Goal: Task Accomplishment & Management: Complete application form

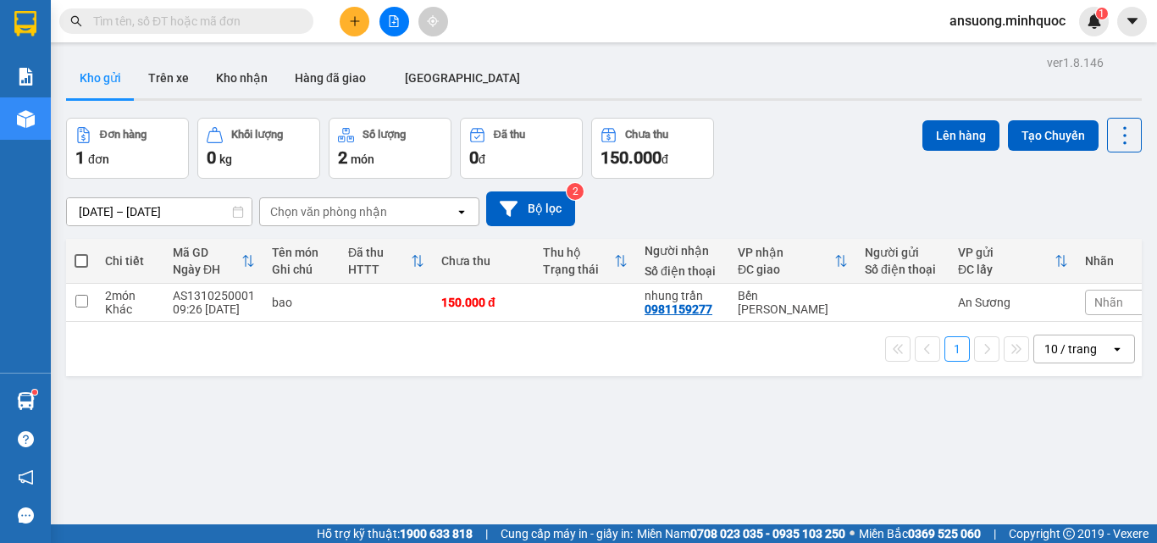
click at [332, 27] on div at bounding box center [393, 22] width 127 height 30
click at [336, 25] on div at bounding box center [393, 22] width 127 height 30
click at [356, 24] on icon "plus" at bounding box center [355, 21] width 12 height 12
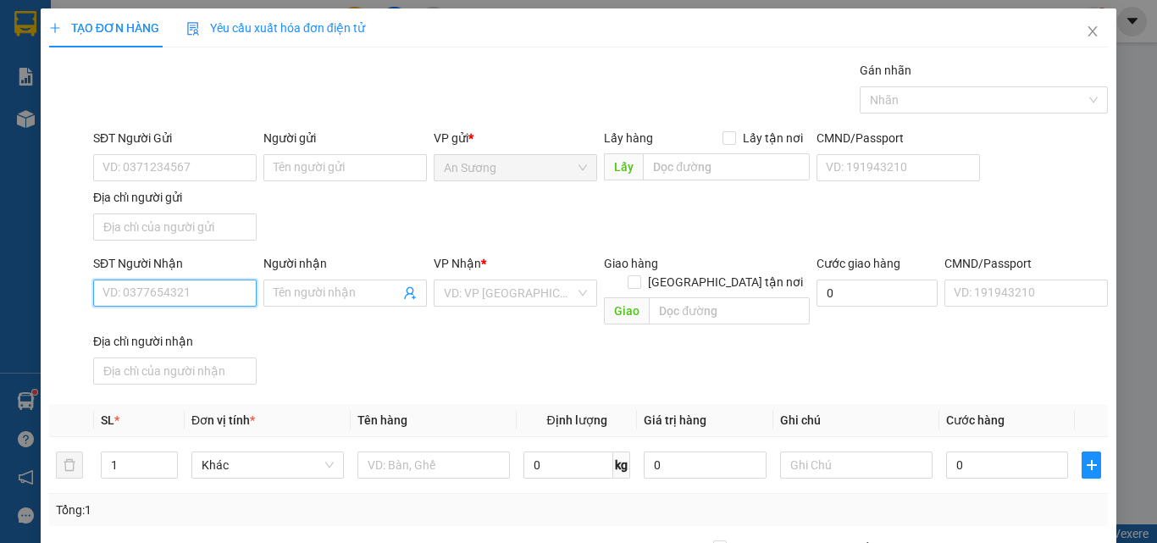
click at [135, 297] on input "SĐT Người Nhận" at bounding box center [174, 292] width 163 height 27
click at [216, 339] on div "0974358717" at bounding box center [173, 326] width 162 height 27
type input "0974358717"
click at [158, 183] on div "SĐT Người Gửi VD: 0371234567" at bounding box center [174, 158] width 163 height 59
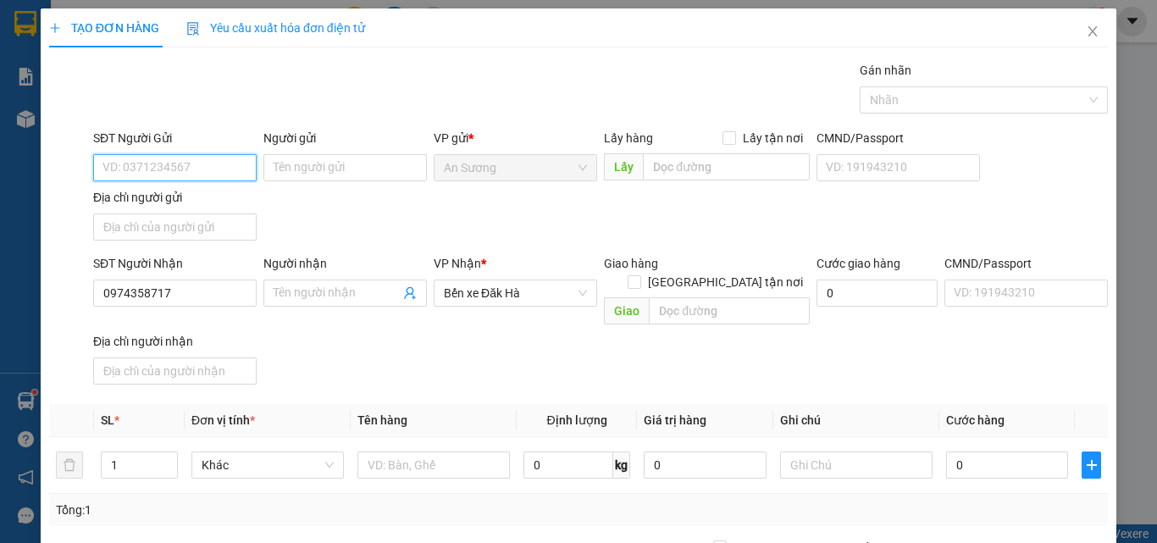
click at [177, 173] on input "SĐT Người Gửi" at bounding box center [174, 167] width 163 height 27
type input "0903704339"
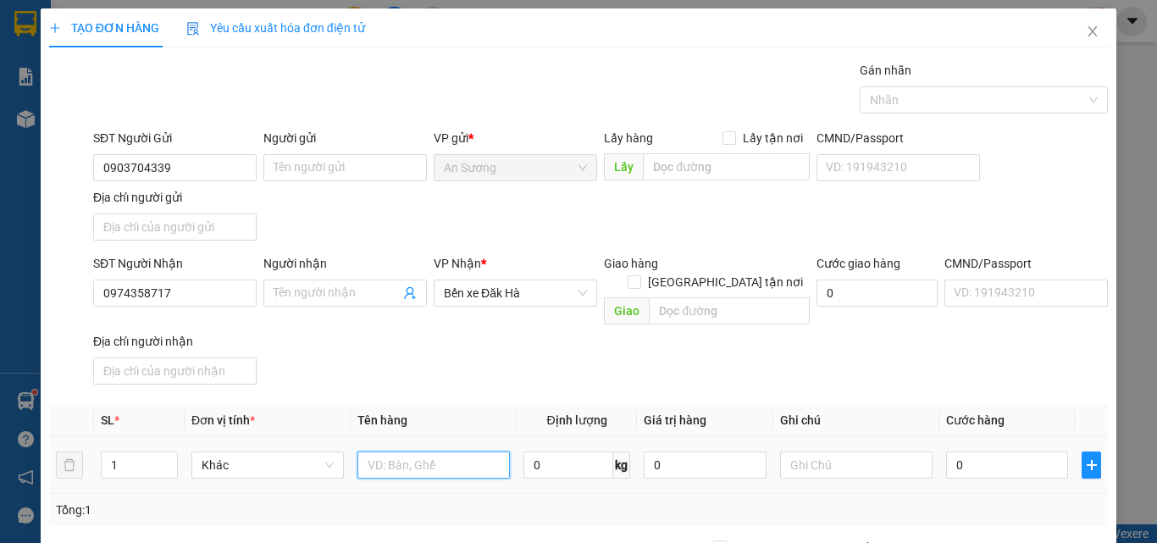
click at [406, 451] on input "text" at bounding box center [433, 464] width 152 height 27
type input "kiện"
click at [801, 330] on div "SĐT Người Nhận 0974358717 Người nhận Tên người nhận VP Nhận * Bến xe Đăk Hà Gia…" at bounding box center [600, 322] width 1021 height 137
click at [1009, 454] on input "0" at bounding box center [1007, 464] width 122 height 27
type input "8"
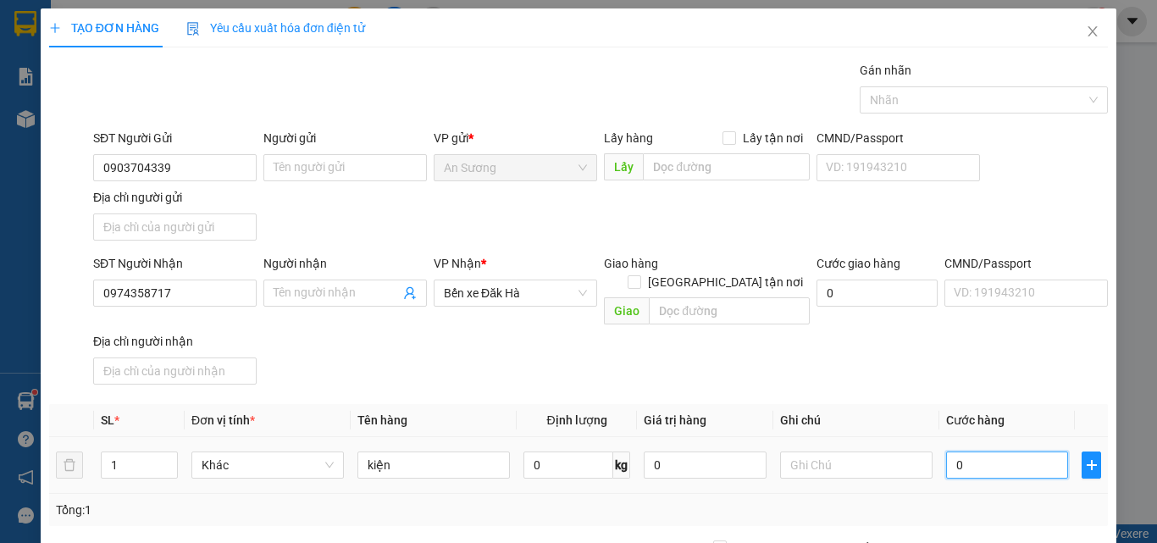
type input "8"
type input "80"
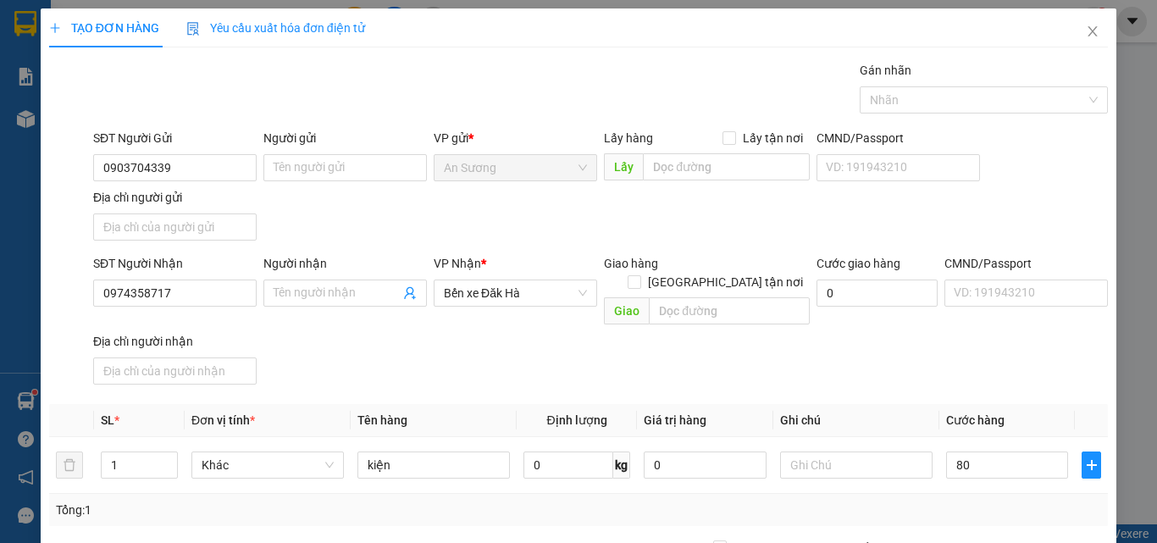
type input "80.000"
click at [964, 352] on div "SĐT Người Nhận 0974358717 Người nhận Tên người nhận VP Nhận * Bến xe Đăk Hà Gia…" at bounding box center [600, 322] width 1021 height 137
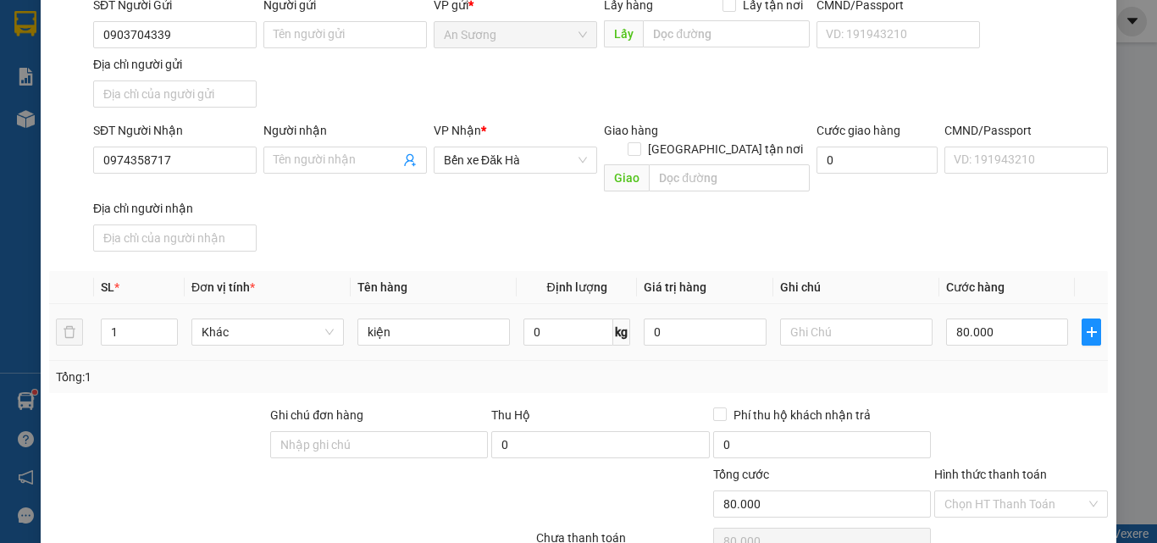
scroll to position [202, 0]
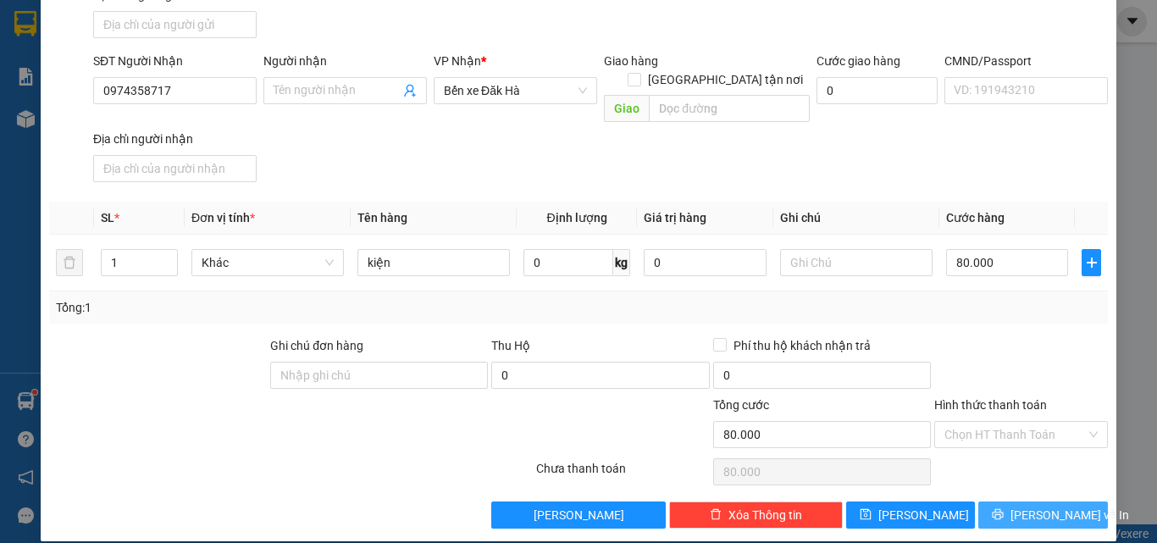
drag, startPoint x: 1058, startPoint y: 479, endPoint x: 1059, endPoint y: 490, distance: 11.0
click at [1059, 487] on div "Transit Pickup Surcharge Ids Transit Deliver Surcharge Ids Transit Deliver Surc…" at bounding box center [578, 194] width 1059 height 670
click at [1054, 506] on span "[PERSON_NAME] và In" at bounding box center [1069, 515] width 119 height 19
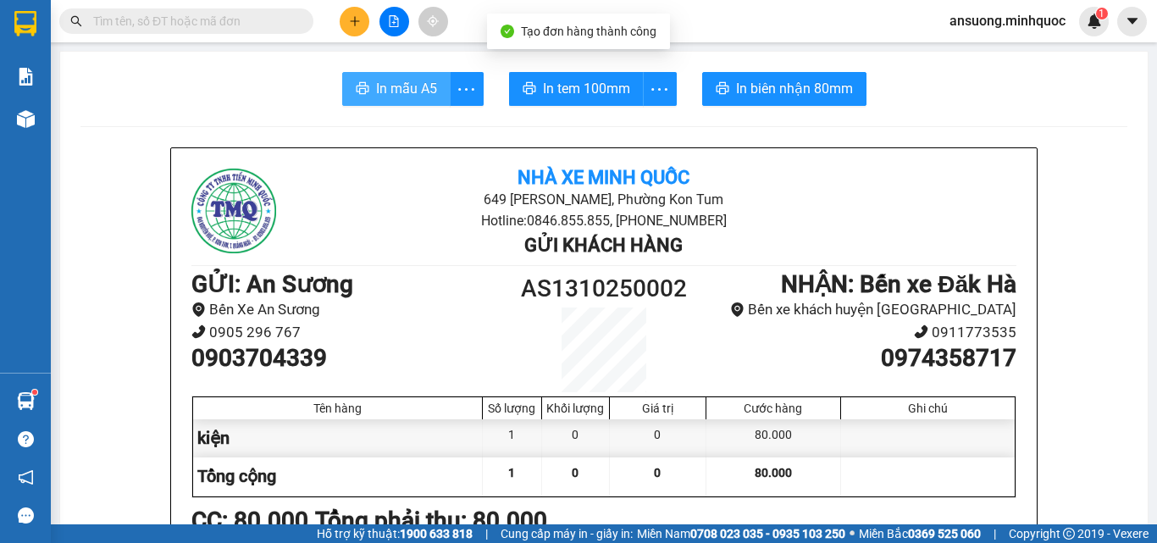
click at [415, 80] on span "In mẫu A5" at bounding box center [406, 88] width 61 height 21
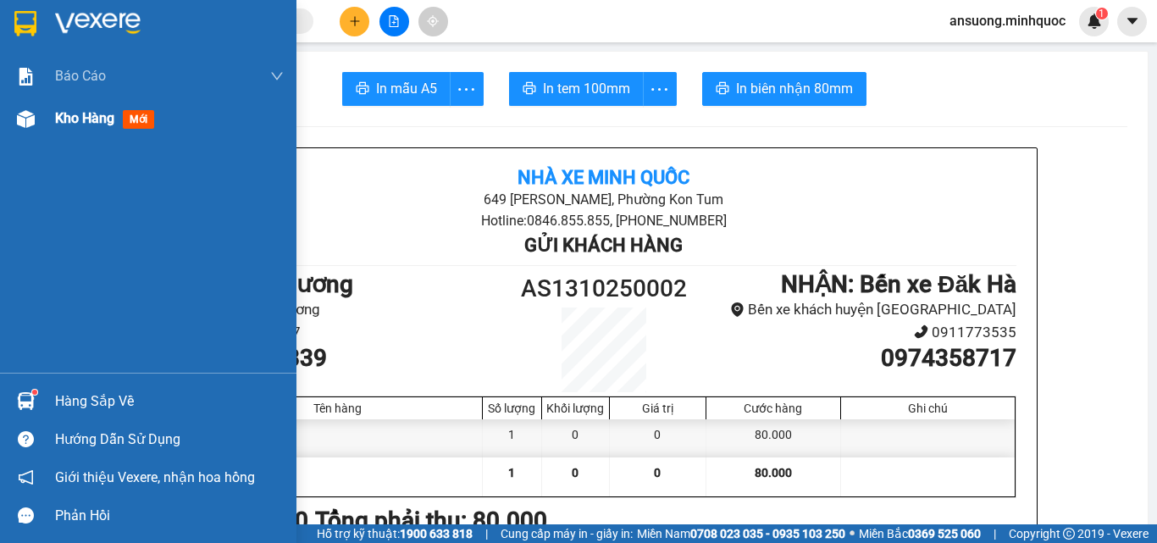
click at [18, 118] on img at bounding box center [26, 119] width 18 height 18
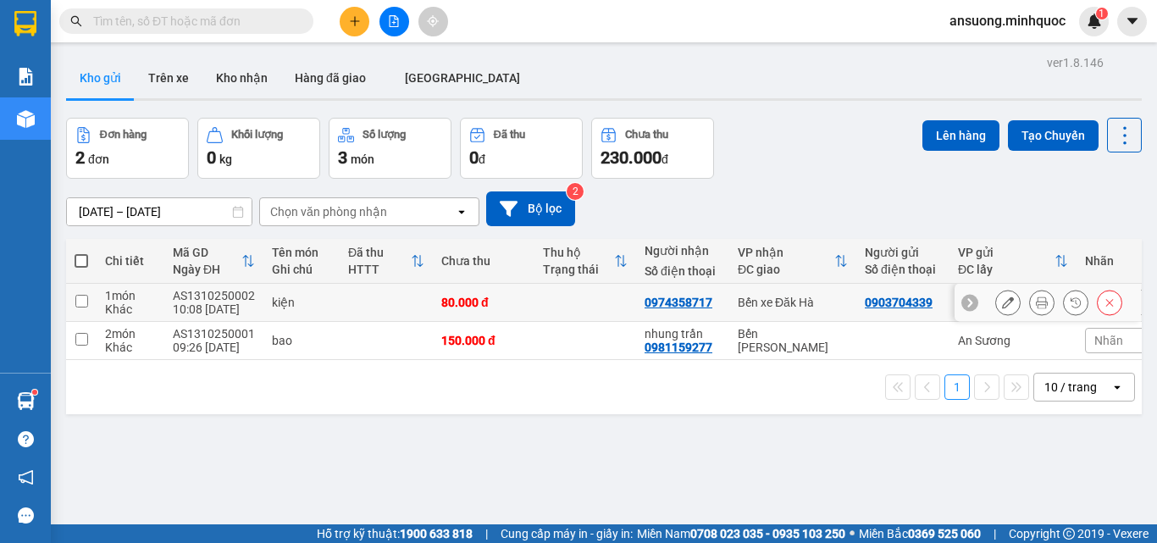
click at [1003, 305] on button at bounding box center [1008, 303] width 24 height 30
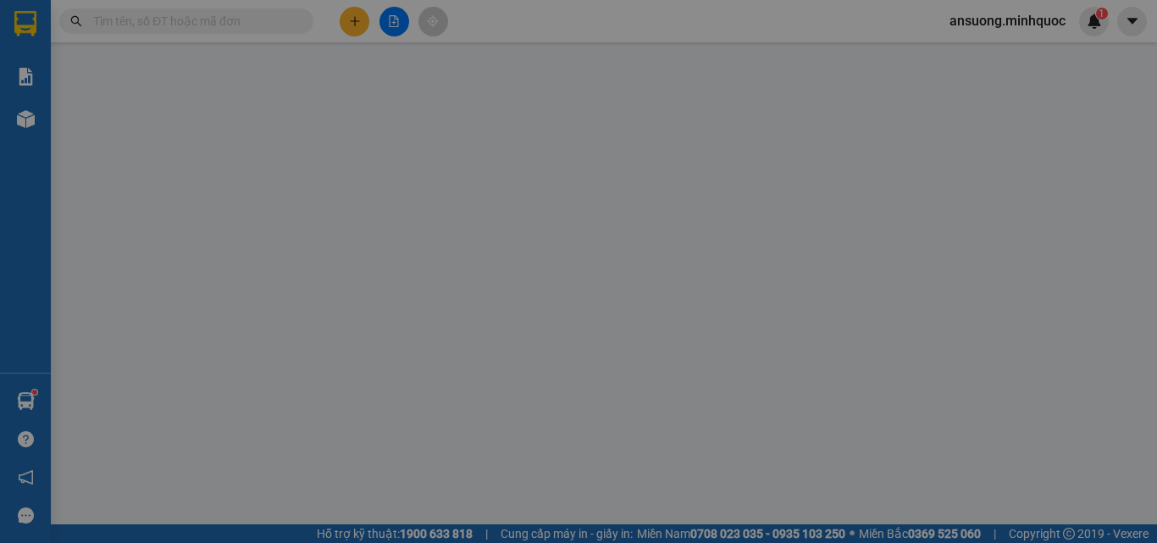
type input "0903704339"
type input "0974358717"
type input "0"
type input "80.000"
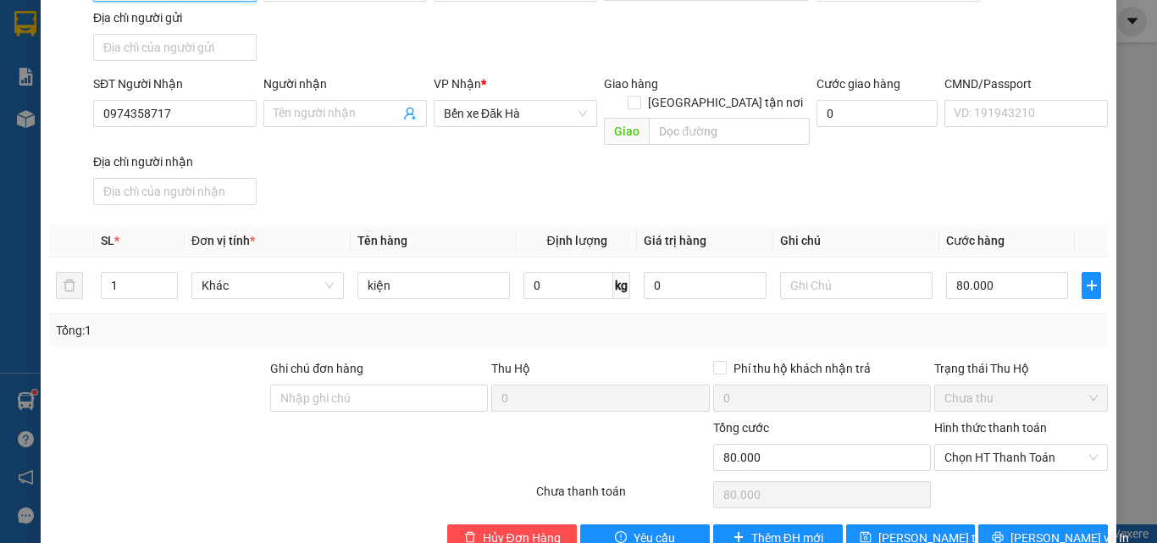
scroll to position [206, 0]
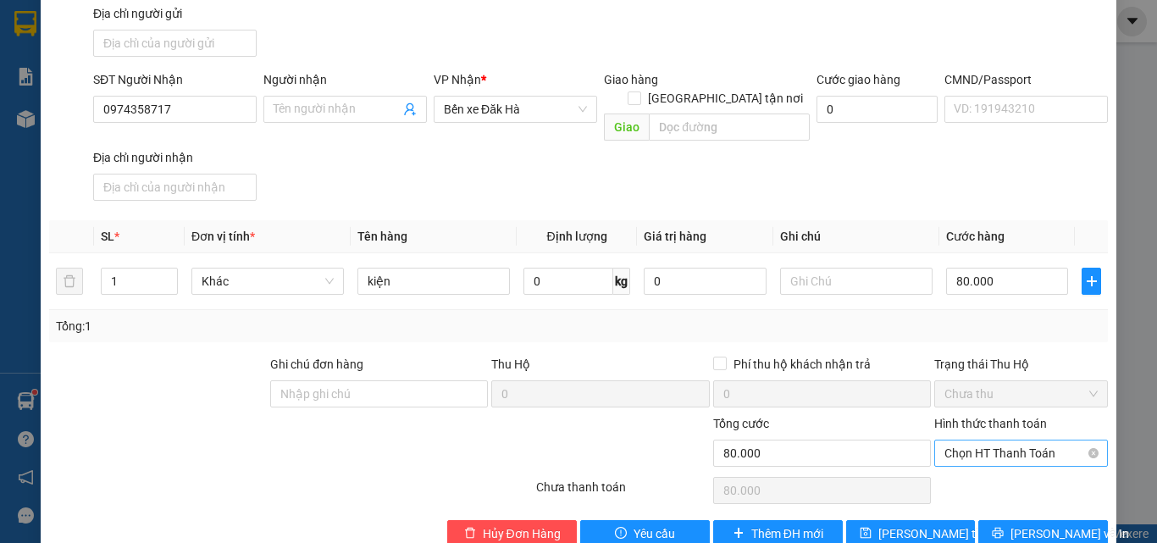
click at [999, 440] on span "Chọn HT Thanh Toán" at bounding box center [1020, 452] width 153 height 25
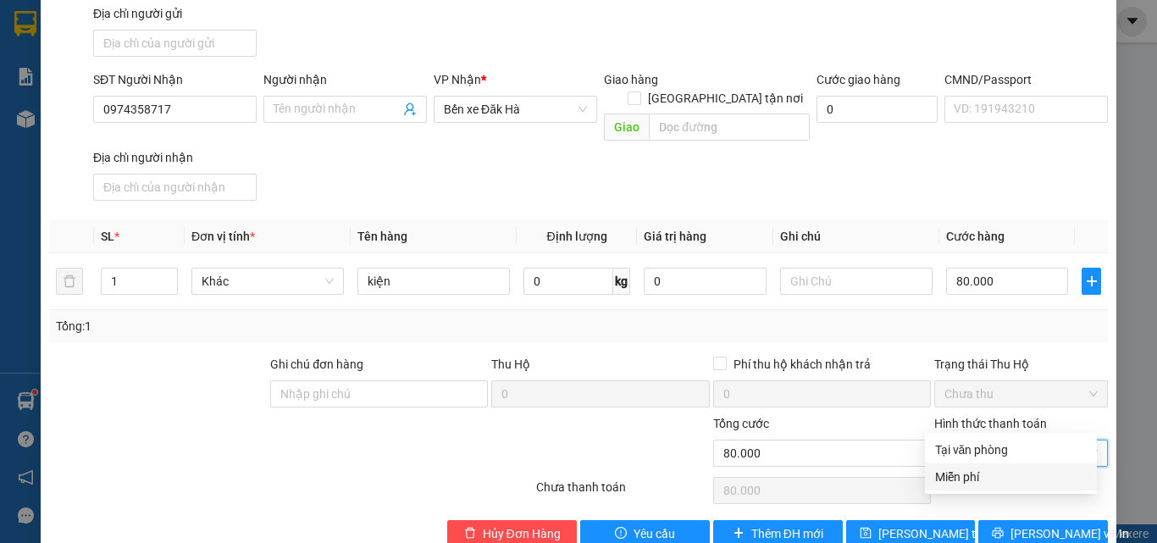
click at [997, 451] on div "Tại văn phòng" at bounding box center [1011, 449] width 152 height 19
type input "0"
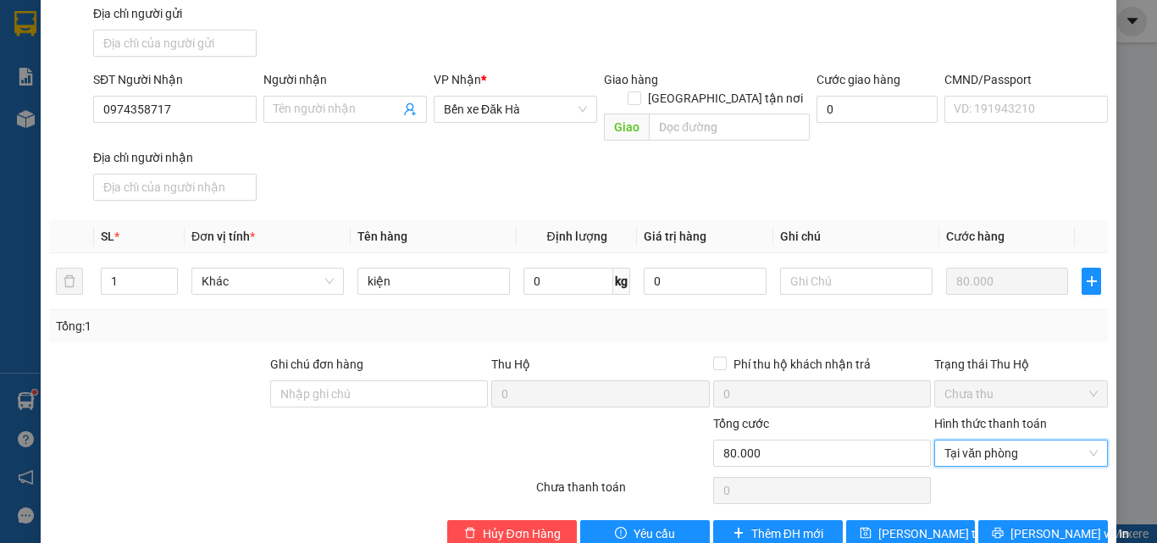
click at [1049, 510] on div "SỬA ĐƠN HÀNG Lịch sử Ảnh kiện hàng Yêu cầu xuất hóa đơn điện tử Total Paid Fee …" at bounding box center [579, 181] width 1076 height 757
drag, startPoint x: 1048, startPoint y: 496, endPoint x: 966, endPoint y: 507, distance: 82.9
click at [1017, 520] on button "[PERSON_NAME] và In" at bounding box center [1043, 533] width 130 height 27
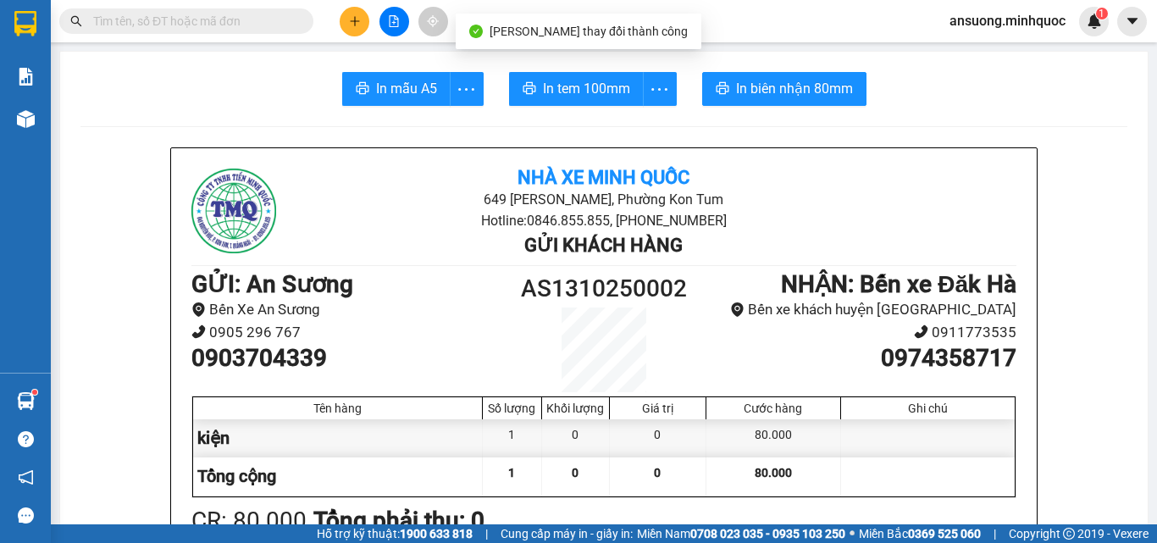
click at [416, 97] on span "In mẫu A5" at bounding box center [406, 88] width 61 height 21
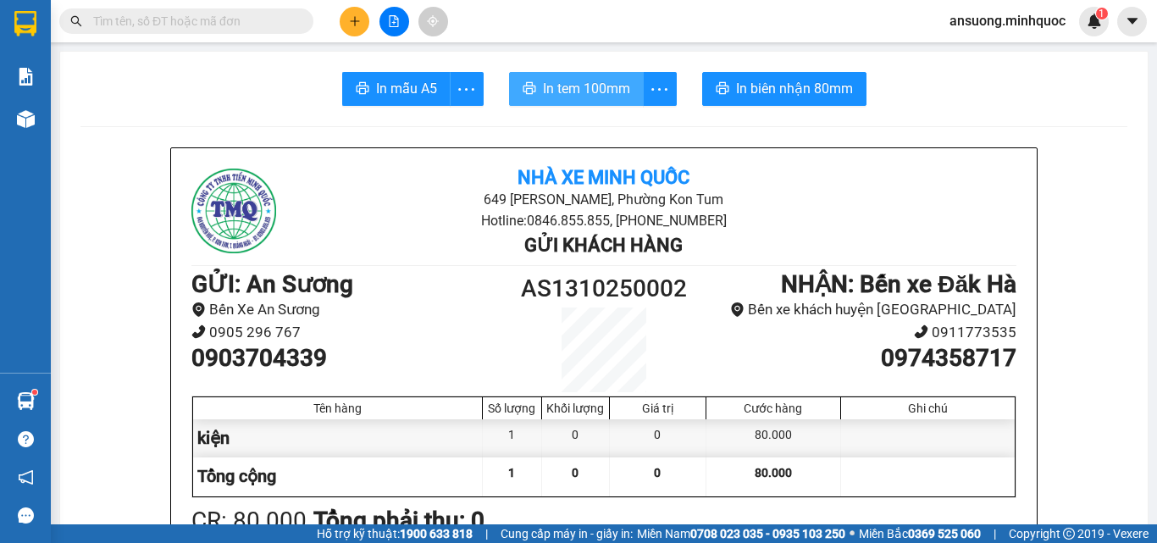
click at [607, 76] on button "In tem 100mm" at bounding box center [576, 89] width 135 height 34
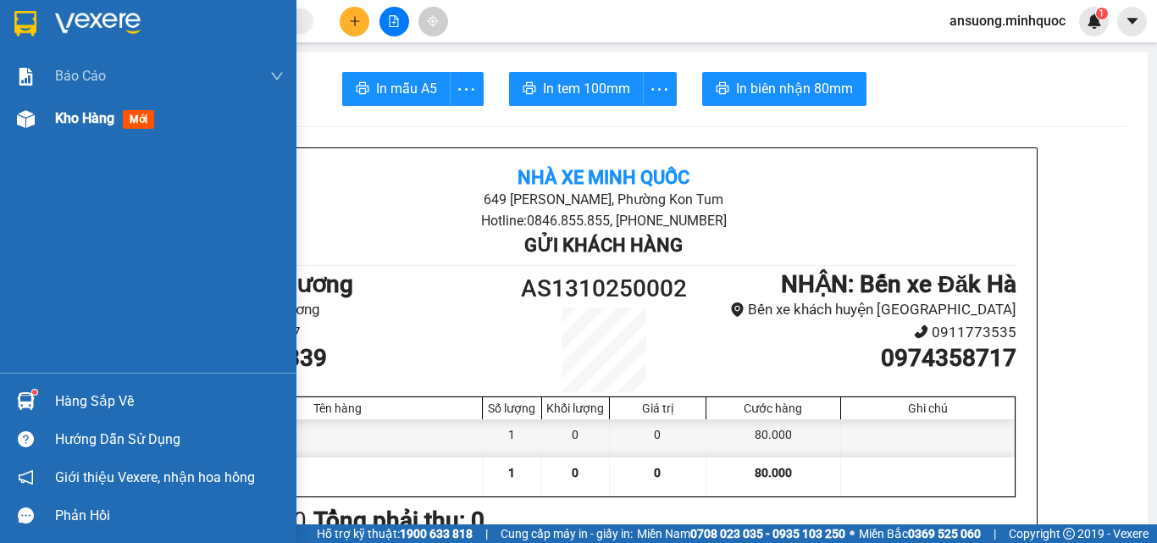
click at [26, 131] on div at bounding box center [26, 119] width 30 height 30
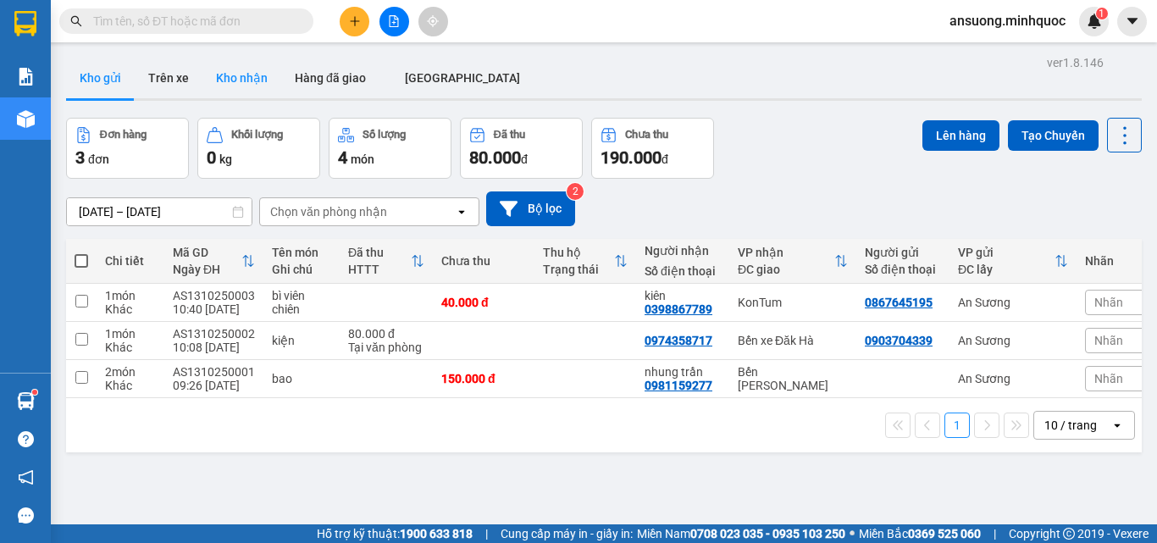
click at [211, 69] on button "Kho nhận" at bounding box center [241, 78] width 79 height 41
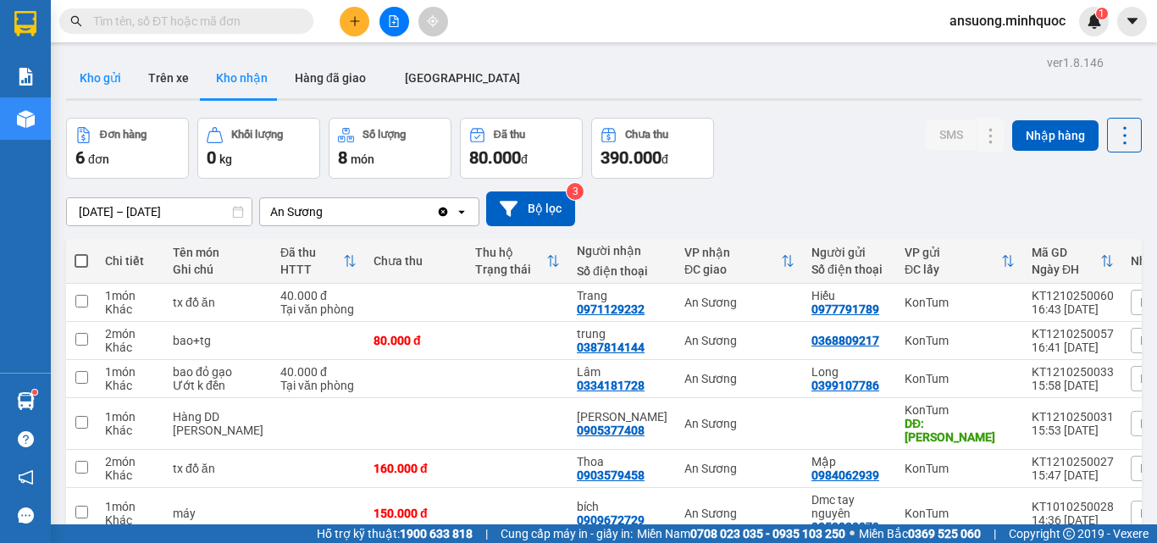
click at [123, 78] on button "Kho gửi" at bounding box center [100, 78] width 69 height 41
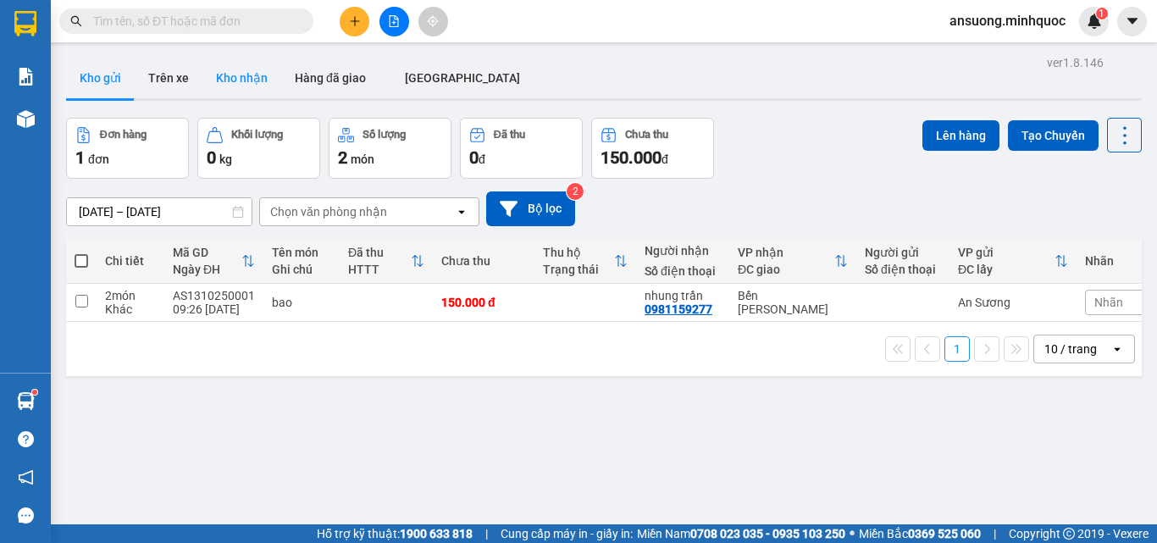
click at [219, 77] on button "Kho nhận" at bounding box center [241, 78] width 79 height 41
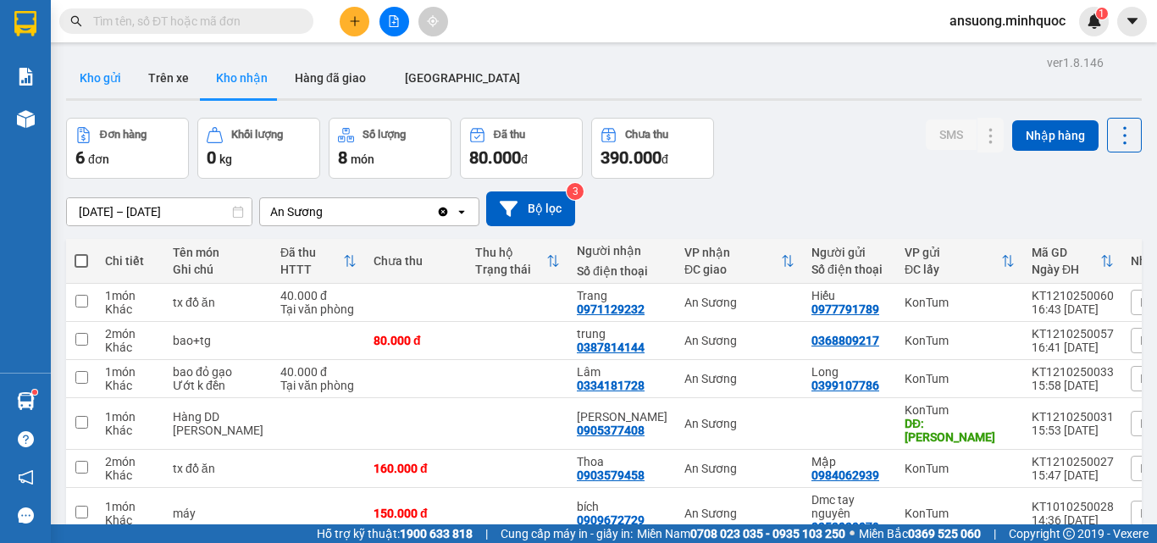
click at [97, 79] on button "Kho gửi" at bounding box center [100, 78] width 69 height 41
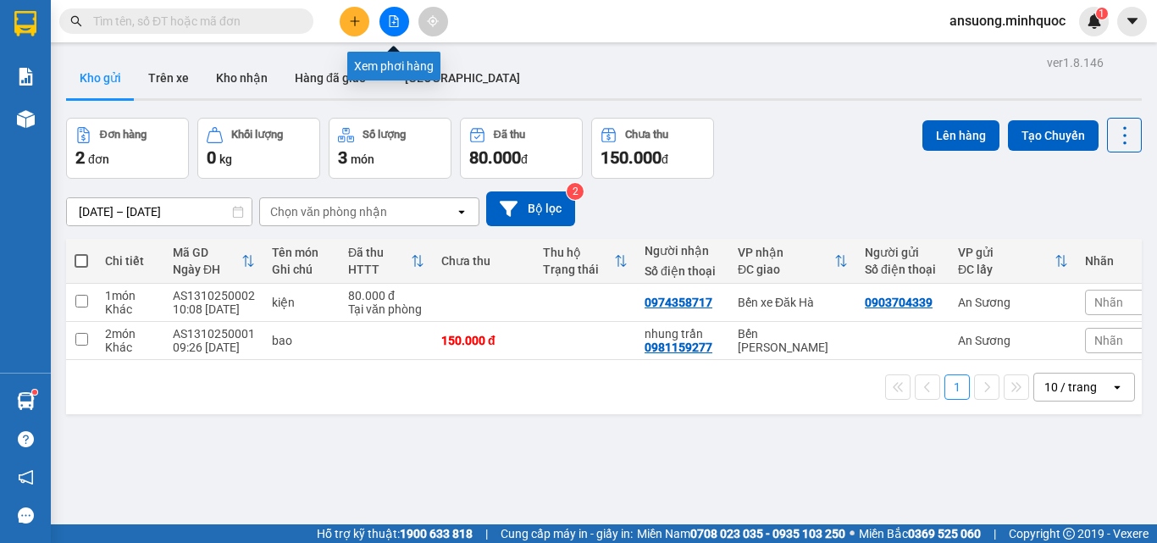
click at [361, 19] on button at bounding box center [355, 22] width 30 height 30
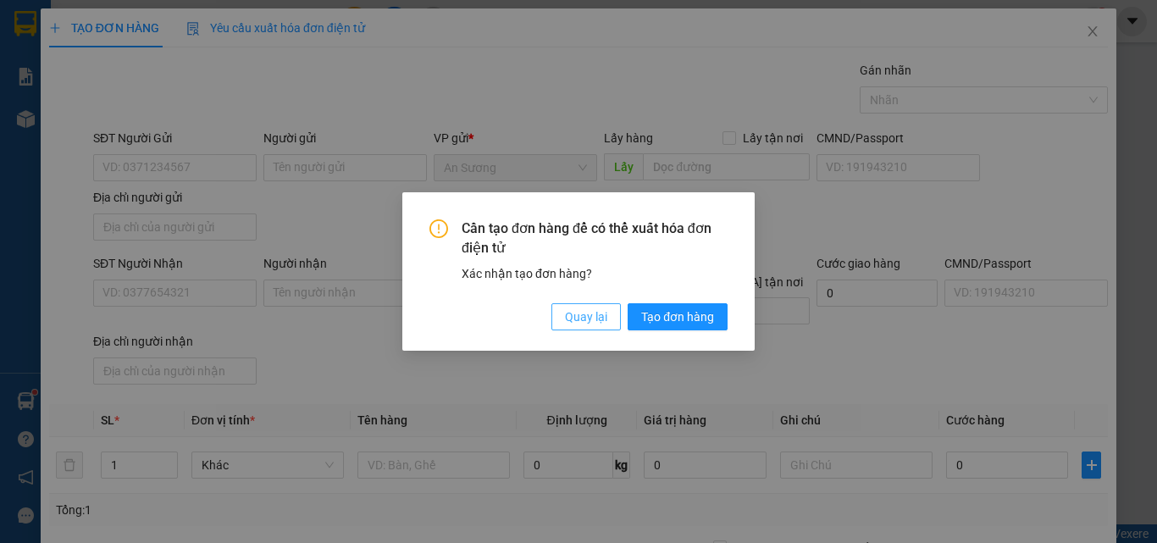
click at [593, 320] on span "Quay lại" at bounding box center [586, 316] width 42 height 19
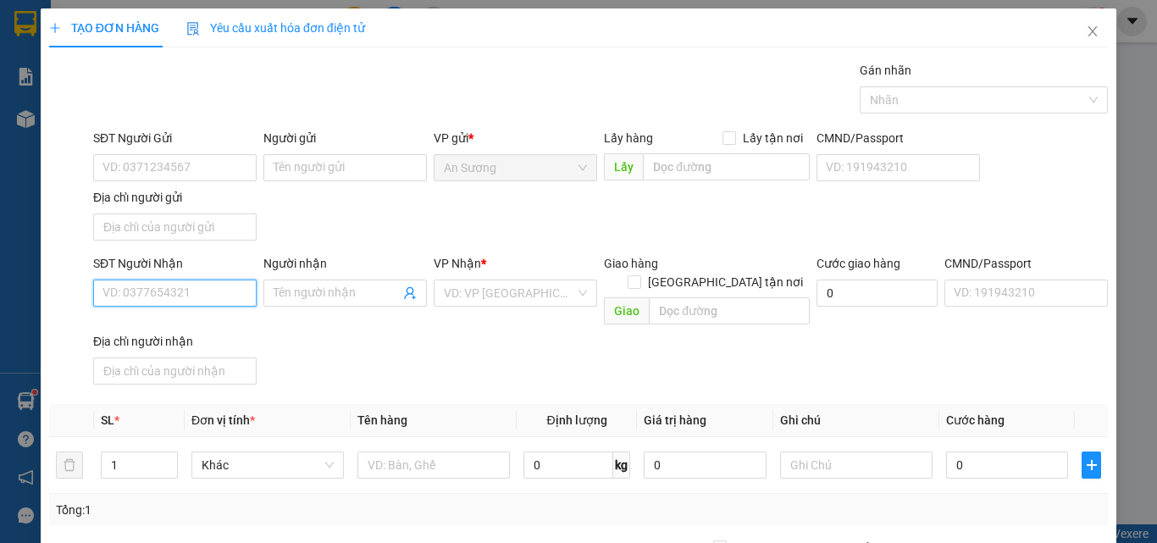
click at [122, 293] on input "SĐT Người Nhận" at bounding box center [174, 292] width 163 height 27
type input "0398867789"
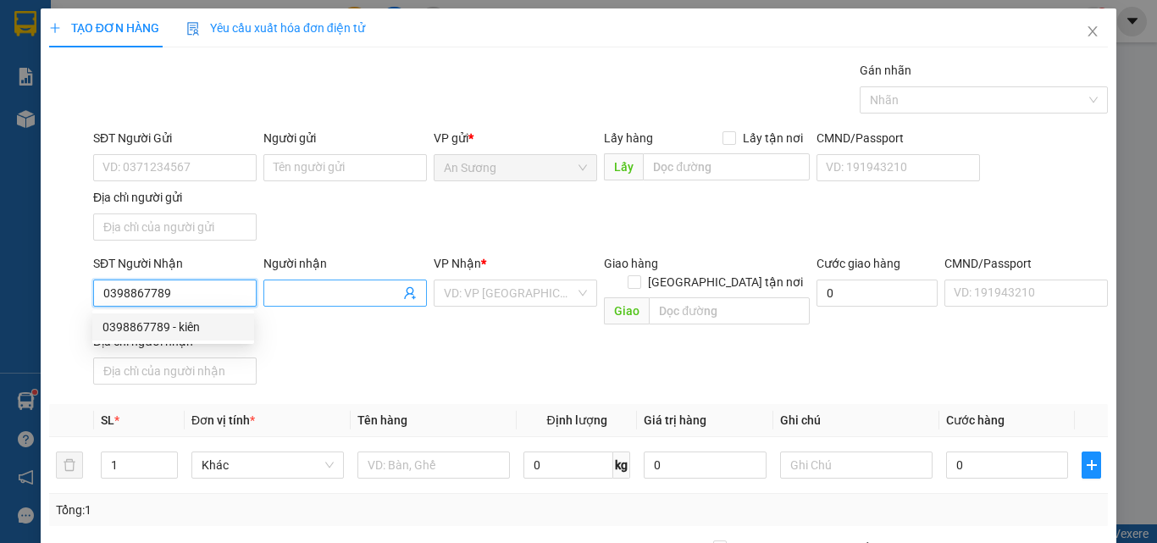
click at [166, 320] on div "0398867789 - kiên" at bounding box center [172, 327] width 141 height 19
type input "kiên"
type input "0398867789"
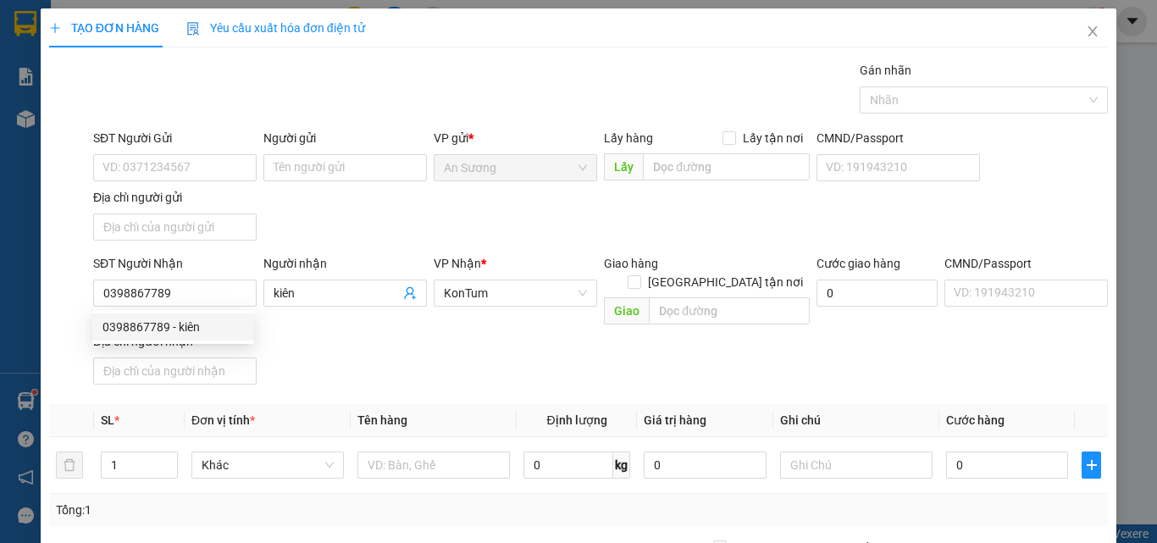
click at [567, 357] on div "SĐT Người Nhận 0398867789 0398867789 Người nhận kiên VP Nhận * KonTum Giao hàng…" at bounding box center [600, 322] width 1021 height 137
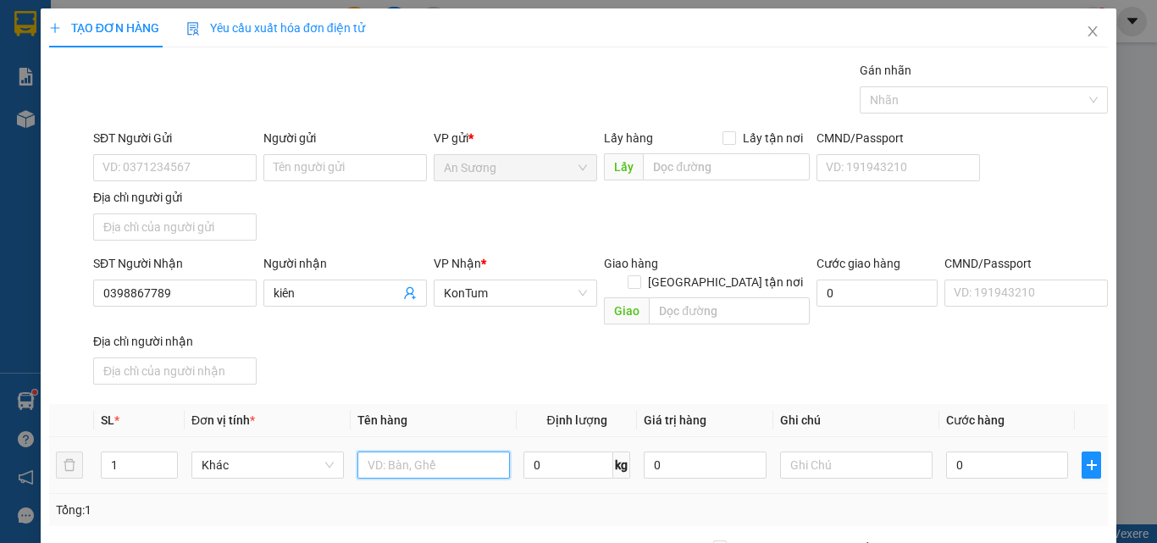
click at [411, 451] on input "text" at bounding box center [433, 464] width 152 height 27
type input "bì"
click at [946, 322] on div "SĐT Người Nhận 0398867789 Người nhận kiên VP Nhận * KonTum Giao hàng Giao tận n…" at bounding box center [600, 322] width 1021 height 137
click at [997, 459] on input "0" at bounding box center [1007, 464] width 122 height 27
type input "4"
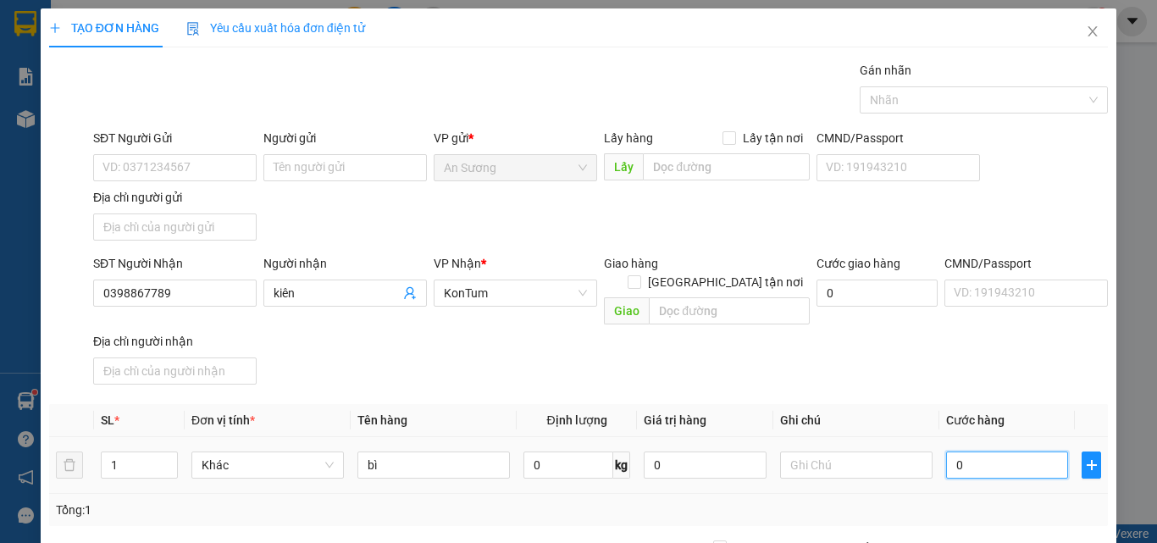
type input "4"
type input "40"
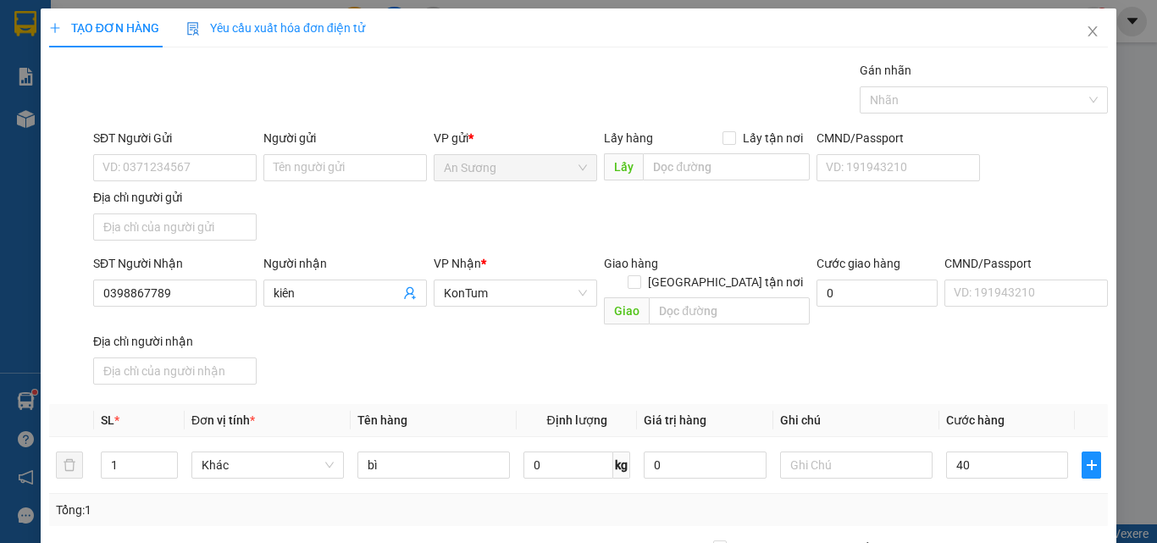
click at [969, 356] on div "SĐT Người Nhận 0398867789 Người nhận kiên VP Nhận * KonTum Giao hàng Giao tận n…" at bounding box center [600, 322] width 1021 height 137
type input "40.000"
click at [409, 451] on input "bì" at bounding box center [433, 464] width 152 height 27
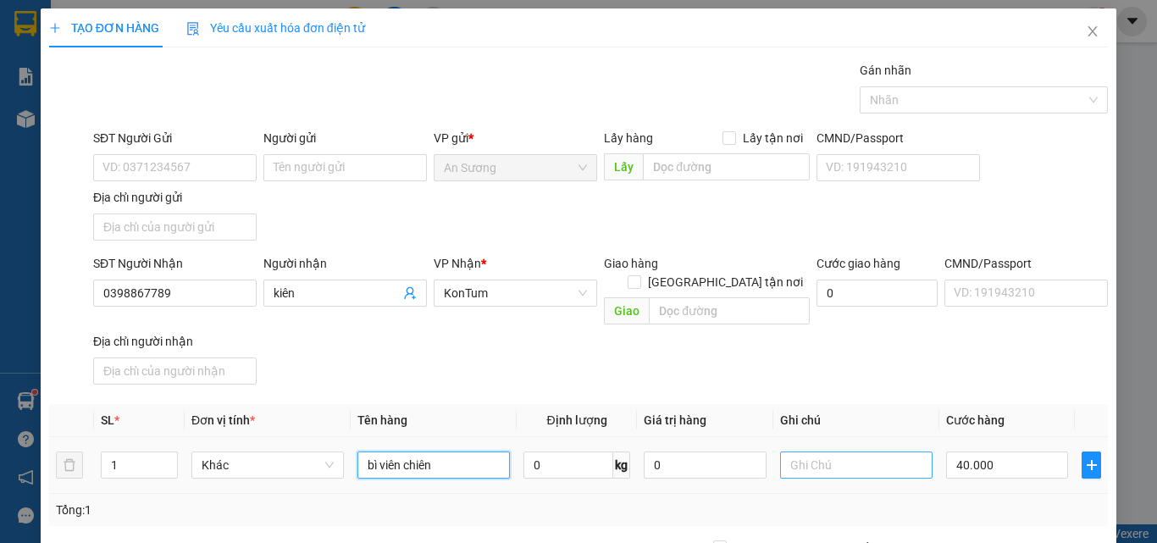
type input "bì viên chiên"
click at [849, 451] on input "text" at bounding box center [856, 464] width 152 height 27
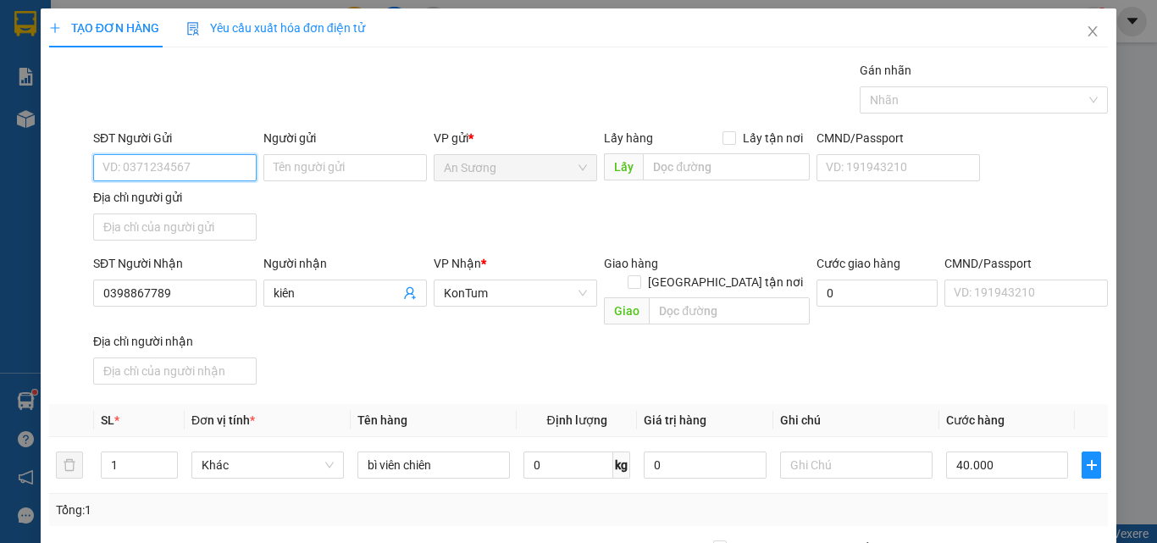
click at [172, 159] on input "SĐT Người Gửi" at bounding box center [174, 167] width 163 height 27
type input "0867645195"
drag, startPoint x: 422, startPoint y: 227, endPoint x: 529, endPoint y: 262, distance: 113.0
click at [423, 225] on div "SĐT Người Gửi 0867645195 0867645195 Người gửi Tên người gửi VP gửi * An Sương L…" at bounding box center [600, 188] width 1021 height 119
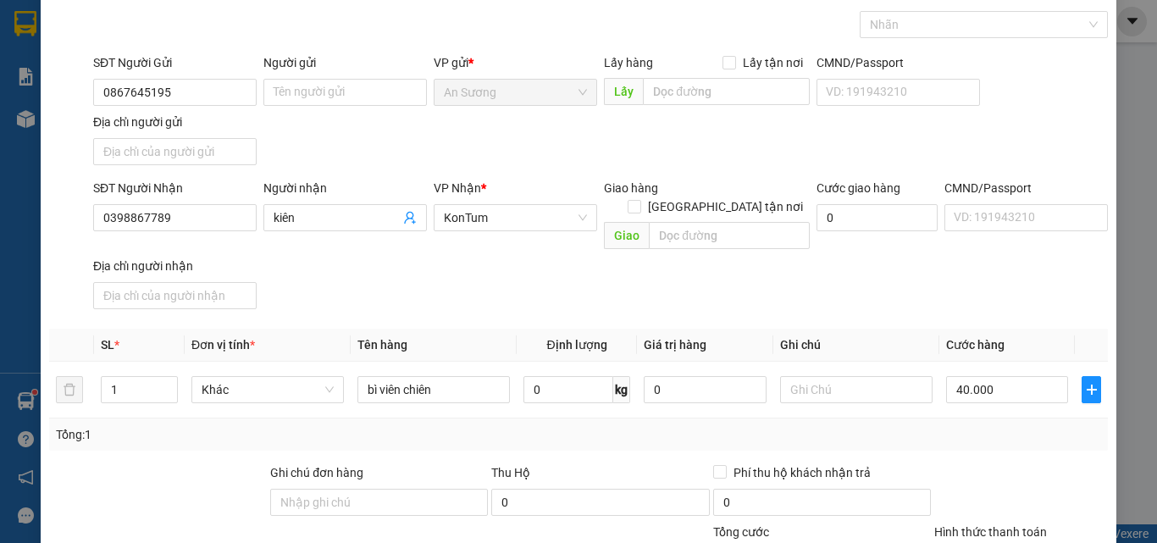
scroll to position [202, 0]
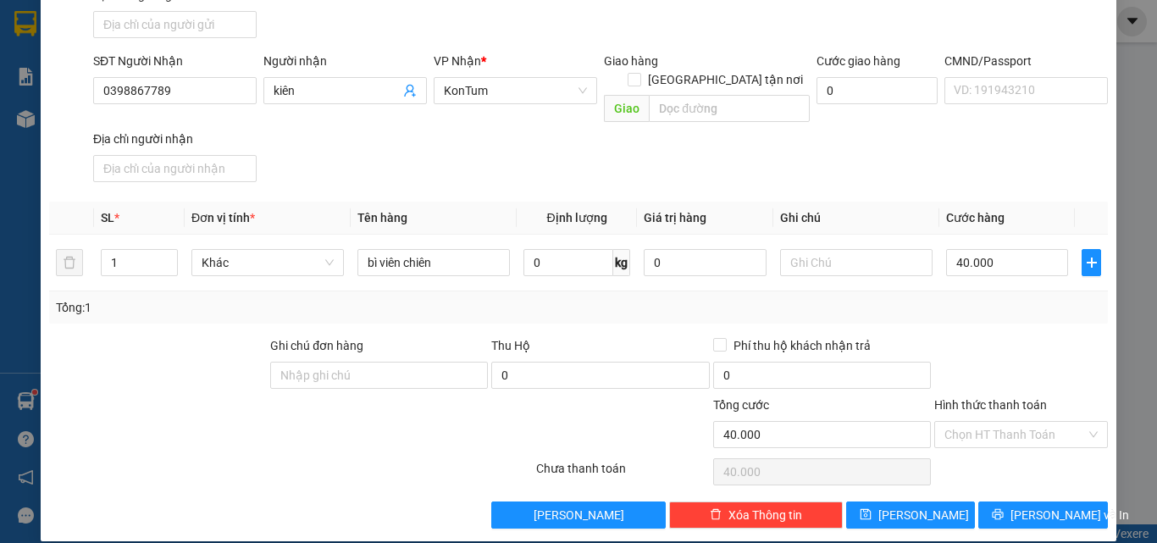
click at [984, 479] on div "Transit Pickup Surcharge Ids Transit Deliver Surcharge Ids Transit Deliver Surc…" at bounding box center [578, 194] width 1059 height 670
click at [990, 501] on button "[PERSON_NAME] và In" at bounding box center [1043, 514] width 130 height 27
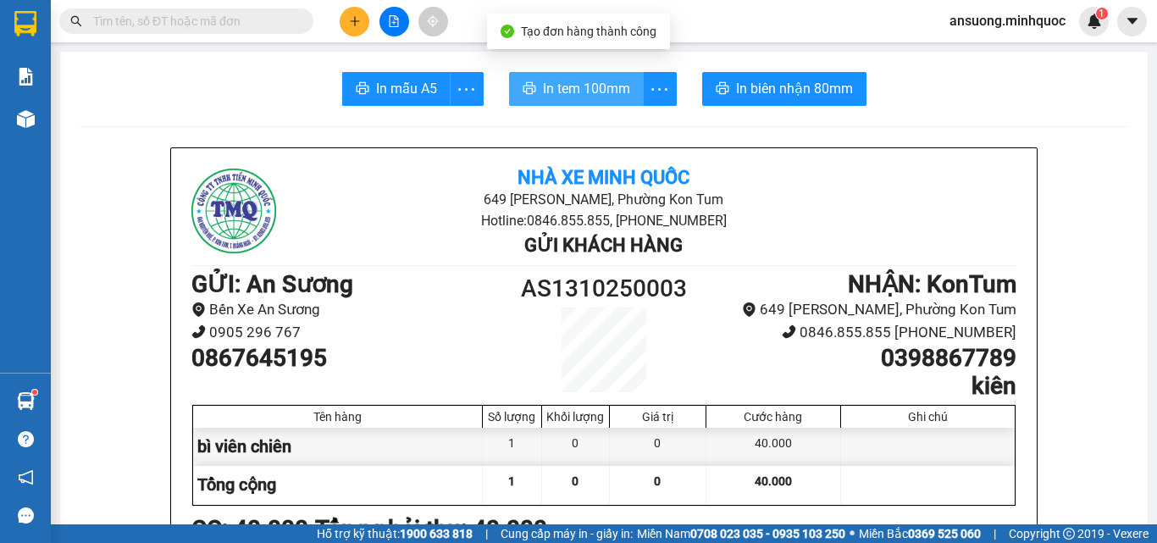
click at [581, 94] on span "In tem 100mm" at bounding box center [586, 88] width 87 height 21
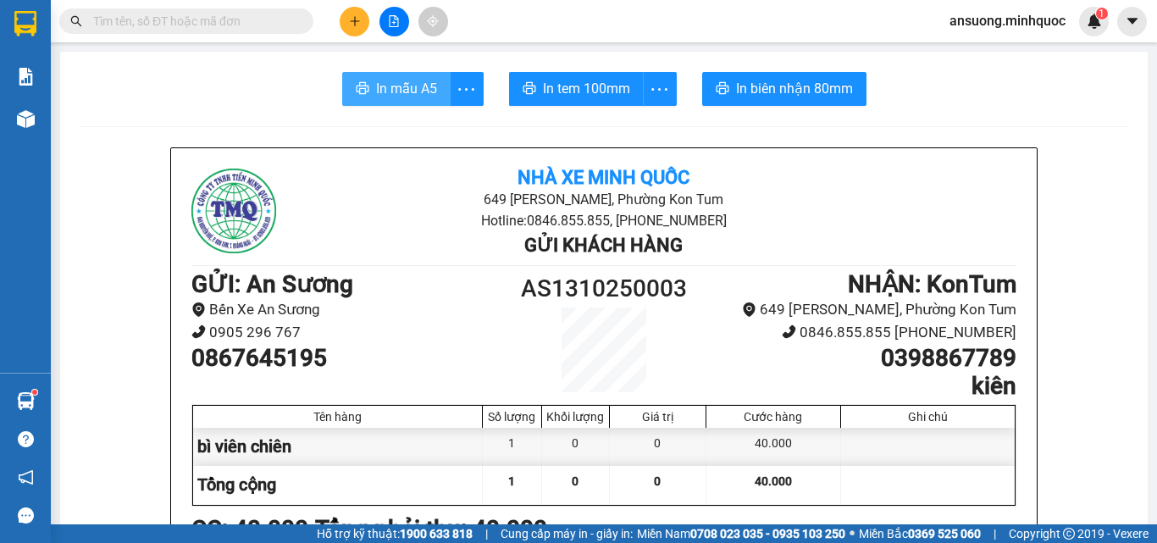
click at [391, 81] on span "In mẫu A5" at bounding box center [406, 88] width 61 height 21
click at [51, 127] on main "In mẫu A5 In tem 100mm In biên nhận 80mm Nhà xe Minh Quốc 649 Nguyễn Huệ, Phườn…" at bounding box center [578, 262] width 1157 height 524
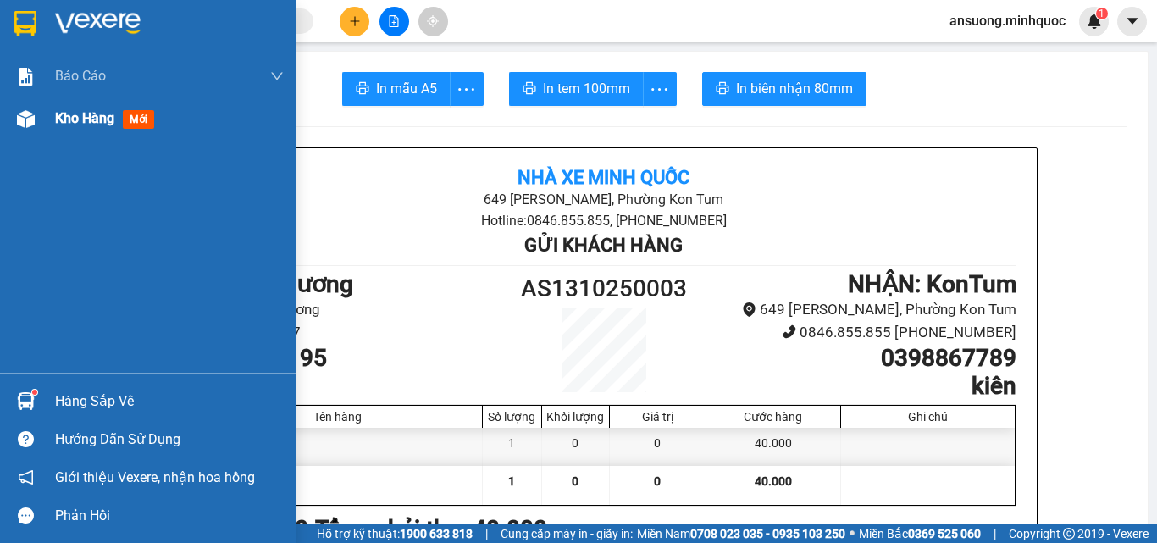
click at [40, 125] on div at bounding box center [26, 119] width 30 height 30
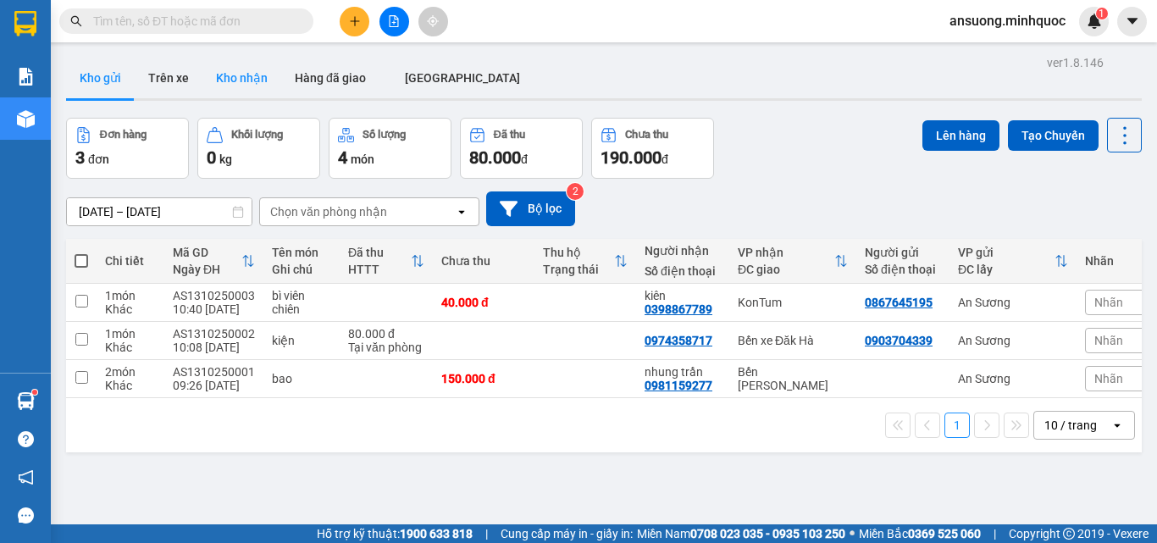
click at [216, 70] on button "Kho nhận" at bounding box center [241, 78] width 79 height 41
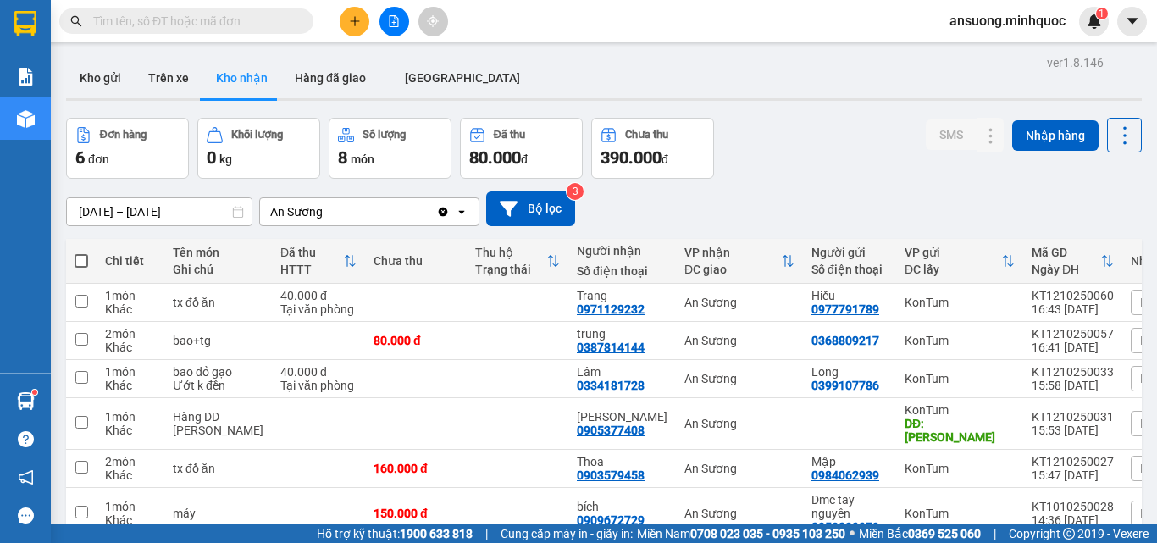
click at [342, 25] on button at bounding box center [355, 22] width 30 height 30
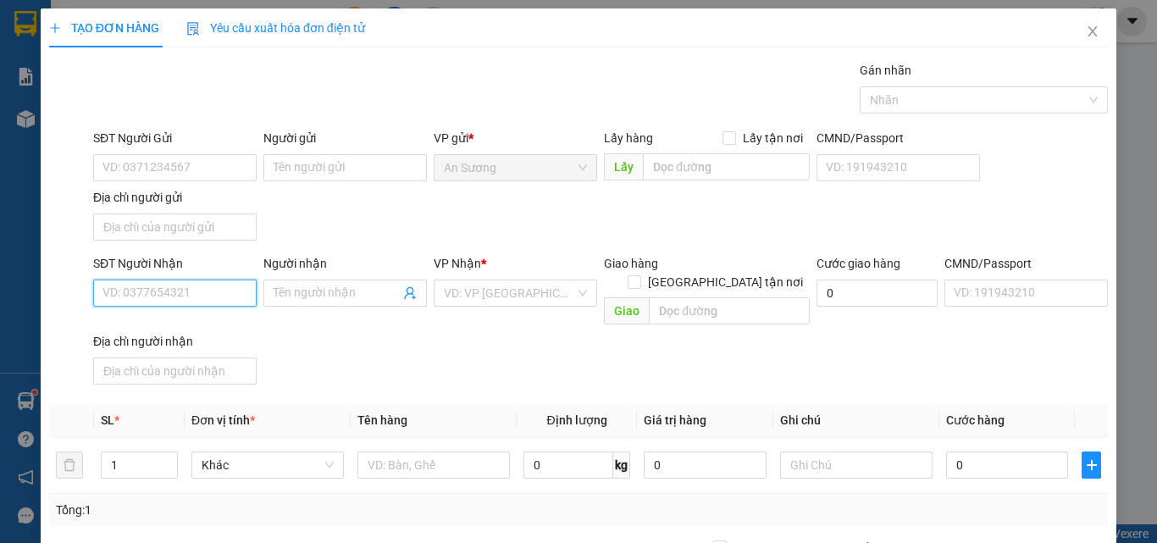
click at [139, 296] on input "SĐT Người Nhận" at bounding box center [174, 292] width 163 height 27
type input "0762723913"
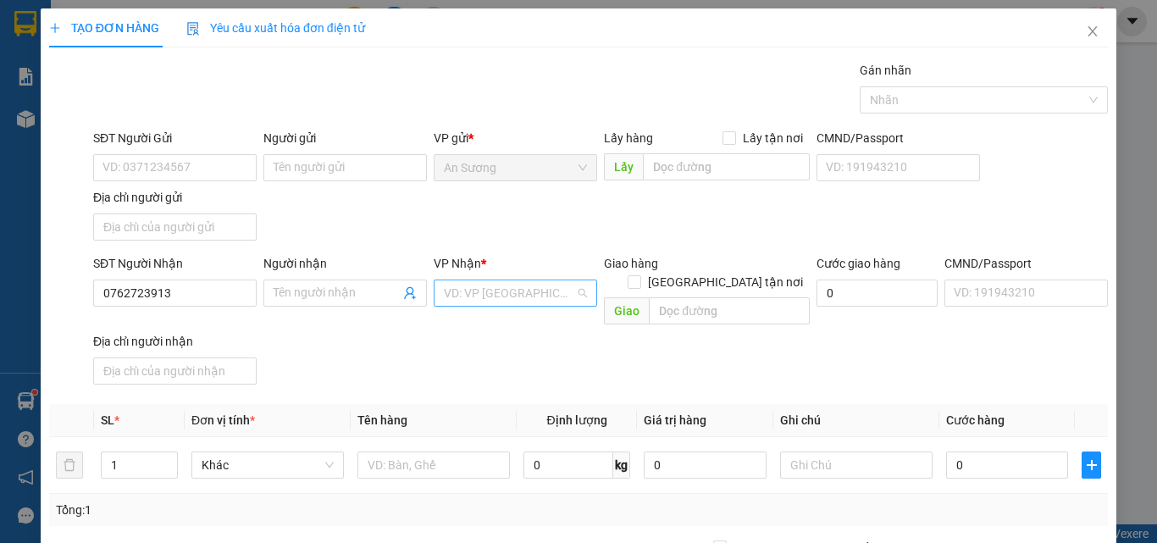
click at [511, 284] on input "search" at bounding box center [509, 292] width 131 height 25
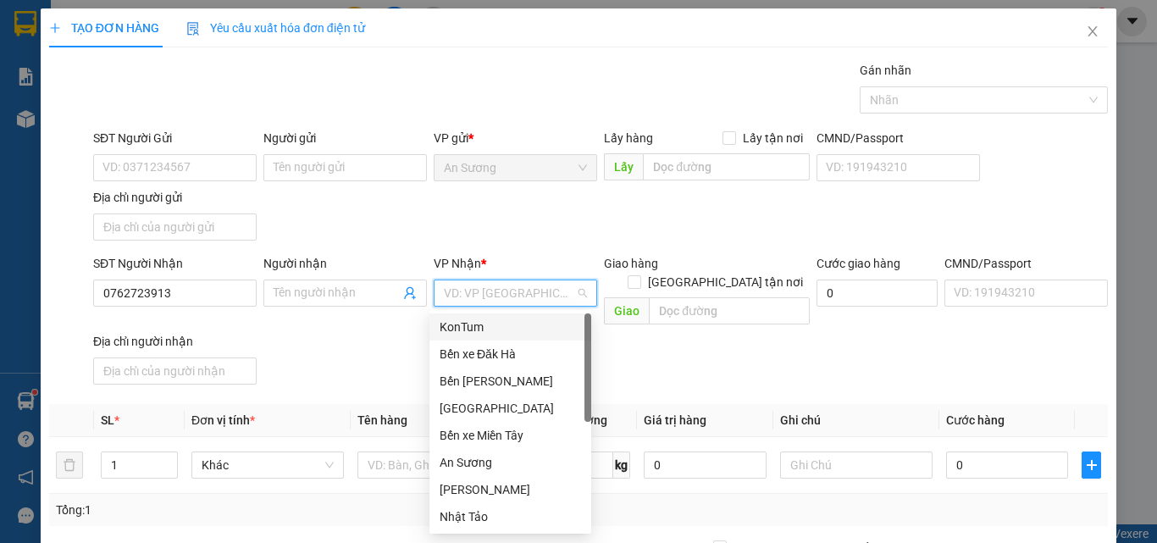
click at [479, 329] on div "KonTum" at bounding box center [510, 327] width 141 height 19
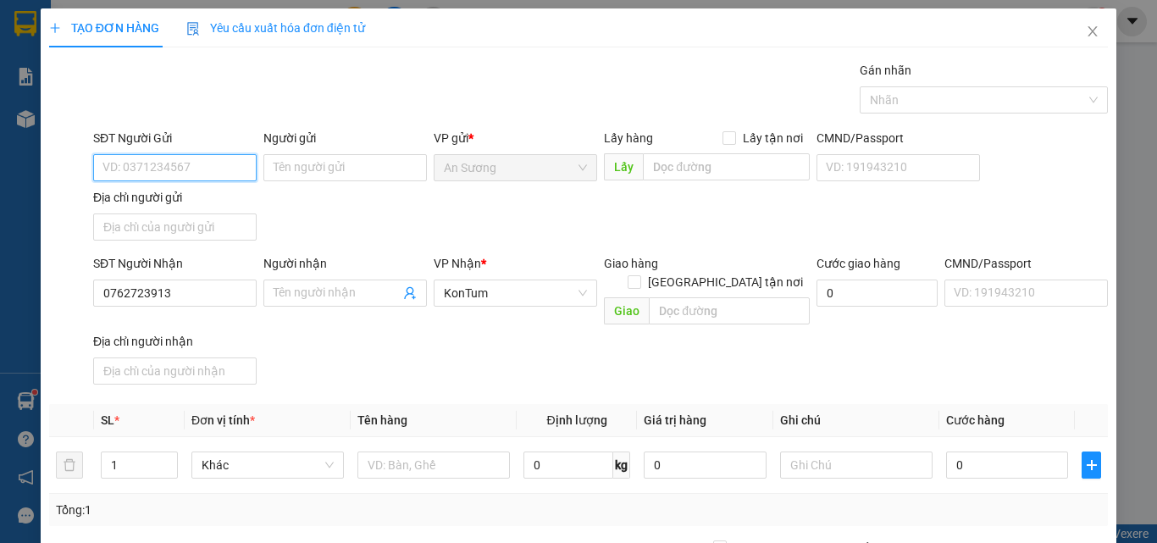
click at [133, 170] on input "SĐT Người Gửi" at bounding box center [174, 167] width 163 height 27
type input "0866929485"
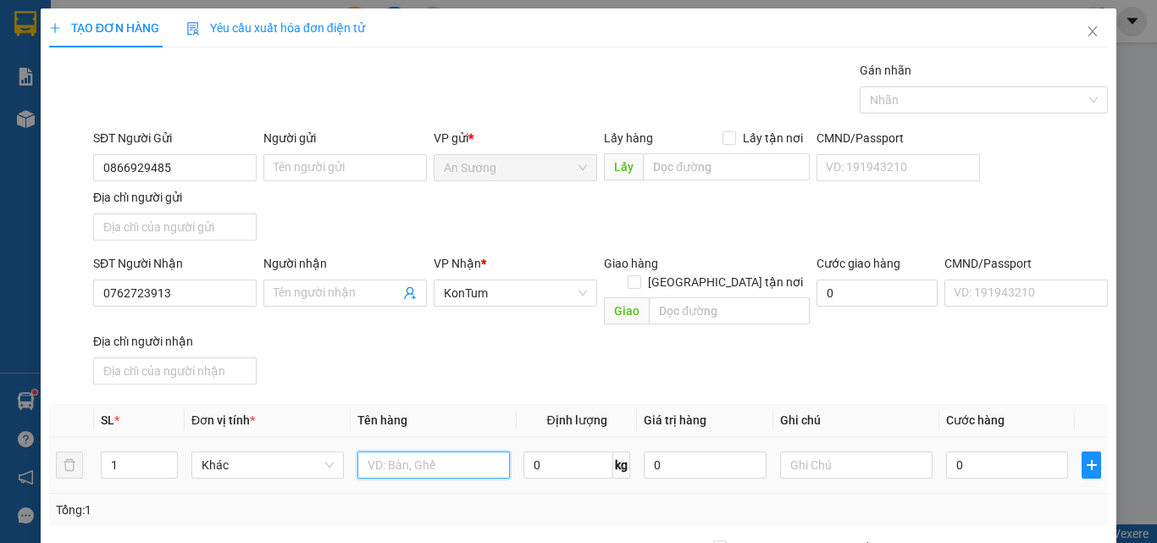
click at [404, 451] on input "text" at bounding box center [433, 464] width 152 height 27
type input "kiện"
drag, startPoint x: 506, startPoint y: 346, endPoint x: 927, endPoint y: 440, distance: 431.5
click at [511, 345] on div "SĐT Người Nhận 0762723913 Người nhận Tên người nhận VP Nhận * KonTum Giao hàng …" at bounding box center [600, 322] width 1021 height 137
click at [1019, 452] on input "0" at bounding box center [1007, 464] width 122 height 27
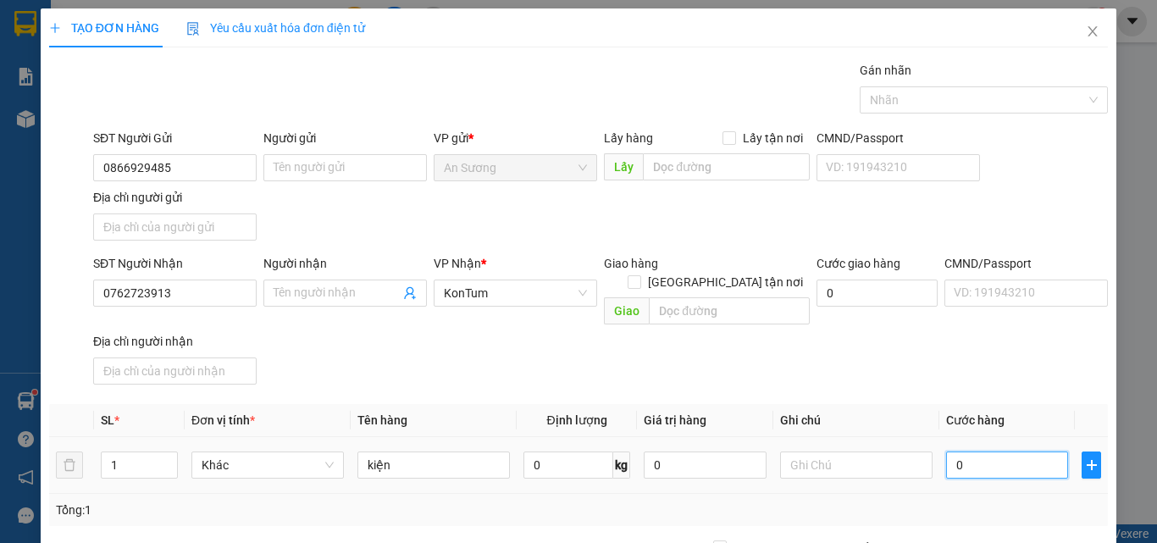
type input "4"
type input "40"
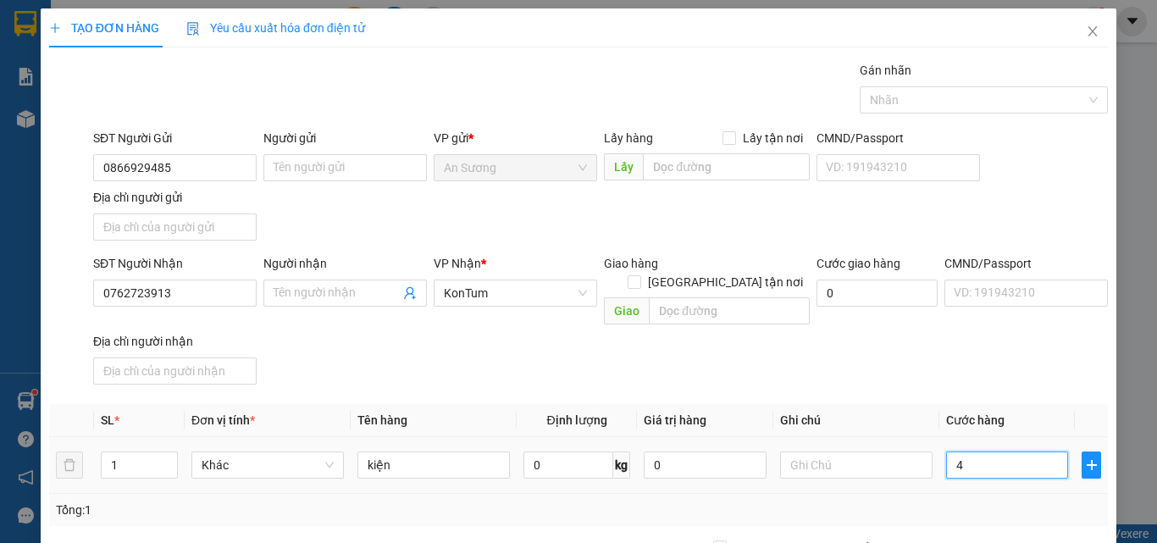
type input "40"
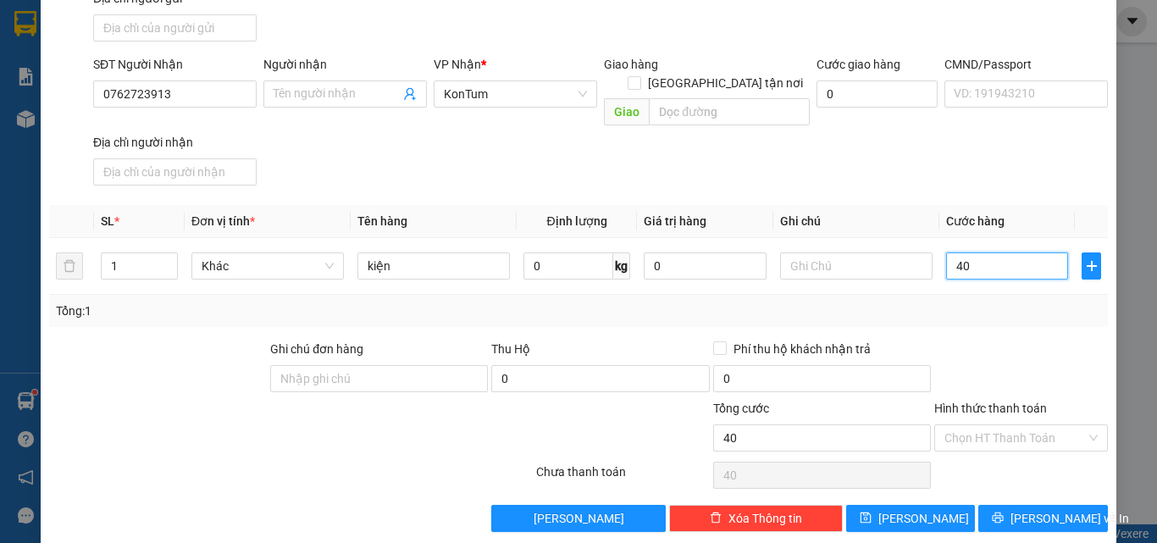
scroll to position [202, 0]
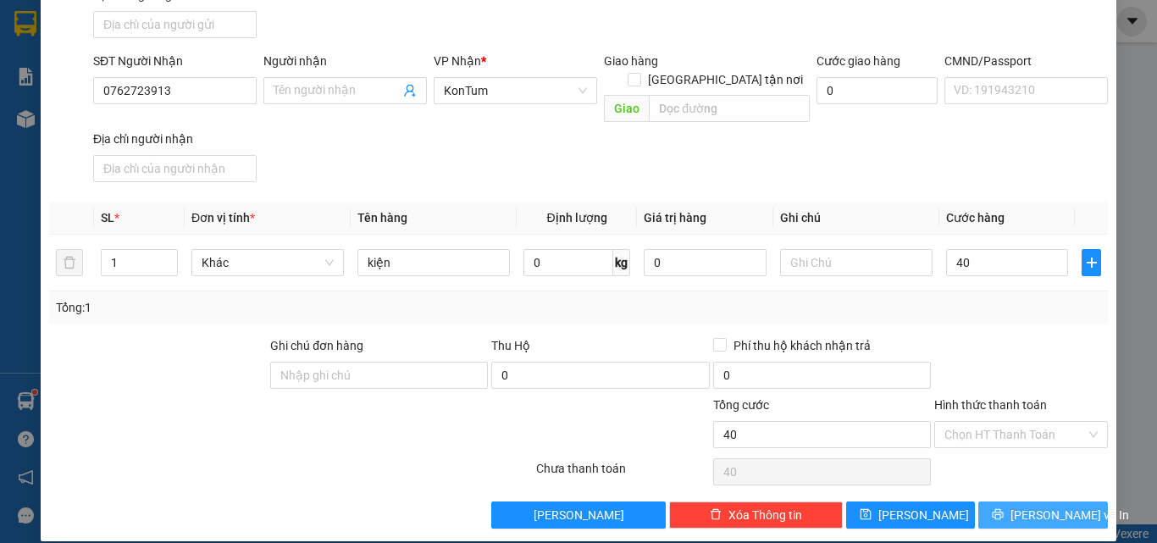
type input "40.000"
click at [1025, 506] on span "[PERSON_NAME] và In" at bounding box center [1069, 515] width 119 height 19
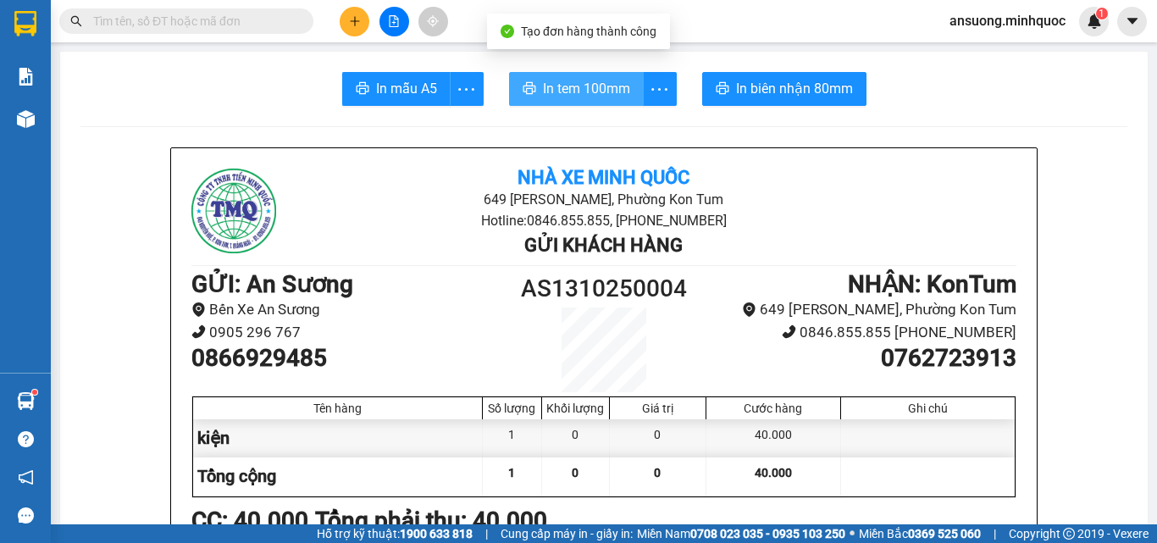
click at [549, 88] on span "In tem 100mm" at bounding box center [586, 88] width 87 height 21
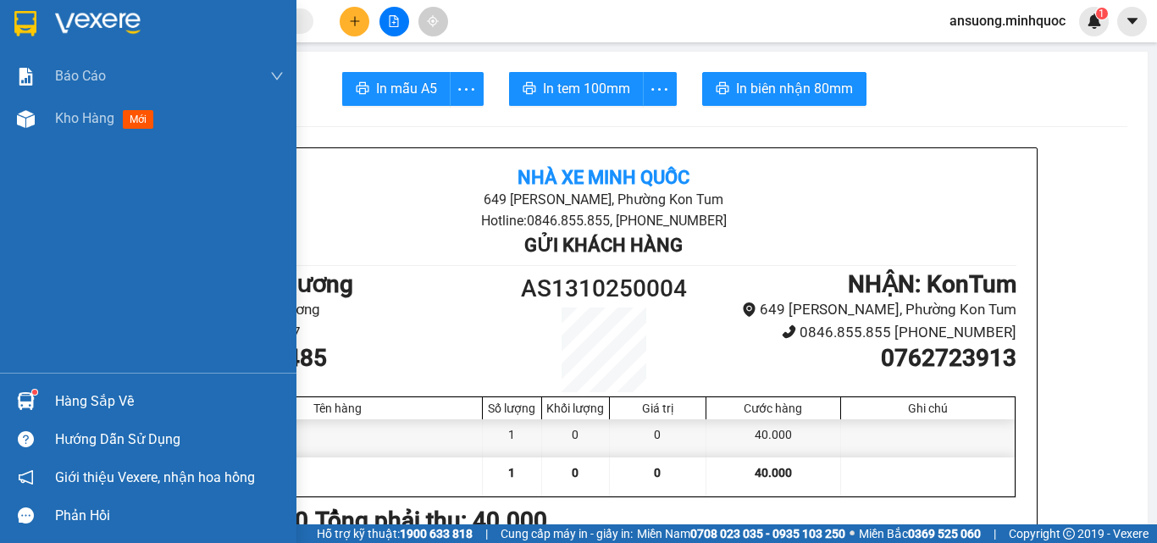
drag, startPoint x: 61, startPoint y: 133, endPoint x: 133, endPoint y: 148, distance: 73.6
click at [61, 134] on div "Kho hàng mới" at bounding box center [169, 118] width 229 height 42
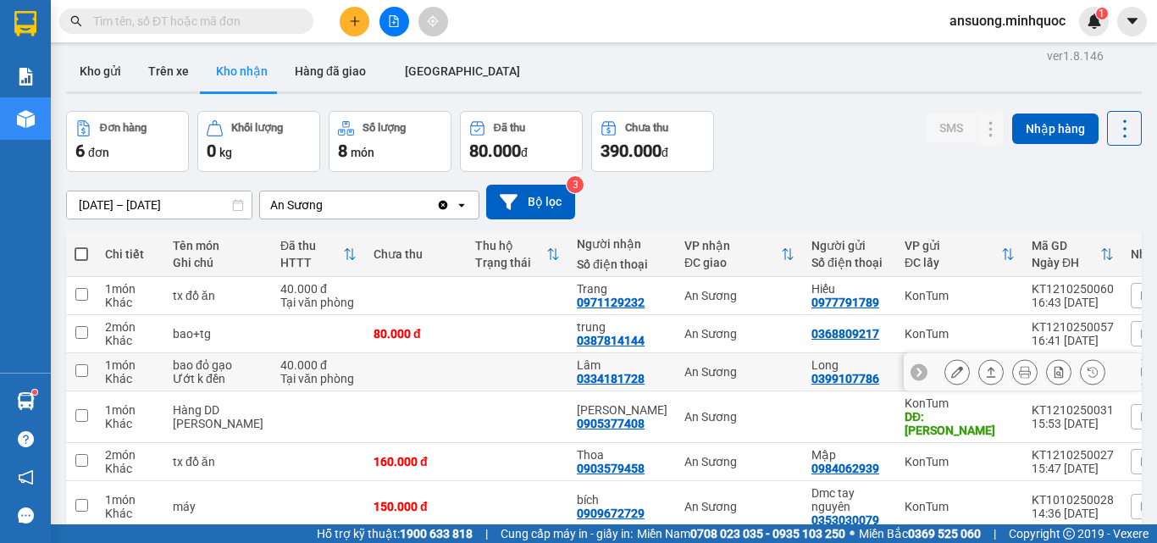
scroll to position [91, 0]
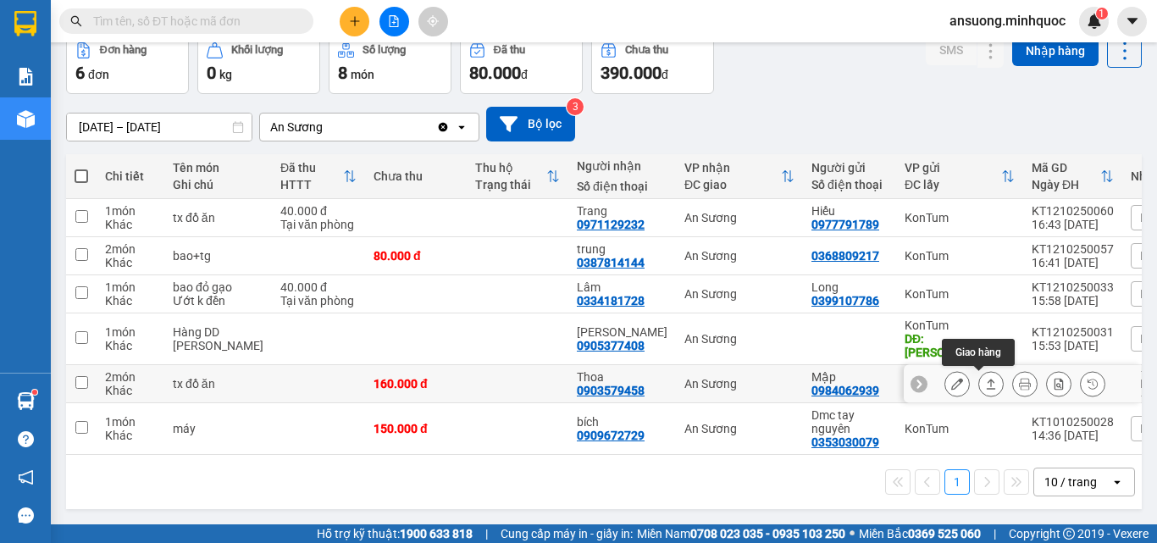
click at [985, 378] on icon at bounding box center [991, 384] width 12 height 12
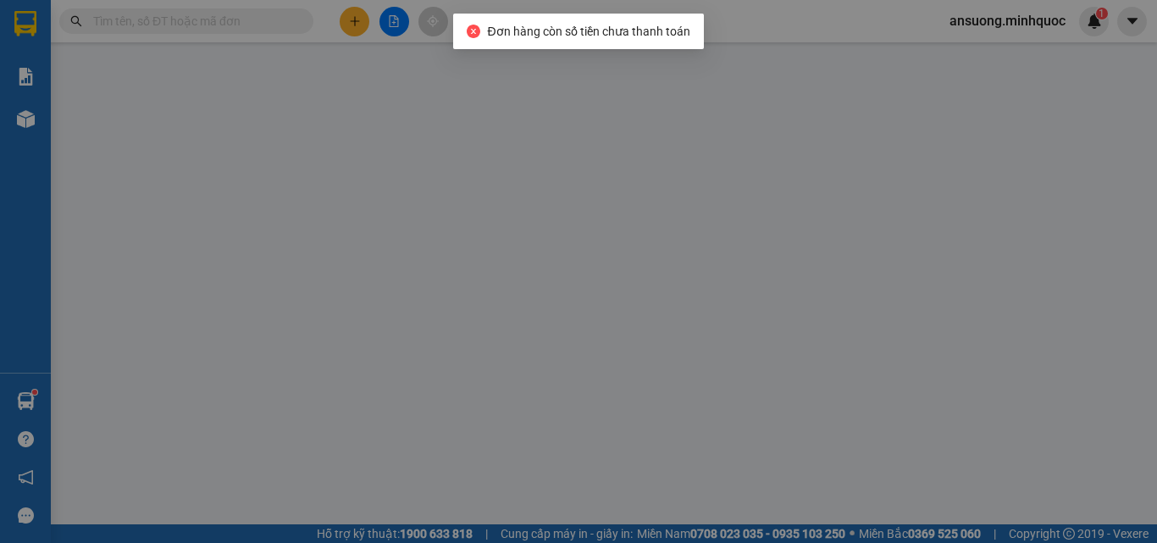
type input "0984062939"
type input "Mập"
type input "0903579458"
type input "Thoa"
type input "0"
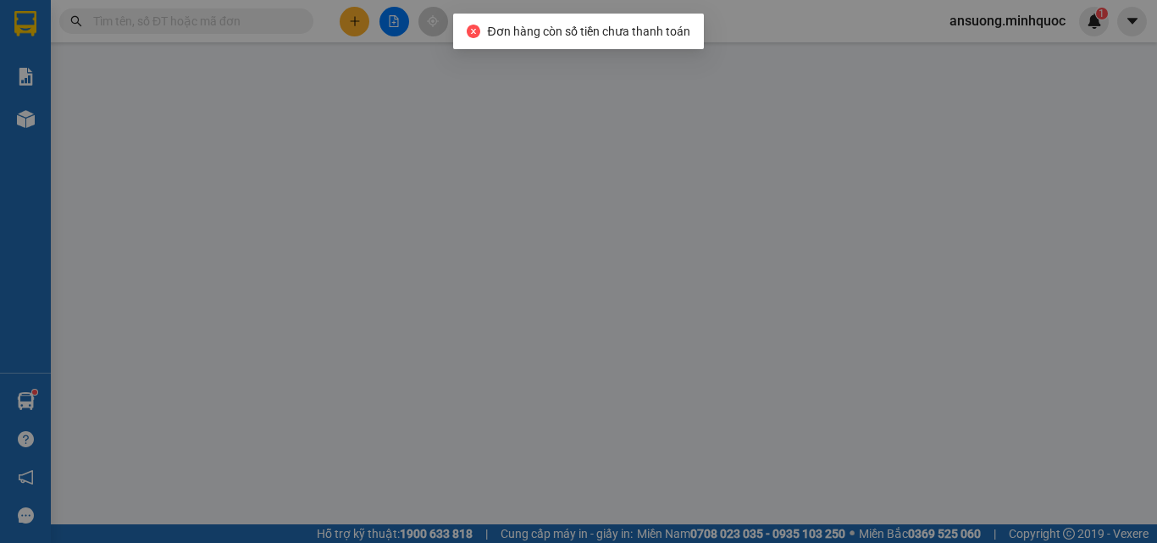
type input "160.000"
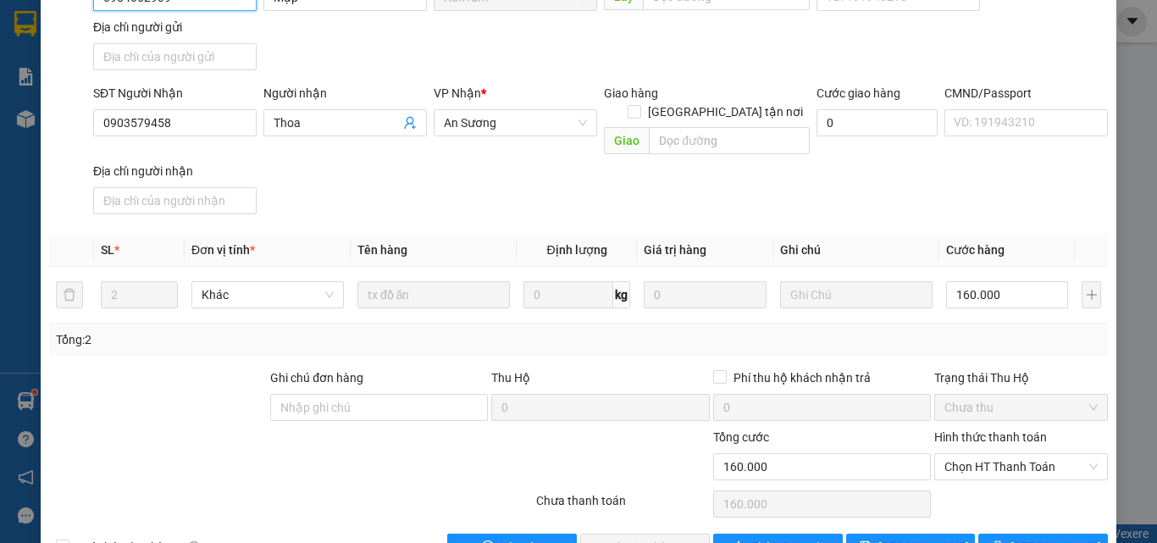
scroll to position [206, 0]
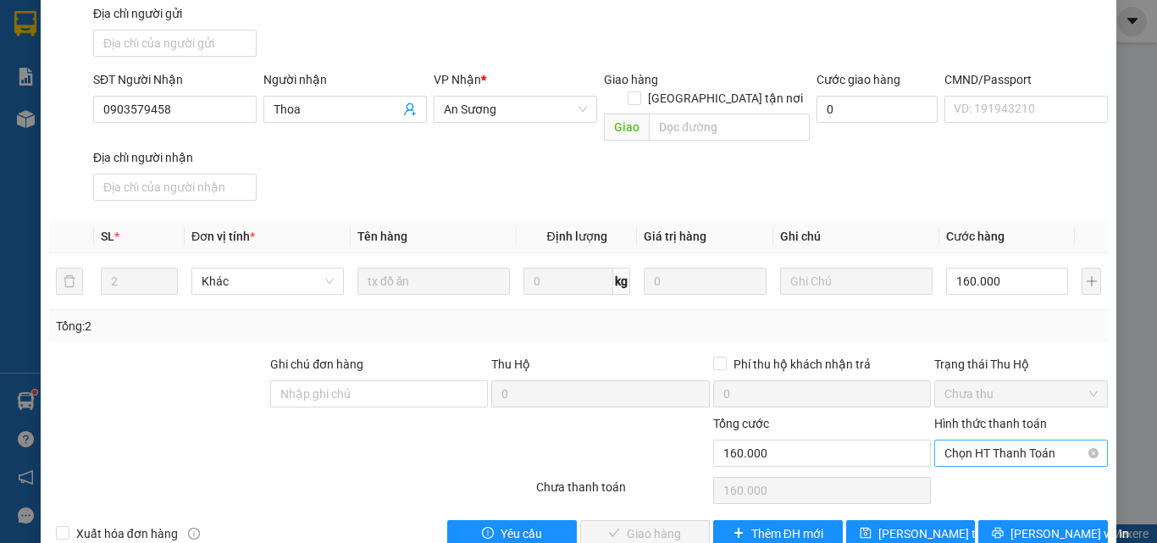
click at [976, 440] on span "Chọn HT Thanh Toán" at bounding box center [1020, 452] width 153 height 25
click at [976, 445] on div "Tại văn phòng" at bounding box center [1011, 449] width 152 height 19
type input "0"
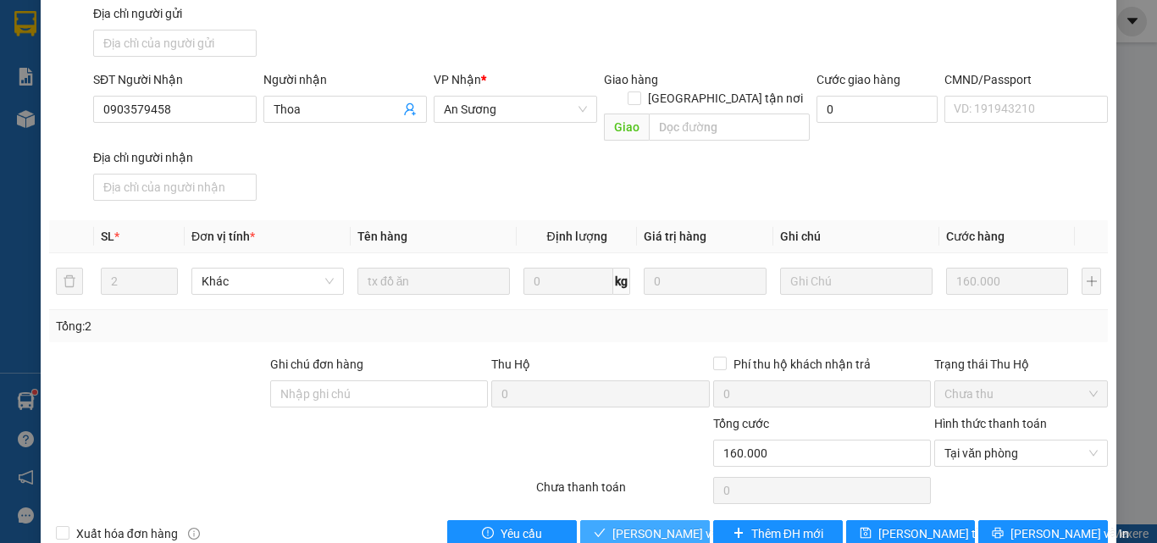
click at [656, 524] on span "[PERSON_NAME] và Giao hàng" at bounding box center [693, 533] width 163 height 19
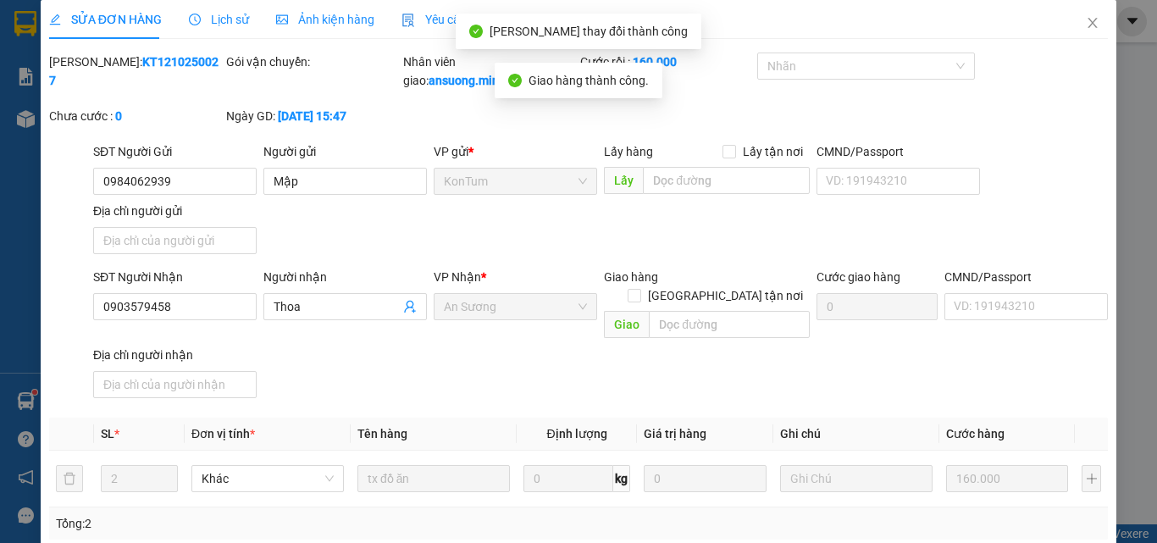
scroll to position [0, 0]
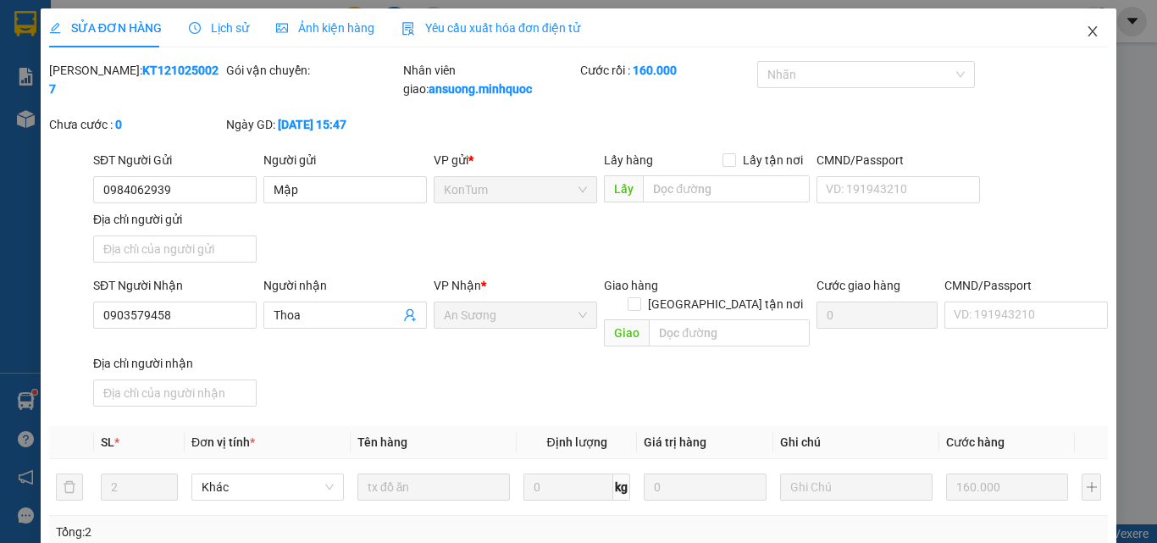
click at [1090, 32] on span "Close" at bounding box center [1092, 31] width 47 height 47
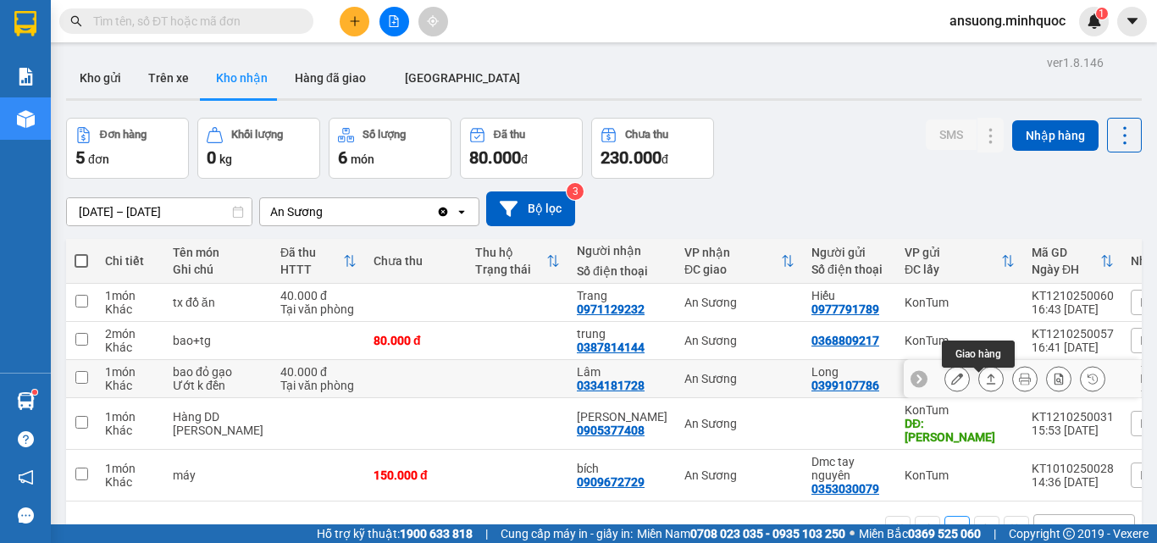
click at [985, 385] on icon at bounding box center [991, 379] width 12 height 12
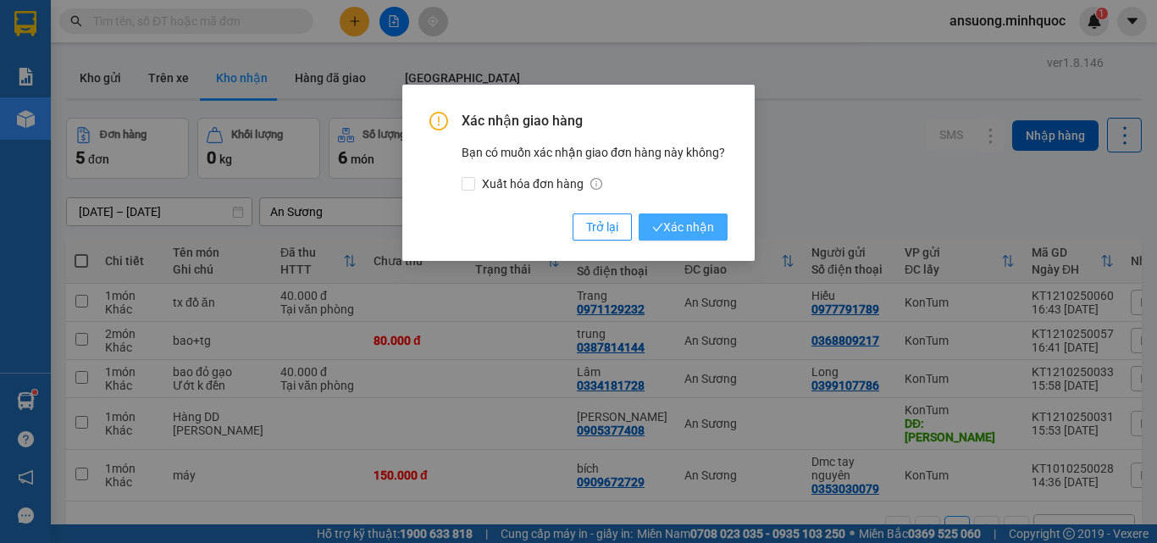
click at [672, 226] on span "Xác nhận" at bounding box center [683, 227] width 62 height 19
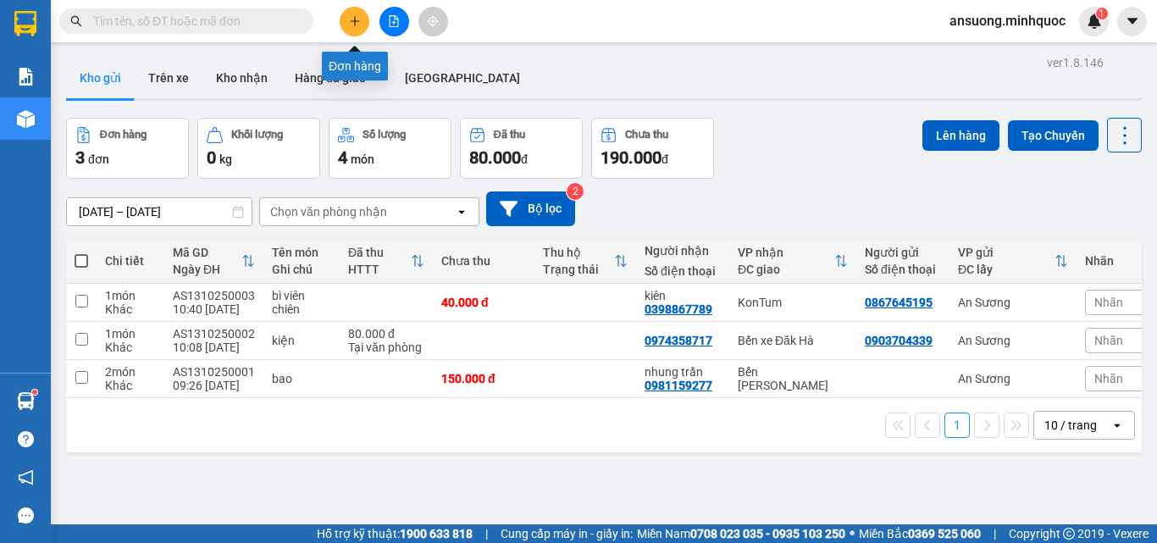
click at [351, 25] on icon "plus" at bounding box center [355, 21] width 12 height 12
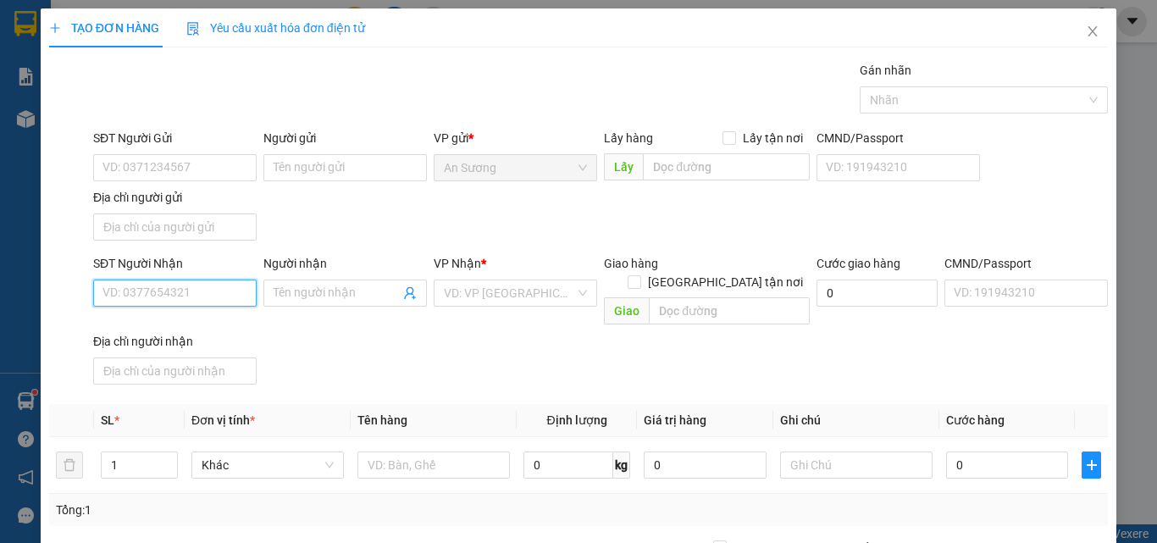
click at [117, 296] on input "SĐT Người Nhận" at bounding box center [174, 292] width 163 height 27
click at [172, 336] on div "0905424776" at bounding box center [173, 326] width 162 height 27
type input "0905424776"
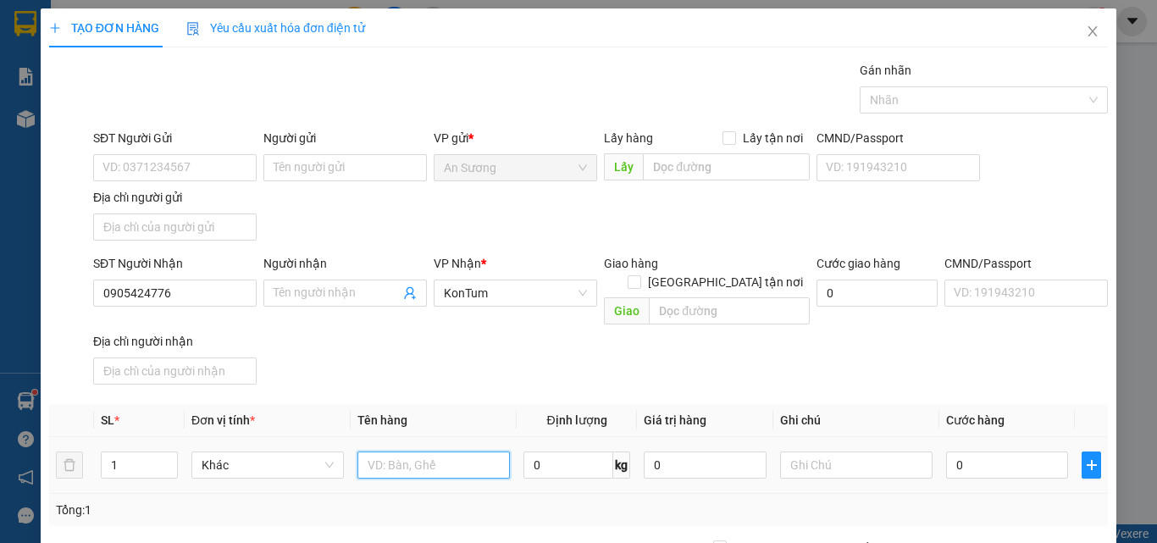
drag, startPoint x: 427, startPoint y: 457, endPoint x: 416, endPoint y: 452, distance: 11.8
click at [418, 454] on input "text" at bounding box center [433, 464] width 152 height 27
type input "bao"
click at [971, 451] on input "0" at bounding box center [1007, 464] width 122 height 27
type input "5"
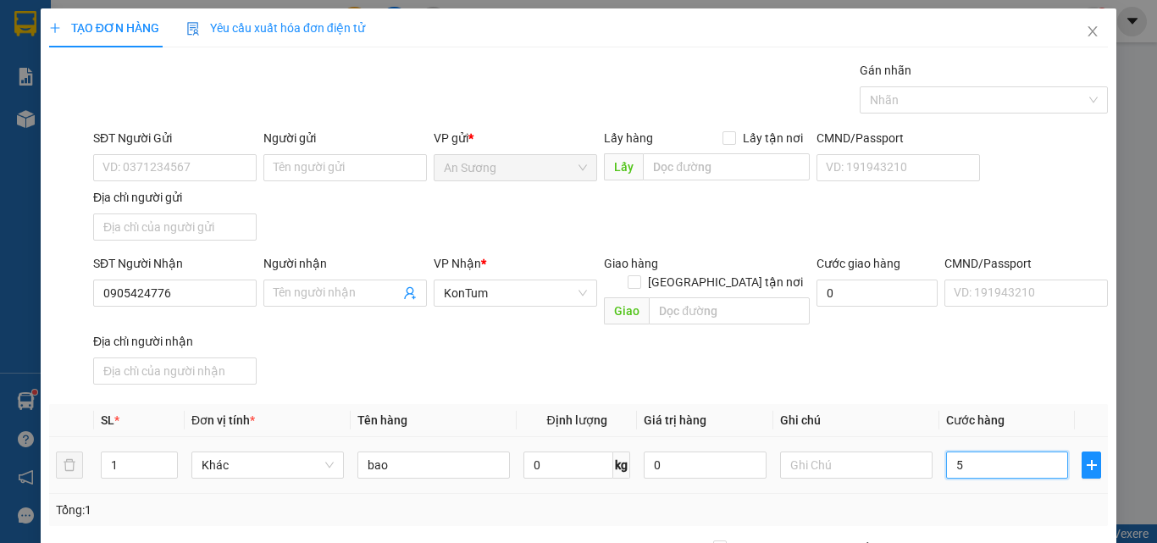
type input "5"
type input "50"
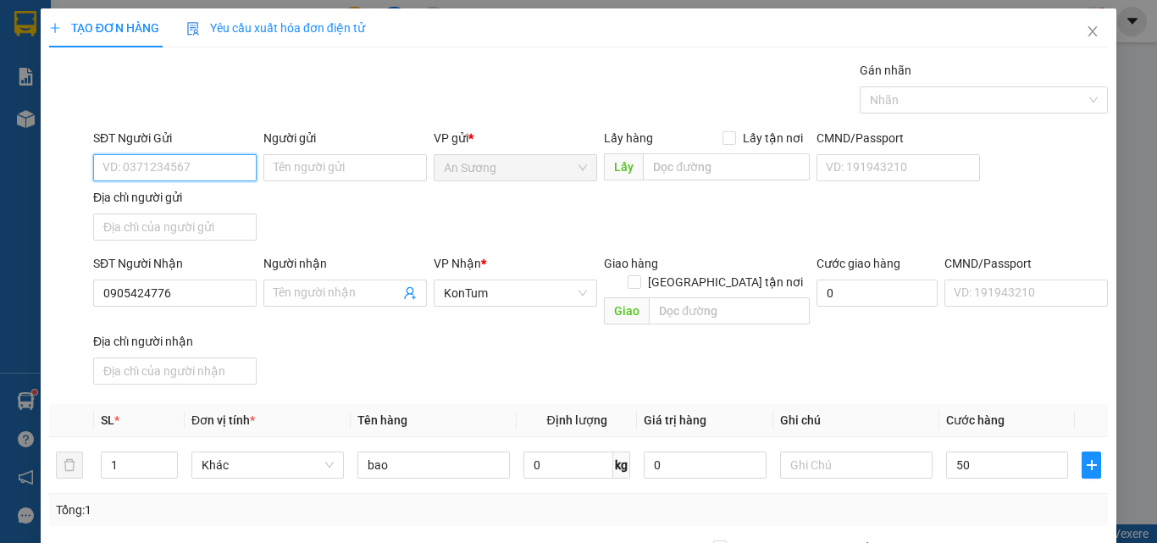
type input "50.000"
drag, startPoint x: 137, startPoint y: 174, endPoint x: 128, endPoint y: 168, distance: 11.0
click at [133, 171] on input "SĐT Người Gửi" at bounding box center [174, 167] width 163 height 27
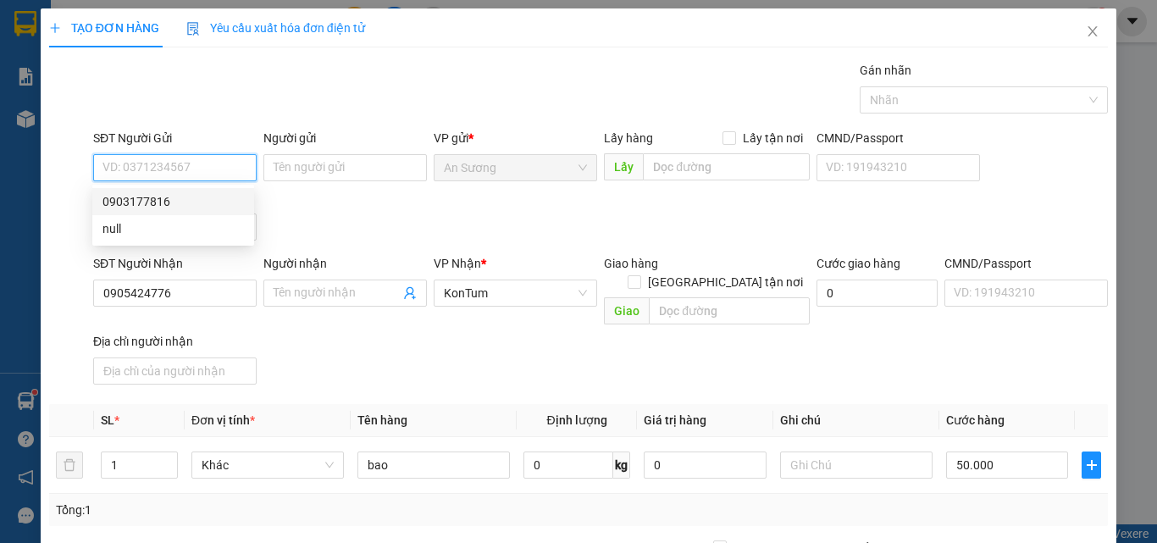
click at [147, 206] on div "0903177816" at bounding box center [172, 201] width 141 height 19
type input "0903177816"
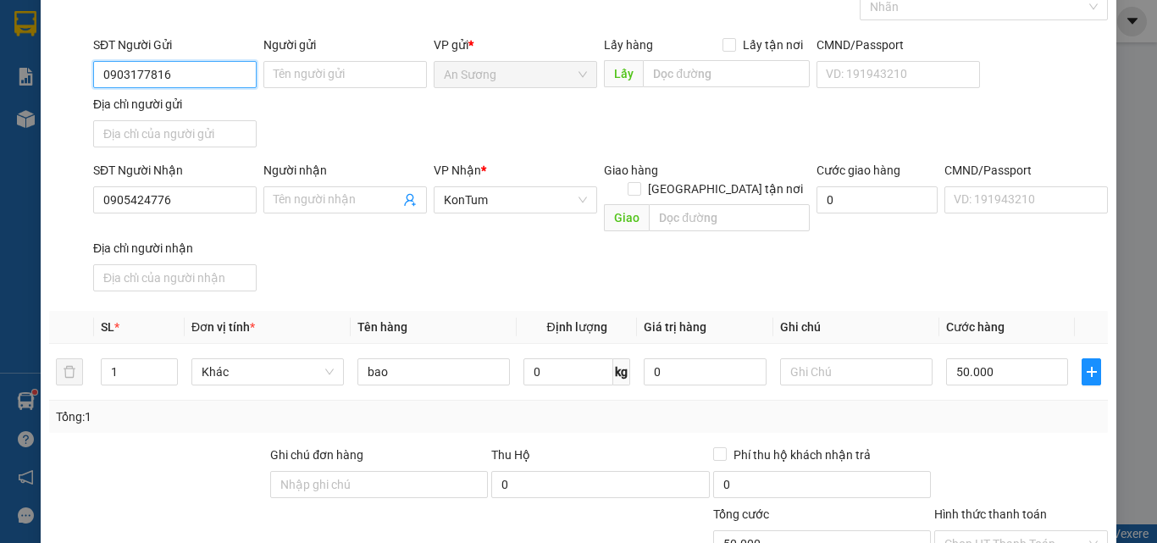
scroll to position [202, 0]
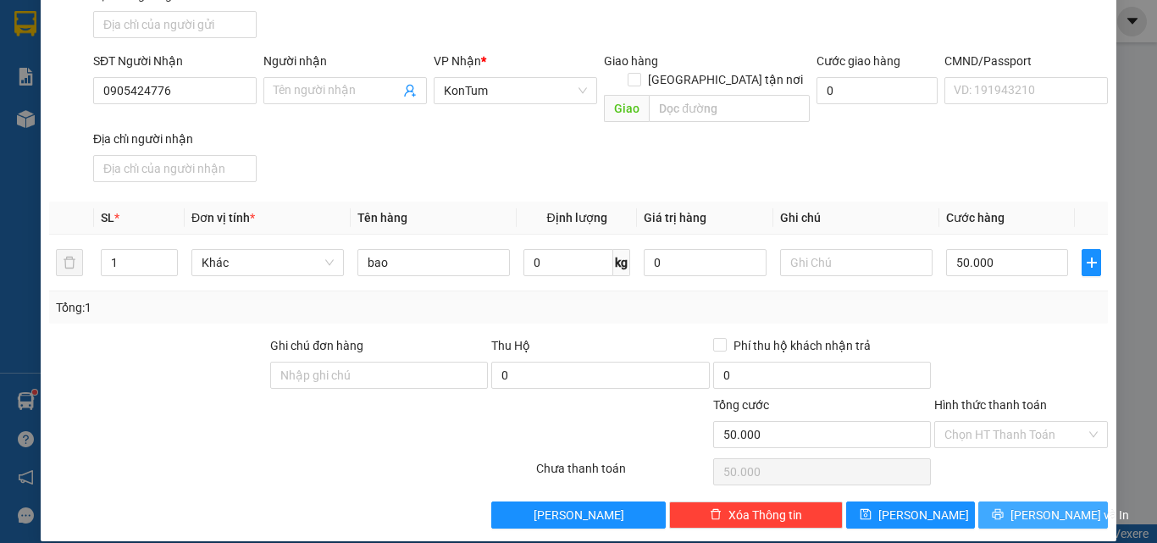
click at [986, 501] on button "[PERSON_NAME] và In" at bounding box center [1043, 514] width 130 height 27
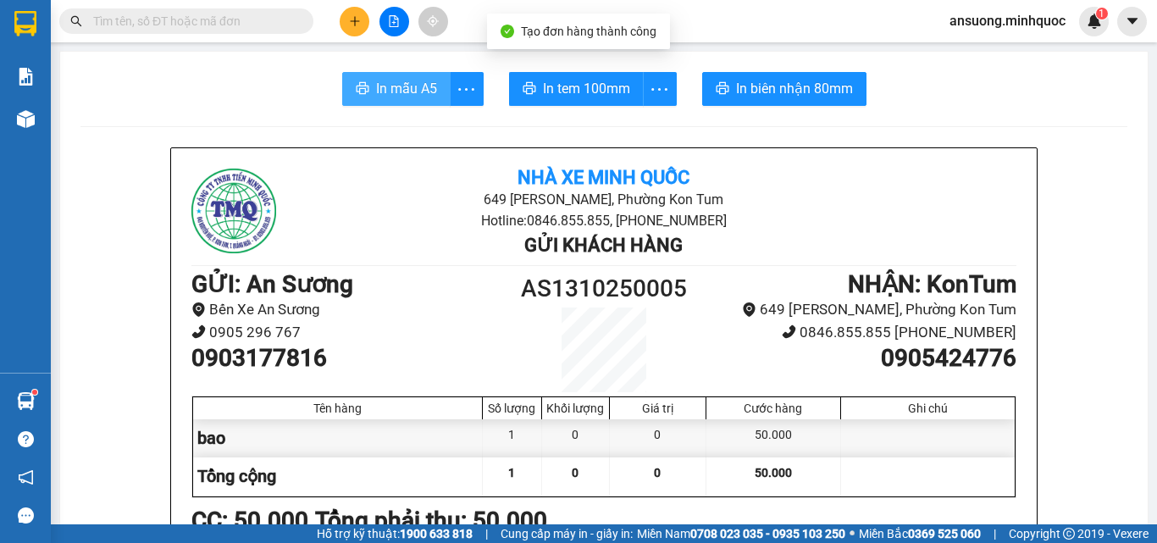
click at [421, 94] on span "In mẫu A5" at bounding box center [406, 88] width 61 height 21
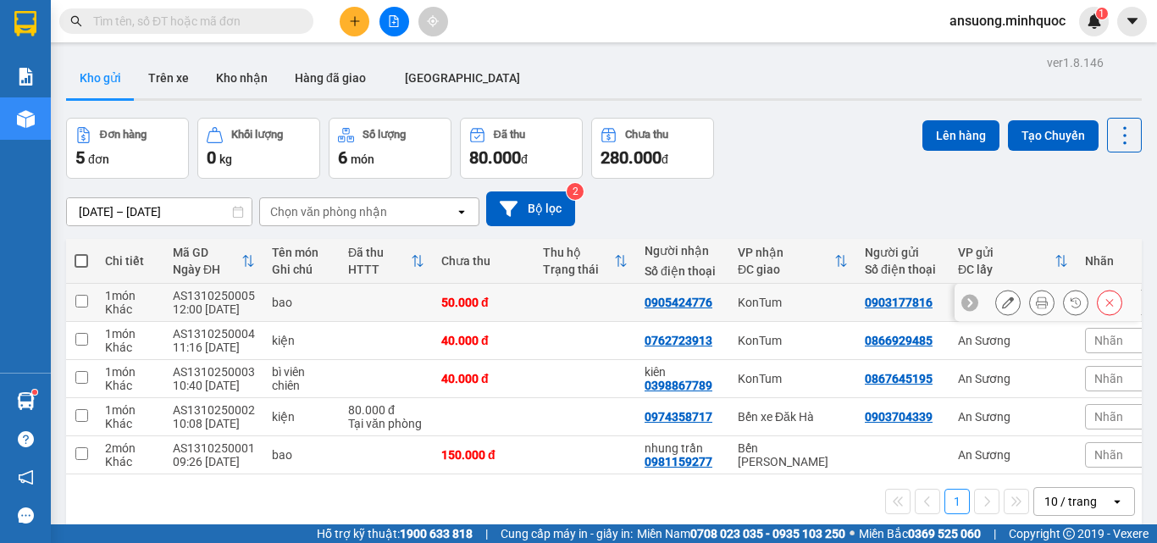
click at [1043, 302] on div at bounding box center [1058, 302] width 127 height 25
click at [1036, 302] on icon at bounding box center [1042, 302] width 12 height 12
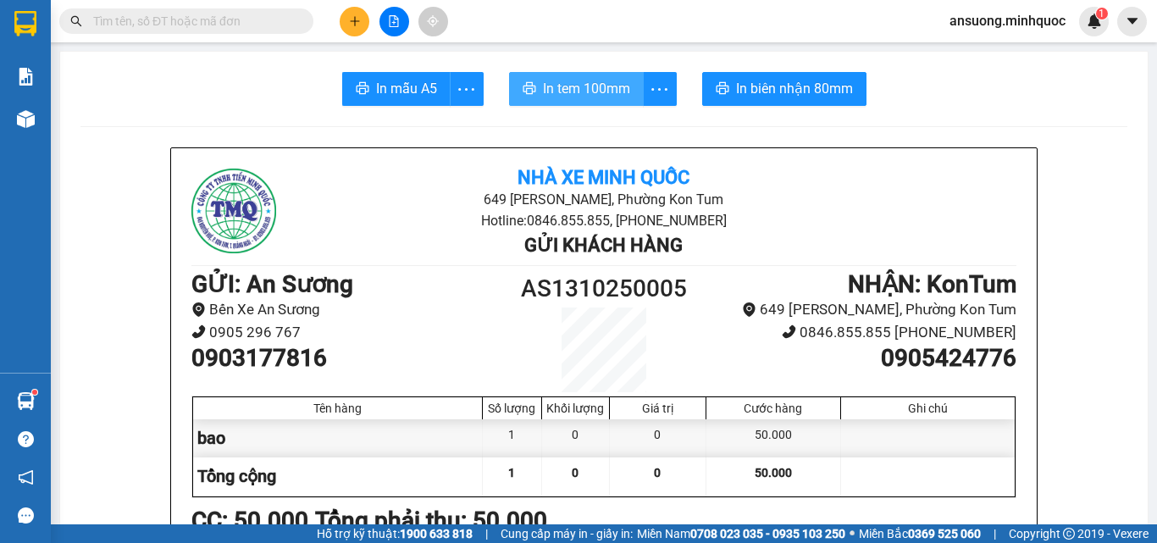
click at [600, 83] on span "In tem 100mm" at bounding box center [586, 88] width 87 height 21
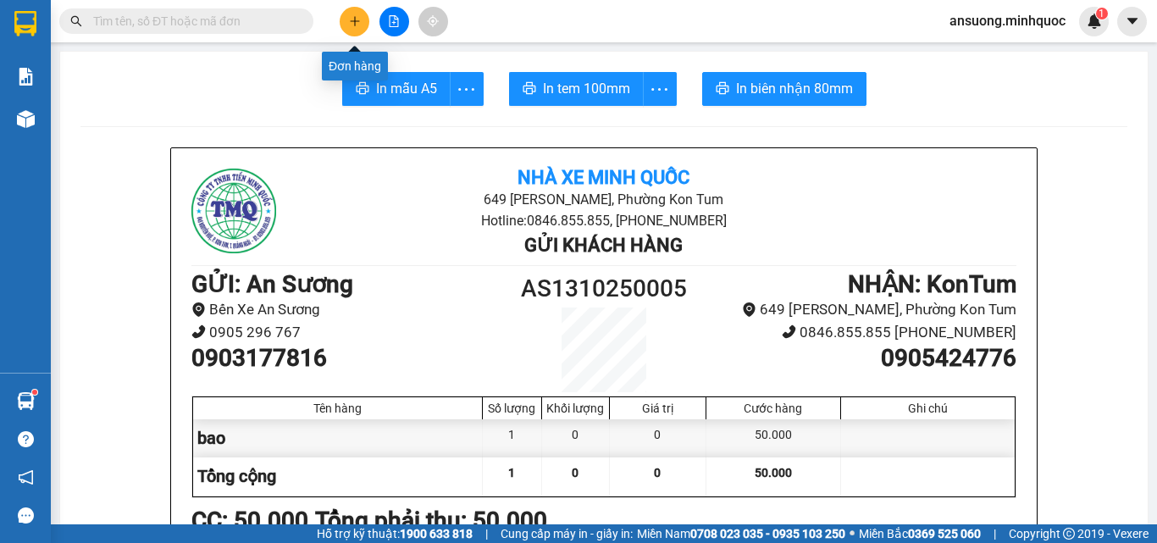
click at [351, 19] on icon "plus" at bounding box center [355, 21] width 12 height 12
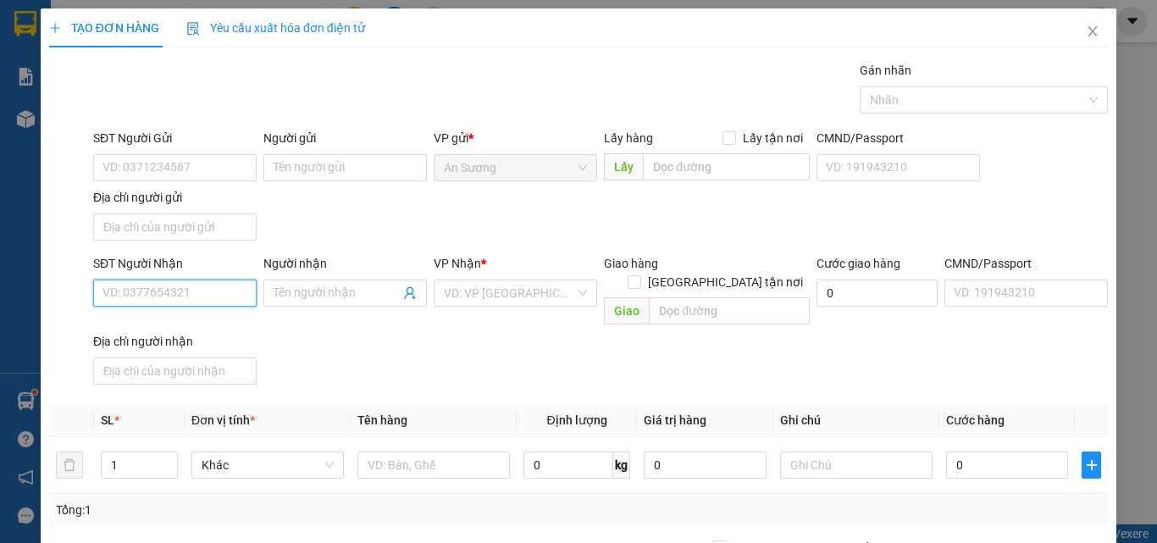
click at [145, 291] on input "SĐT Người Nhận" at bounding box center [174, 292] width 163 height 27
type input "0937513707"
click at [352, 344] on div "SĐT Người Nhận 0937513707 Người nhận Tên người nhận VP Nhận * VD: VP [GEOGRAPHI…" at bounding box center [600, 322] width 1021 height 137
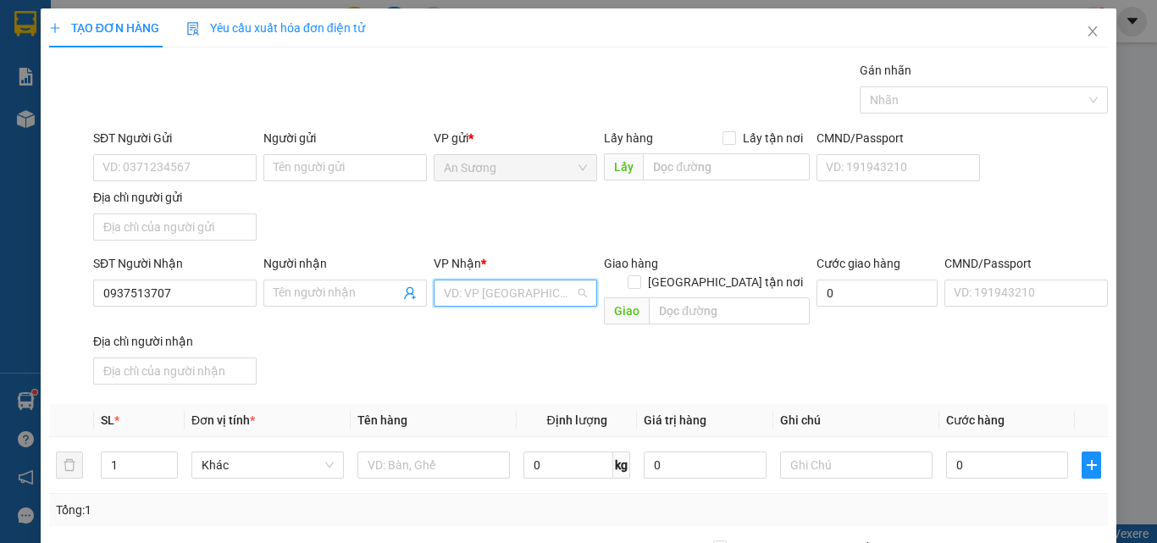
click at [502, 298] on input "search" at bounding box center [509, 292] width 131 height 25
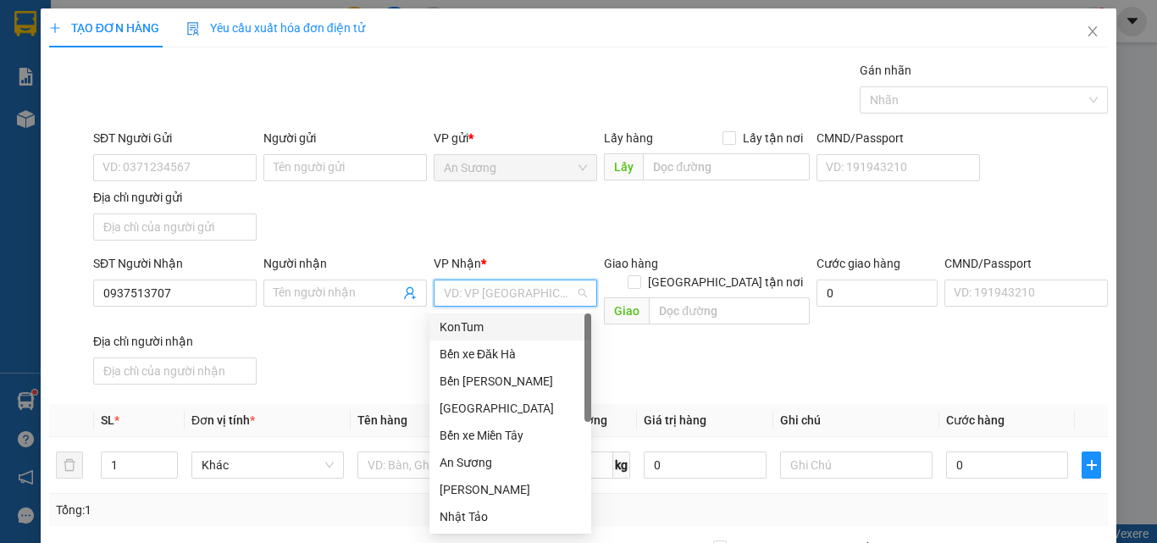
click at [486, 335] on div "KonTum" at bounding box center [510, 327] width 141 height 19
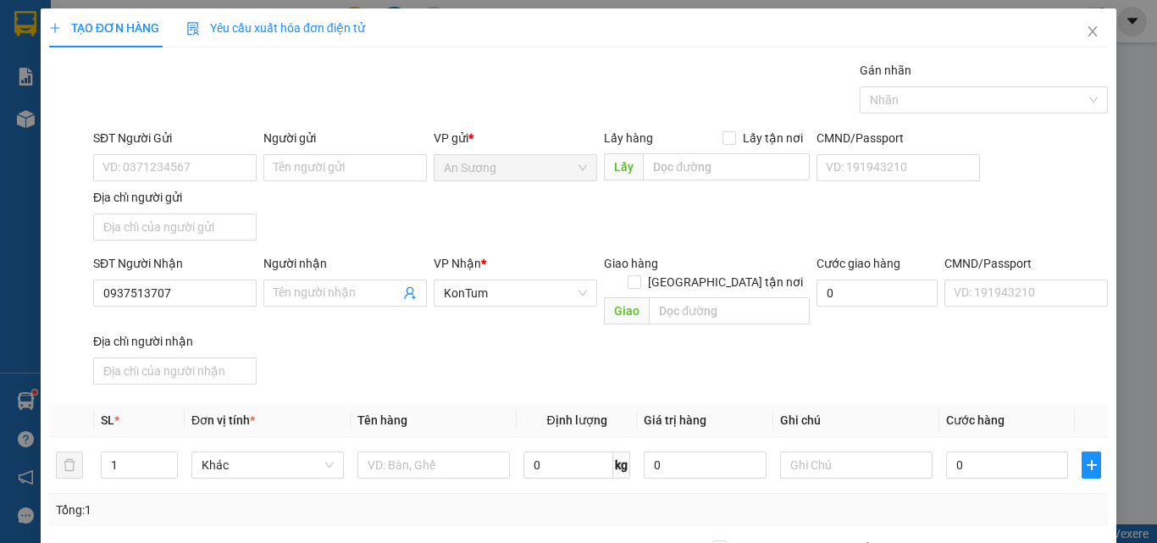
click at [506, 235] on div "SĐT Người Gửi VD: 0371234567 Người gửi Tên người gửi VP gửi * An Sương Lấy hàng…" at bounding box center [600, 188] width 1021 height 119
click at [162, 180] on input "SĐT Người Gửi" at bounding box center [174, 167] width 163 height 27
click at [133, 152] on div "SĐT Người Gửi" at bounding box center [174, 141] width 163 height 25
click at [184, 174] on input "SĐT Người Gửi" at bounding box center [174, 167] width 163 height 27
type input "0974541670"
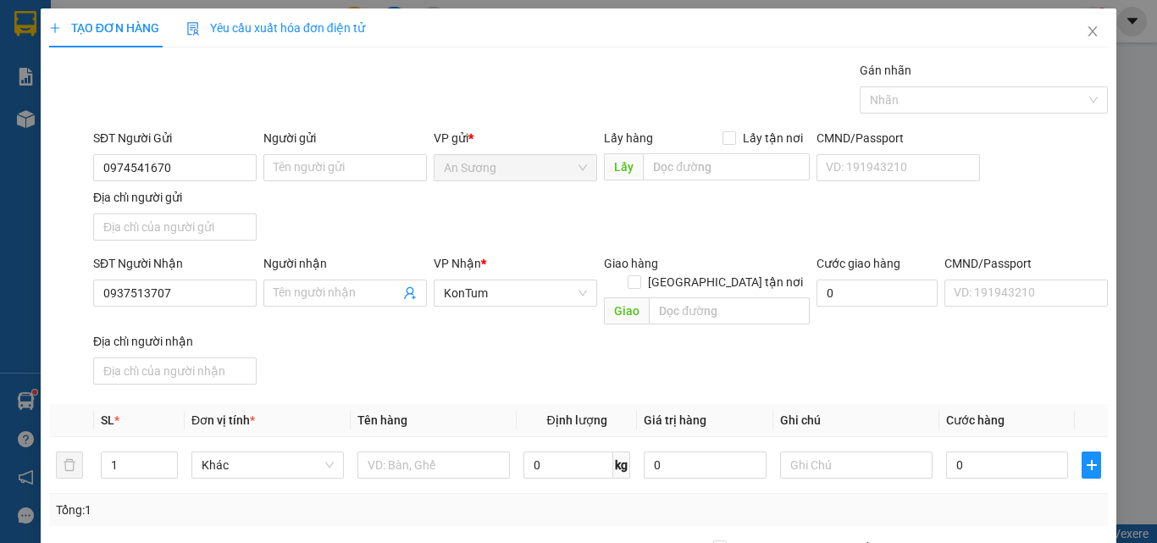
click at [435, 191] on div "SĐT Người Gửi 0974541670 Người gửi Tên người gửi VP gửi * An Sương Lấy hàng Lấy…" at bounding box center [600, 188] width 1021 height 119
click at [400, 451] on input "text" at bounding box center [433, 464] width 152 height 27
type input "tg"
drag, startPoint x: 459, startPoint y: 351, endPoint x: 950, endPoint y: 506, distance: 515.1
click at [480, 351] on div "SĐT Người Nhận 0937513707 Người nhận Tên người nhận VP Nhận * KonTum Giao hàng …" at bounding box center [600, 322] width 1021 height 137
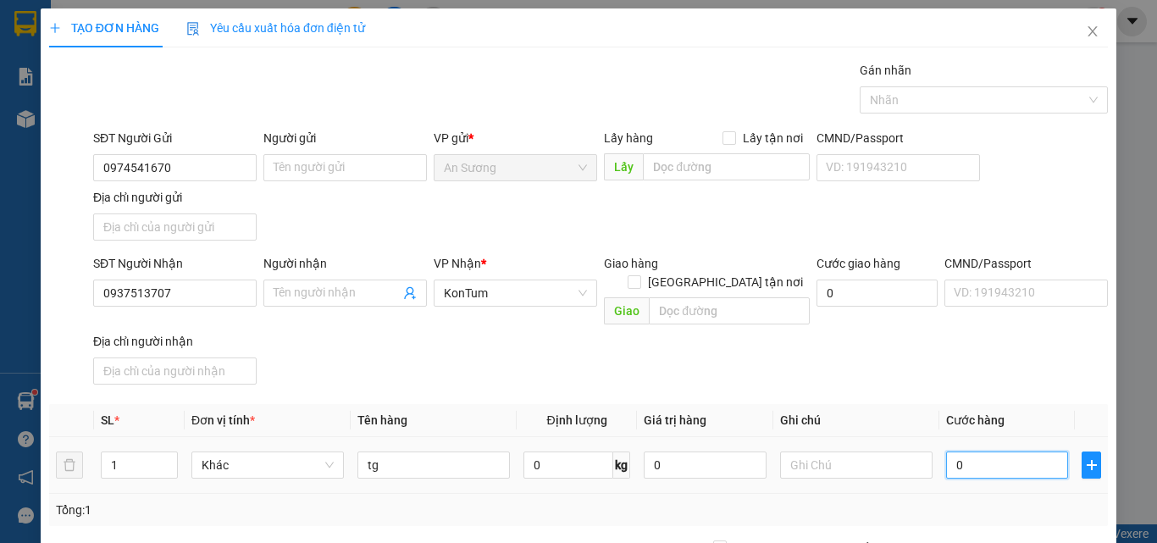
click at [997, 451] on input "0" at bounding box center [1007, 464] width 122 height 27
type input "5"
type input "50"
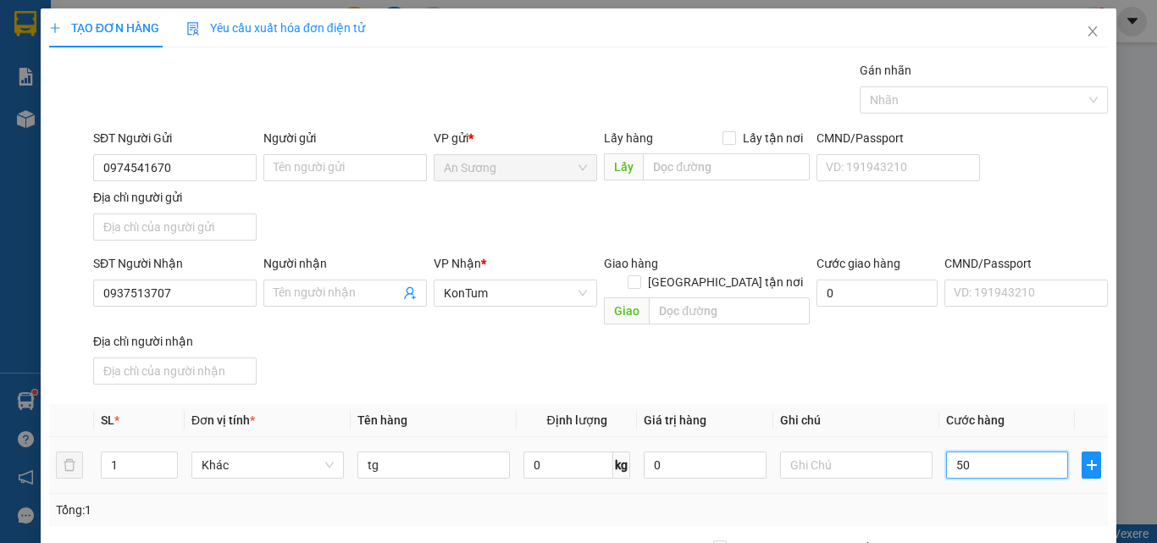
type input "50"
type input "50.000"
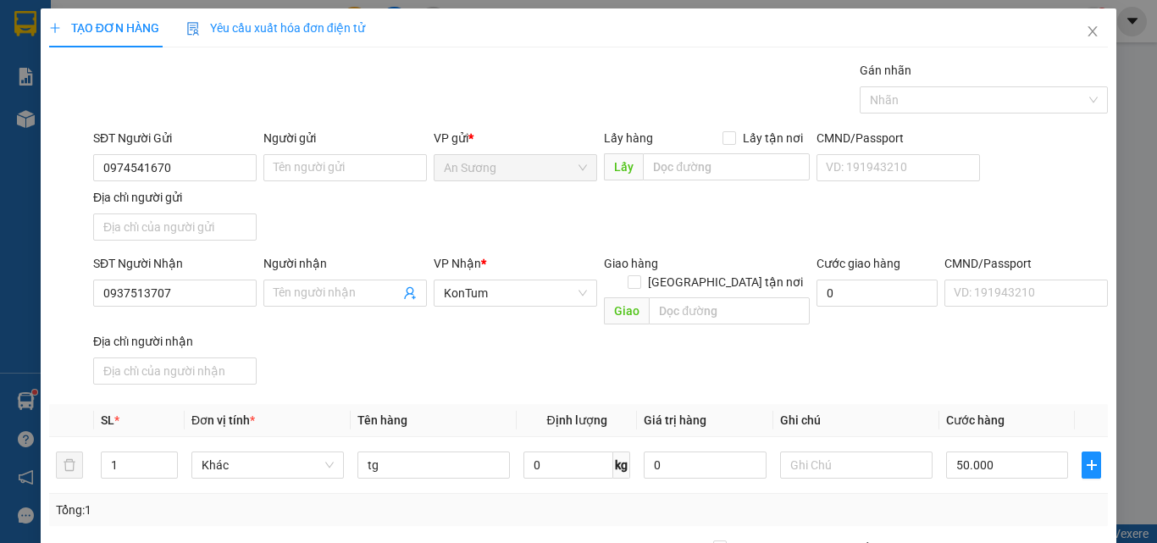
click at [997, 404] on th "Cước hàng" at bounding box center [1007, 420] width 136 height 33
drag, startPoint x: 1021, startPoint y: 492, endPoint x: 1009, endPoint y: 494, distance: 12.0
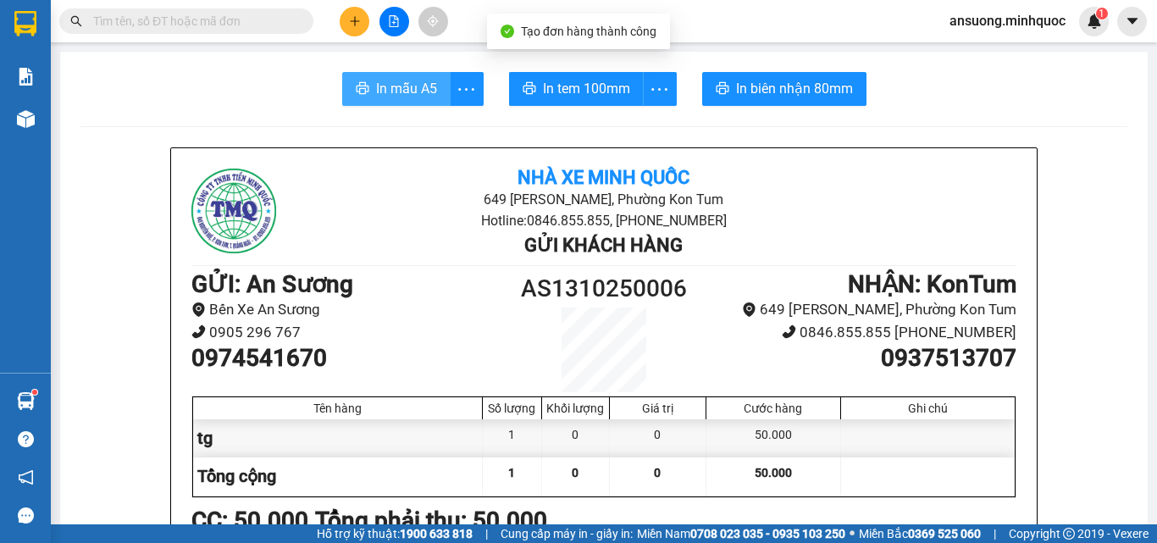
click at [378, 89] on span "In mẫu A5" at bounding box center [406, 88] width 61 height 21
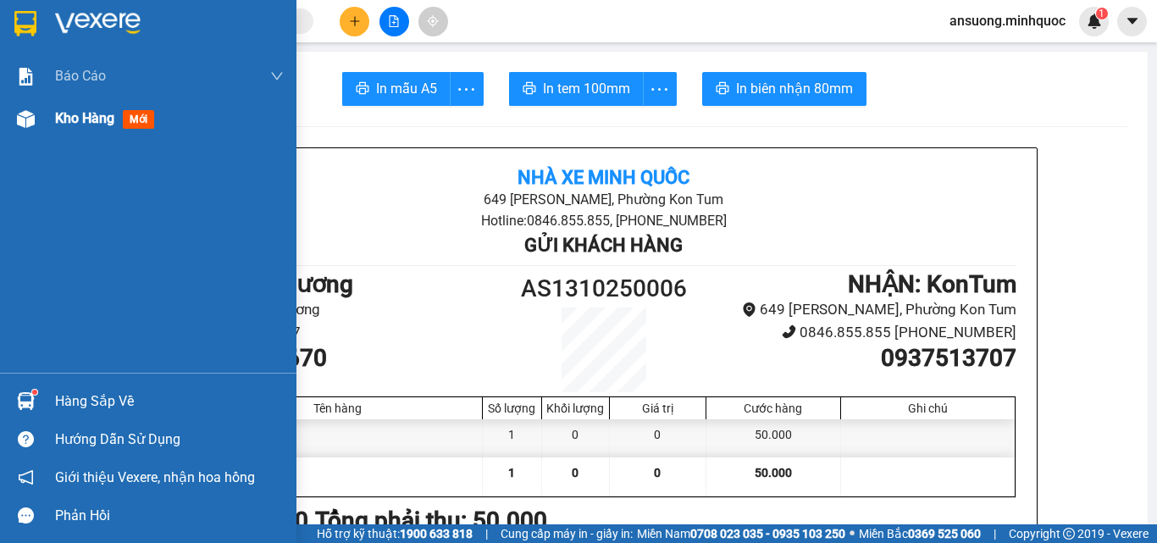
click at [9, 114] on div "Kho hàng mới" at bounding box center [148, 118] width 296 height 42
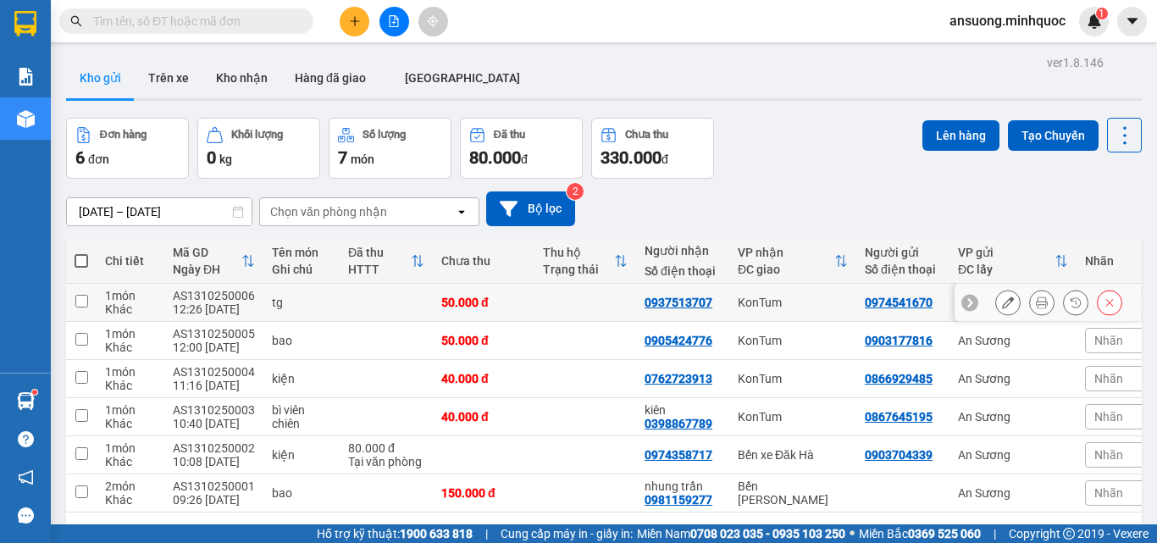
click at [1002, 304] on icon at bounding box center [1008, 302] width 12 height 12
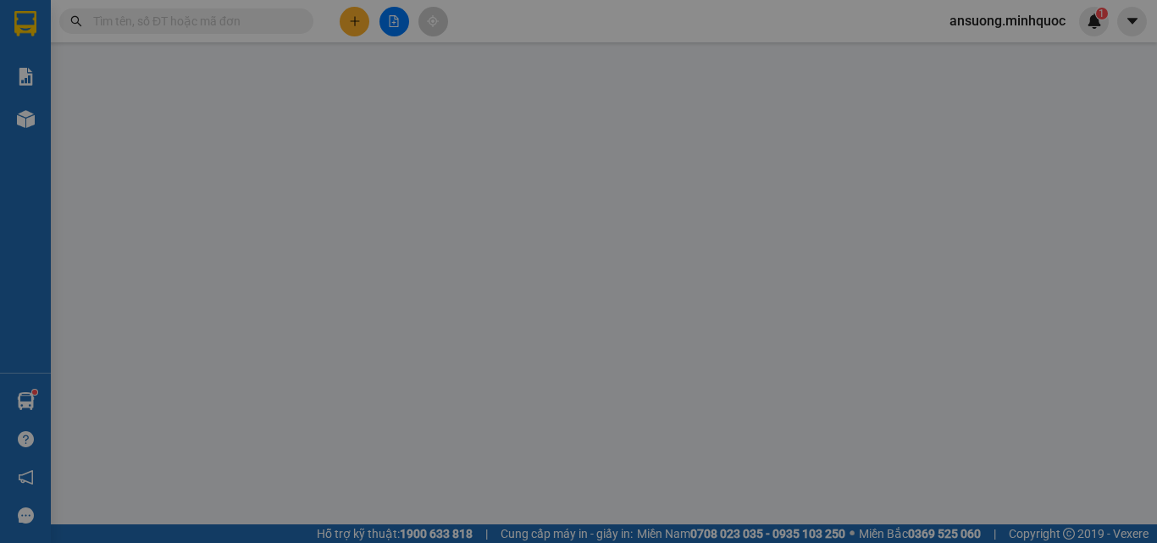
type input "0974541670"
type input "0937513707"
type input "0"
type input "50.000"
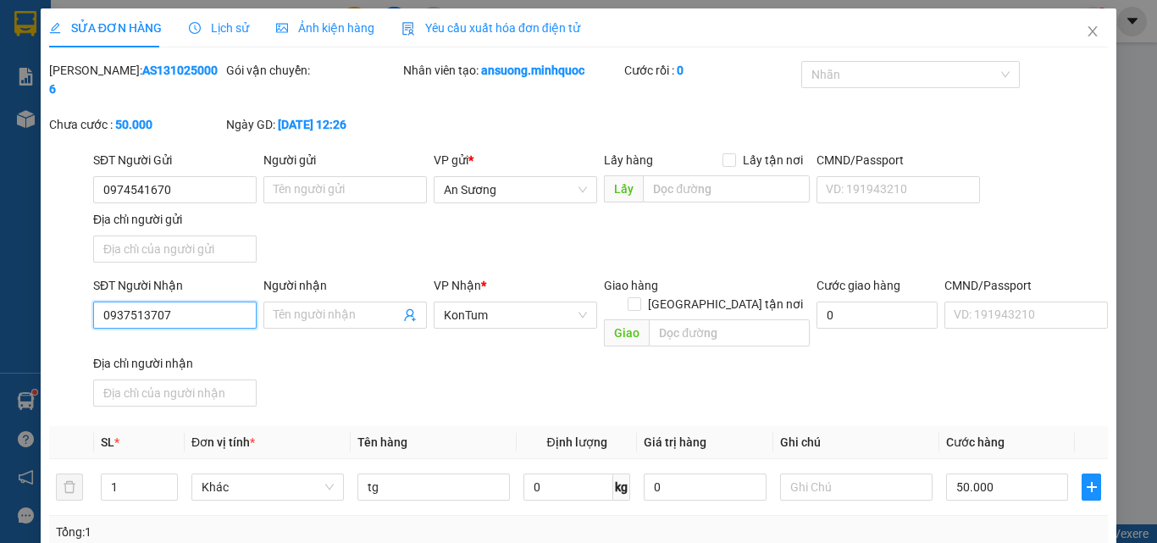
click at [125, 302] on input "0937513707" at bounding box center [174, 315] width 163 height 27
click at [133, 302] on input "0935513707" at bounding box center [174, 315] width 163 height 27
click at [208, 302] on input "0935713707" at bounding box center [174, 315] width 163 height 27
type input "0935713707"
click at [393, 368] on div "SĐT Người Nhận 0935713707 0935713707 Người nhận Tên người nhận VP Nhận * KonTum…" at bounding box center [600, 344] width 1021 height 137
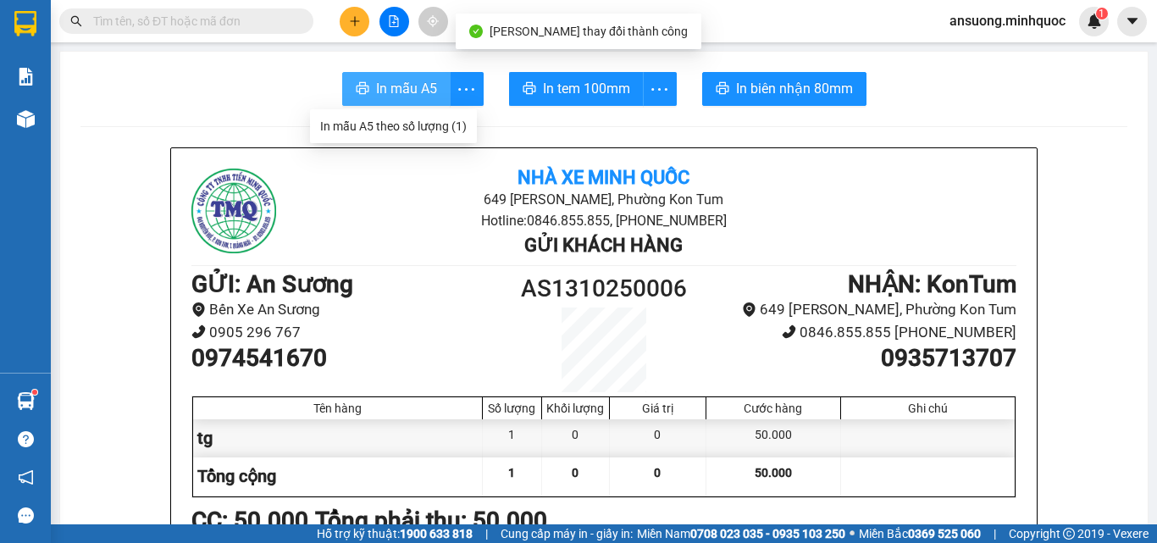
click at [417, 91] on span "In mẫu A5" at bounding box center [406, 88] width 61 height 21
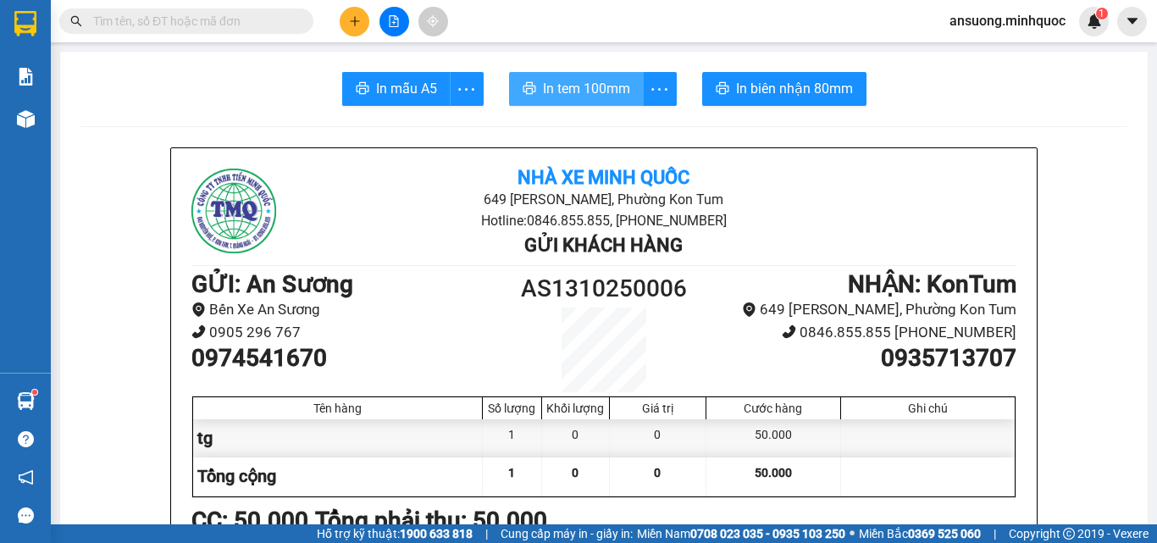
click at [567, 90] on span "In tem 100mm" at bounding box center [586, 88] width 87 height 21
click at [352, 23] on button at bounding box center [355, 22] width 30 height 30
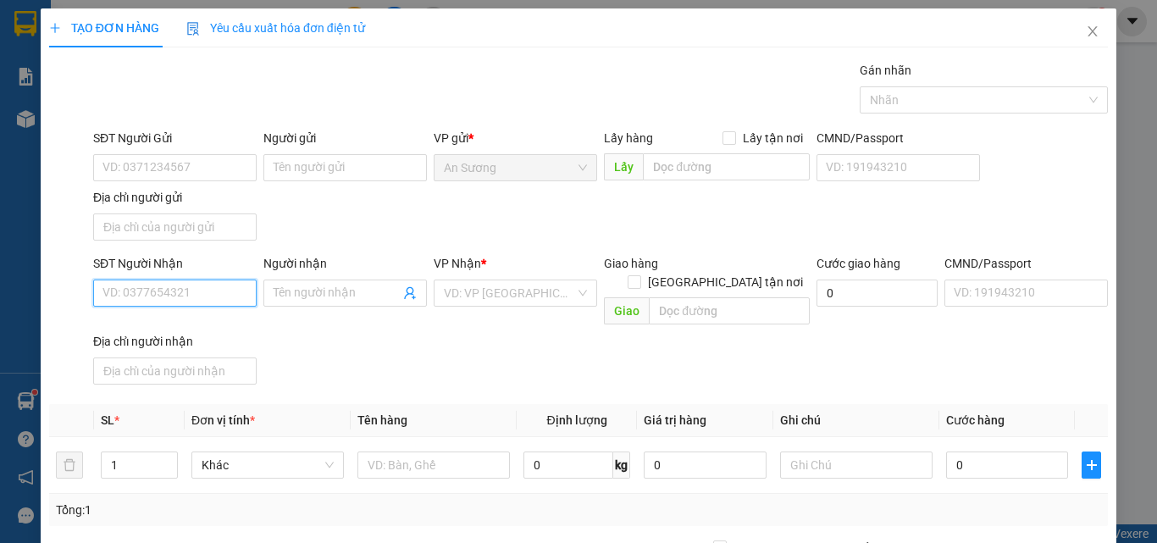
click at [143, 292] on input "SĐT Người Nhận" at bounding box center [174, 292] width 163 height 27
type input "0386406777"
click at [175, 335] on div "0386406777 - A Bảy" at bounding box center [172, 327] width 141 height 19
type input "A Bảy"
type input "0386406777"
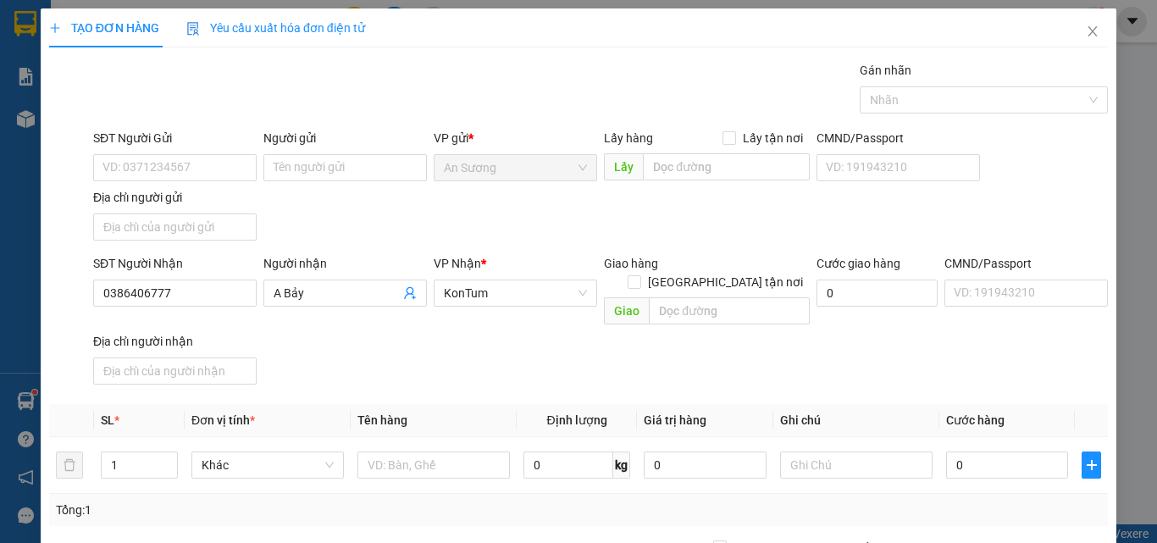
click at [382, 333] on div "SĐT Người Nhận 0386406777 0386406777 Người nhận A Bảy VP Nhận * KonTum Giao hàn…" at bounding box center [600, 322] width 1021 height 137
click at [399, 451] on input "text" at bounding box center [433, 464] width 152 height 27
type input "tg"
click at [990, 451] on input "0" at bounding box center [1007, 464] width 122 height 27
type input "5"
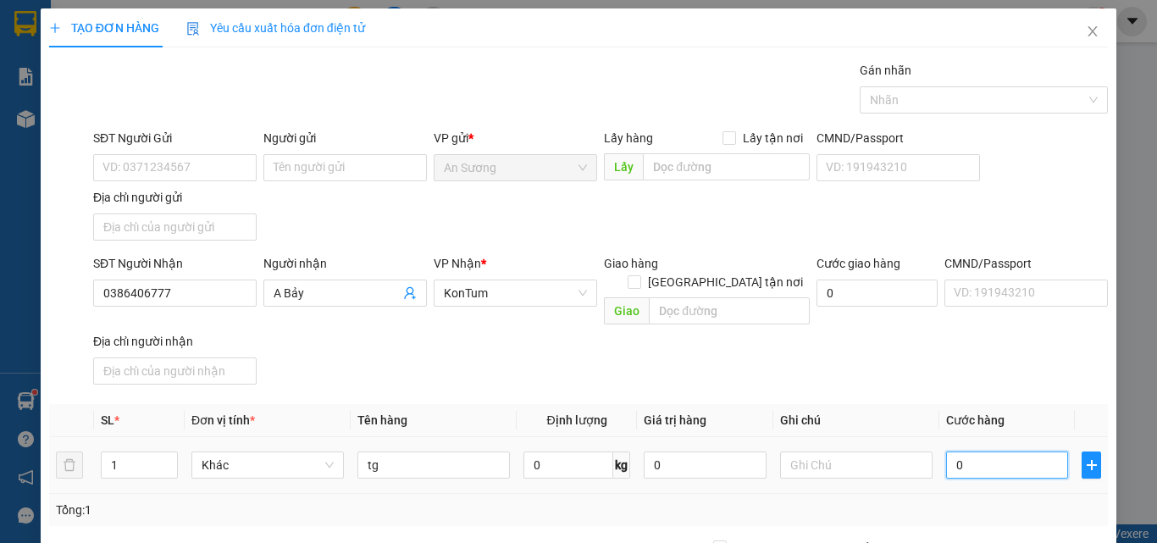
type input "5"
type input "50"
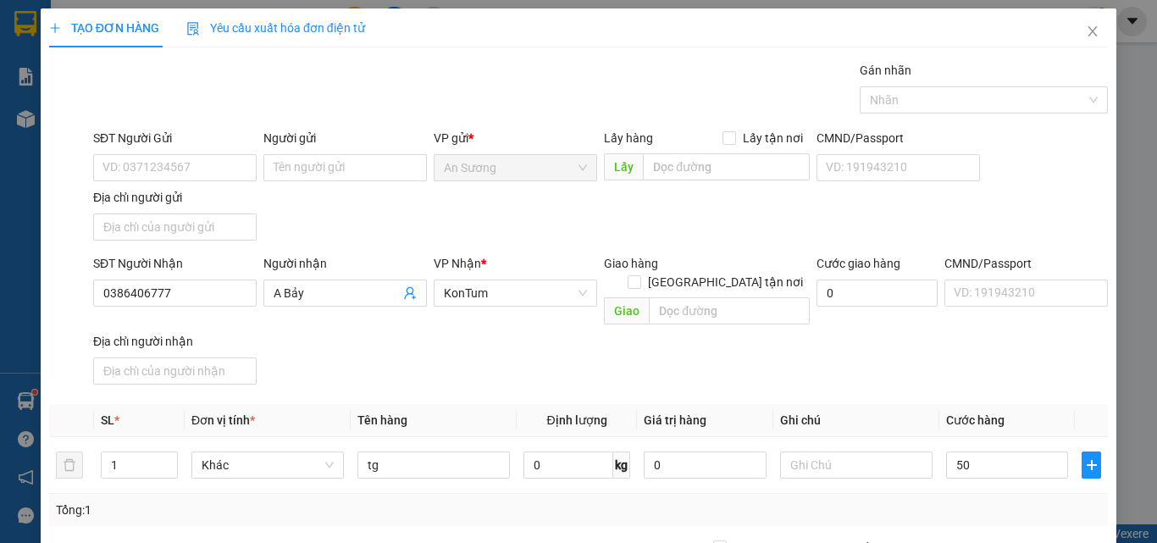
type input "50.000"
drag, startPoint x: 923, startPoint y: 368, endPoint x: 899, endPoint y: 357, distance: 26.6
click at [907, 360] on div "SĐT Người Nhận 0386406777 Người nhận A Bảy VP Nhận * KonTum Giao hàng Giao tận …" at bounding box center [600, 322] width 1021 height 137
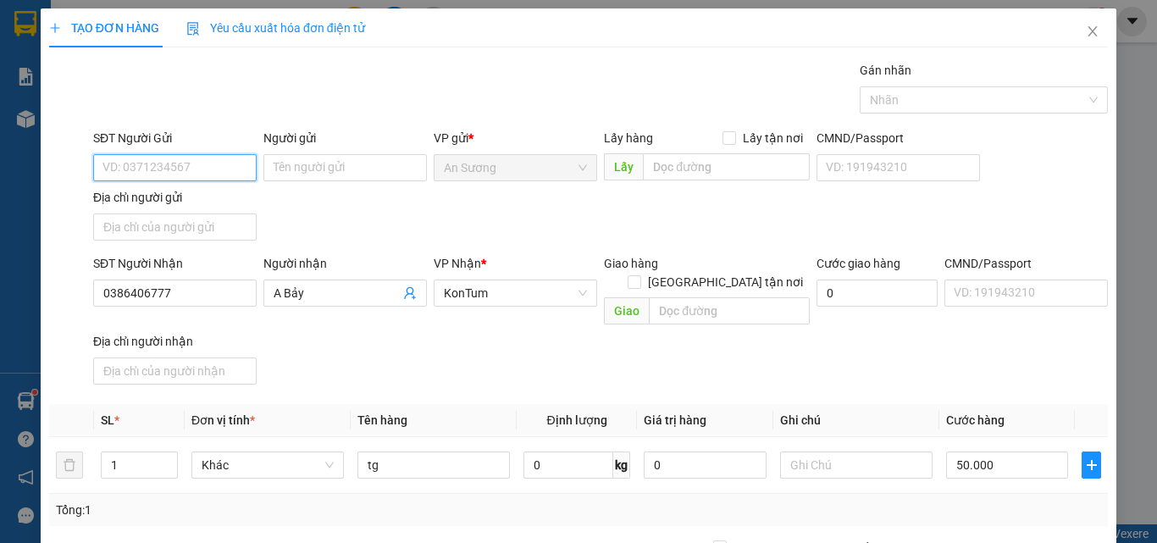
click at [124, 161] on input "SĐT Người Gửi" at bounding box center [174, 167] width 163 height 27
click at [174, 230] on div "0328790899" at bounding box center [172, 228] width 141 height 19
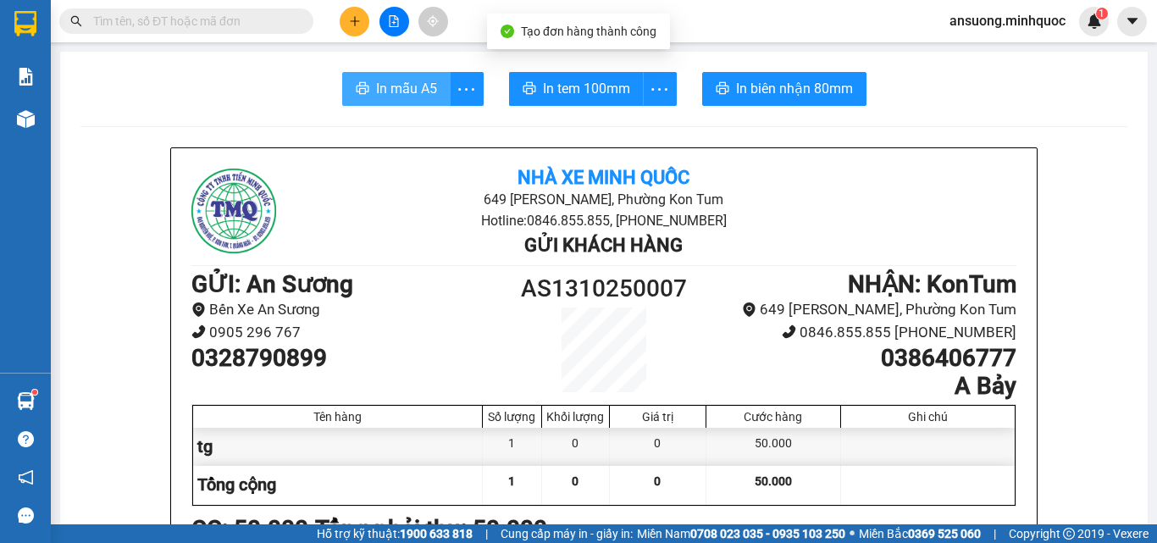
click at [400, 76] on button "In mẫu A5" at bounding box center [396, 89] width 108 height 34
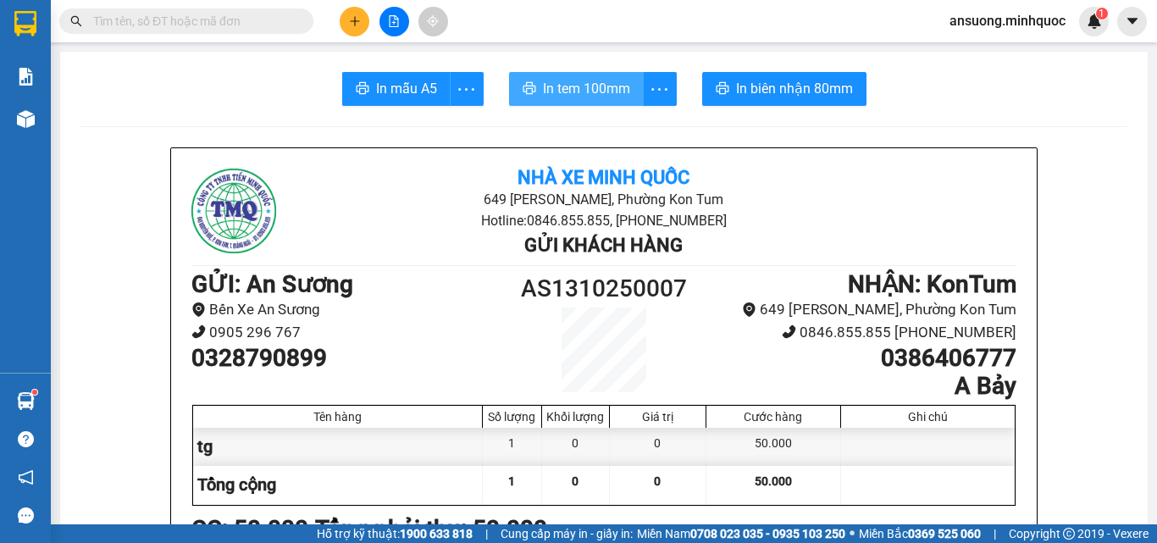
click at [595, 82] on span "In tem 100mm" at bounding box center [586, 88] width 87 height 21
click at [353, 14] on button at bounding box center [355, 22] width 30 height 30
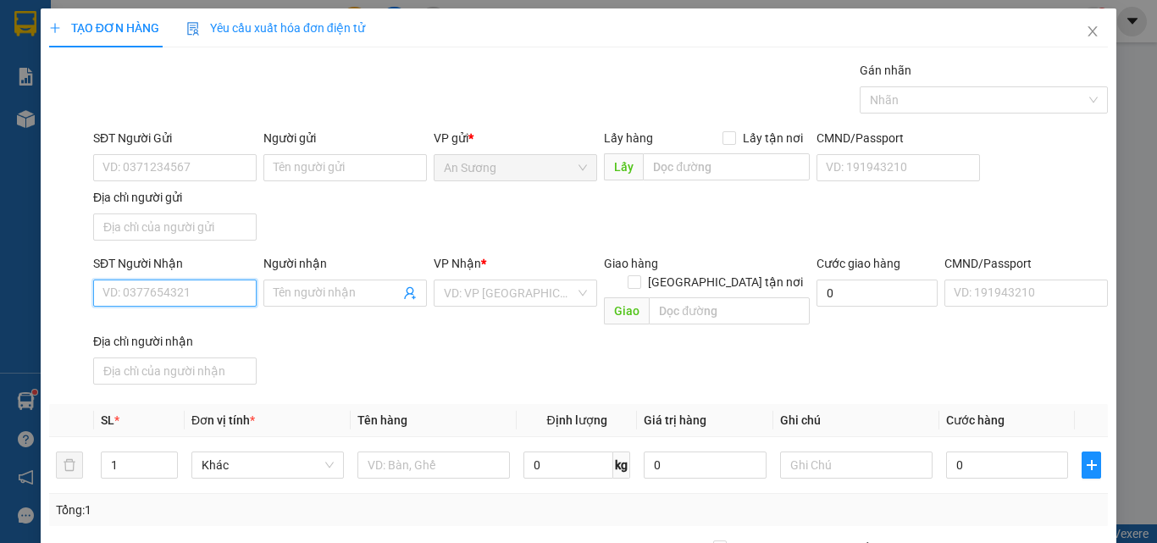
click at [136, 292] on input "SĐT Người Nhận" at bounding box center [174, 292] width 163 height 27
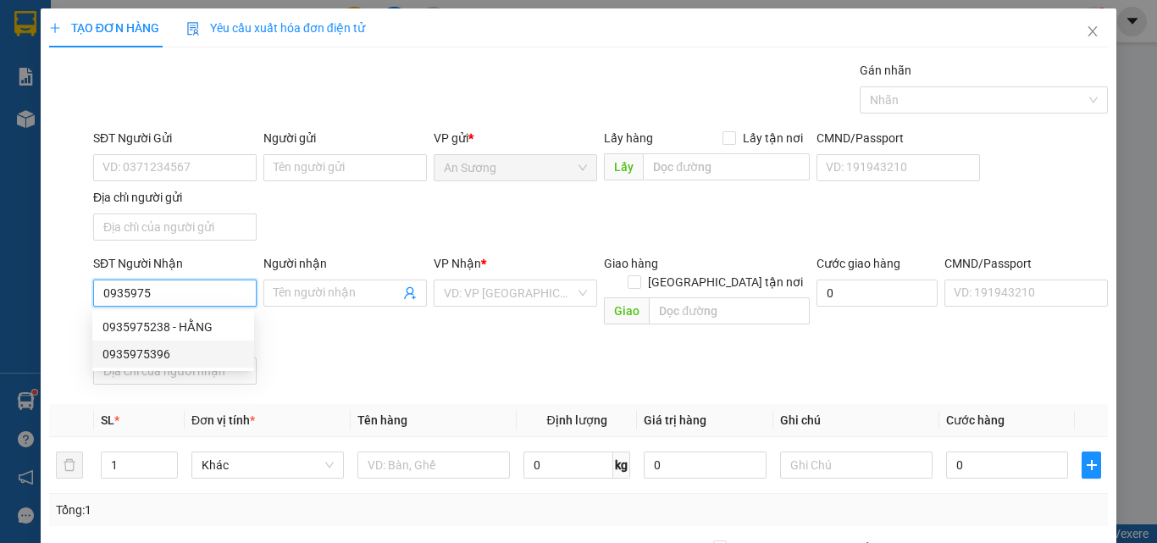
click at [172, 354] on div "0935975396" at bounding box center [172, 354] width 141 height 19
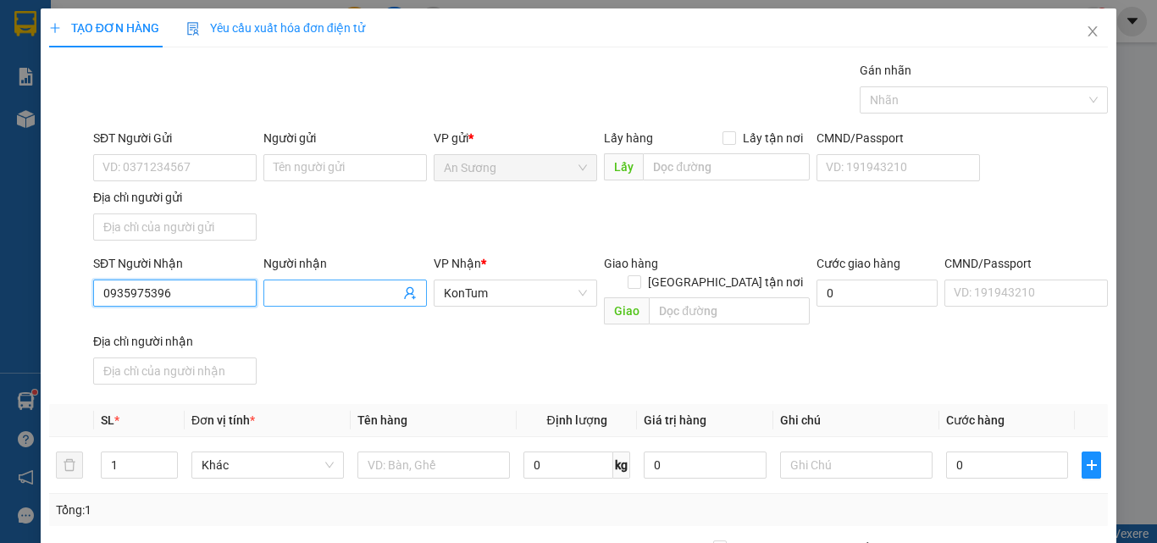
type input "0935975396"
click at [358, 296] on input "Người nhận" at bounding box center [337, 293] width 126 height 19
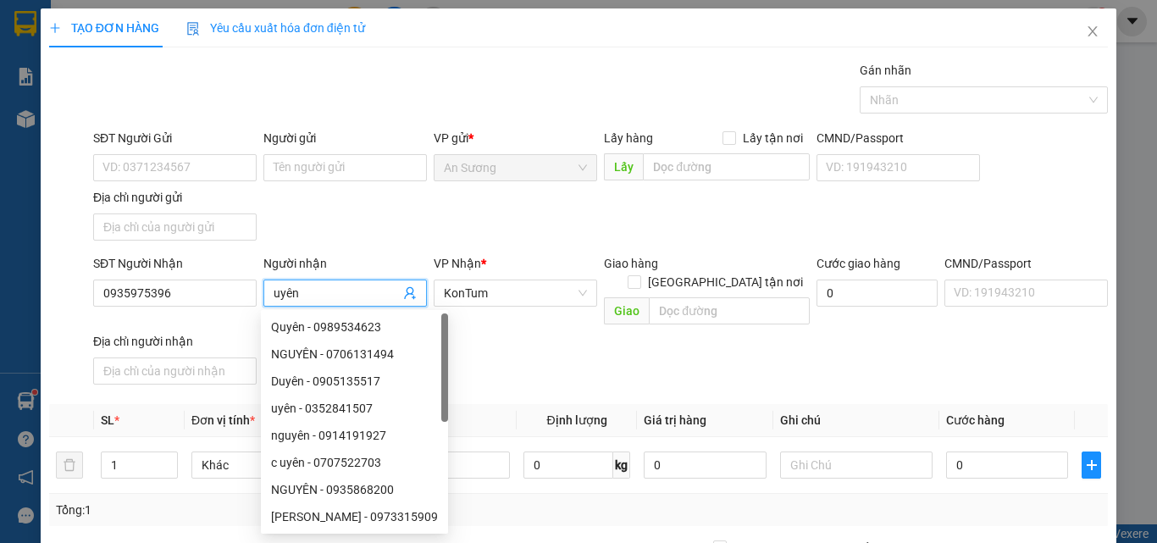
type input "uyên"
click at [418, 205] on div "SĐT Người Gửi VD: 0371234567 Người gửi Tên người gửi VP gửi * An Sương Lấy hàng…" at bounding box center [600, 188] width 1021 height 119
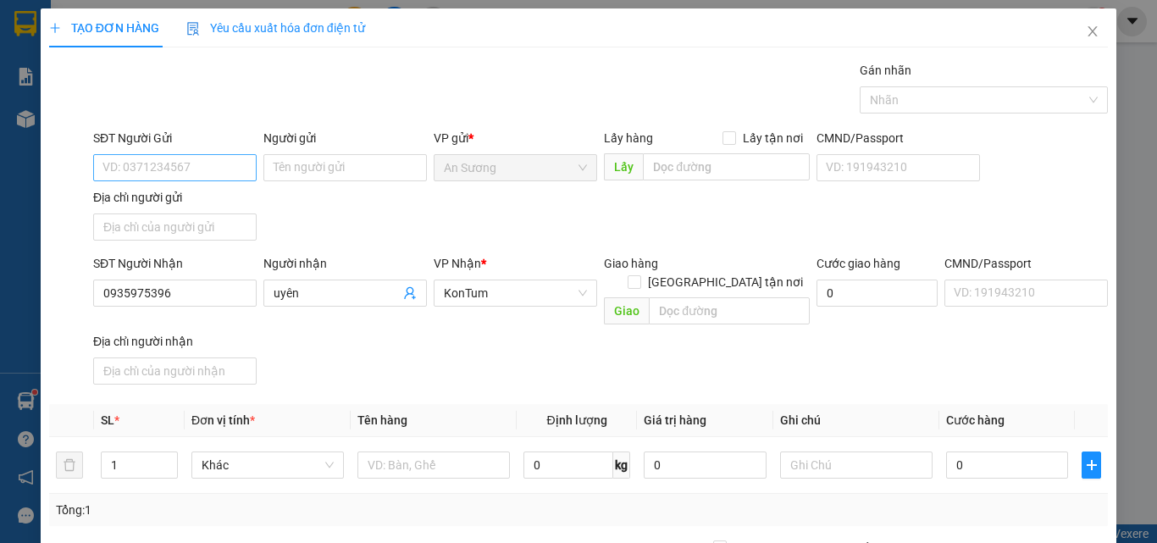
drag, startPoint x: 87, startPoint y: 163, endPoint x: 138, endPoint y: 164, distance: 50.8
click at [88, 163] on div "SĐT Người Gửi VD: 0371234567 Người gửi Tên người gửi VP gửi * An Sương Lấy hàng…" at bounding box center [578, 188] width 1062 height 119
click at [138, 164] on input "SĐT Người Gửi" at bounding box center [174, 167] width 163 height 27
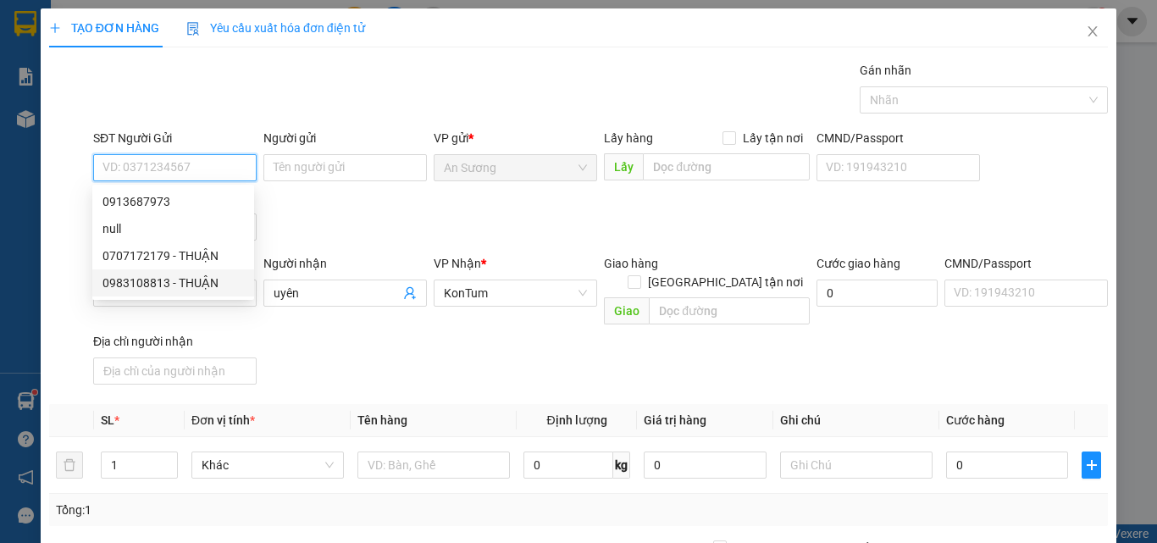
click at [203, 287] on div "0983108813 - THUẬN" at bounding box center [172, 283] width 141 height 19
type input "0983108813"
type input "THUẬN"
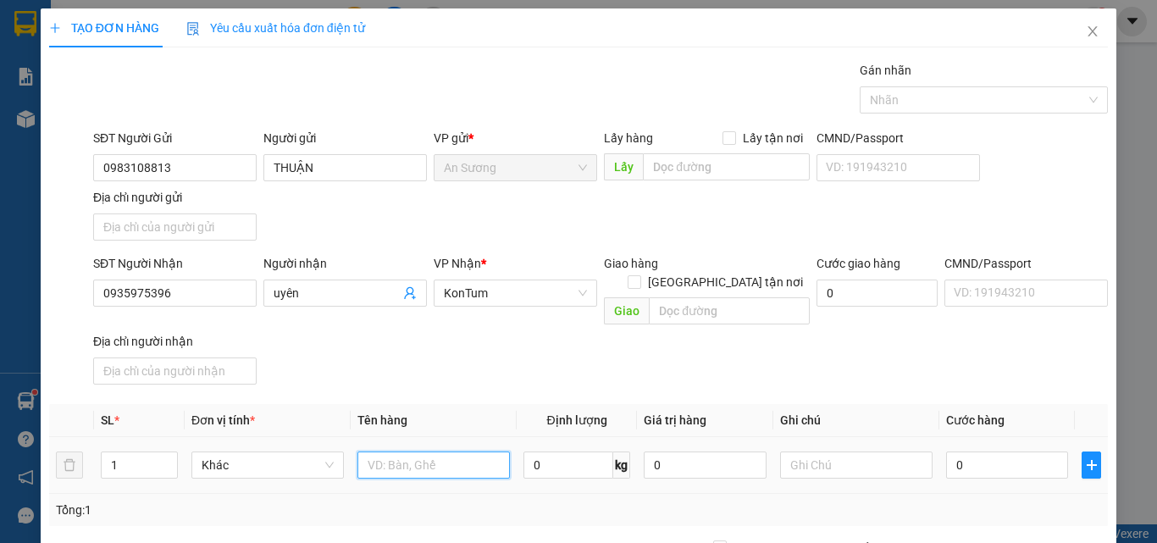
click at [401, 451] on input "text" at bounding box center [433, 464] width 152 height 27
type input "thùng"
drag, startPoint x: 548, startPoint y: 354, endPoint x: 984, endPoint y: 466, distance: 450.3
click at [628, 366] on div "SĐT Người Nhận 0935975396 Người nhận uyên VP Nhận * KonTum Giao hàng Giao tận n…" at bounding box center [600, 322] width 1021 height 137
click at [993, 451] on input "0" at bounding box center [1007, 464] width 122 height 27
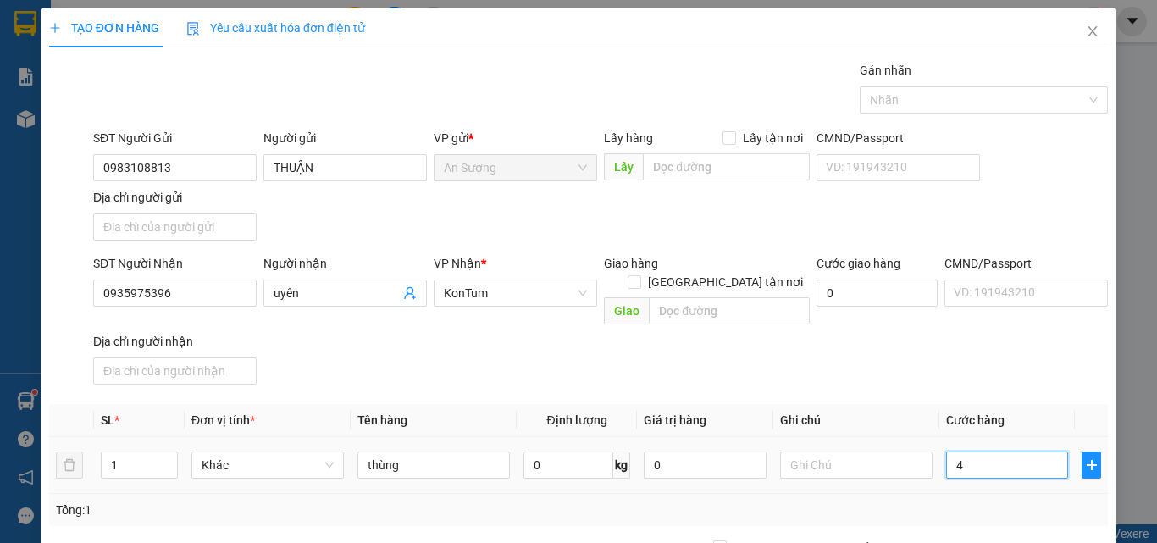
type input "4"
type input "40"
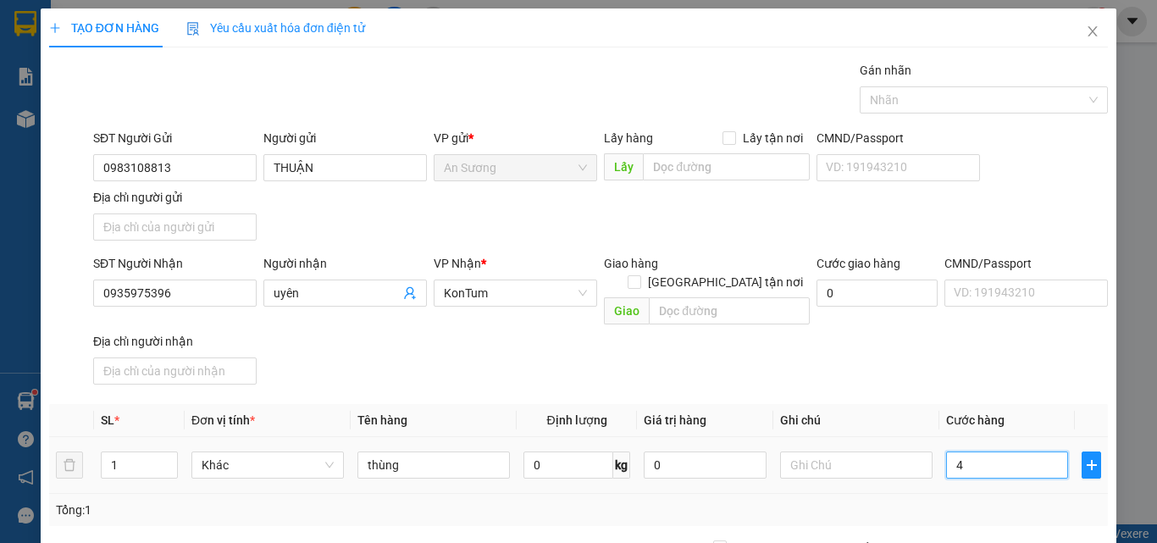
type input "40"
type input "40.000"
click at [966, 377] on div "Transit Pickup Surcharge Ids Transit Deliver Surcharge Ids Transit Deliver Surc…" at bounding box center [578, 396] width 1059 height 670
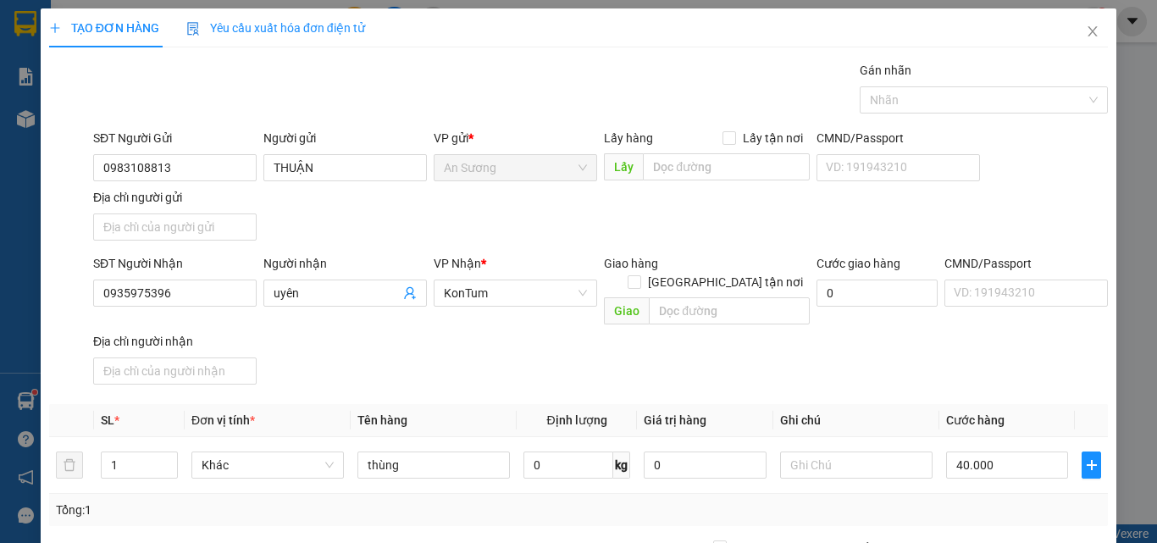
drag, startPoint x: 1005, startPoint y: 487, endPoint x: 994, endPoint y: 509, distance: 24.6
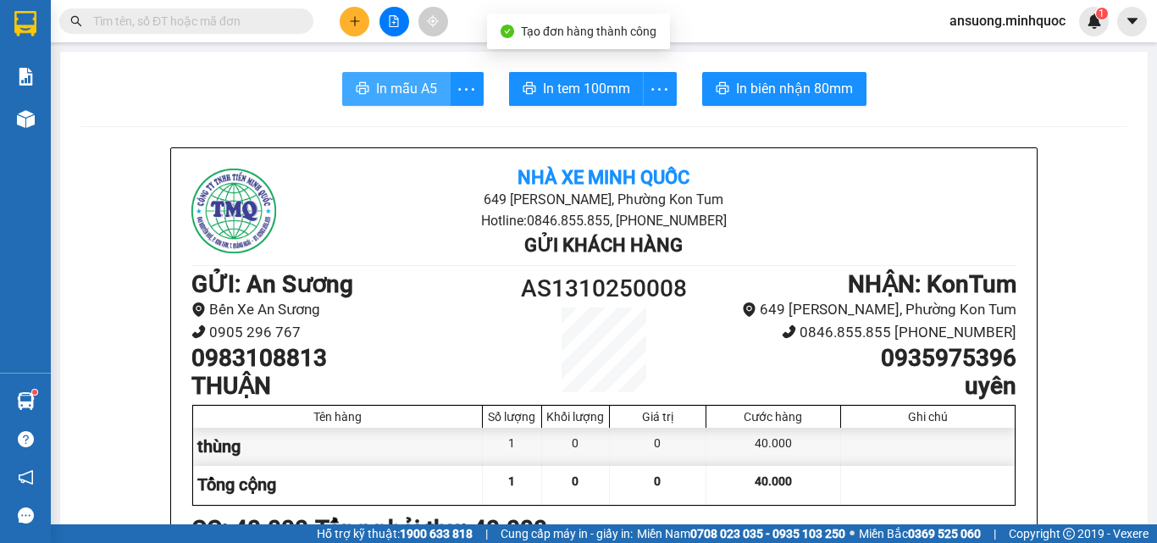
click at [377, 80] on span "In mẫu A5" at bounding box center [406, 88] width 61 height 21
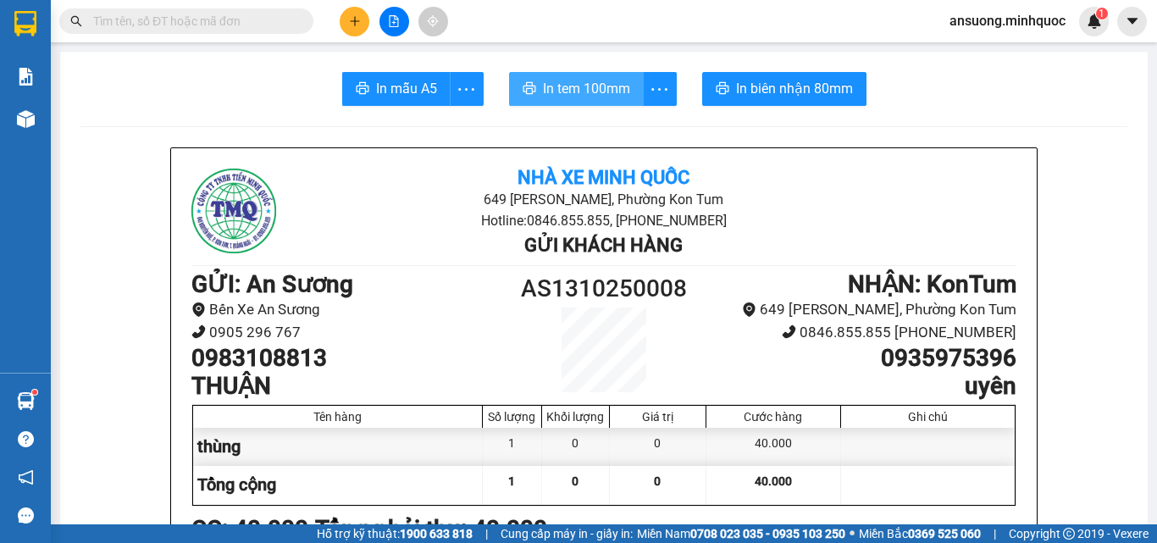
click at [561, 93] on span "In tem 100mm" at bounding box center [586, 88] width 87 height 21
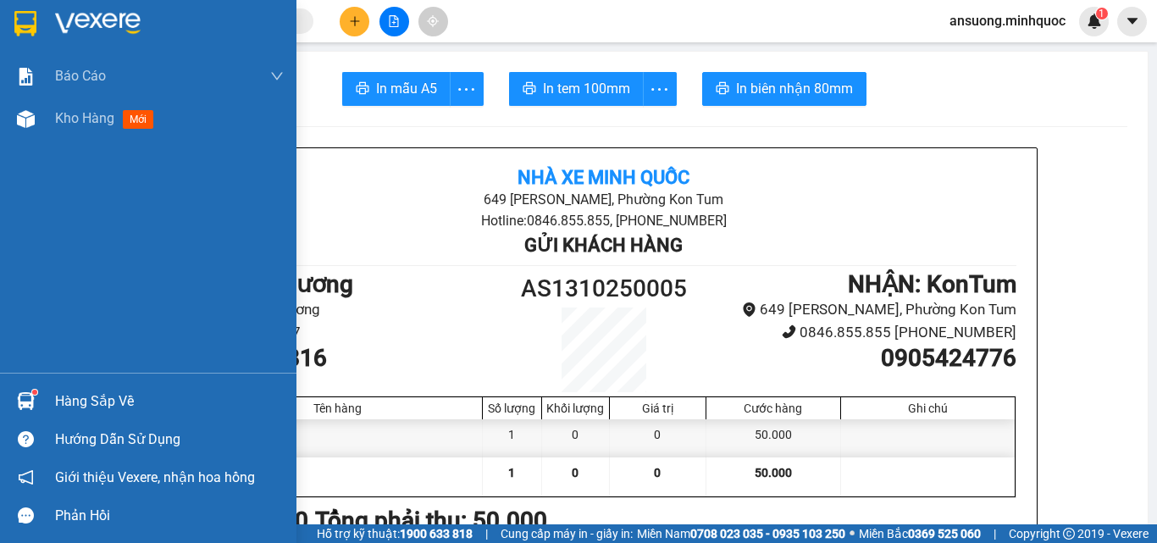
drag, startPoint x: 0, startPoint y: 0, endPoint x: 29, endPoint y: 124, distance: 127.0
click at [41, 100] on div "Kho hàng mới" at bounding box center [148, 118] width 296 height 42
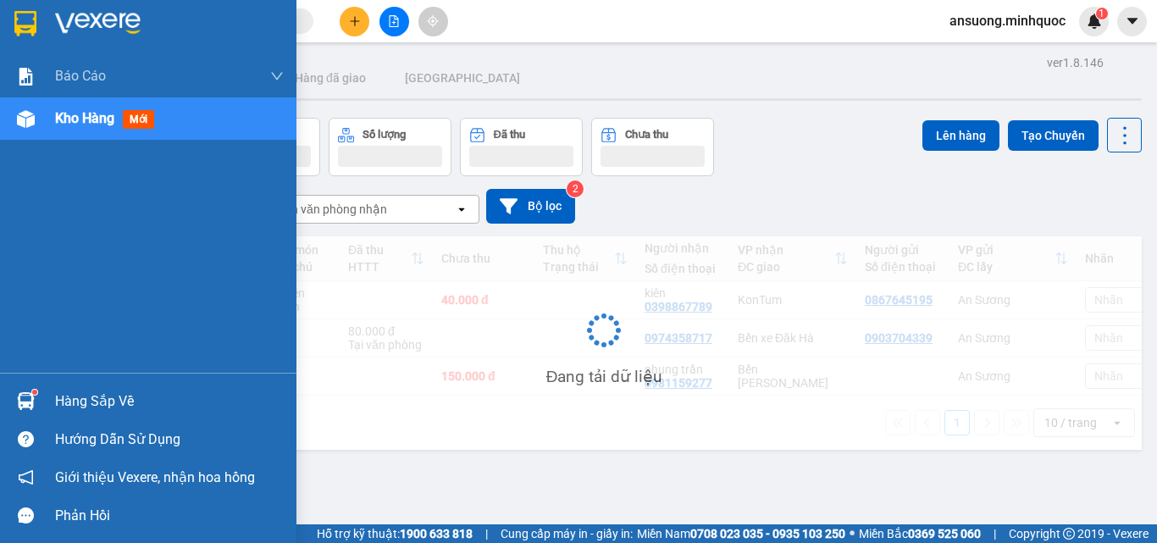
click at [29, 124] on img at bounding box center [26, 119] width 18 height 18
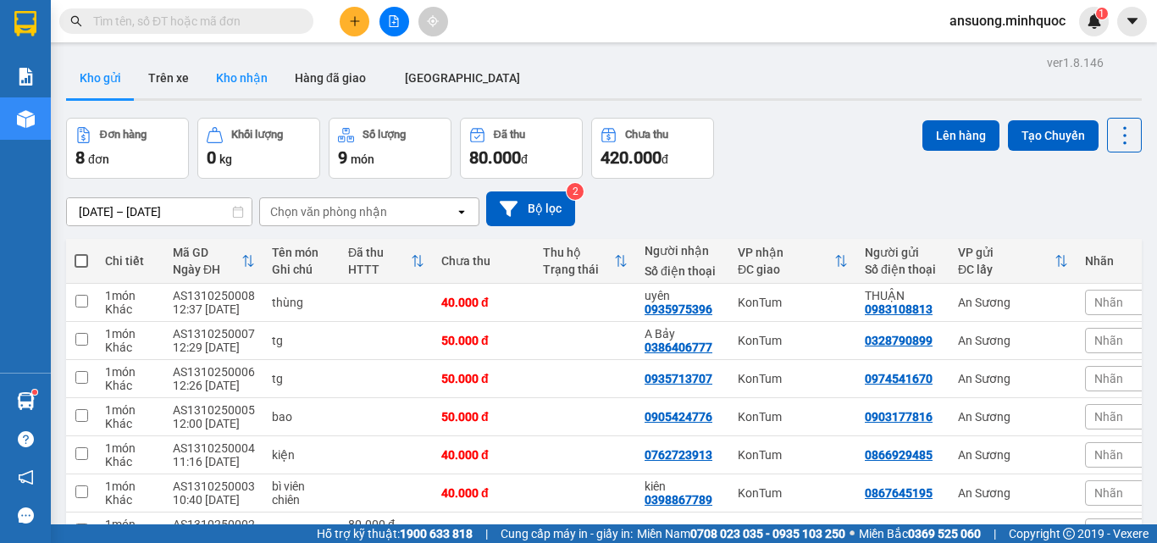
click at [241, 95] on button "Kho nhận" at bounding box center [241, 78] width 79 height 41
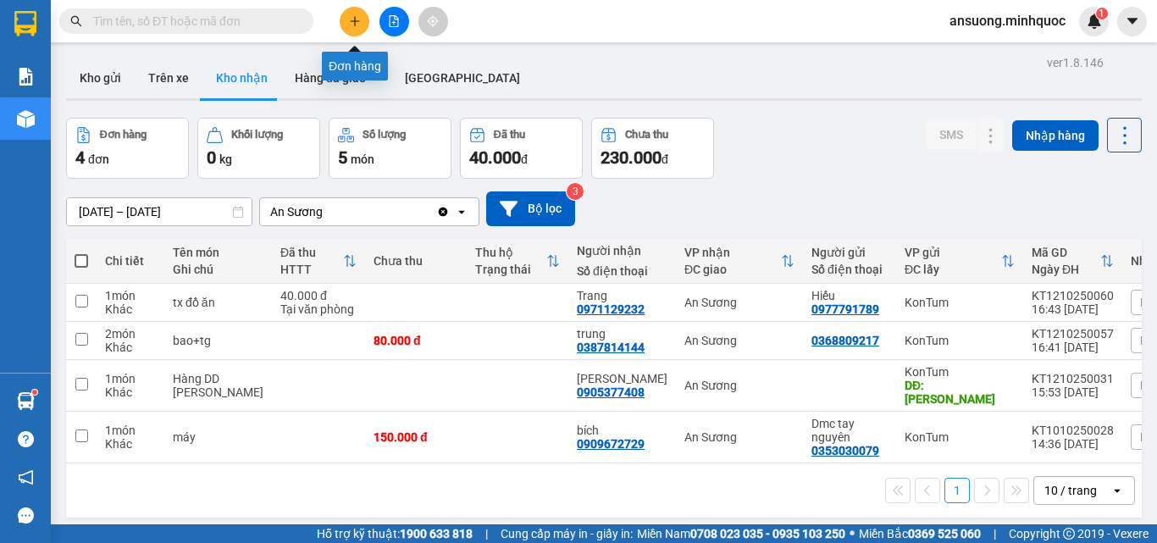
click at [349, 29] on button at bounding box center [355, 22] width 30 height 30
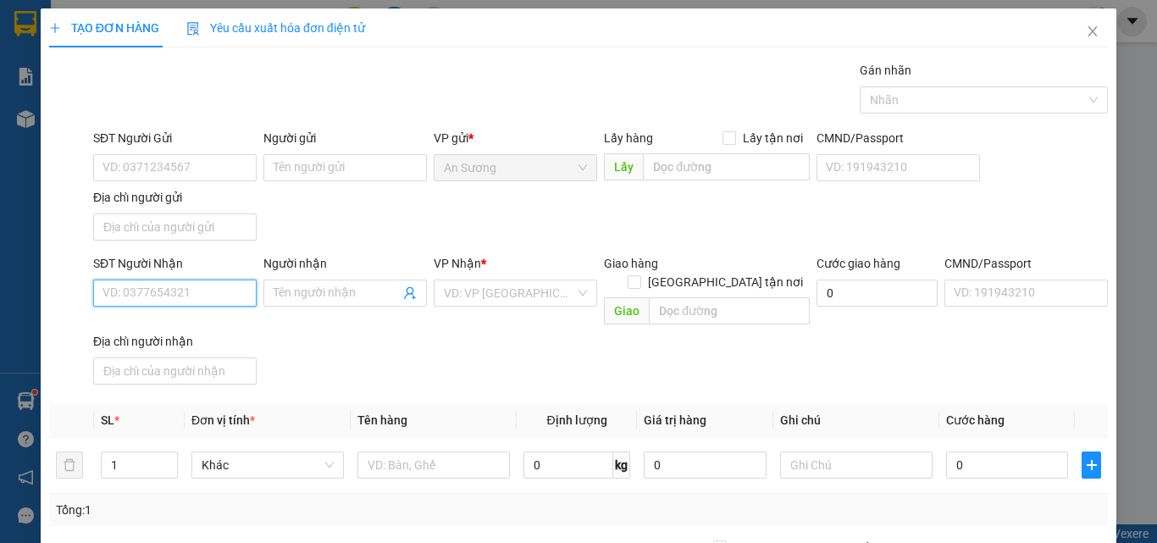
click at [166, 302] on input "SĐT Người Nhận" at bounding box center [174, 292] width 163 height 27
type input "0913455046"
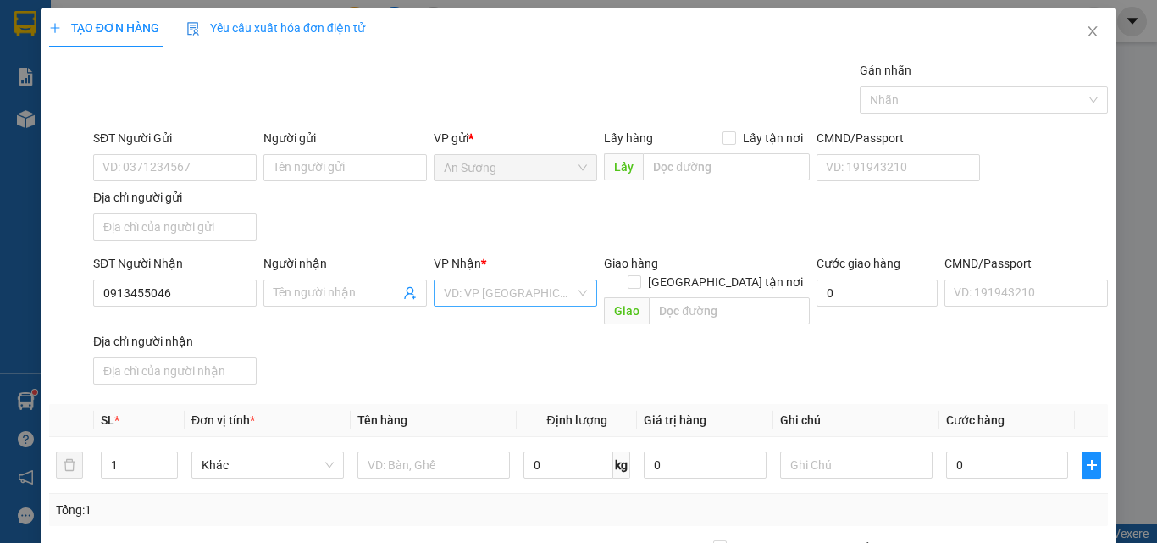
click at [477, 302] on input "search" at bounding box center [509, 292] width 131 height 25
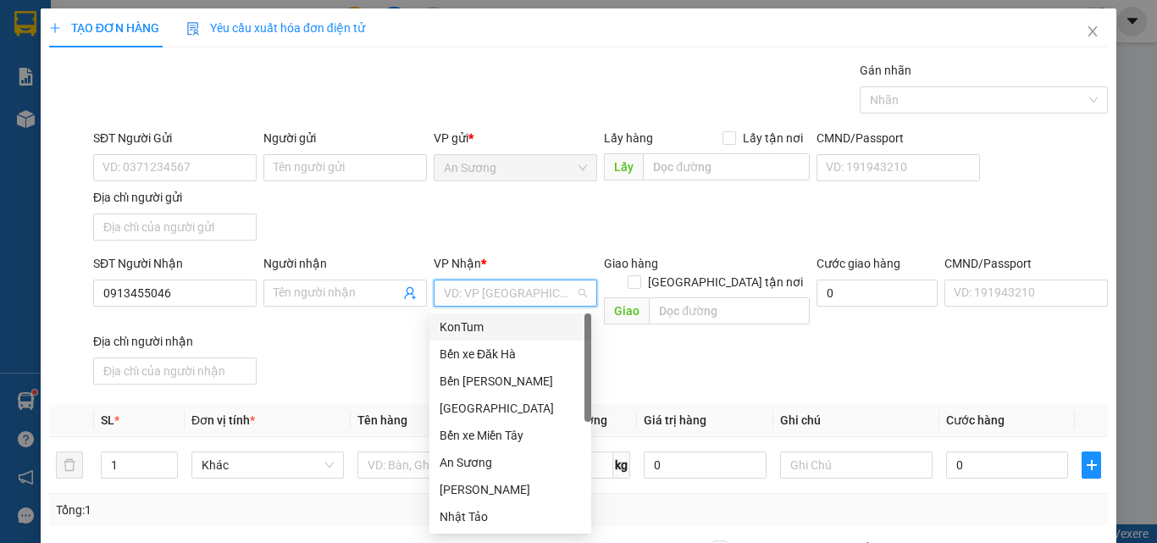
drag, startPoint x: 479, startPoint y: 332, endPoint x: 469, endPoint y: 337, distance: 11.4
click at [480, 333] on div "KonTum" at bounding box center [510, 327] width 141 height 19
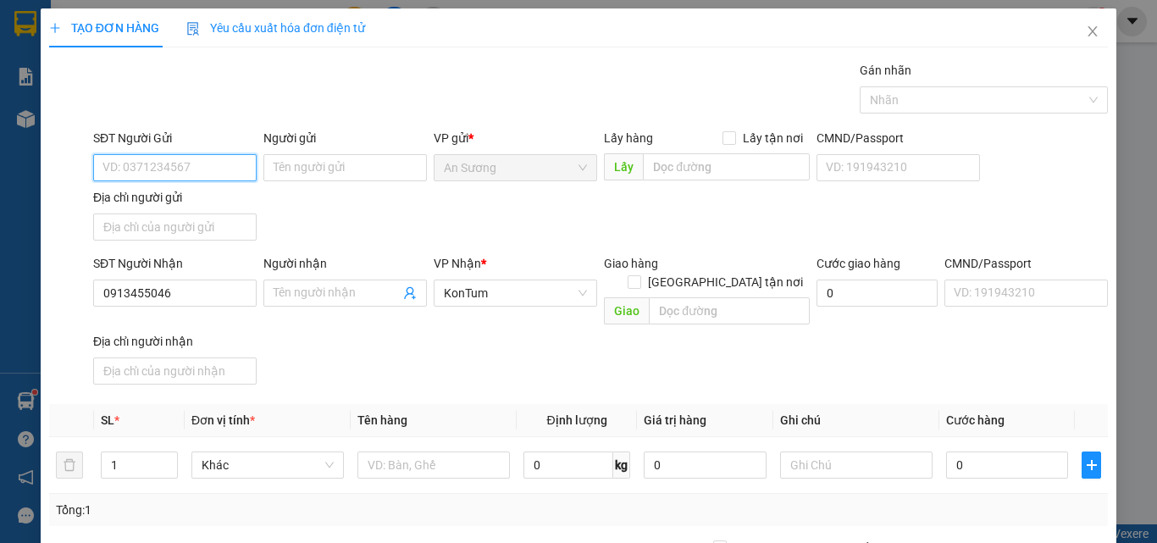
click at [137, 174] on input "SĐT Người Gửi" at bounding box center [174, 167] width 163 height 27
type input "0908774280"
click at [515, 219] on div "SĐT Người Gửi 0908774280 Người gửi Tên người gửi VP gửi * An Sương Lấy hàng Lấy…" at bounding box center [600, 188] width 1021 height 119
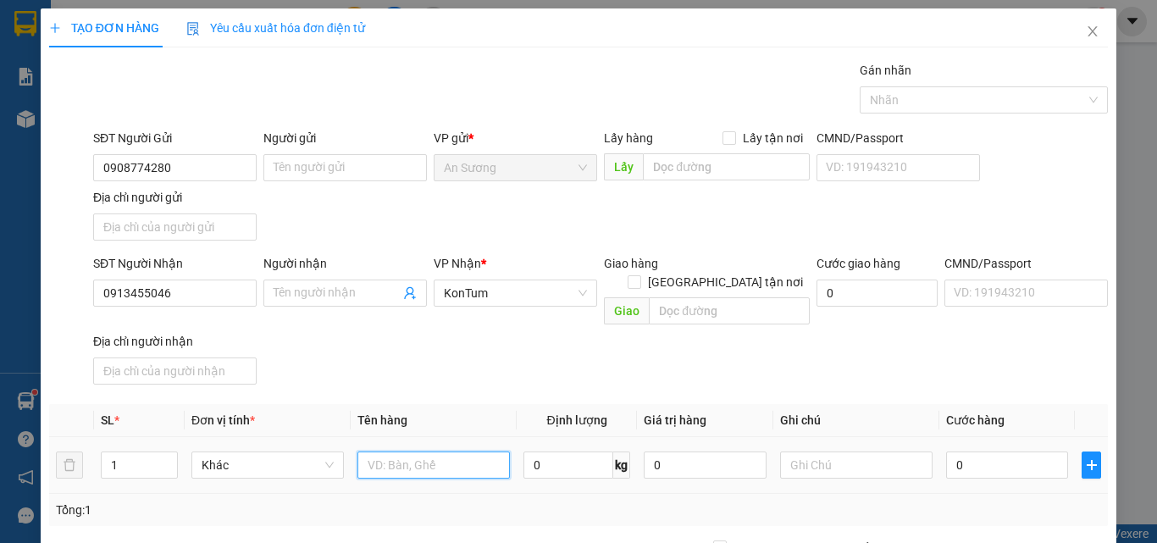
click at [445, 451] on input "text" at bounding box center [433, 464] width 152 height 27
type input "hộp"
drag, startPoint x: 527, startPoint y: 367, endPoint x: 919, endPoint y: 471, distance: 405.7
click at [619, 387] on div "Transit Pickup Surcharge Ids Transit Deliver Surcharge Ids Transit Deliver Surc…" at bounding box center [578, 396] width 1059 height 670
click at [971, 451] on input "0" at bounding box center [1007, 464] width 122 height 27
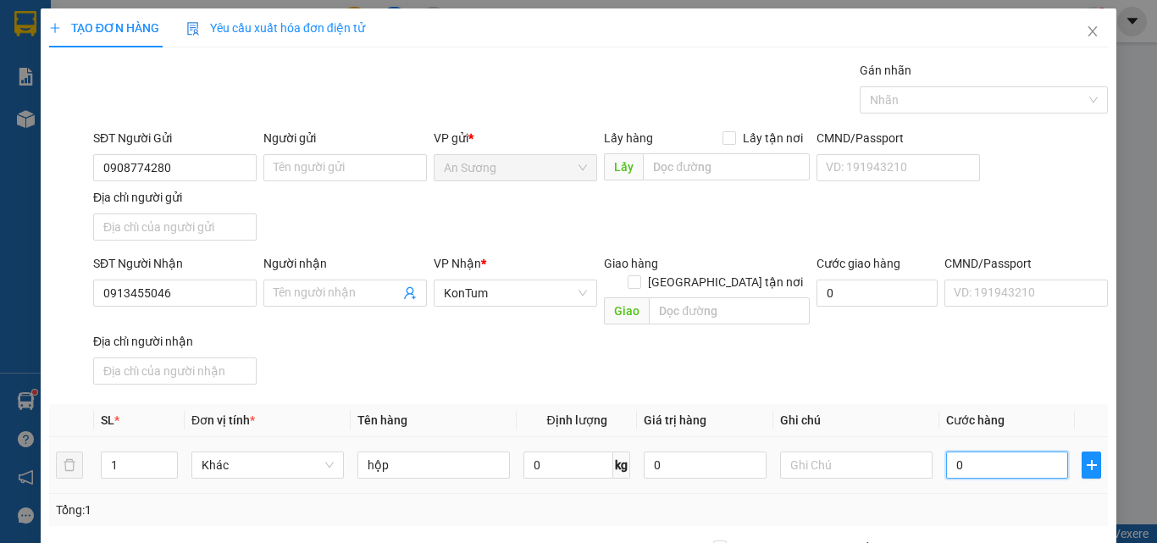
type input "4"
type input "40"
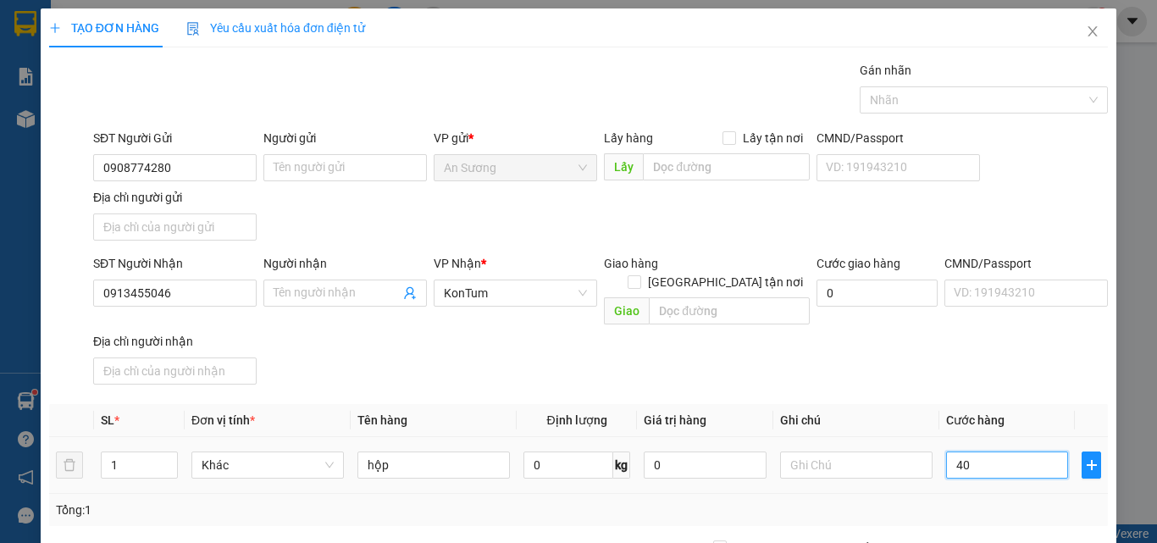
type input "40"
type input "40.000"
click at [946, 409] on th "Cước hàng" at bounding box center [1007, 420] width 136 height 33
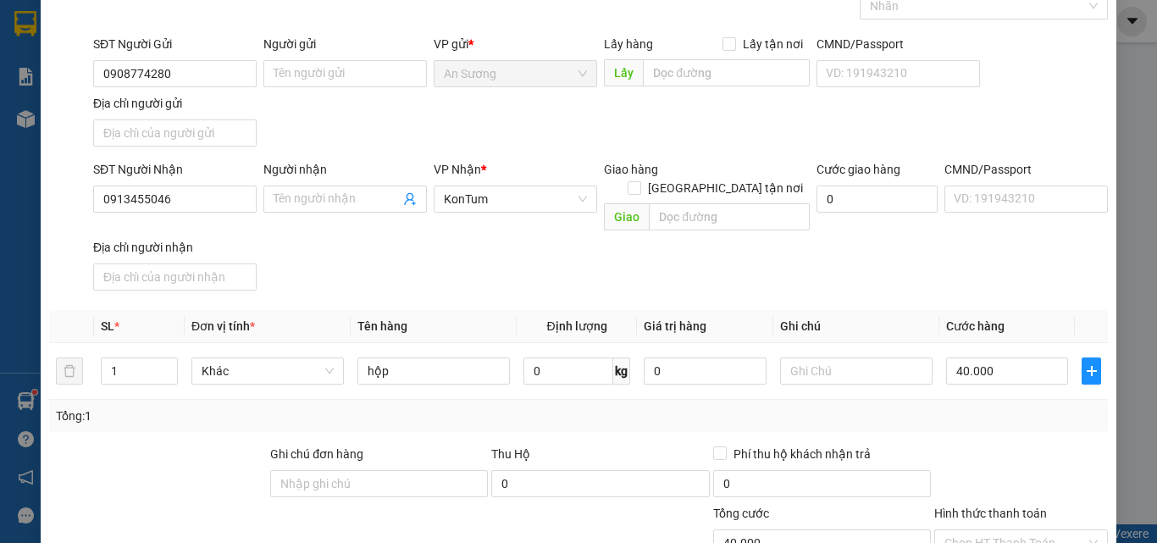
scroll to position [202, 0]
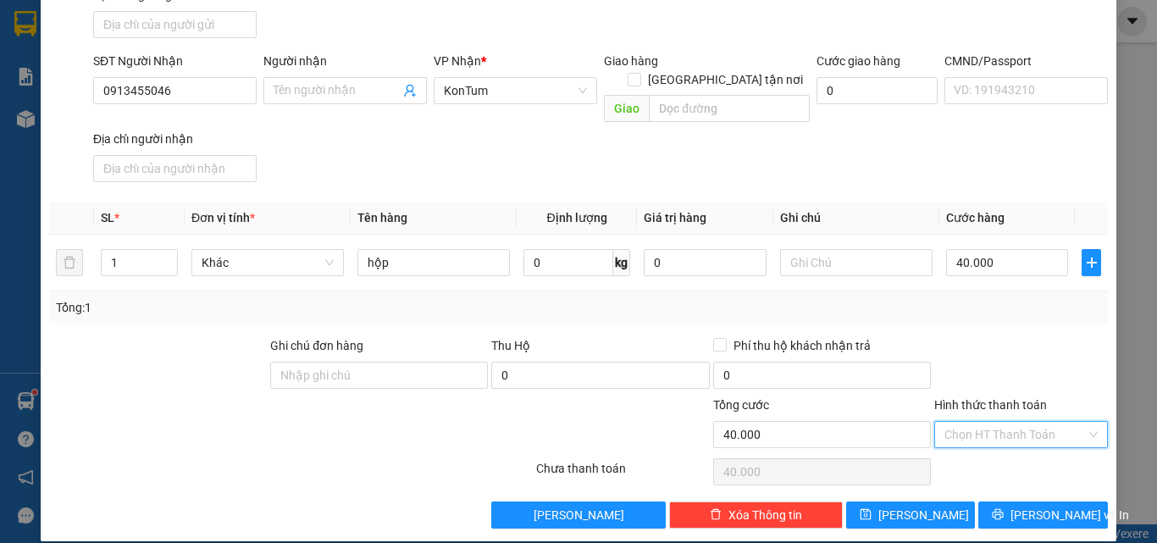
click at [992, 422] on input "Hình thức thanh toán" at bounding box center [1014, 434] width 141 height 25
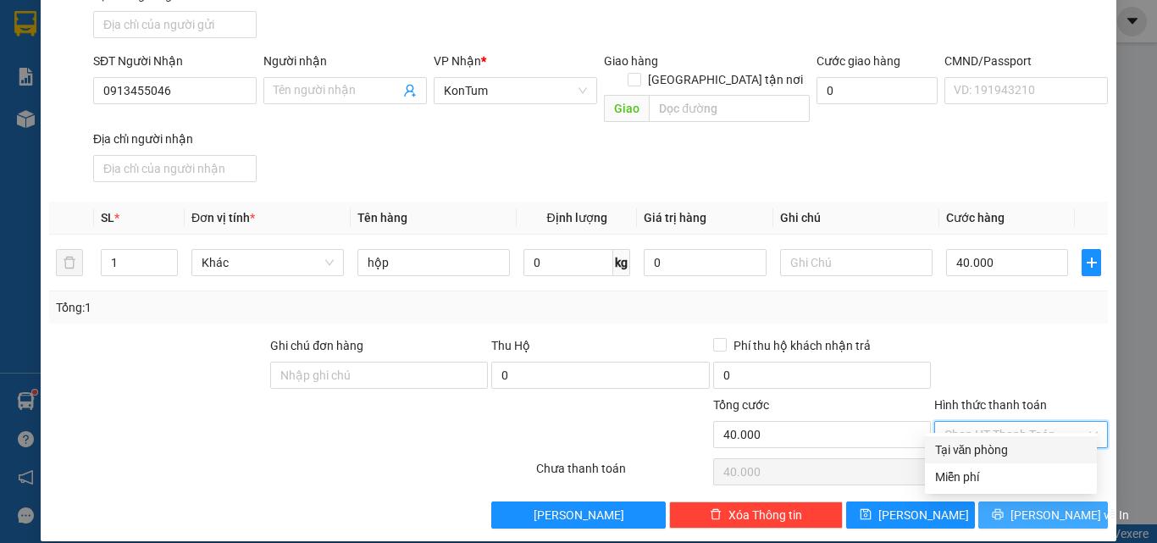
drag, startPoint x: 980, startPoint y: 450, endPoint x: 999, endPoint y: 487, distance: 42.0
click at [980, 454] on div "Tại văn phòng" at bounding box center [1011, 449] width 152 height 19
type input "0"
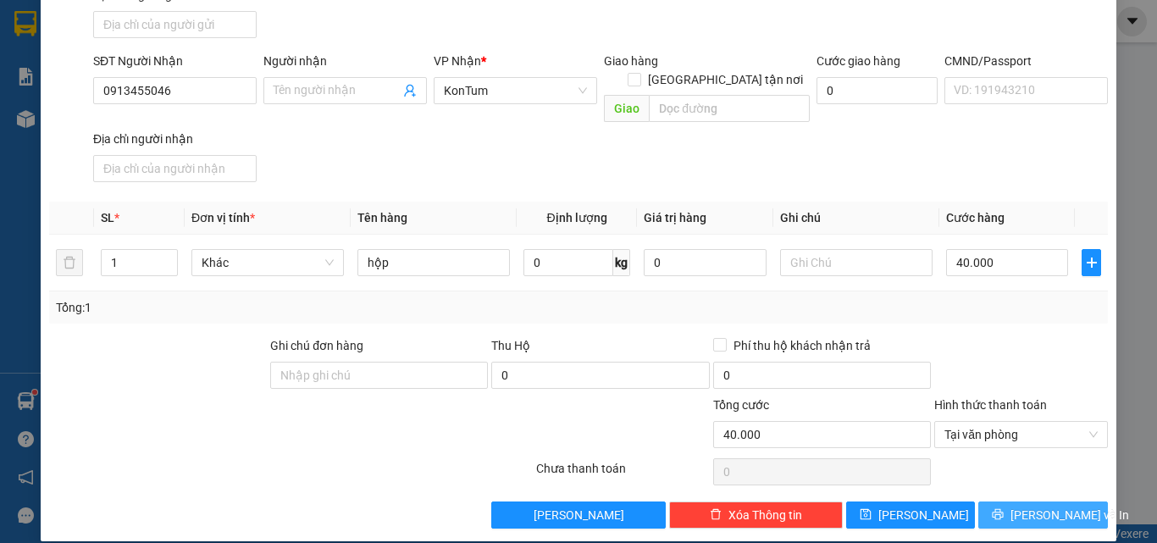
click at [1012, 501] on button "[PERSON_NAME] và In" at bounding box center [1043, 514] width 130 height 27
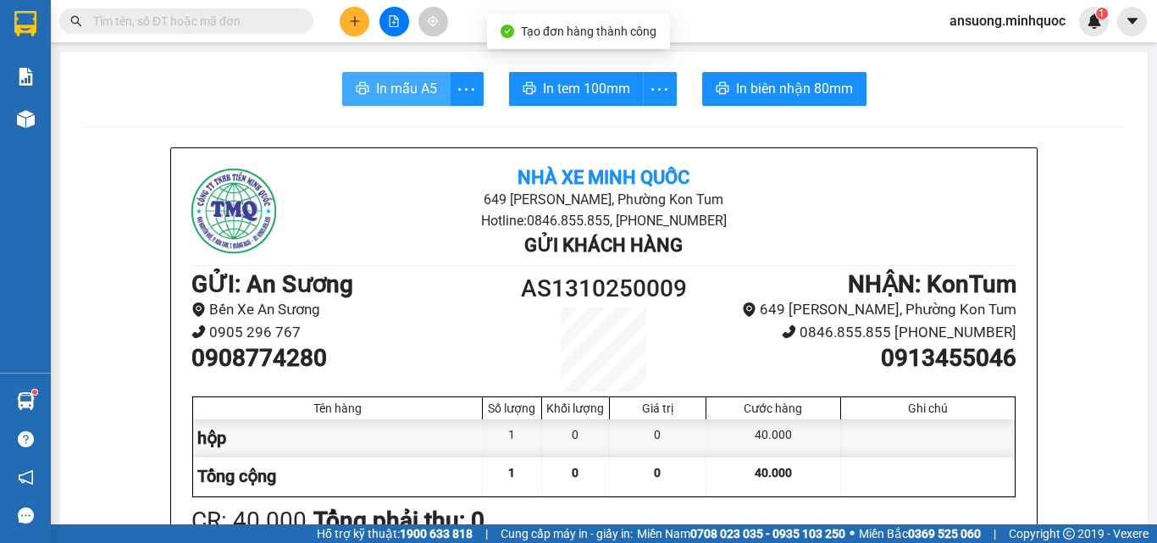
drag, startPoint x: 407, startPoint y: 69, endPoint x: 423, endPoint y: 105, distance: 39.5
click at [423, 105] on button "In mẫu A5" at bounding box center [396, 89] width 108 height 34
drag, startPoint x: 421, startPoint y: 94, endPoint x: 448, endPoint y: 213, distance: 121.6
click at [420, 93] on span "In mẫu A5" at bounding box center [406, 88] width 61 height 21
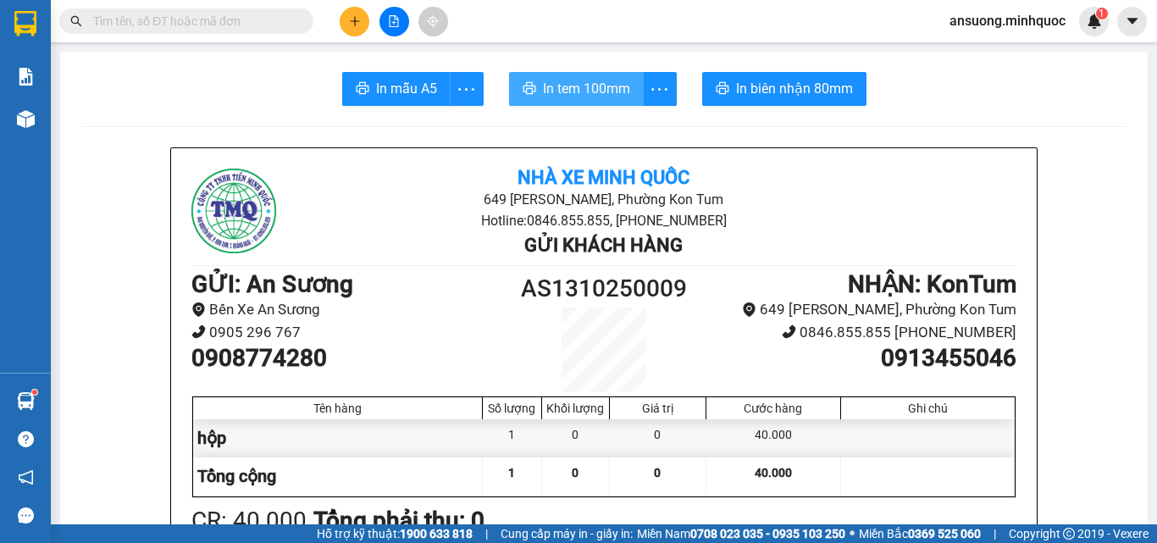
drag, startPoint x: 573, startPoint y: 86, endPoint x: 581, endPoint y: 98, distance: 14.8
click at [573, 86] on span "In tem 100mm" at bounding box center [586, 88] width 87 height 21
drag, startPoint x: 581, startPoint y: 98, endPoint x: 627, endPoint y: 169, distance: 84.6
click at [582, 103] on button "In tem 100mm" at bounding box center [576, 89] width 135 height 34
click at [356, 23] on icon "plus" at bounding box center [355, 21] width 12 height 12
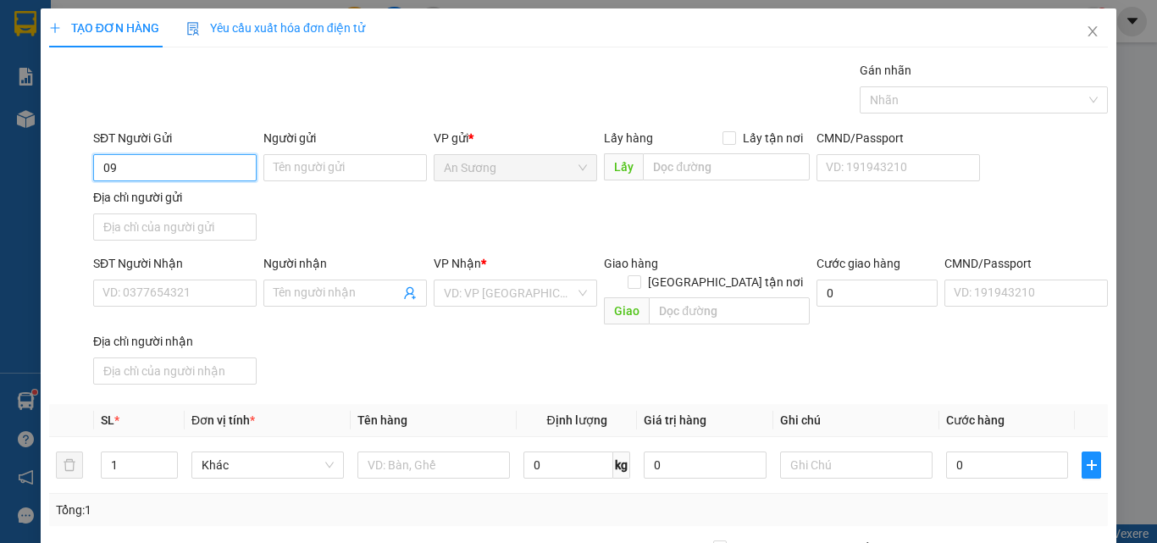
type input "0"
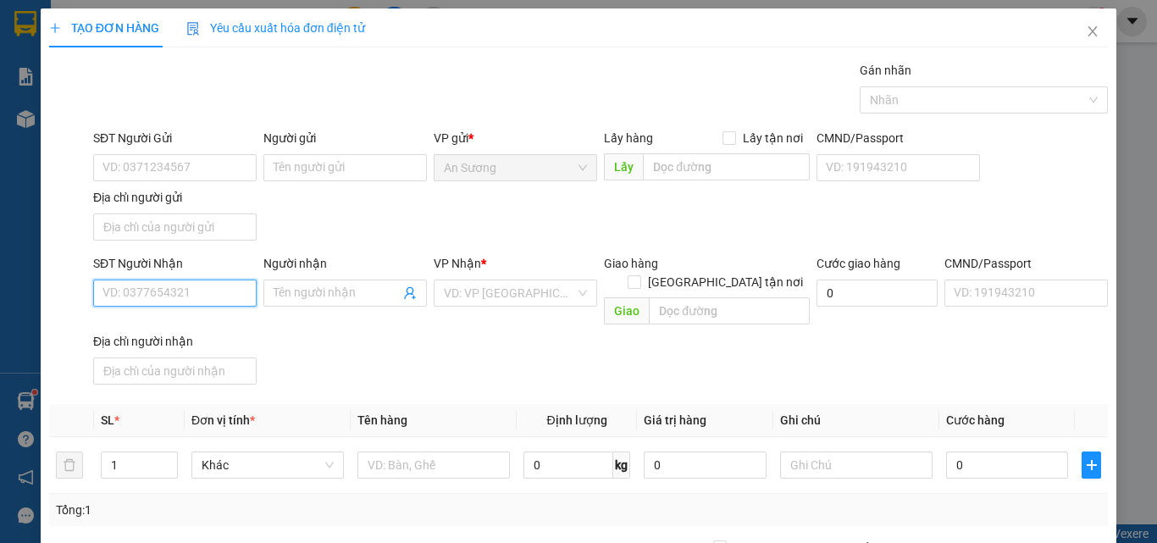
click at [195, 288] on input "SĐT Người Nhận" at bounding box center [174, 292] width 163 height 27
click at [0, 97] on div "TẠO ĐƠN HÀNG Yêu cầu xuất hóa đơn điện tử Transit Pickup Surcharge Ids Transit …" at bounding box center [578, 271] width 1157 height 543
drag, startPoint x: 197, startPoint y: 305, endPoint x: 0, endPoint y: 301, distance: 197.4
click at [0, 300] on div "TẠO ĐƠN HÀNG Yêu cầu xuất hóa đơn điện tử Transit Pickup Surcharge Ids Transit …" at bounding box center [578, 271] width 1157 height 543
type input "0707770771"
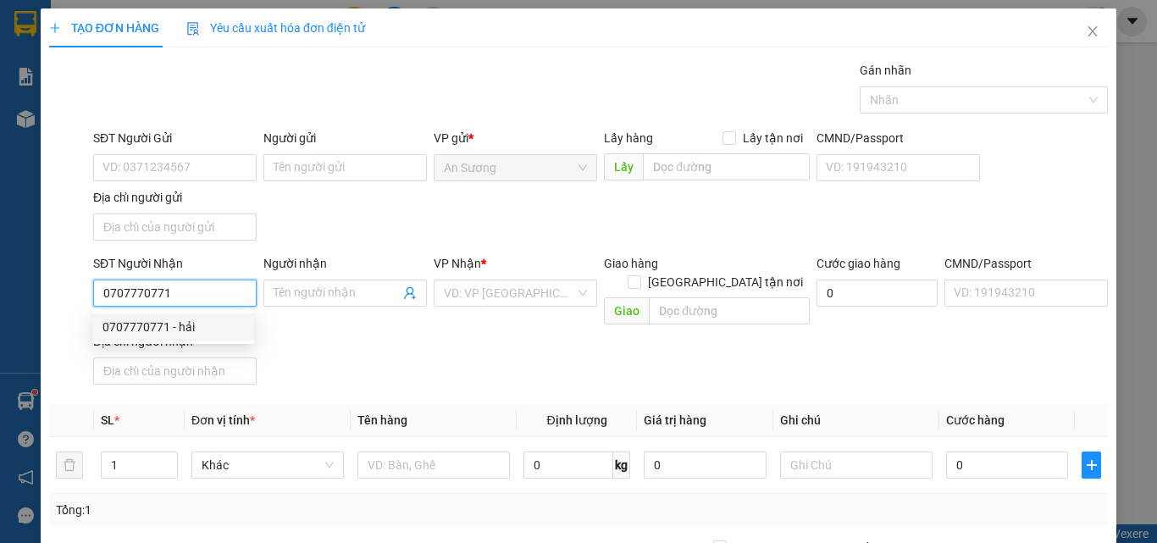
click at [187, 322] on div "0707770771 - hải" at bounding box center [172, 327] width 141 height 19
type input "hải"
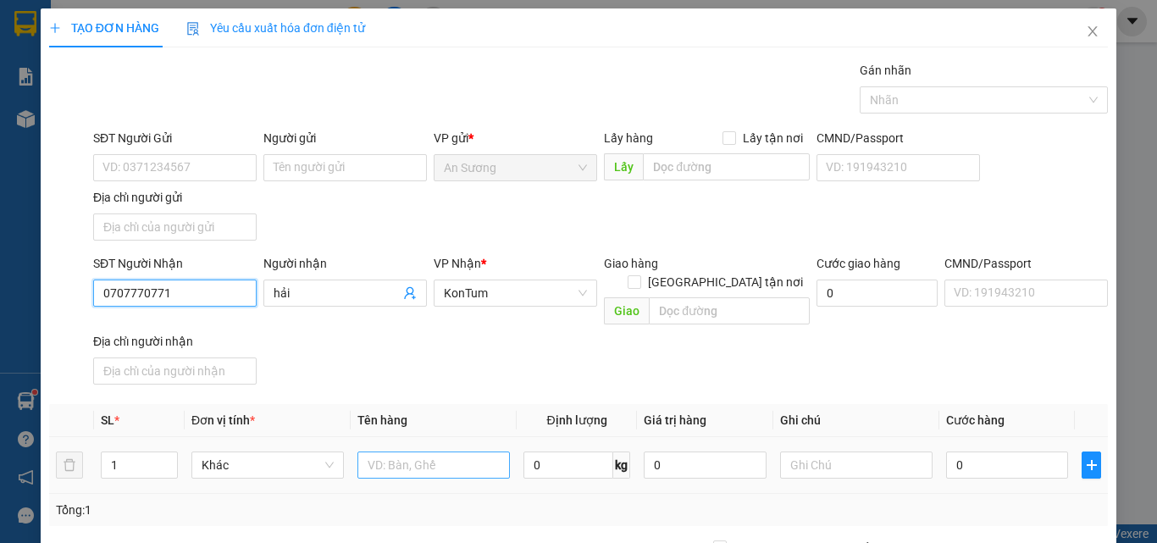
type input "0707770771"
click at [439, 455] on input "text" at bounding box center [433, 464] width 152 height 27
type input "1cay+thung"
click at [571, 344] on div "SĐT Người Nhận 0707770771 Người nhận hải VP Nhận * KonTum Giao hàng Giao tận nơ…" at bounding box center [600, 322] width 1021 height 137
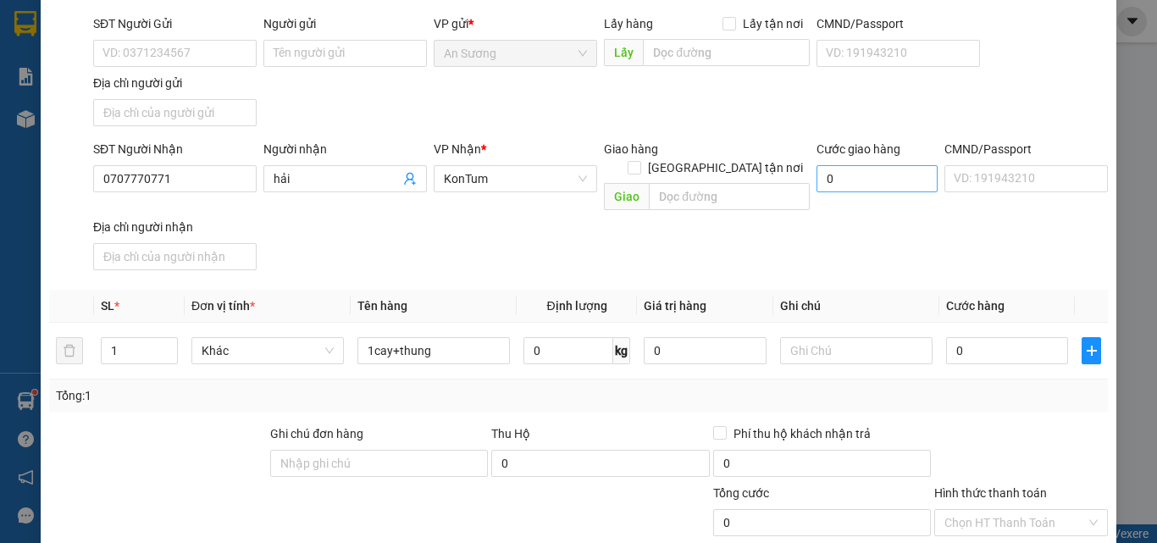
scroll to position [85, 0]
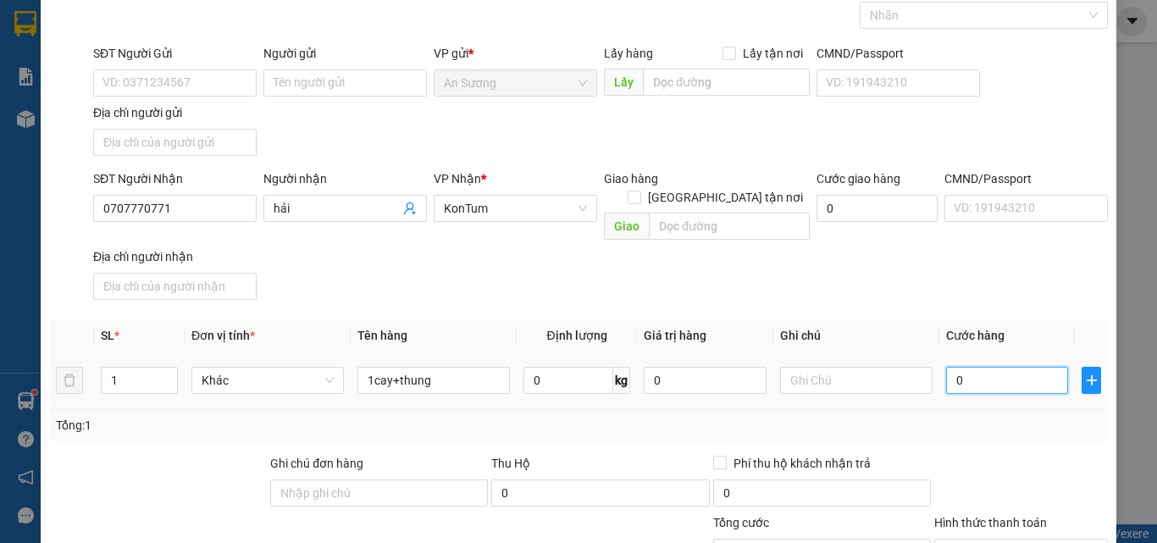
click at [989, 367] on input "0" at bounding box center [1007, 380] width 122 height 27
type input "1"
type input "15"
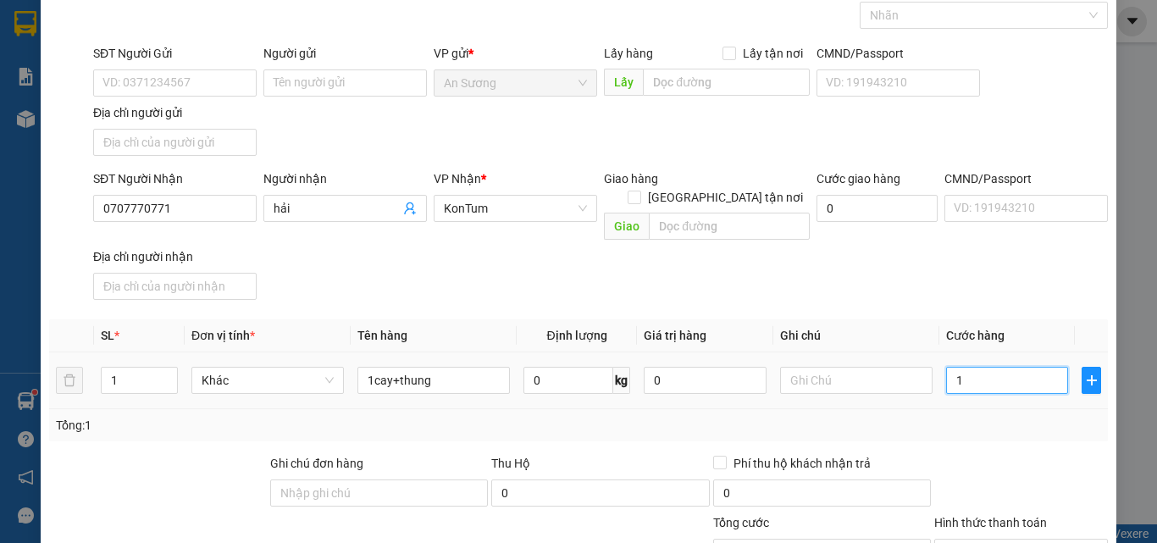
type input "15"
type input "150"
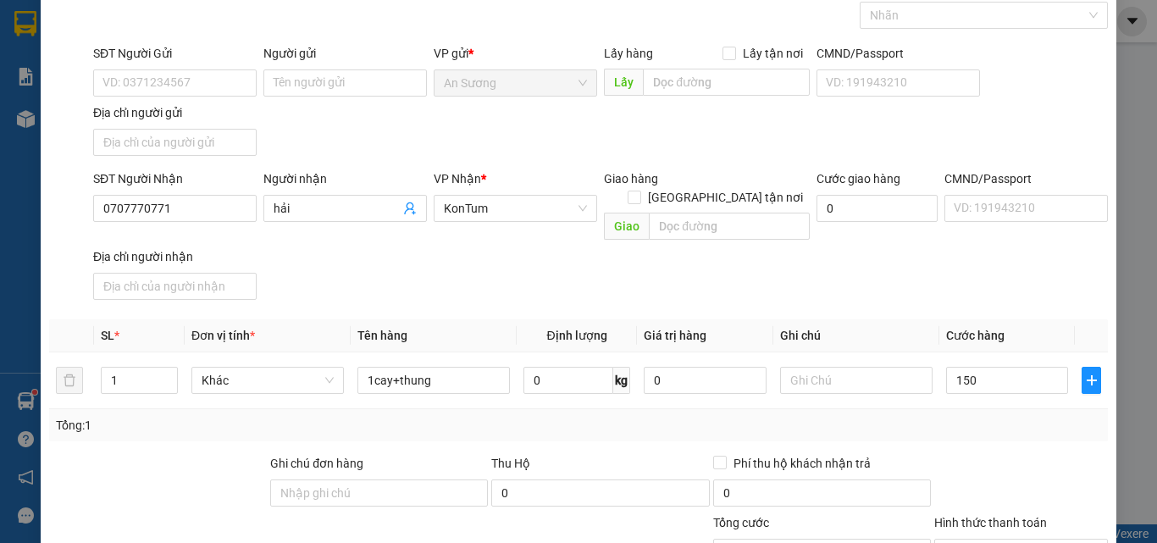
type input "150.000"
click at [980, 454] on div at bounding box center [1020, 483] width 177 height 59
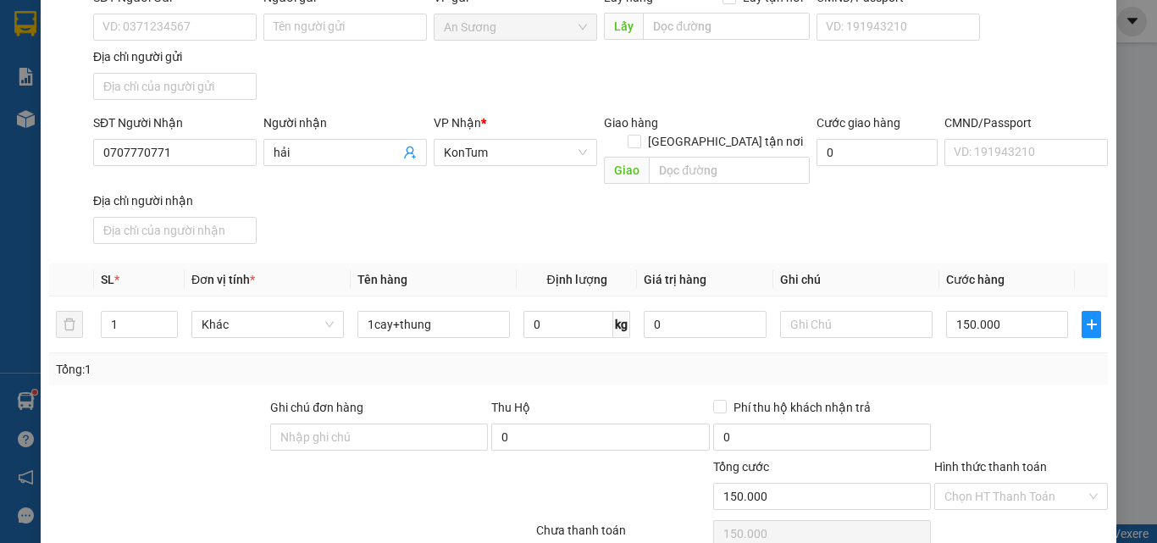
scroll to position [202, 0]
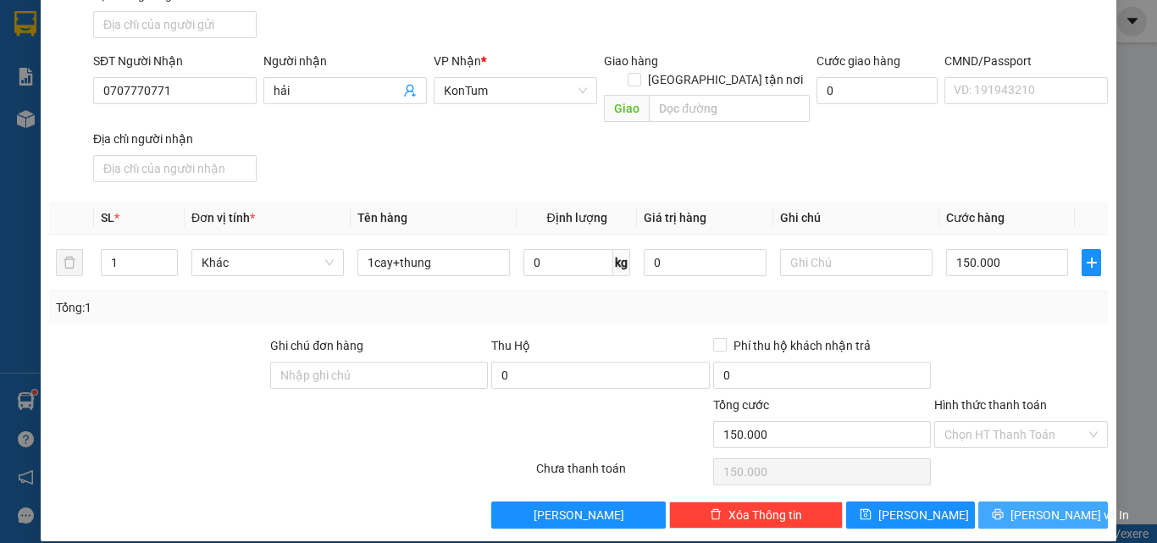
click at [1013, 501] on button "[PERSON_NAME] và In" at bounding box center [1043, 514] width 130 height 27
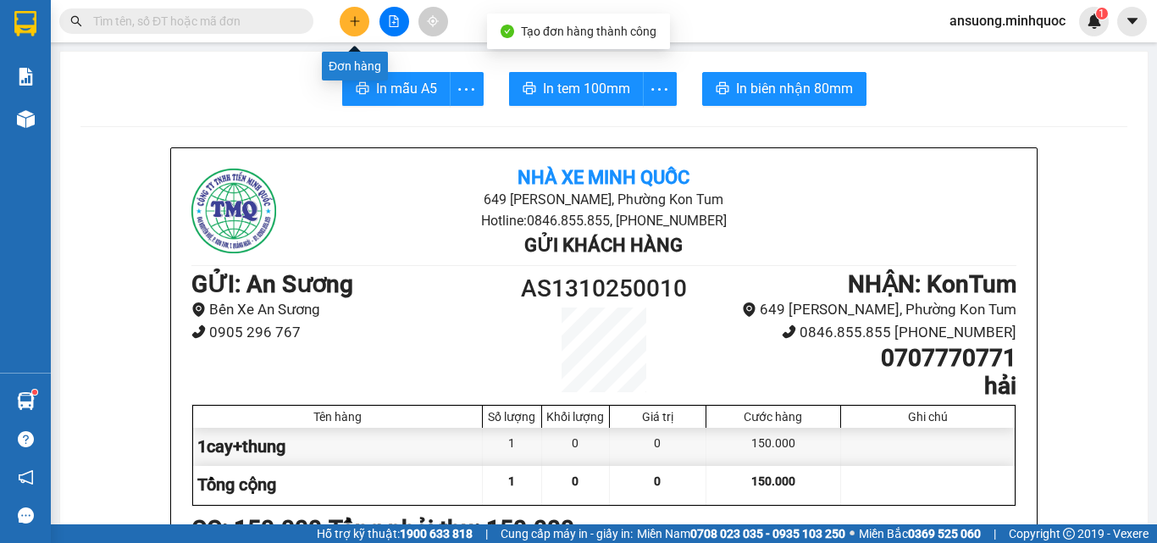
click at [355, 30] on button at bounding box center [355, 22] width 30 height 30
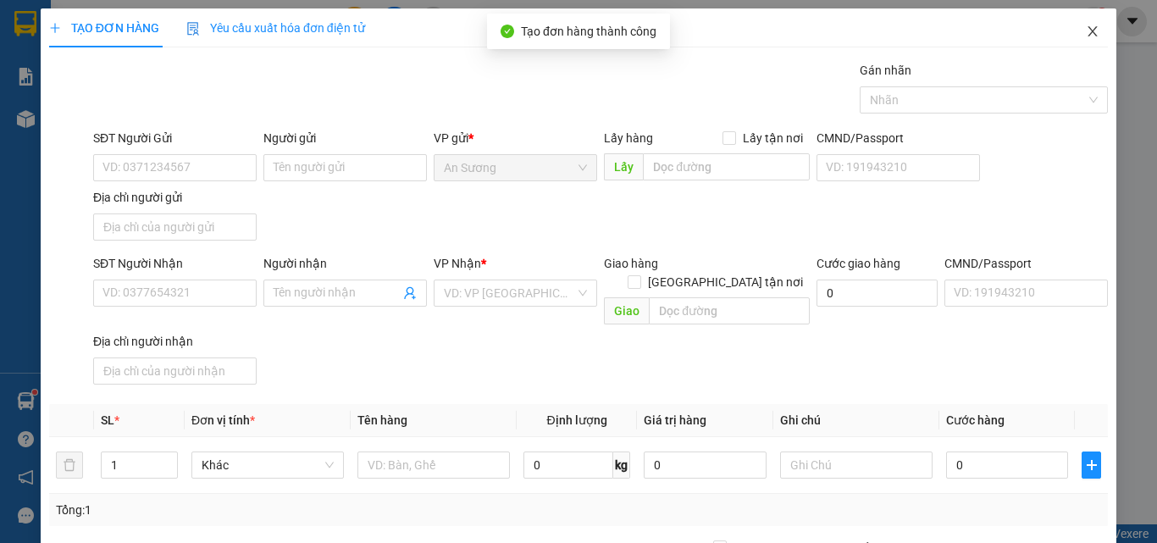
click at [1087, 30] on span "Close" at bounding box center [1092, 31] width 47 height 47
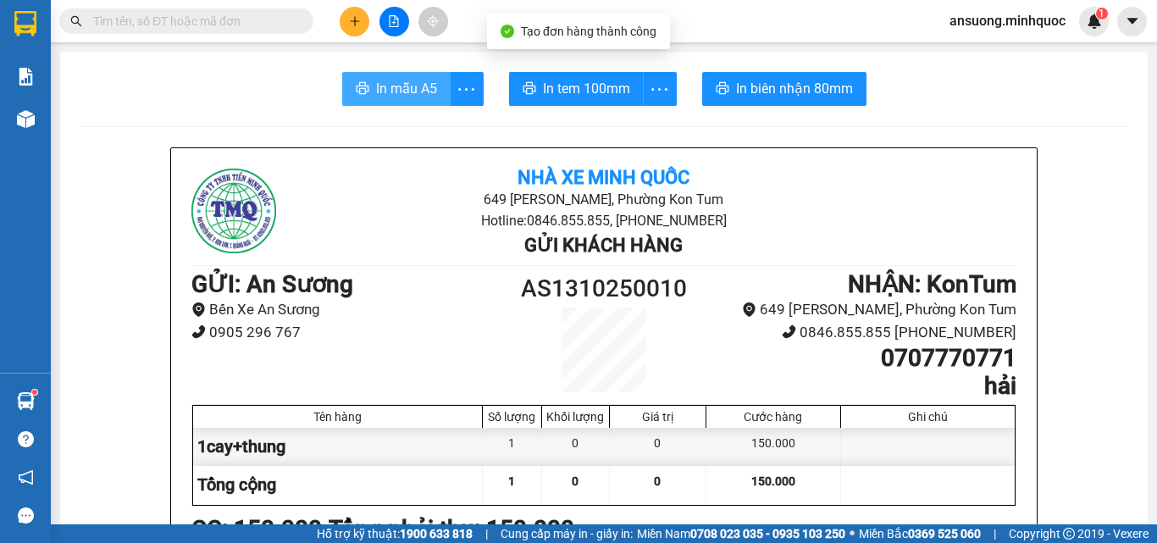
click at [419, 90] on span "In mẫu A5" at bounding box center [406, 88] width 61 height 21
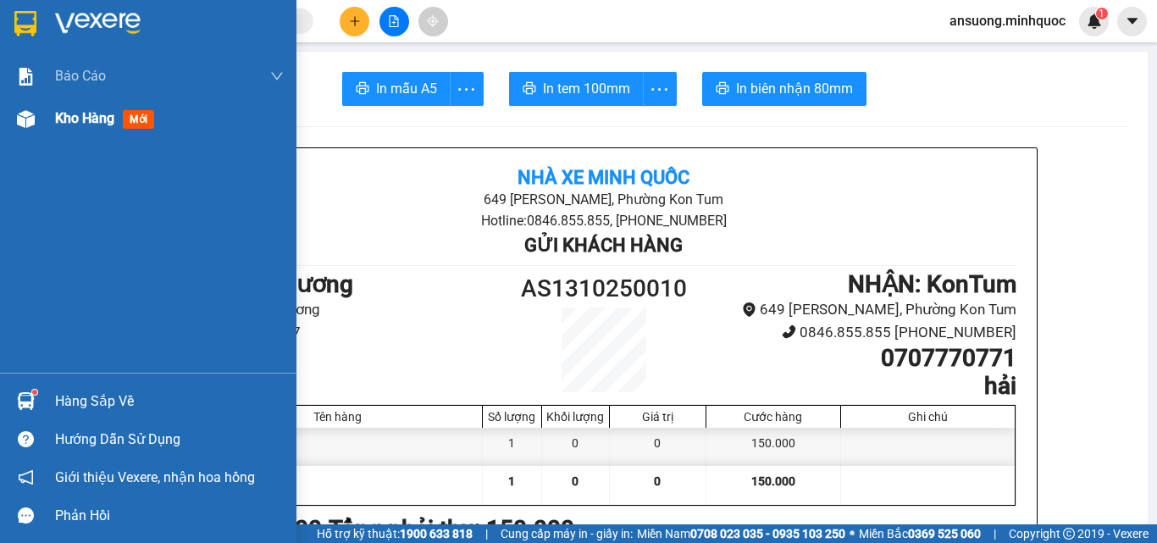
click at [27, 121] on img at bounding box center [26, 119] width 18 height 18
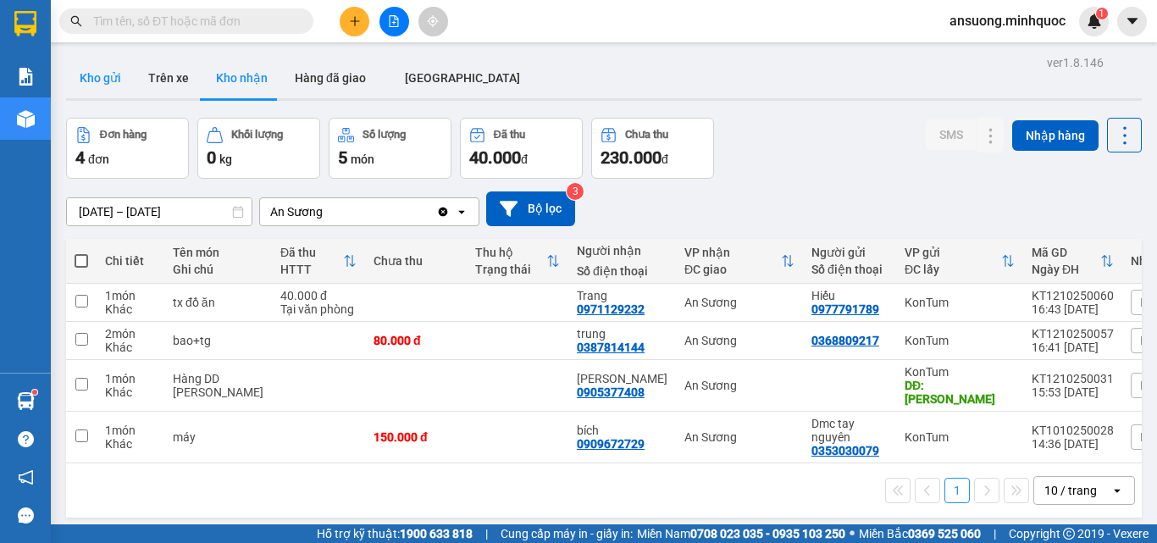
click at [109, 80] on button "Kho gửi" at bounding box center [100, 78] width 69 height 41
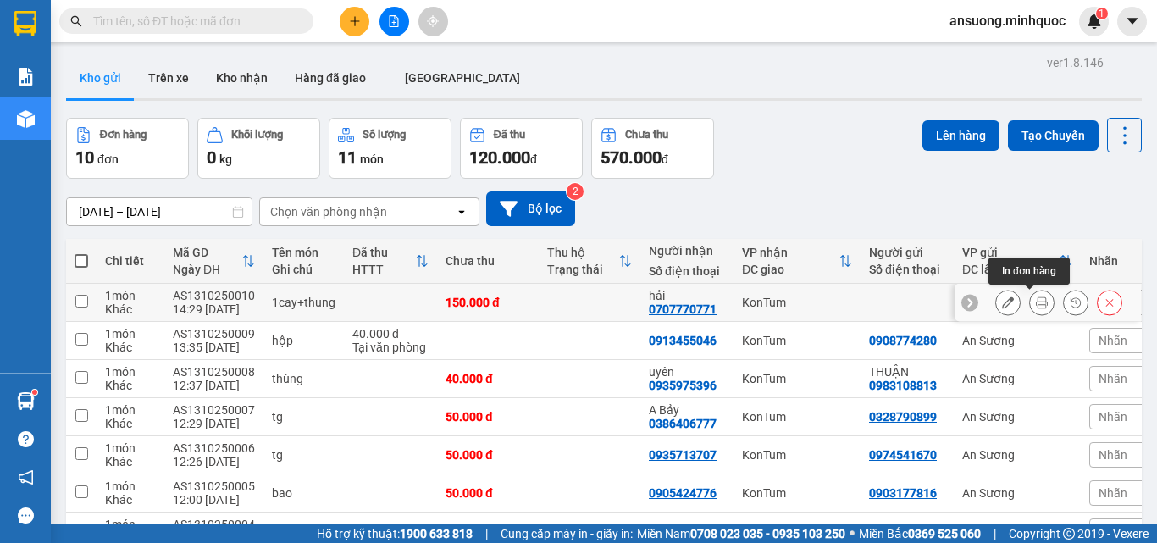
click at [1036, 304] on icon at bounding box center [1042, 302] width 12 height 12
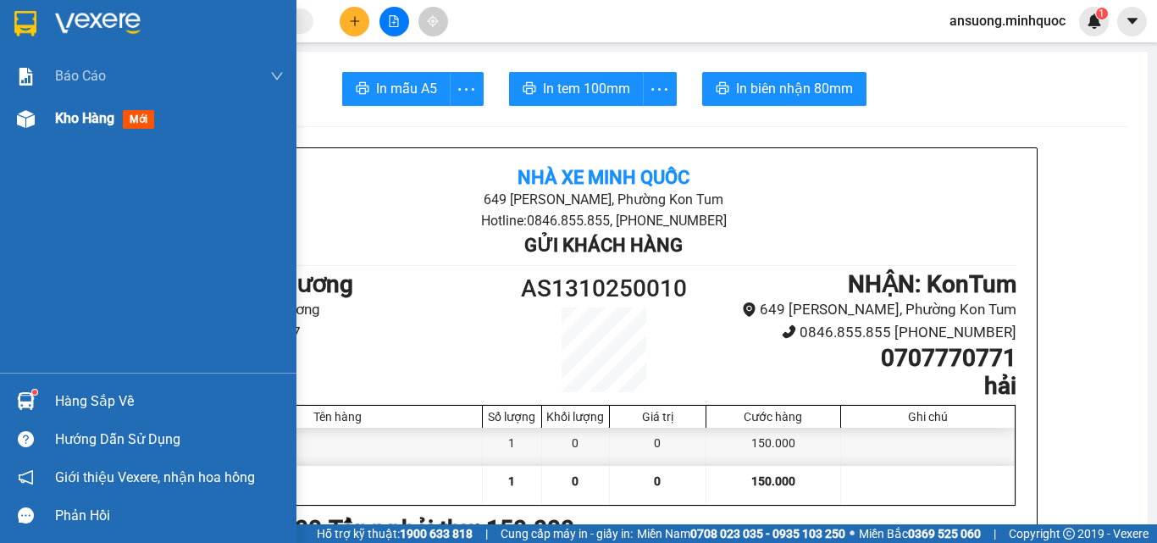
click at [22, 121] on img at bounding box center [26, 119] width 18 height 18
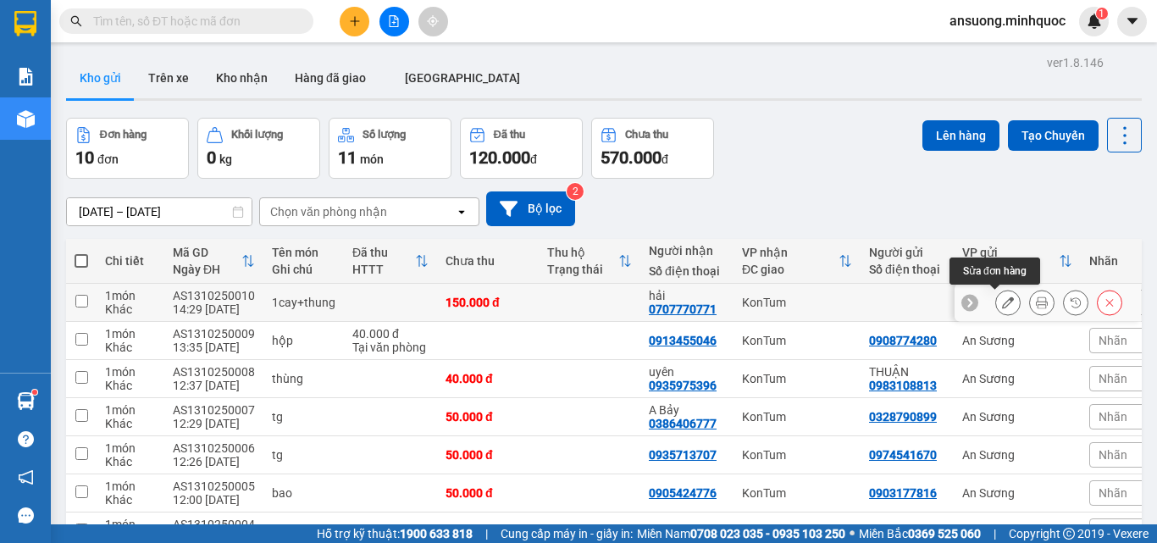
click at [1004, 305] on button at bounding box center [1008, 303] width 24 height 30
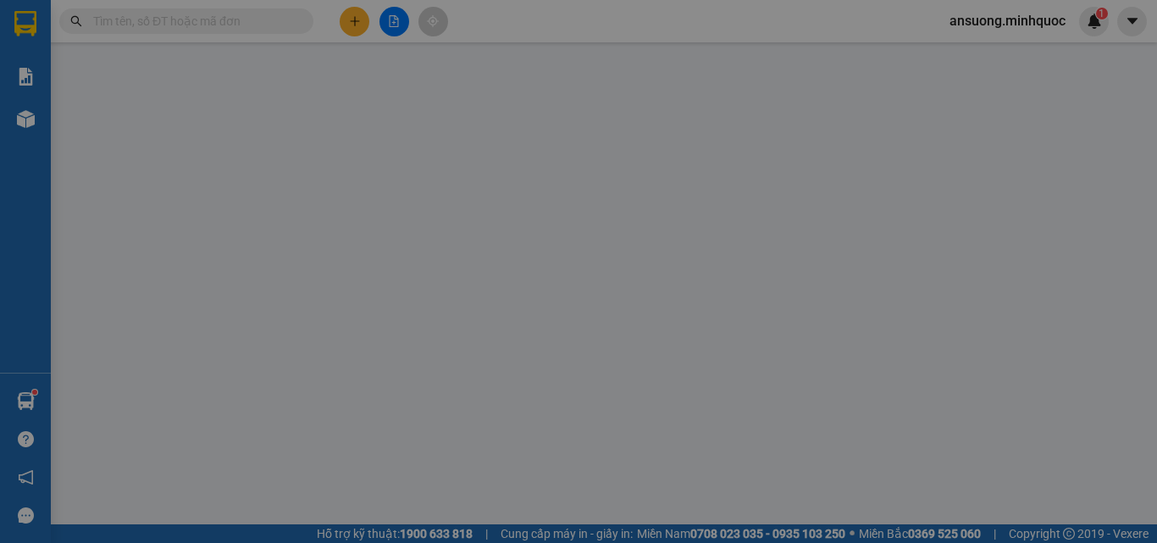
type input "0707770771"
type input "hải"
type input "0"
type input "150.000"
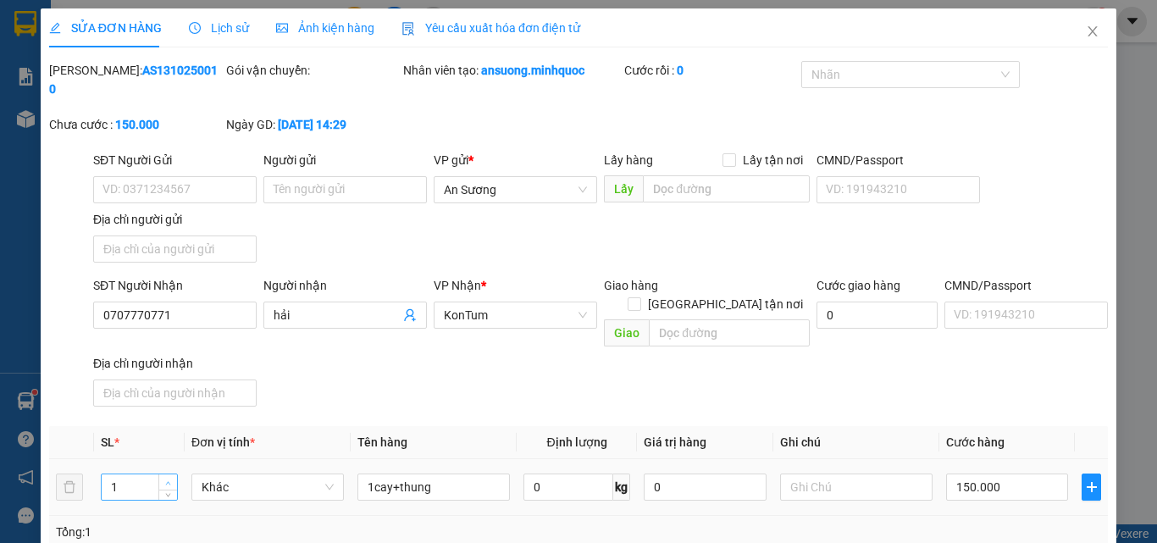
type input "2"
click at [167, 481] on icon "up" at bounding box center [168, 482] width 5 height 3
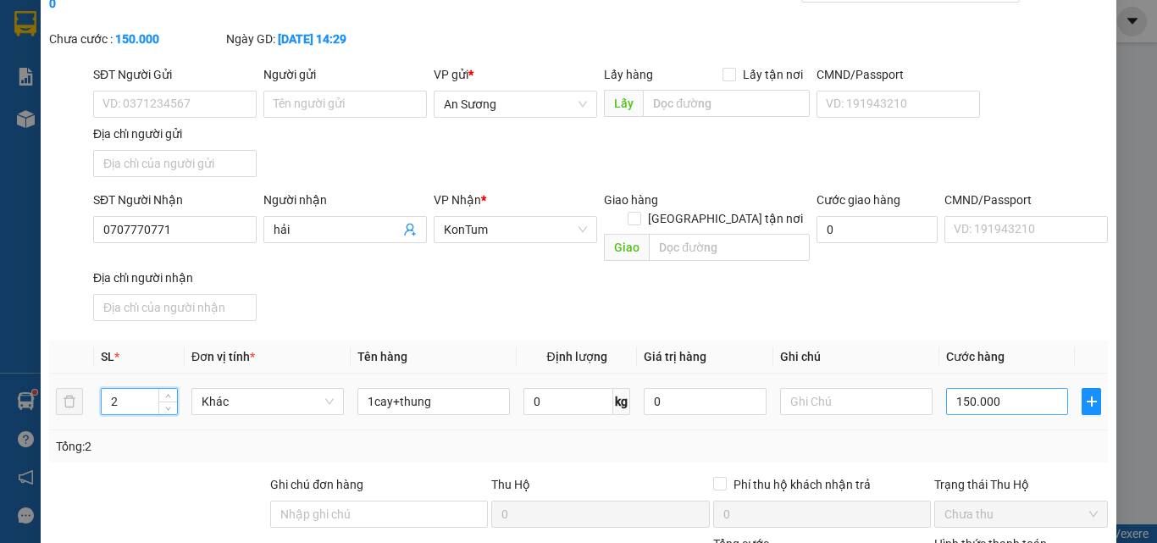
scroll to position [206, 0]
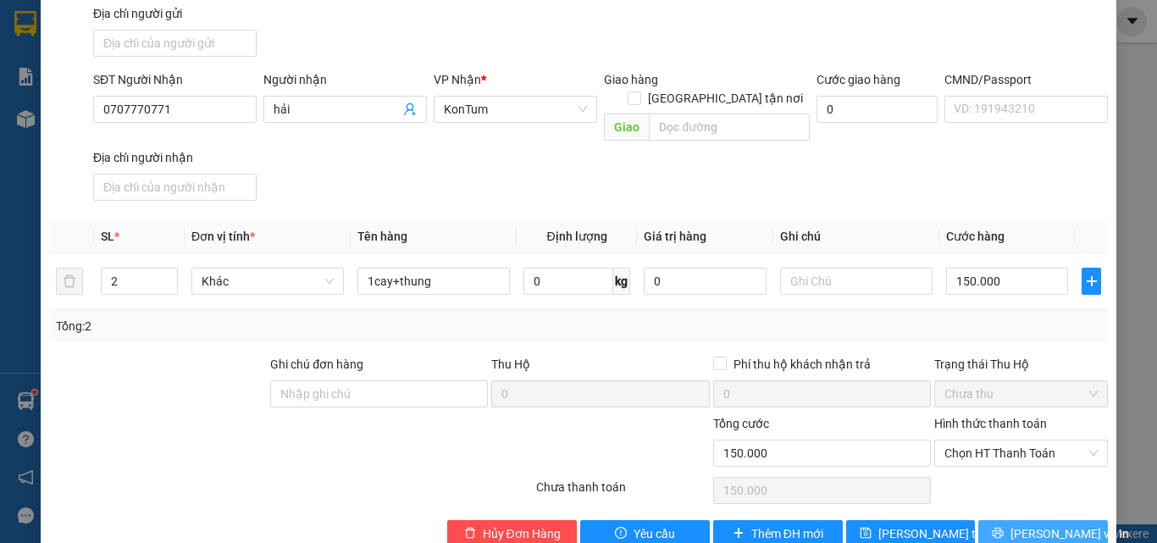
click at [1037, 524] on span "[PERSON_NAME] và In" at bounding box center [1069, 533] width 119 height 19
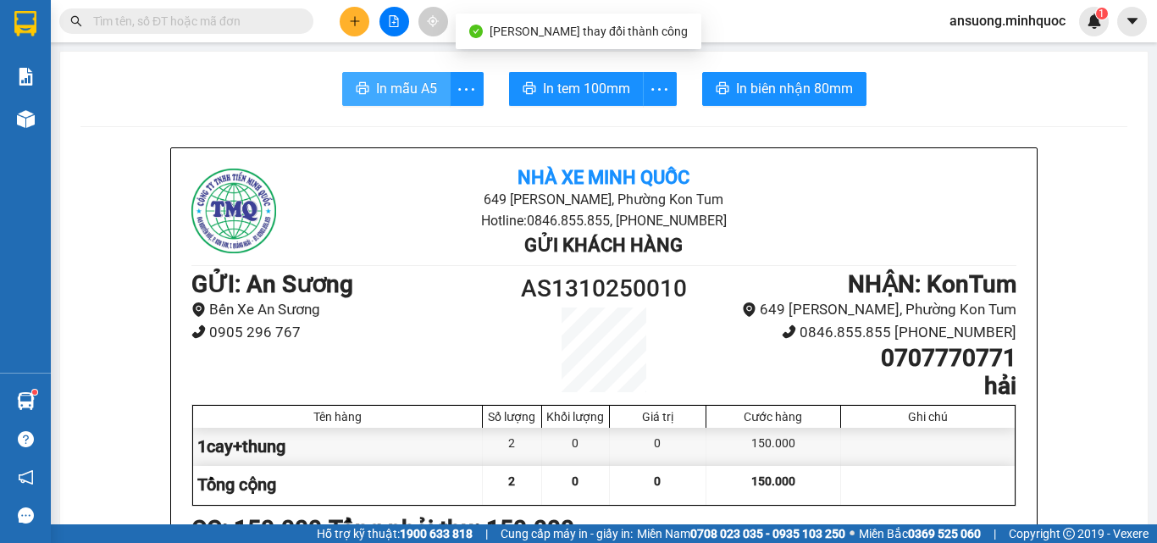
click at [379, 78] on span "In mẫu A5" at bounding box center [406, 88] width 61 height 21
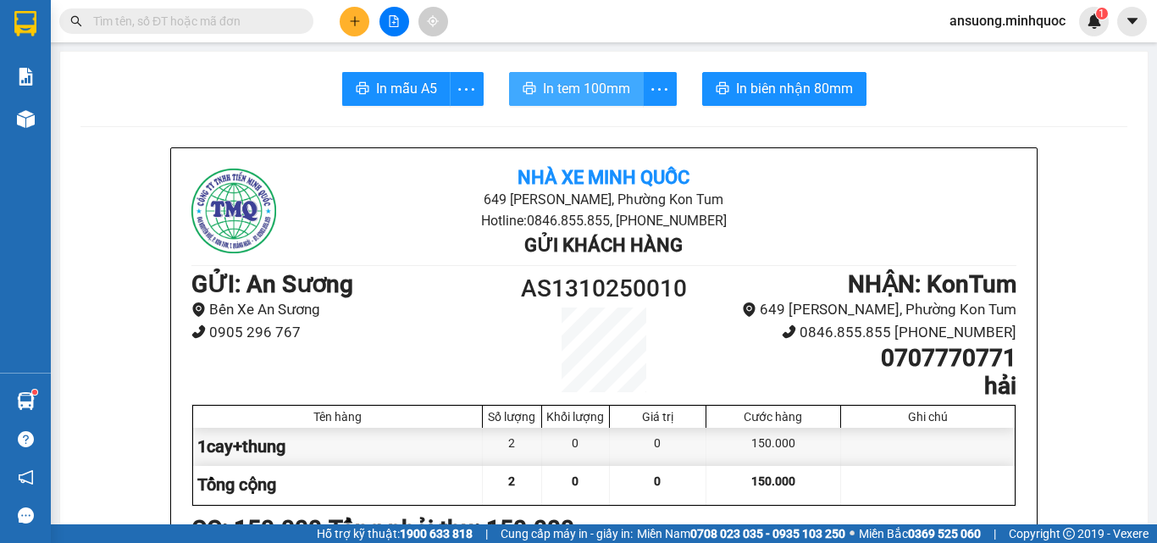
click at [528, 90] on icon "printer" at bounding box center [529, 88] width 13 height 12
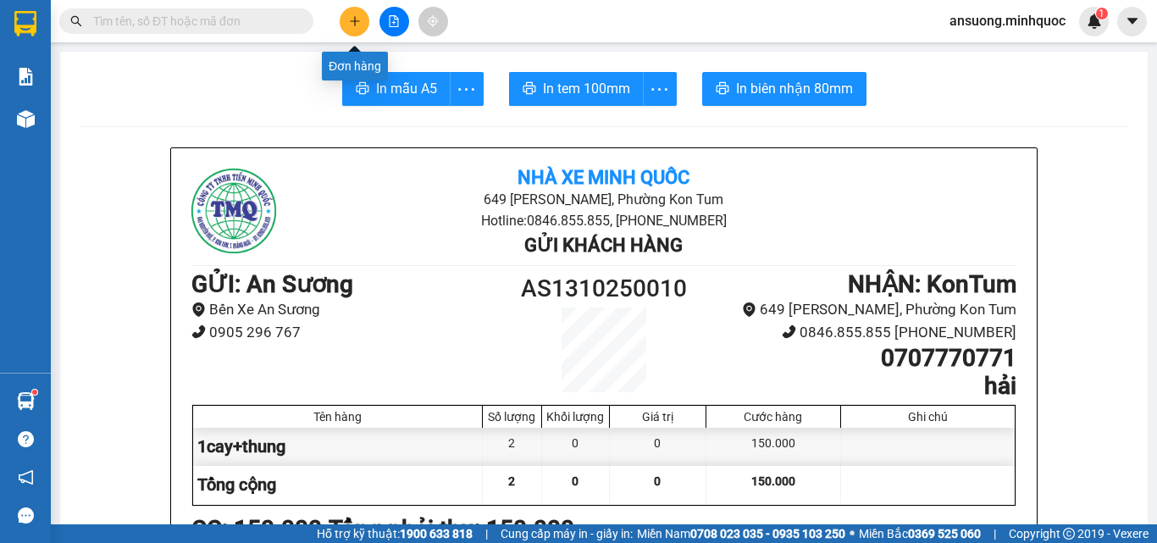
click at [351, 18] on icon "plus" at bounding box center [355, 21] width 12 height 12
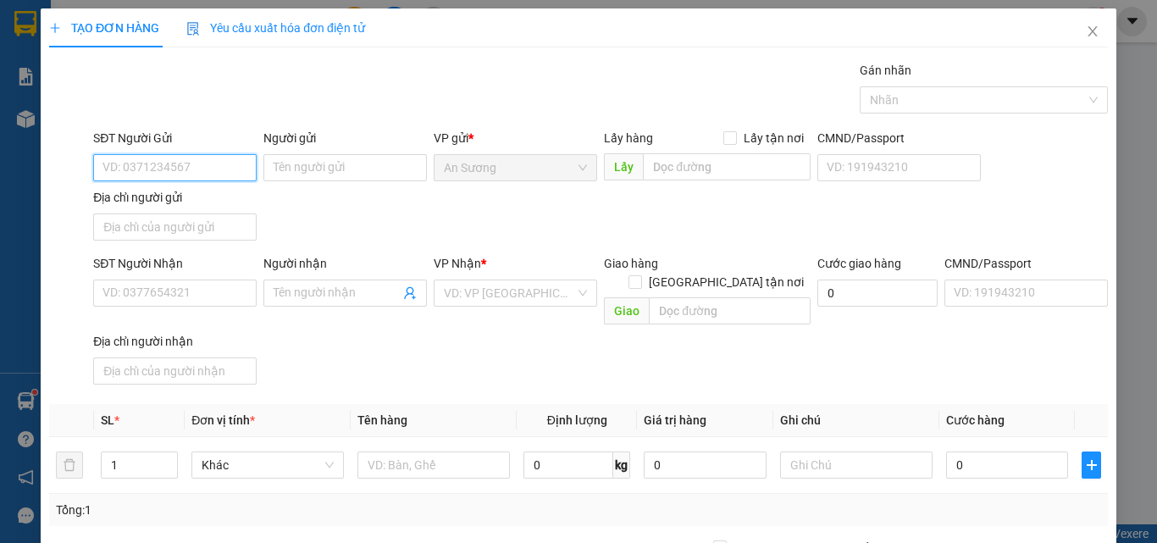
type input "0"
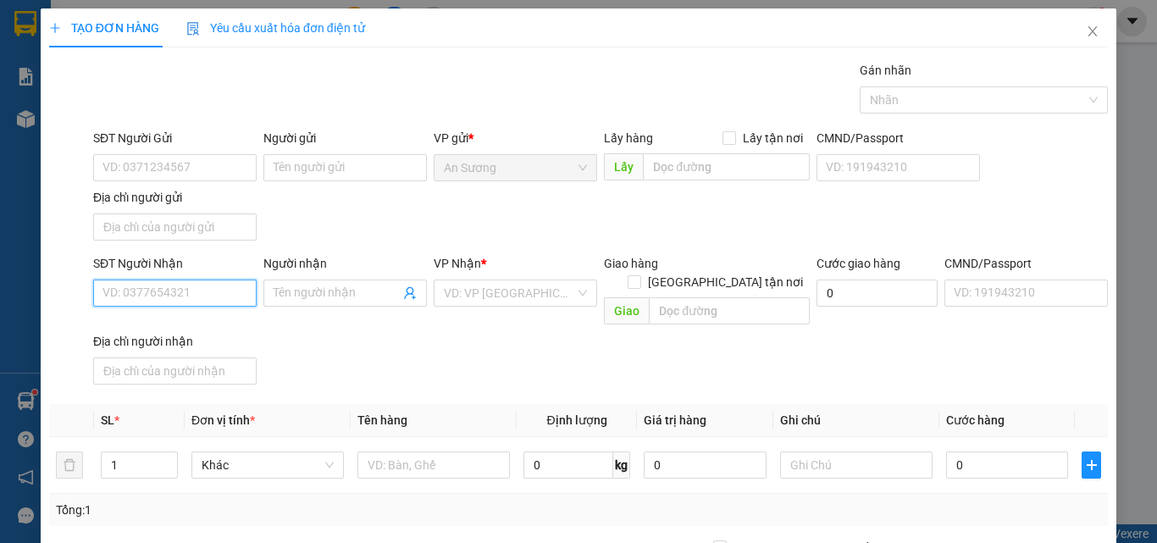
click at [189, 285] on input "SĐT Người Nhận" at bounding box center [174, 292] width 163 height 27
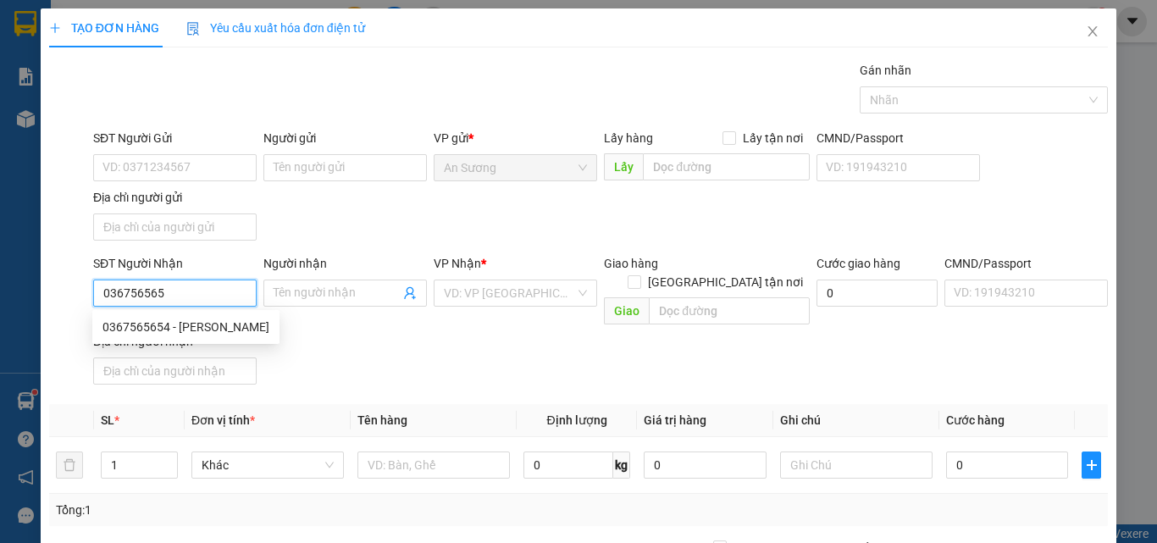
type input "0367565654"
click at [228, 324] on div "0367565654 - dương" at bounding box center [185, 327] width 167 height 19
type input "dương"
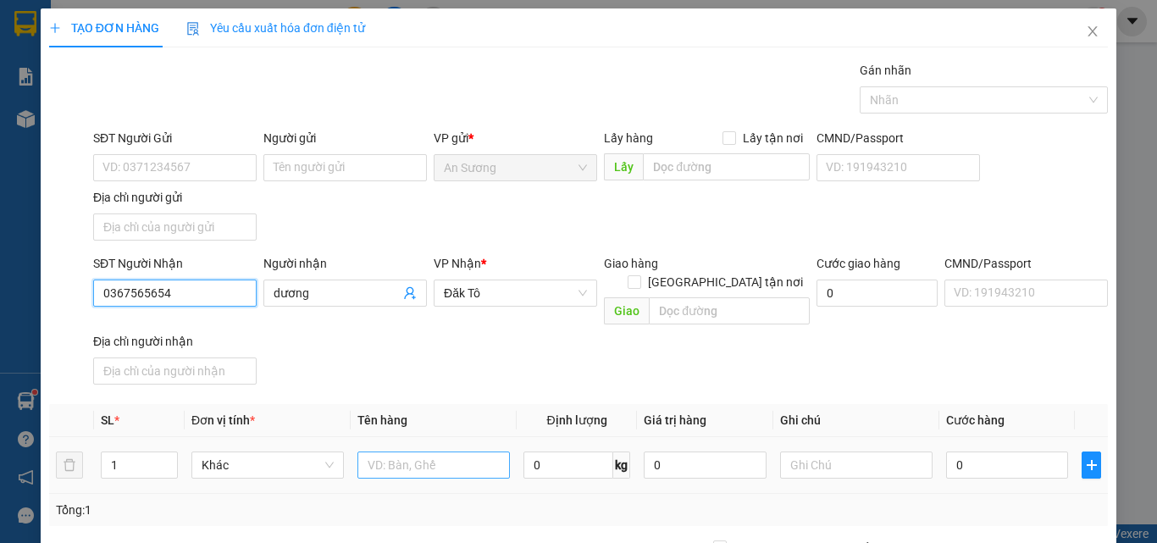
type input "0367565654"
click at [459, 451] on input "text" at bounding box center [433, 464] width 152 height 27
type input "hộp"
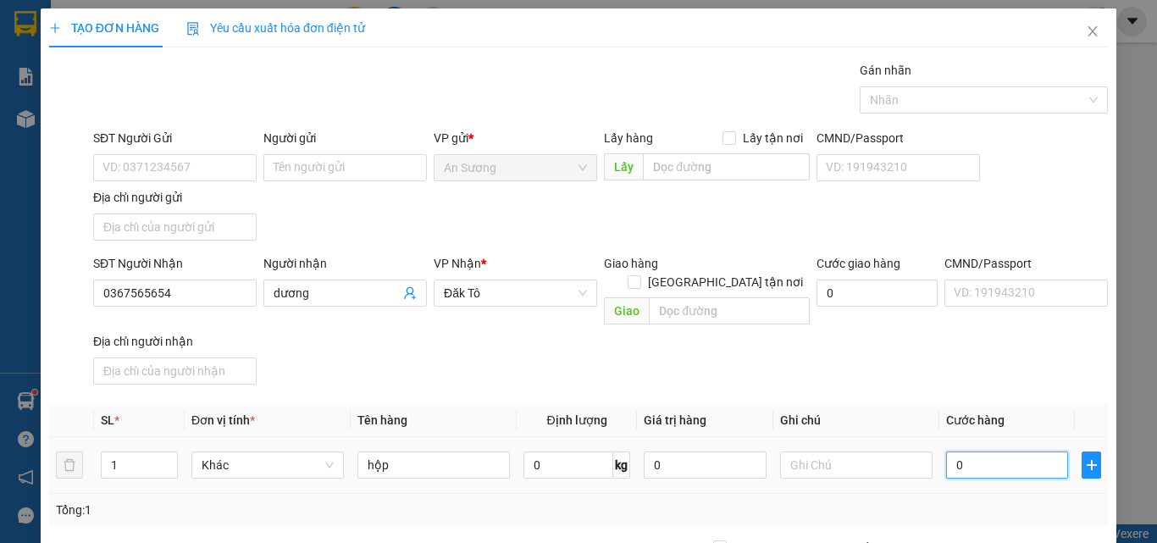
click at [1032, 451] on input "0" at bounding box center [1007, 464] width 122 height 27
type input "4"
type input "40"
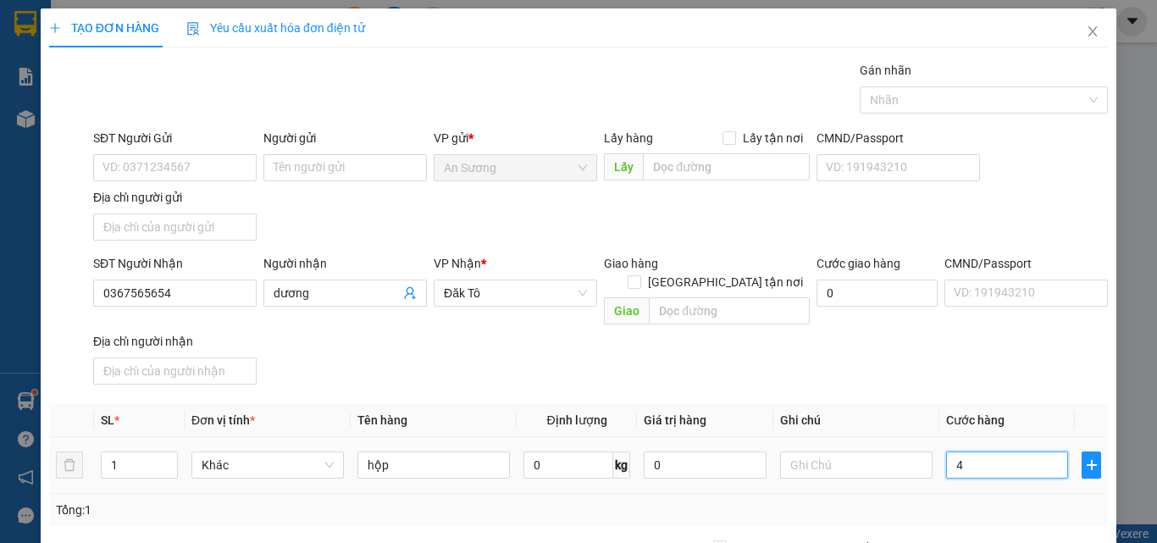
type input "40"
type input "40.000"
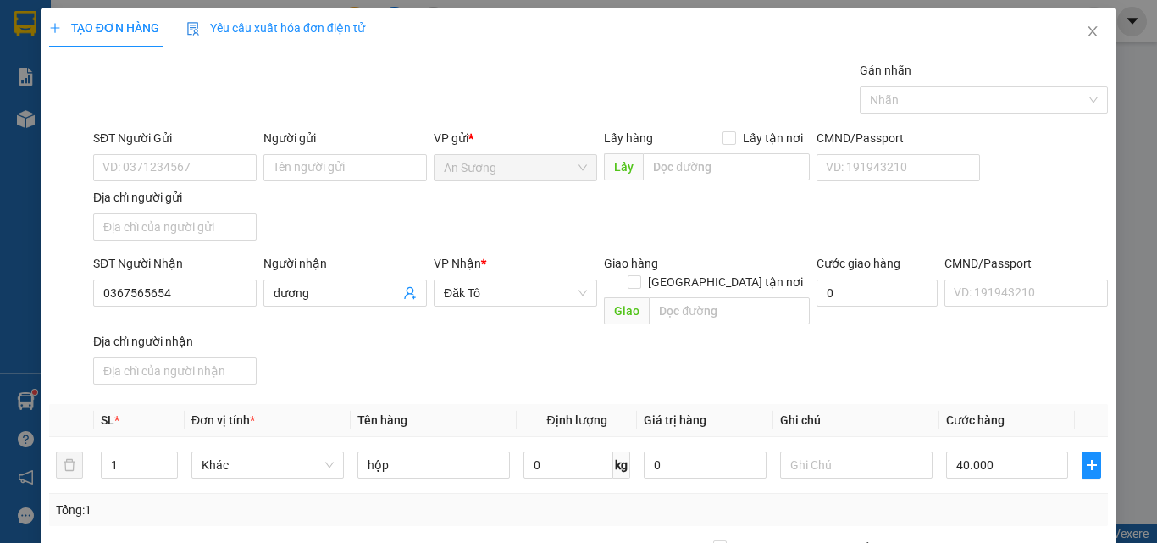
click at [977, 357] on div "SĐT Người Nhận 0367565654 Người nhận dương VP Nhận * Đăk Tô Giao hàng Giao tận …" at bounding box center [600, 322] width 1021 height 137
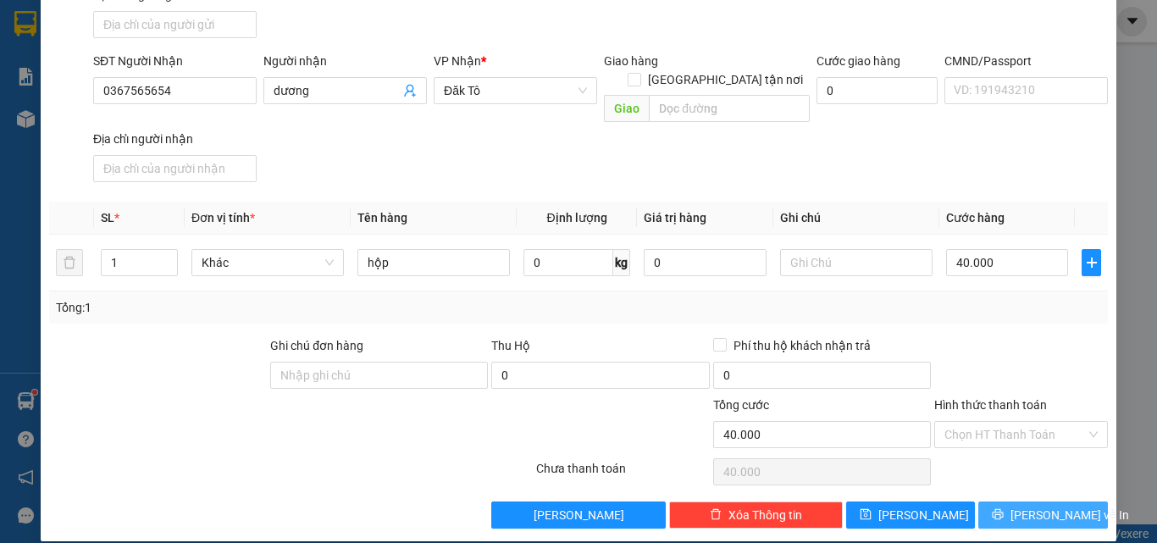
click at [1046, 506] on span "Lưu và In" at bounding box center [1069, 515] width 119 height 19
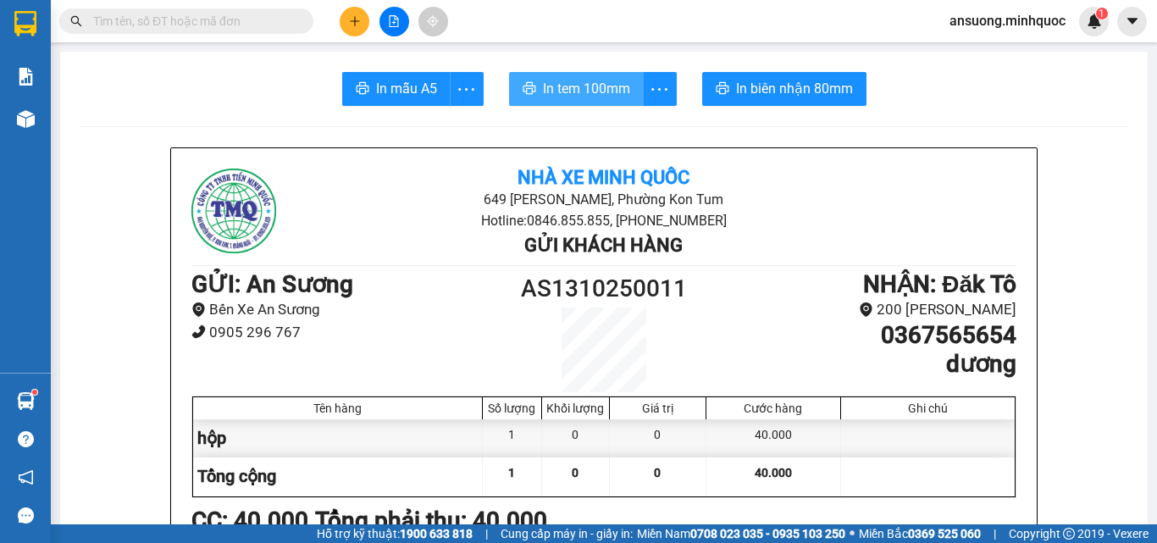
click at [550, 87] on span "In tem 100mm" at bounding box center [586, 88] width 87 height 21
click at [352, 20] on icon "plus" at bounding box center [355, 21] width 12 height 12
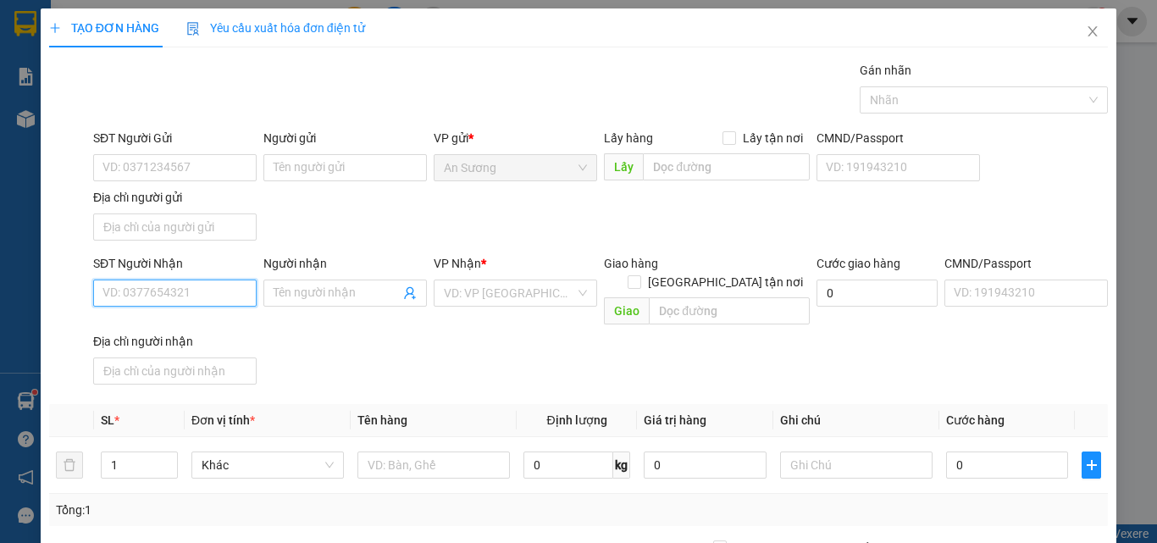
click at [235, 291] on input "SĐT Người Nhận" at bounding box center [174, 292] width 163 height 27
click at [235, 291] on input "0905640234" at bounding box center [174, 292] width 163 height 27
type input "0905640234"
click at [156, 148] on div "SĐT Người Gửi" at bounding box center [174, 141] width 163 height 25
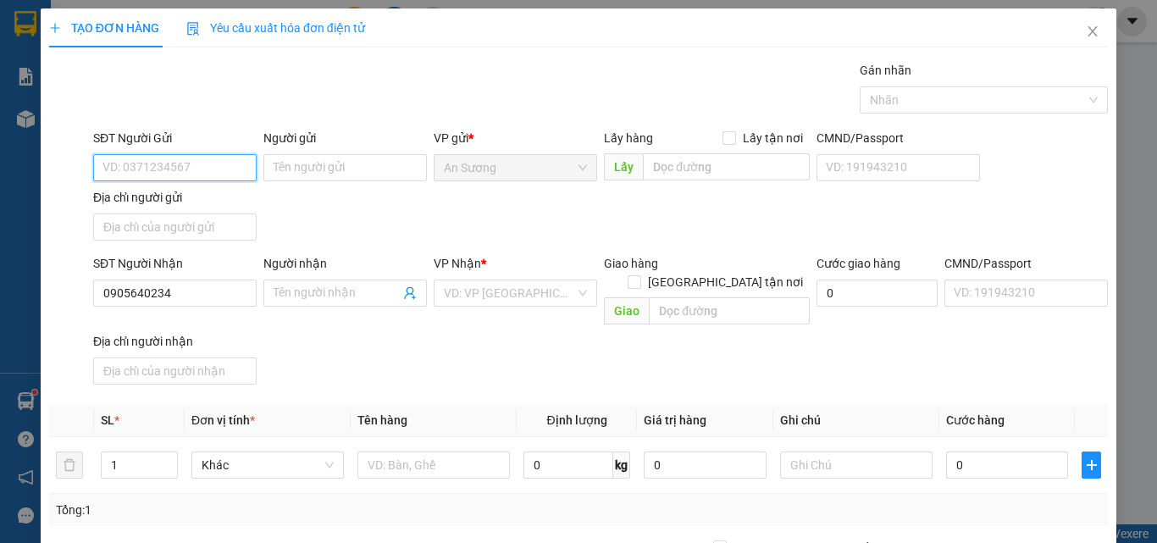
click at [173, 171] on input "SĐT Người Gửi" at bounding box center [174, 167] width 163 height 27
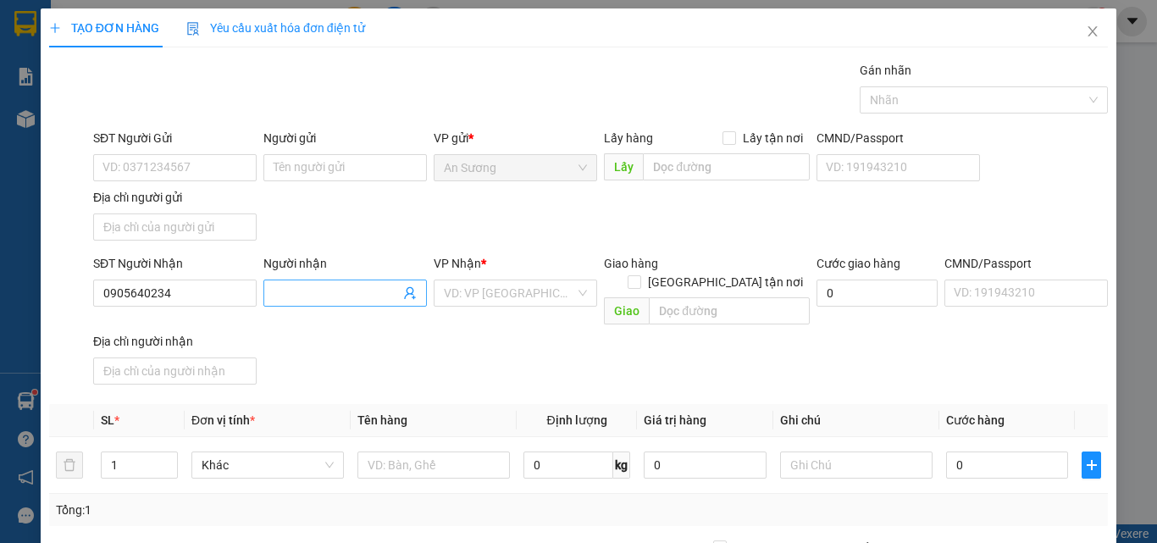
click at [343, 292] on input "Người nhận" at bounding box center [337, 293] width 126 height 19
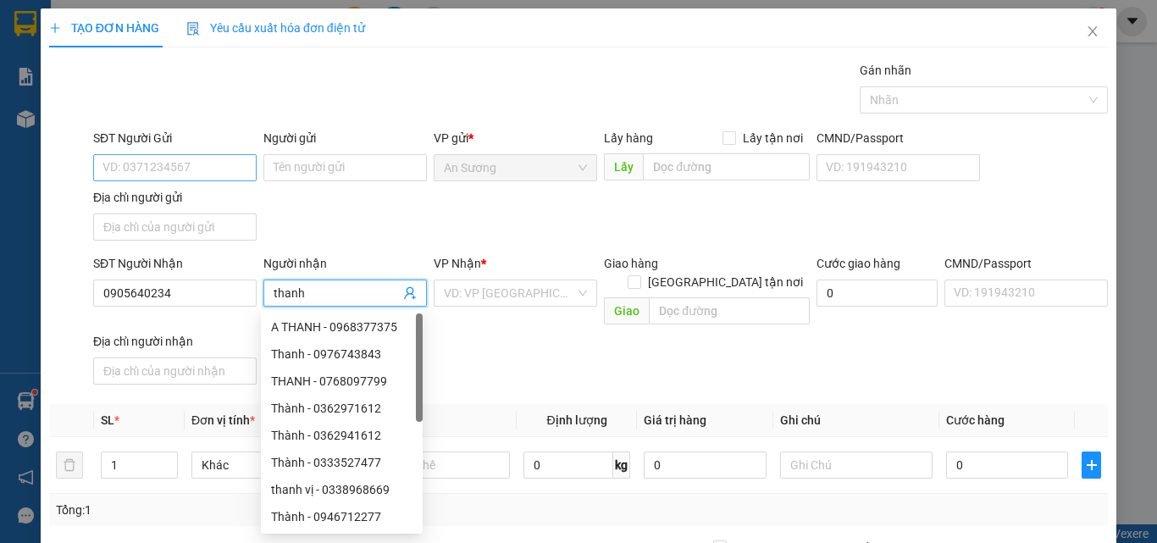
type input "thanh"
click at [185, 169] on input "SĐT Người Gửi" at bounding box center [174, 167] width 163 height 27
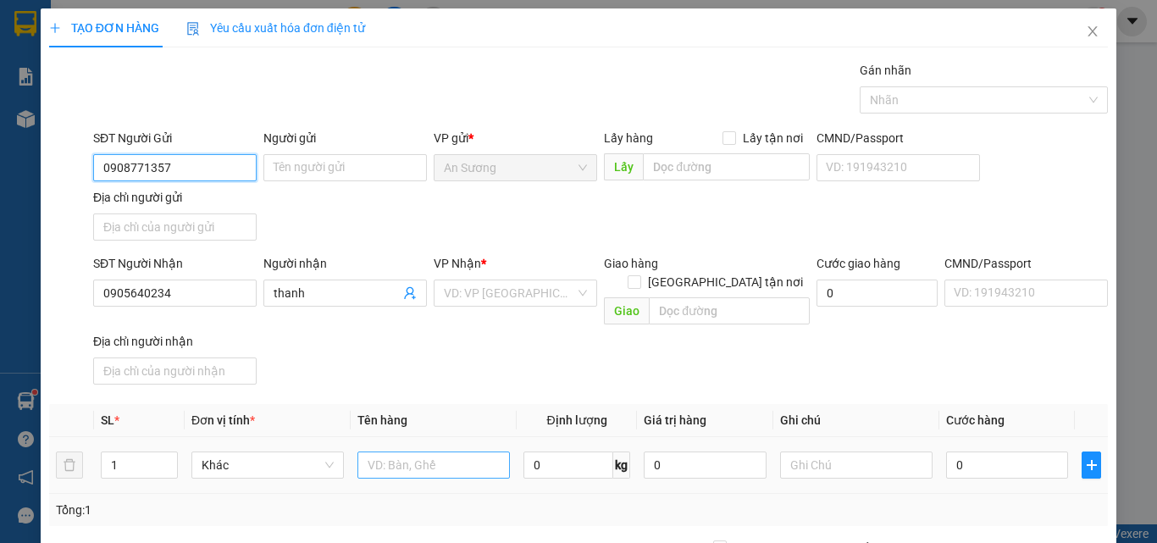
type input "0908771357"
click at [429, 453] on input "text" at bounding box center [433, 464] width 152 height 27
type input "t"
type input "tg"
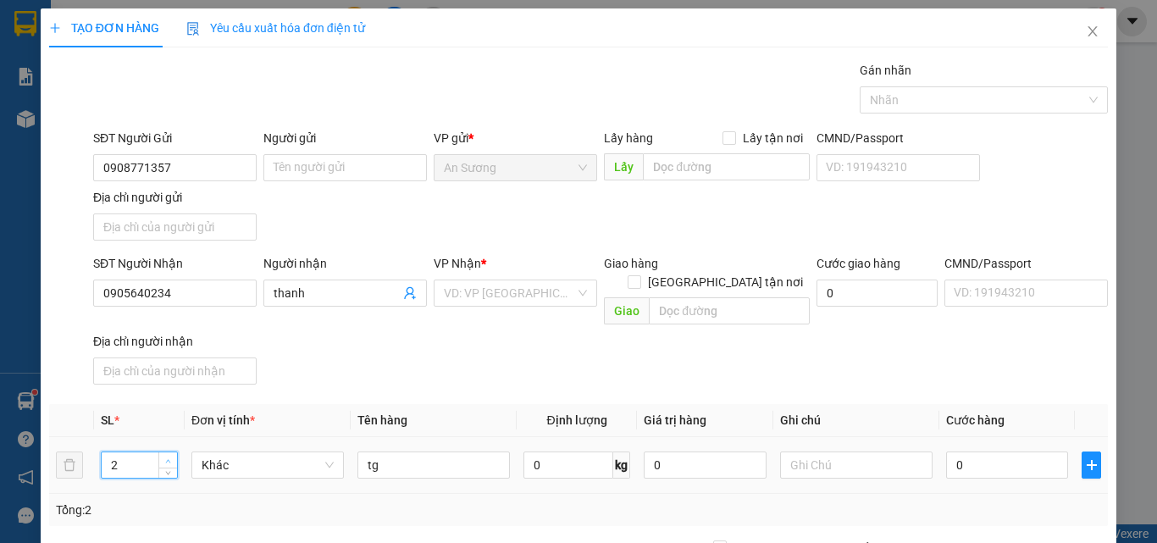
click at [168, 458] on icon "up" at bounding box center [168, 461] width 6 height 6
drag, startPoint x: 161, startPoint y: 451, endPoint x: 221, endPoint y: 468, distance: 62.7
click at [166, 465] on span "Decrease Value" at bounding box center [167, 471] width 19 height 13
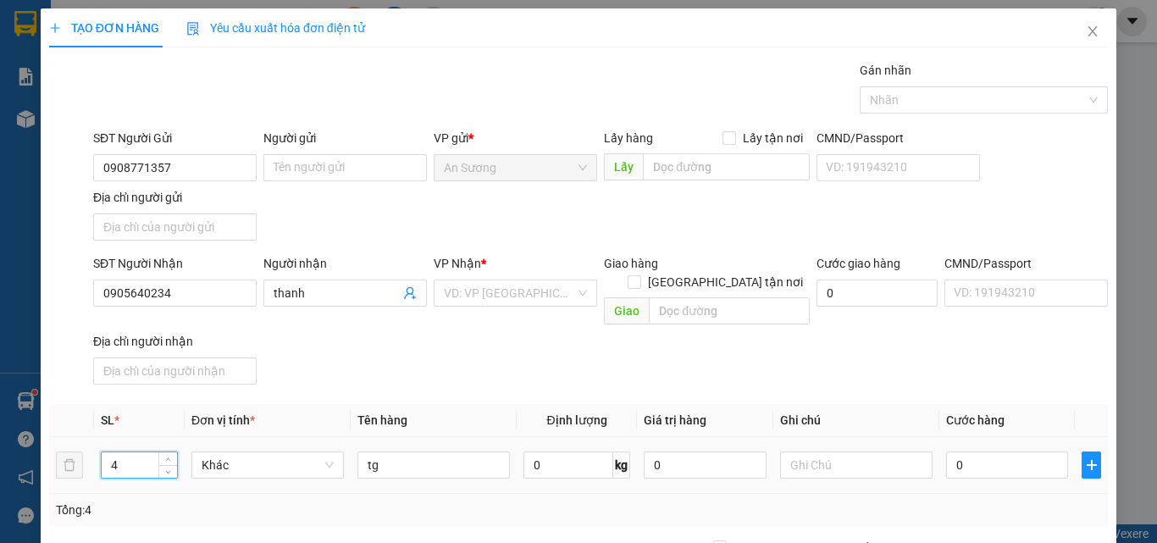
type input "3"
click at [999, 451] on input "0" at bounding box center [1007, 464] width 122 height 27
click at [523, 291] on input "search" at bounding box center [509, 292] width 131 height 25
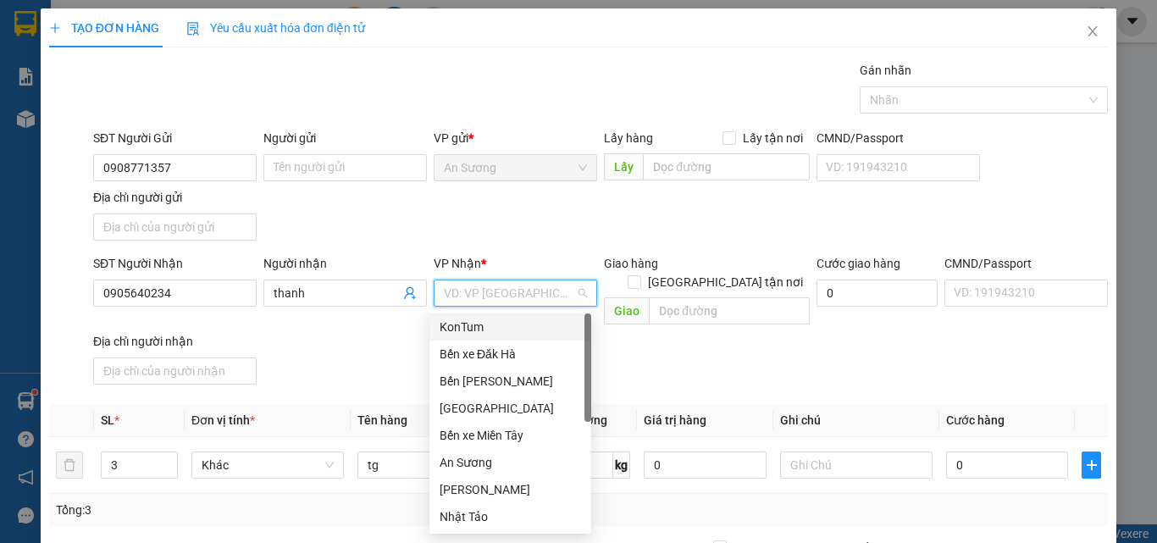
click at [535, 322] on div "KonTum" at bounding box center [510, 327] width 141 height 19
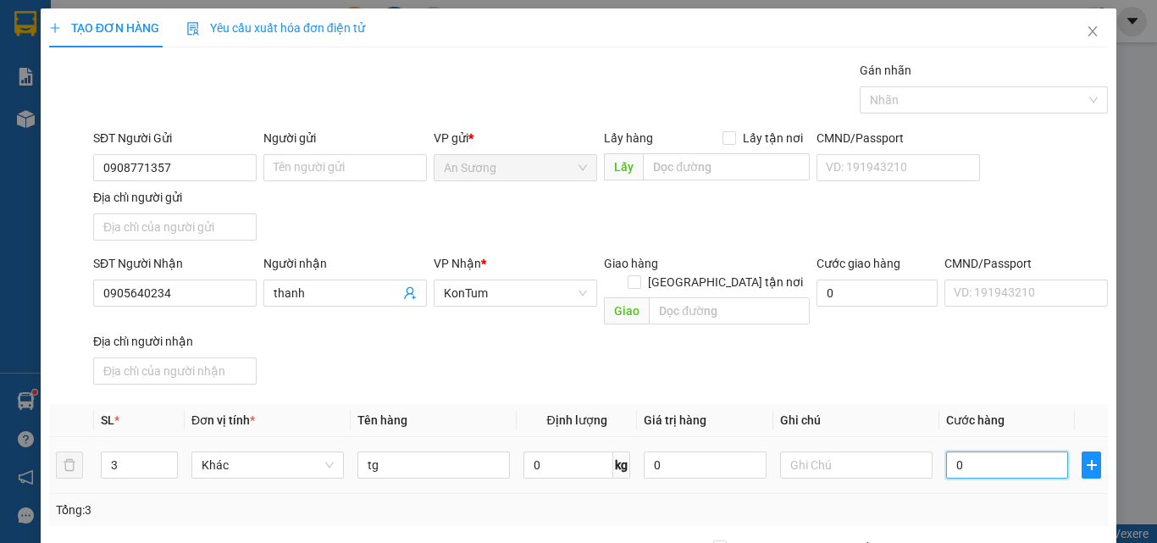
click at [953, 451] on input "0" at bounding box center [1007, 464] width 122 height 27
type input "1"
type input "15"
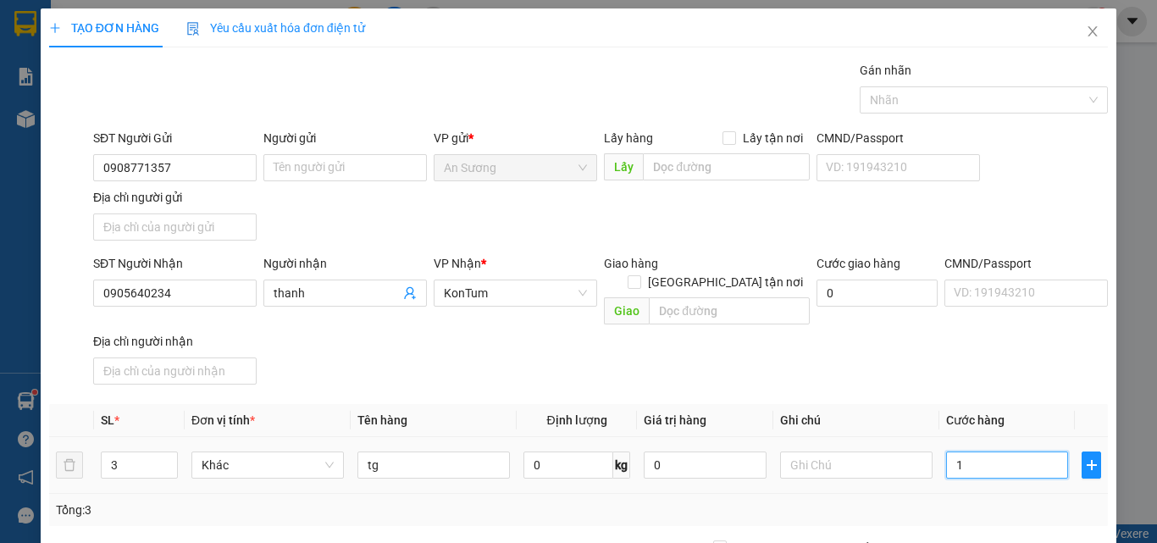
type input "15"
type input "150"
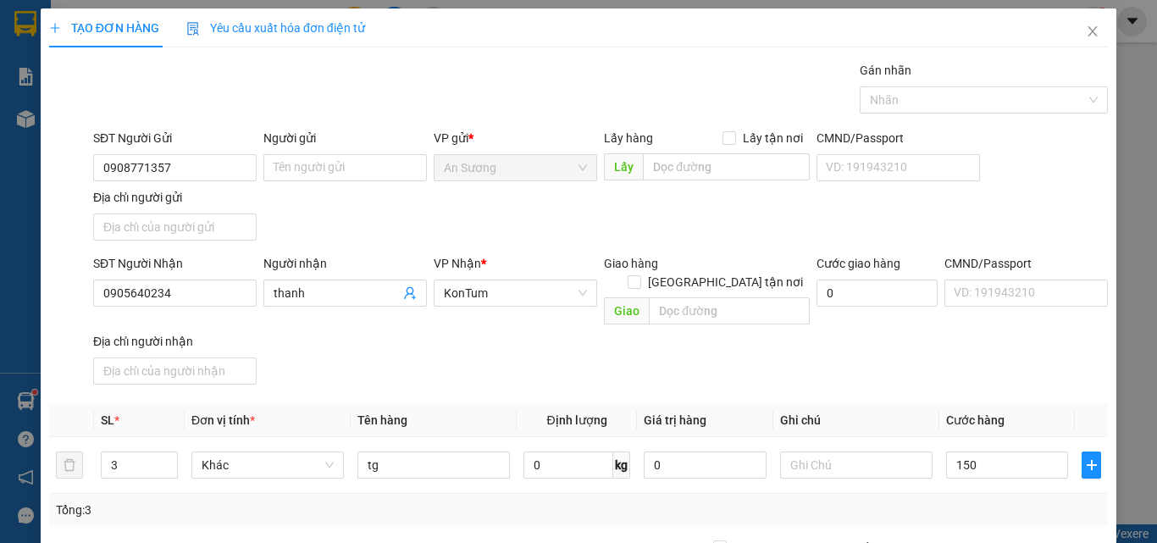
type input "150.000"
click at [883, 324] on div "SĐT Người Nhận 0905640234 Người nhận thanh VP Nhận * KonTum Giao hàng Giao tận …" at bounding box center [600, 322] width 1021 height 137
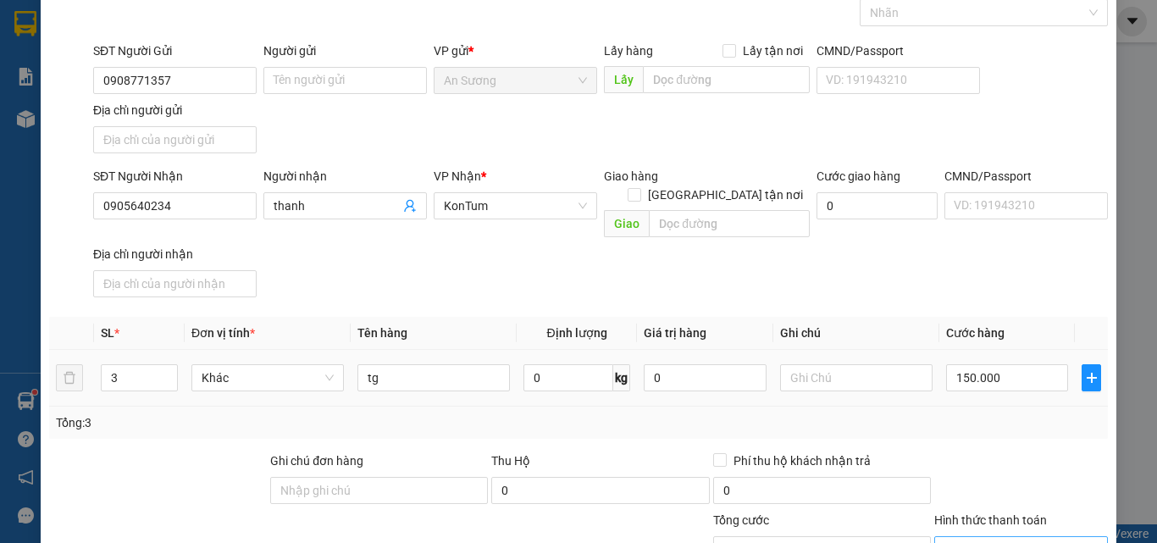
scroll to position [202, 0]
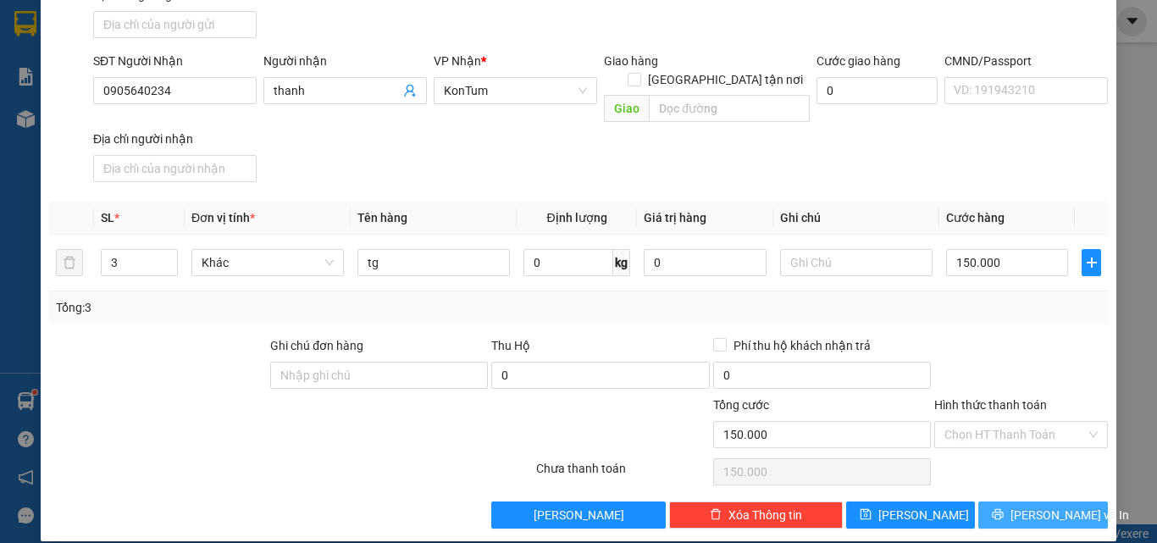
click at [1008, 501] on button "Lưu và In" at bounding box center [1043, 514] width 130 height 27
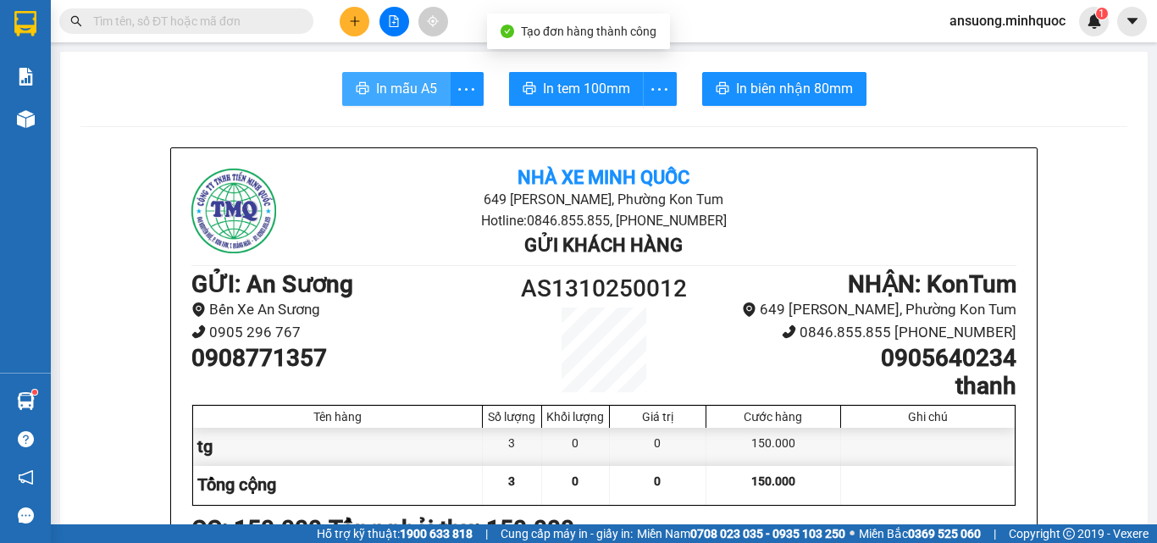
click at [377, 84] on span "In mẫu A5" at bounding box center [406, 88] width 61 height 21
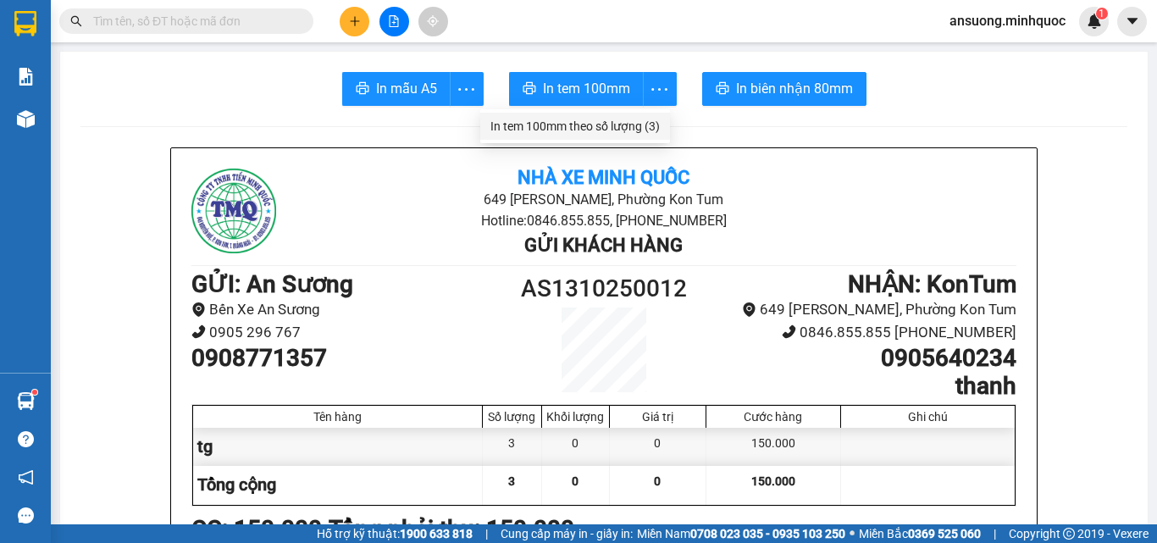
click at [643, 122] on div "In tem 100mm theo số lượng (3)" at bounding box center [574, 126] width 169 height 19
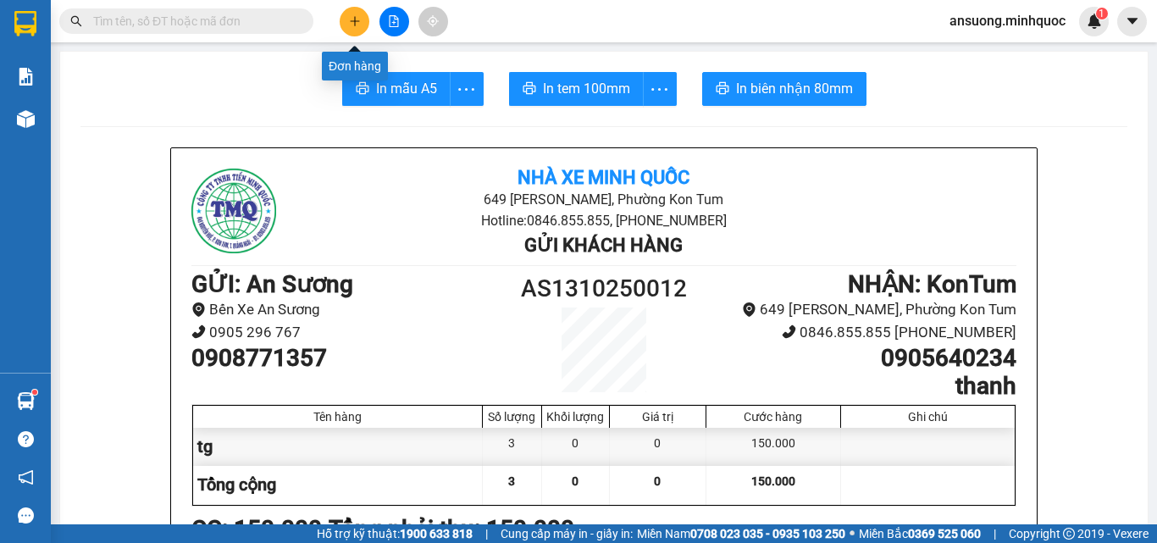
click at [358, 17] on icon "plus" at bounding box center [355, 21] width 12 height 12
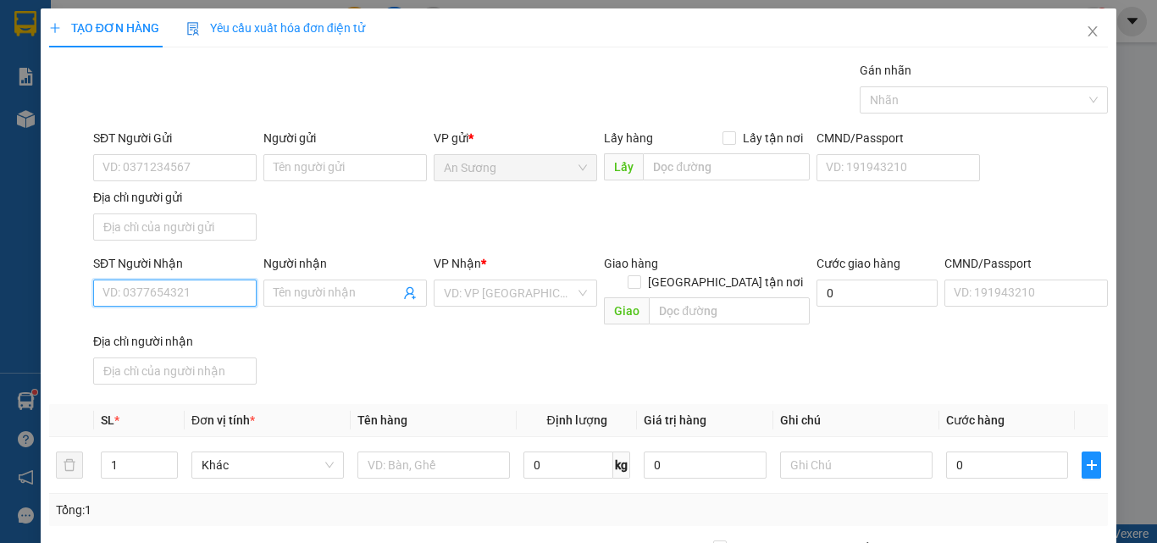
click at [200, 292] on input "SĐT Người Nhận" at bounding box center [174, 292] width 163 height 27
type input "0903509808"
click at [213, 331] on div "0903509808 - Châu" at bounding box center [172, 327] width 141 height 19
type input "Châu"
type input "0903509808"
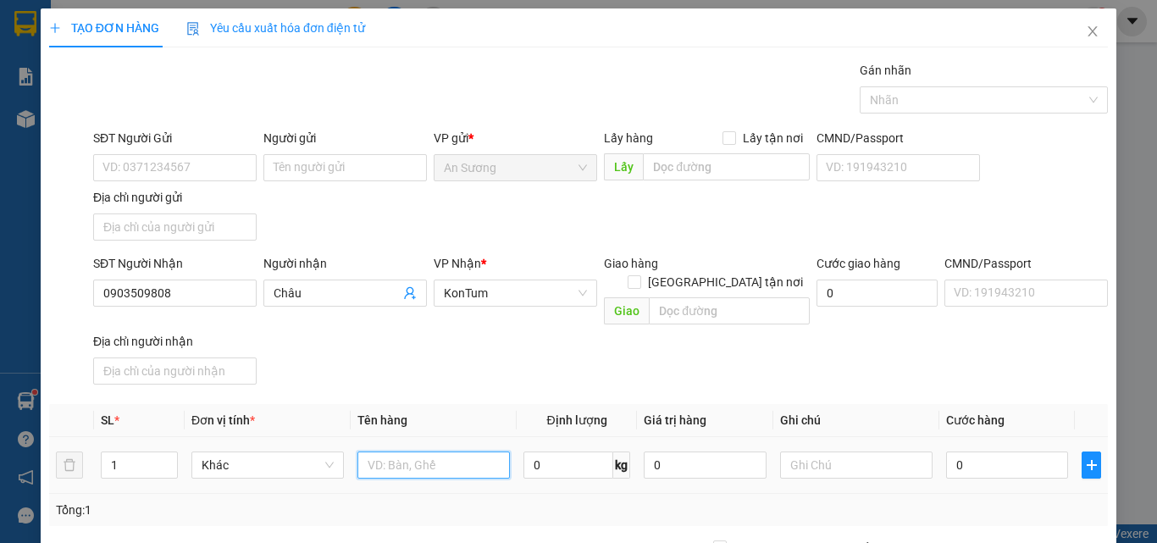
click at [404, 451] on input "text" at bounding box center [433, 464] width 152 height 27
type input "kiện"
click at [961, 451] on input "0" at bounding box center [1007, 464] width 122 height 27
type input "8"
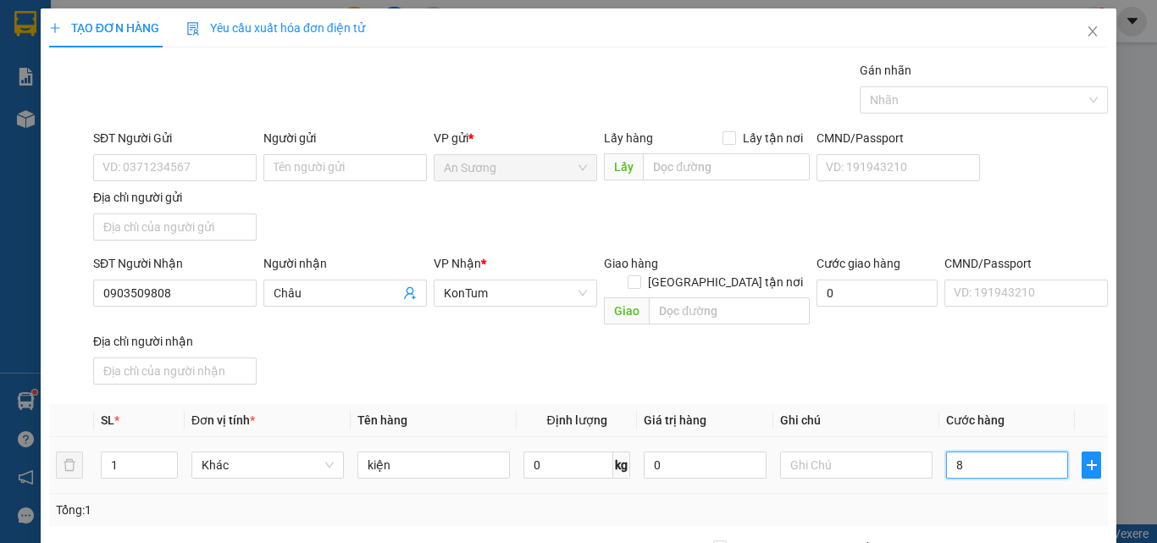
type input "8"
type input "80"
type input "80.000"
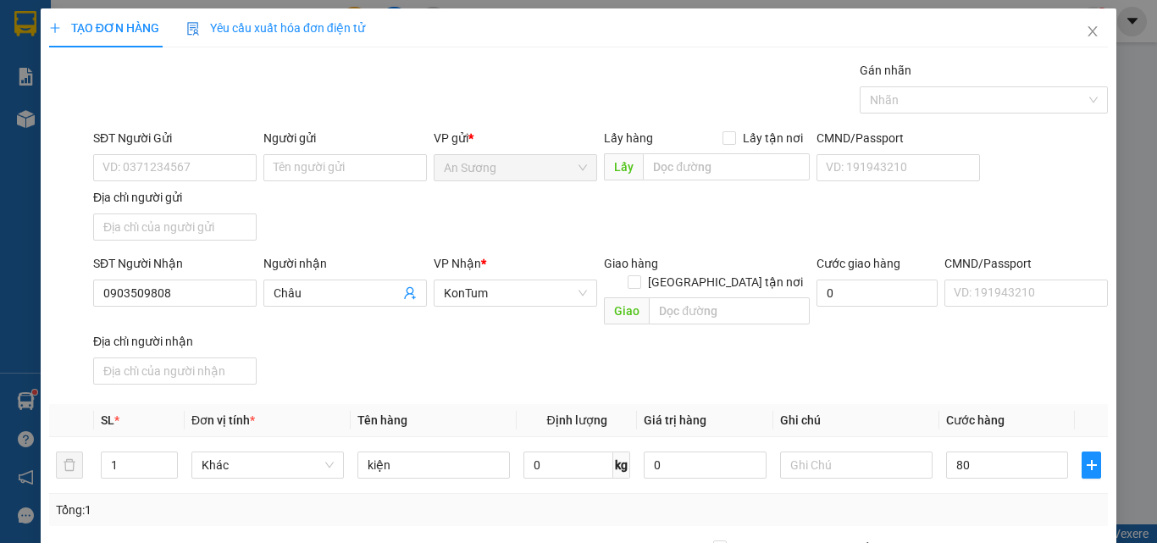
type input "80.000"
click at [965, 374] on div "Transit Pickup Surcharge Ids Transit Deliver Surcharge Ids Transit Deliver Surc…" at bounding box center [578, 396] width 1059 height 670
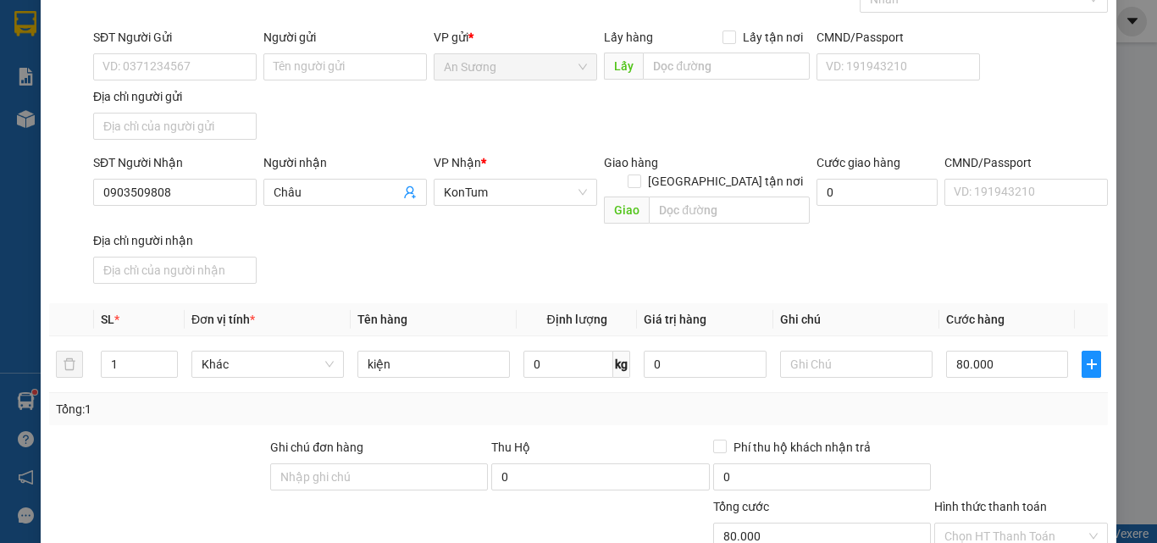
scroll to position [202, 0]
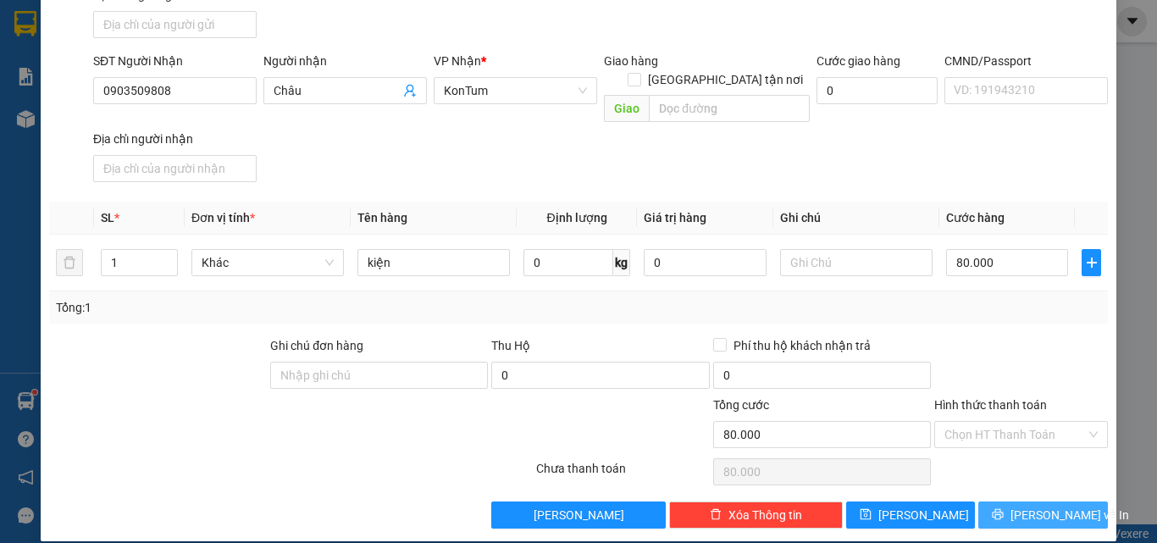
click at [994, 506] on button "Lưu và In" at bounding box center [1043, 514] width 130 height 27
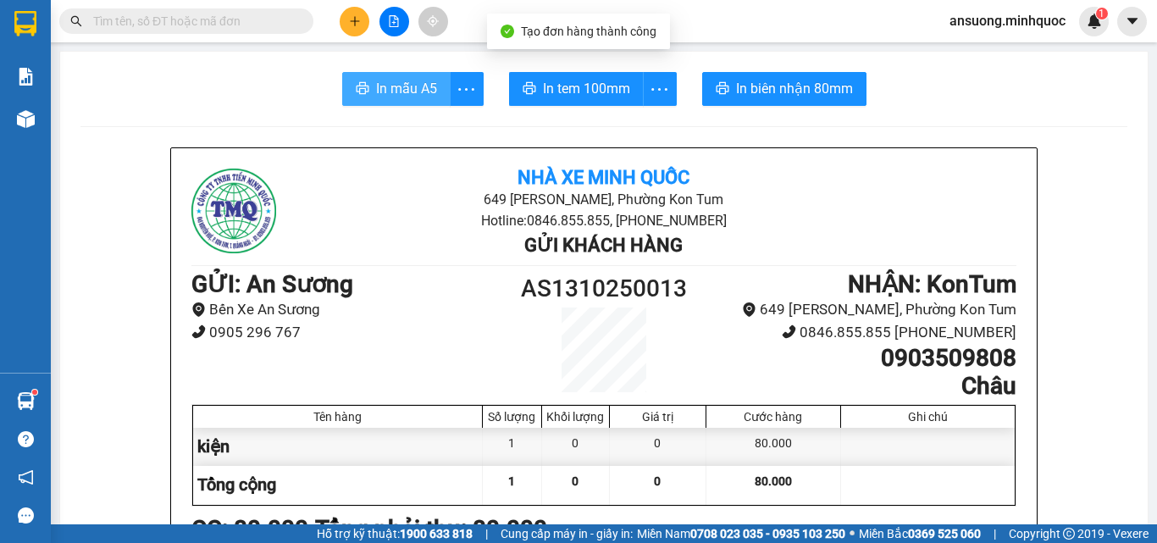
click at [427, 102] on button "In mẫu A5" at bounding box center [396, 89] width 108 height 34
click at [425, 100] on button "In mẫu A5" at bounding box center [396, 89] width 108 height 34
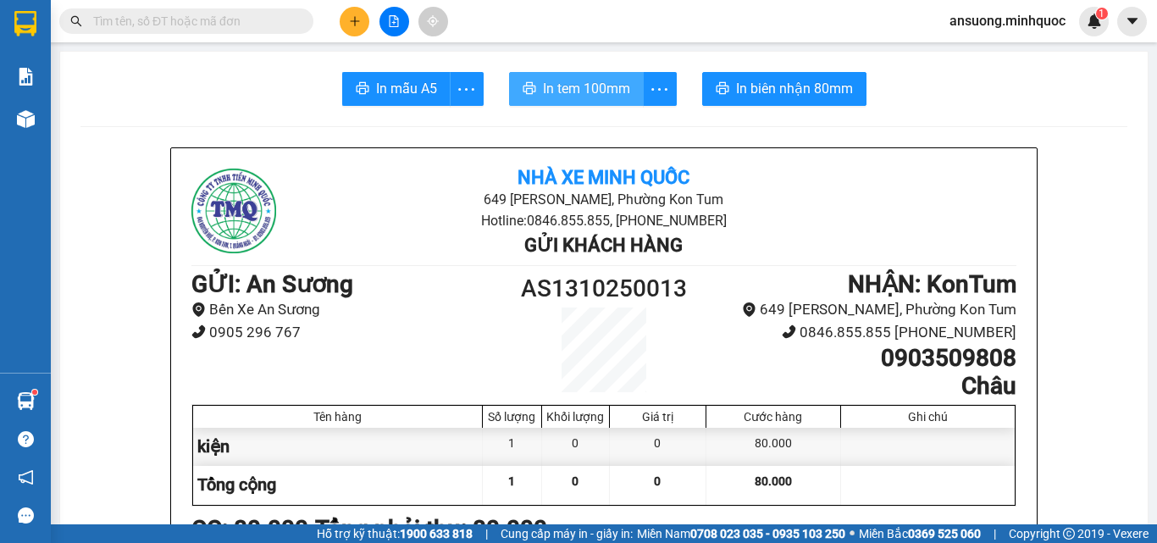
click at [588, 93] on span "In tem 100mm" at bounding box center [586, 88] width 87 height 21
click at [352, 22] on icon "plus" at bounding box center [355, 21] width 12 height 12
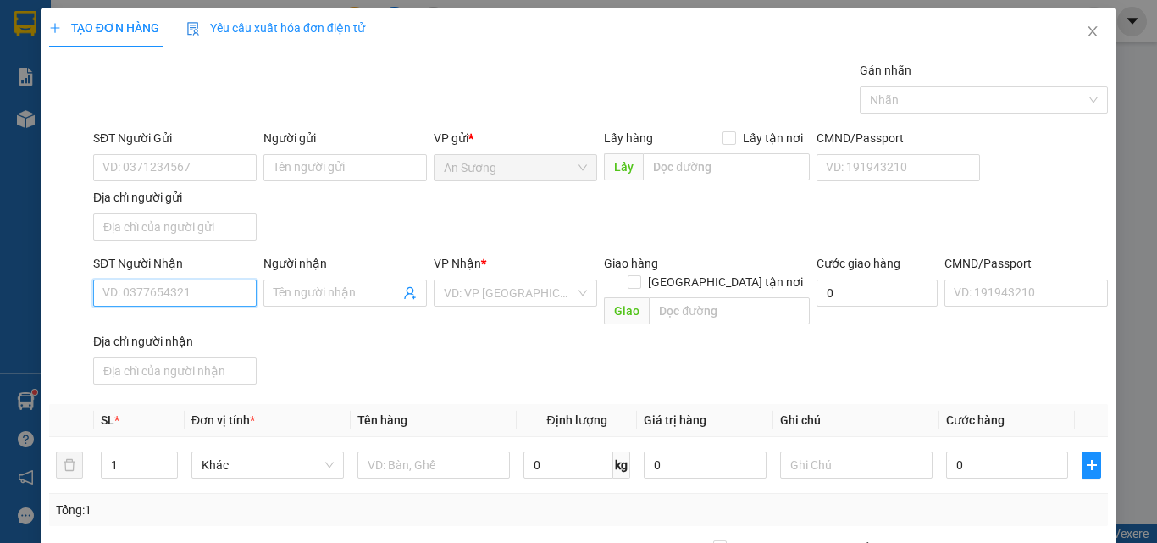
drag, startPoint x: 218, startPoint y: 294, endPoint x: 223, endPoint y: 281, distance: 13.7
click at [216, 295] on input "SĐT Người Nhận" at bounding box center [174, 292] width 163 height 27
click at [206, 332] on div "0934541958 - A Tâm" at bounding box center [172, 327] width 141 height 19
type input "0934541958"
type input "A Tâm"
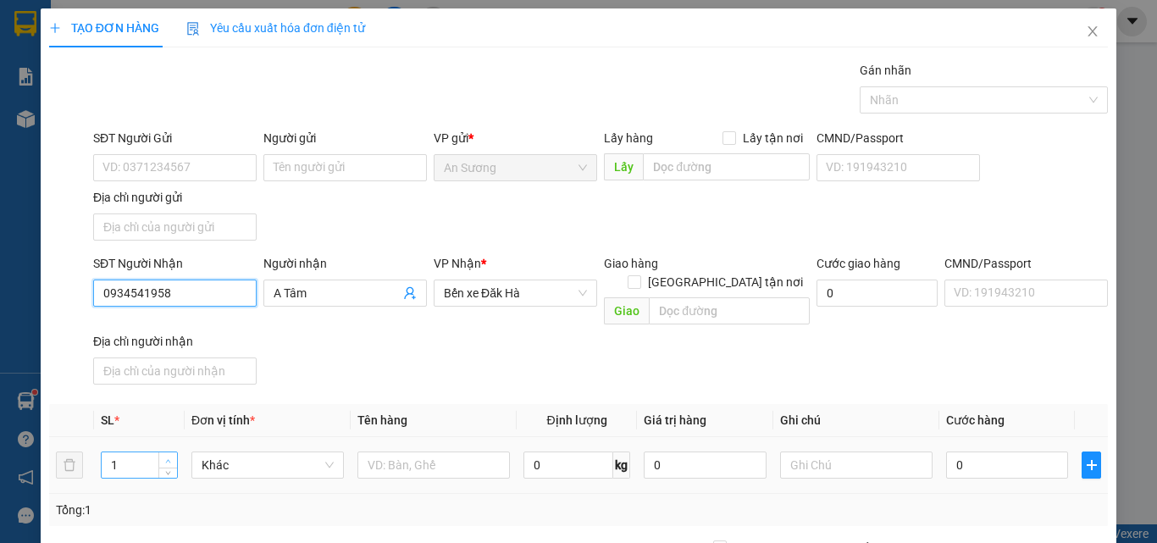
type input "0934541958"
type input "2"
click at [165, 458] on icon "up" at bounding box center [168, 461] width 6 height 6
click at [451, 452] on input "text" at bounding box center [433, 464] width 152 height 27
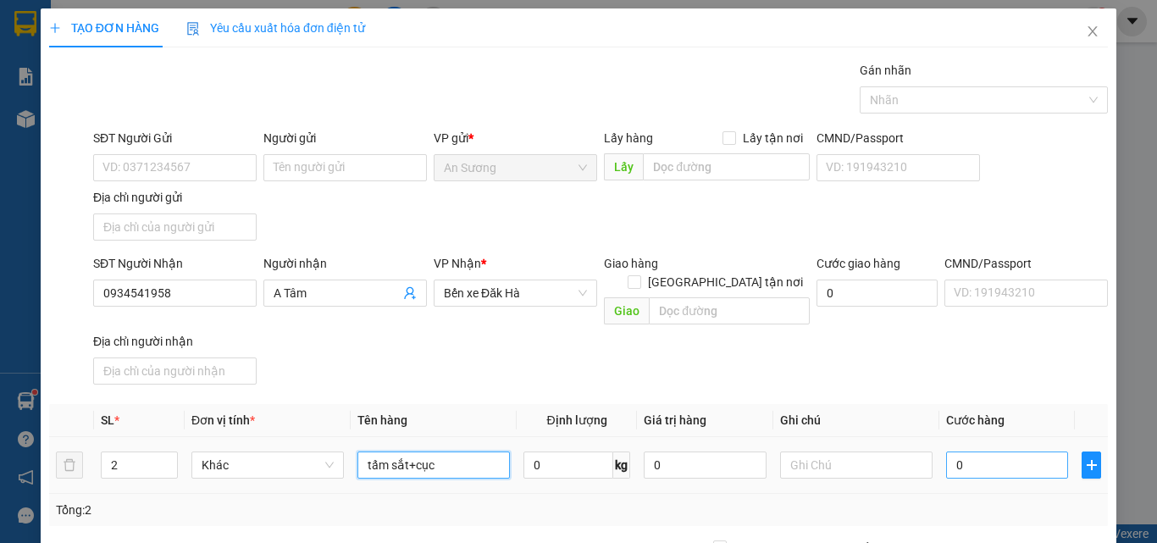
type input "tấm sắt+cục"
click at [1032, 451] on input "0" at bounding box center [1007, 464] width 122 height 27
type input "2"
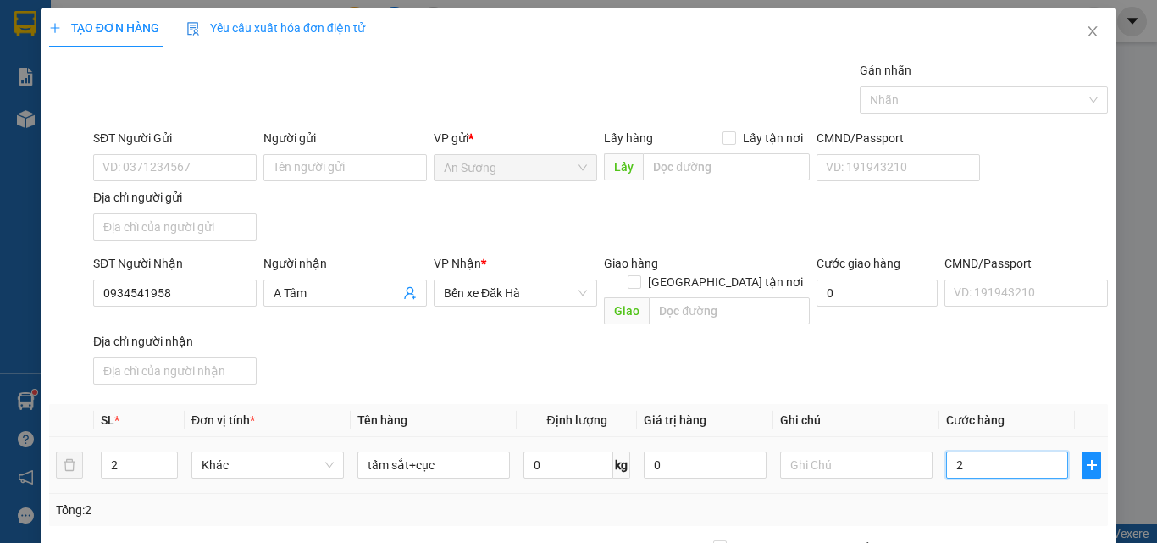
type input "20"
type input "200"
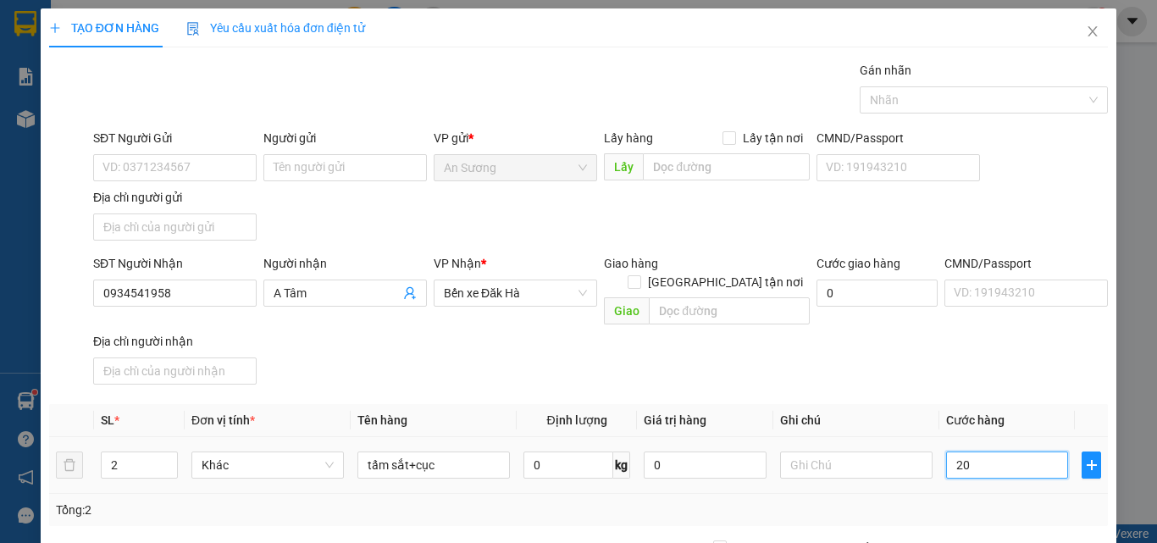
type input "200"
type input "2.000"
type input "20.000"
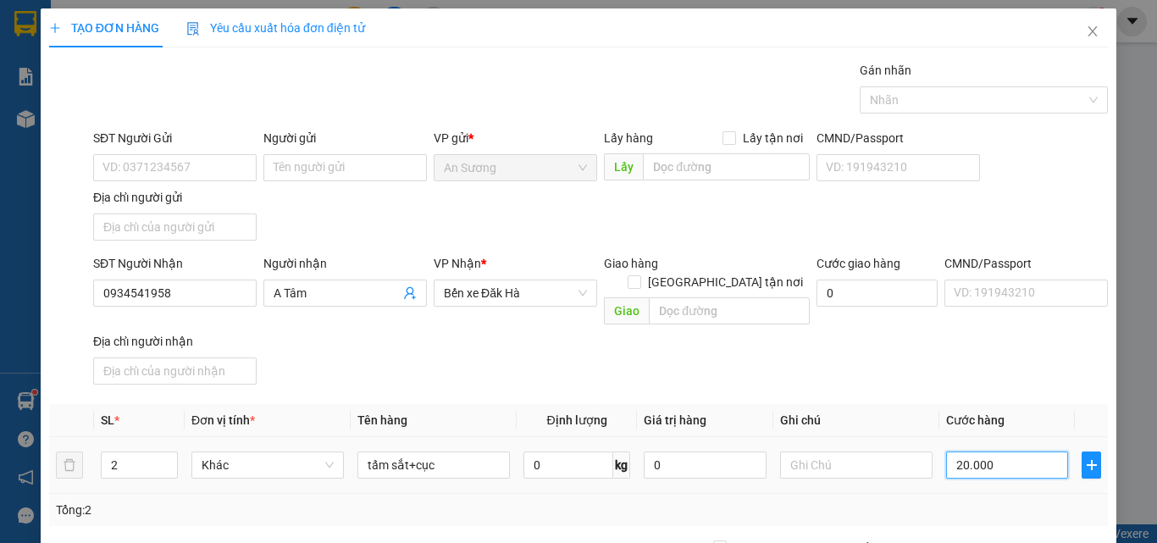
type input "20.000"
type input "200.000"
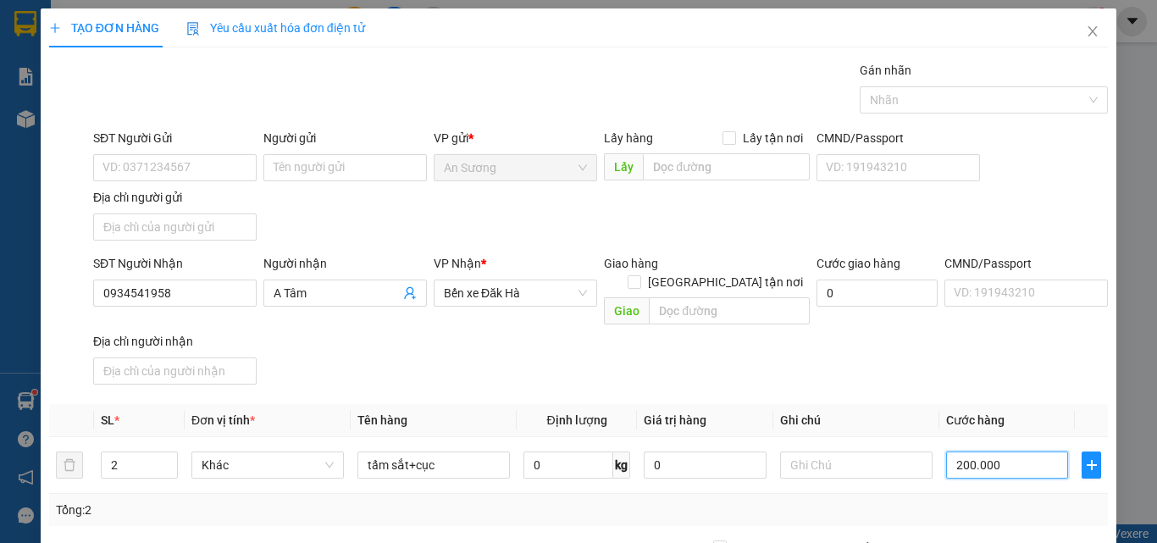
type input "200.000"
click at [1050, 345] on div "SĐT Người Nhận 0934541958 Người nhận A Tâm VP Nhận * Bến xe Đăk Hà Giao hàng Gi…" at bounding box center [600, 322] width 1021 height 137
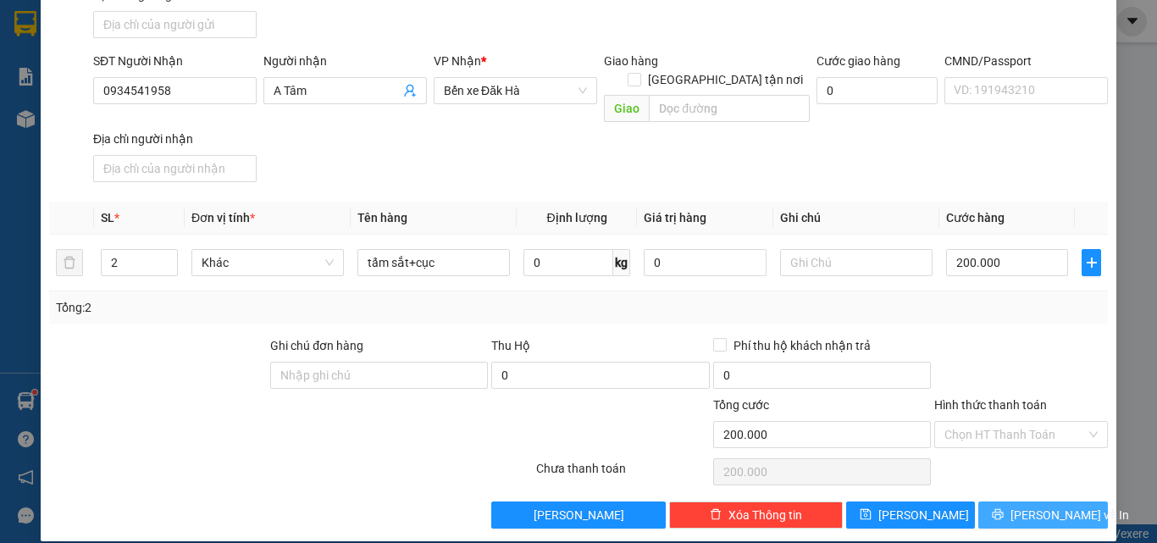
click at [1061, 506] on span "Lưu và In" at bounding box center [1069, 515] width 119 height 19
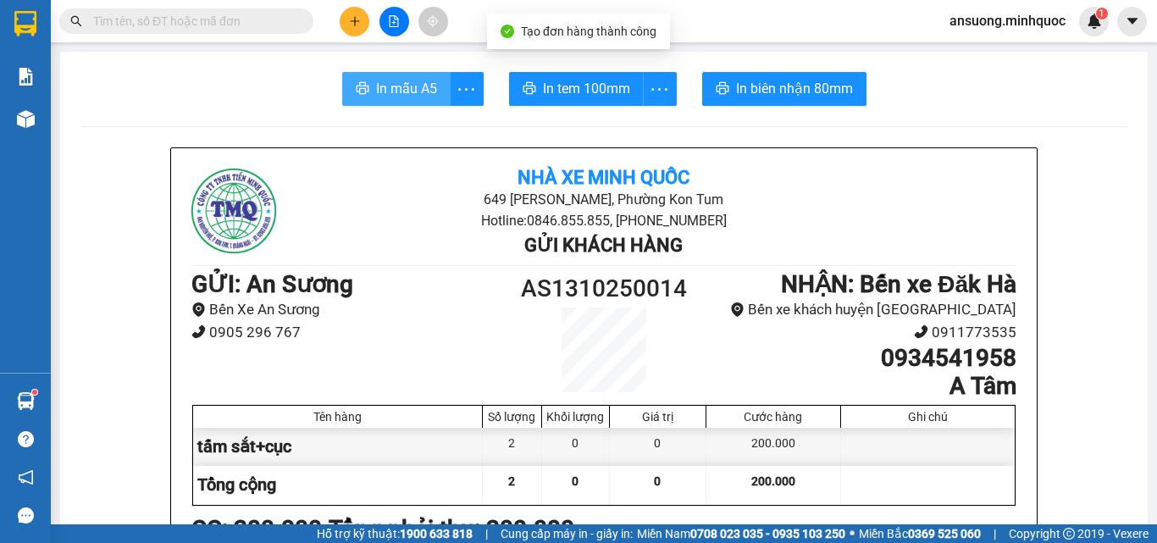
drag, startPoint x: 411, startPoint y: 89, endPoint x: 396, endPoint y: 102, distance: 19.8
click at [410, 87] on span "In mẫu A5" at bounding box center [406, 88] width 61 height 21
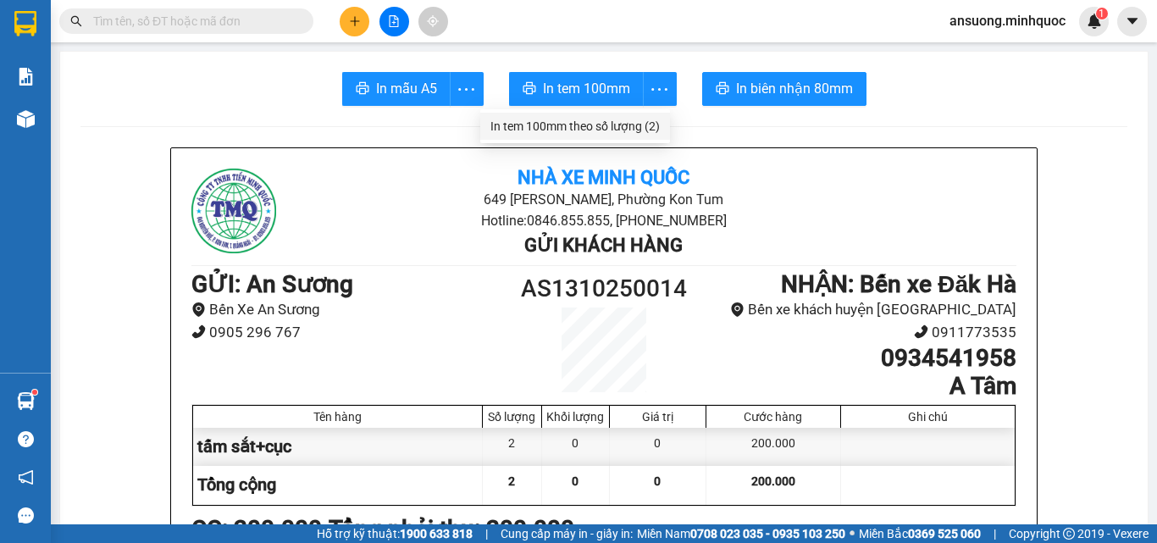
click at [651, 119] on div "In tem 100mm theo số lượng (2)" at bounding box center [574, 126] width 169 height 19
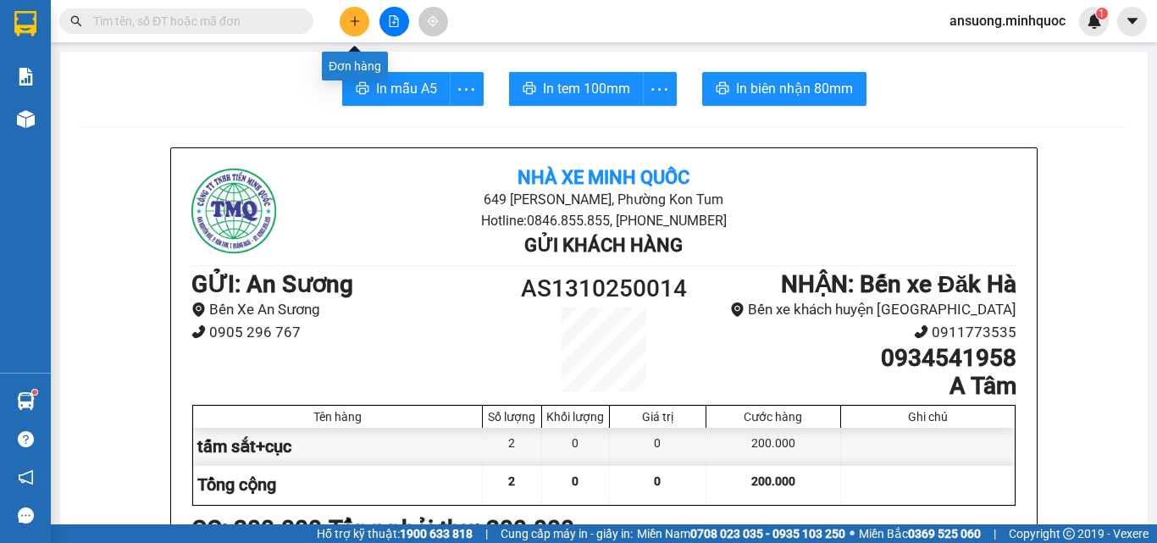
click at [362, 19] on button at bounding box center [355, 22] width 30 height 30
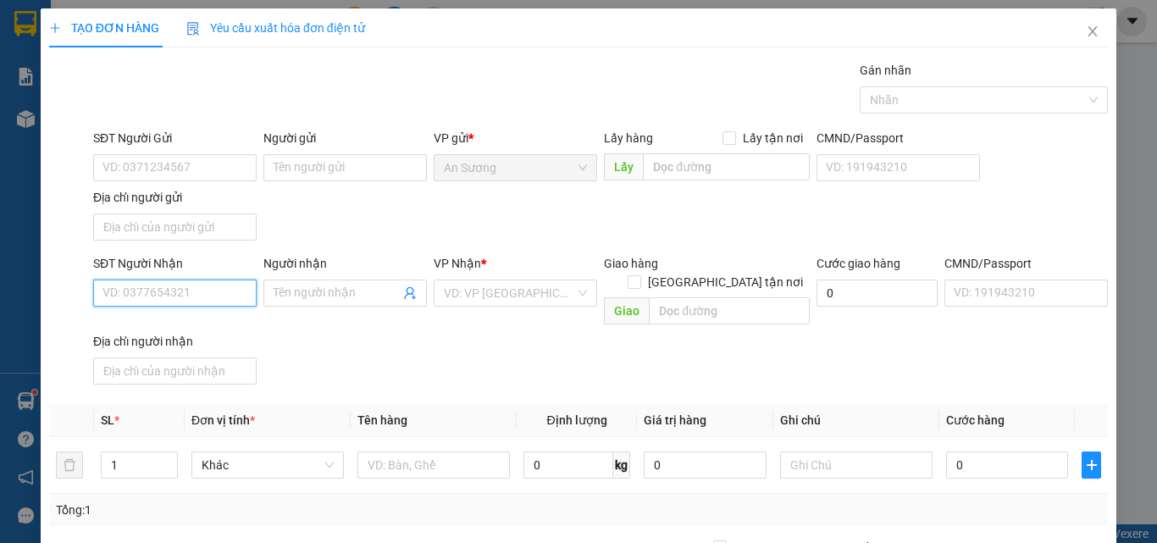
click at [216, 296] on input "SĐT Người Nhận" at bounding box center [174, 292] width 163 height 27
click at [186, 326] on div "0986645899 - cừ" at bounding box center [172, 327] width 141 height 19
type input "0986645899"
type input "cừ"
type input "0986645899"
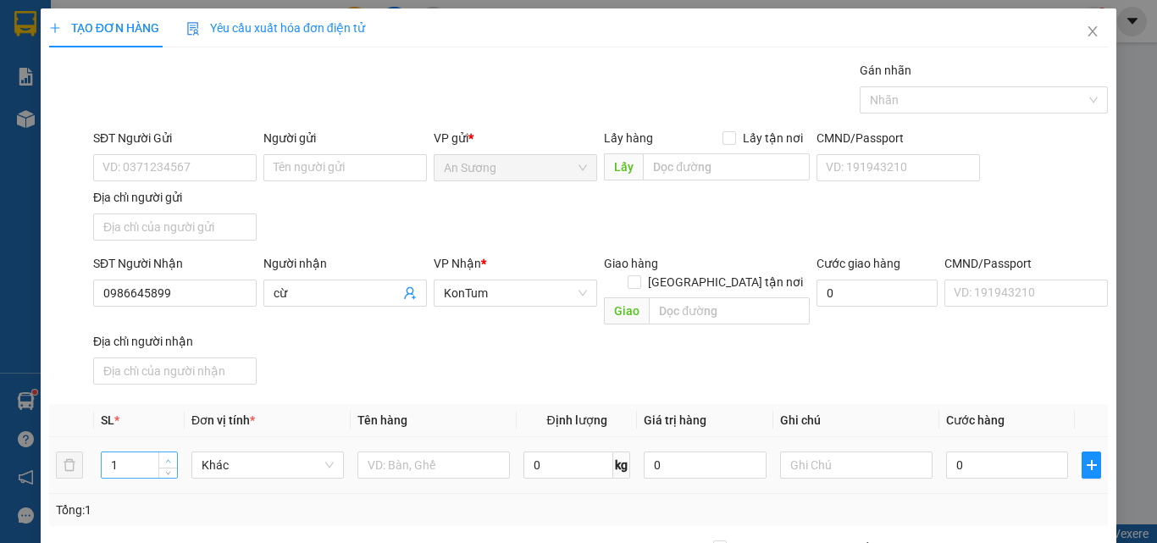
type input "2"
click at [169, 452] on span "Increase Value" at bounding box center [167, 459] width 19 height 15
click at [429, 451] on input "text" at bounding box center [433, 464] width 152 height 27
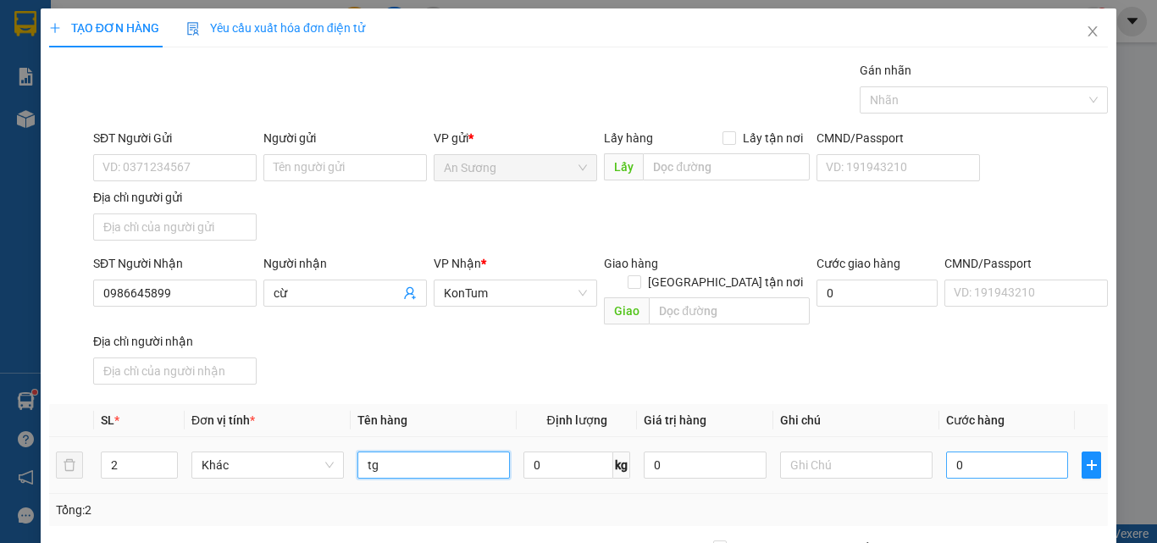
type input "tg"
click at [980, 451] on input "0" at bounding box center [1007, 464] width 122 height 27
click at [967, 451] on input "0" at bounding box center [1007, 464] width 122 height 27
type input "02"
type input "2"
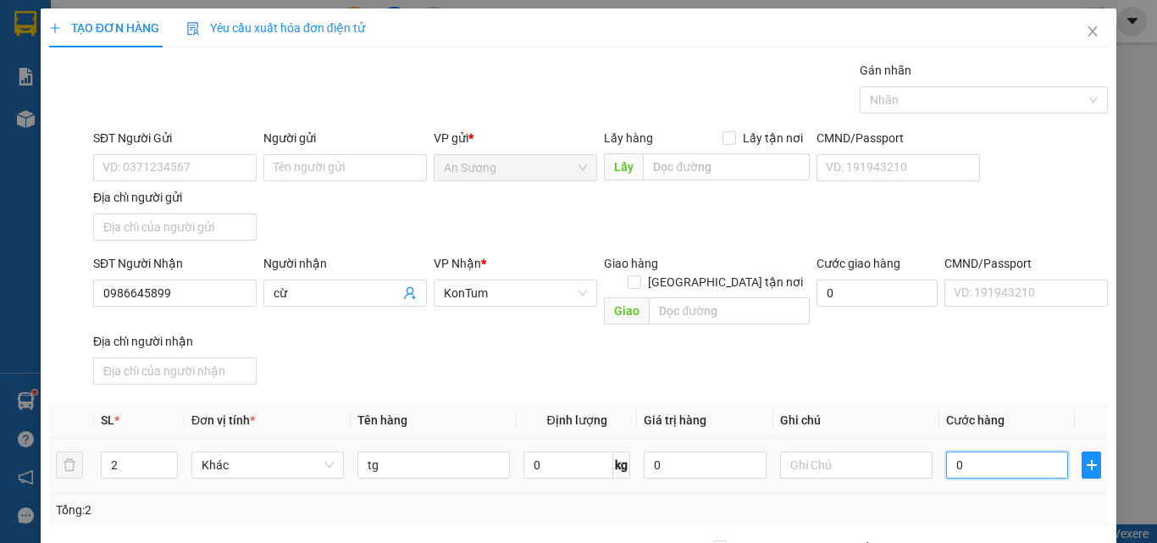
type input "2"
type input "0"
type input "02"
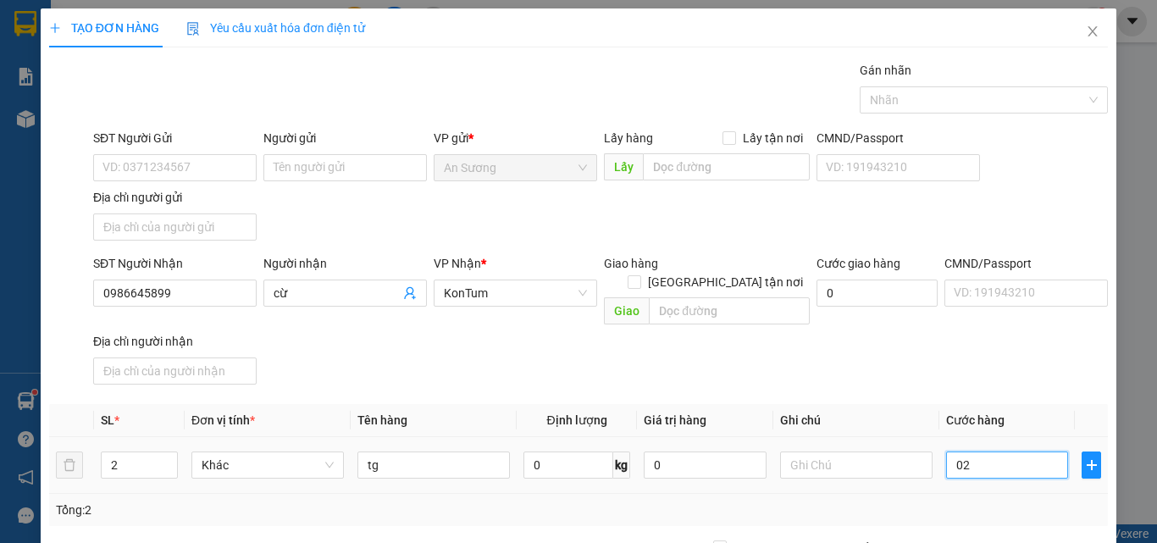
type input "2"
type input "020"
type input "20"
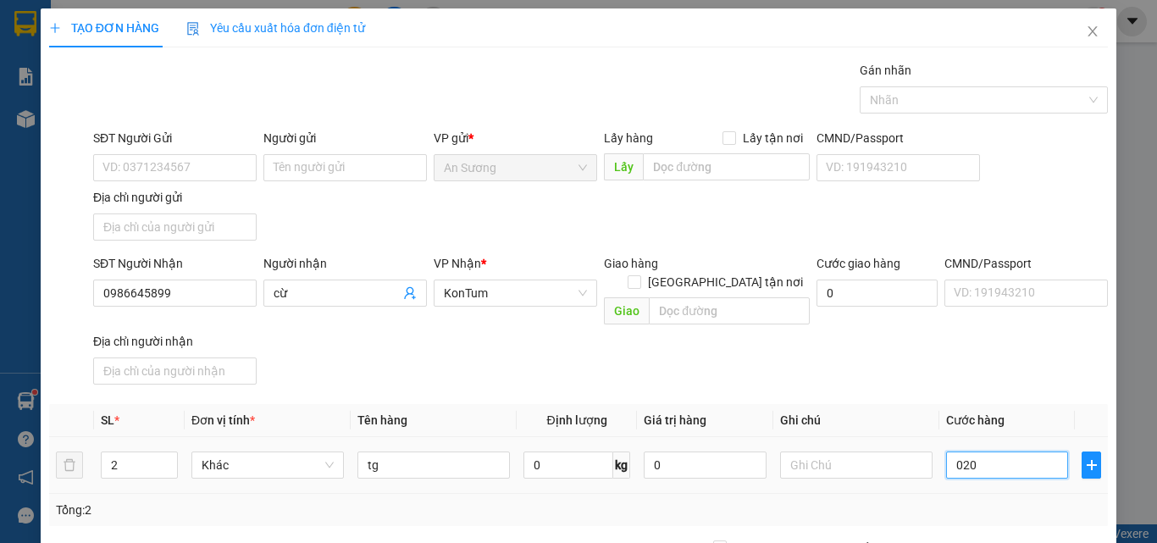
type input "0.200"
type input "200"
type input "200.000"
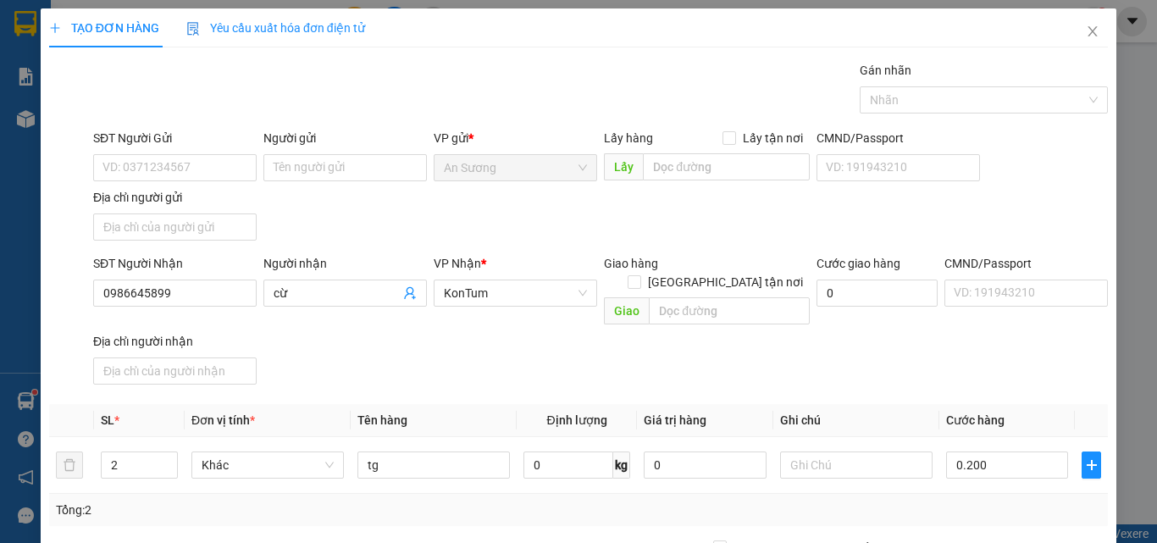
type input "200.000"
click at [917, 342] on div "SĐT Người Nhận 0986645899 Người nhận cừ VP Nhận * KonTum Giao hàng Giao tận nơi…" at bounding box center [600, 322] width 1021 height 137
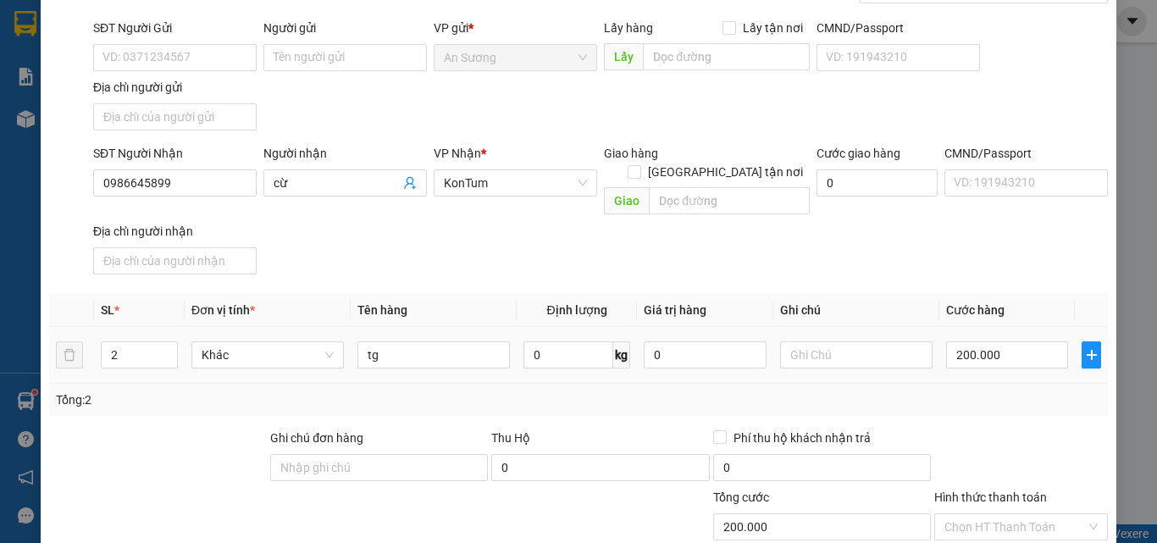
scroll to position [202, 0]
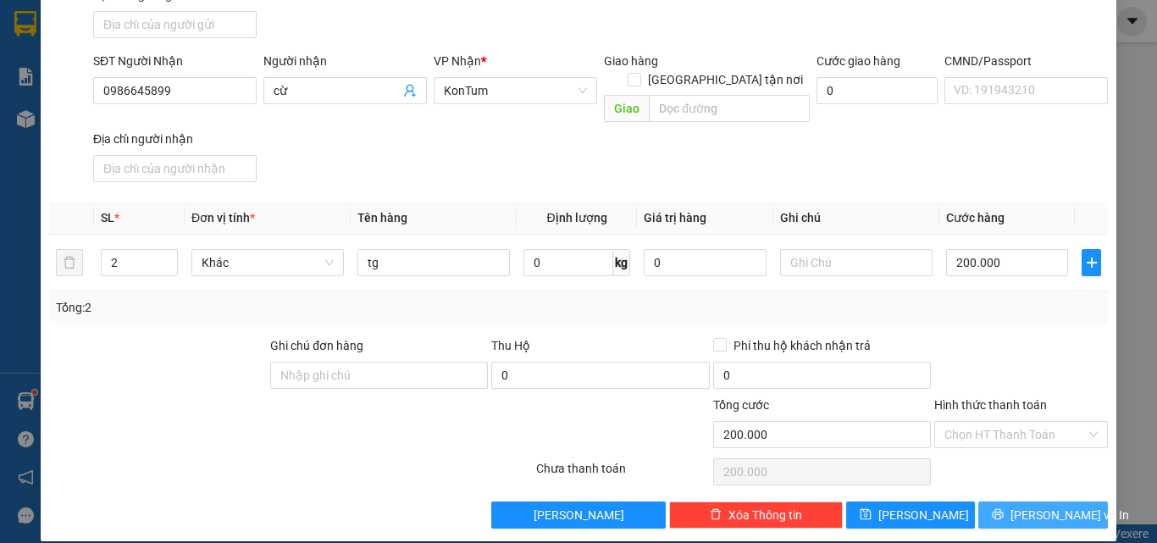
click at [1039, 506] on span "Lưu và In" at bounding box center [1069, 515] width 119 height 19
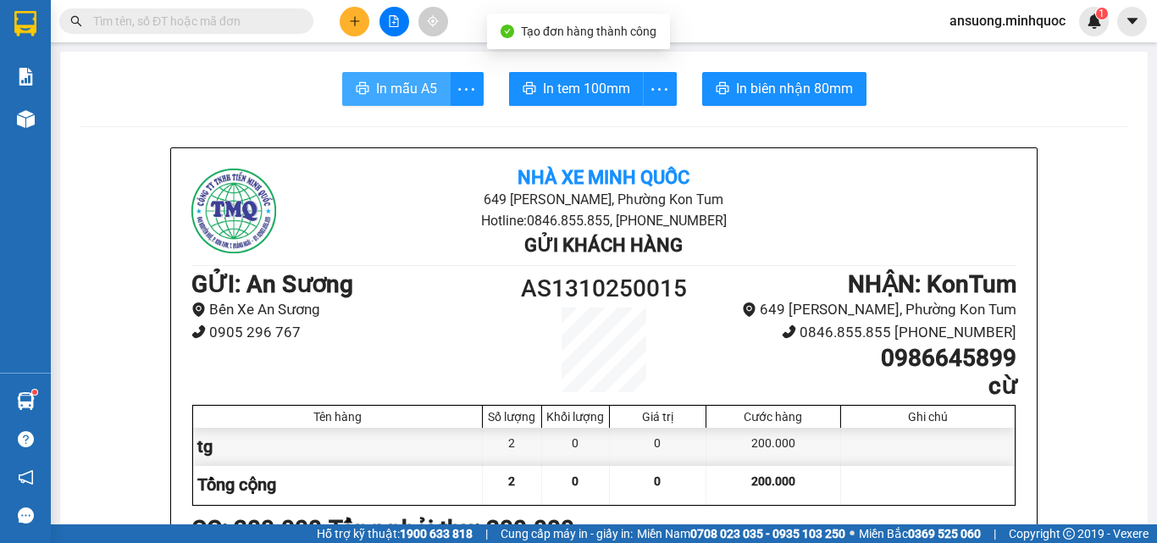
click at [368, 91] on button "In mẫu A5" at bounding box center [396, 89] width 108 height 34
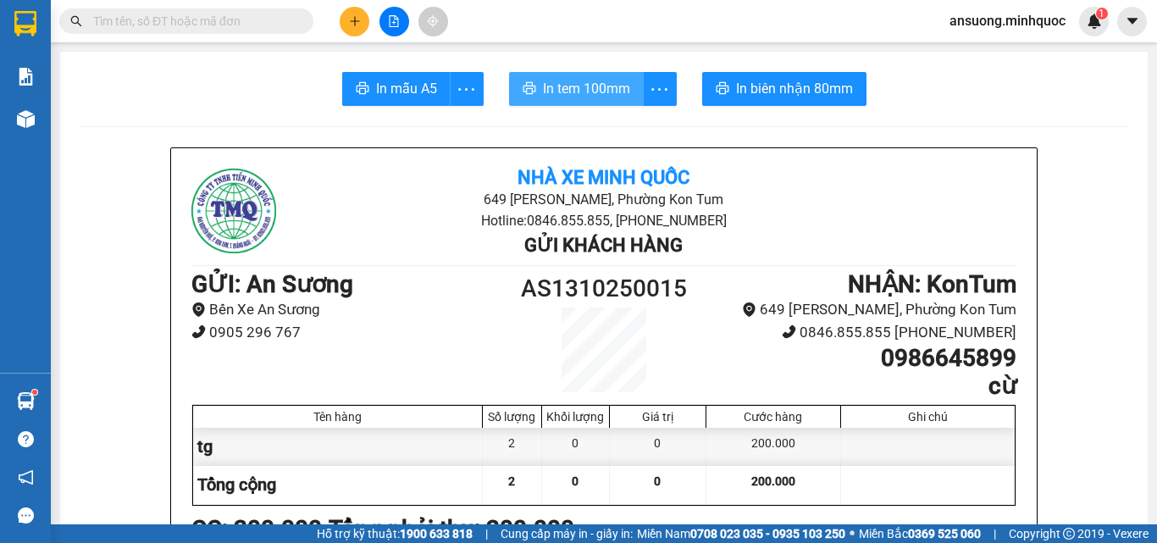
click at [569, 84] on span "In tem 100mm" at bounding box center [586, 88] width 87 height 21
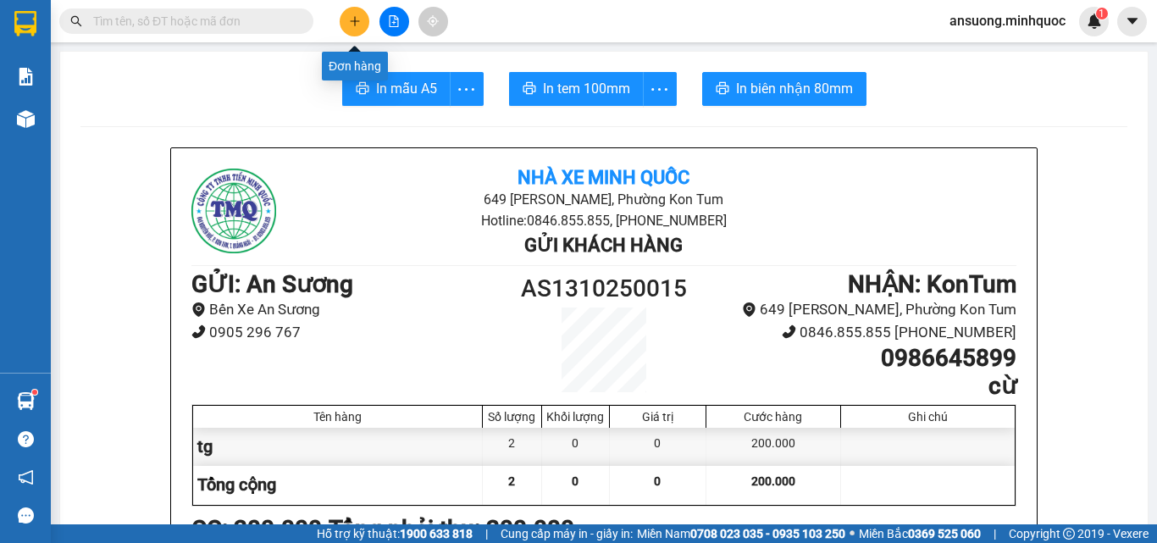
click at [362, 16] on button at bounding box center [355, 22] width 30 height 30
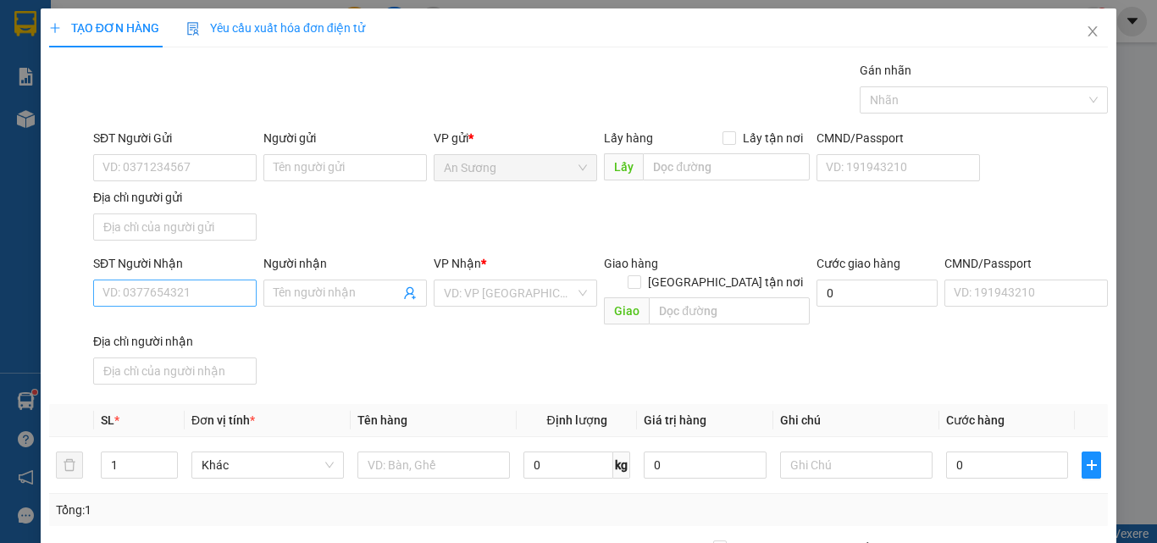
drag, startPoint x: 127, startPoint y: 310, endPoint x: 138, endPoint y: 303, distance: 12.9
click at [133, 306] on div "SĐT Người Nhận VD: 0377654321" at bounding box center [174, 283] width 163 height 59
click at [140, 303] on input "SĐT Người Nhận" at bounding box center [174, 292] width 163 height 27
click at [148, 296] on input "SĐT Người Nhận" at bounding box center [174, 292] width 163 height 27
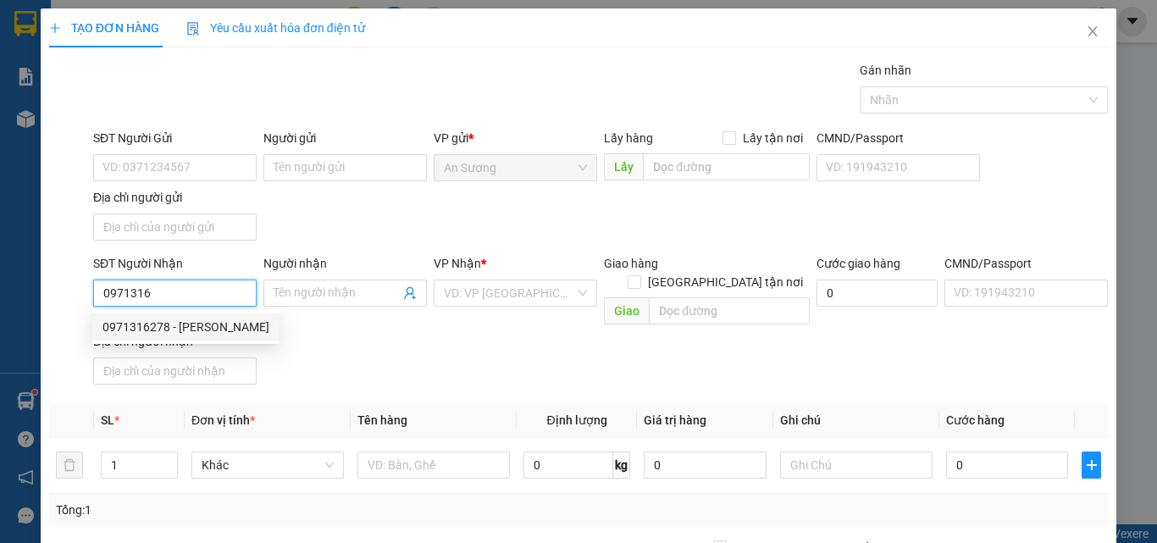
drag, startPoint x: 166, startPoint y: 326, endPoint x: 418, endPoint y: 375, distance: 257.1
click at [166, 325] on div "0971316278 - CƯỜNG" at bounding box center [185, 327] width 167 height 19
type input "0971316278"
type input "CƯỜNG"
type input "0971316278"
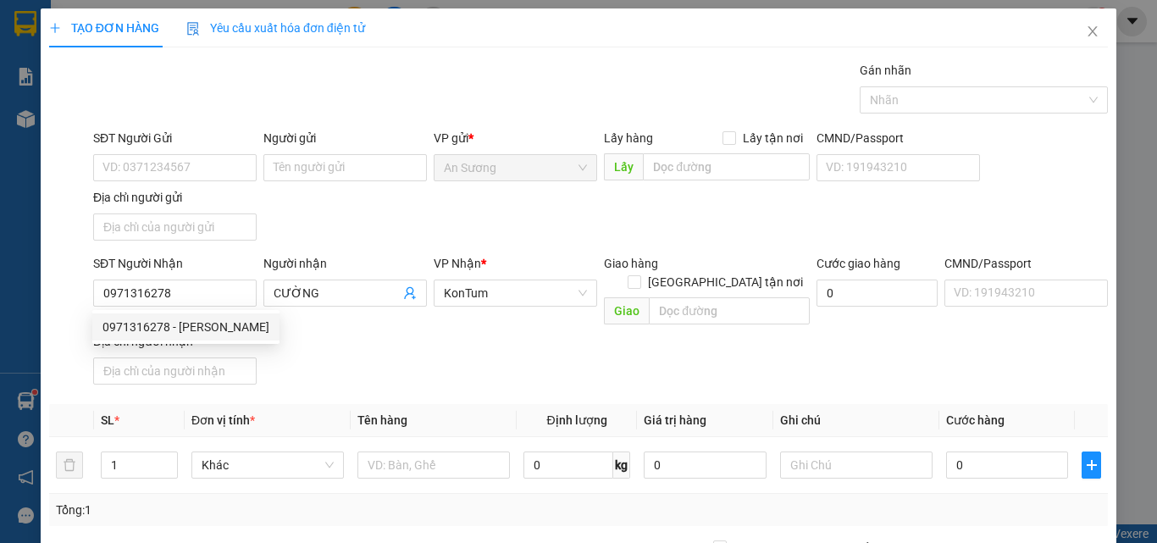
drag, startPoint x: 494, startPoint y: 378, endPoint x: 268, endPoint y: 493, distance: 253.8
click at [493, 379] on div "Transit Pickup Surcharge Ids Transit Deliver Surcharge Ids Transit Deliver Surc…" at bounding box center [578, 396] width 1059 height 670
click at [395, 463] on td at bounding box center [434, 465] width 166 height 57
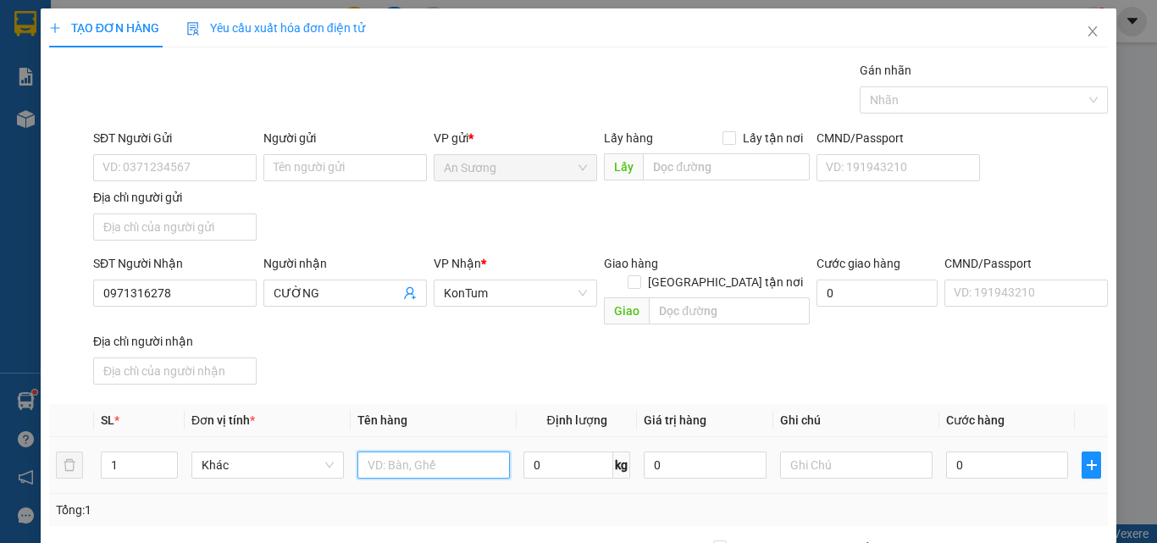
click at [408, 456] on input "text" at bounding box center [433, 464] width 152 height 27
type input "bao"
drag, startPoint x: 490, startPoint y: 373, endPoint x: 933, endPoint y: 448, distance: 450.2
click at [521, 373] on div "Transit Pickup Surcharge Ids Transit Deliver Surcharge Ids Transit Deliver Surc…" at bounding box center [578, 396] width 1059 height 670
click at [1002, 468] on td "0" at bounding box center [1007, 465] width 136 height 57
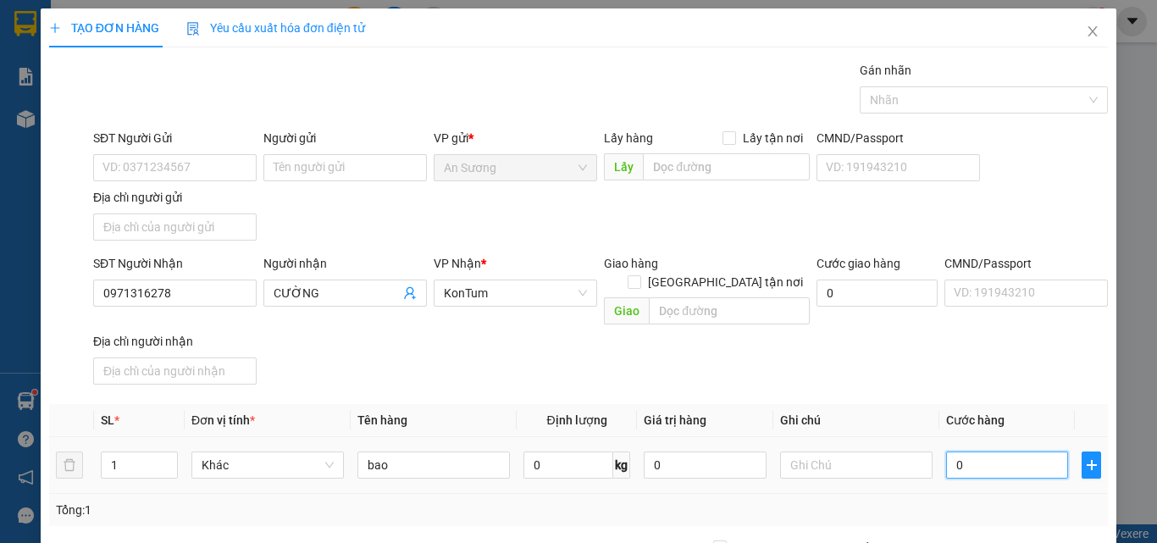
click at [1012, 453] on input "0" at bounding box center [1007, 464] width 122 height 27
type input "7"
type input "70"
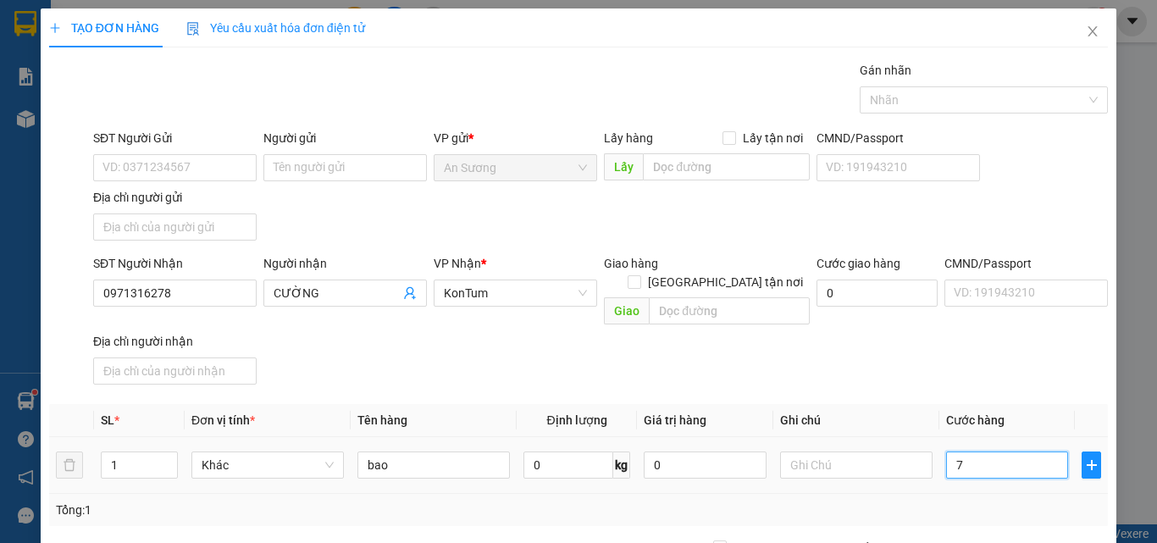
type input "70"
click at [981, 357] on div "SĐT Người Nhận 0971316278 Người nhận CƯỜNG VP Nhận * KonTum Giao hàng Giao tận …" at bounding box center [600, 322] width 1021 height 137
click at [998, 478] on div "Transit Pickup Surcharge Ids Transit Deliver Surcharge Ids Transit Deliver Surc…" at bounding box center [578, 396] width 1059 height 670
click at [999, 479] on div "Transit Pickup Surcharge Ids Transit Deliver Surcharge Ids Transit Deliver Surc…" at bounding box center [578, 396] width 1059 height 670
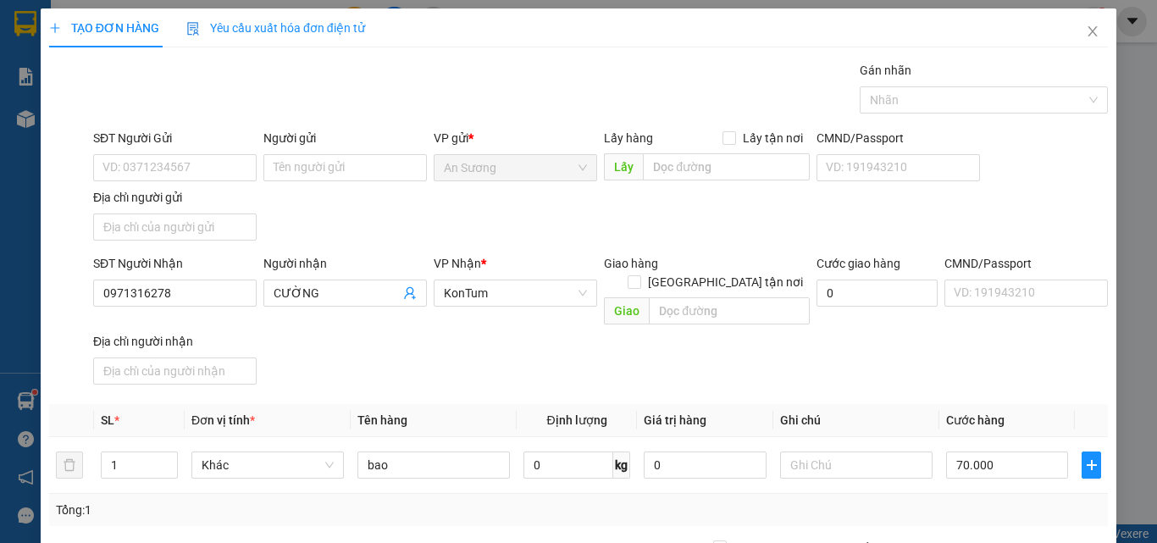
click at [999, 481] on div "Transit Pickup Surcharge Ids Transit Deliver Surcharge Ids Transit Deliver Surc…" at bounding box center [578, 396] width 1059 height 670
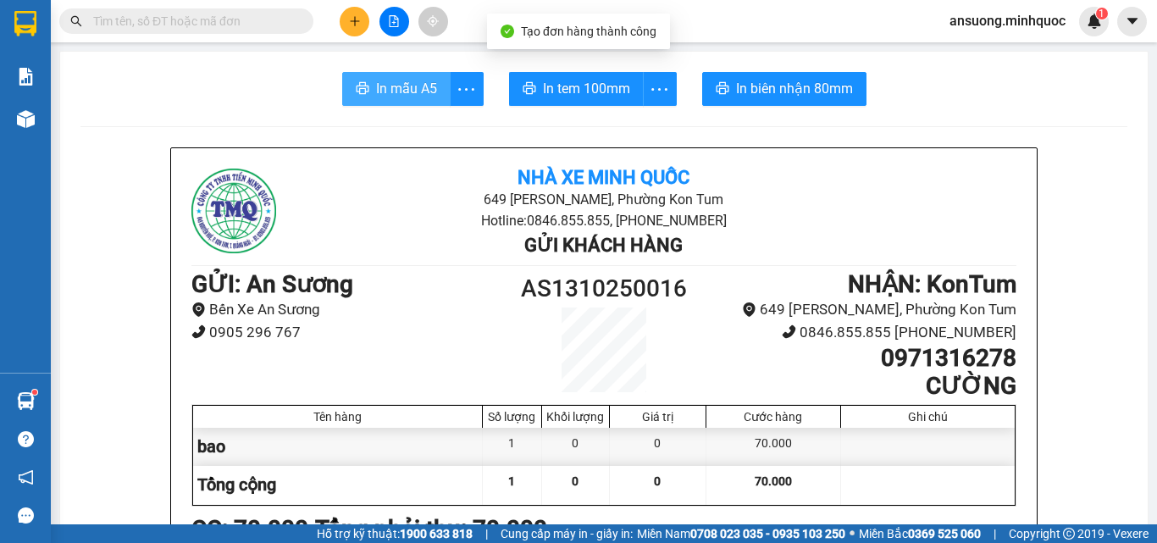
drag, startPoint x: 406, startPoint y: 120, endPoint x: 402, endPoint y: 91, distance: 29.8
click at [402, 91] on span "In mẫu A5" at bounding box center [406, 88] width 61 height 21
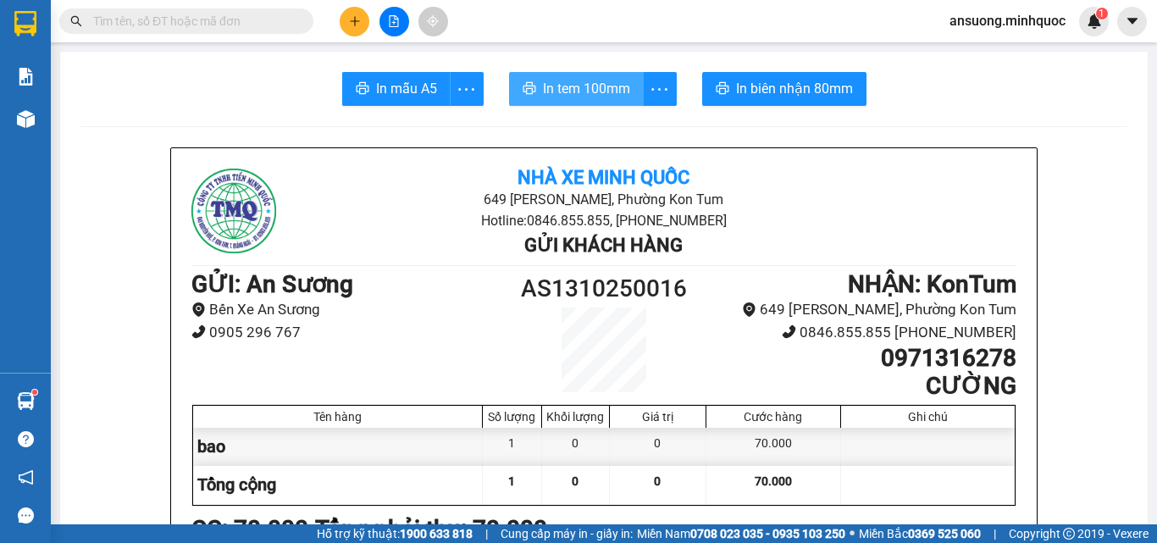
click at [586, 104] on button "In tem 100mm" at bounding box center [576, 89] width 135 height 34
drag, startPoint x: 601, startPoint y: 91, endPoint x: 581, endPoint y: 94, distance: 20.5
click at [602, 91] on span "In tem 100mm" at bounding box center [586, 88] width 87 height 21
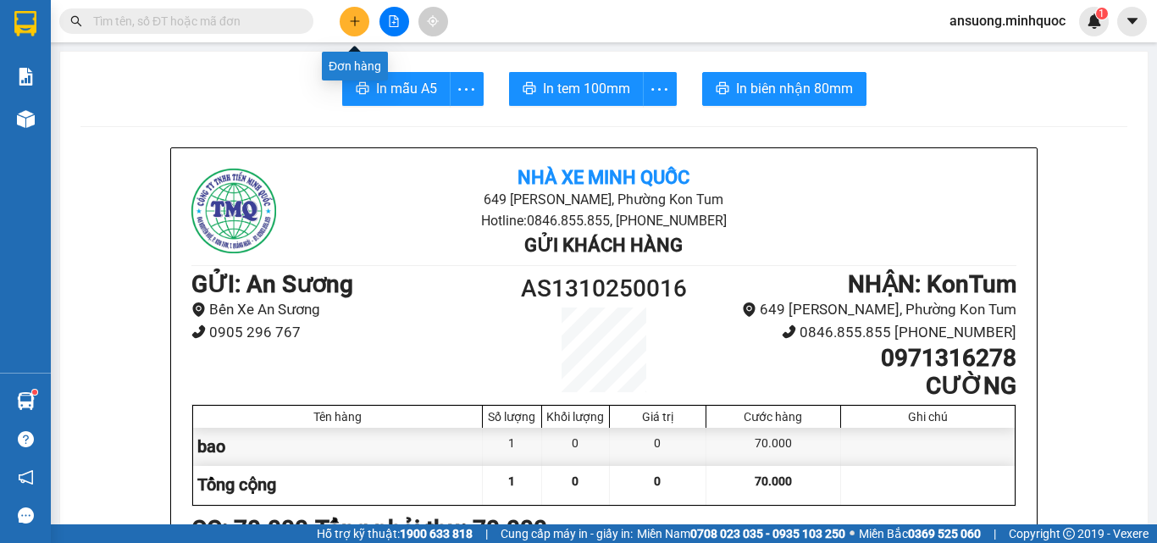
click at [351, 11] on button at bounding box center [355, 22] width 30 height 30
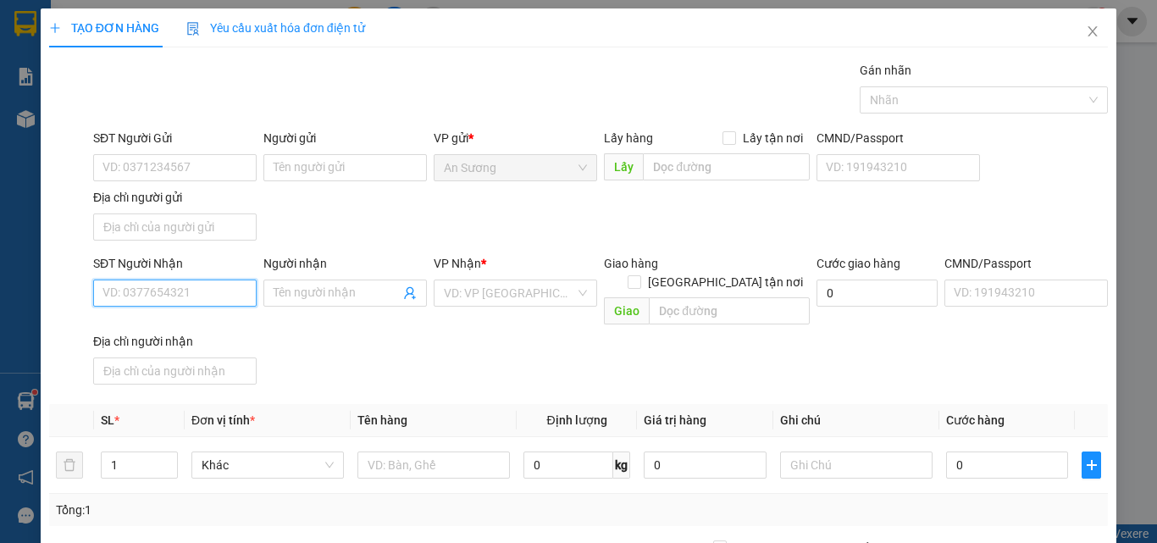
click at [233, 290] on input "SĐT Người Nhận" at bounding box center [174, 292] width 163 height 27
click at [158, 320] on div "0326509036 - hiếu" at bounding box center [172, 327] width 141 height 19
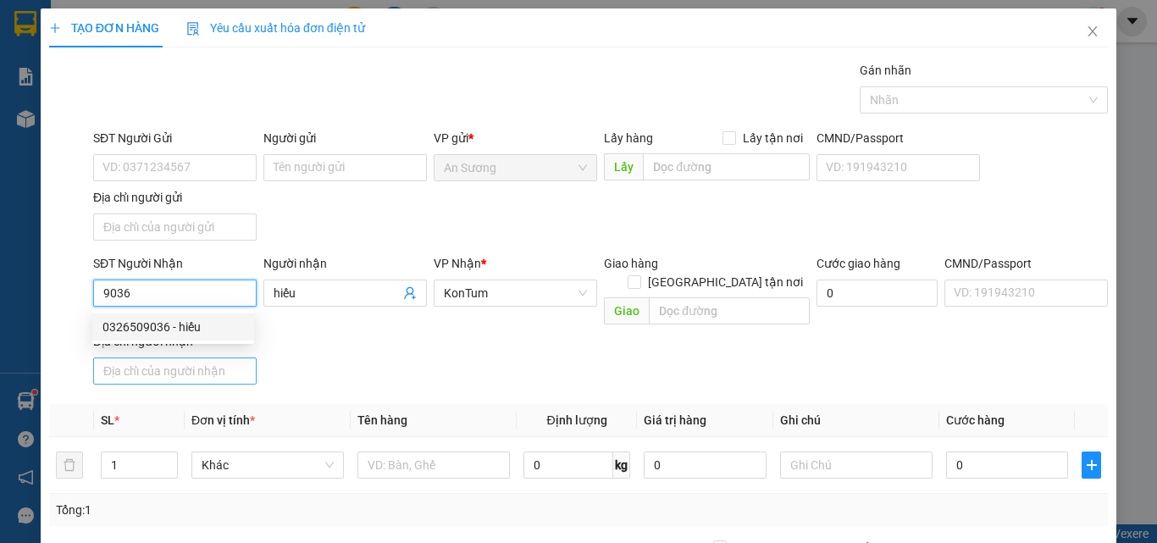
type input "0326509036"
type input "hiếu"
type input "0326509036"
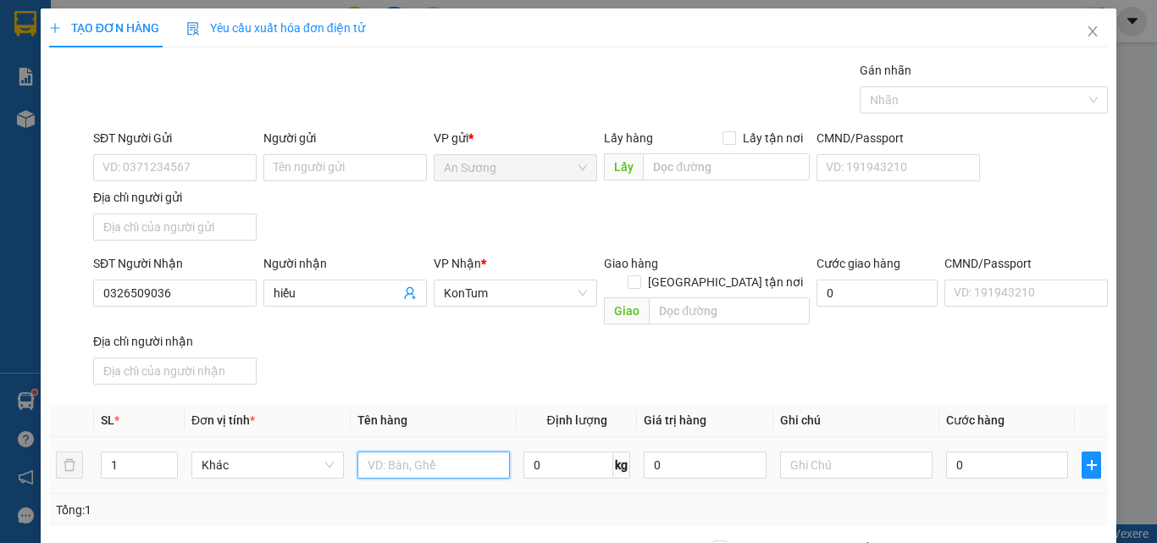
click at [411, 451] on input "text" at bounding box center [433, 464] width 152 height 27
type input "tx"
drag, startPoint x: 556, startPoint y: 353, endPoint x: 990, endPoint y: 528, distance: 467.7
click at [589, 362] on div "SĐT Người Nhận 0326509036 Người nhận hiếu VP Nhận * KonTum Giao hàng Giao tận n…" at bounding box center [600, 322] width 1021 height 137
drag, startPoint x: 992, startPoint y: 423, endPoint x: 994, endPoint y: 445, distance: 22.2
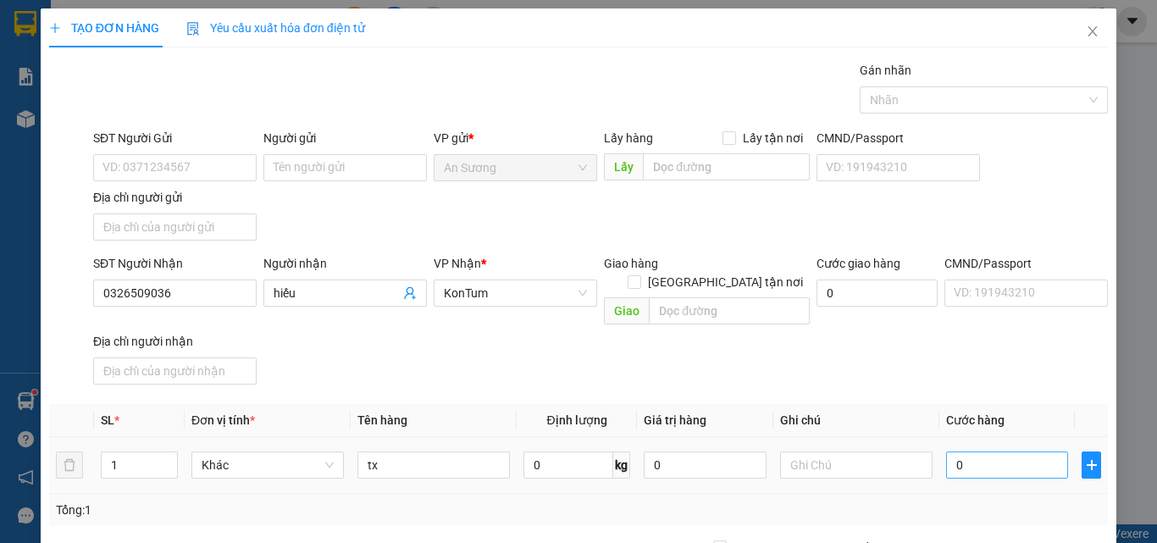
click at [992, 437] on td "0" at bounding box center [1007, 465] width 136 height 57
type input "7"
type input "70"
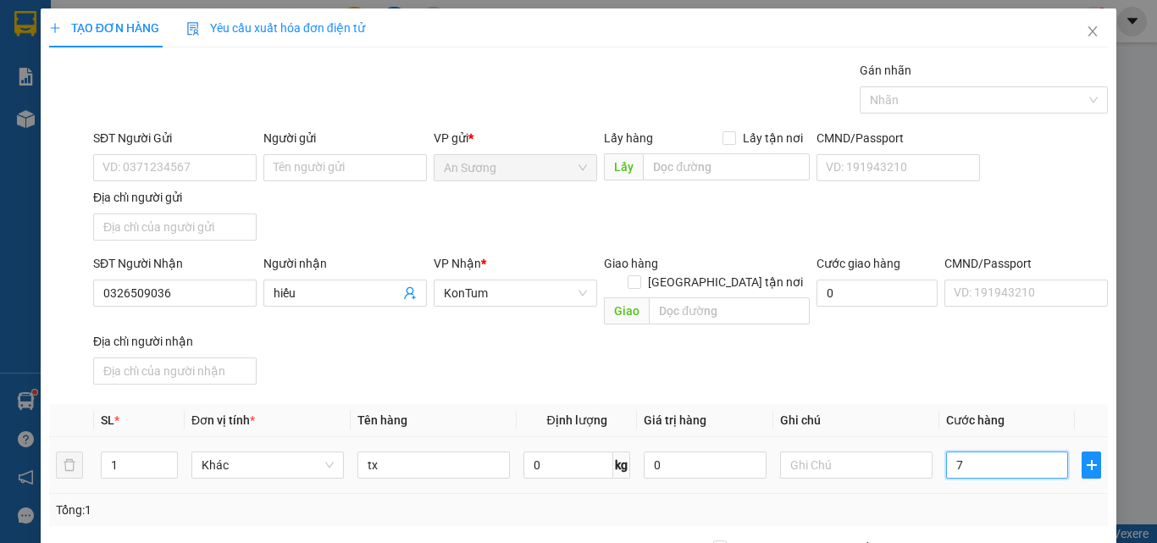
type input "70"
type input "70.000"
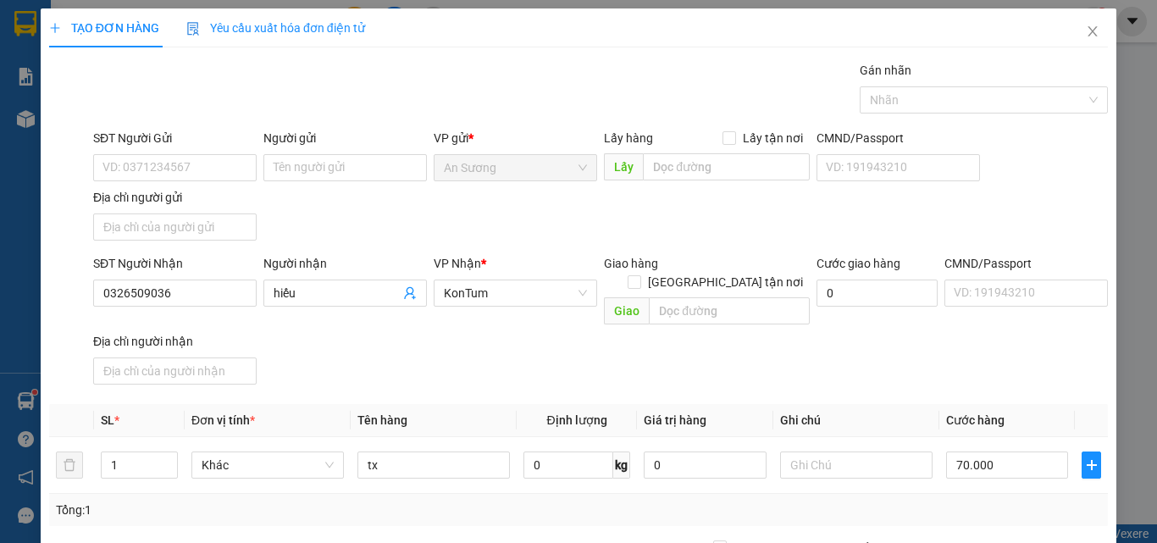
click at [992, 345] on div "SĐT Người Nhận 0326509036 Người nhận hiếu VP Nhận * KonTum Giao hàng Giao tận n…" at bounding box center [600, 322] width 1021 height 137
click at [1003, 451] on input "70.000" at bounding box center [1007, 464] width 122 height 27
click at [989, 348] on div "SĐT Người Nhận 0326509036 Người nhận hiếu VP Nhận * KonTum Giao hàng Giao tận n…" at bounding box center [600, 322] width 1021 height 137
drag, startPoint x: 1004, startPoint y: 485, endPoint x: 966, endPoint y: 505, distance: 42.8
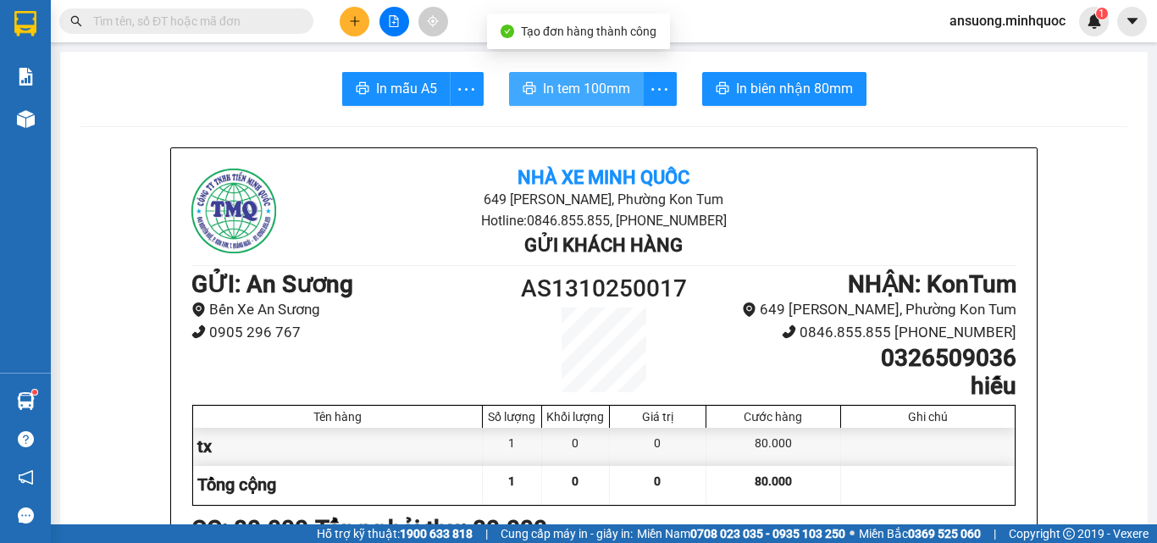
click at [561, 78] on span "In tem 100mm" at bounding box center [586, 88] width 87 height 21
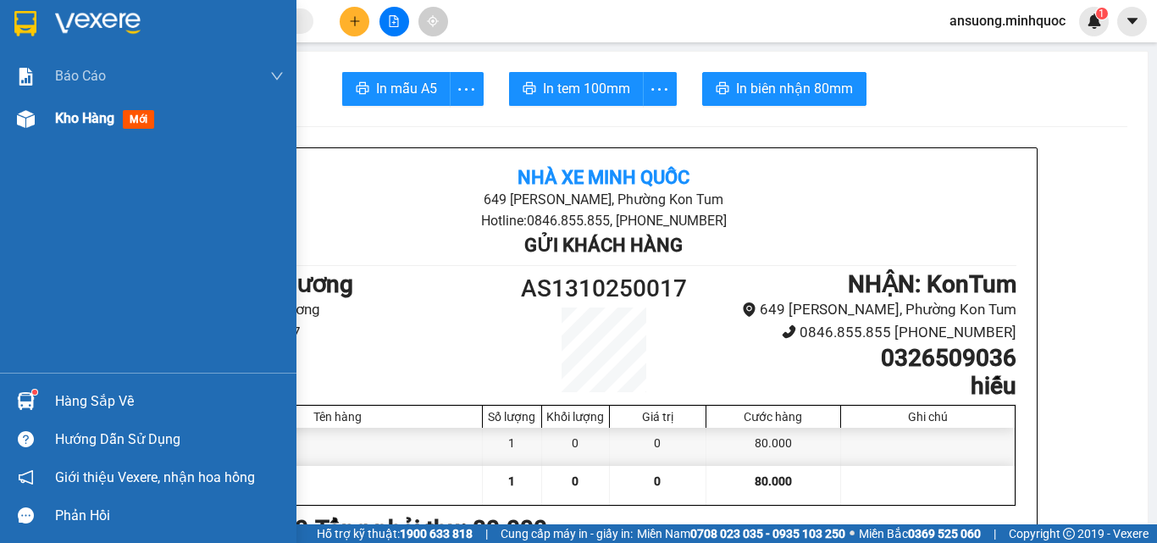
click at [19, 119] on img at bounding box center [26, 119] width 18 height 18
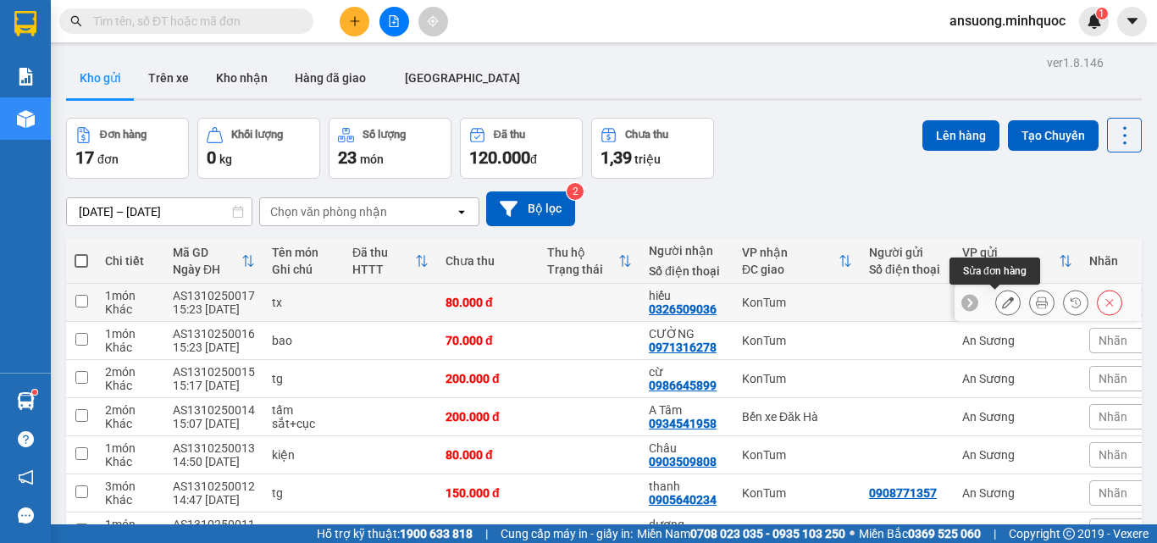
click at [996, 302] on button at bounding box center [1008, 303] width 24 height 30
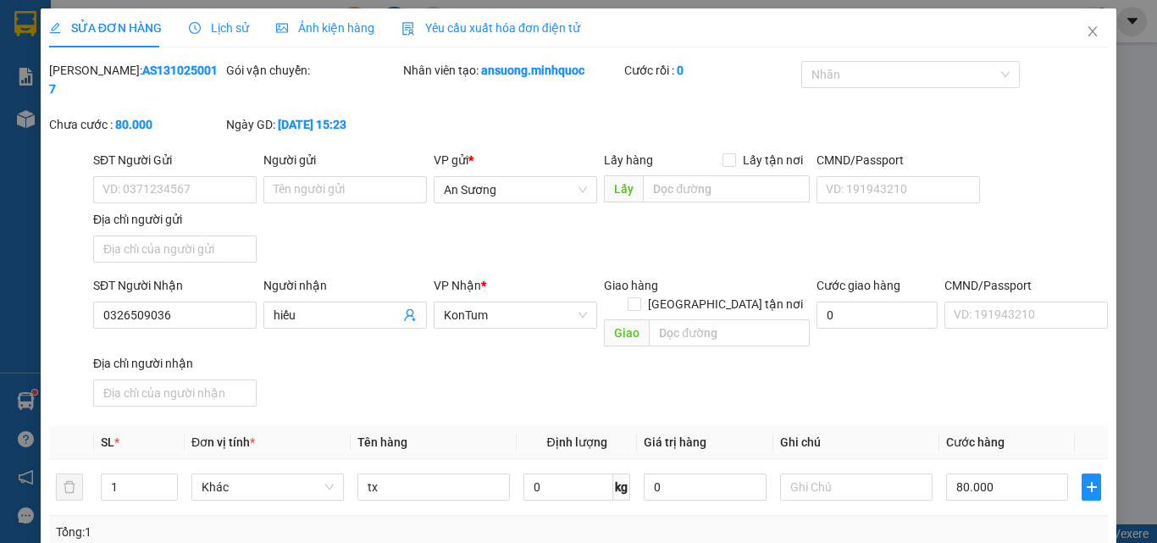
type input "0326509036"
type input "hiếu"
type input "0"
type input "80.000"
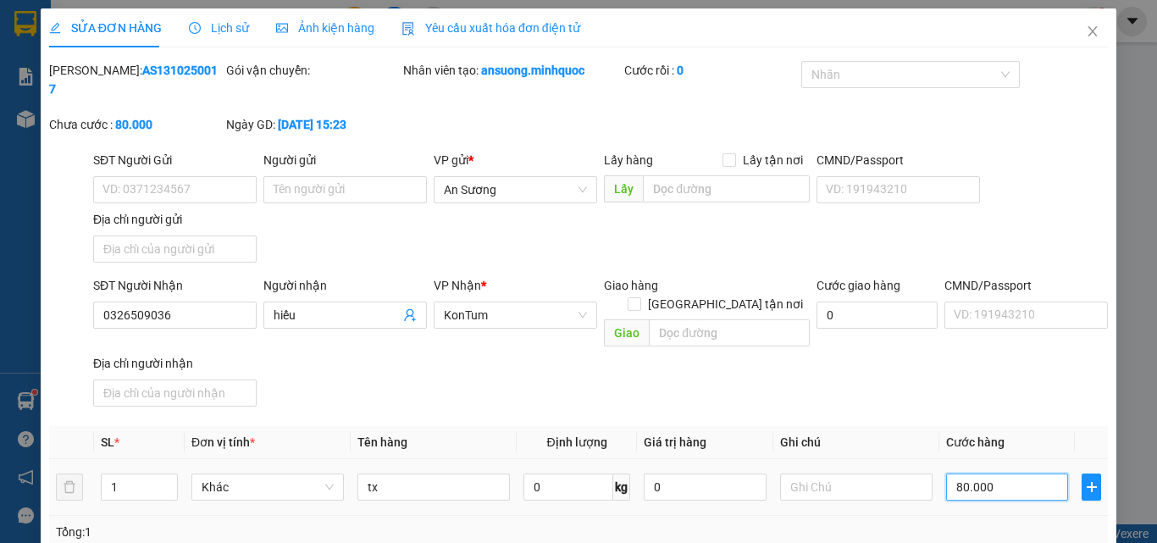
click at [1009, 473] on input "80.000" at bounding box center [1007, 486] width 122 height 27
type input "7"
type input "70"
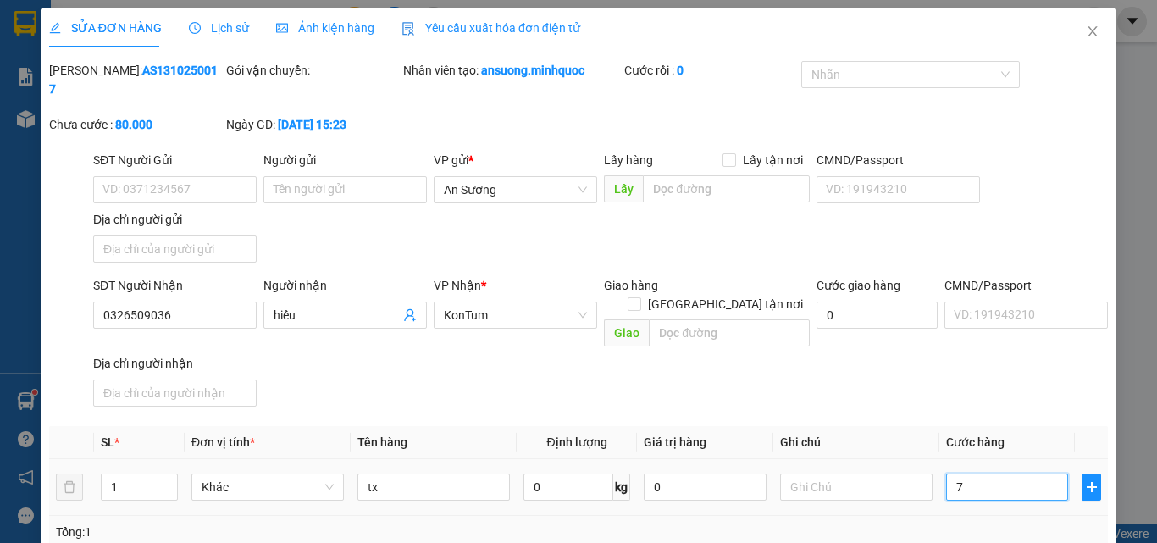
type input "70"
type input "70.000"
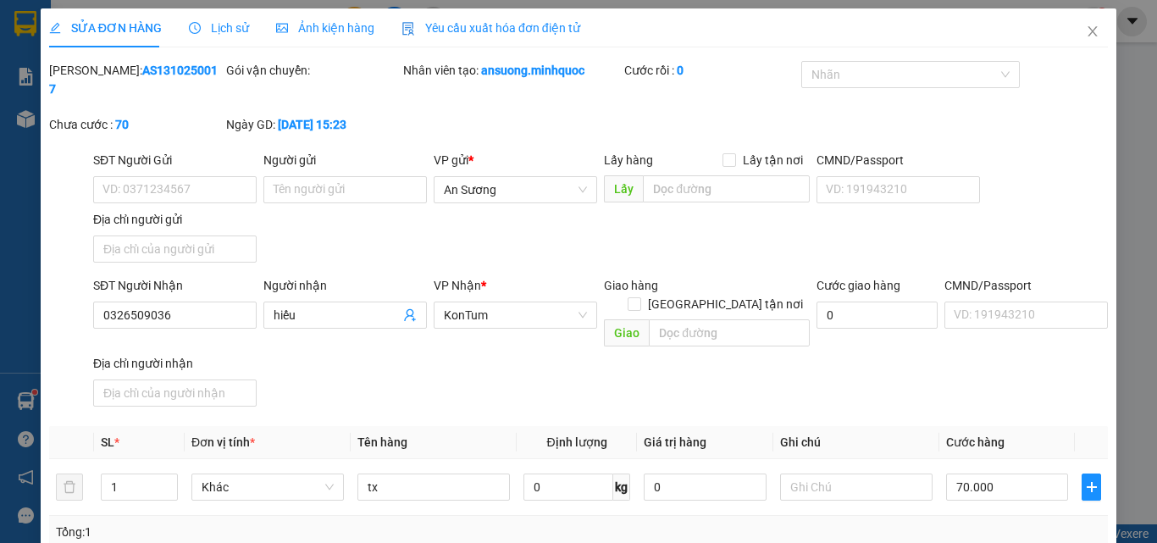
click at [903, 342] on div "SĐT Người Nhận 0326509036 Người nhận hiếu VP Nhận * KonTum Giao hàng Giao tận n…" at bounding box center [600, 344] width 1021 height 137
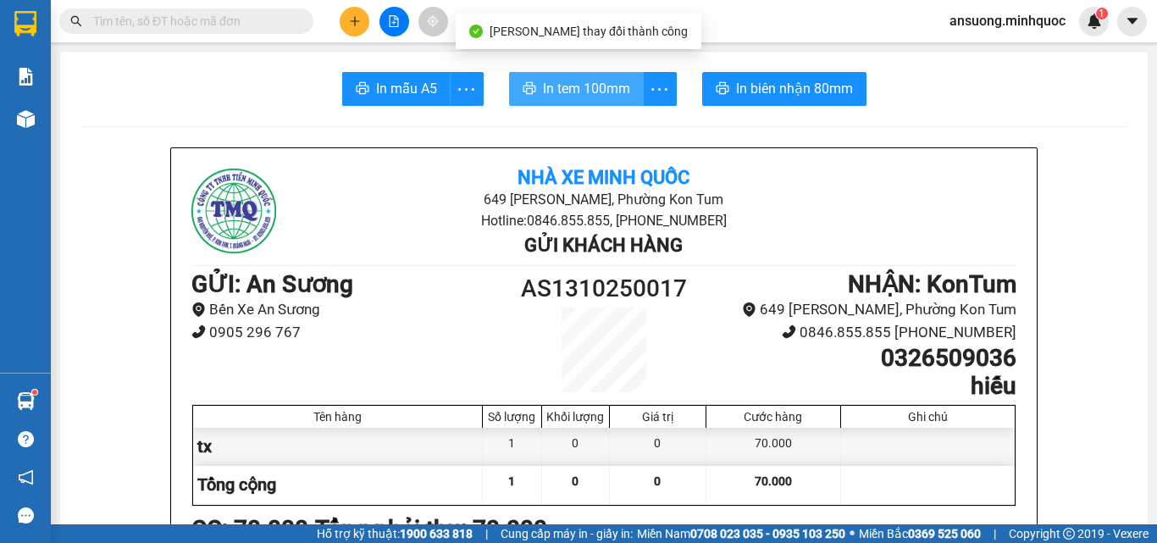
click at [555, 80] on span "In tem 100mm" at bounding box center [586, 88] width 87 height 21
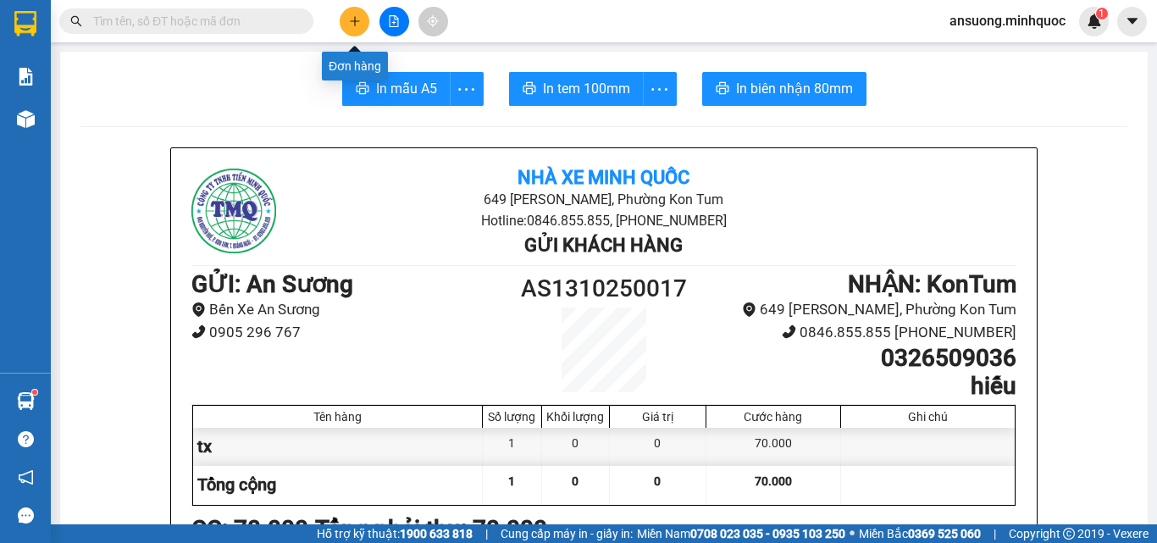
click at [366, 23] on button at bounding box center [355, 22] width 30 height 30
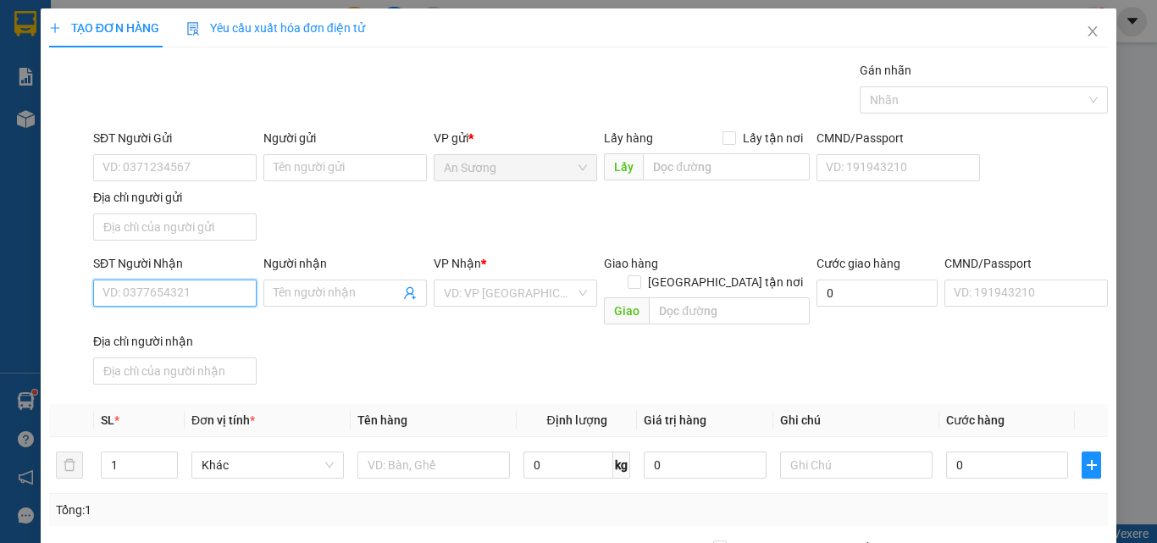
click at [156, 300] on input "SĐT Người Nhận" at bounding box center [174, 292] width 163 height 27
type input "0867573457"
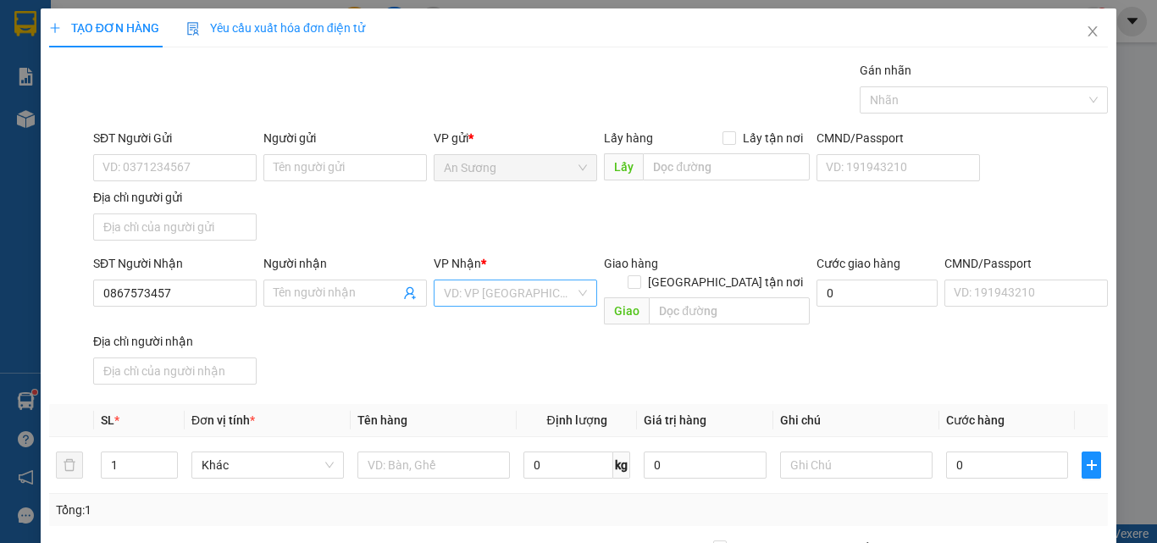
click at [477, 295] on input "search" at bounding box center [509, 292] width 131 height 25
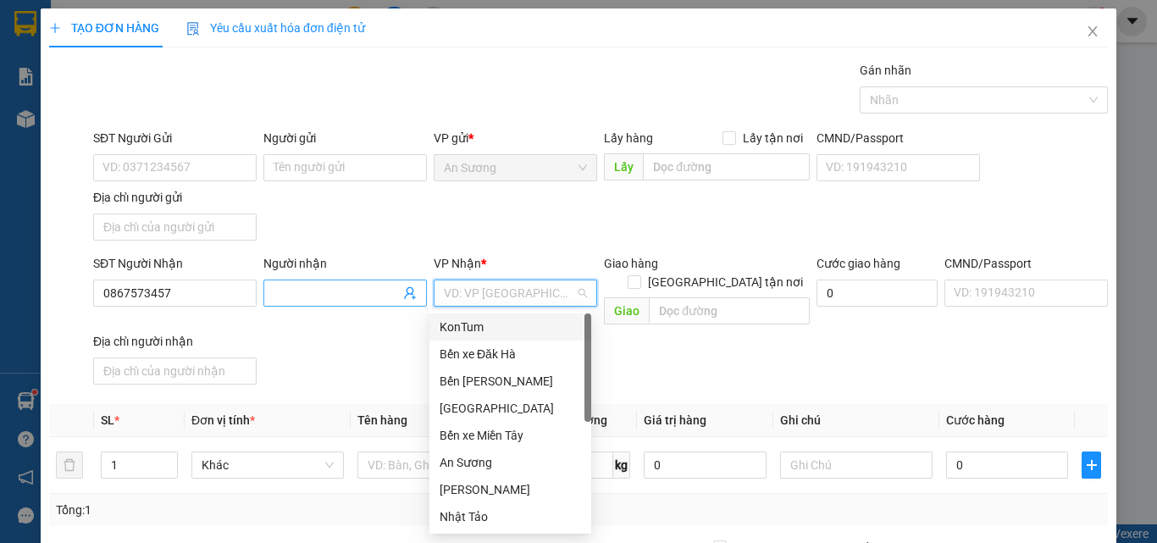
drag, startPoint x: 495, startPoint y: 328, endPoint x: 358, endPoint y: 289, distance: 142.6
click at [486, 324] on div "KonTum" at bounding box center [510, 327] width 141 height 19
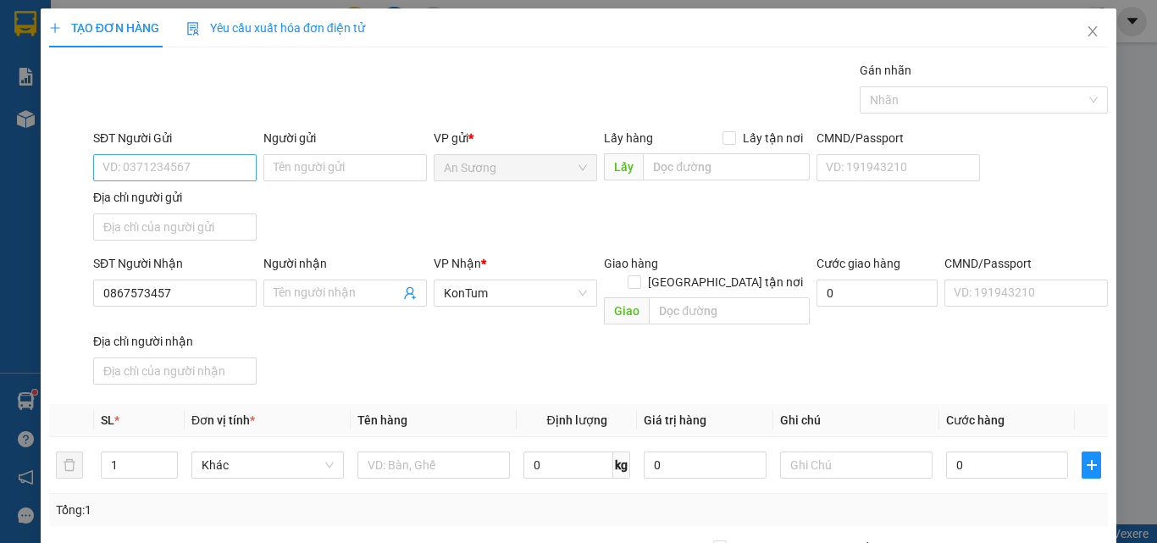
drag, startPoint x: 289, startPoint y: 194, endPoint x: 174, endPoint y: 165, distance: 118.7
click at [286, 193] on div "SĐT Người Gửi VD: 0371234567 Người gửi Tên người gửi VP gửi * An Sương Lấy hàng…" at bounding box center [600, 188] width 1021 height 119
click at [174, 165] on input "SĐT Người Gửi" at bounding box center [174, 167] width 163 height 27
type input "0984801806"
click at [396, 454] on input "text" at bounding box center [433, 464] width 152 height 27
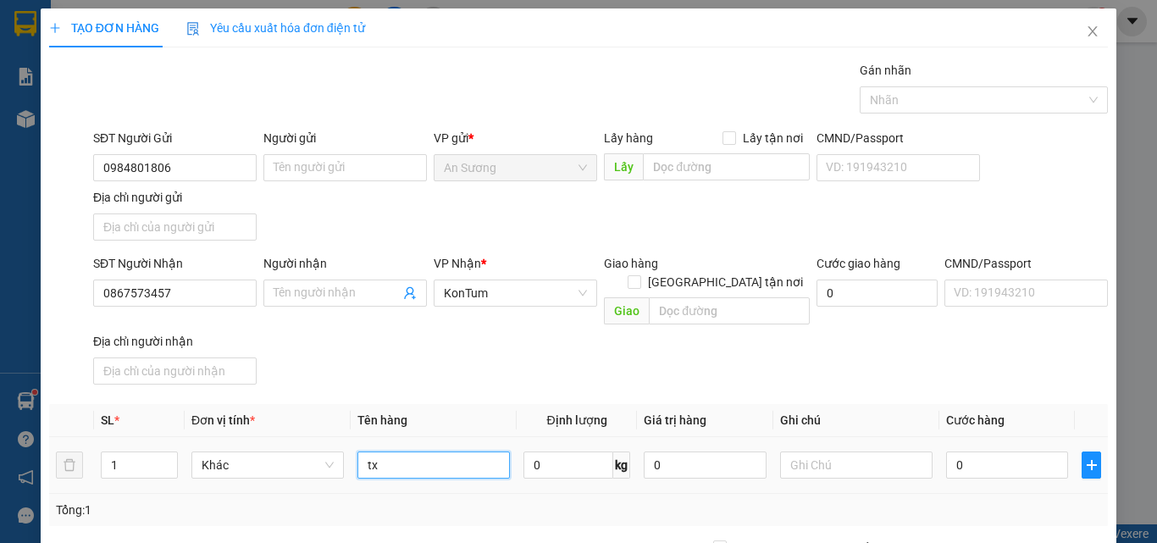
type input "tx"
drag, startPoint x: 480, startPoint y: 346, endPoint x: 670, endPoint y: 405, distance: 198.5
click at [504, 357] on div "SĐT Người Nhận 0867573457 Người nhận Tên người nhận VP Nhận * KonTum Giao hàng …" at bounding box center [600, 322] width 1021 height 137
click at [981, 451] on input "0" at bounding box center [1007, 464] width 122 height 27
click at [1022, 357] on div "SĐT Người Nhận 0867573457 Người nhận Tên người nhận VP Nhận * KonTum Giao hàng …" at bounding box center [600, 322] width 1021 height 137
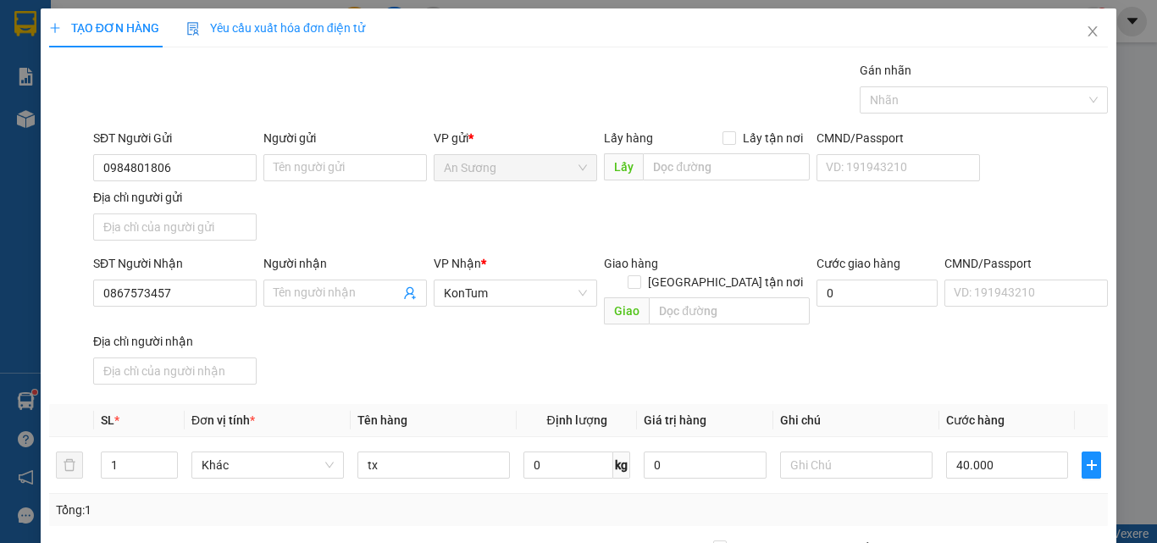
drag, startPoint x: 1027, startPoint y: 508, endPoint x: 1018, endPoint y: 507, distance: 9.4
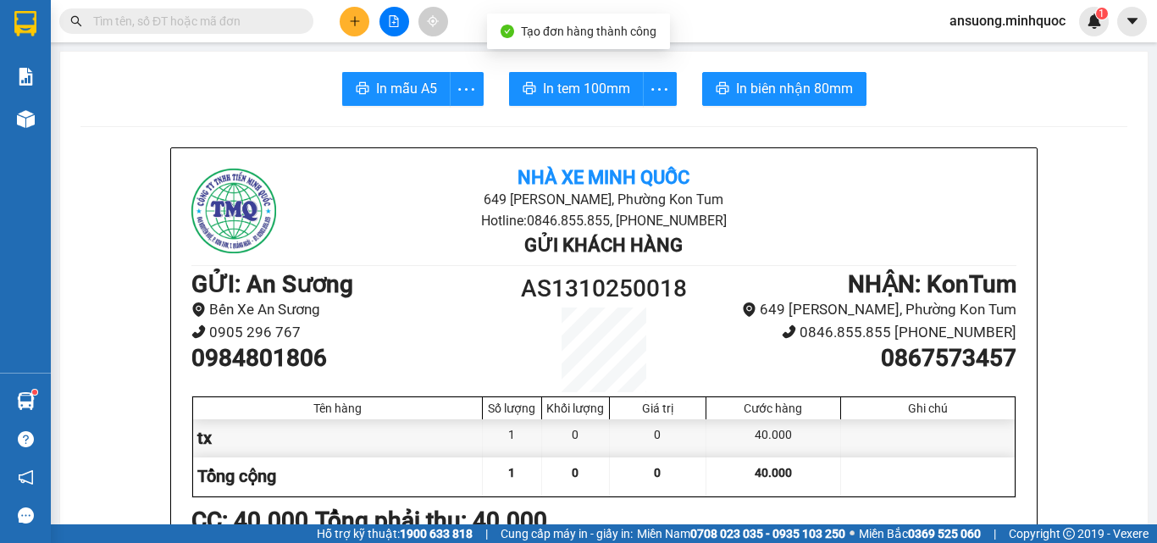
drag, startPoint x: 413, startPoint y: 74, endPoint x: 400, endPoint y: 97, distance: 27.3
click at [400, 80] on span "In mẫu A5" at bounding box center [406, 88] width 61 height 21
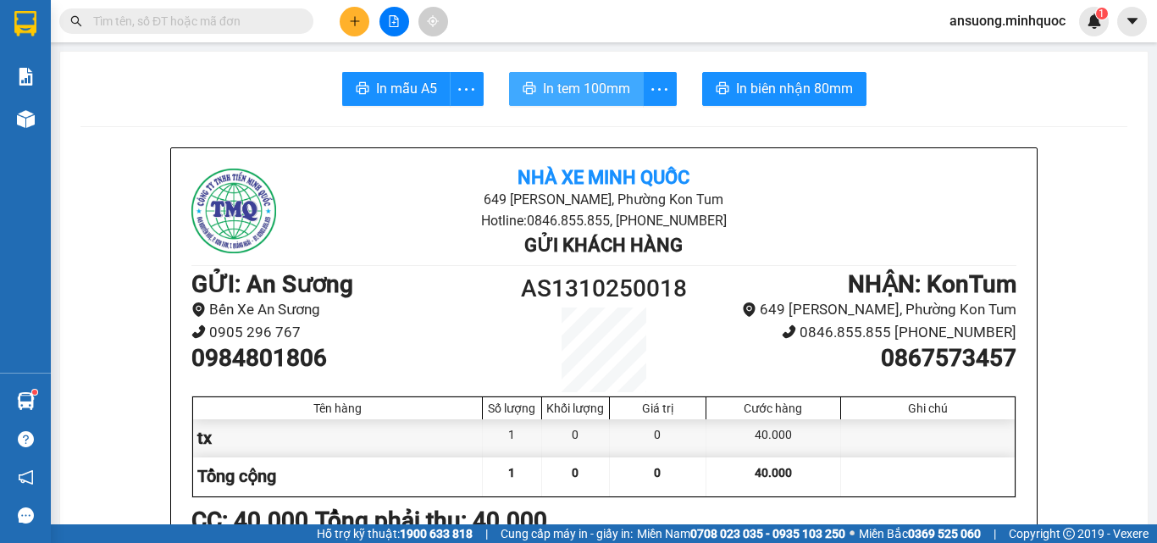
click at [617, 76] on button "In tem 100mm" at bounding box center [576, 89] width 135 height 34
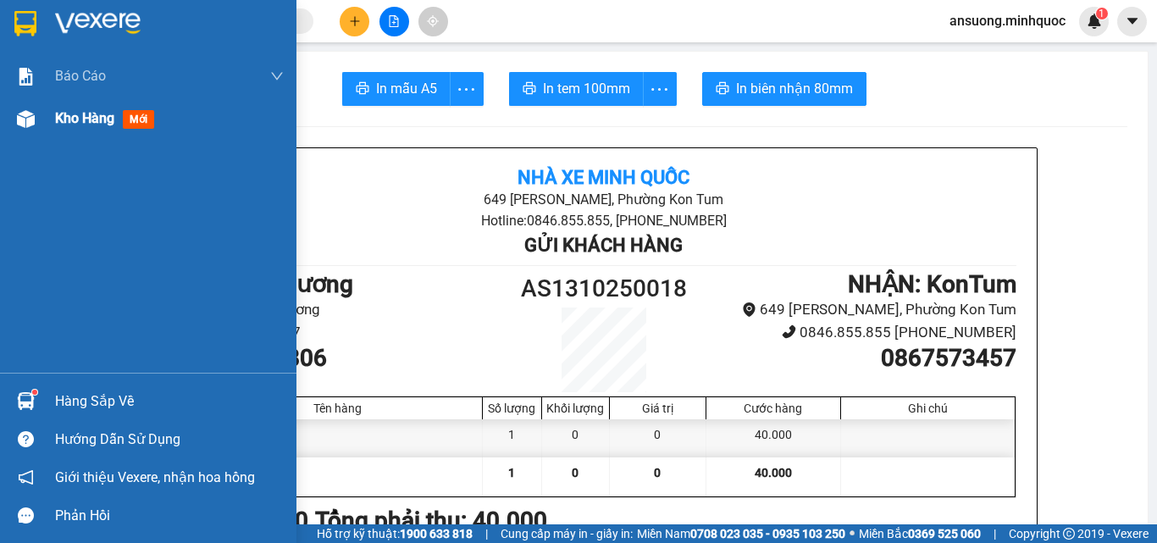
click at [25, 126] on img at bounding box center [26, 119] width 18 height 18
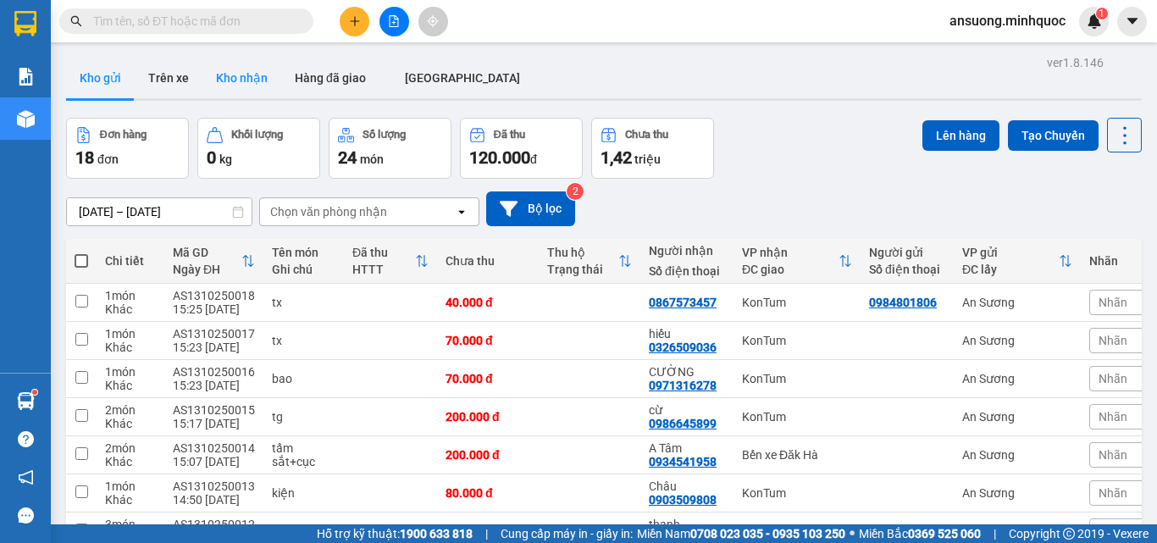
click at [223, 69] on button "Kho nhận" at bounding box center [241, 78] width 79 height 41
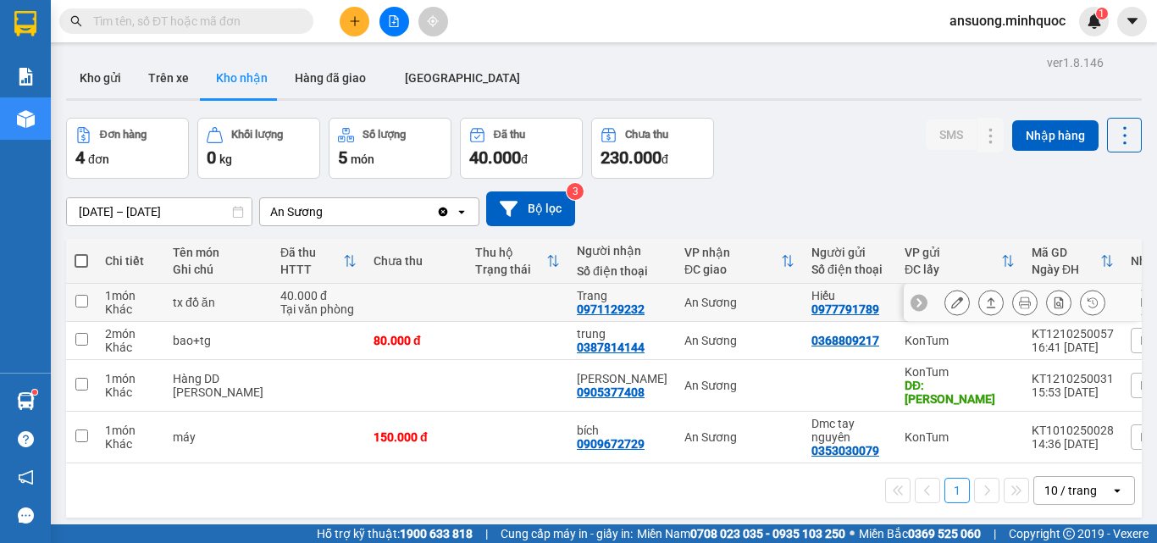
click at [984, 302] on button at bounding box center [991, 303] width 24 height 30
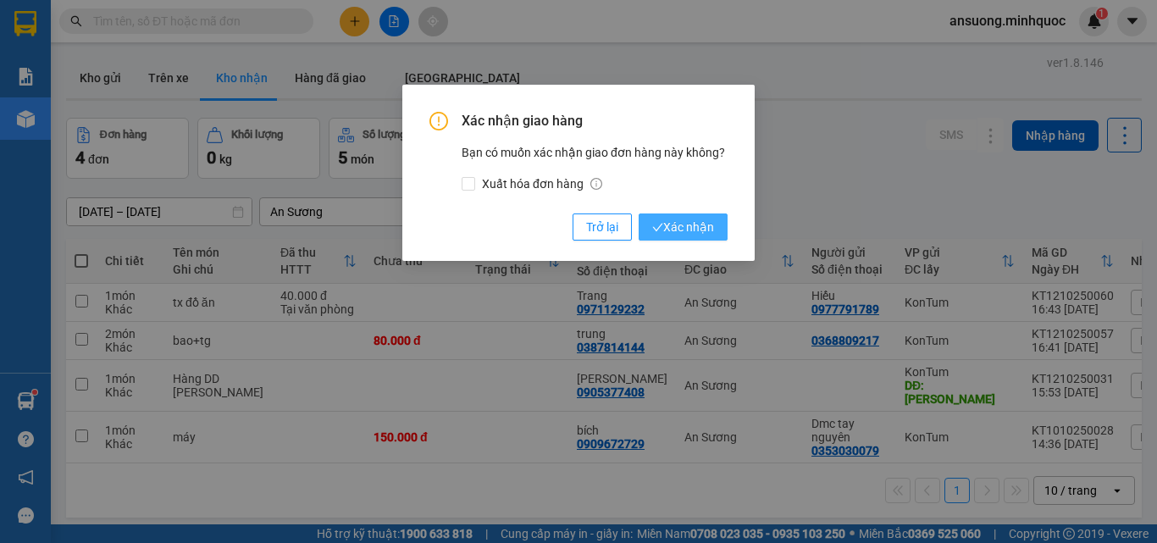
click at [711, 222] on span "Xác nhận" at bounding box center [683, 227] width 62 height 19
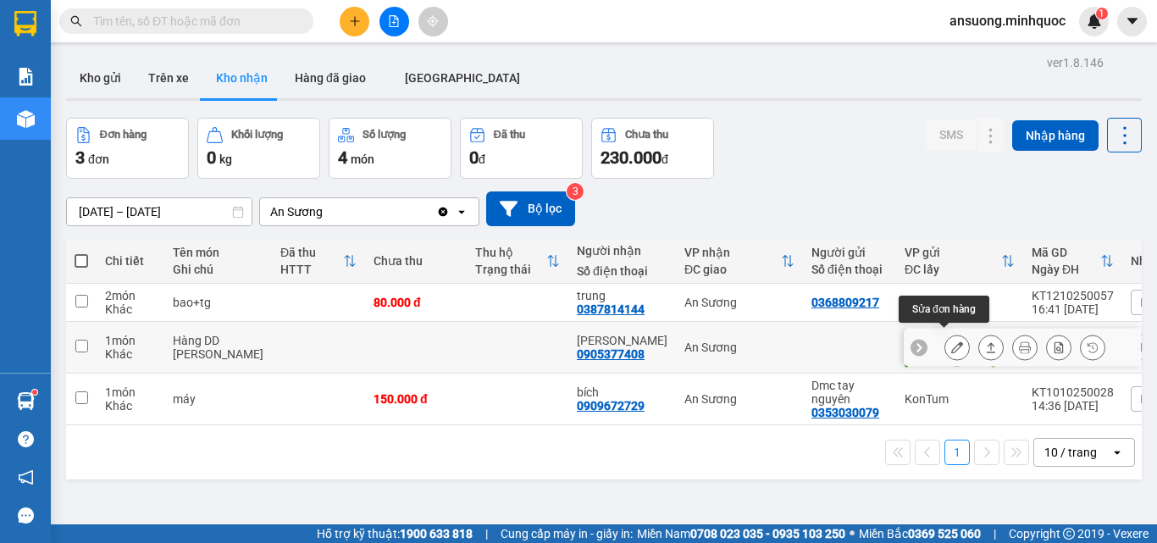
click at [949, 337] on button at bounding box center [957, 348] width 24 height 30
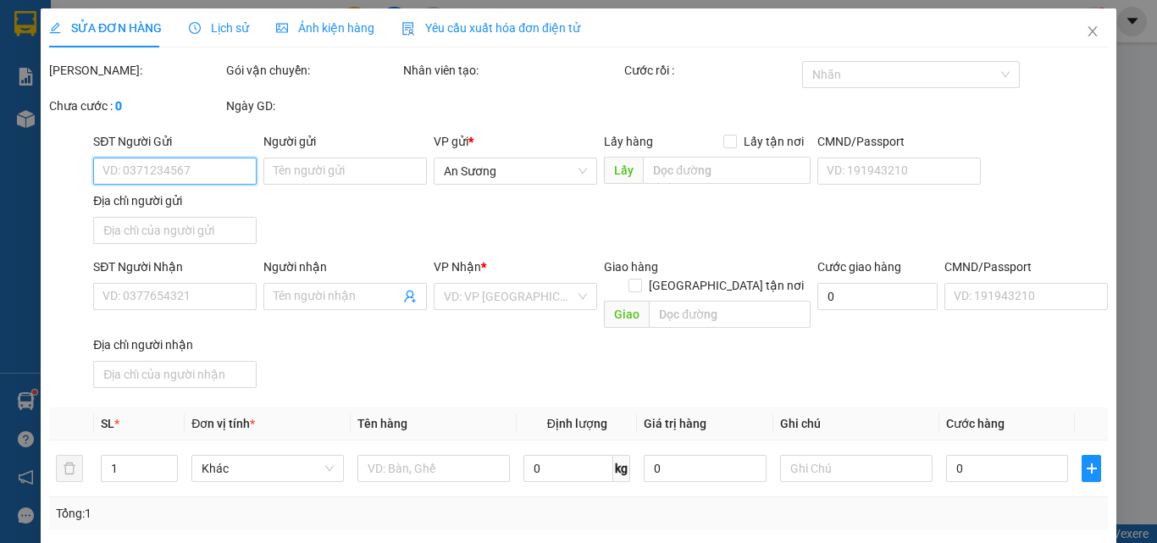
type input "ĐL Thuận"
type input "0905377408"
type input "ĐL Thuận"
type input "0"
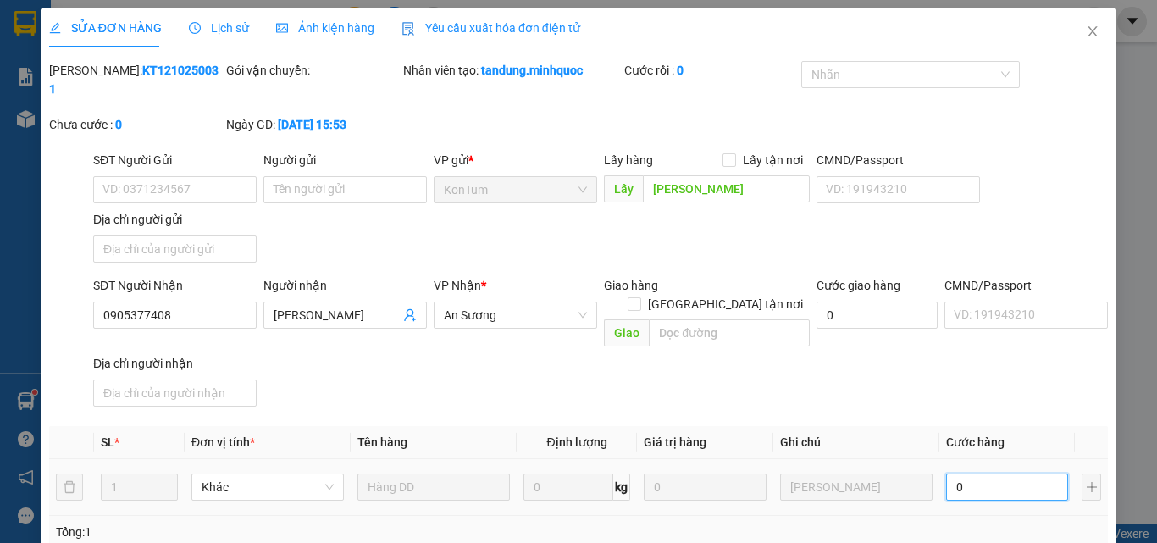
click at [1034, 473] on input "0" at bounding box center [1007, 486] width 122 height 27
type input "5"
type input "50"
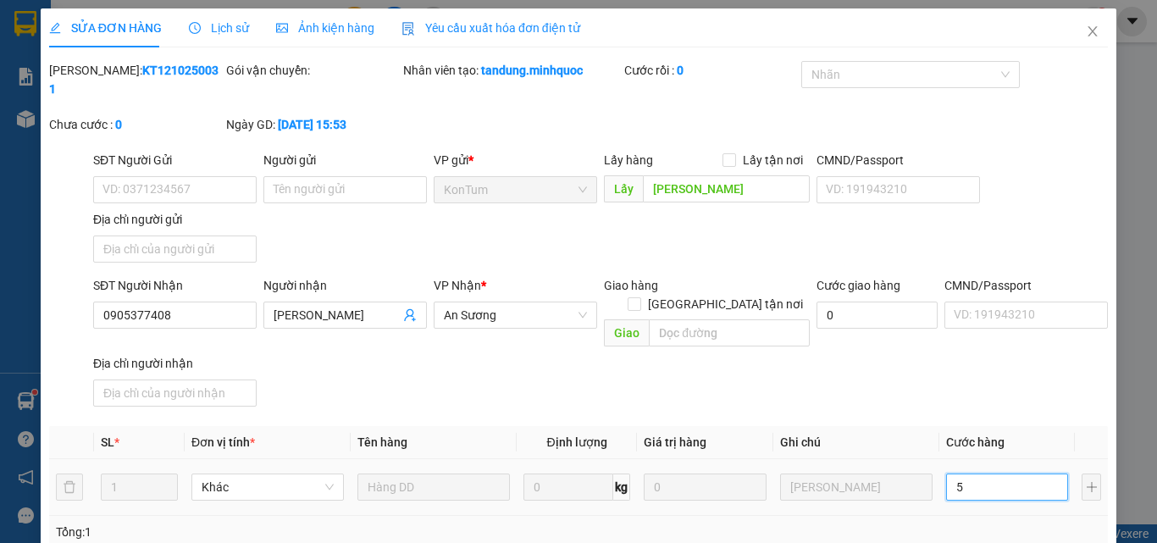
type input "50"
type input "50.000"
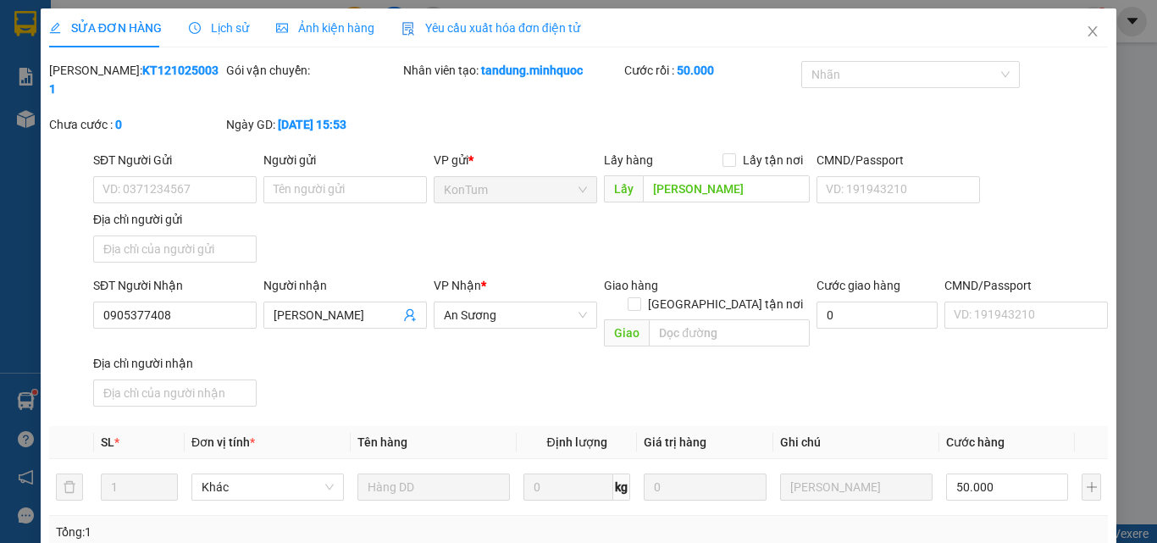
click at [770, 340] on div "SĐT Người Nhận 0905377408 Người nhận ĐL Thuận VP Nhận * An Sương Giao hàng Giao…" at bounding box center [600, 344] width 1021 height 137
drag, startPoint x: 987, startPoint y: 451, endPoint x: 922, endPoint y: 464, distance: 65.6
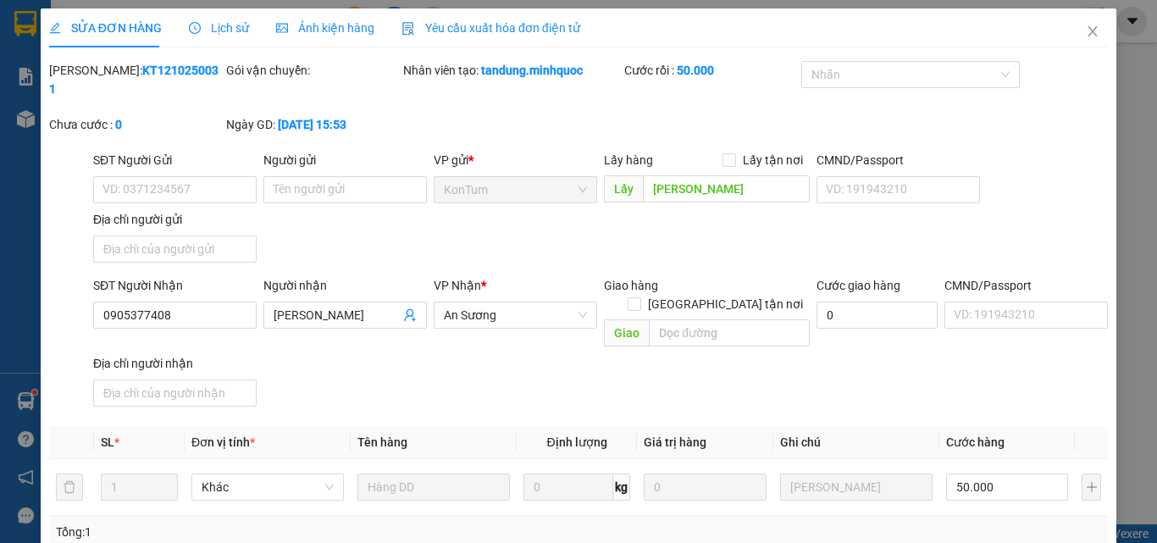
type input "0"
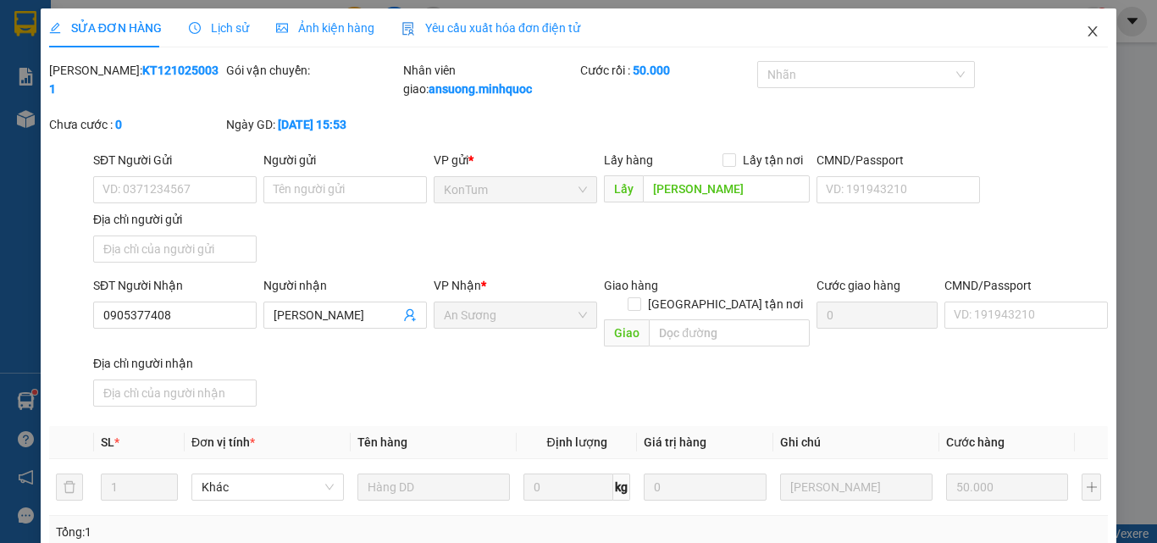
click at [1078, 39] on span "Close" at bounding box center [1092, 31] width 47 height 47
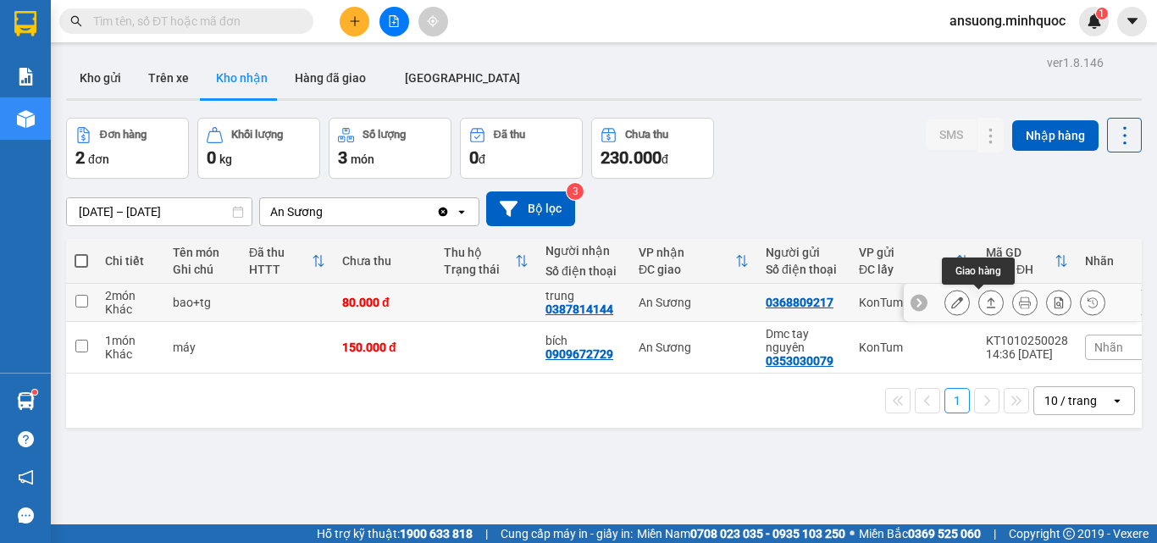
click at [979, 304] on button at bounding box center [991, 303] width 24 height 30
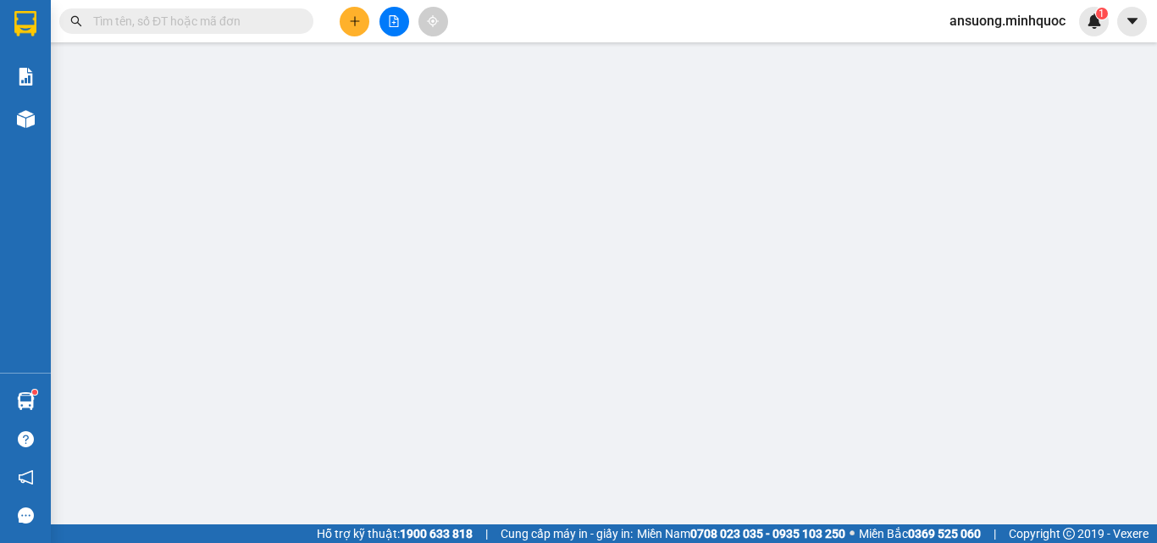
type input "0368809217"
type input "0387814144"
type input "trung"
type input "0"
type input "80.000"
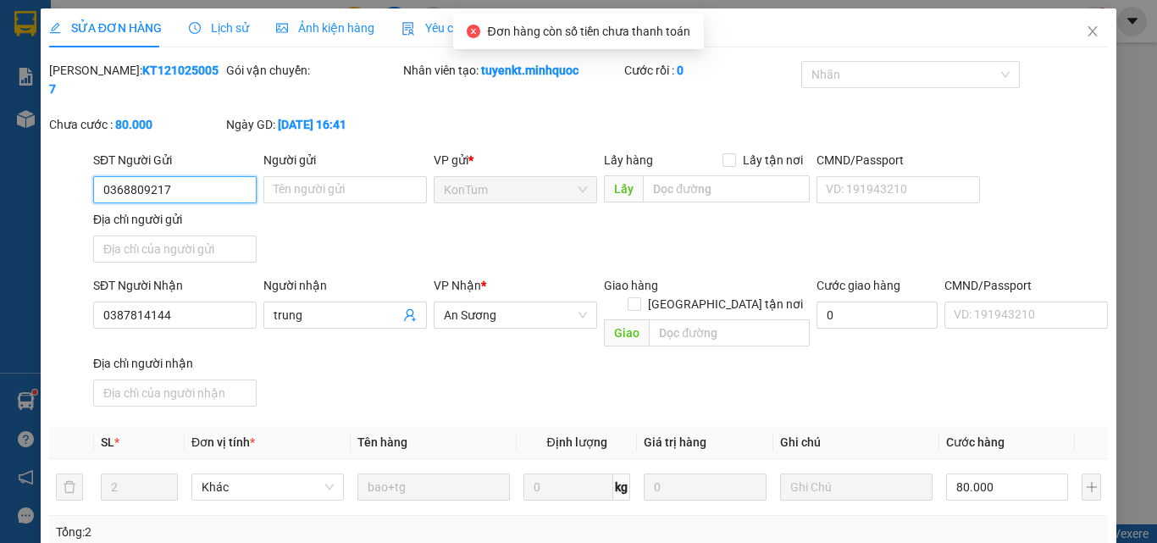
drag, startPoint x: 966, startPoint y: 462, endPoint x: 806, endPoint y: 498, distance: 164.2
type input "0"
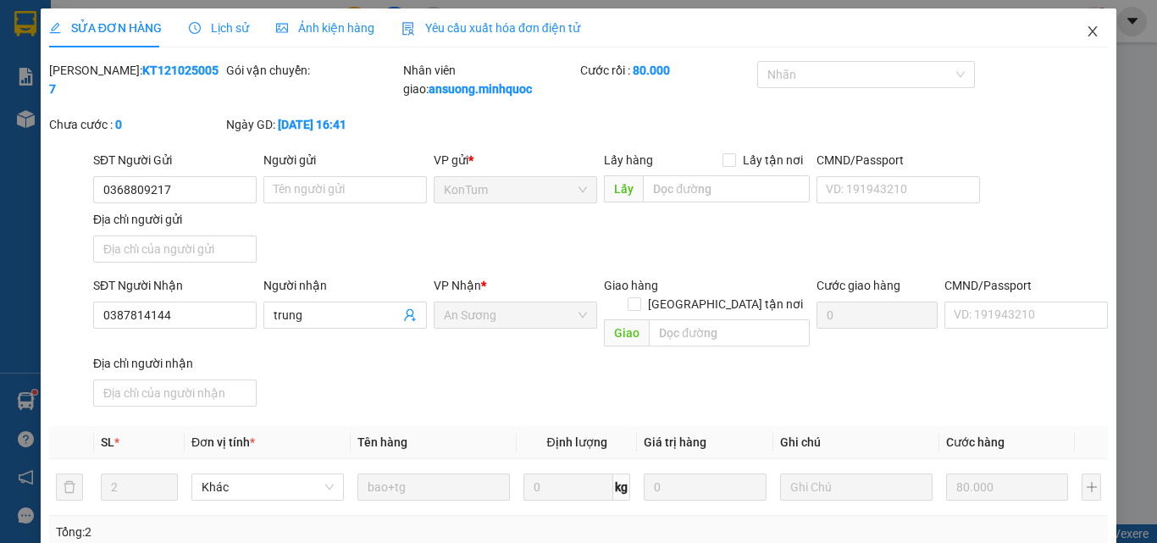
click at [1083, 39] on span "Close" at bounding box center [1092, 31] width 47 height 47
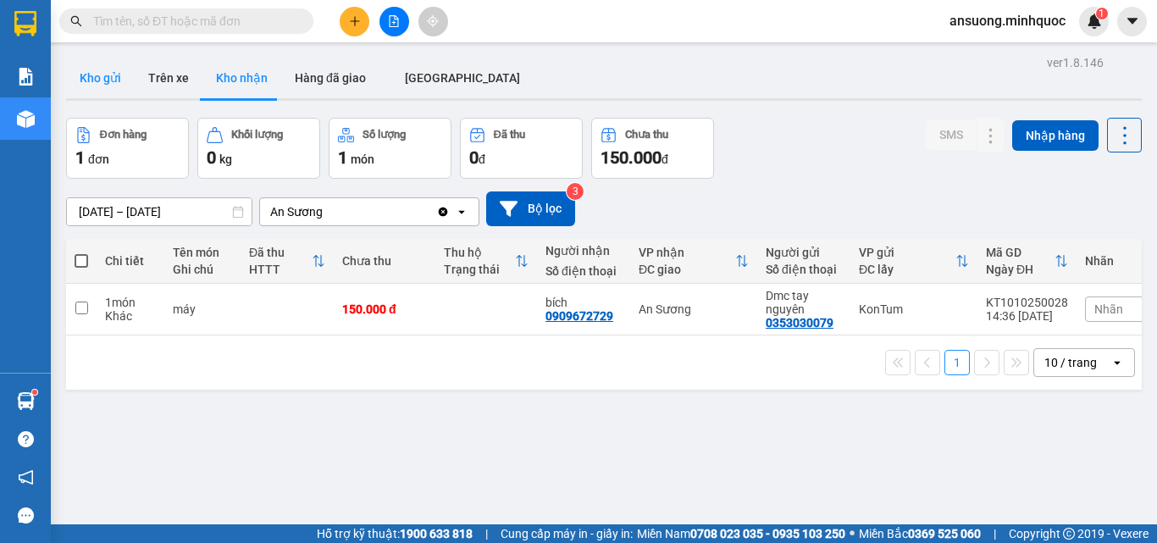
click at [83, 64] on button "Kho gửi" at bounding box center [100, 78] width 69 height 41
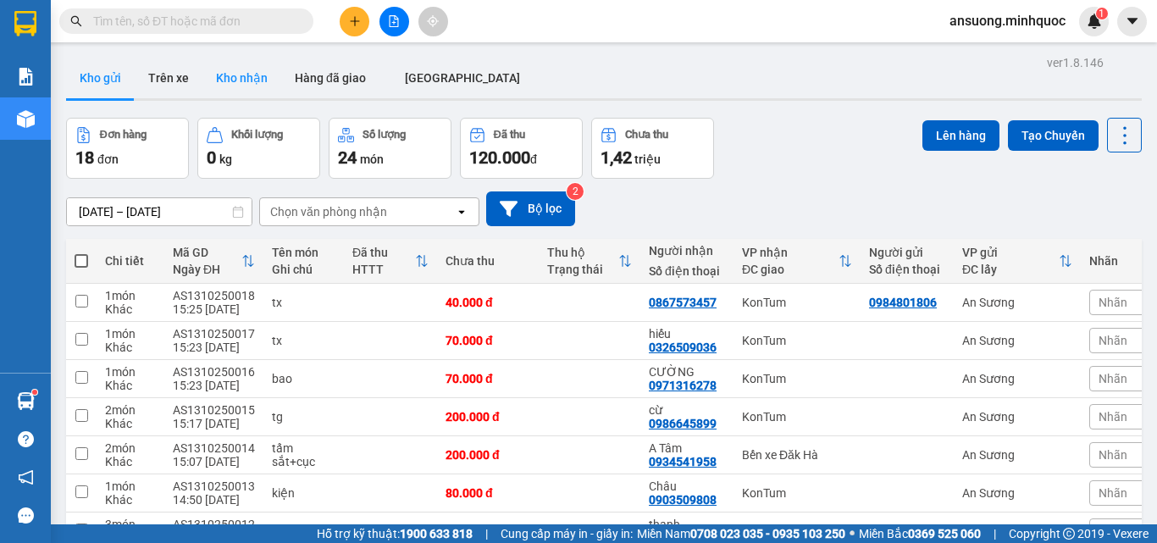
click at [252, 68] on button "Kho nhận" at bounding box center [241, 78] width 79 height 41
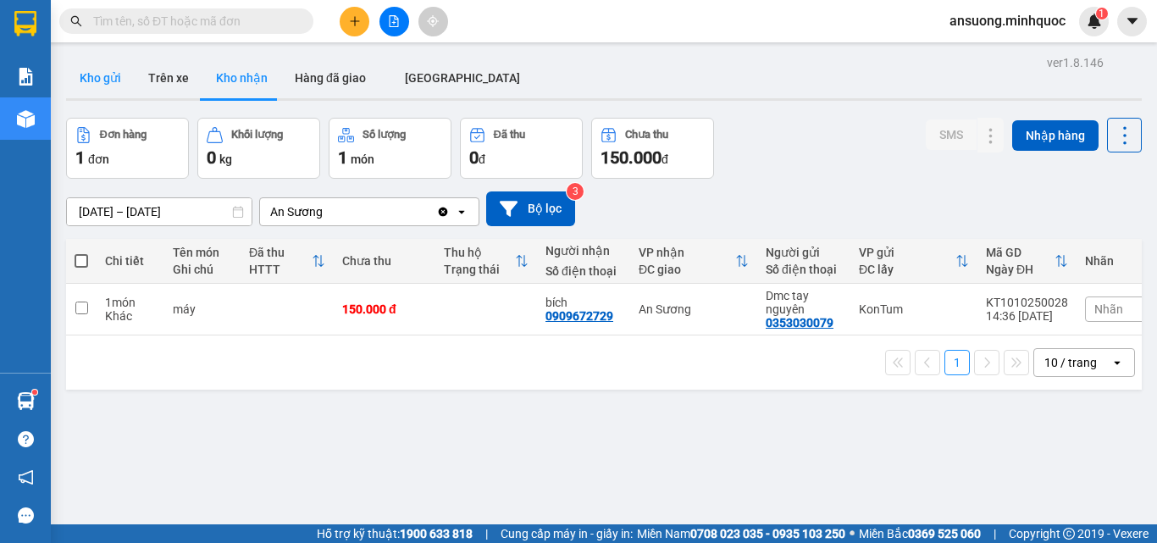
click at [83, 75] on button "Kho gửi" at bounding box center [100, 78] width 69 height 41
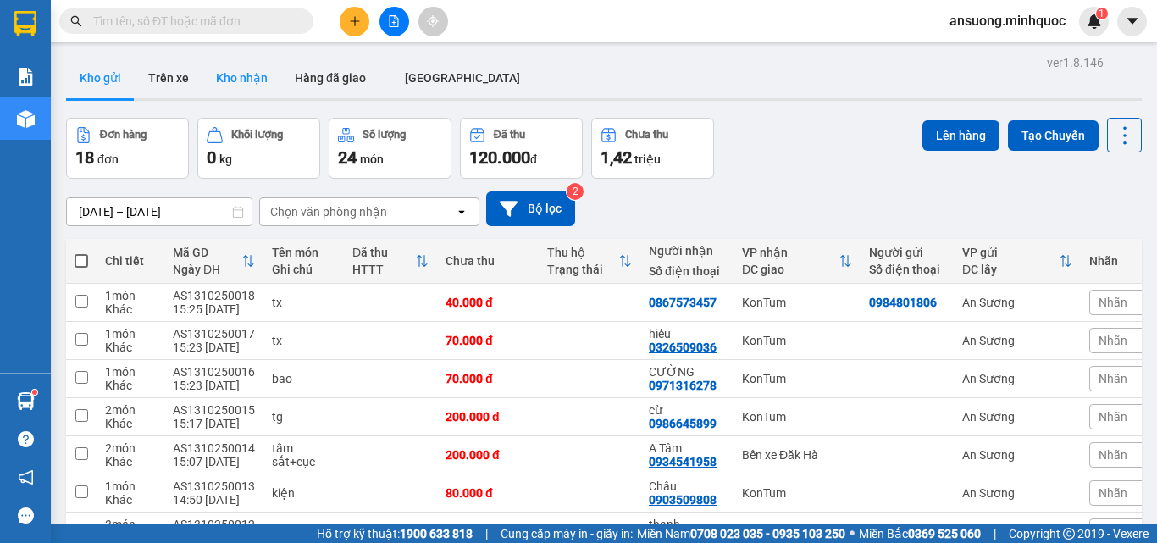
click at [230, 82] on button "Kho nhận" at bounding box center [241, 78] width 79 height 41
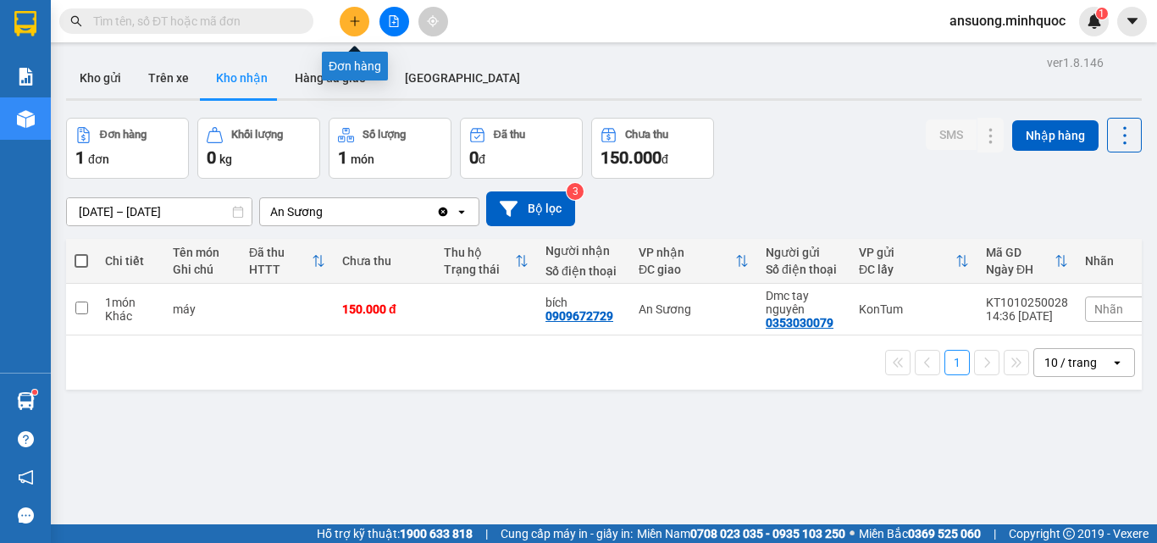
click at [365, 16] on button at bounding box center [355, 22] width 30 height 30
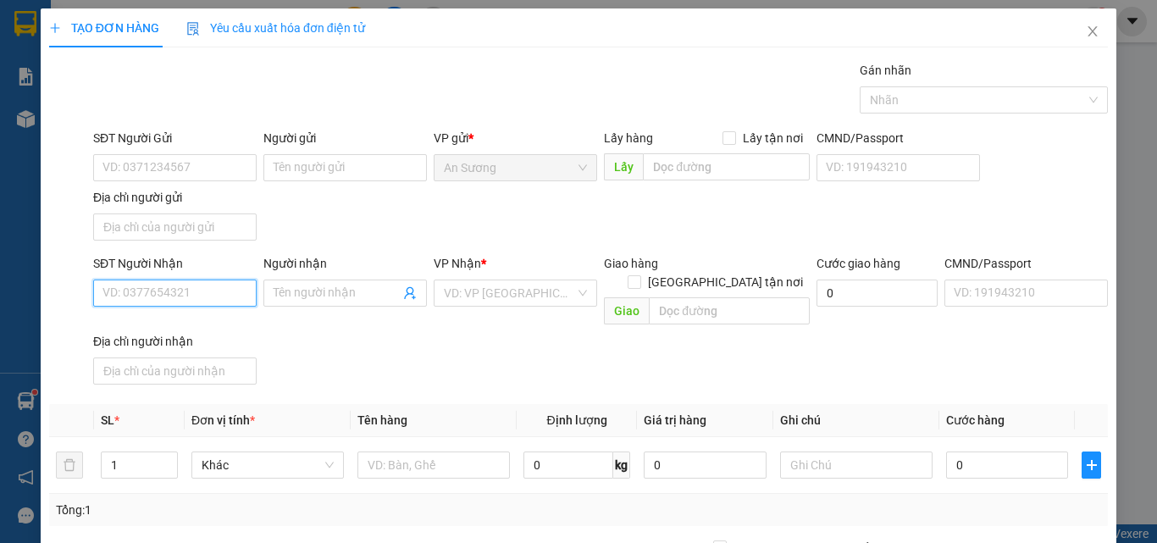
click at [128, 287] on input "SĐT Người Nhận" at bounding box center [174, 292] width 163 height 27
paste input "0348994008"
type input "0348994008"
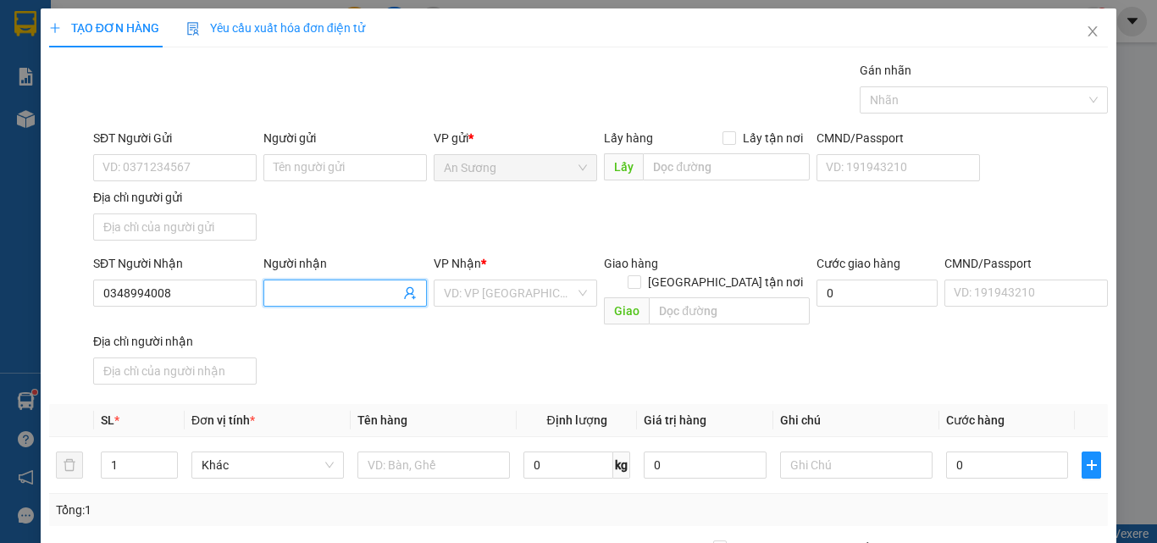
click at [322, 296] on input "Người nhận" at bounding box center [337, 293] width 126 height 19
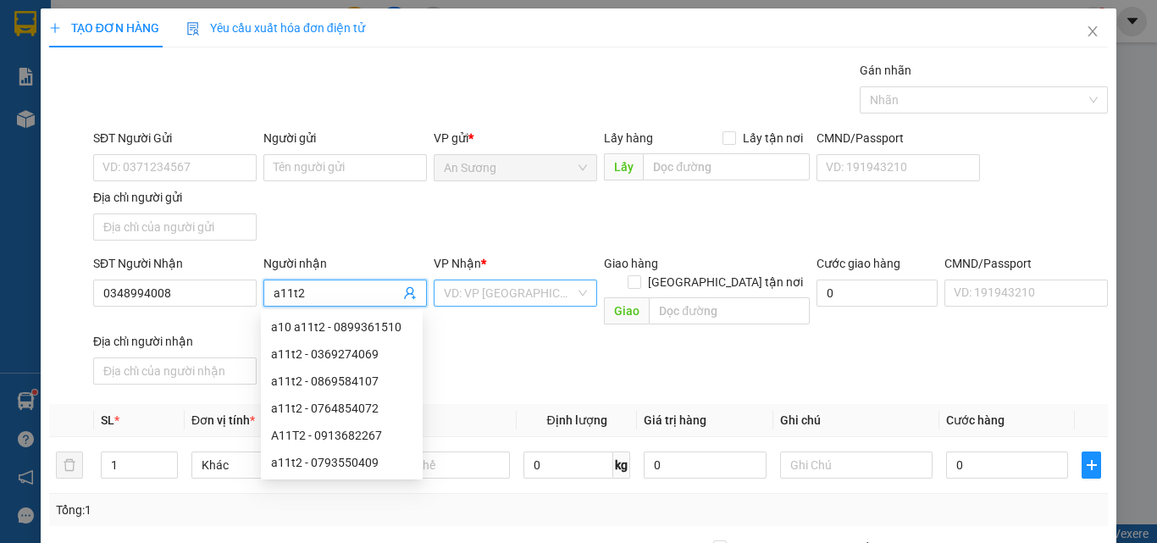
type input "a11t2"
click at [456, 291] on input "search" at bounding box center [509, 292] width 131 height 25
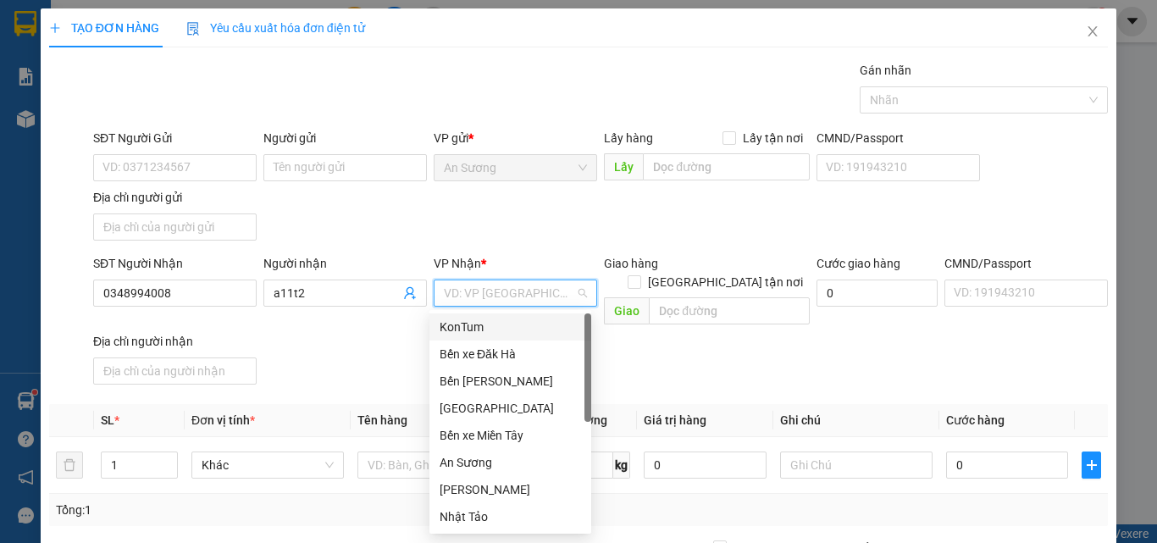
click at [495, 336] on div "KonTum" at bounding box center [510, 326] width 162 height 27
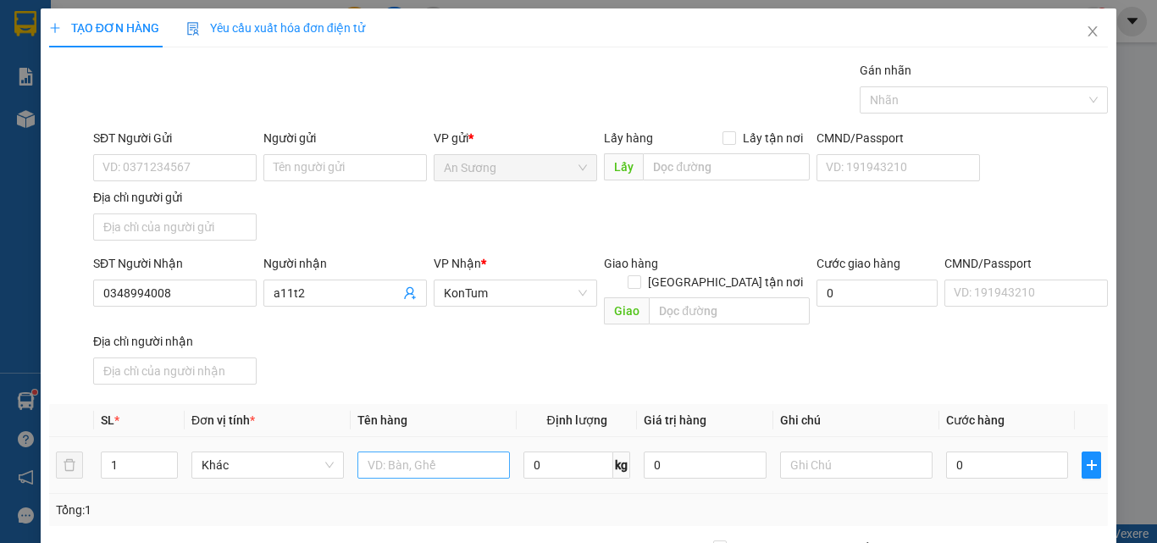
drag, startPoint x: 406, startPoint y: 473, endPoint x: 419, endPoint y: 445, distance: 30.3
click at [413, 462] on td at bounding box center [434, 465] width 166 height 57
click at [420, 451] on input "text" at bounding box center [433, 464] width 152 height 27
type input "xm"
click at [973, 451] on input "0" at bounding box center [1007, 464] width 122 height 27
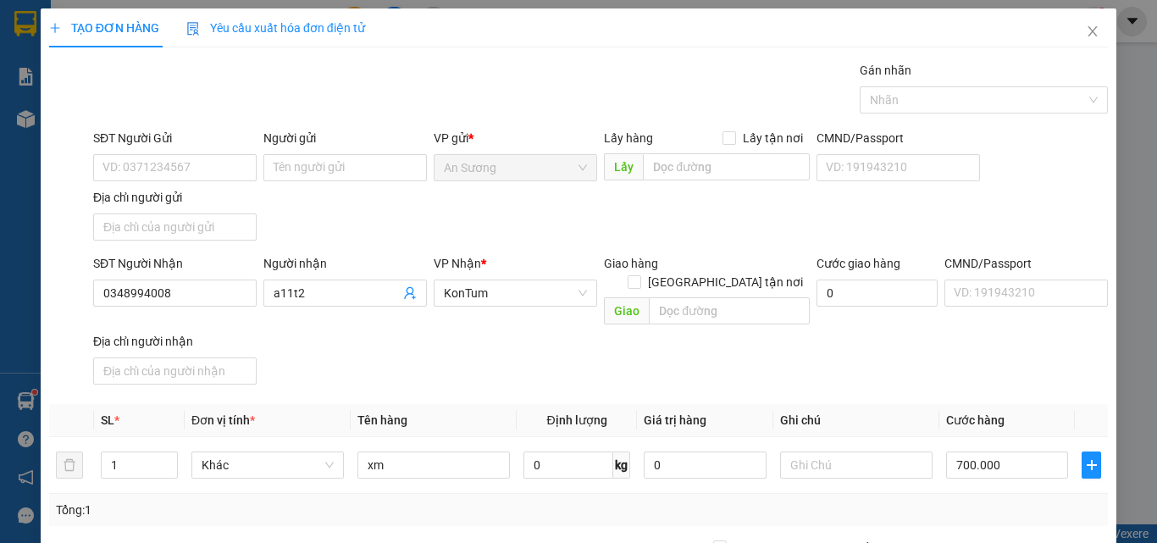
click at [799, 326] on div "SĐT Người Nhận 0348994008 Người nhận a11t2 VP Nhận * KonTum Giao hàng Giao tận …" at bounding box center [600, 322] width 1021 height 137
click at [1029, 511] on div "TẠO ĐƠN HÀNG Yêu cầu xuất hóa đơn điện tử Transit Pickup Surcharge Ids Transit …" at bounding box center [579, 375] width 1076 height 735
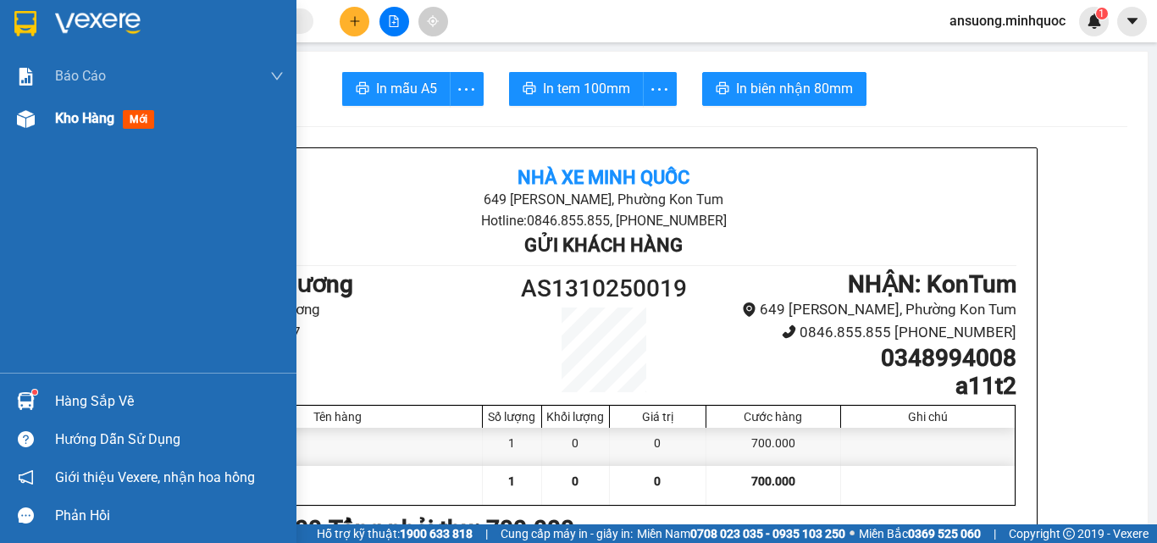
click at [38, 120] on div at bounding box center [26, 119] width 30 height 30
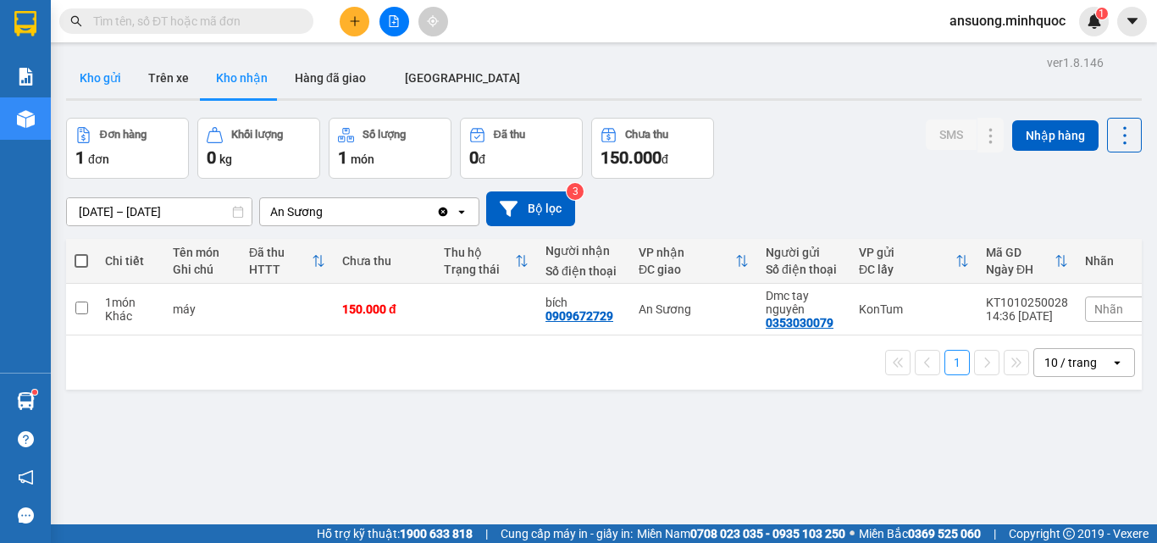
click at [102, 81] on button "Kho gửi" at bounding box center [100, 78] width 69 height 41
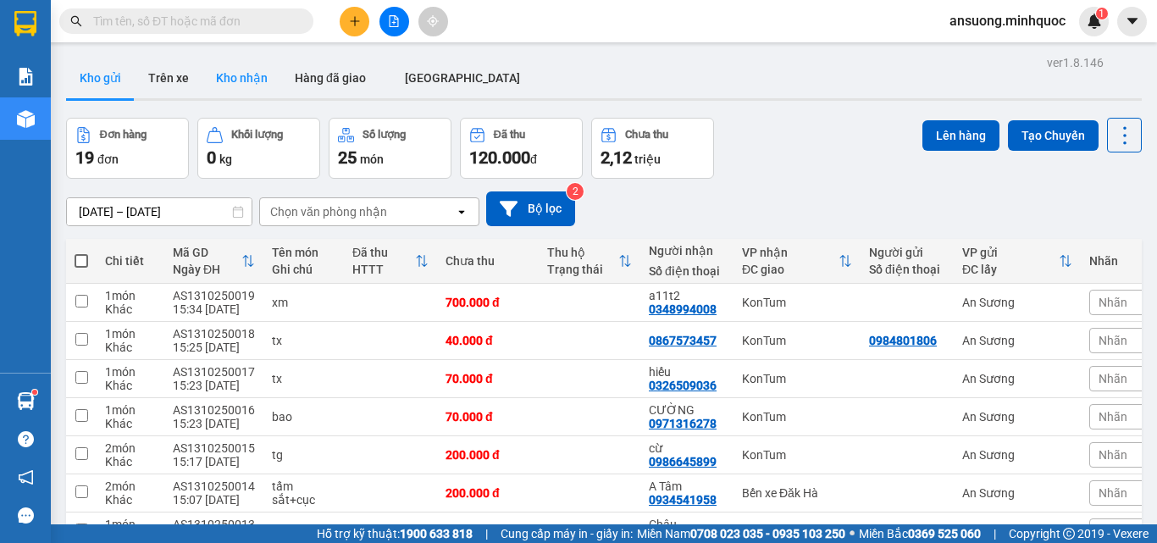
click at [240, 84] on button "Kho nhận" at bounding box center [241, 78] width 79 height 41
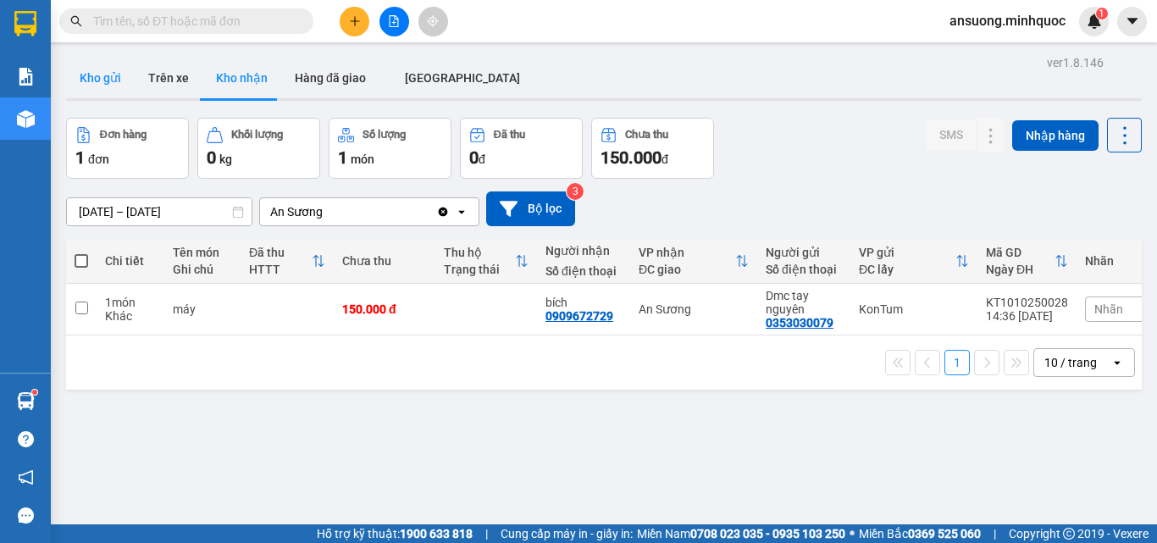
click at [100, 80] on button "Kho gửi" at bounding box center [100, 78] width 69 height 41
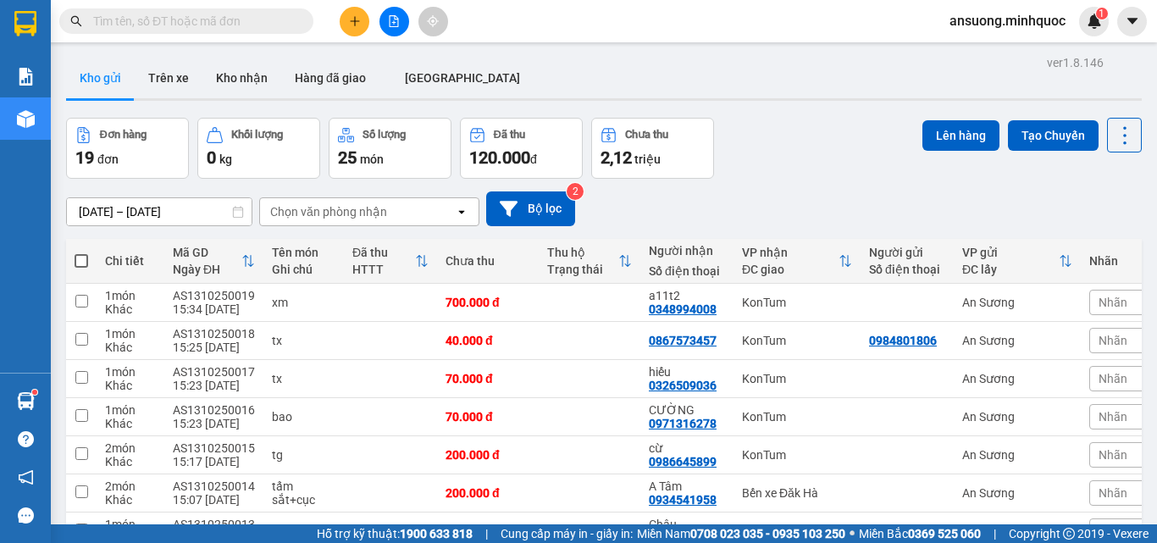
click at [396, 11] on button at bounding box center [394, 22] width 30 height 30
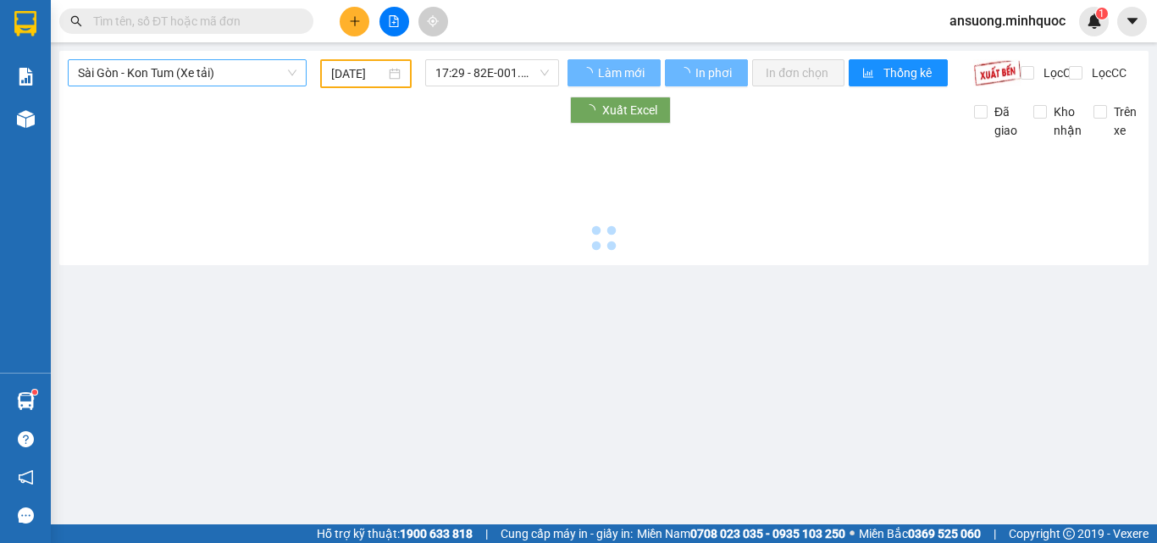
click at [152, 73] on span "Sài Gòn - Kon Tum (Xe tải)" at bounding box center [187, 72] width 219 height 25
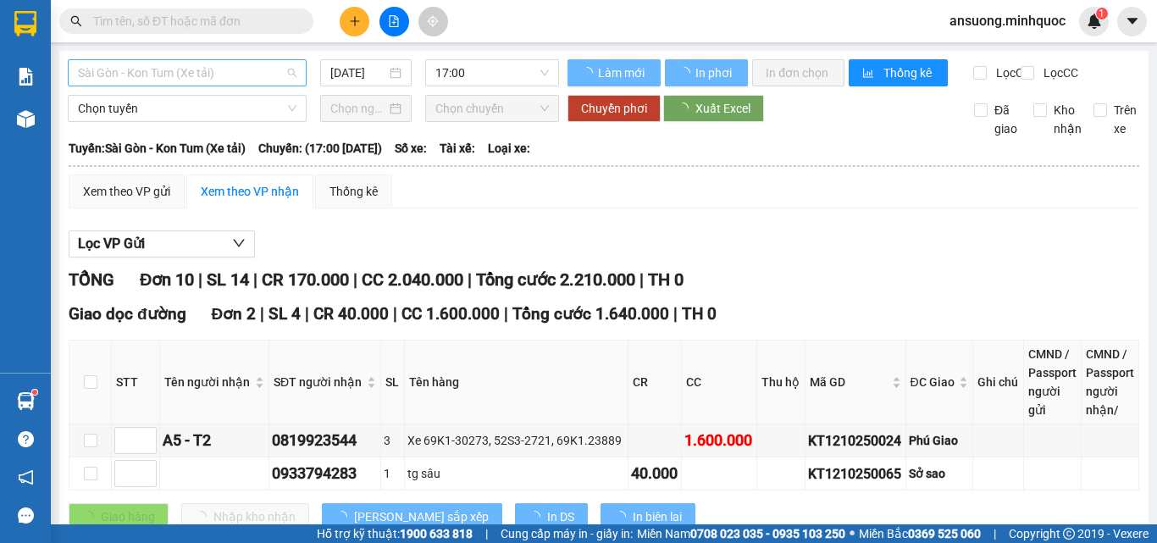
type input "[DATE]"
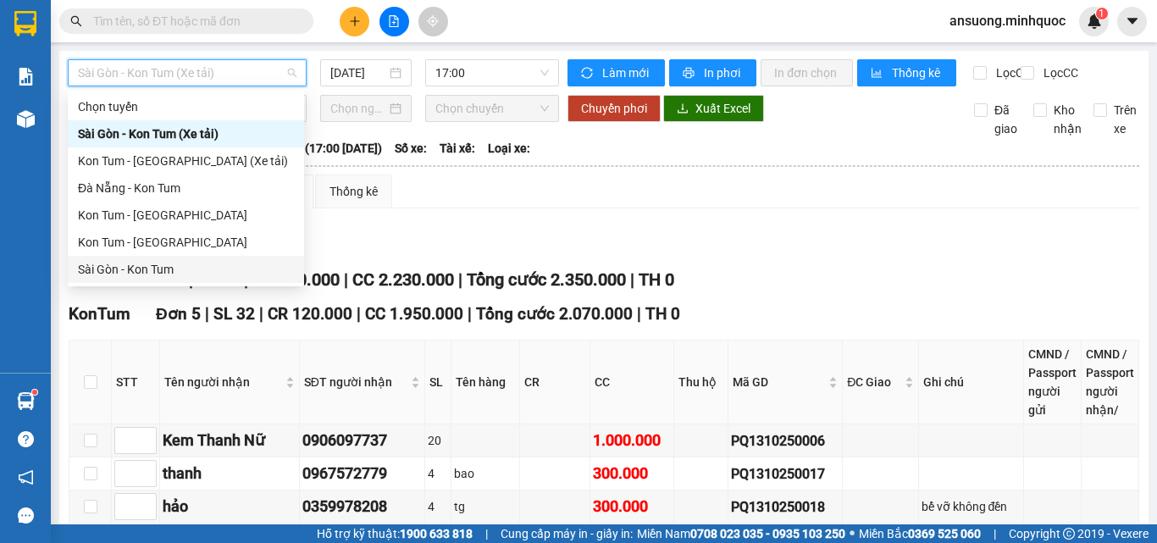
click at [111, 268] on div "Sài Gòn - Kon Tum" at bounding box center [186, 269] width 216 height 19
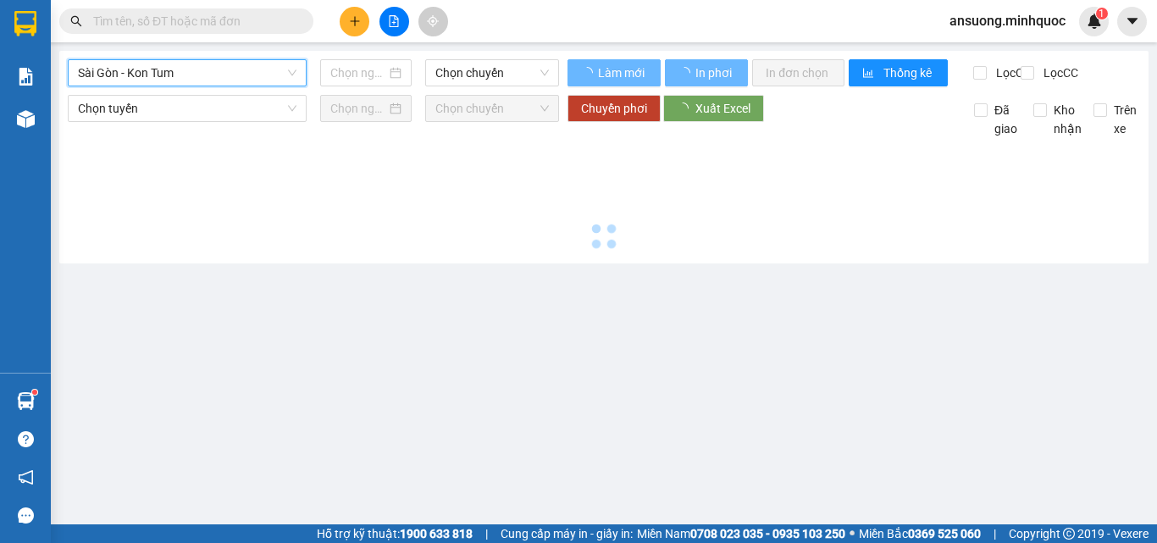
type input "[DATE]"
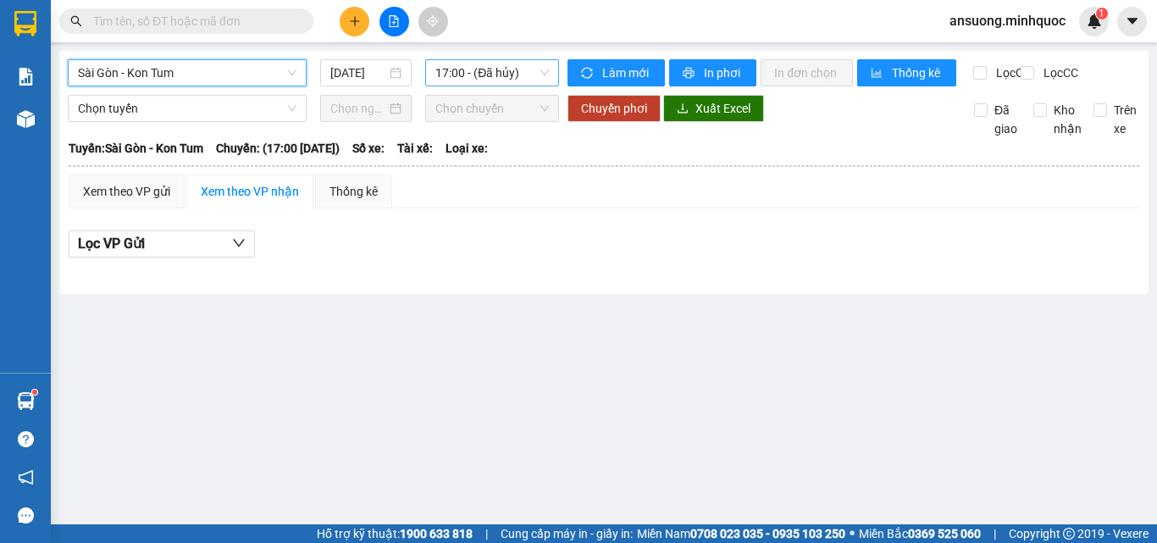
click at [487, 72] on span "17:00 - (Đã hủy)" at bounding box center [491, 72] width 113 height 25
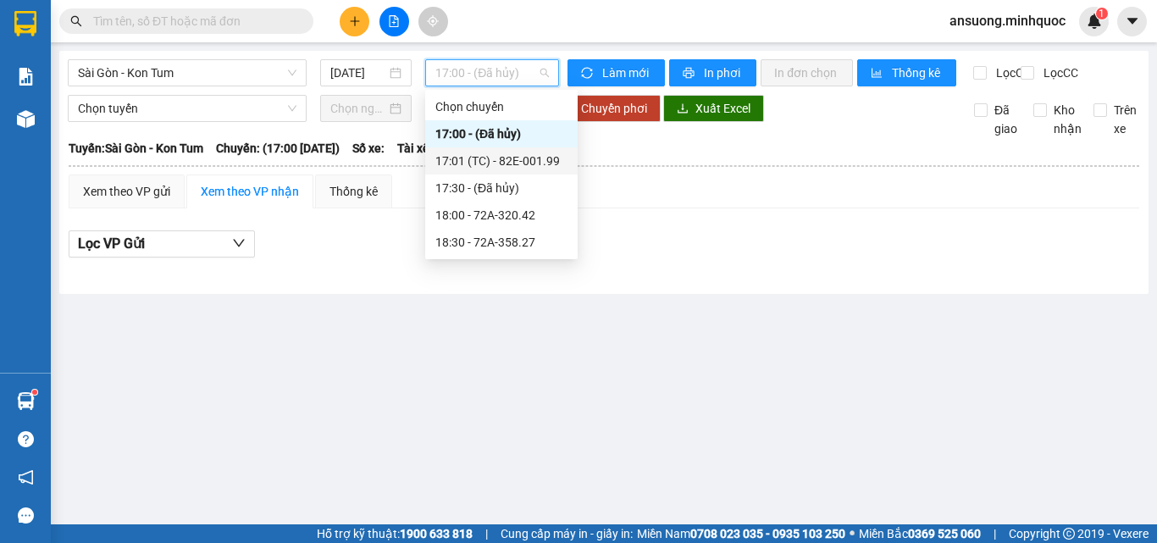
click at [524, 153] on div "17:01 (TC) - 82E-001.99" at bounding box center [501, 161] width 132 height 19
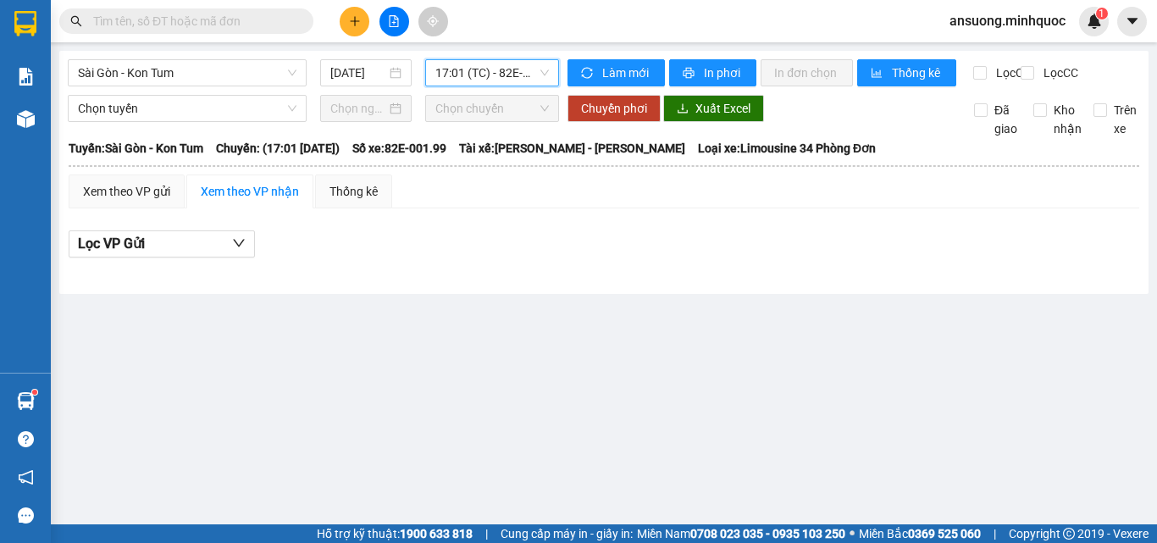
click at [468, 78] on span "17:01 (TC) - 82E-001.99" at bounding box center [491, 72] width 113 height 25
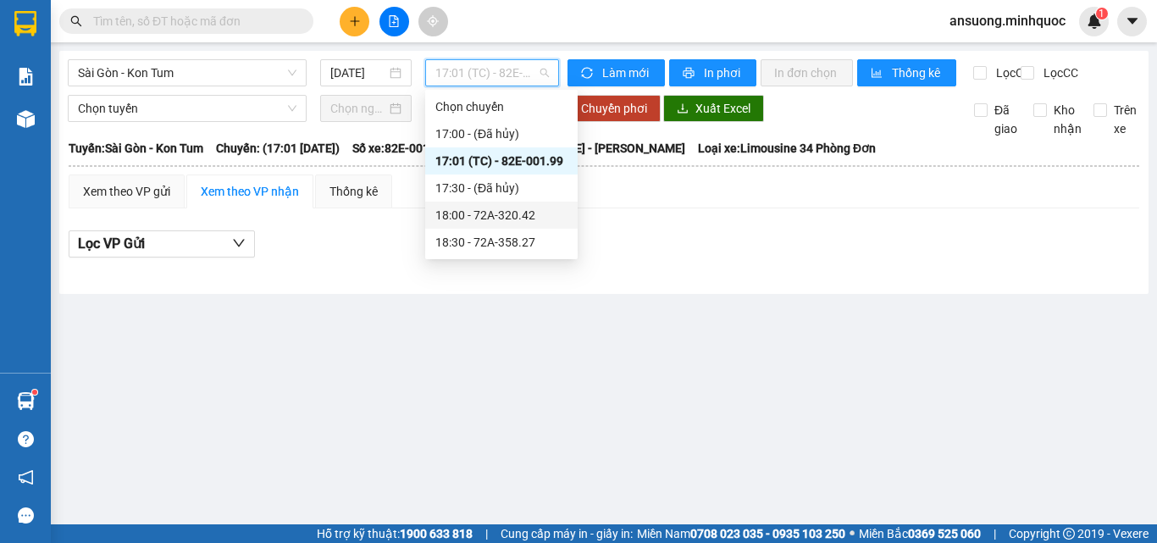
click at [495, 219] on div "18:00 - 72A-320.42" at bounding box center [501, 215] width 132 height 19
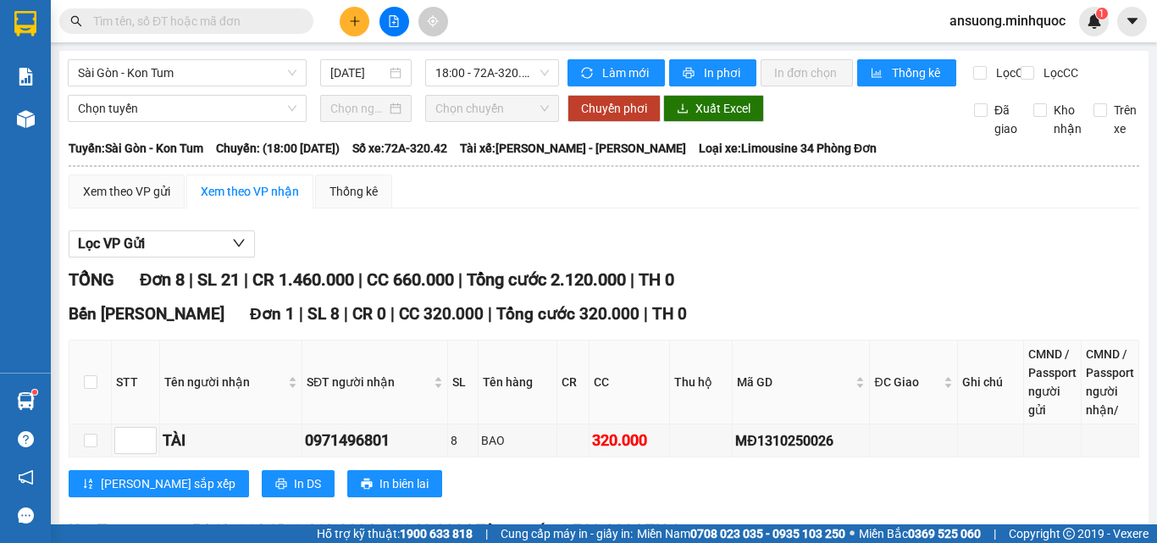
click at [480, 73] on span "18:00 - 72A-320.42" at bounding box center [491, 72] width 113 height 25
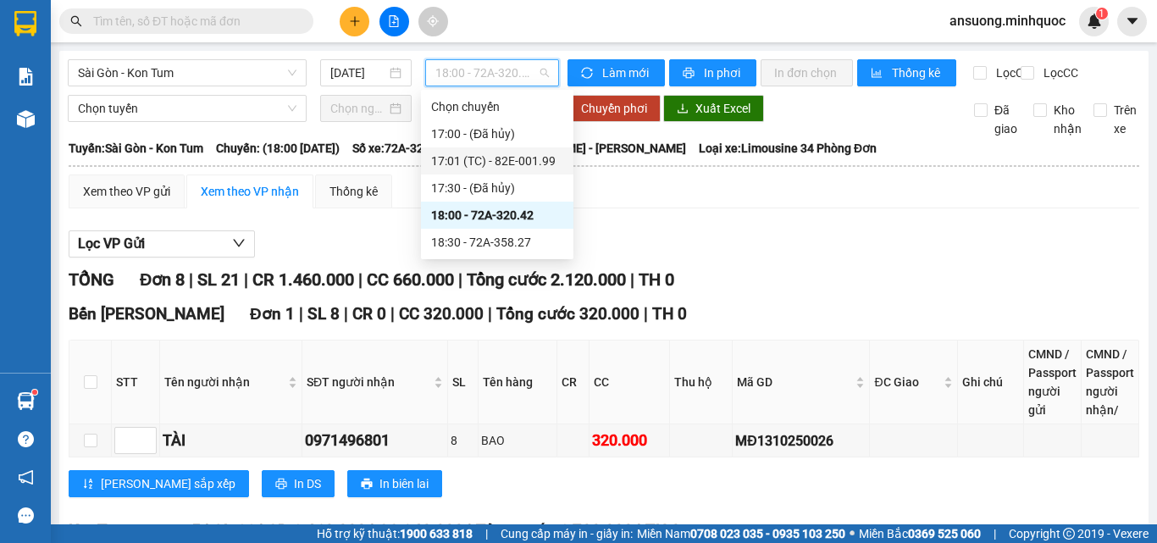
click at [503, 161] on div "17:01 (TC) - 82E-001.99" at bounding box center [497, 161] width 132 height 19
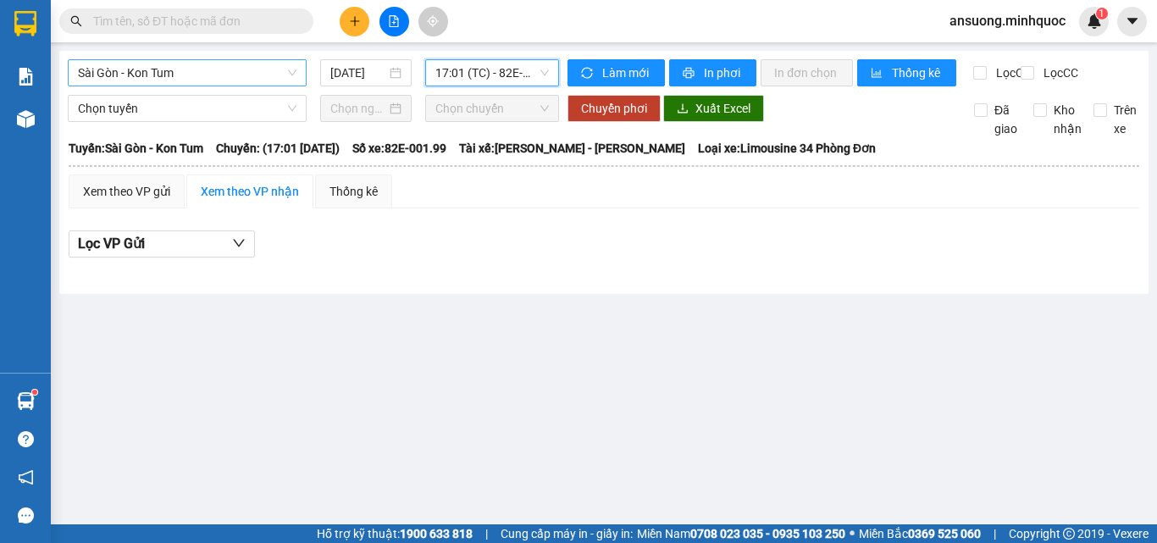
click at [139, 70] on span "Sài Gòn - Kon Tum" at bounding box center [187, 72] width 219 height 25
click at [478, 78] on span "17:01 (TC) - 82E-001.99" at bounding box center [491, 72] width 113 height 25
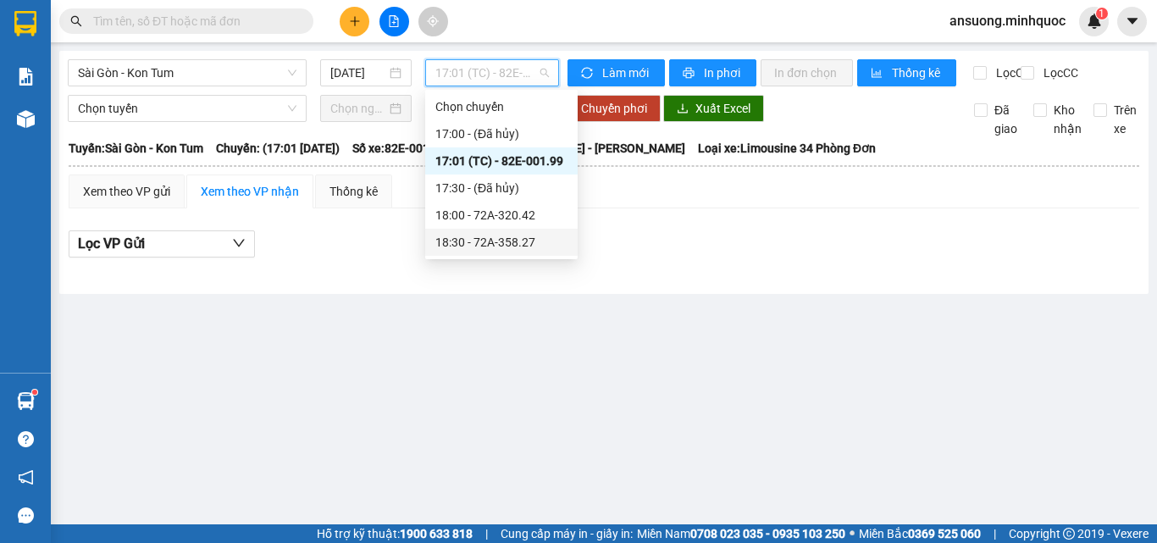
click at [506, 240] on div "18:30 - 72A-358.27" at bounding box center [501, 242] width 132 height 19
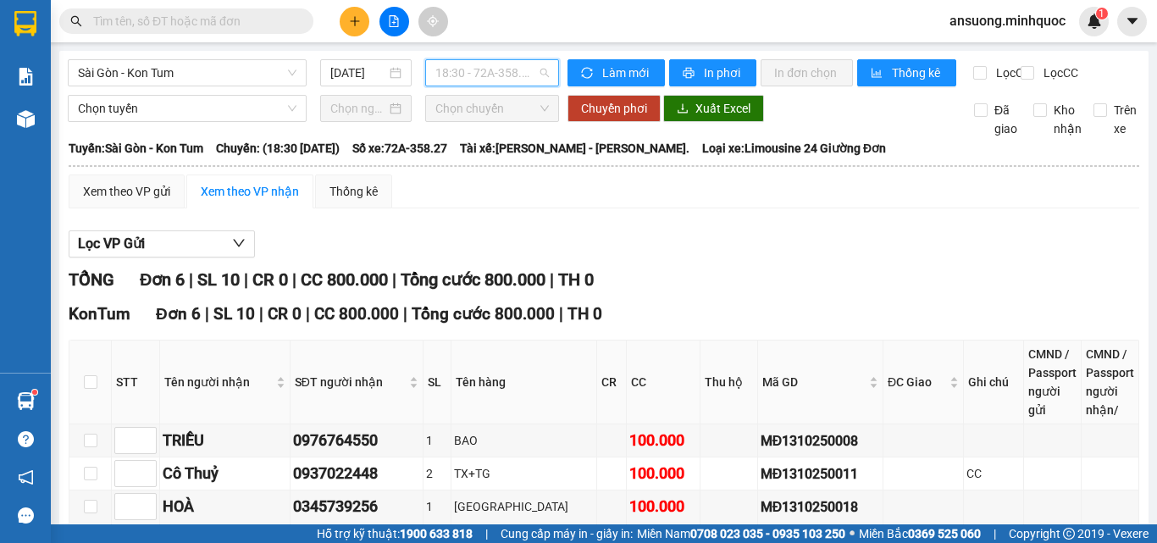
click at [490, 80] on span "18:30 - 72A-358.27" at bounding box center [491, 72] width 113 height 25
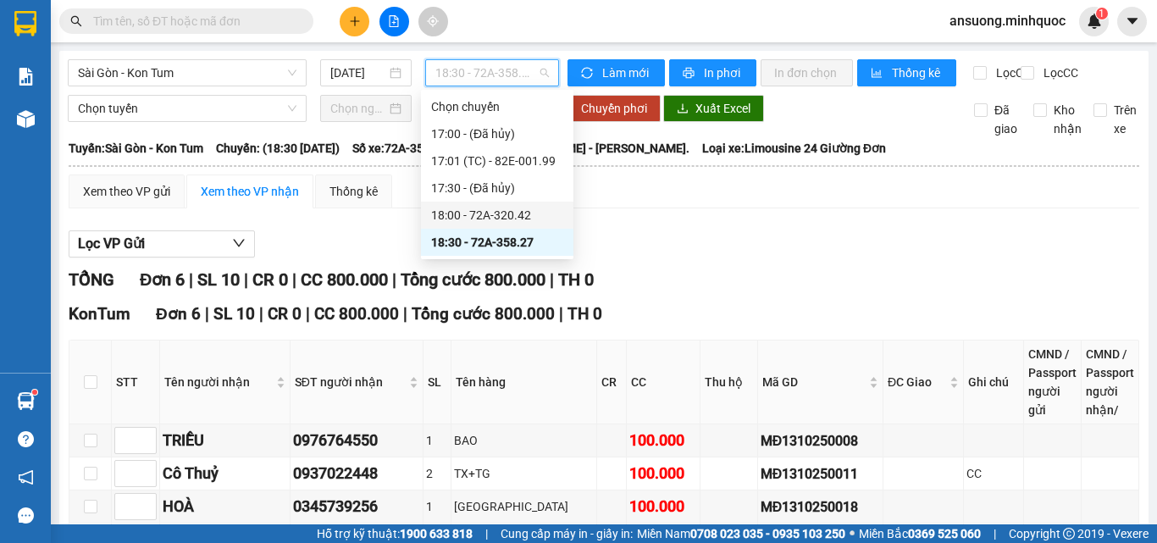
click at [500, 219] on div "18:00 - 72A-320.42" at bounding box center [497, 215] width 132 height 19
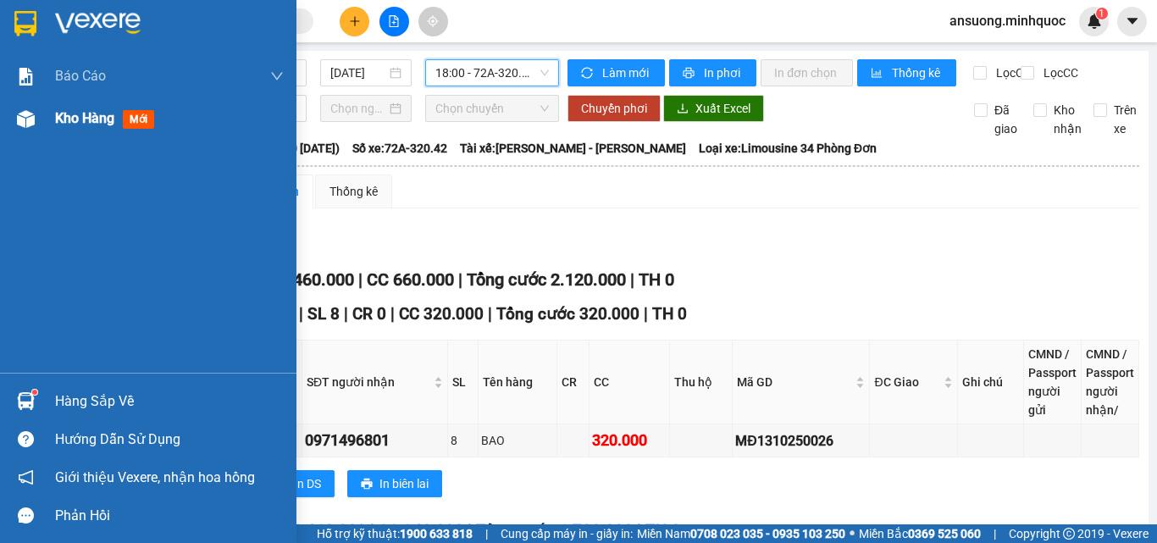
click at [29, 124] on img at bounding box center [26, 119] width 18 height 18
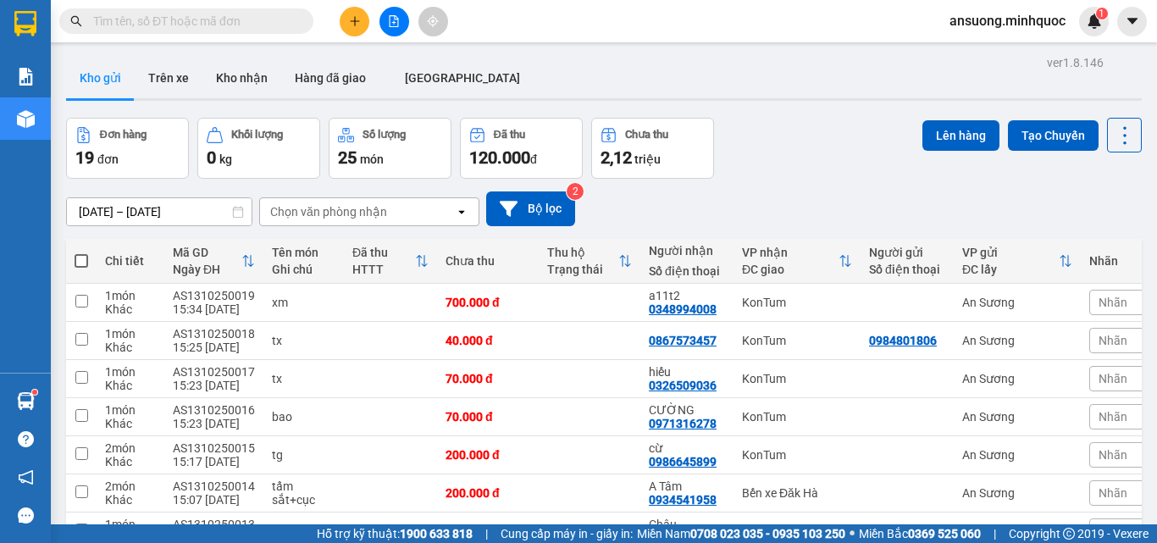
click at [356, 24] on icon "plus" at bounding box center [355, 21] width 12 height 12
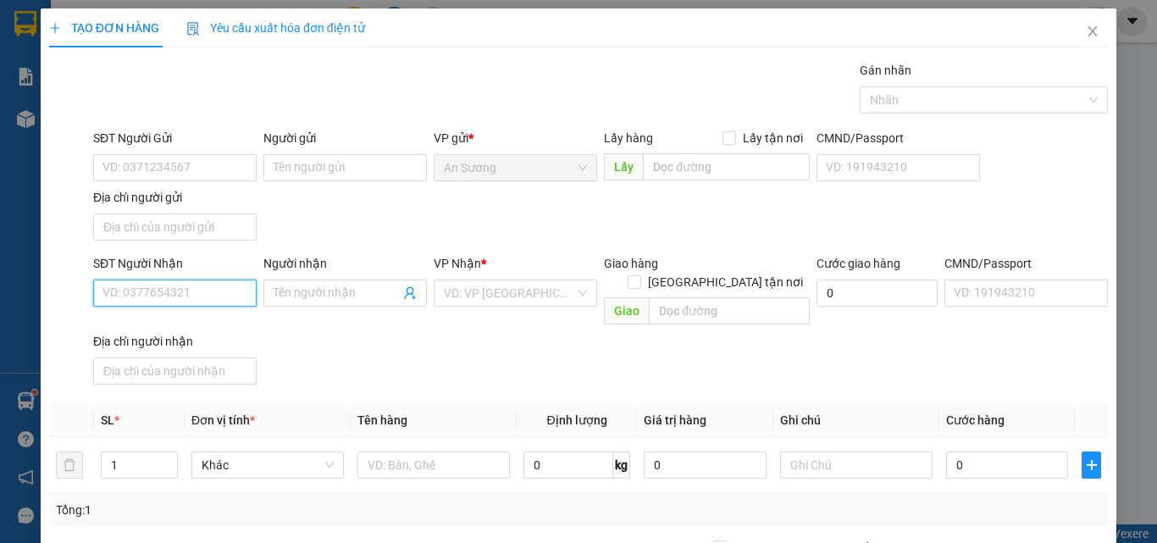
click at [133, 293] on input "SĐT Người Nhận" at bounding box center [174, 292] width 163 height 27
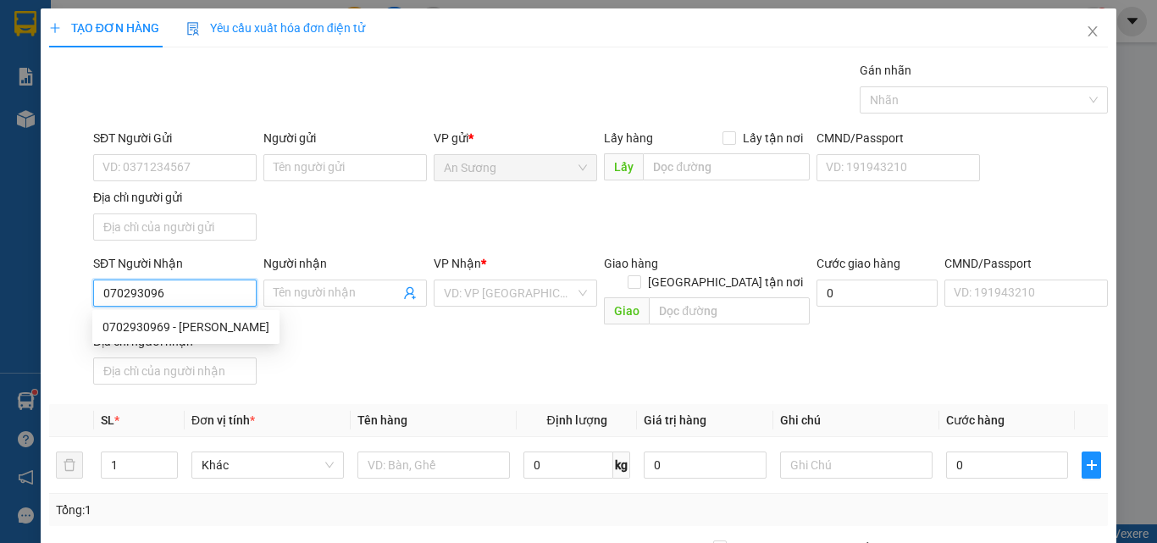
type input "0702930969"
click at [160, 322] on div "0702930969 - vy linh" at bounding box center [185, 327] width 167 height 19
type input "[PERSON_NAME]"
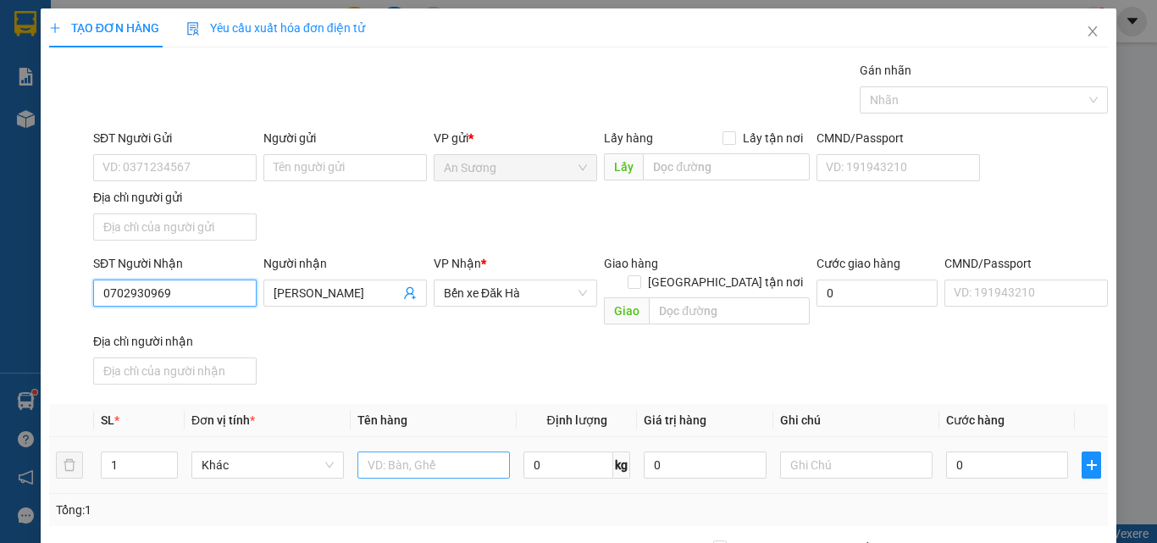
type input "0702930969"
click at [384, 452] on input "text" at bounding box center [433, 464] width 152 height 27
type input "cu"
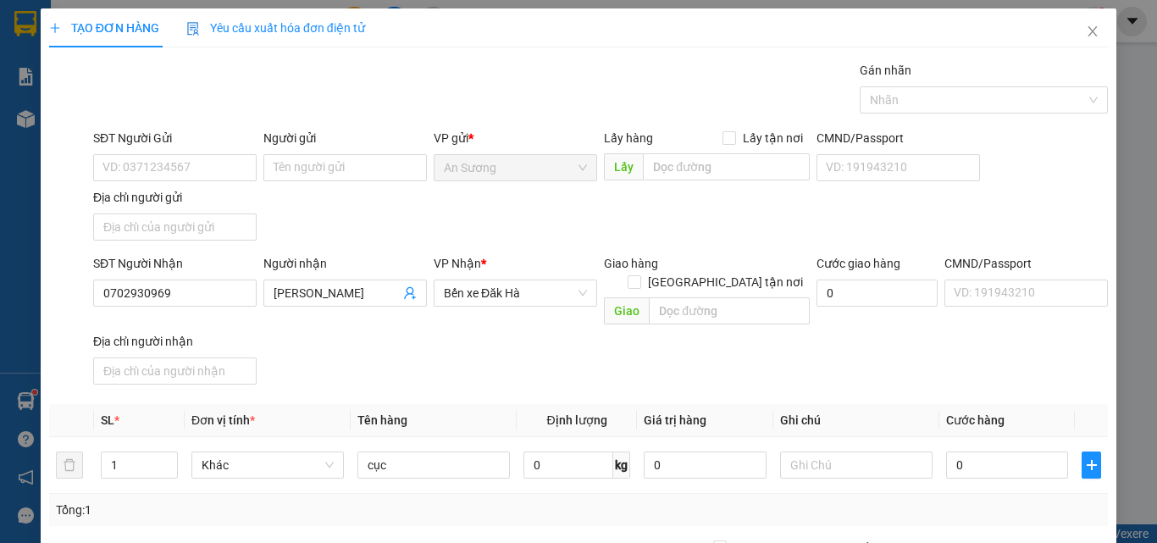
drag, startPoint x: 508, startPoint y: 330, endPoint x: 620, endPoint y: 368, distance: 117.8
click at [538, 331] on div "SĐT Người Nhận 0702930969 Người nhận vy linh VP Nhận * Bến xe Đăk Hà Giao hàng …" at bounding box center [600, 322] width 1021 height 137
click at [993, 451] on input "0" at bounding box center [1007, 464] width 122 height 27
click at [971, 379] on div "Transit Pickup Surcharge Ids Transit Deliver Surcharge Ids Transit Deliver Surc…" at bounding box center [578, 396] width 1059 height 670
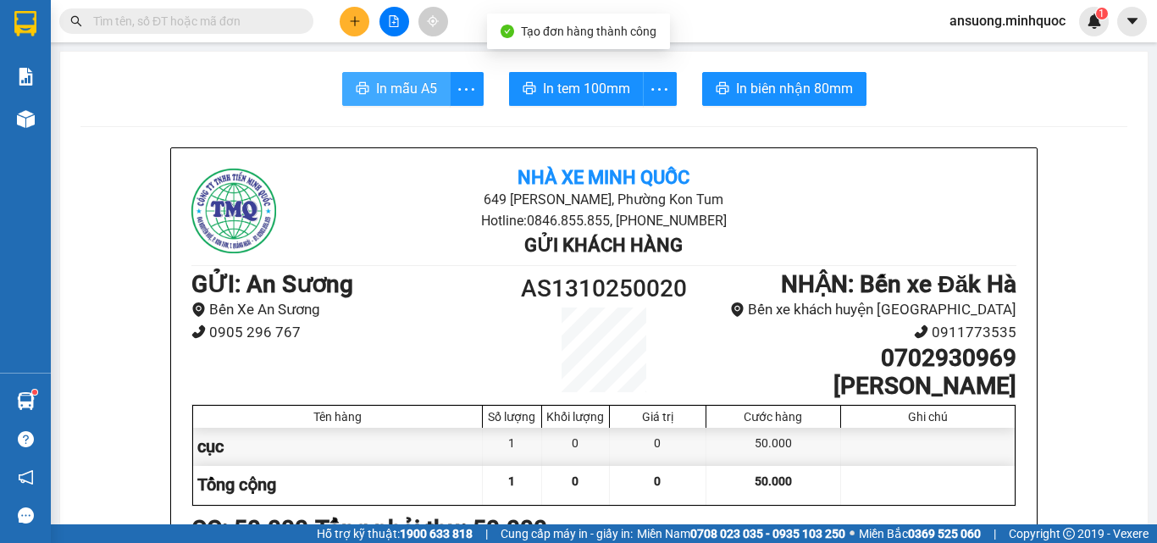
click at [405, 90] on span "In mẫu A5" at bounding box center [406, 88] width 61 height 21
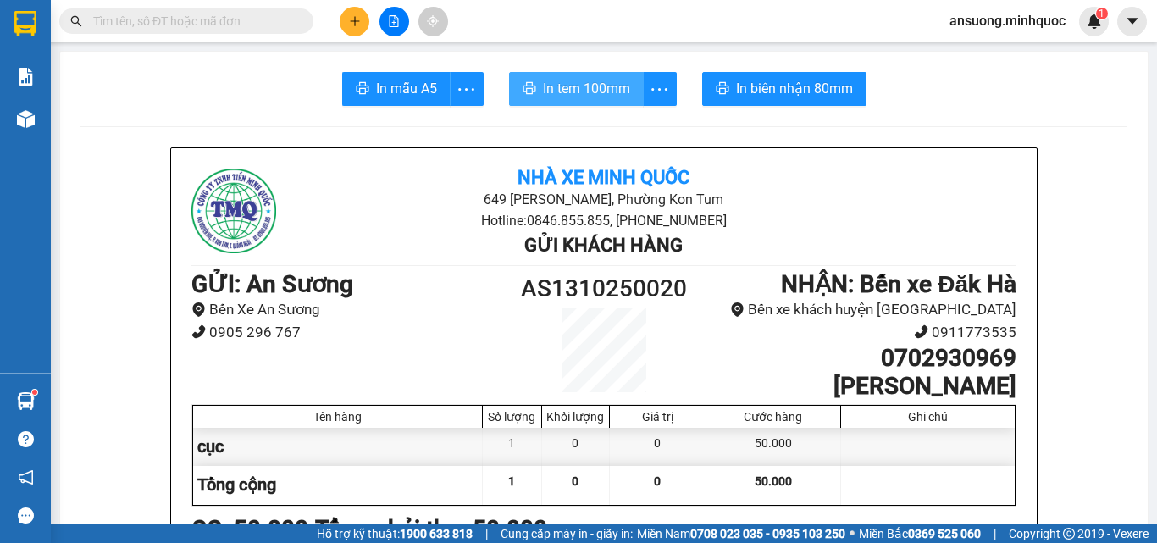
click at [622, 75] on button "In tem 100mm" at bounding box center [576, 89] width 135 height 34
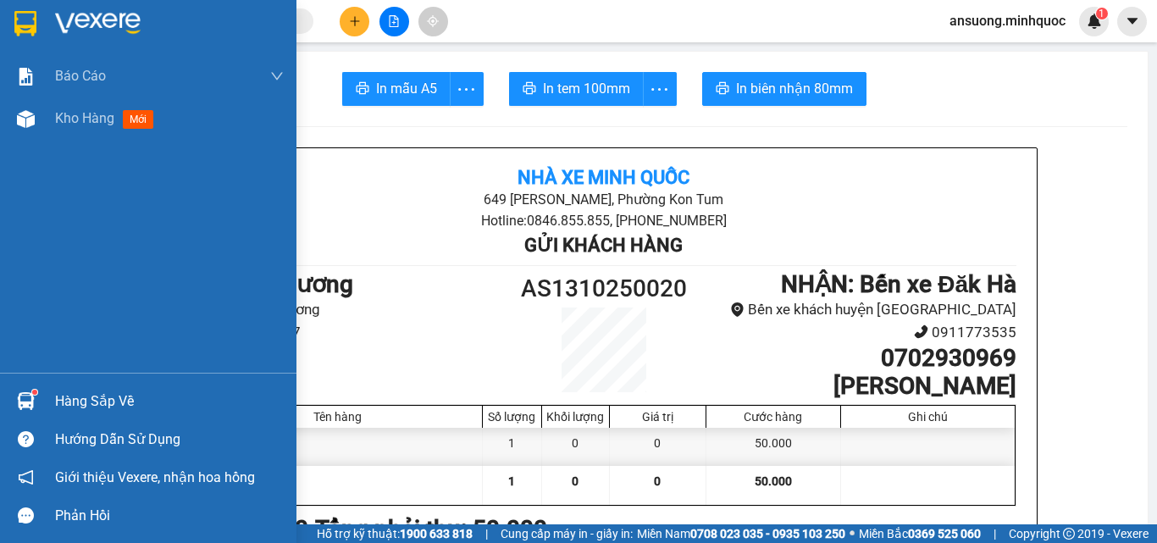
drag, startPoint x: 21, startPoint y: 122, endPoint x: 82, endPoint y: 2, distance: 134.8
click at [21, 123] on img at bounding box center [26, 119] width 18 height 18
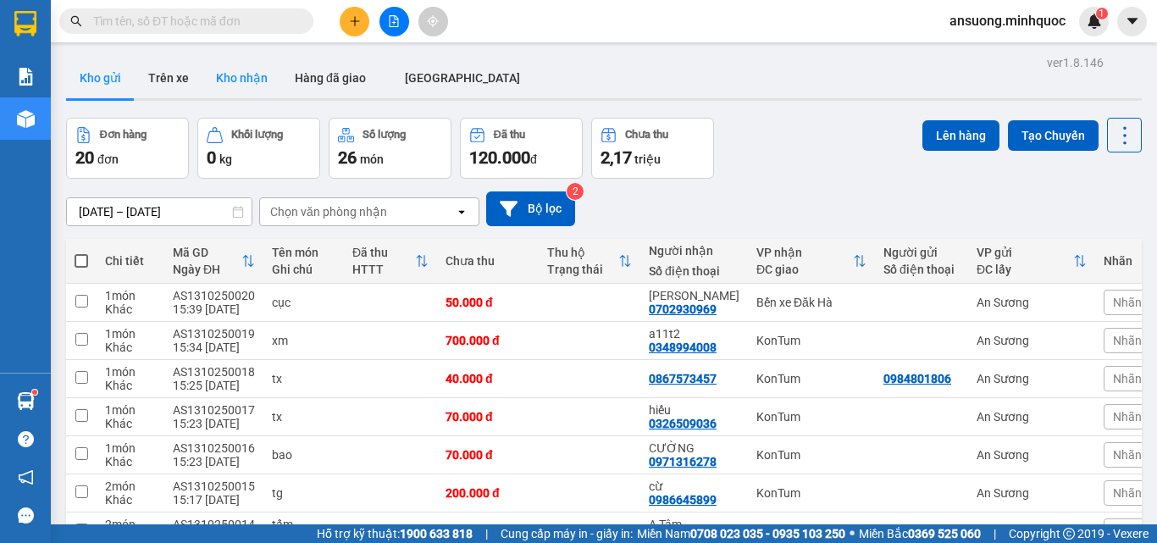
click at [212, 91] on button "Kho nhận" at bounding box center [241, 78] width 79 height 41
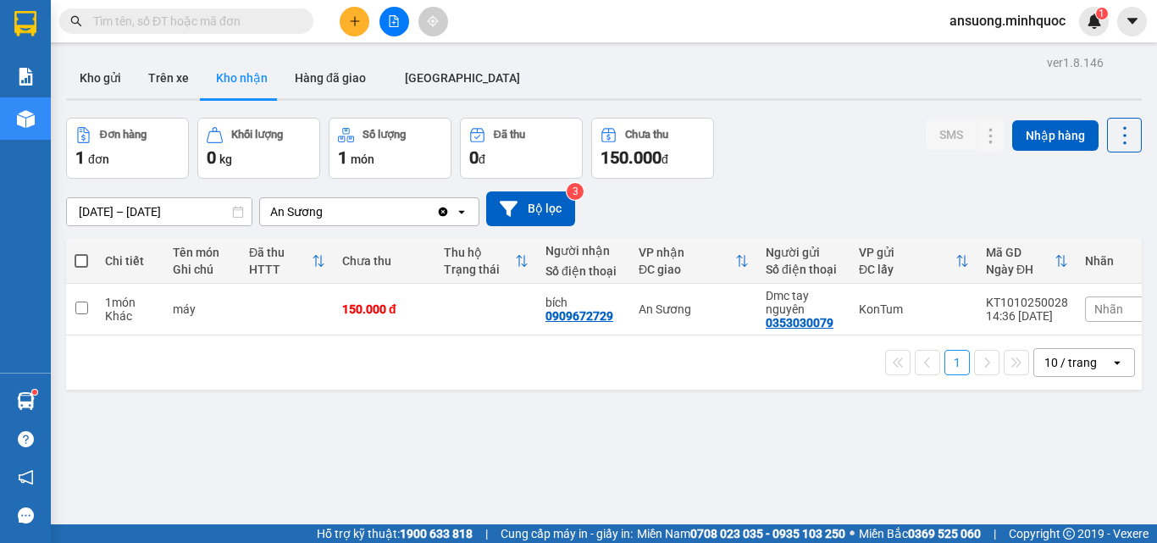
drag, startPoint x: 91, startPoint y: 84, endPoint x: 95, endPoint y: 11, distance: 72.9
click at [91, 76] on button "Kho gửi" at bounding box center [100, 78] width 69 height 41
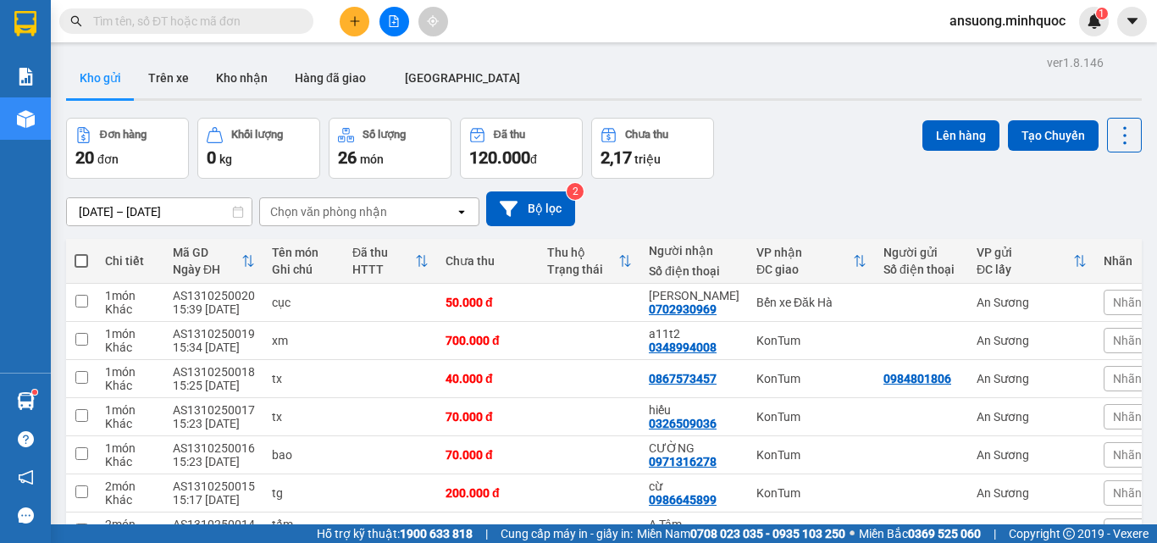
click at [344, 29] on button at bounding box center [355, 22] width 30 height 30
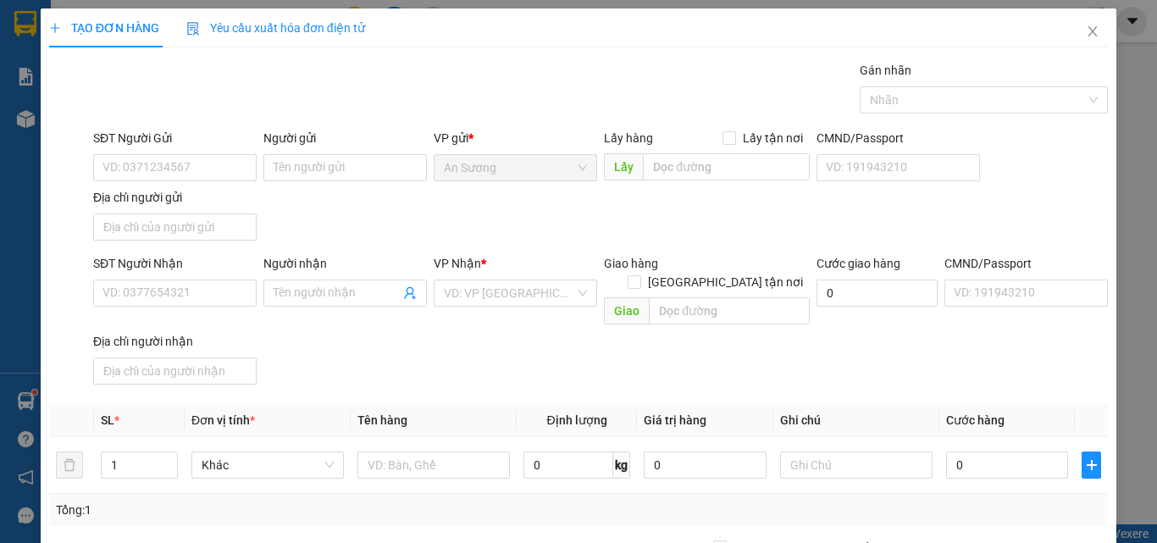
click at [167, 312] on div "SĐT Người Nhận VD: 0377654321" at bounding box center [174, 283] width 163 height 59
drag, startPoint x: 165, startPoint y: 307, endPoint x: 167, endPoint y: 294, distance: 12.8
click at [165, 301] on div "SĐT Người Nhận VD: 0377654321" at bounding box center [174, 283] width 163 height 59
click at [167, 292] on input "SĐT Người Nhận" at bounding box center [174, 292] width 163 height 27
click at [169, 296] on input "SĐT Người Nhận" at bounding box center [174, 292] width 163 height 27
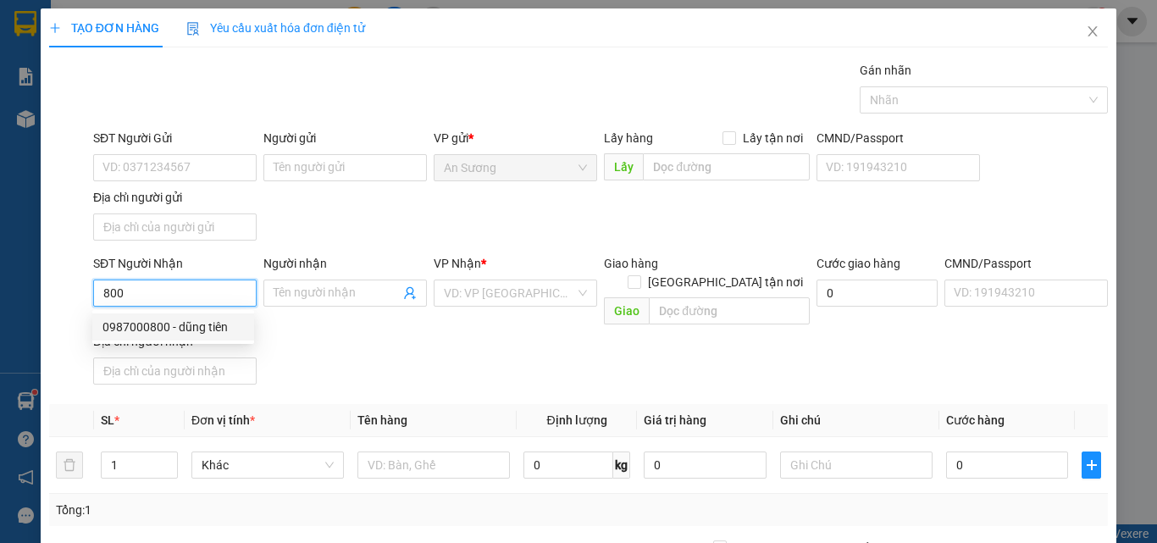
click at [177, 320] on div "0987000800 - dũng tiên" at bounding box center [172, 327] width 141 height 19
type input "0987000800"
type input "dũng tiên"
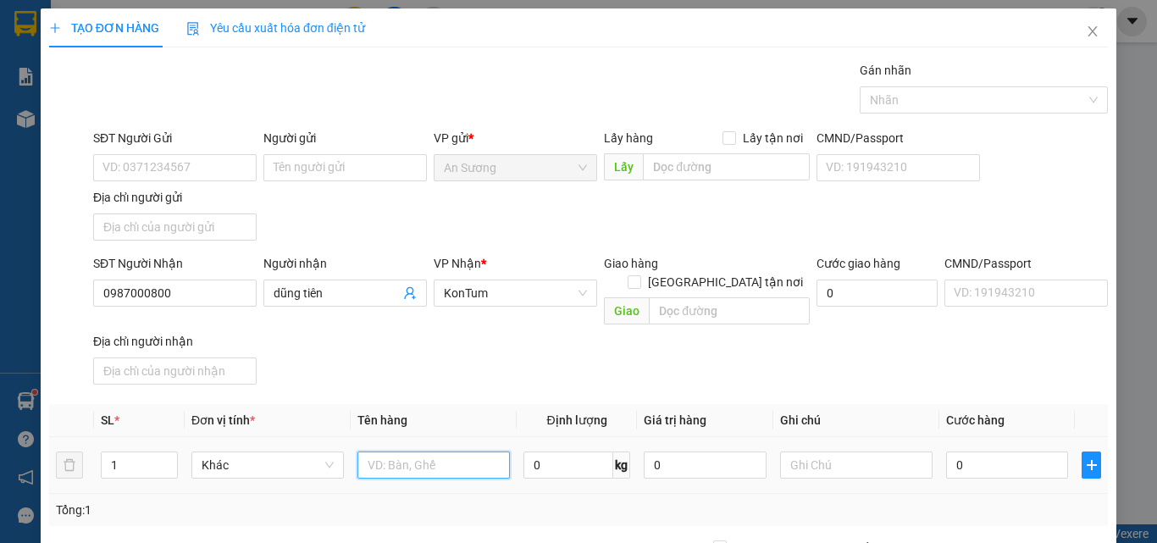
click at [390, 451] on input "text" at bounding box center [433, 464] width 152 height 27
click at [1001, 451] on input "0" at bounding box center [1007, 464] width 122 height 27
click at [999, 341] on div "SĐT Người Nhận 0987000800 Người nhận dũng tiên VP Nhận * KonTum Giao hàng Giao …" at bounding box center [600, 322] width 1021 height 137
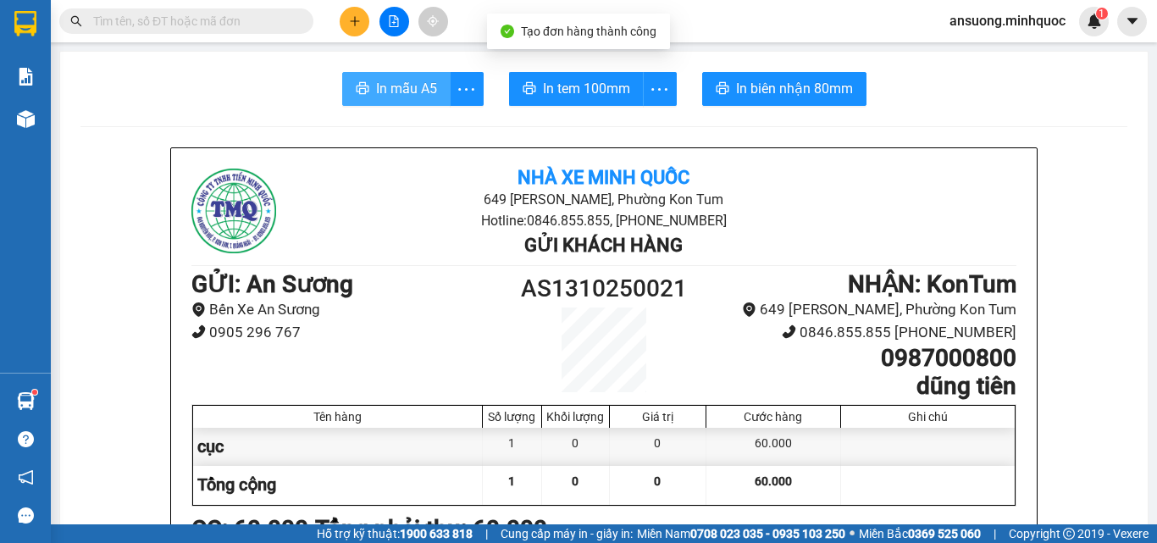
click at [402, 91] on span "In mẫu A5" at bounding box center [406, 88] width 61 height 21
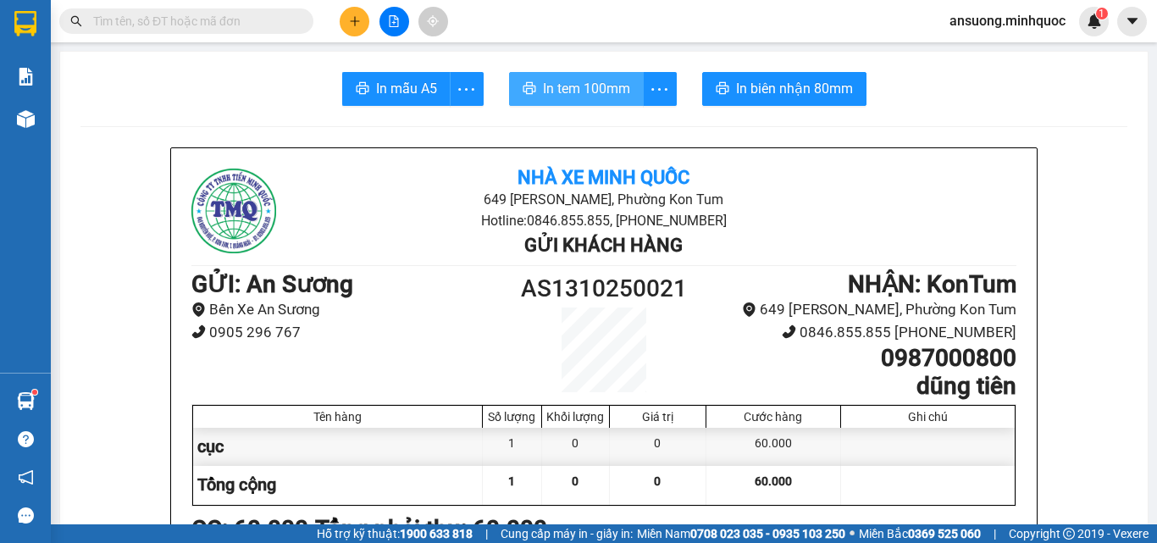
click at [588, 90] on span "In tem 100mm" at bounding box center [586, 88] width 87 height 21
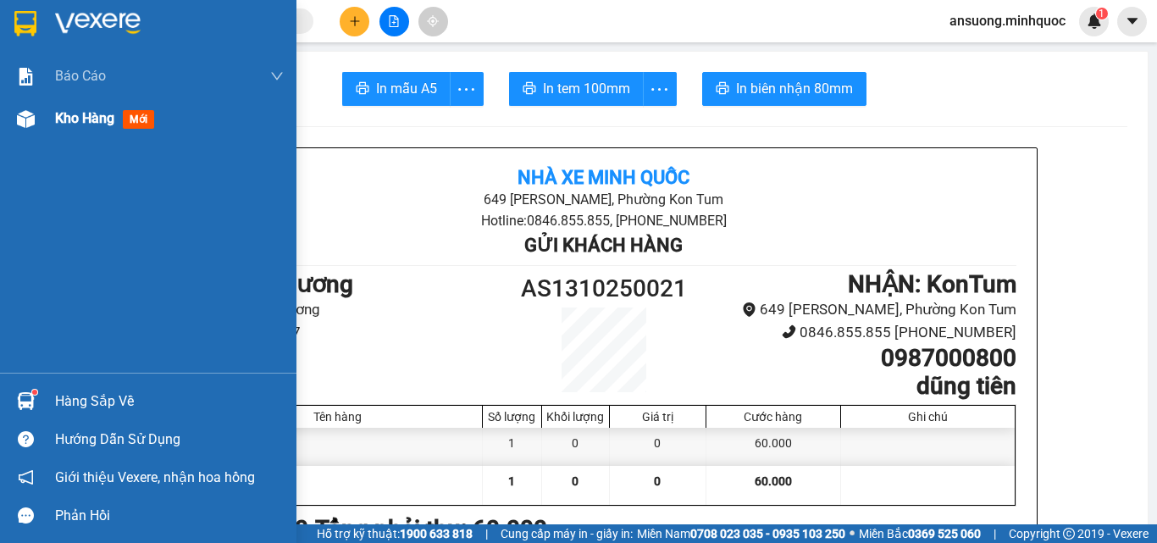
click at [0, 131] on div "Kho hàng mới" at bounding box center [148, 118] width 296 height 42
click at [42, 120] on div "Kho hàng mới" at bounding box center [148, 118] width 296 height 42
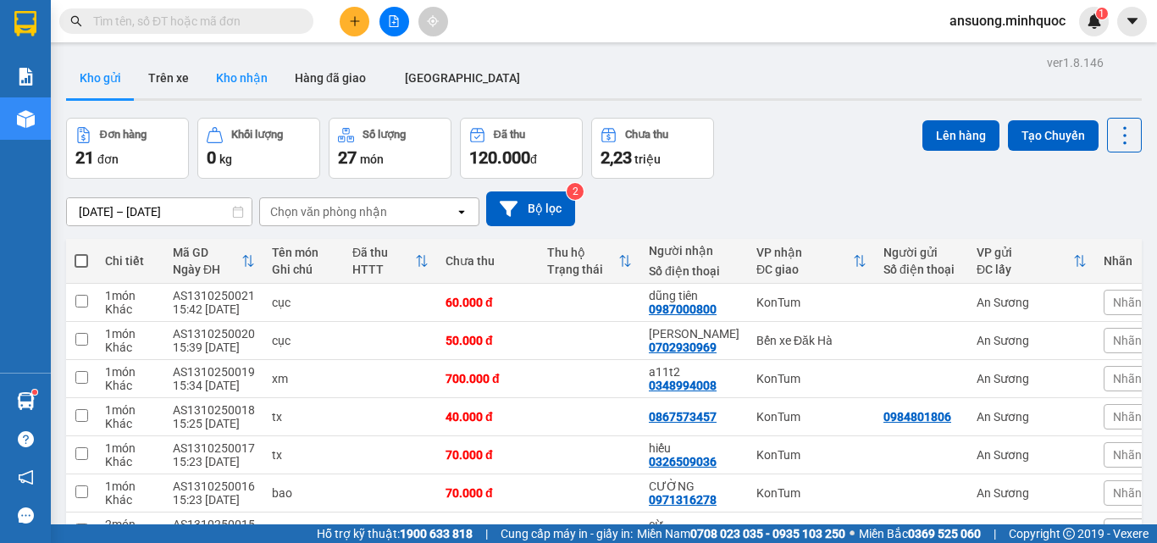
click at [248, 91] on button "Kho nhận" at bounding box center [241, 78] width 79 height 41
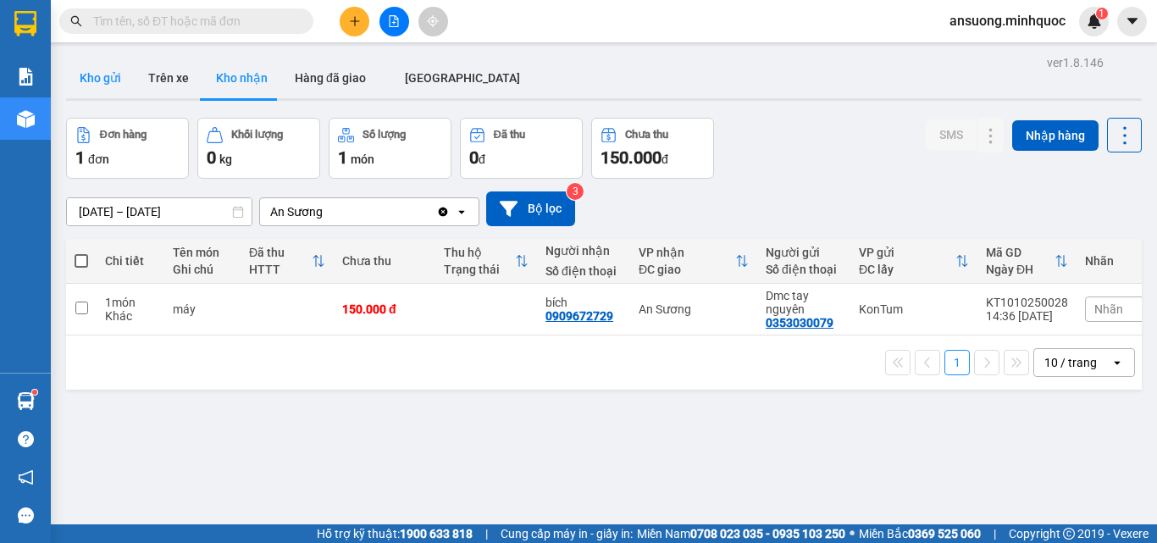
click at [77, 78] on button "Kho gửi" at bounding box center [100, 78] width 69 height 41
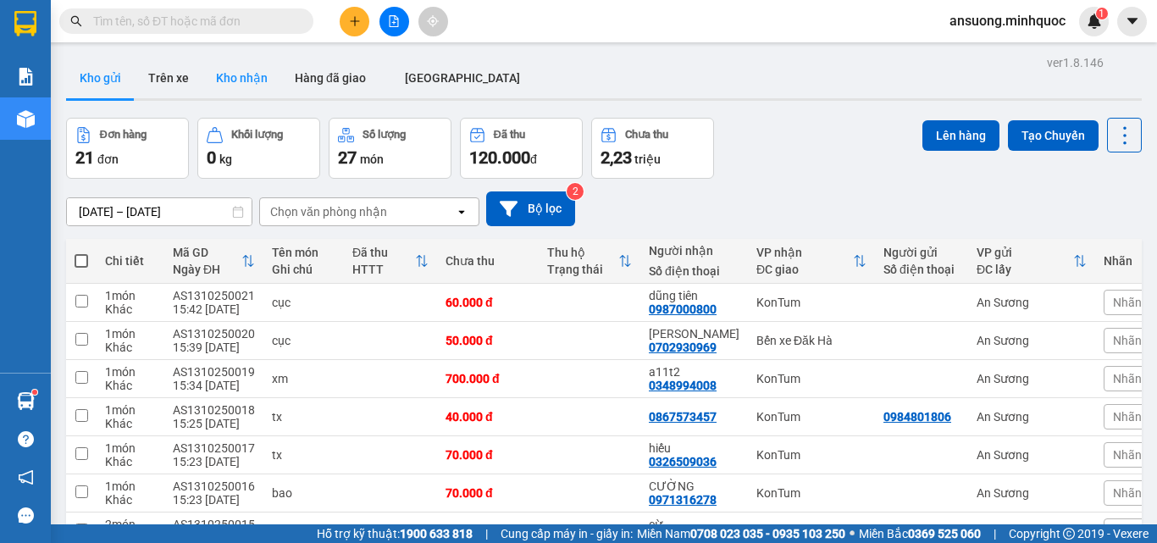
click at [227, 77] on button "Kho nhận" at bounding box center [241, 78] width 79 height 41
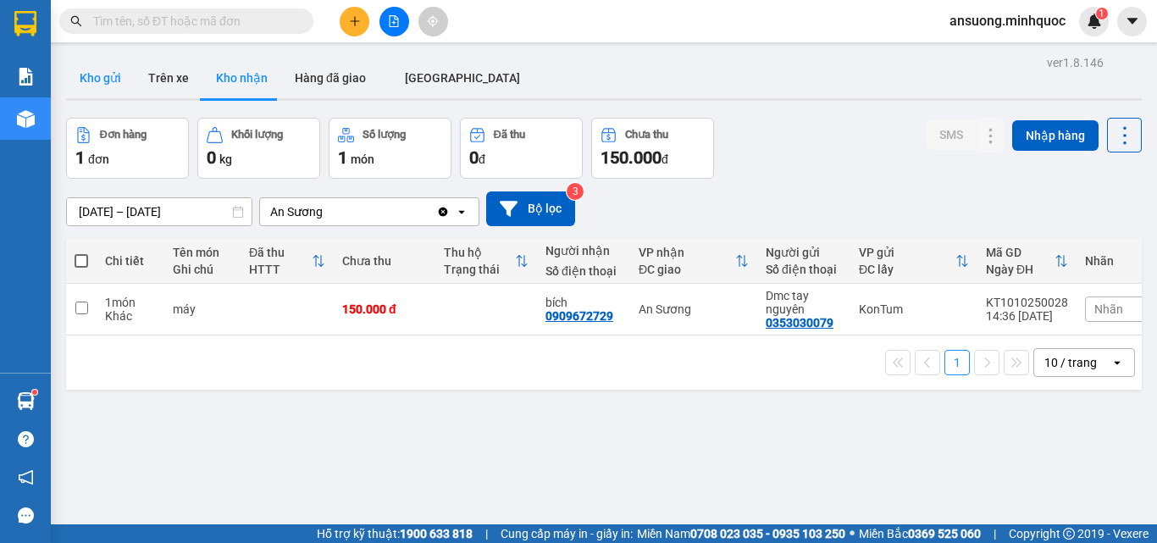
click at [105, 79] on button "Kho gửi" at bounding box center [100, 78] width 69 height 41
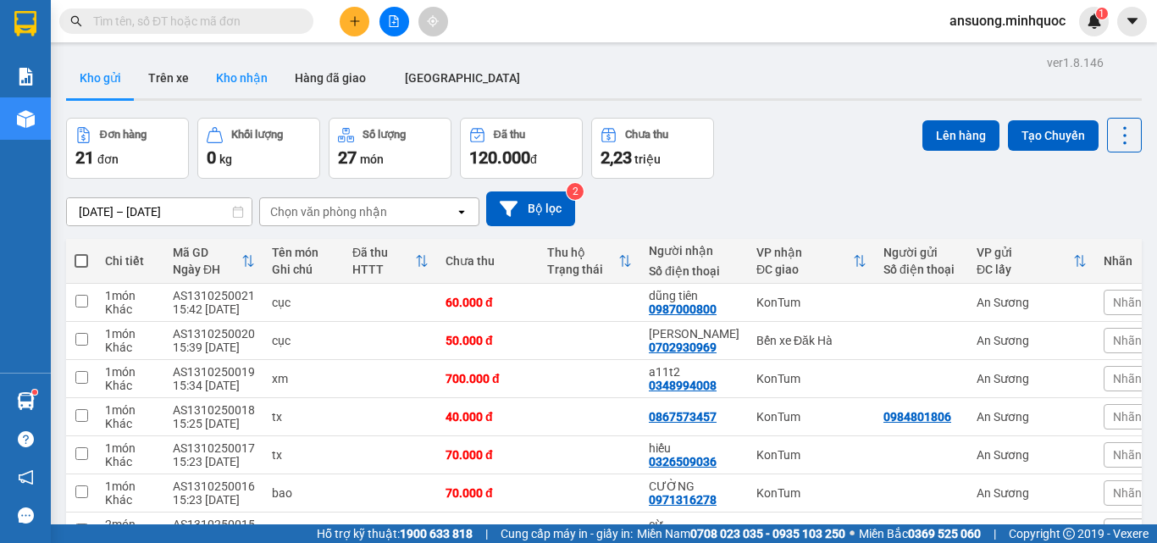
click at [245, 73] on button "Kho nhận" at bounding box center [241, 78] width 79 height 41
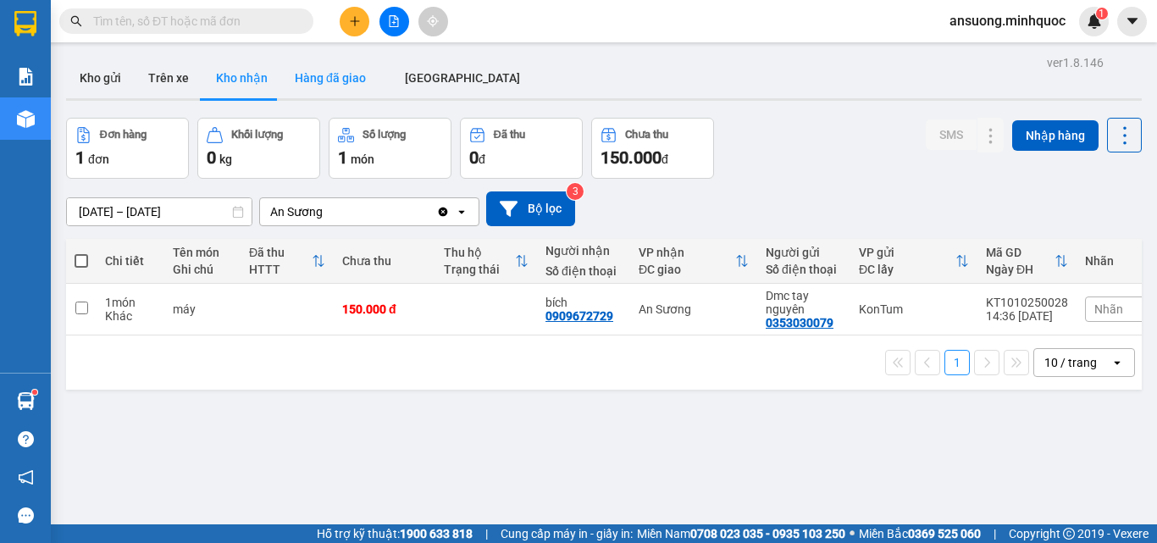
drag, startPoint x: 93, startPoint y: 64, endPoint x: 330, endPoint y: 86, distance: 238.1
click at [317, 66] on section "Kết quả tìm kiếm ( 0 ) Bộ lọc No Data ansuong.minhquoc 1 Báo cáo Báo cáo dòng t…" at bounding box center [578, 271] width 1157 height 543
drag, startPoint x: 122, startPoint y: 75, endPoint x: 47, endPoint y: 111, distance: 83.0
click at [121, 75] on button "Kho gửi" at bounding box center [100, 78] width 69 height 41
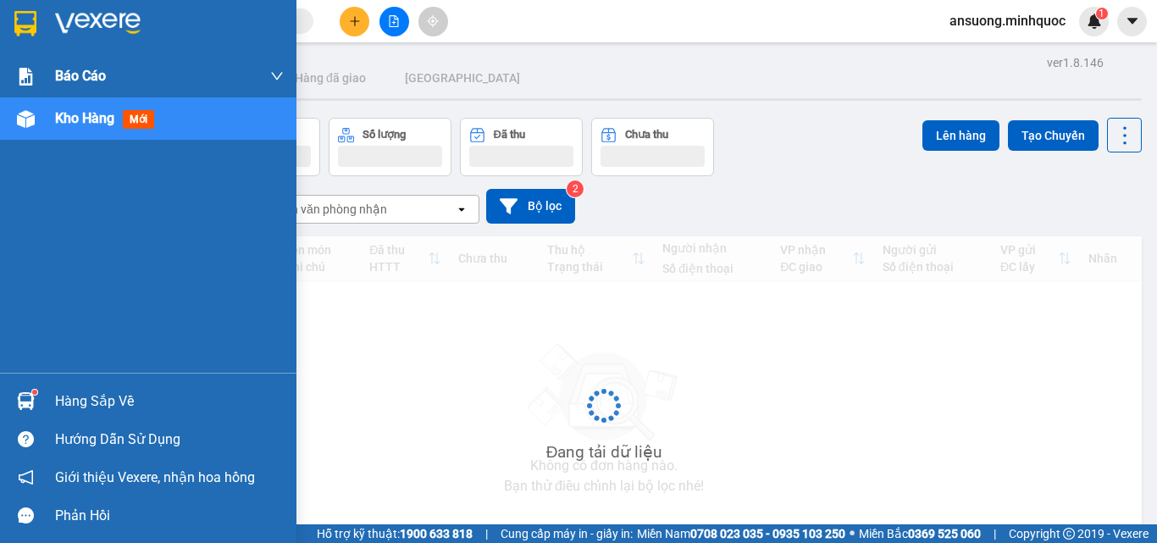
click at [2, 53] on div at bounding box center [148, 27] width 296 height 55
click at [25, 82] on img at bounding box center [26, 77] width 18 height 18
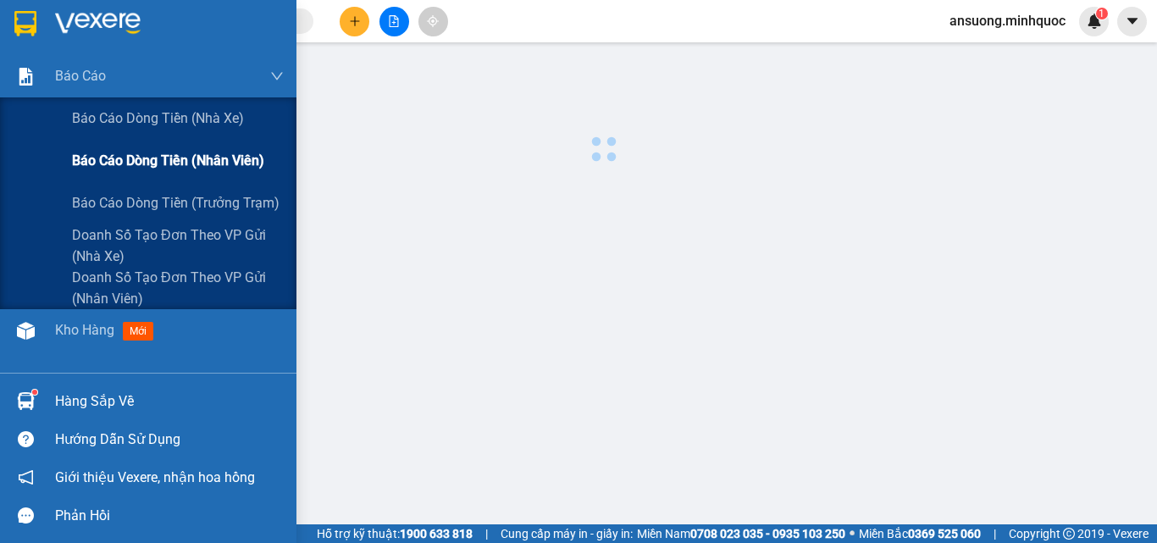
click at [160, 142] on div "Báo cáo dòng tiền (nhân viên)" at bounding box center [178, 161] width 212 height 42
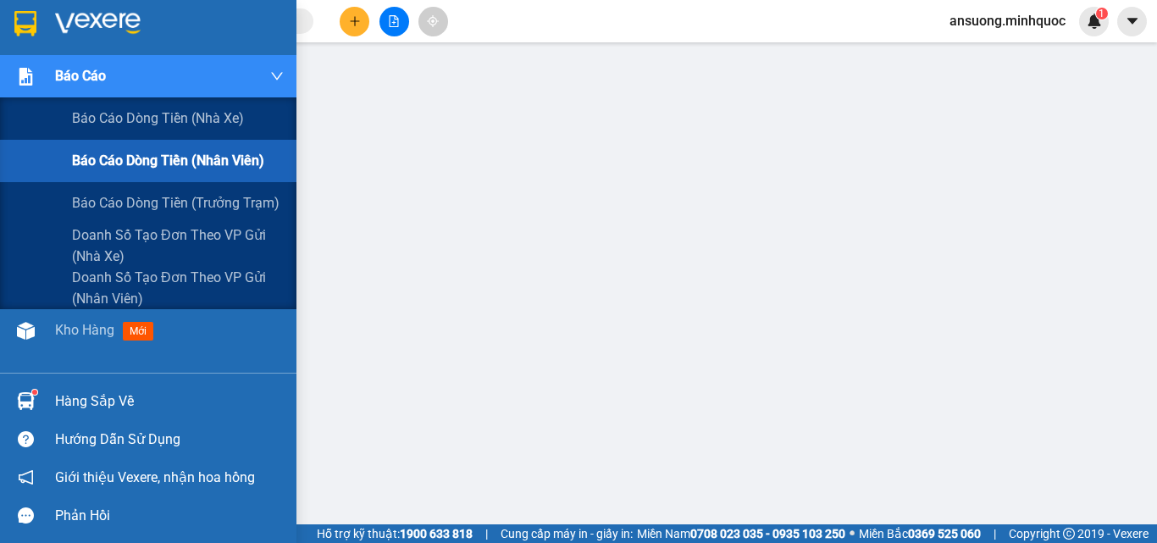
click at [157, 162] on span "Báo cáo dòng tiền (nhân viên)" at bounding box center [168, 160] width 192 height 21
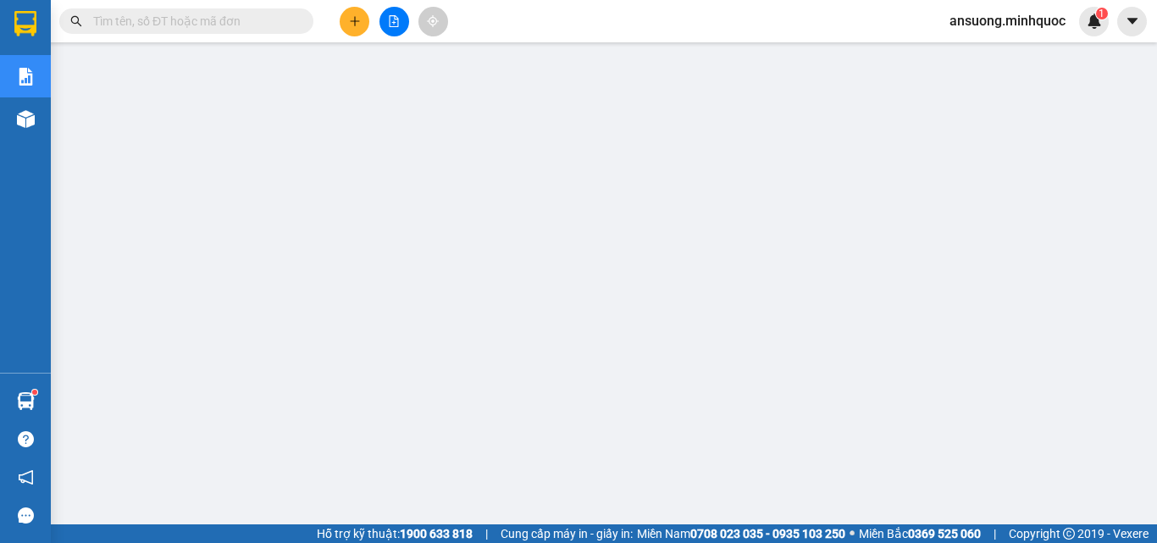
click at [390, 27] on button at bounding box center [394, 22] width 30 height 30
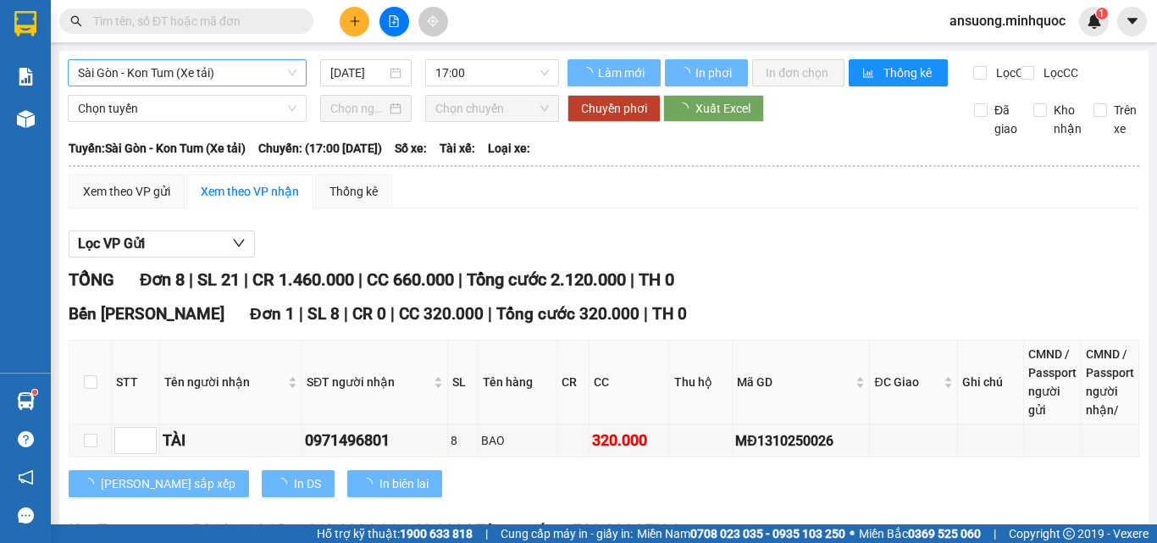
click at [133, 80] on span "Sài Gòn - Kon Tum (Xe tải)" at bounding box center [187, 72] width 219 height 25
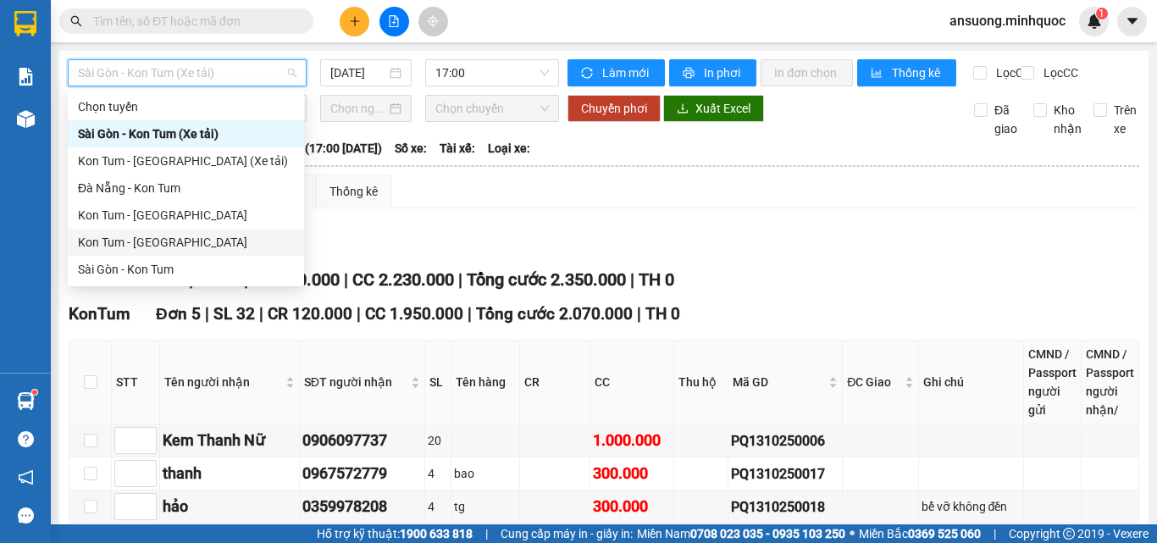
drag, startPoint x: 101, startPoint y: 259, endPoint x: 148, endPoint y: 246, distance: 49.1
click at [148, 246] on div "Chọn tuyến Sài Gòn - Kon Tum (Xe tải) Kon Tum - Sài Gòn (Xe tải) Đà Nẵng - Kon…" at bounding box center [186, 188] width 236 height 190
click at [148, 246] on div "Kon Tum - [GEOGRAPHIC_DATA]" at bounding box center [186, 242] width 216 height 19
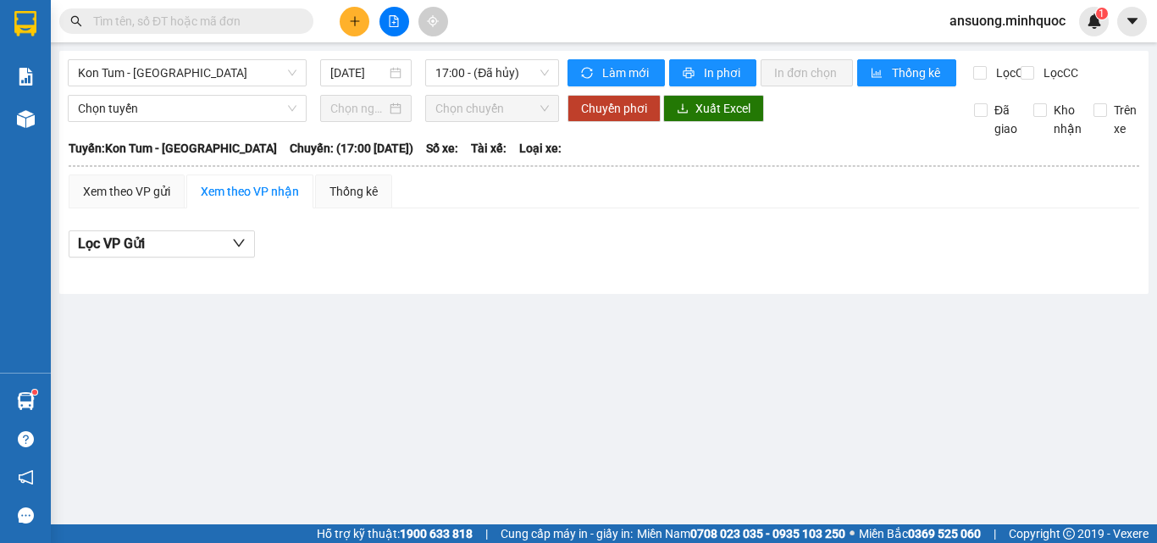
drag, startPoint x: 364, startPoint y: 89, endPoint x: 364, endPoint y: 77, distance: 11.9
click at [364, 86] on div "Kon Tum - Sài Gòn 13/10/2025 17:00 - (Đã hủy)" at bounding box center [313, 72] width 491 height 27
click at [366, 77] on input "[DATE]" at bounding box center [358, 73] width 56 height 19
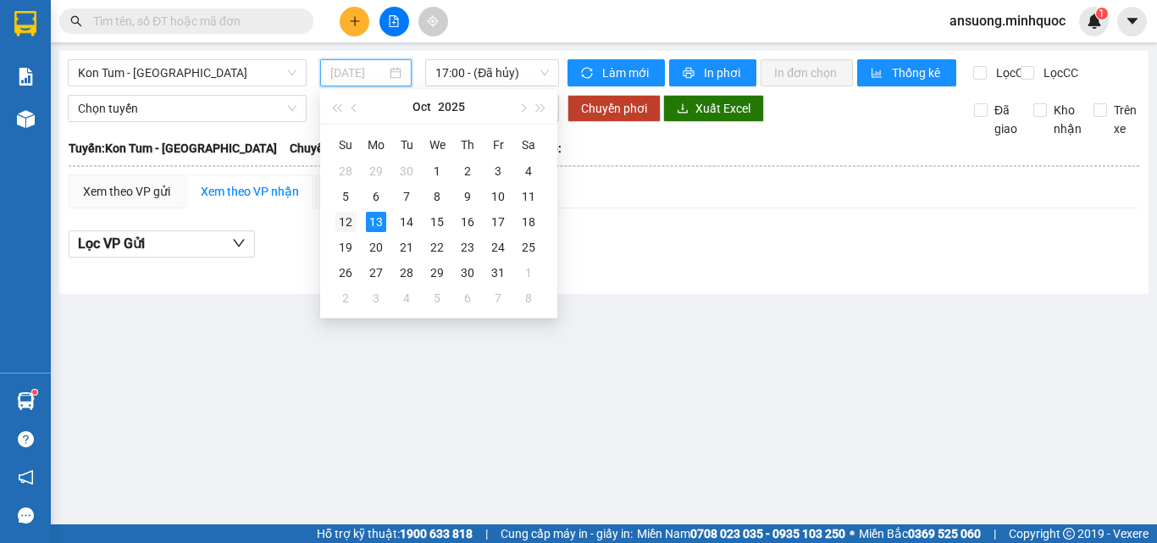
click at [338, 222] on div "12" at bounding box center [345, 222] width 20 height 20
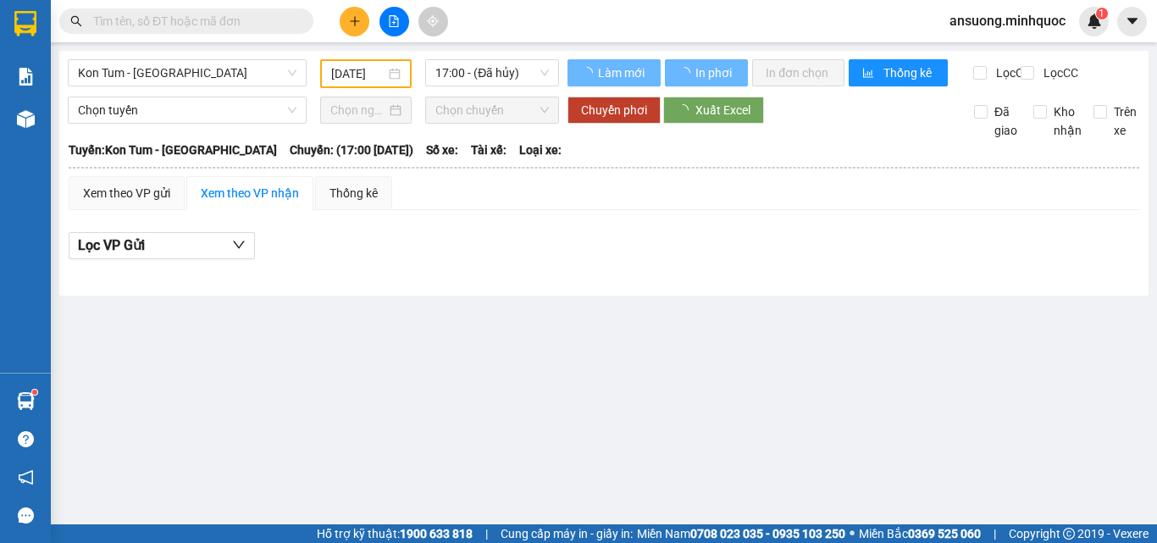
drag, startPoint x: 378, startPoint y: 393, endPoint x: 378, endPoint y: 329, distance: 64.4
click at [378, 390] on main "Kon Tum - Sài Gòn 12/10/2025 17:00 - (Đã hủy) Làm mới In phơi In đơn chọn Thống…" at bounding box center [578, 262] width 1157 height 524
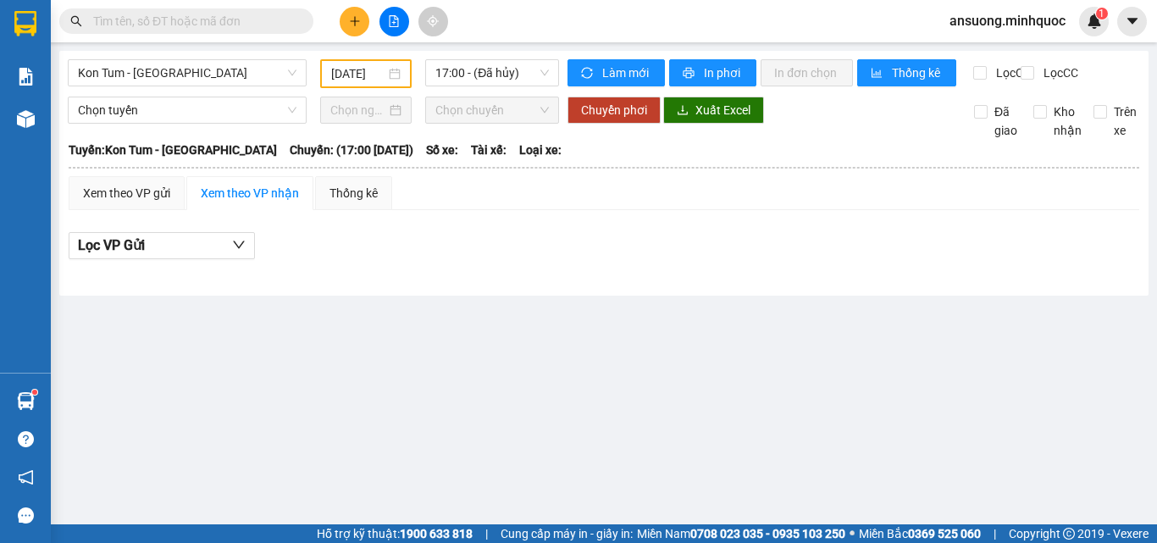
click at [480, 55] on div "Kon Tum - Sài Gòn 12/10/2025 17:00 - (Đã hủy) Làm mới In phơi In đơn chọn Thống…" at bounding box center [603, 173] width 1089 height 245
click at [488, 63] on span "17:00 - (Đã hủy)" at bounding box center [491, 72] width 113 height 25
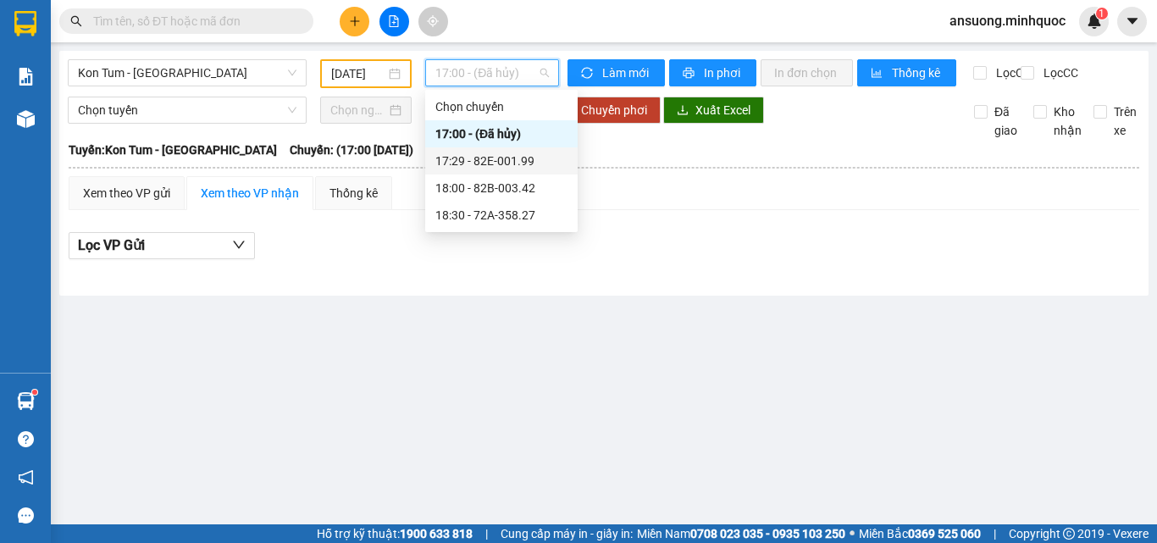
drag, startPoint x: 491, startPoint y: 154, endPoint x: 507, endPoint y: 165, distance: 19.5
click at [507, 165] on div "Chọn chuyến 17:00 - (Đã hủy) 17:29 - 82E-001.99 18:00 - 82B-003.42 18:30 - 72A-…" at bounding box center [501, 161] width 152 height 136
click at [507, 165] on div "17:29 - 82E-001.99" at bounding box center [501, 161] width 132 height 19
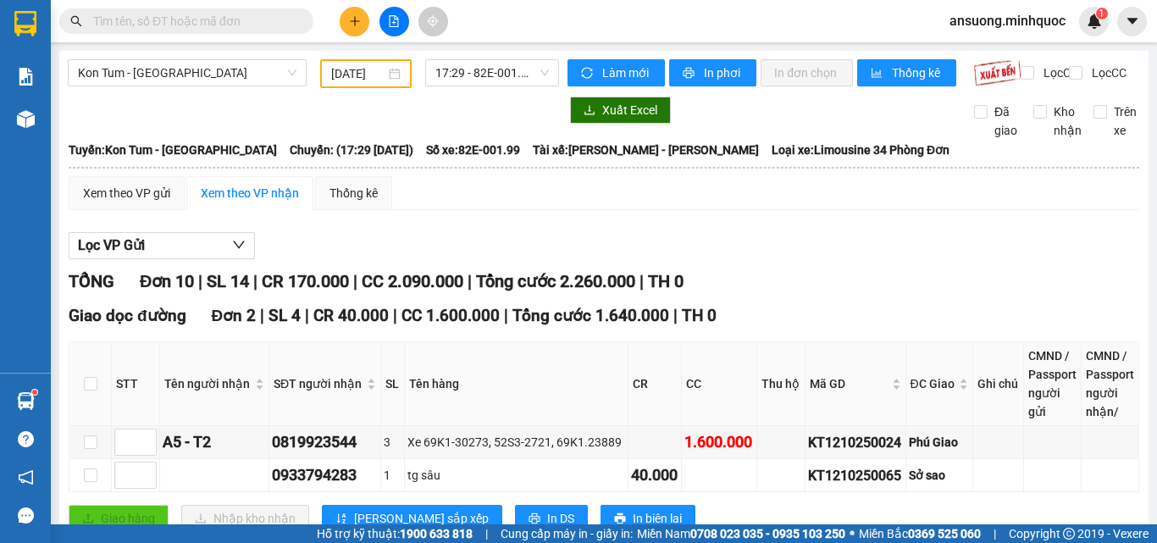
click at [356, 30] on button at bounding box center [355, 22] width 30 height 30
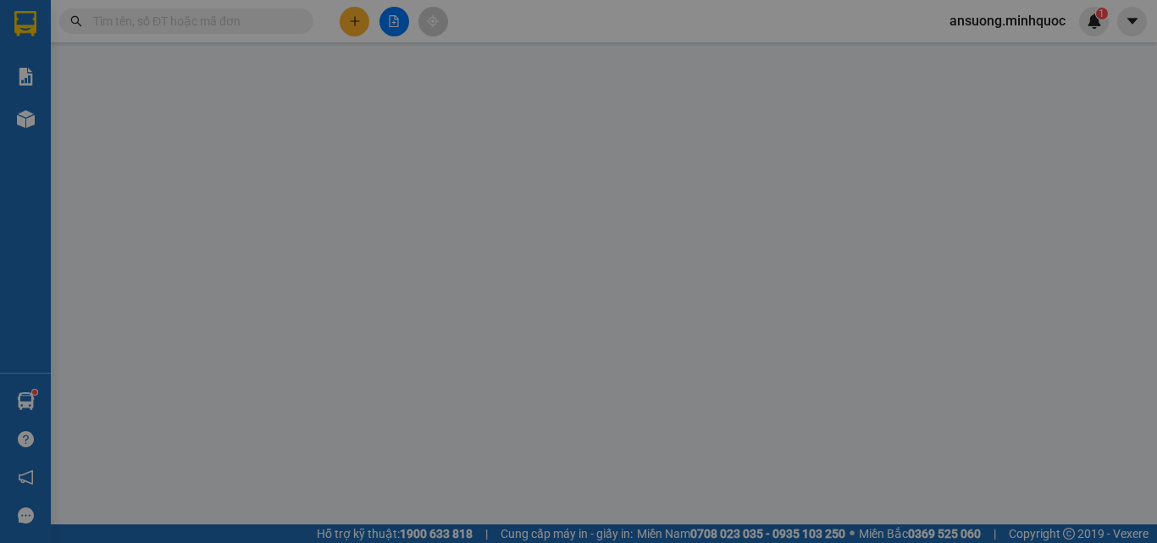
click at [355, 25] on span "Yêu cầu xuất hóa đơn điện tử" at bounding box center [275, 28] width 179 height 14
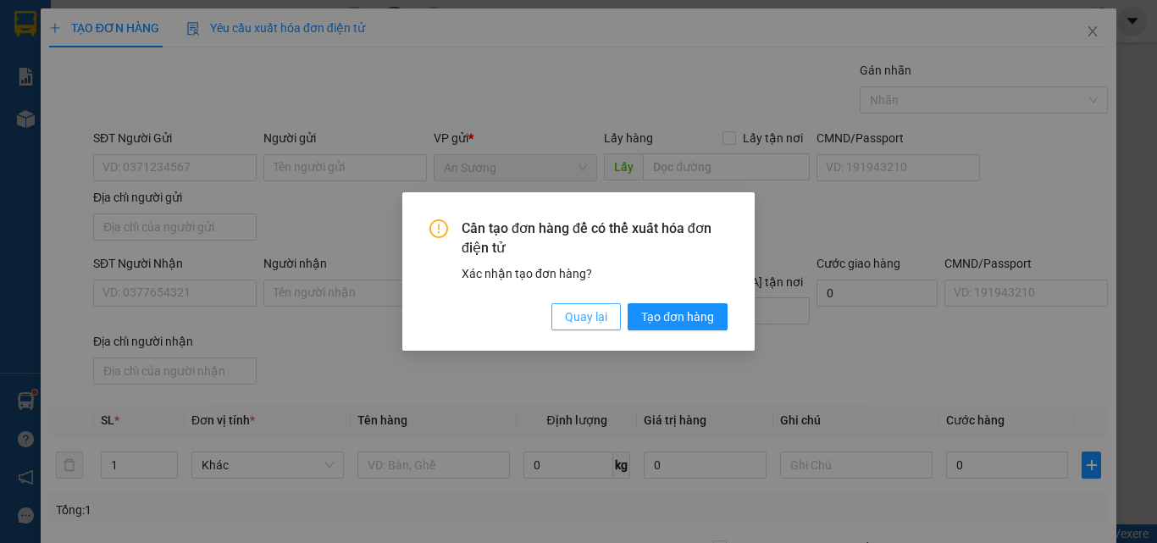
drag, startPoint x: 572, startPoint y: 306, endPoint x: 401, endPoint y: 318, distance: 170.6
click at [553, 307] on button "Quay lại" at bounding box center [585, 316] width 69 height 27
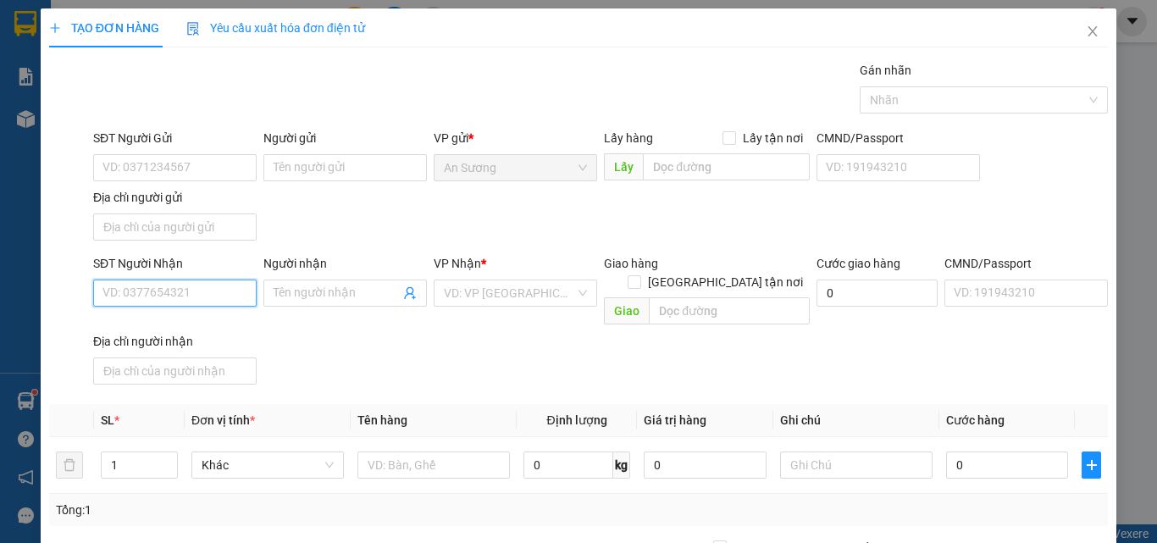
click at [196, 303] on input "SĐT Người Nhận" at bounding box center [174, 292] width 163 height 27
click at [174, 295] on input "SĐT Người Nhận" at bounding box center [174, 292] width 163 height 27
click at [174, 326] on div "0981705301" at bounding box center [172, 327] width 141 height 19
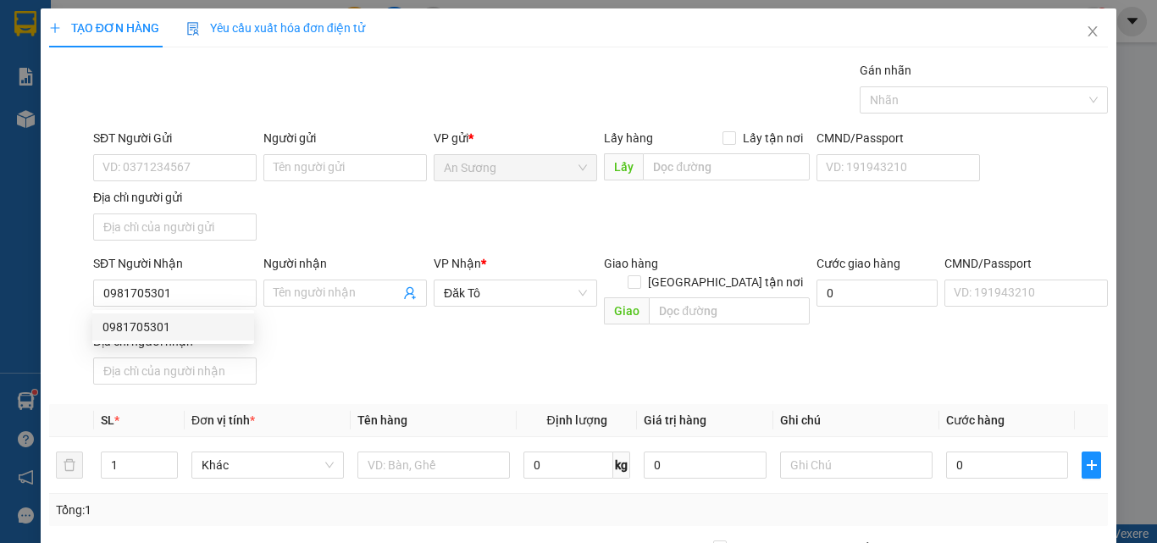
click at [381, 221] on div "SĐT Người Gửi VD: 0371234567 Người gửi Tên người gửi VP gửi * An Sương Lấy hàng…" at bounding box center [600, 188] width 1021 height 119
click at [150, 152] on div "SĐT Người Gửi" at bounding box center [174, 141] width 163 height 25
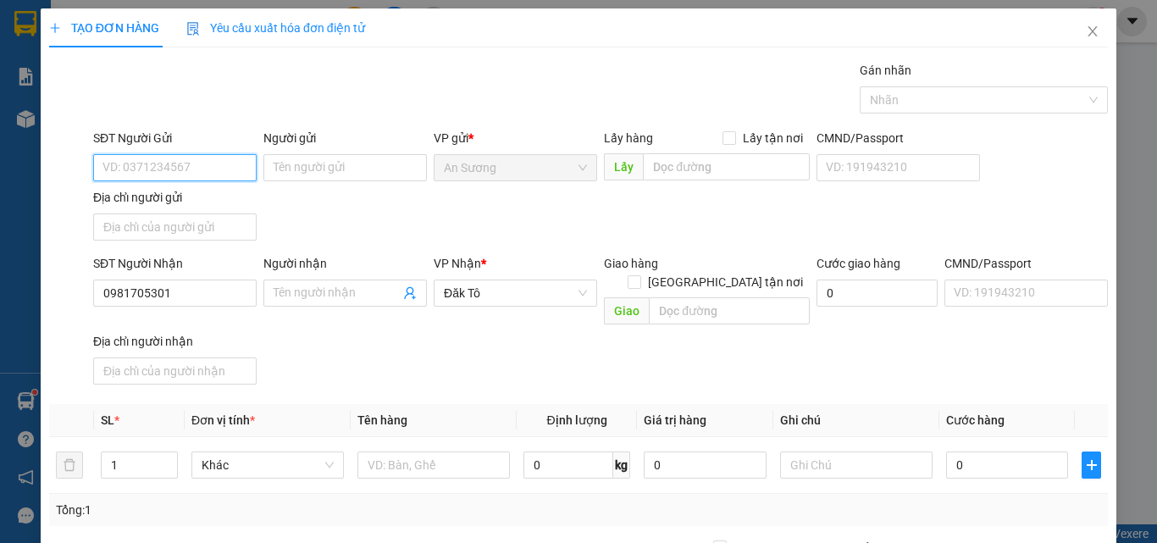
click at [152, 167] on input "SĐT Người Gửi" at bounding box center [174, 167] width 163 height 27
click at [182, 200] on div "0919362839" at bounding box center [172, 201] width 141 height 19
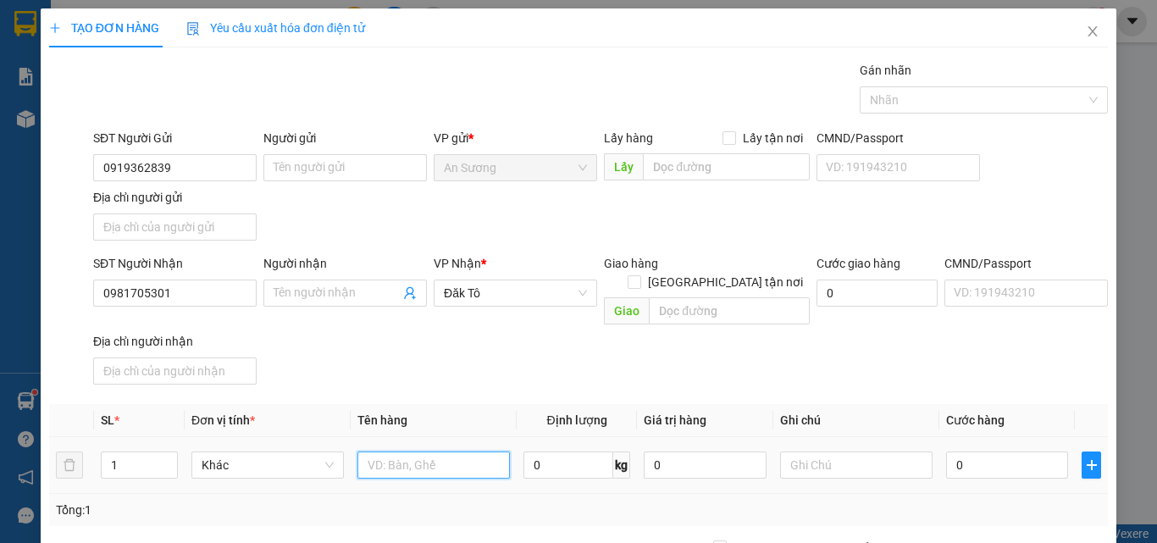
click at [396, 451] on input "text" at bounding box center [433, 464] width 152 height 27
click at [508, 307] on div "VP Nhận * Đăk Tô" at bounding box center [515, 283] width 163 height 59
click at [985, 456] on input "0" at bounding box center [1007, 464] width 122 height 27
click at [978, 353] on div "SĐT Người Nhận 0981705301 Người nhận Tên người nhận VP Nhận * Đăk Tô Giao hàng …" at bounding box center [600, 322] width 1021 height 137
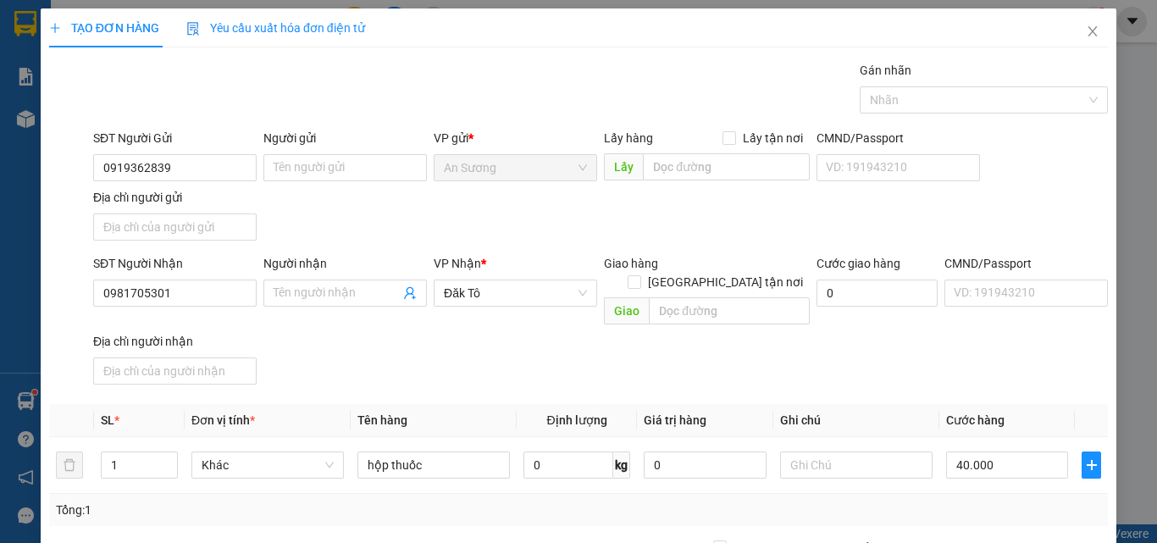
drag, startPoint x: 1049, startPoint y: 500, endPoint x: 1052, endPoint y: 490, distance: 9.9
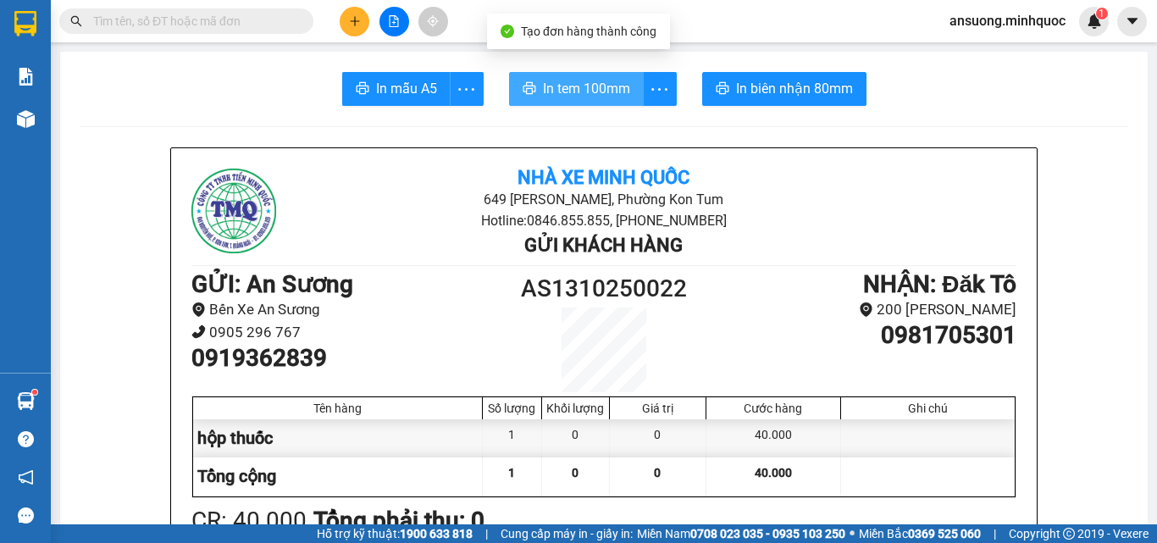
click at [618, 83] on span "In tem 100mm" at bounding box center [586, 88] width 87 height 21
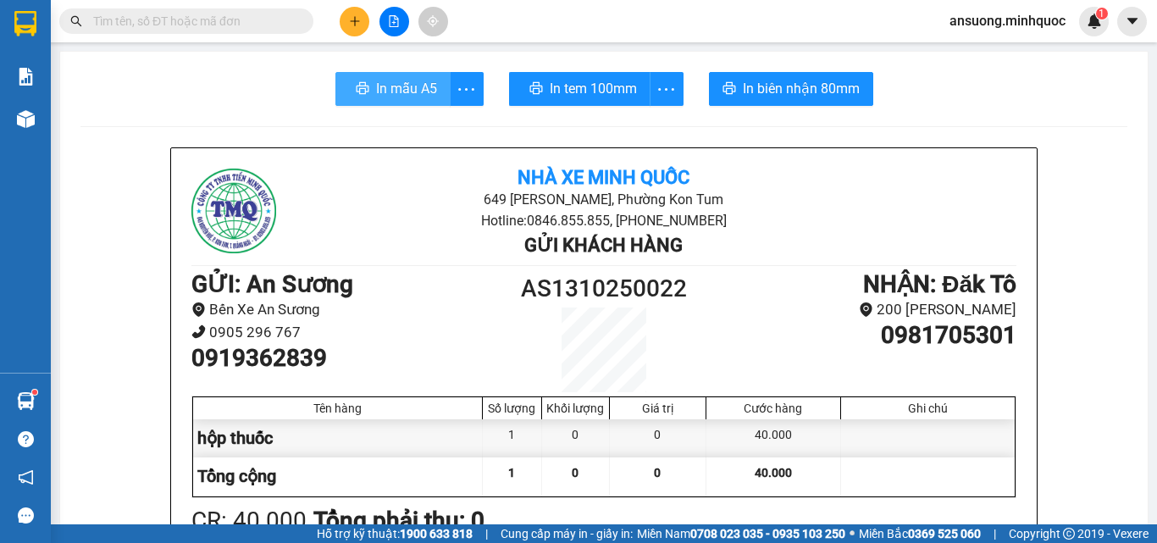
click at [389, 83] on span "In mẫu A5" at bounding box center [406, 88] width 61 height 21
click at [352, 13] on button at bounding box center [355, 22] width 30 height 30
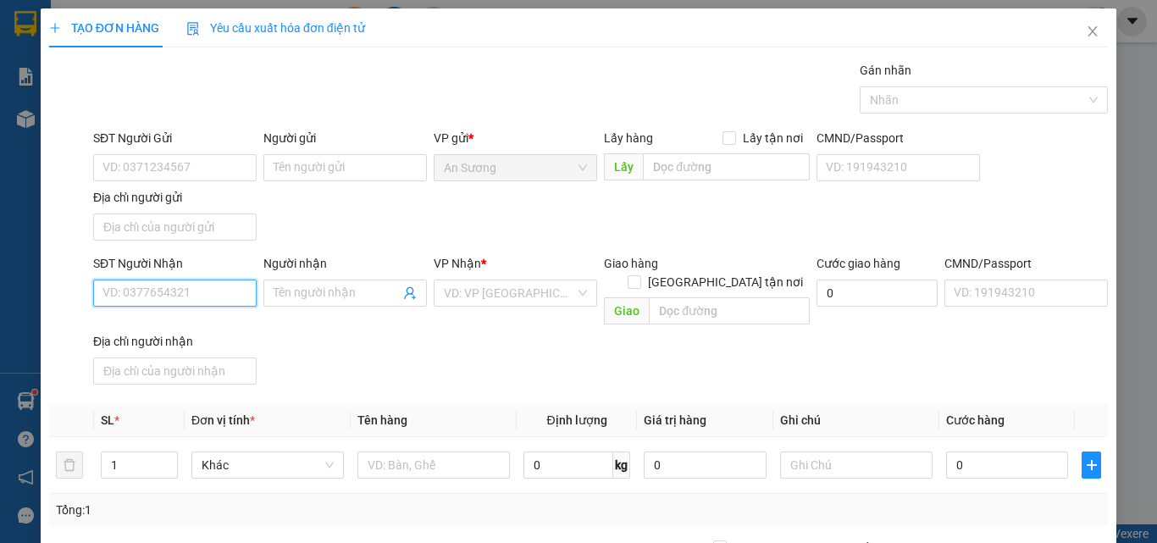
drag, startPoint x: 155, startPoint y: 291, endPoint x: 153, endPoint y: 299, distance: 8.6
click at [155, 298] on input "SĐT Người Nhận" at bounding box center [174, 292] width 163 height 27
click at [180, 325] on div "0935925274 - LINH" at bounding box center [172, 327] width 141 height 19
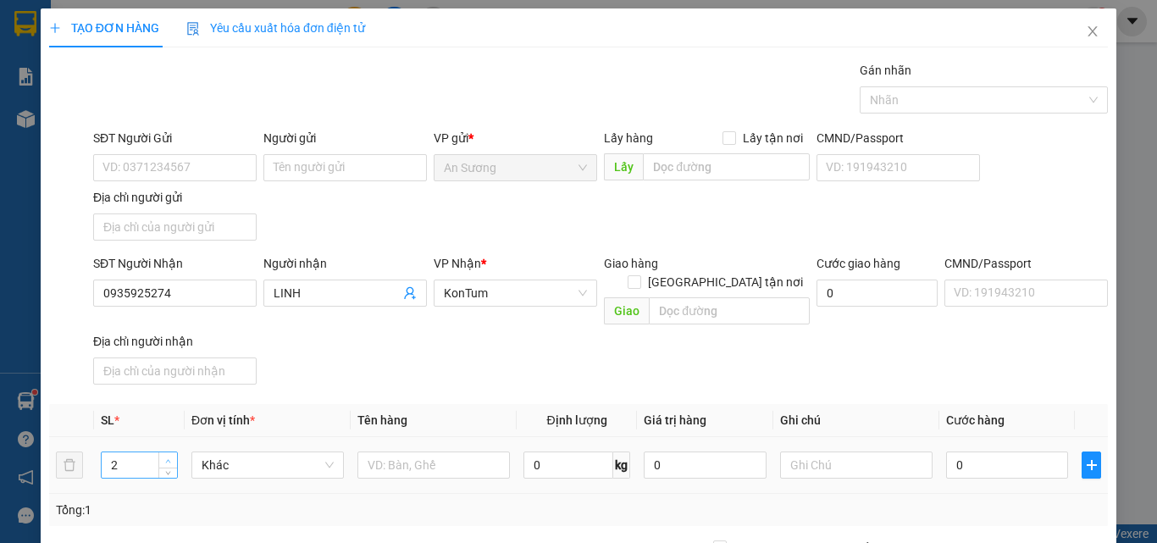
click at [169, 458] on icon "up" at bounding box center [168, 461] width 6 height 6
click at [406, 451] on input "text" at bounding box center [433, 464] width 152 height 27
click at [476, 357] on div "SĐT Người Nhận 0935925274 Người nhận LINH VP Nhận * KonTum Giao hàng Giao tận n…" at bounding box center [600, 322] width 1021 height 137
click at [993, 451] on input "0" at bounding box center [1007, 464] width 122 height 27
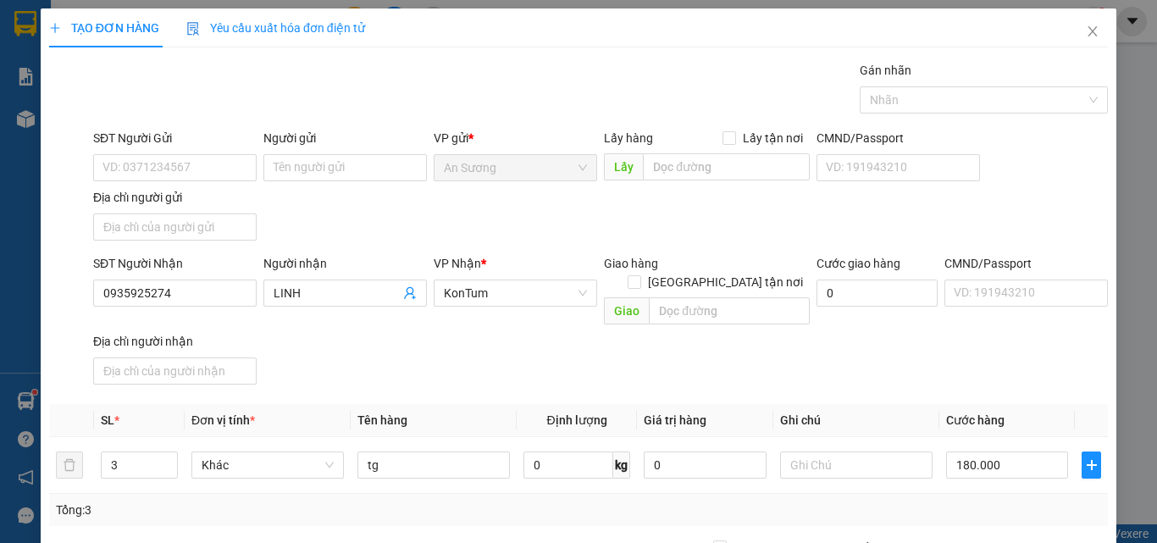
click at [1019, 368] on div "SĐT Người Nhận 0935925274 Người nhận LINH VP Nhận * KonTum Giao hàng Giao tận n…" at bounding box center [600, 322] width 1021 height 137
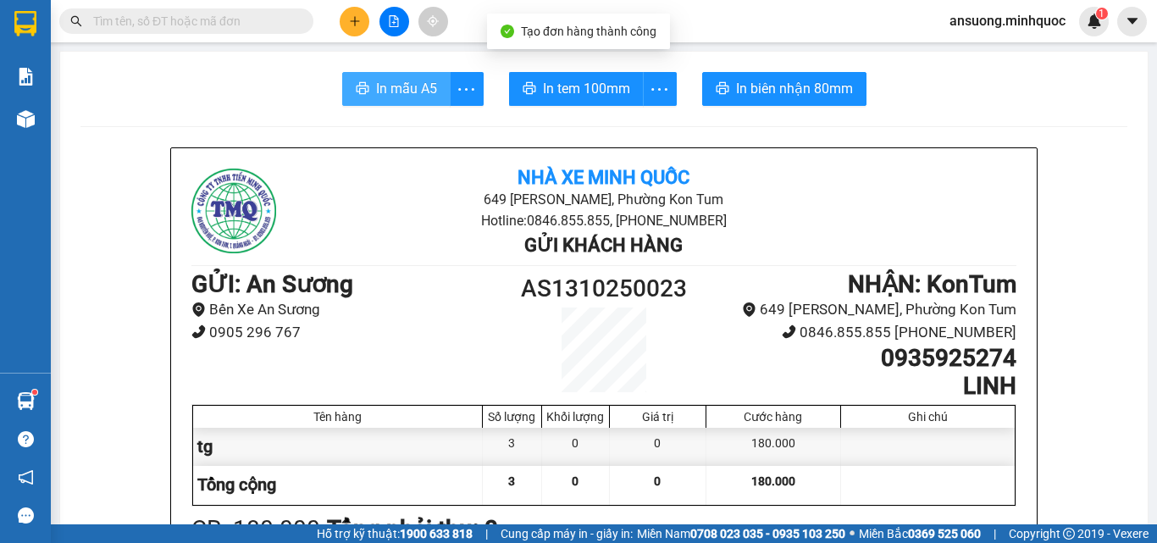
click at [420, 83] on span "In mẫu A5" at bounding box center [406, 88] width 61 height 21
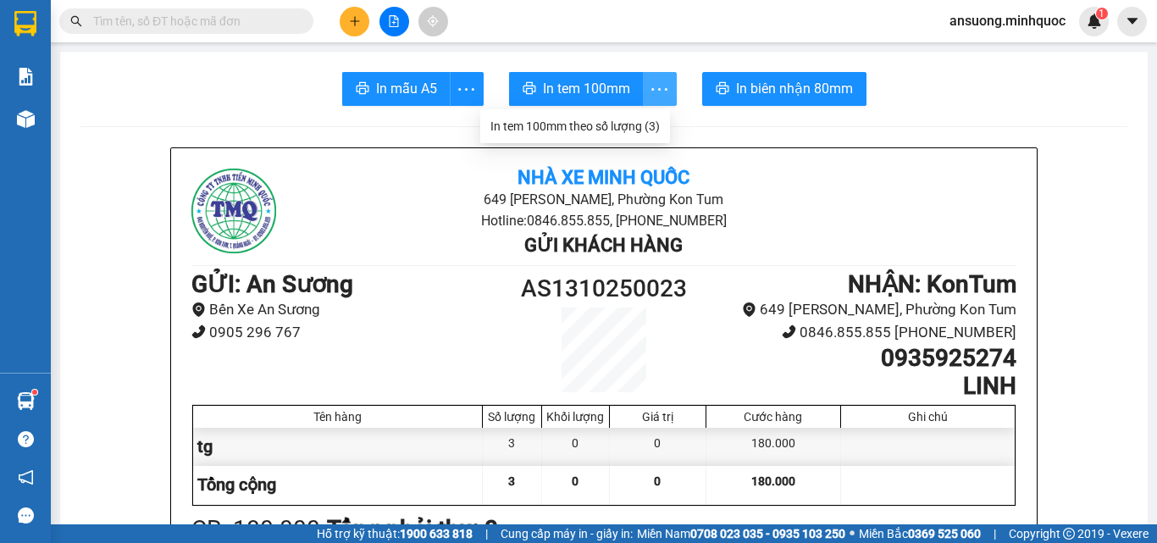
click at [654, 80] on icon "more" at bounding box center [659, 89] width 21 height 21
click at [628, 118] on div "In tem 100mm theo số lượng (3)" at bounding box center [574, 126] width 169 height 19
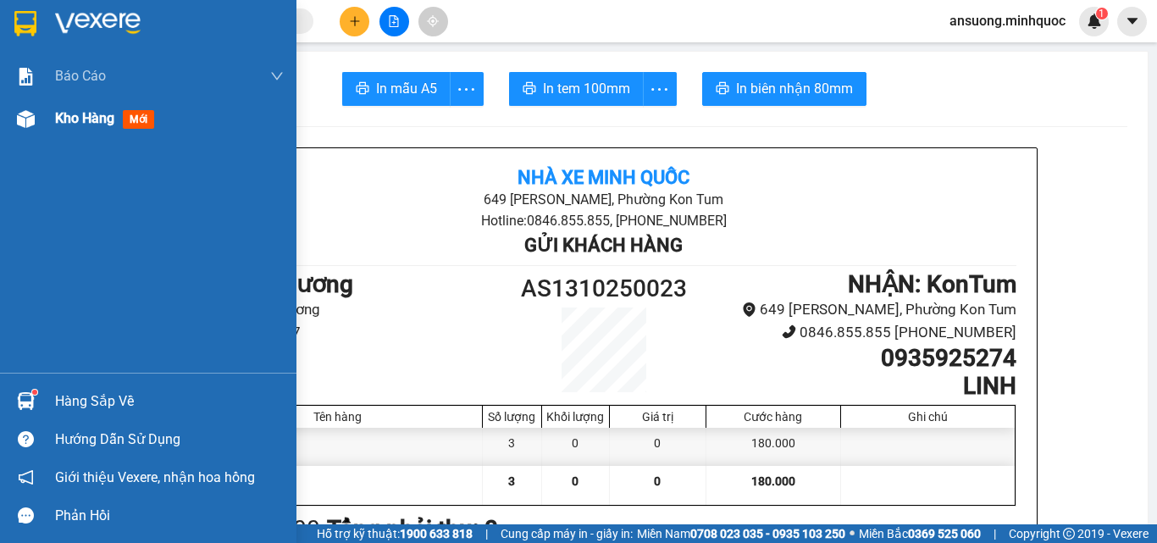
click at [43, 115] on div "Kho hàng mới" at bounding box center [148, 118] width 296 height 42
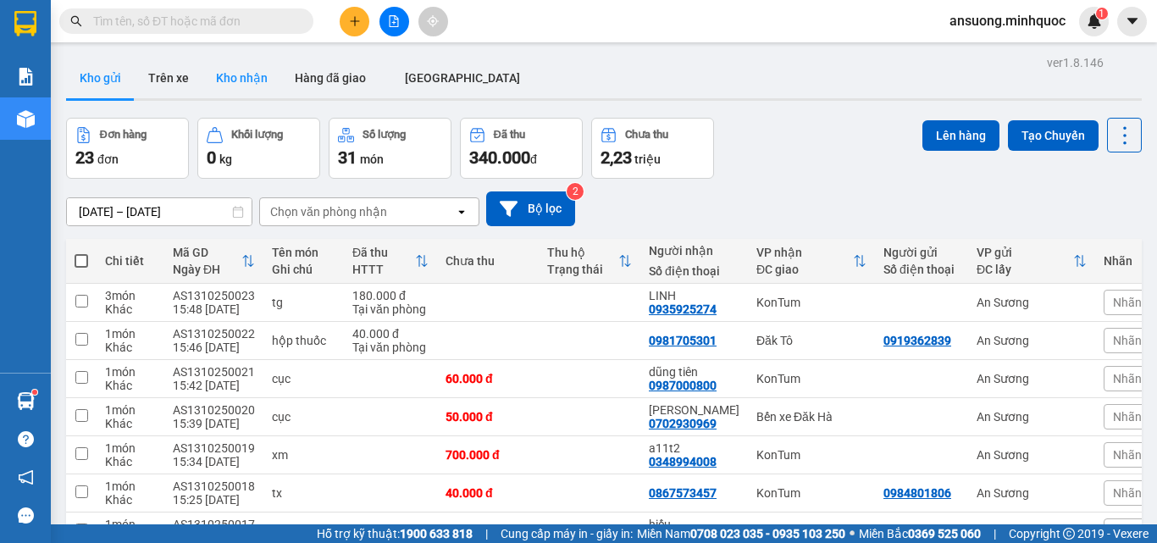
click at [235, 75] on button "Kho nhận" at bounding box center [241, 78] width 79 height 41
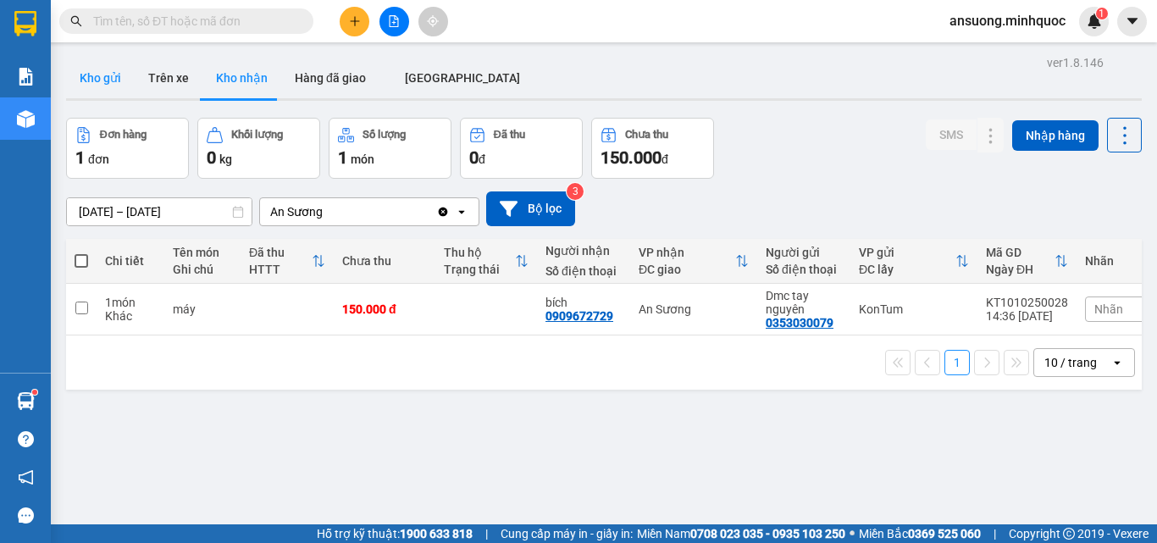
click at [114, 78] on button "Kho gửi" at bounding box center [100, 78] width 69 height 41
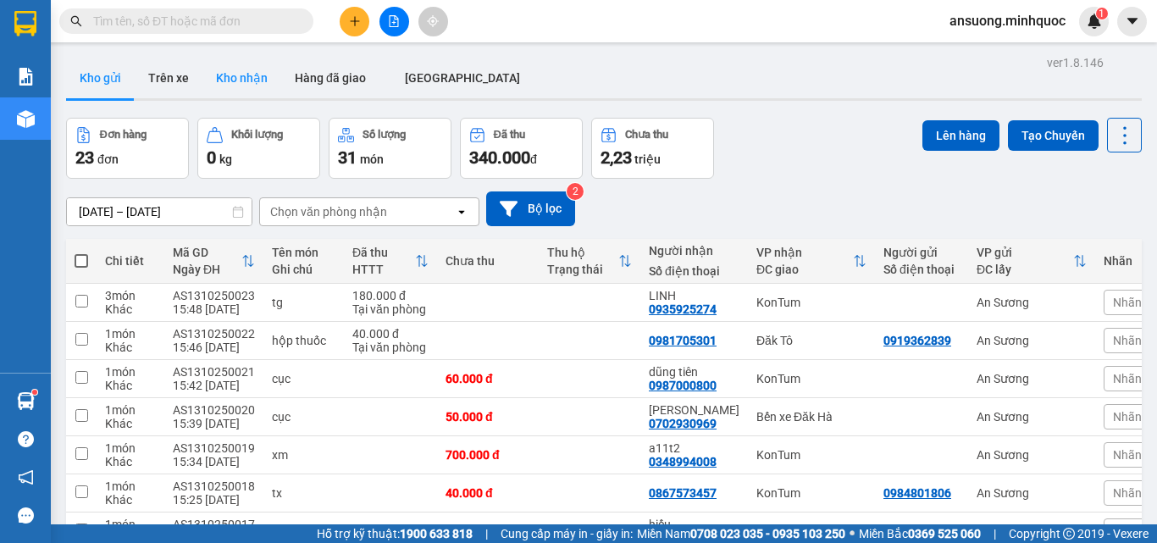
click at [241, 88] on button "Kho nhận" at bounding box center [241, 78] width 79 height 41
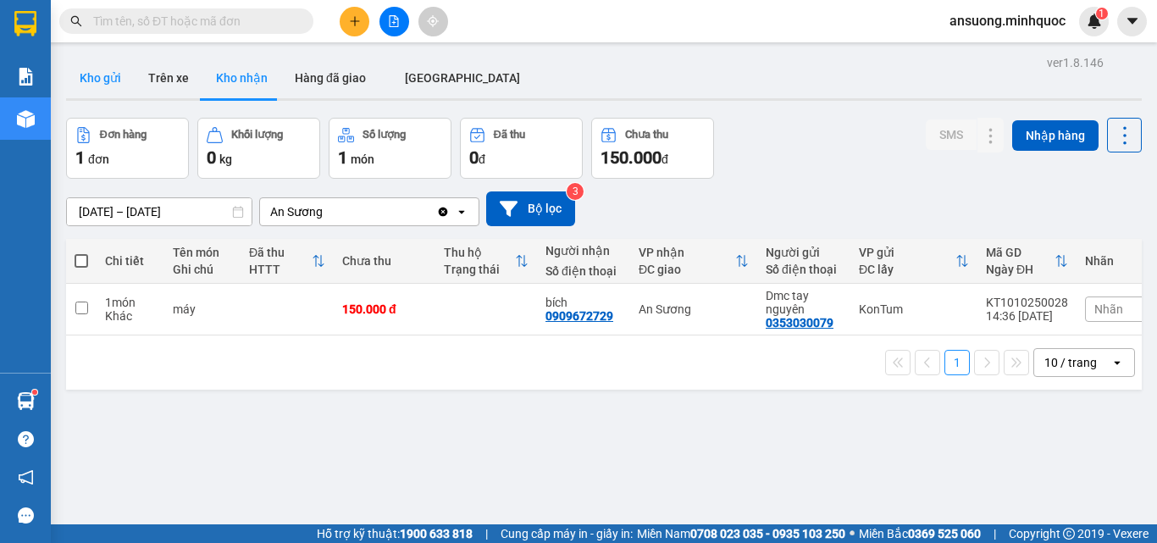
click at [109, 97] on button "Kho gửi" at bounding box center [100, 78] width 69 height 41
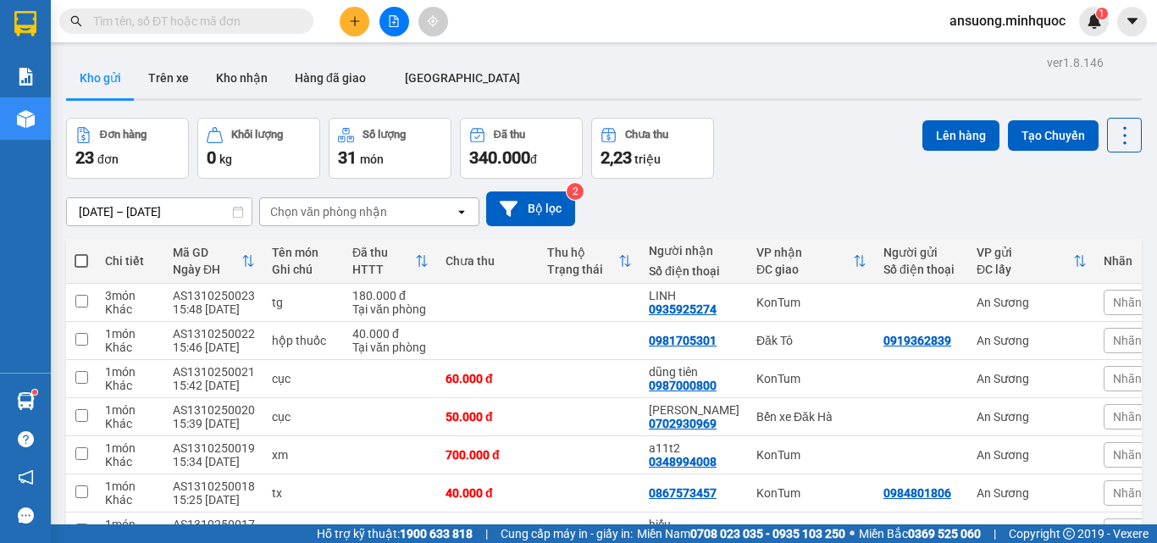
click at [350, 25] on icon "plus" at bounding box center [355, 21] width 12 height 12
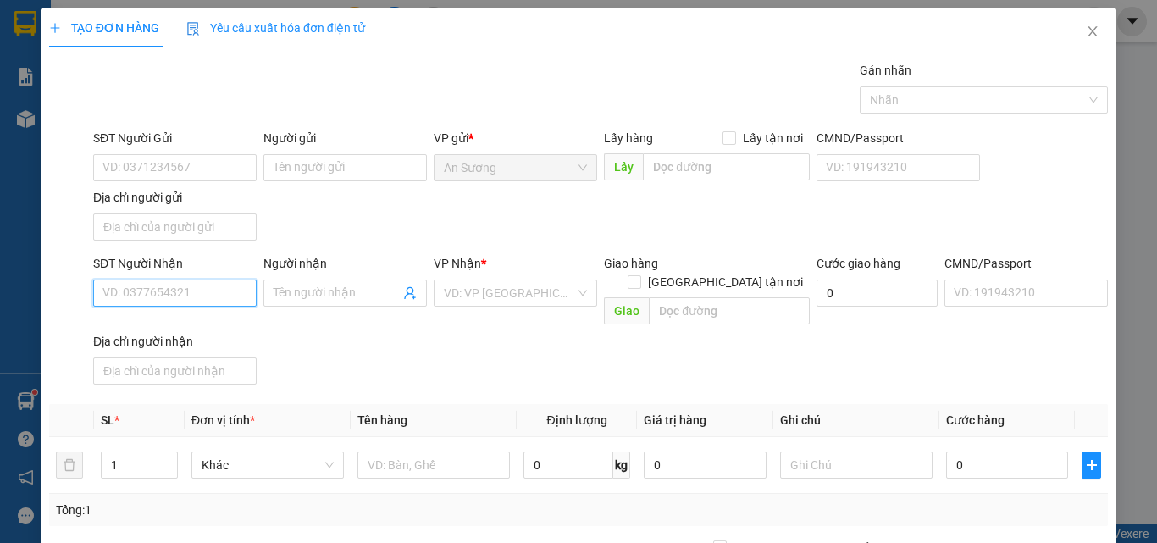
click at [145, 297] on input "SĐT Người Nhận" at bounding box center [174, 292] width 163 height 27
click at [406, 451] on input "text" at bounding box center [433, 464] width 152 height 27
click at [946, 451] on input "0" at bounding box center [1007, 464] width 122 height 27
click at [131, 294] on input "SĐT Người Nhận" at bounding box center [174, 292] width 163 height 27
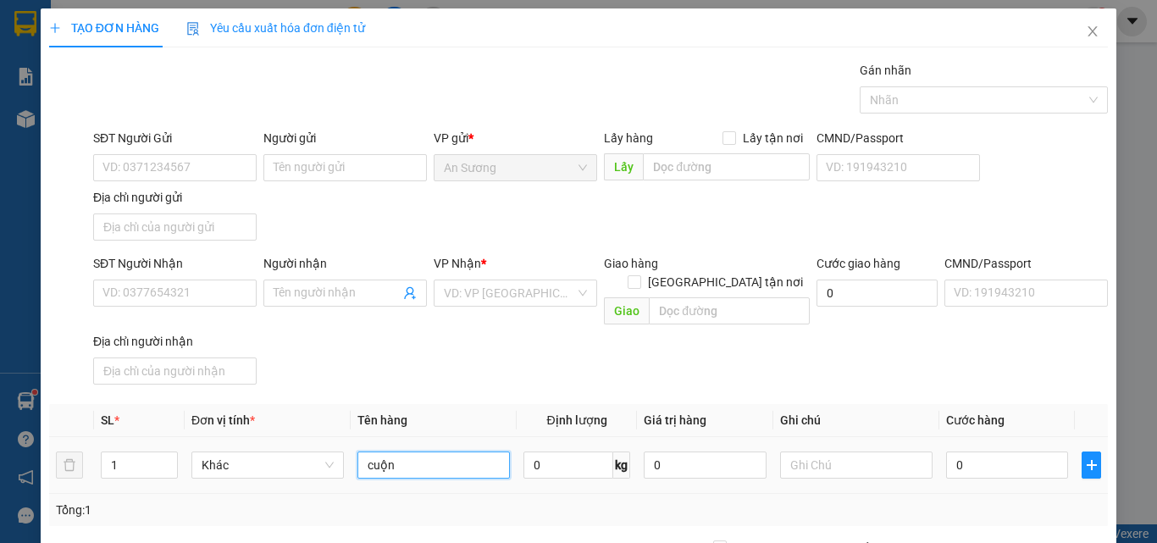
click at [439, 451] on input "cuộn" at bounding box center [433, 464] width 152 height 27
click at [133, 303] on input "SĐT Người Nhận" at bounding box center [174, 292] width 163 height 27
click at [137, 295] on input "SĐT Người Nhận" at bounding box center [174, 292] width 163 height 27
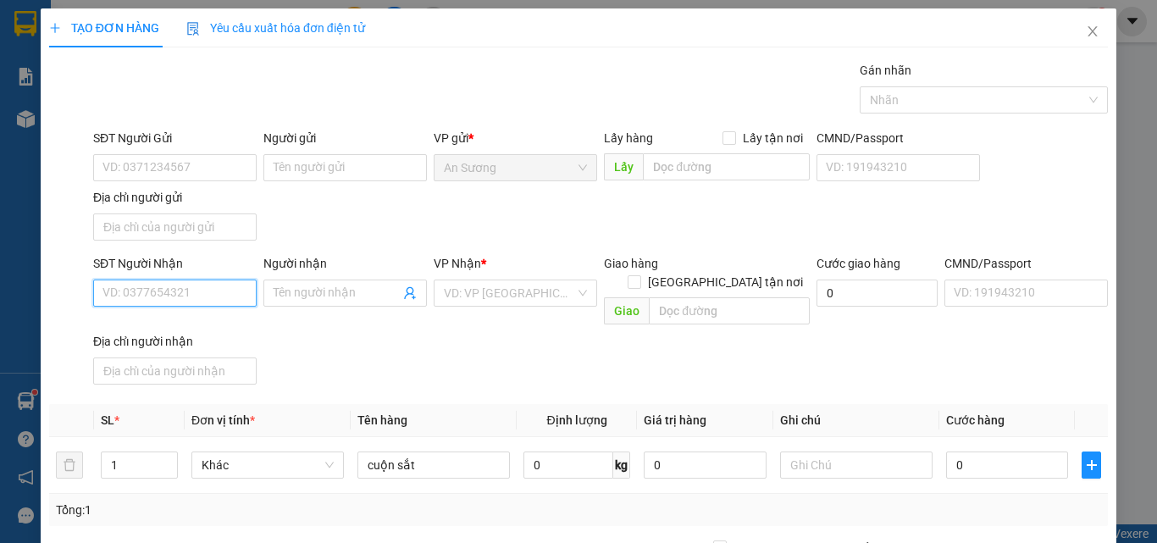
drag, startPoint x: 145, startPoint y: 296, endPoint x: 144, endPoint y: 284, distance: 11.9
click at [144, 284] on input "SĐT Người Nhận" at bounding box center [174, 292] width 163 height 27
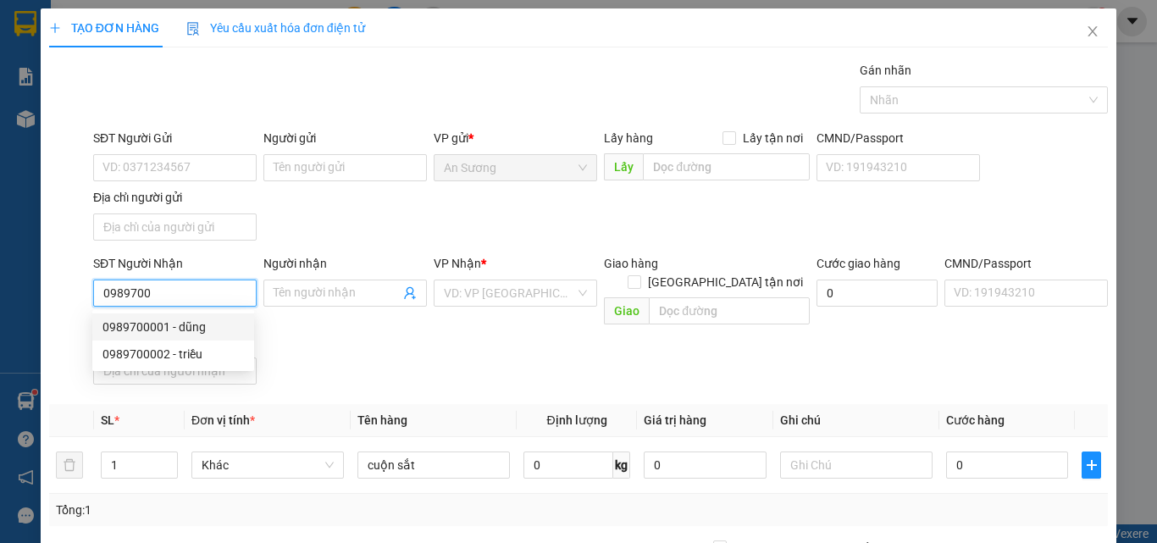
click at [199, 329] on div "0989700001 - dũng" at bounding box center [172, 327] width 141 height 19
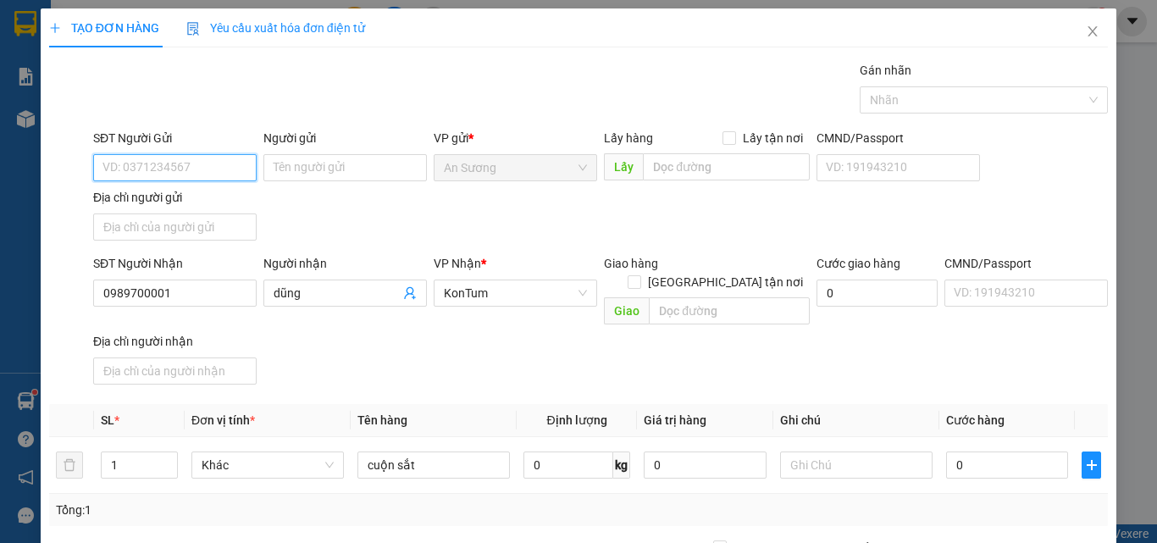
click at [197, 169] on input "SĐT Người Gửi" at bounding box center [174, 167] width 163 height 27
click at [174, 232] on div "0902575736 - toàn" at bounding box center [172, 228] width 141 height 19
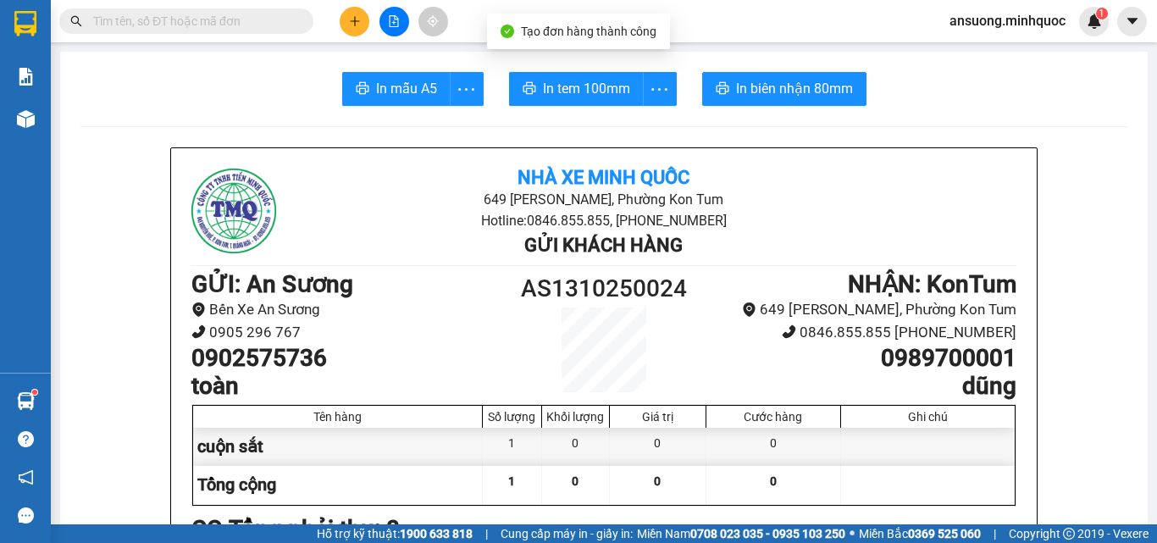
drag, startPoint x: 1011, startPoint y: 357, endPoint x: 835, endPoint y: 360, distance: 176.2
click at [835, 360] on div "Nhà xe Minh Quốc 649 Nguyễn Huệ, Phường Kon Tum Hotline: 0846.855.855, 0846.30.…" at bounding box center [604, 467] width 866 height 638
click at [147, 12] on input "text" at bounding box center [193, 21] width 200 height 19
paste input "0989700001"
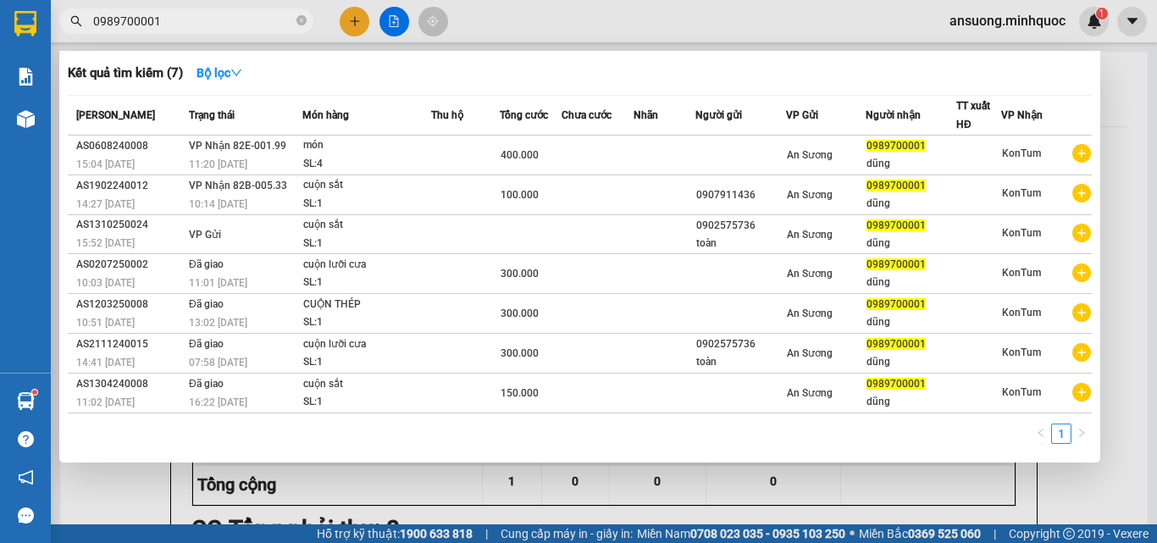
click at [296, 25] on span "0989700001" at bounding box center [186, 20] width 254 height 25
click at [303, 23] on icon "close-circle" at bounding box center [301, 20] width 10 height 10
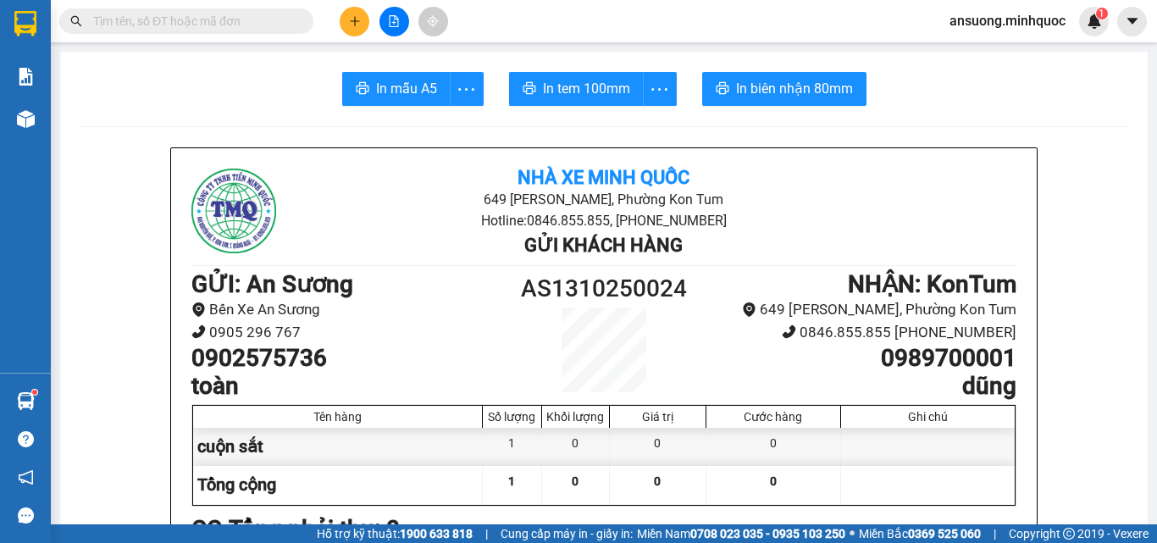
click at [346, 19] on button at bounding box center [355, 22] width 30 height 30
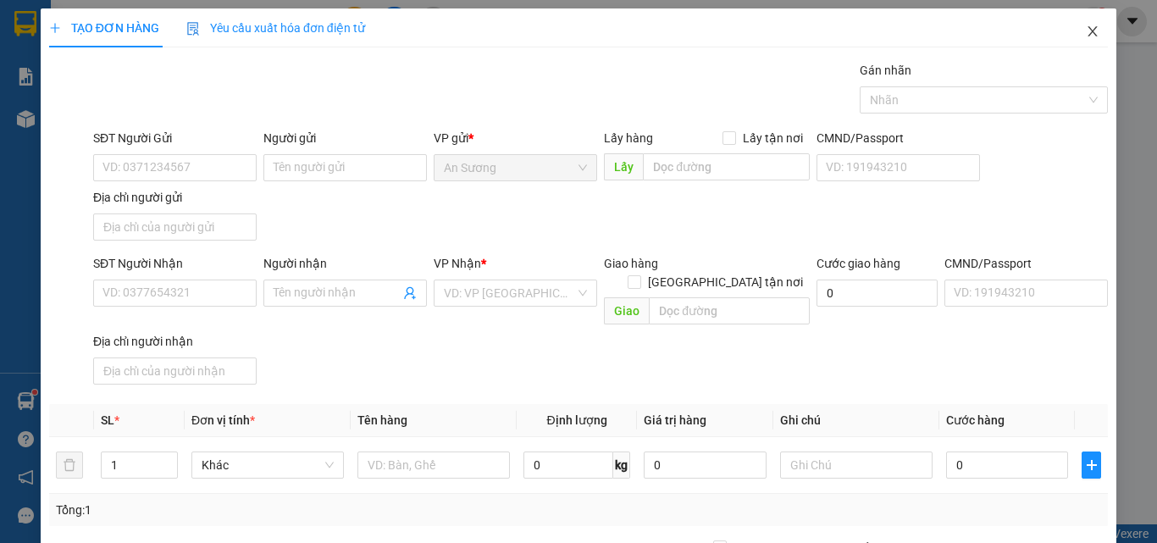
click at [1086, 36] on icon "close" at bounding box center [1093, 32] width 14 height 14
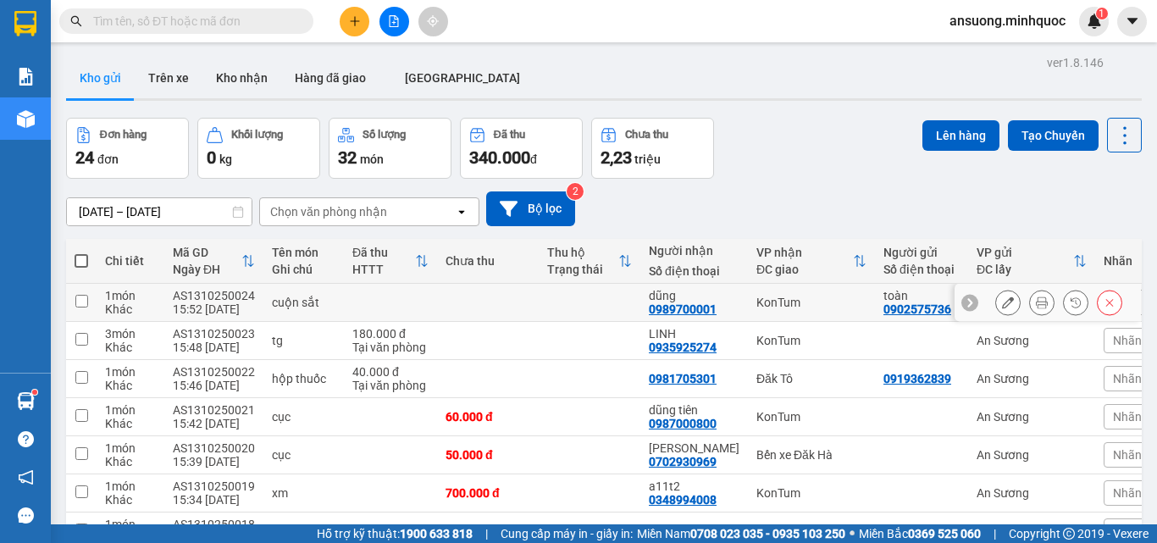
click at [1003, 304] on button at bounding box center [1008, 303] width 24 height 30
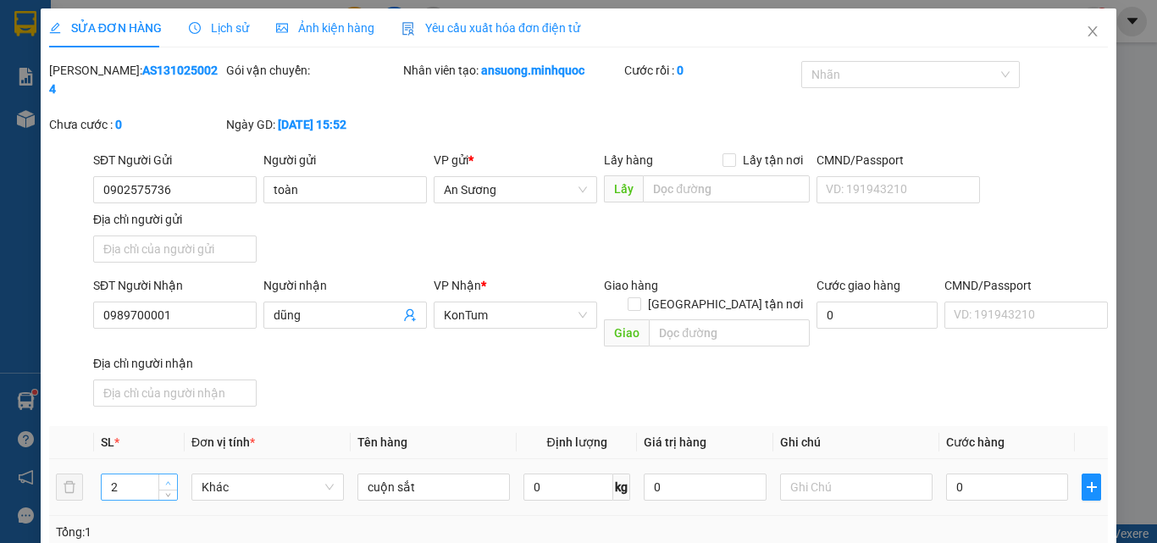
click at [167, 480] on icon "up" at bounding box center [168, 483] width 6 height 6
click at [457, 473] on input "cuộn sắt" at bounding box center [433, 486] width 152 height 27
click at [648, 426] on th "Giá trị hàng" at bounding box center [705, 442] width 136 height 33
drag, startPoint x: 988, startPoint y: 472, endPoint x: 992, endPoint y: 454, distance: 18.1
click at [988, 467] on td "0" at bounding box center [1007, 487] width 136 height 57
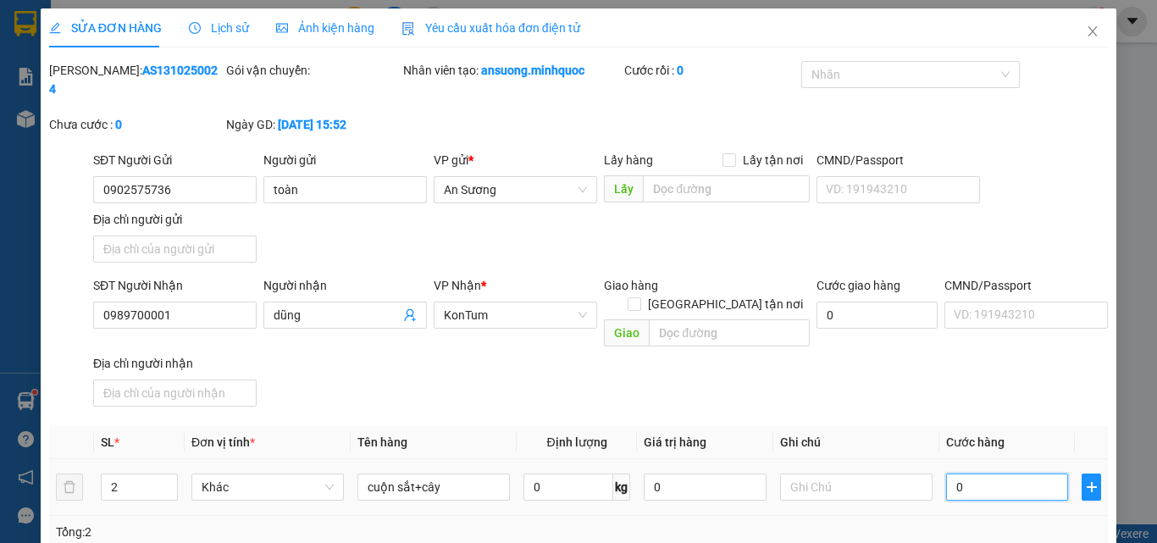
click at [992, 473] on input "0" at bounding box center [1007, 486] width 122 height 27
click at [971, 367] on div "SĐT Người Nhận 0989700001 Người nhận dũng VP Nhận * KonTum Giao hàng Giao tận n…" at bounding box center [600, 344] width 1021 height 137
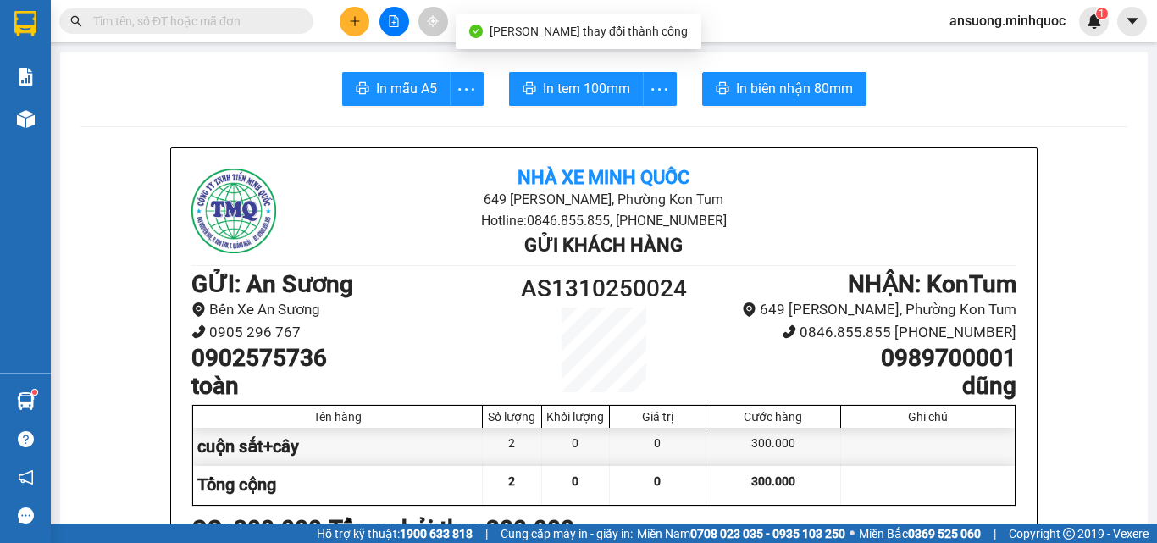
click at [357, 93] on icon "printer" at bounding box center [363, 88] width 14 height 14
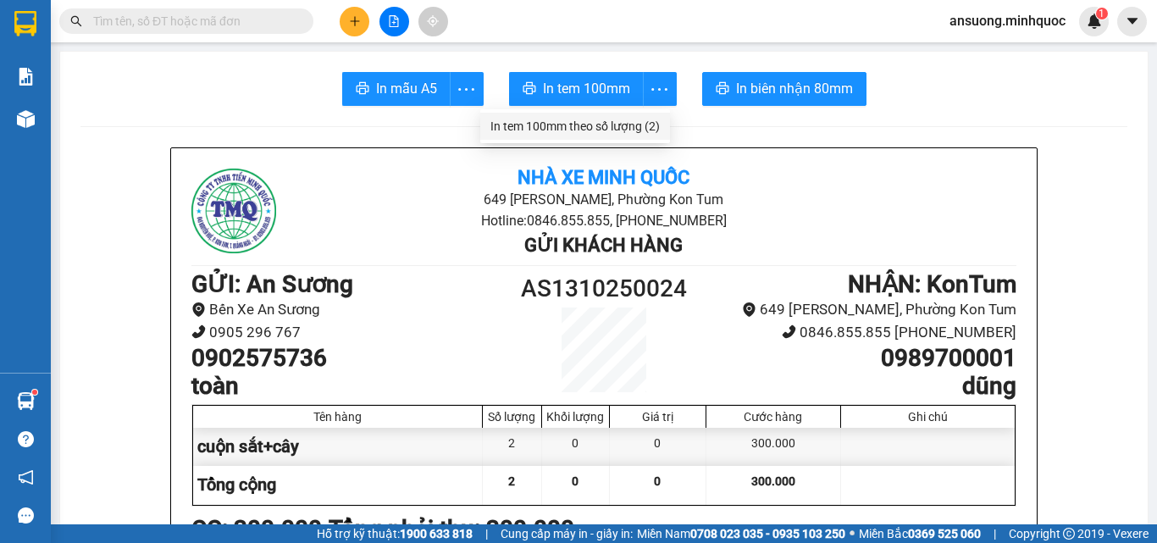
click at [638, 125] on div "In tem 100mm theo số lượng (2)" at bounding box center [574, 126] width 169 height 19
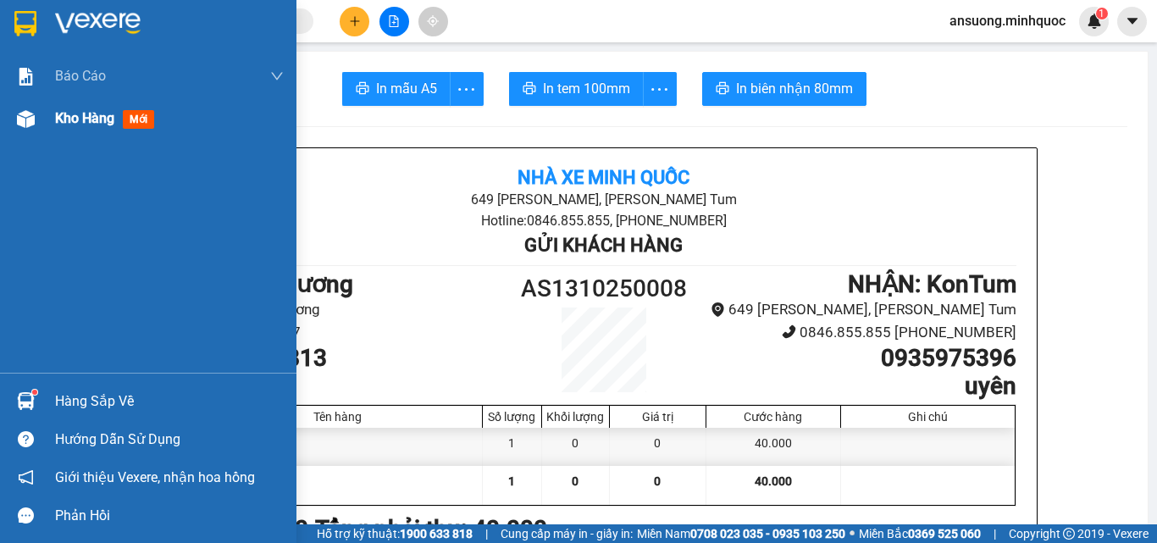
click at [1, 135] on div "Kho hàng mới" at bounding box center [148, 118] width 296 height 42
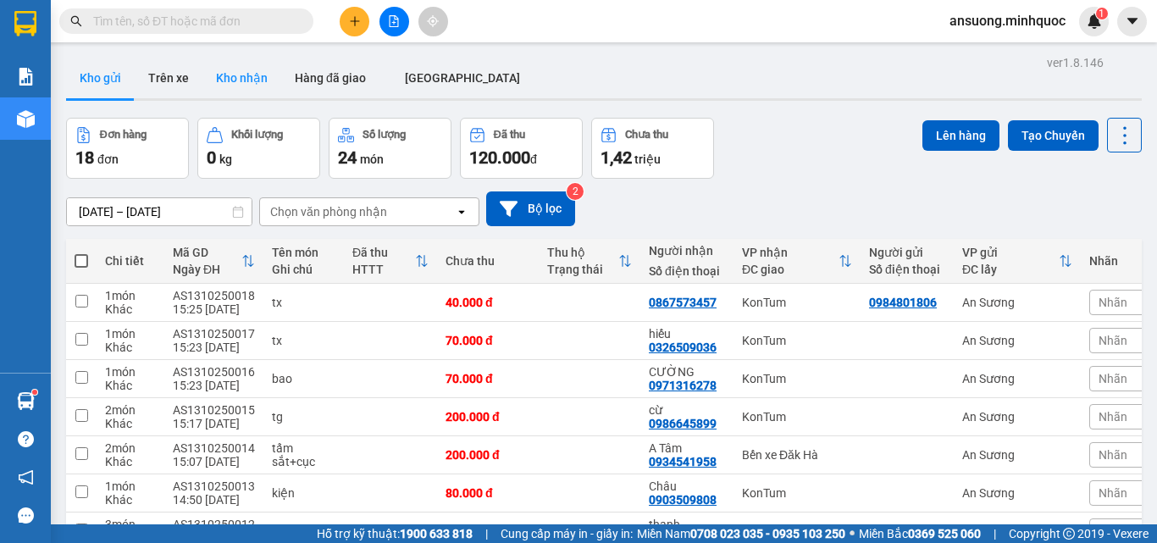
click at [248, 69] on button "Kho nhận" at bounding box center [241, 78] width 79 height 41
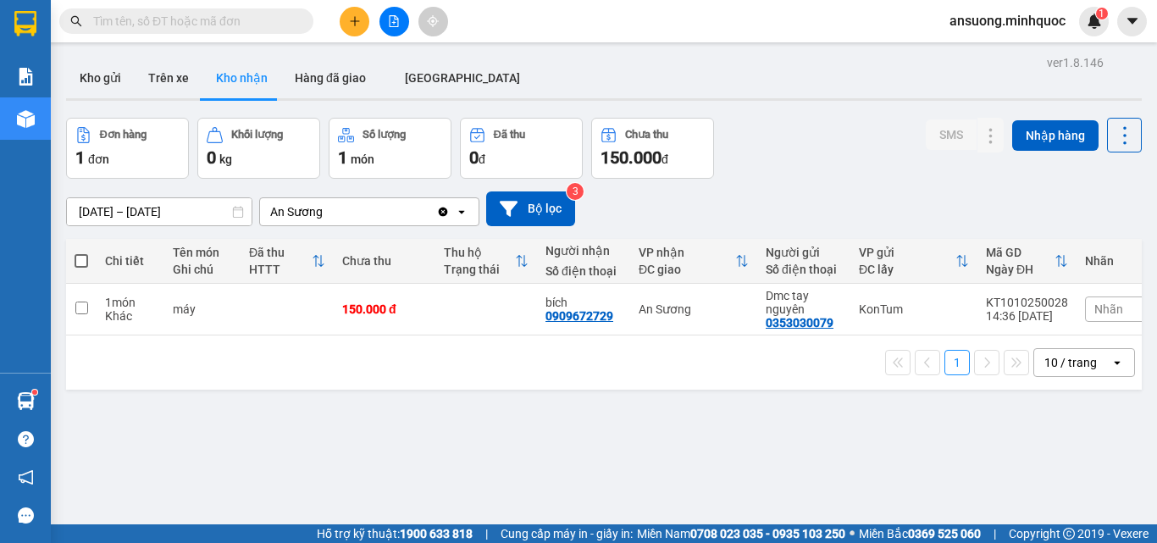
drag, startPoint x: 87, startPoint y: 75, endPoint x: 85, endPoint y: 11, distance: 63.6
click at [86, 75] on button "Kho gửi" at bounding box center [100, 78] width 69 height 41
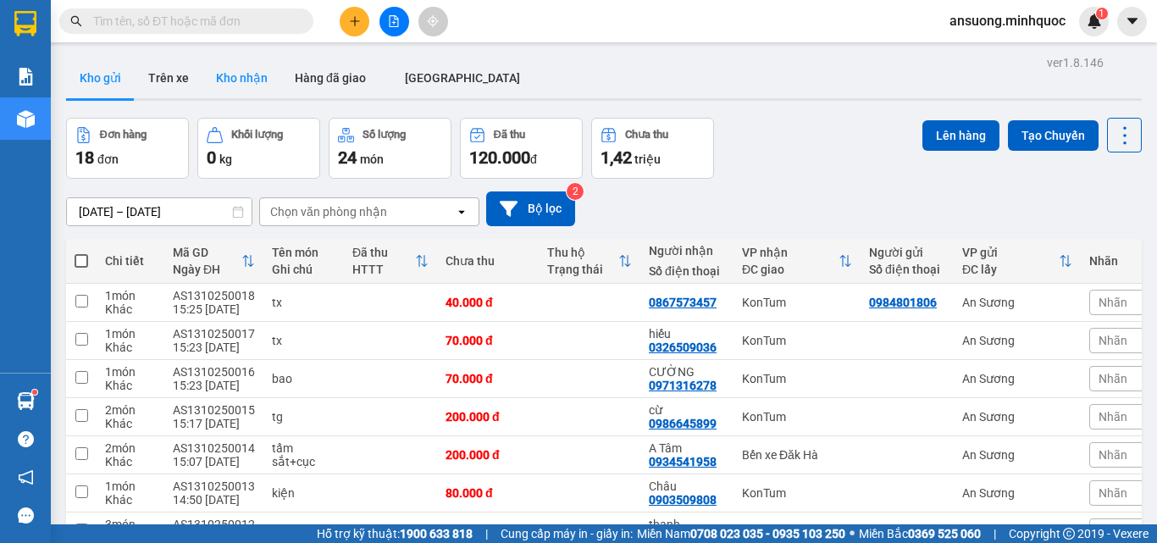
click at [240, 91] on button "Kho nhận" at bounding box center [241, 78] width 79 height 41
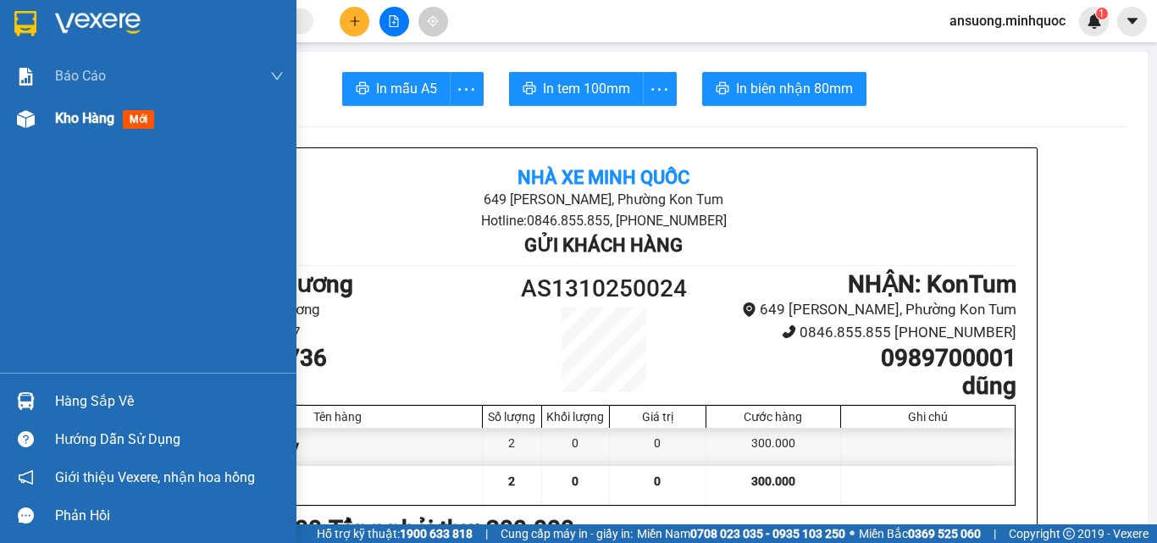
click at [14, 122] on div at bounding box center [26, 119] width 30 height 30
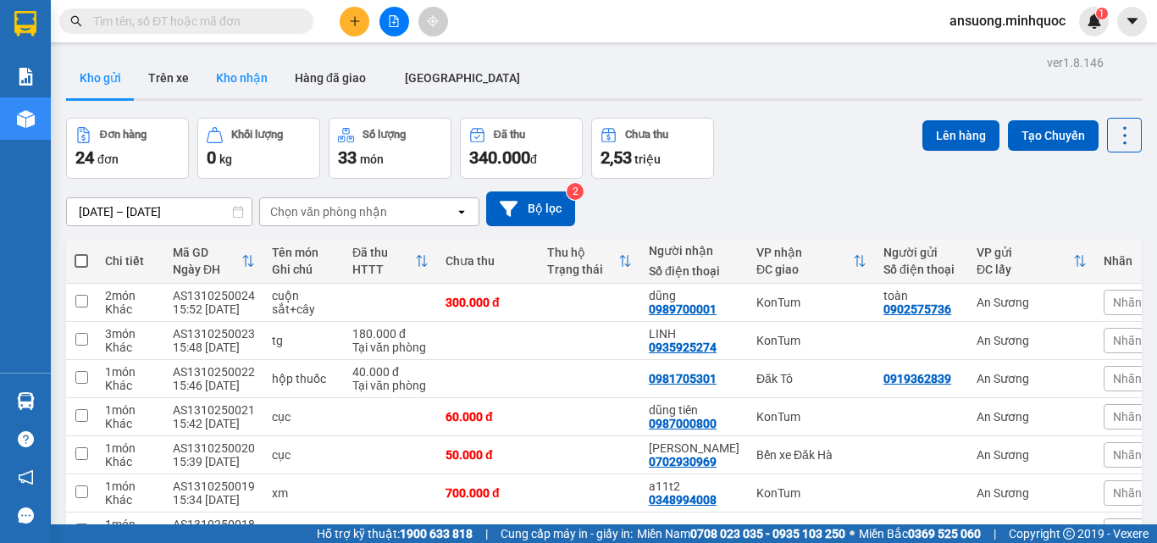
click at [225, 77] on button "Kho nhận" at bounding box center [241, 78] width 79 height 41
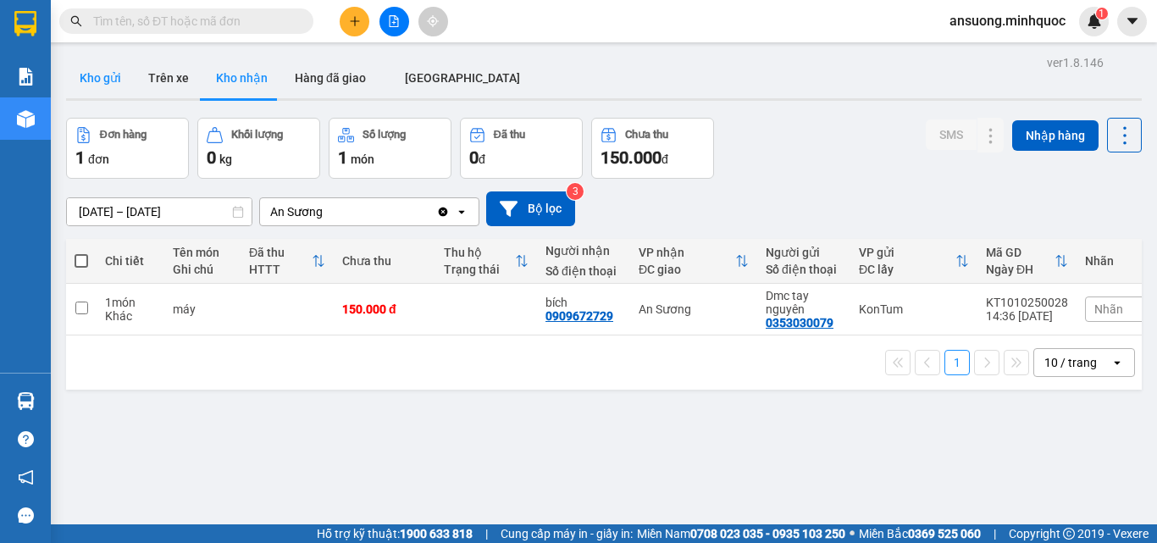
click at [105, 71] on button "Kho gửi" at bounding box center [100, 78] width 69 height 41
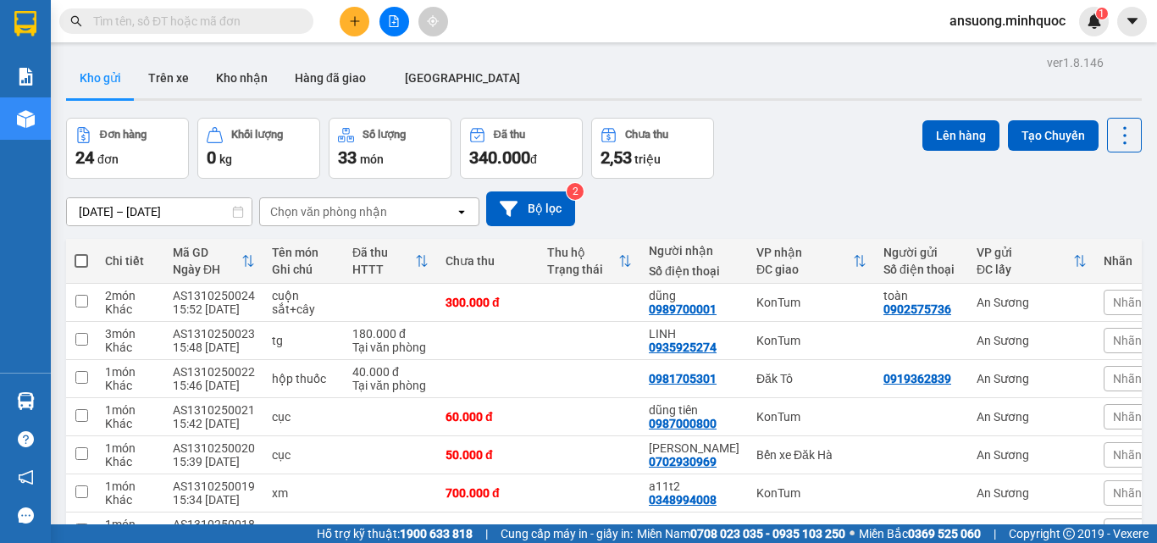
drag, startPoint x: 343, startPoint y: 37, endPoint x: 351, endPoint y: 22, distance: 17.4
click at [343, 35] on div "Kết quả tìm kiếm ( 0 ) Bộ lọc No Data ansuong.minhquoc 1" at bounding box center [578, 21] width 1157 height 42
click at [351, 20] on icon "plus" at bounding box center [355, 21] width 12 height 12
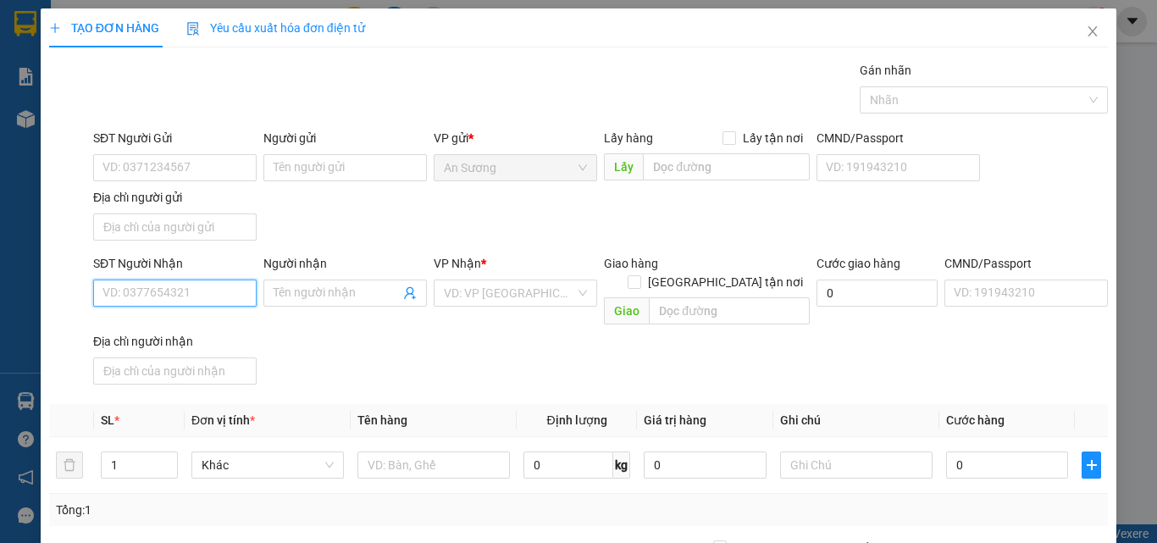
drag, startPoint x: 170, startPoint y: 287, endPoint x: 169, endPoint y: 296, distance: 9.5
click at [170, 291] on input "SĐT Người Nhận" at bounding box center [174, 292] width 163 height 27
click at [169, 296] on input "SĐT Người Nhận" at bounding box center [174, 292] width 163 height 27
drag, startPoint x: 187, startPoint y: 298, endPoint x: 61, endPoint y: 292, distance: 126.3
click at [61, 292] on div "SĐT Người Nhận 096 096 Người nhận Tên người nhận VP Nhận * VD: VP Sài Gòn Giao …" at bounding box center [578, 322] width 1062 height 137
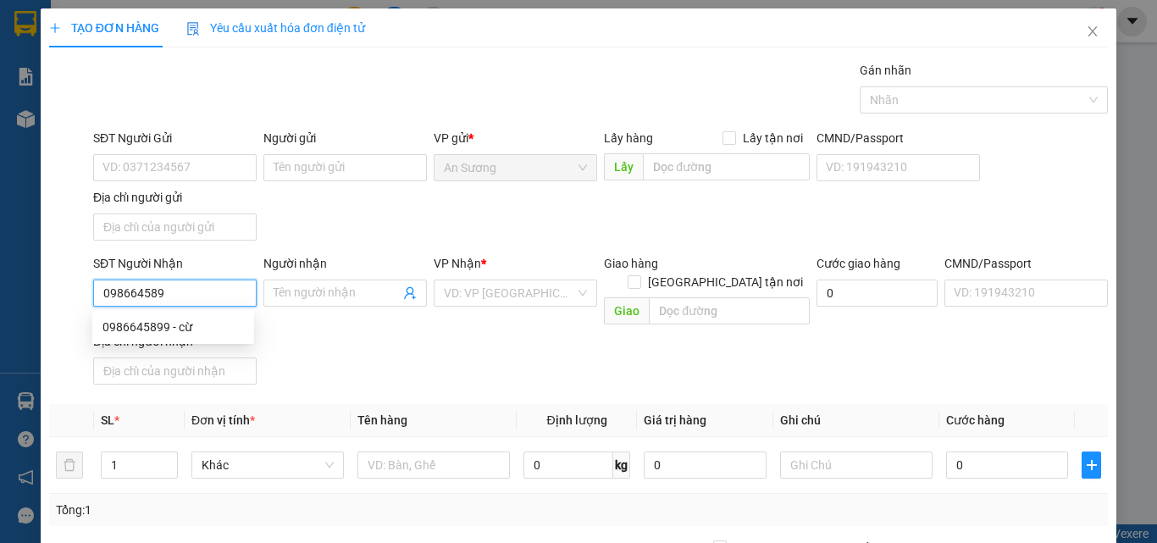
type input "0986645899"
drag, startPoint x: 163, startPoint y: 328, endPoint x: 303, endPoint y: 390, distance: 153.9
click at [174, 326] on div "0986645899 - cừ" at bounding box center [172, 327] width 141 height 19
type input "cừ"
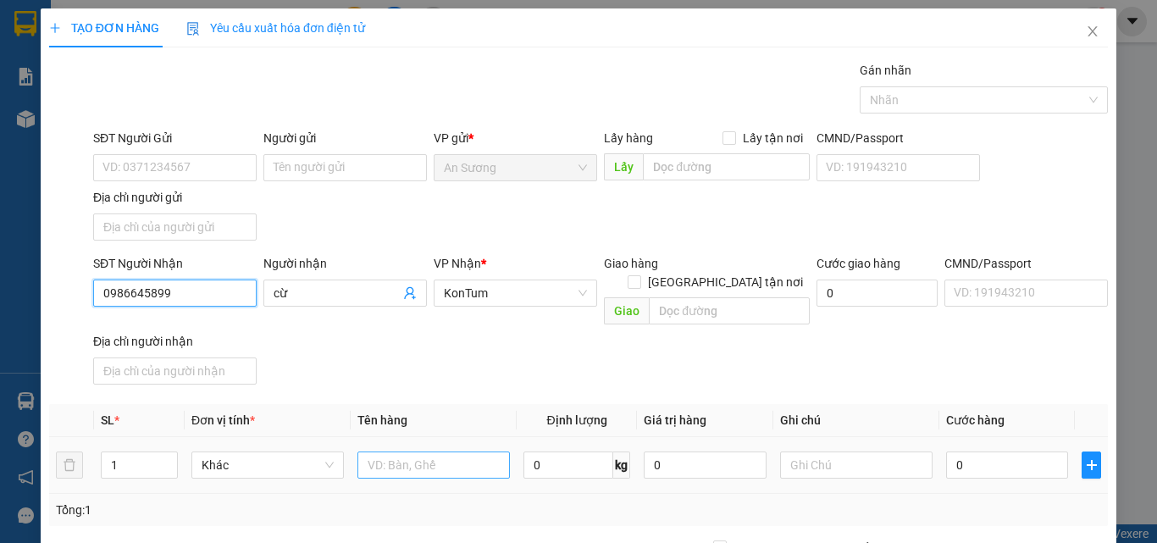
type input "0986645899"
click at [410, 451] on input "text" at bounding box center [433, 464] width 152 height 27
type input "cục"
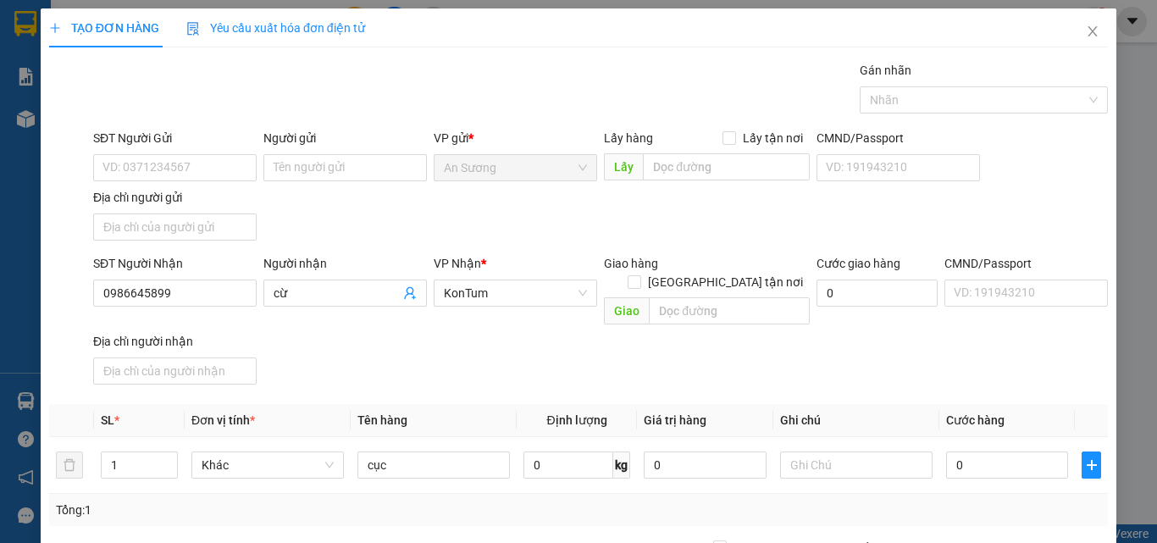
click at [509, 345] on div "SĐT Người Nhận 0986645899 Người nhận cừ VP Nhận * KonTum Giao hàng Giao tận nơi…" at bounding box center [600, 322] width 1021 height 137
click at [904, 453] on input "text" at bounding box center [856, 464] width 152 height 27
click at [1017, 451] on input "0" at bounding box center [1007, 464] width 122 height 27
type input "5"
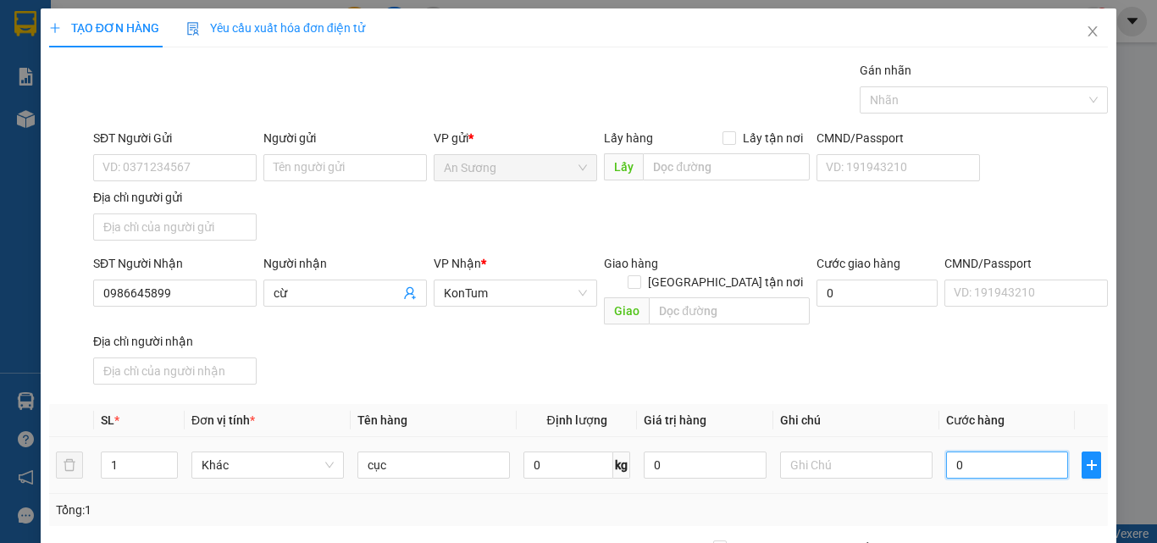
type input "5"
type input "50"
type input "50.000"
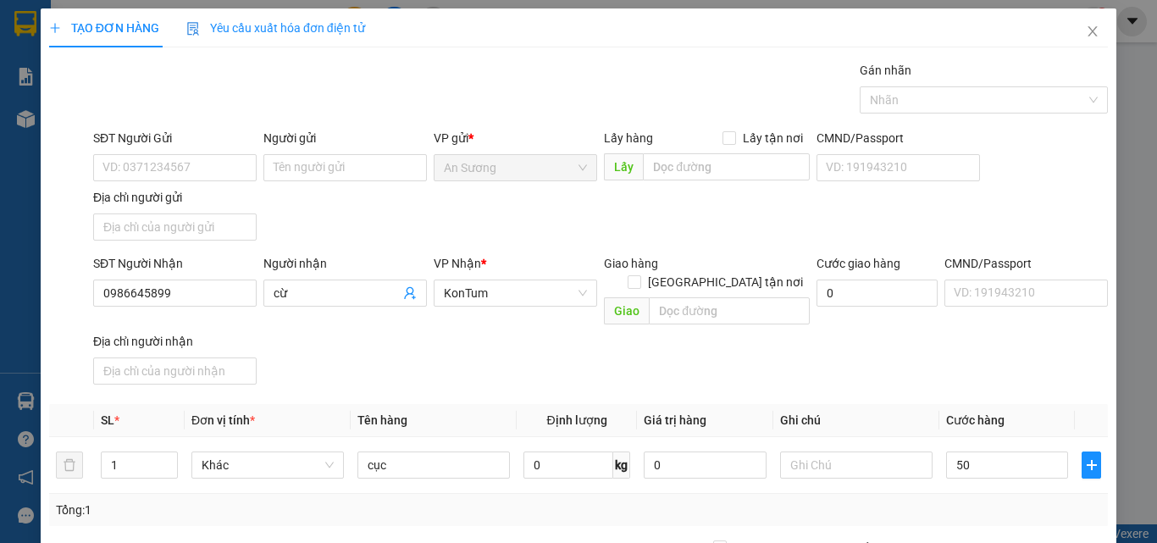
type input "50.000"
drag, startPoint x: 664, startPoint y: 334, endPoint x: 633, endPoint y: 345, distance: 33.2
click at [663, 334] on div "SĐT Người Nhận 0986645899 Người nhận cừ VP Nhận * KonTum Giao hàng Giao tận nơi…" at bounding box center [600, 322] width 1021 height 137
click at [149, 169] on input "SĐT Người Gửi" at bounding box center [174, 167] width 163 height 27
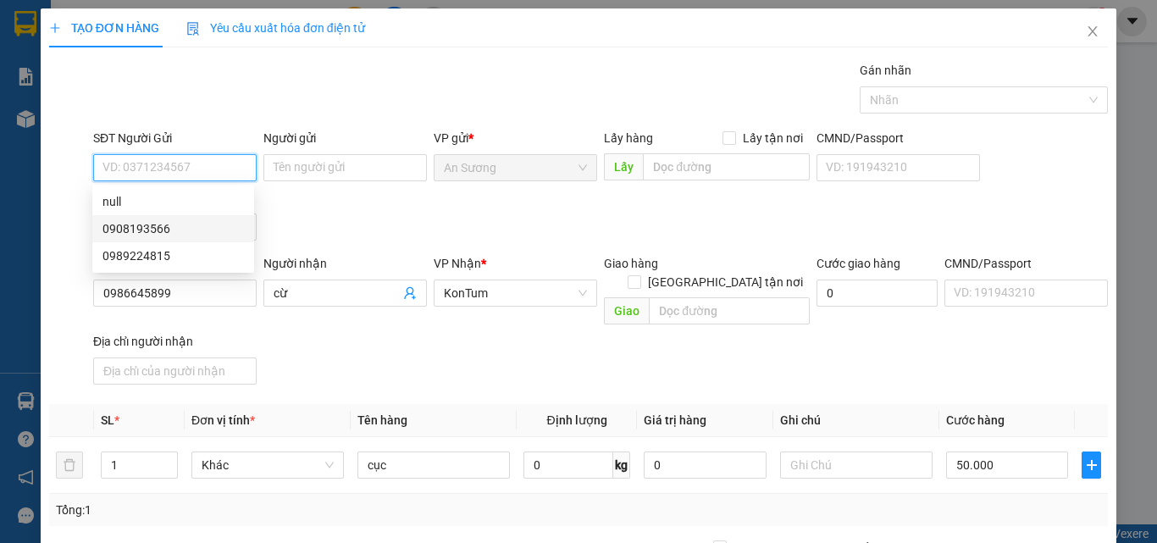
click at [172, 233] on div "0908193566" at bounding box center [172, 228] width 141 height 19
type input "0908193566"
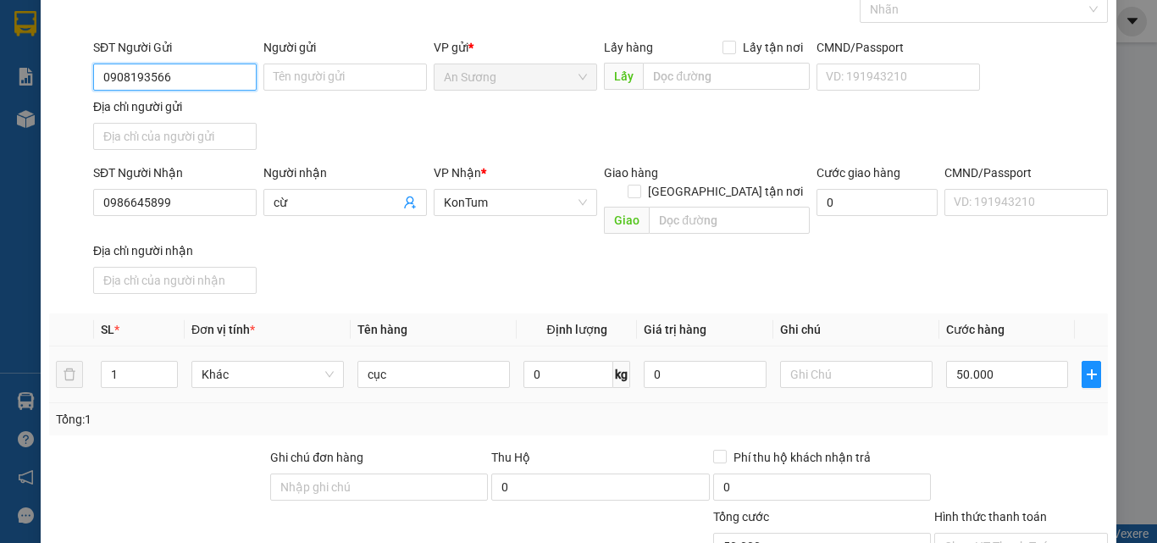
scroll to position [202, 0]
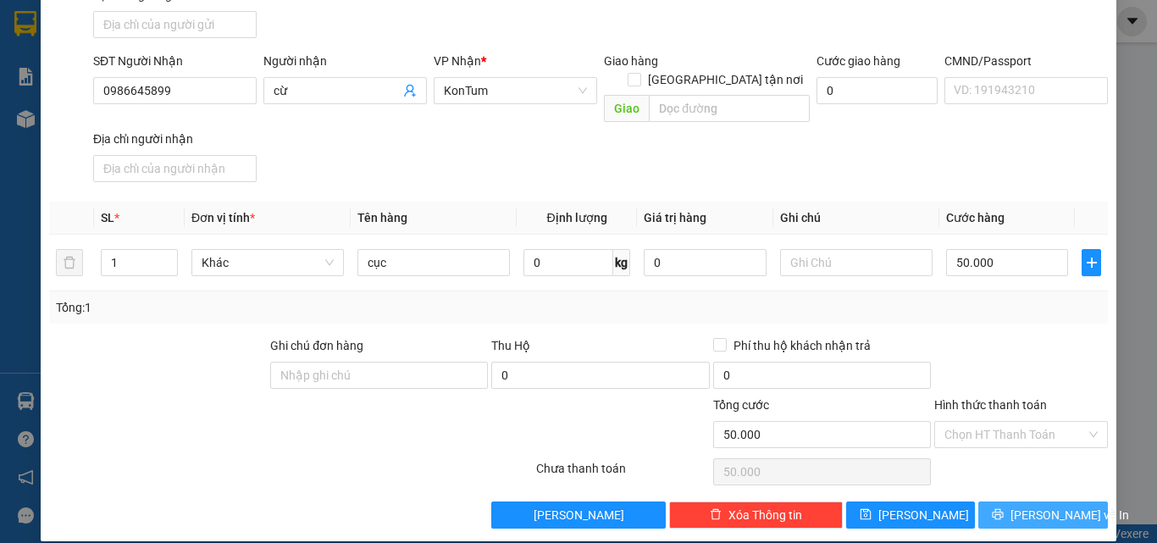
click at [1035, 506] on span "[PERSON_NAME] và In" at bounding box center [1069, 515] width 119 height 19
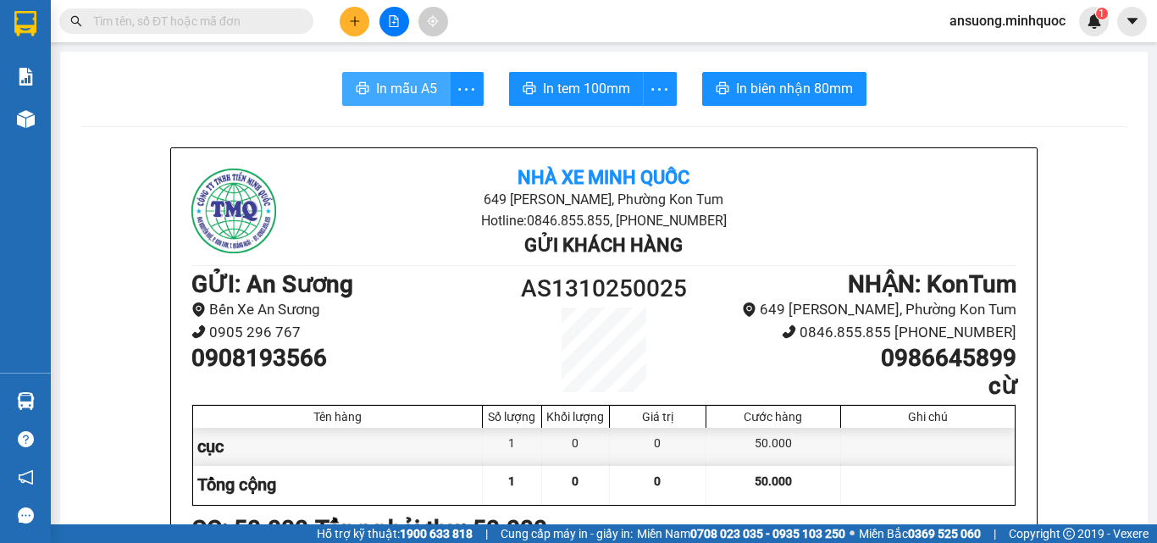
click at [388, 72] on button "In mẫu A5" at bounding box center [396, 89] width 108 height 34
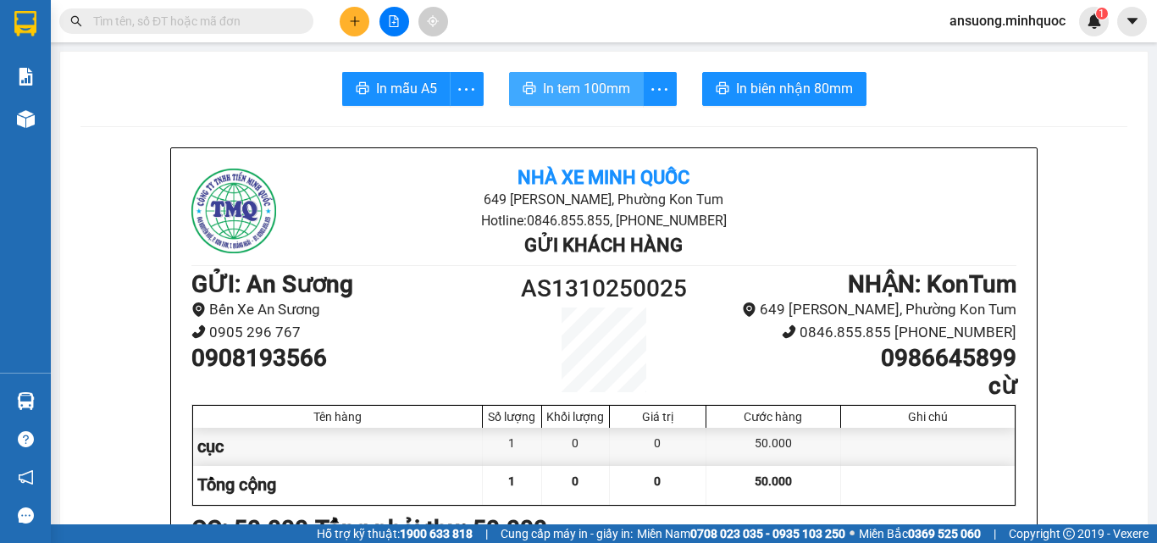
click at [611, 100] on button "In tem 100mm" at bounding box center [576, 89] width 135 height 34
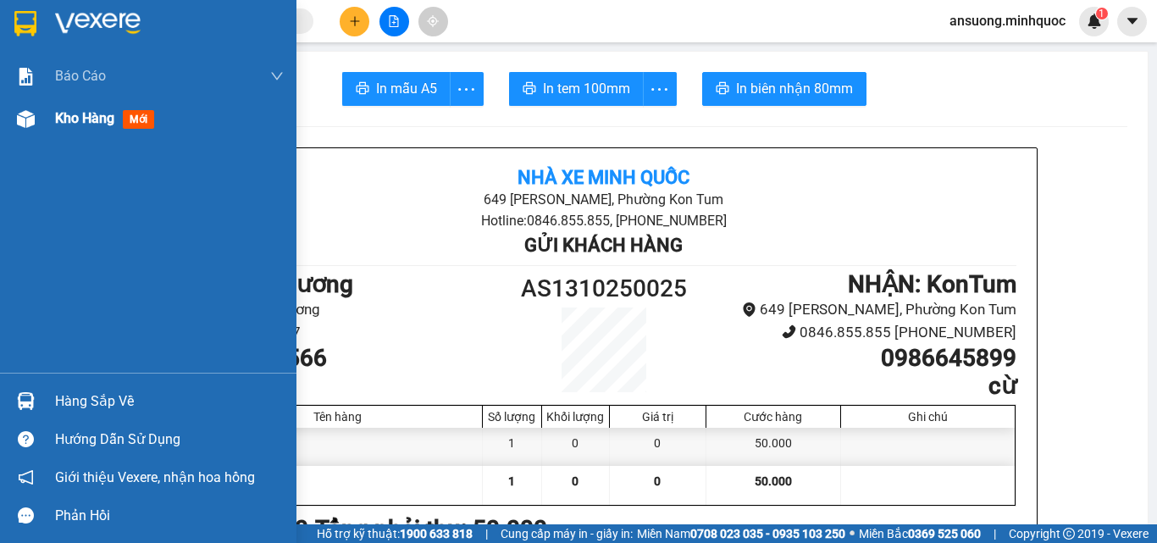
click at [30, 125] on img at bounding box center [26, 119] width 18 height 18
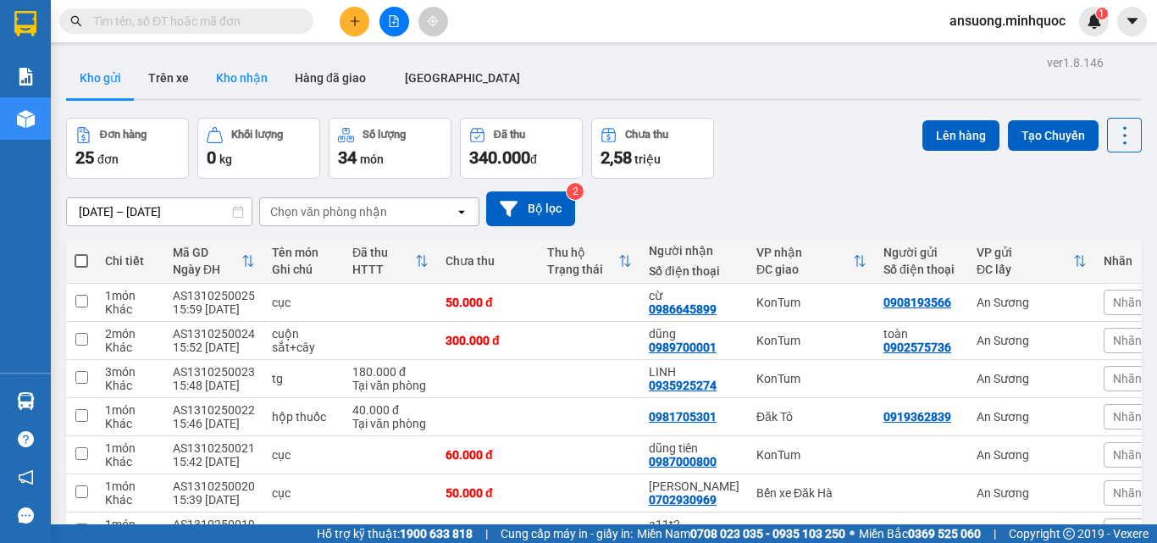
click at [214, 80] on button "Kho nhận" at bounding box center [241, 78] width 79 height 41
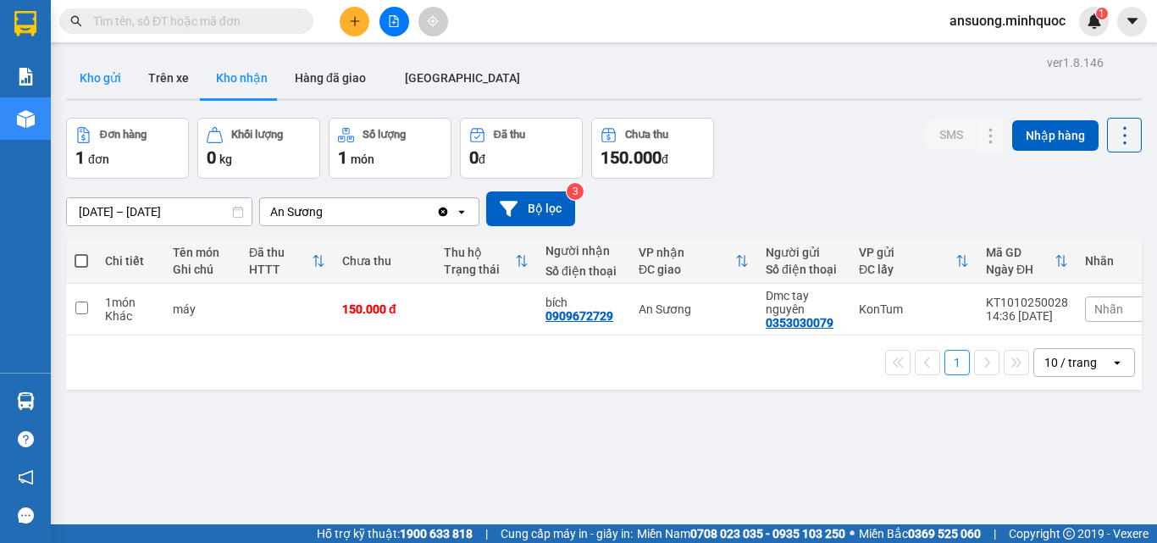
click at [100, 75] on button "Kho gửi" at bounding box center [100, 78] width 69 height 41
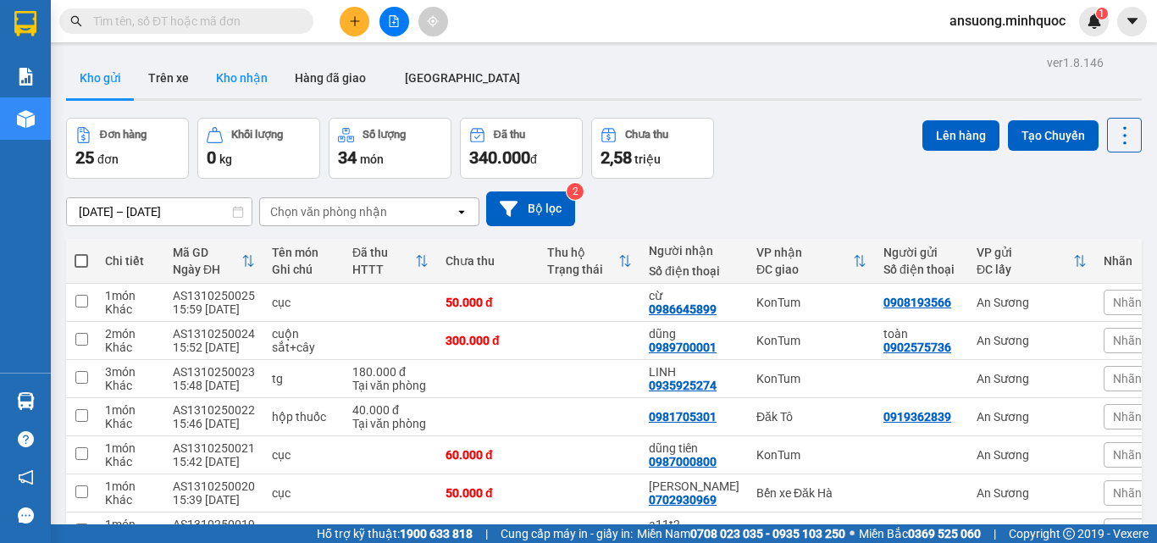
click at [212, 80] on button "Kho nhận" at bounding box center [241, 78] width 79 height 41
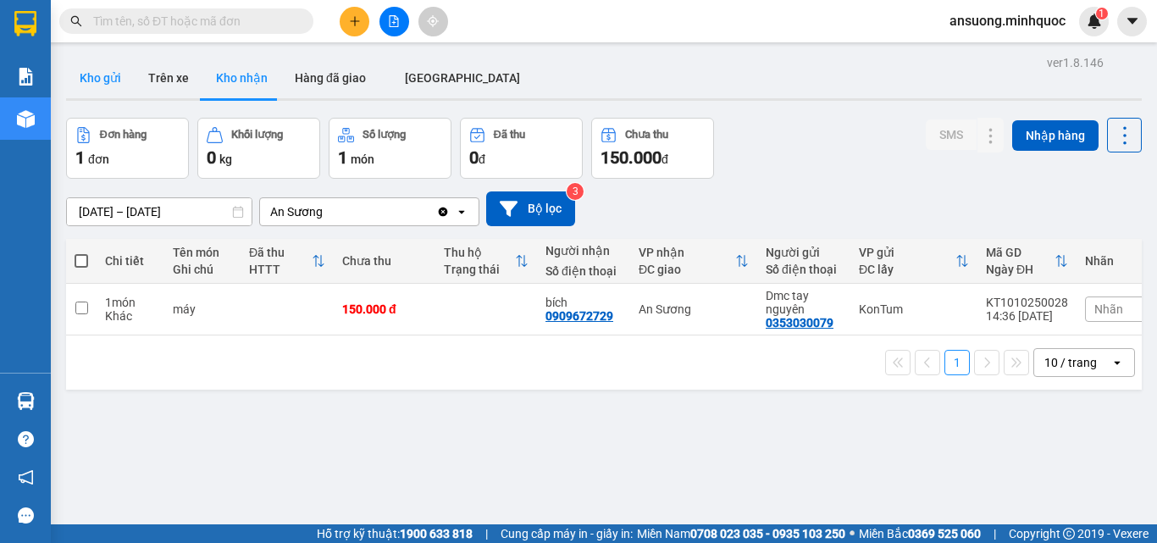
click at [101, 74] on button "Kho gửi" at bounding box center [100, 78] width 69 height 41
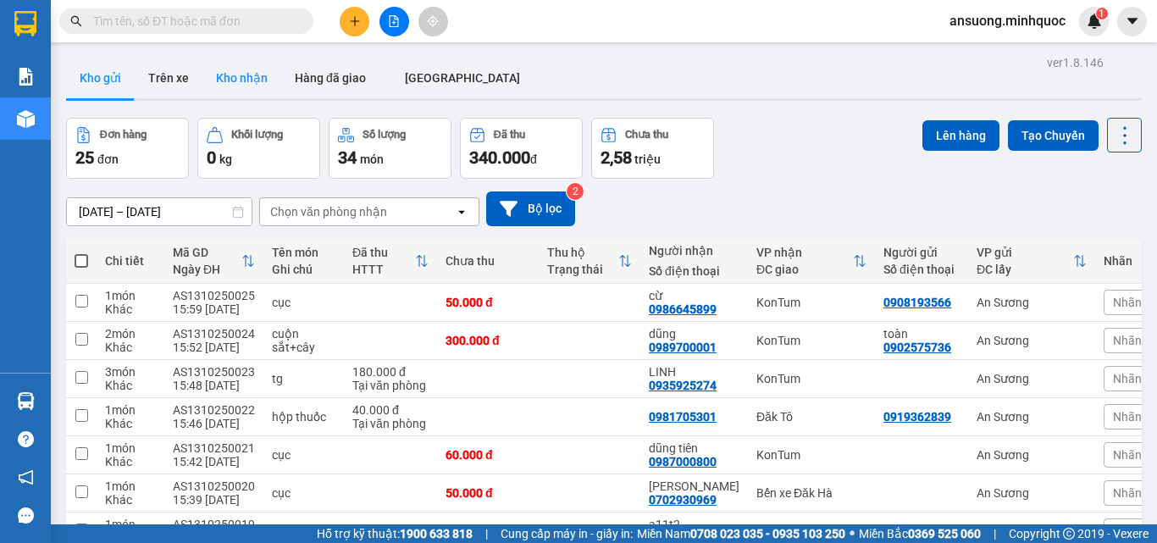
click at [235, 81] on button "Kho nhận" at bounding box center [241, 78] width 79 height 41
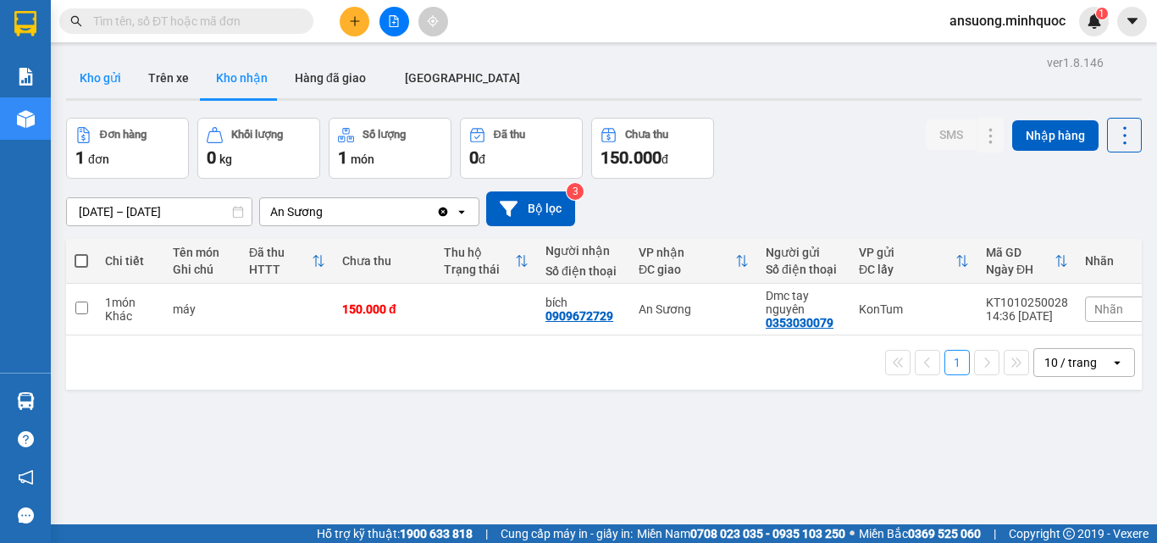
click at [106, 81] on button "Kho gửi" at bounding box center [100, 78] width 69 height 41
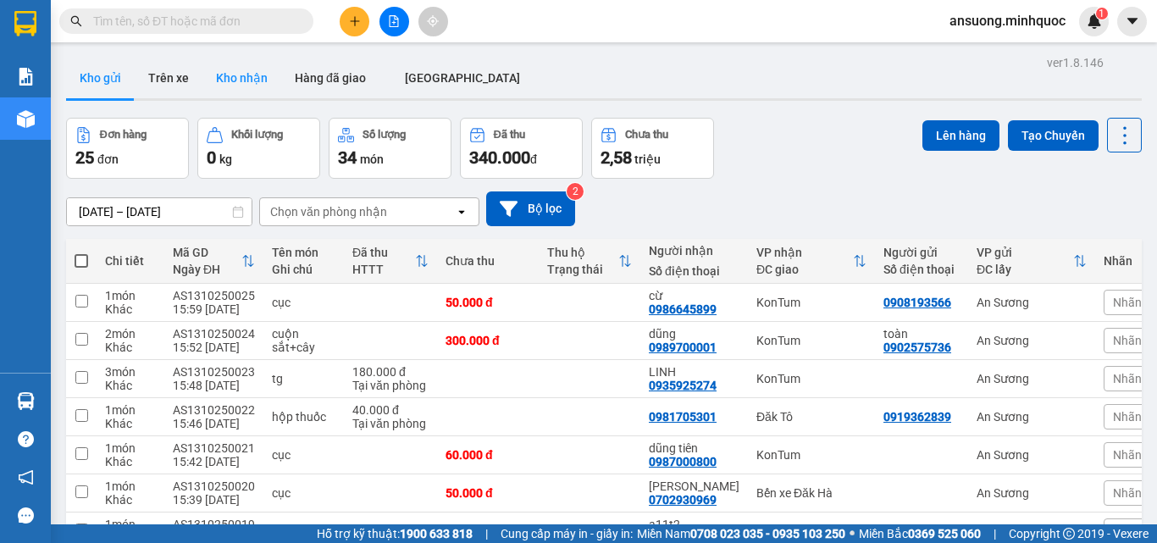
click at [215, 59] on button "Kho nhận" at bounding box center [241, 78] width 79 height 41
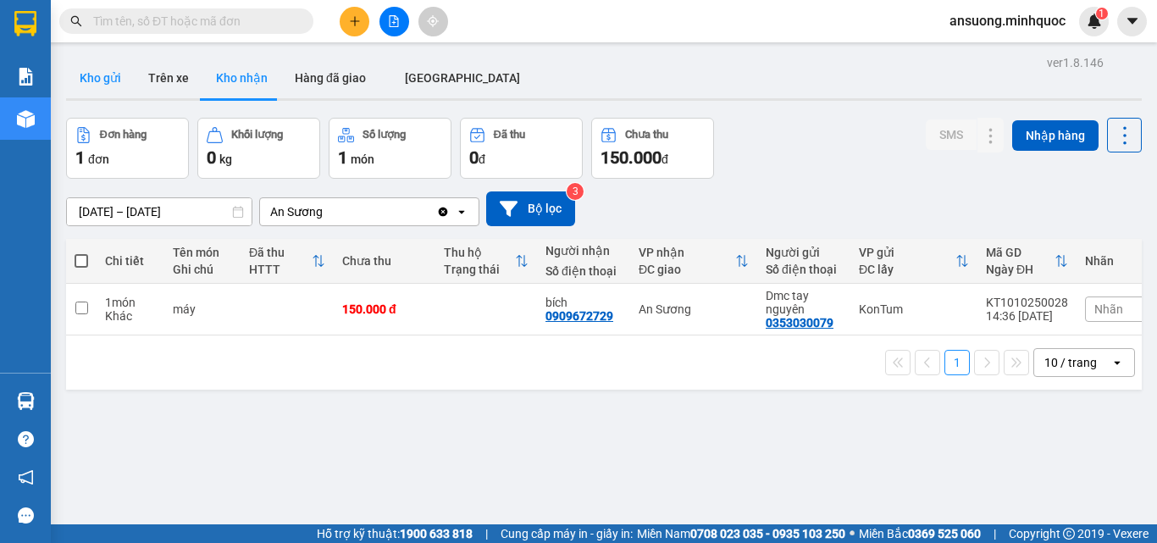
click at [80, 83] on button "Kho gửi" at bounding box center [100, 78] width 69 height 41
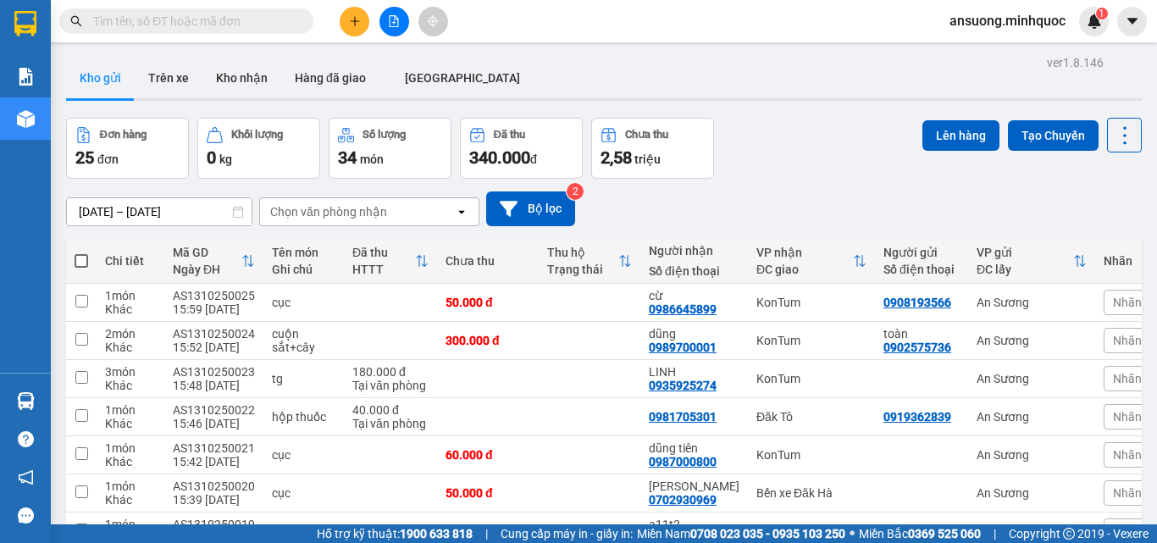
click at [627, 80] on div "Kho gửi Trên xe Kho nhận Hàng đã giao ĐÀ NẴNG" at bounding box center [604, 80] width 1076 height 45
click at [236, 76] on button "Kho nhận" at bounding box center [241, 78] width 79 height 41
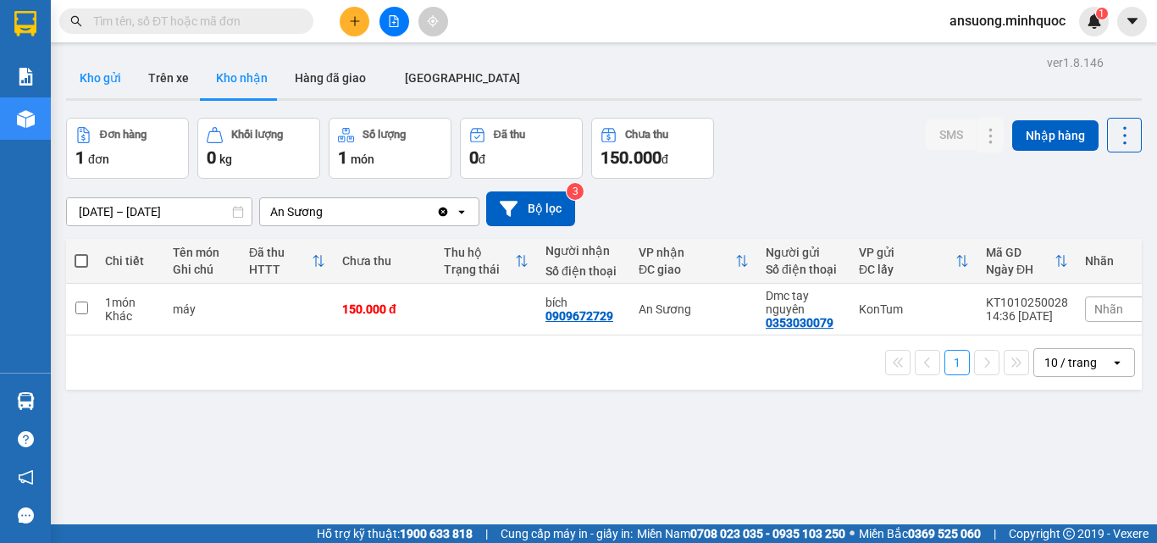
click at [92, 77] on button "Kho gửi" at bounding box center [100, 78] width 69 height 41
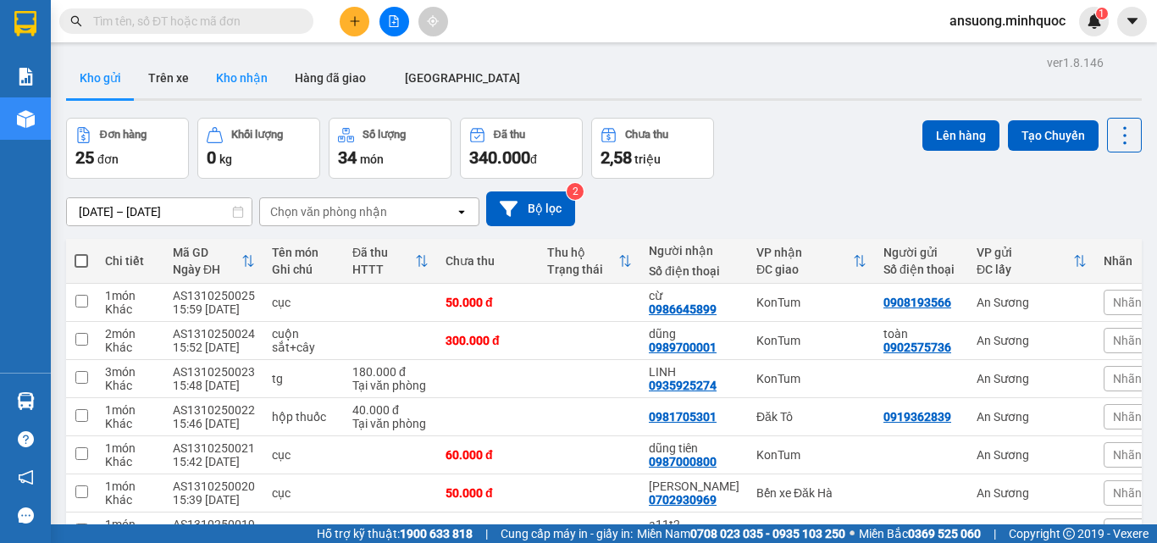
click at [261, 71] on button "Kho nhận" at bounding box center [241, 78] width 79 height 41
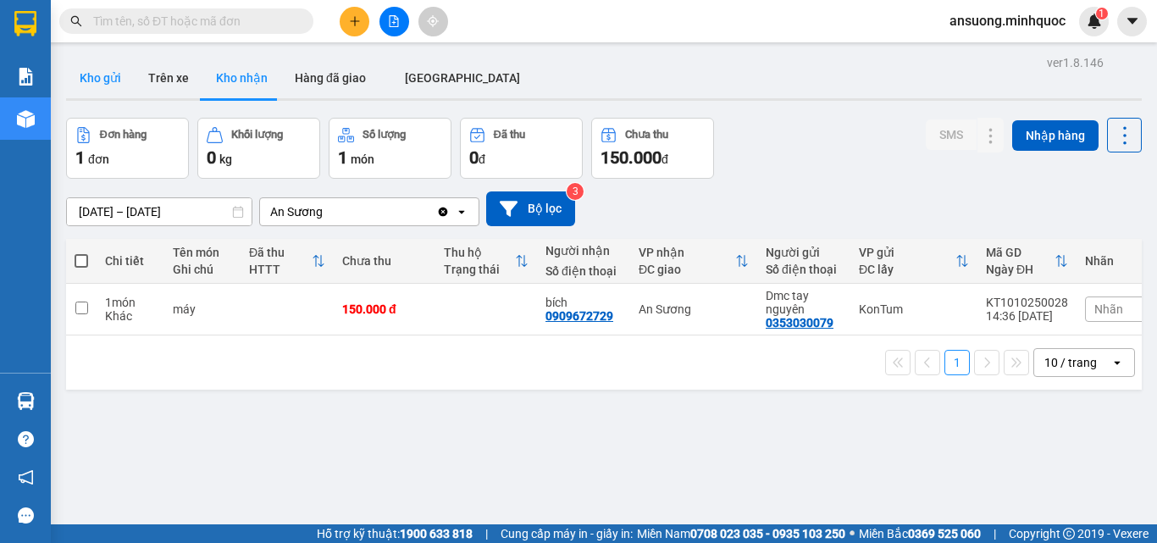
click at [91, 78] on button "Kho gửi" at bounding box center [100, 78] width 69 height 41
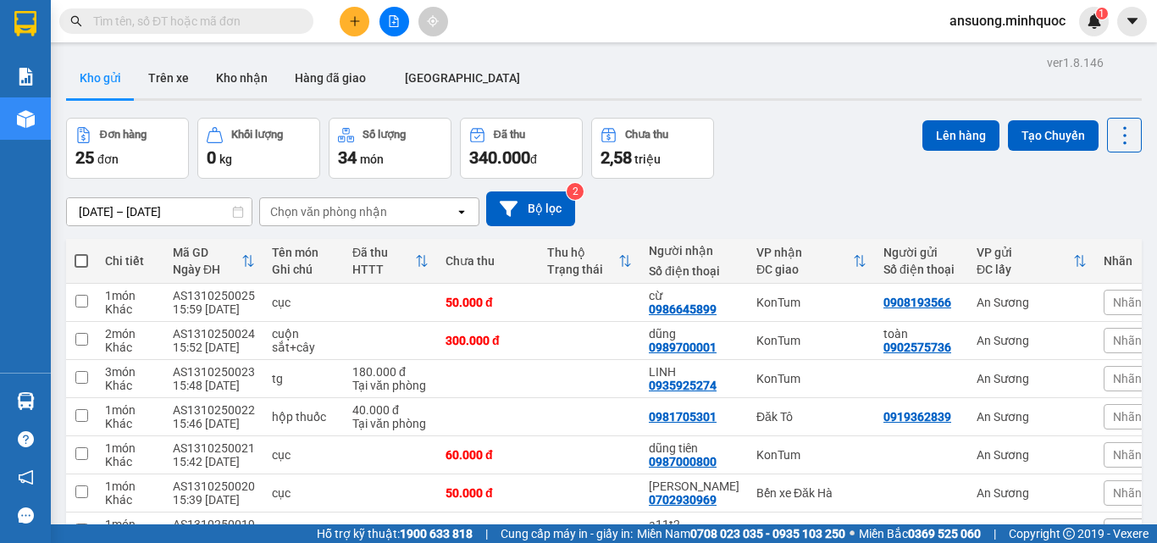
click at [346, 18] on button at bounding box center [355, 22] width 30 height 30
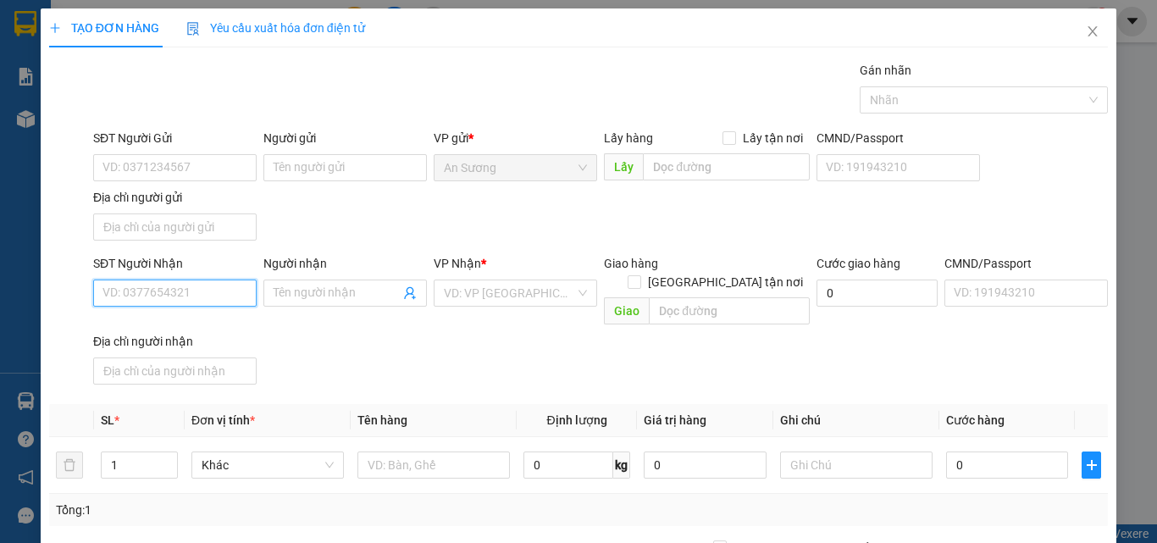
click at [148, 299] on input "SĐT Người Nhận" at bounding box center [174, 292] width 163 height 27
click at [106, 292] on input "4400" at bounding box center [174, 292] width 163 height 27
drag, startPoint x: 141, startPoint y: 286, endPoint x: 75, endPoint y: 293, distance: 65.6
click at [76, 293] on div "SĐT Người Nhận 400 400 Người nhận Tên người nhận VP Nhận * VD: VP Sài Gòn Giao …" at bounding box center [578, 322] width 1062 height 137
click at [158, 318] on div "0706206440 - THẢO" at bounding box center [172, 327] width 141 height 19
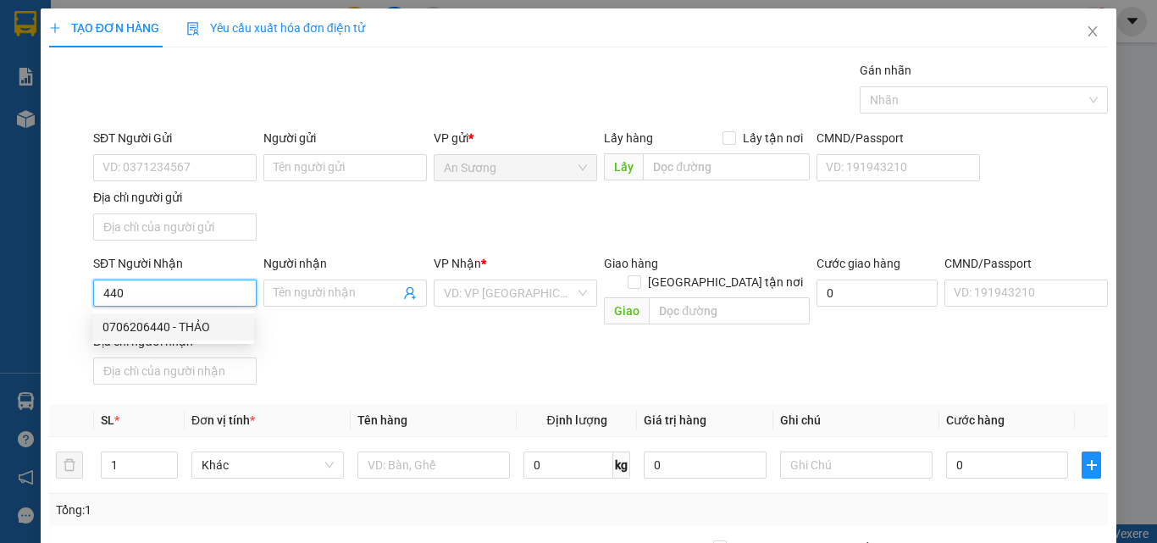
type input "0706206440"
type input "THẢO"
type input "0706206440"
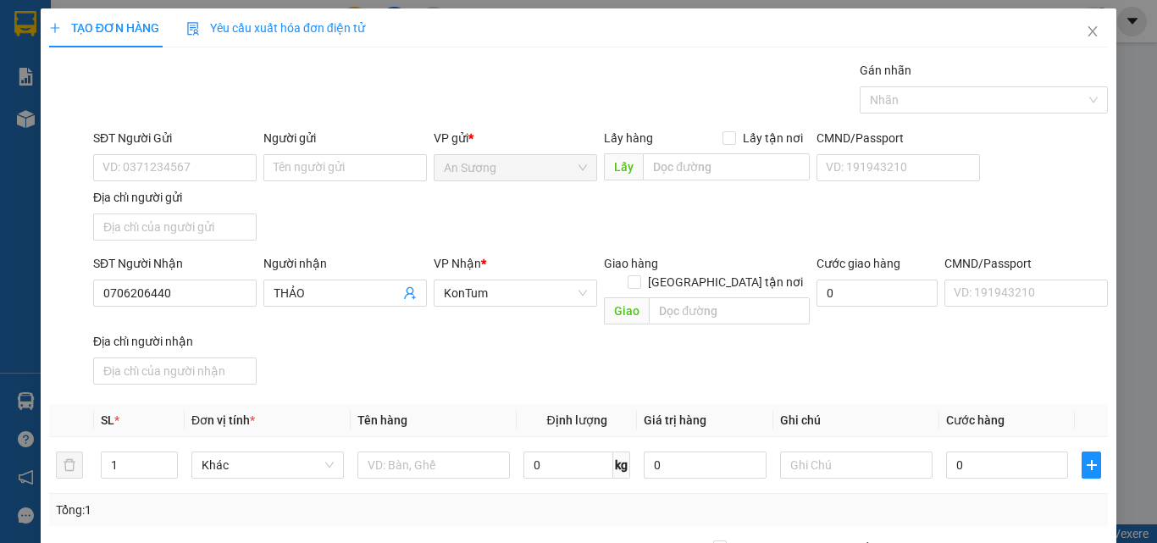
click at [428, 353] on div "SĐT Người Nhận 0706206440 Người nhận THẢO VP Nhận * KonTum Giao hàng Giao tận n…" at bounding box center [600, 322] width 1021 height 137
click at [429, 452] on input "text" at bounding box center [433, 464] width 152 height 27
type input "2"
click at [166, 458] on icon "up" at bounding box center [168, 461] width 6 height 6
click at [401, 451] on input "text" at bounding box center [433, 464] width 152 height 27
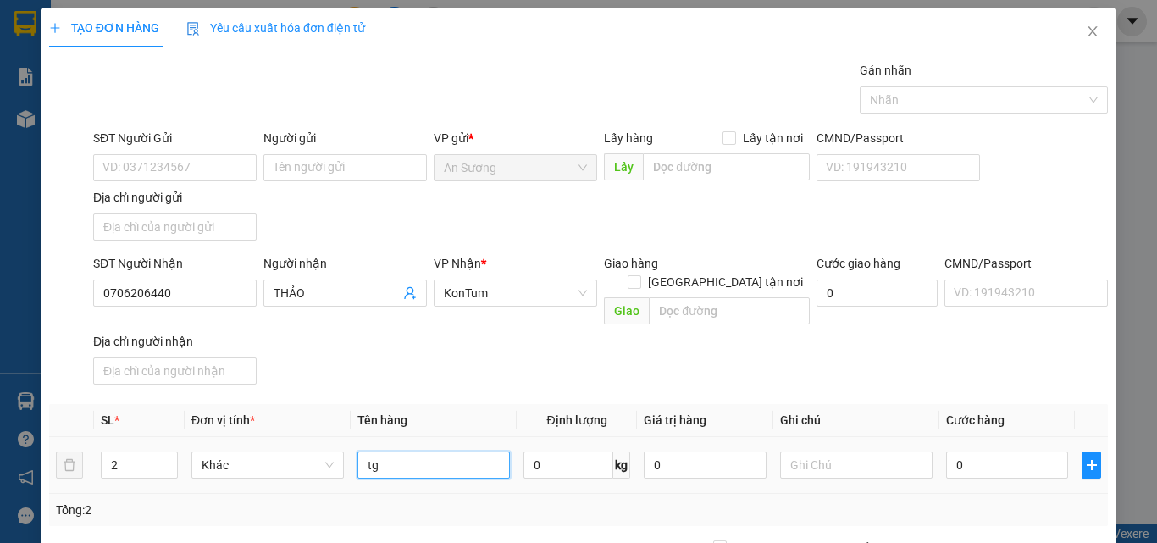
type input "tg"
click at [502, 357] on div "SĐT Người Nhận 0706206440 Người nhận THẢO VP Nhận * KonTum Giao hàng Giao tận n…" at bounding box center [600, 322] width 1021 height 137
type input "1"
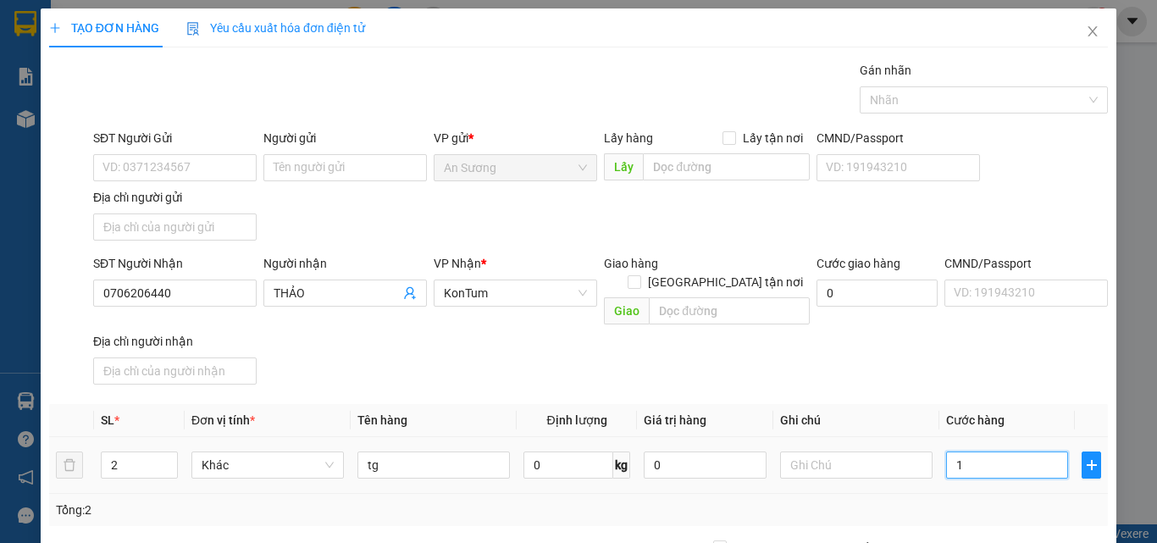
type input "10"
type input "100"
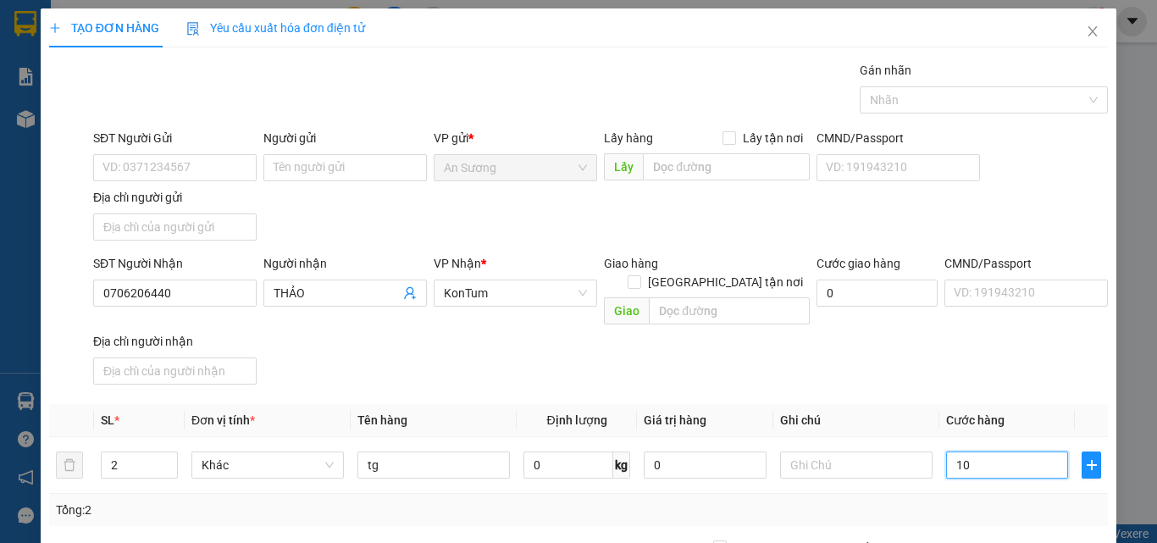
type input "100"
type input "100.000"
click at [988, 357] on div "SĐT Người Nhận 0706206440 Người nhận THẢO VP Nhận * KonTum Giao hàng Giao tận n…" at bounding box center [600, 322] width 1021 height 137
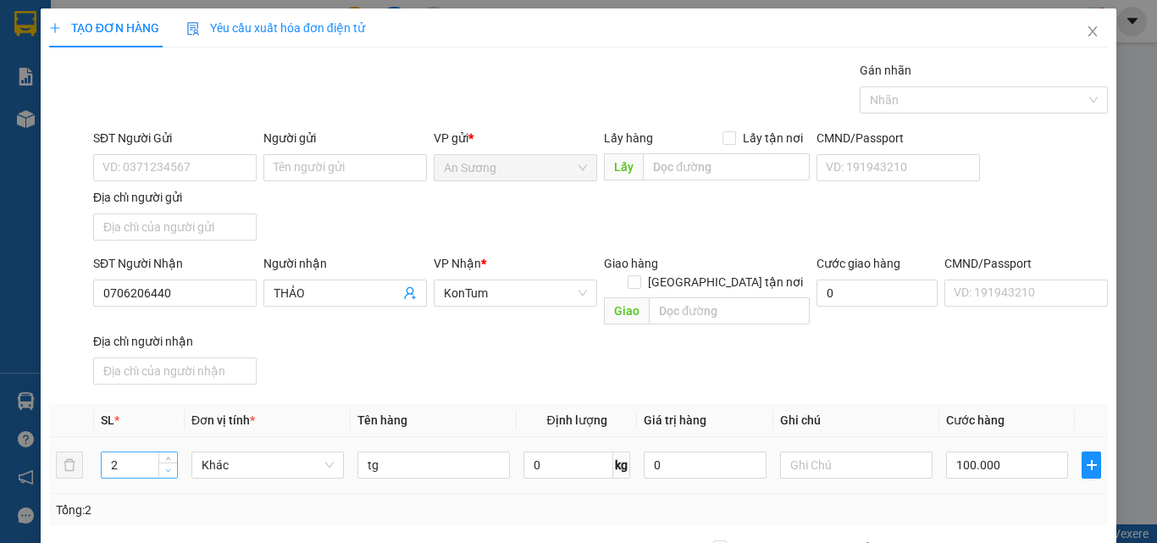
type input "1"
click at [168, 466] on span "down" at bounding box center [168, 471] width 10 height 10
drag, startPoint x: 822, startPoint y: 157, endPoint x: 943, endPoint y: 234, distance: 142.8
click at [830, 254] on div "SĐT Người Nhận 0706206440 Người nhận THẢO VP Nhận * KonTum Giao hàng Giao tận n…" at bounding box center [600, 322] width 1021 height 137
click at [1014, 451] on input "100.000" at bounding box center [1007, 464] width 122 height 27
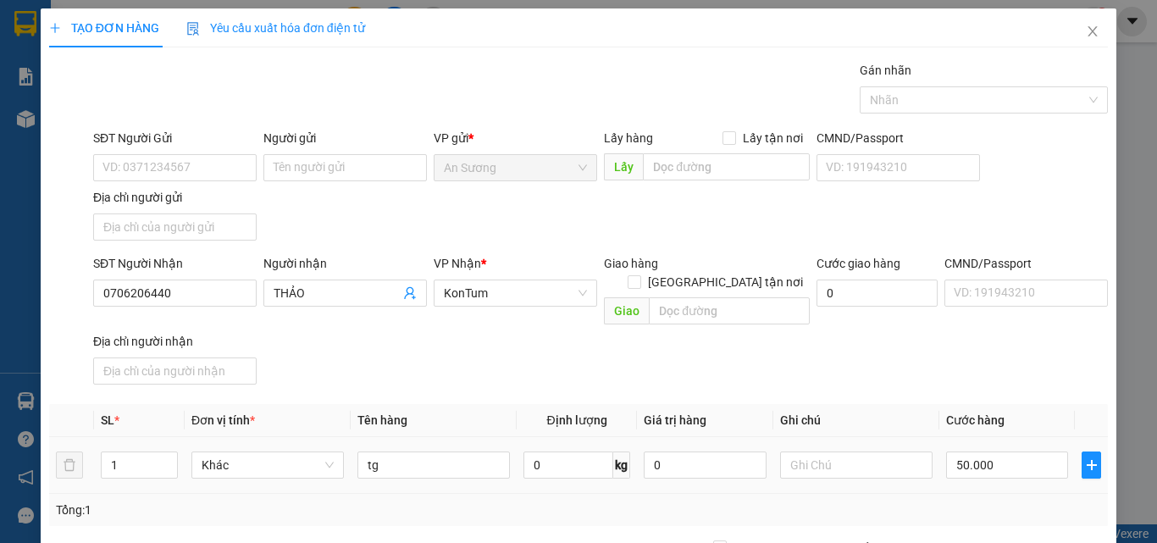
click at [1007, 404] on th "Cước hàng" at bounding box center [1007, 420] width 136 height 33
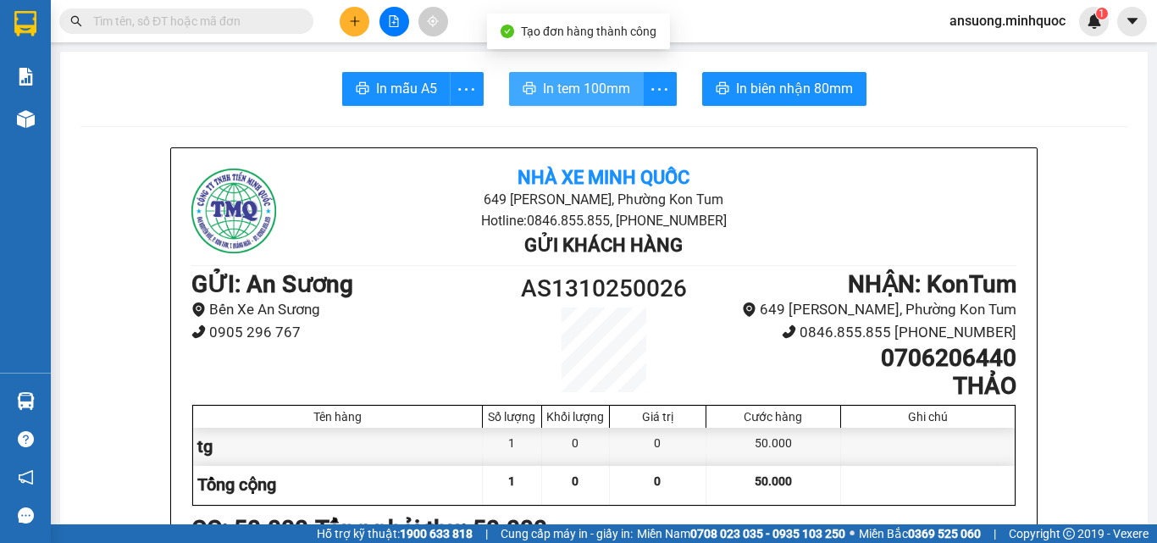
click at [632, 80] on button "In tem 100mm" at bounding box center [576, 89] width 135 height 34
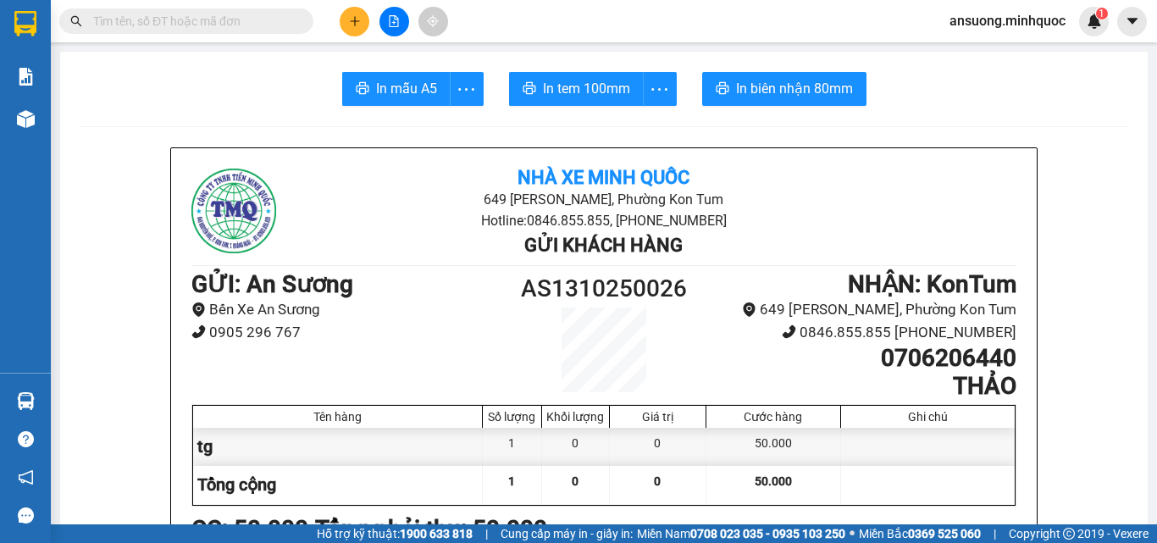
click at [343, 27] on button at bounding box center [355, 22] width 30 height 30
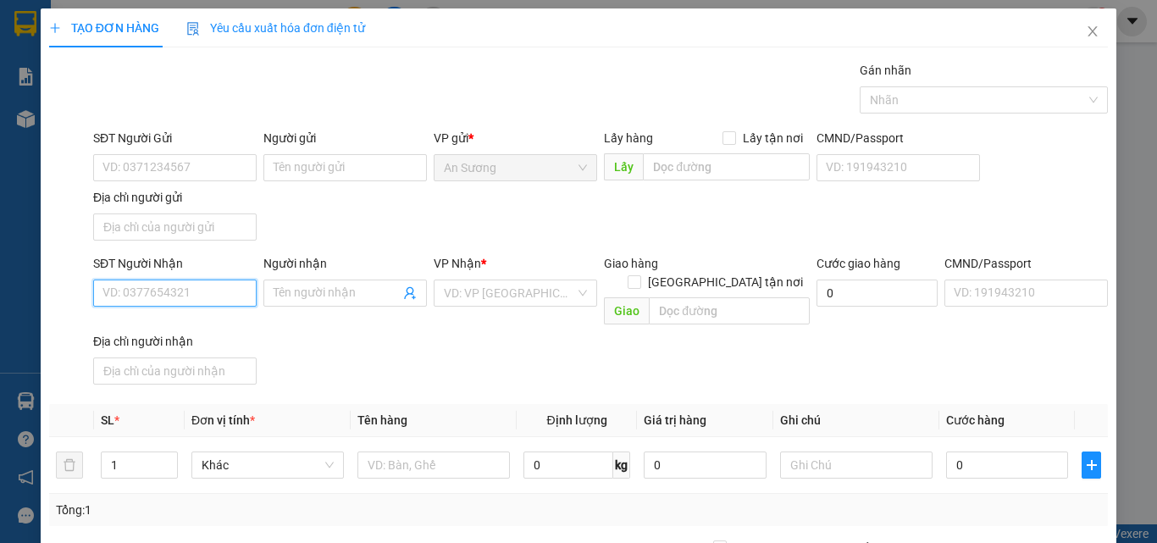
click at [137, 293] on input "SĐT Người Nhận" at bounding box center [174, 292] width 163 height 27
drag, startPoint x: 171, startPoint y: 326, endPoint x: 225, endPoint y: 373, distance: 71.5
click at [174, 329] on div "0925633779 - DIỆU ANH" at bounding box center [172, 327] width 141 height 19
type input "0925633779"
type input "DIỆU ANH"
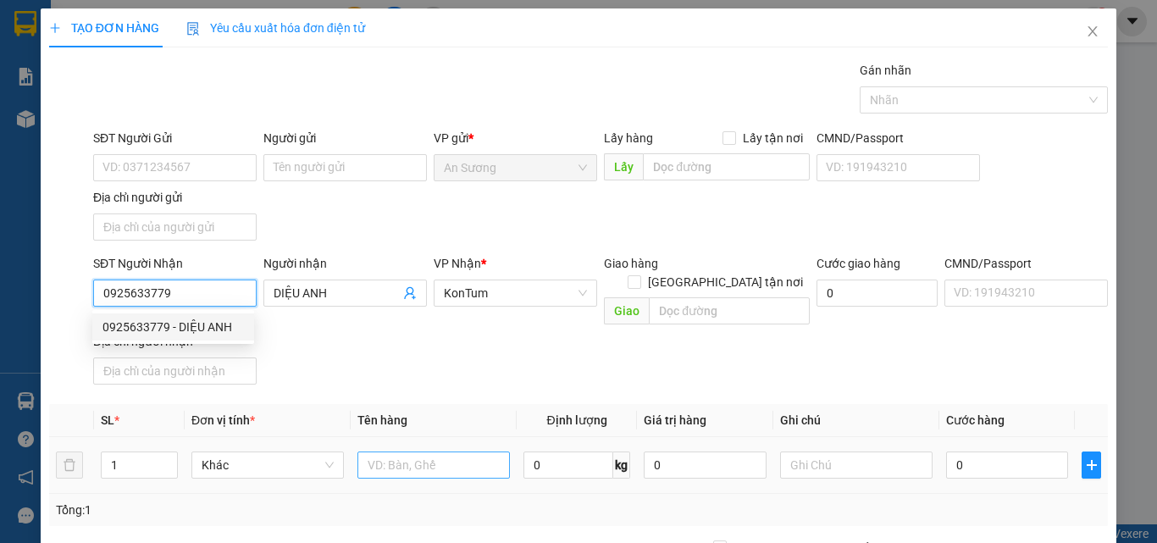
type input "0925633779"
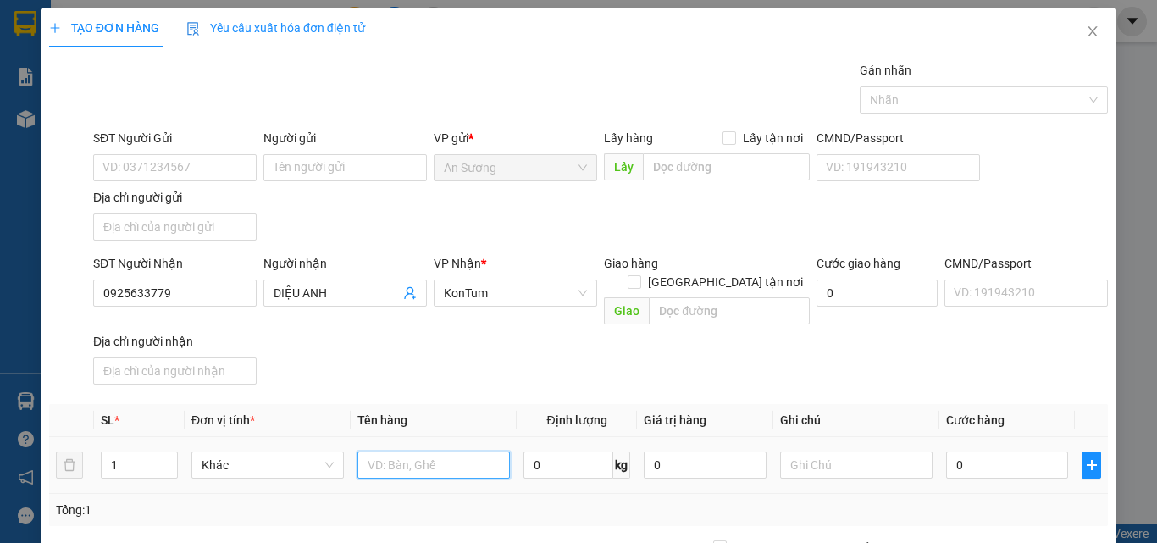
click at [435, 456] on input "text" at bounding box center [433, 464] width 152 height 27
type input "t"
click at [551, 344] on div "SĐT Người Nhận 0925633779 Người nhận DIỆU ANH VP Nhận * KonTum Giao hàng Giao t…" at bounding box center [600, 322] width 1021 height 137
click at [980, 451] on input "0" at bounding box center [1007, 464] width 122 height 27
click at [975, 362] on div "SĐT Người Nhận 0925633779 Người nhận DIỆU ANH VP Nhận * KonTum Giao hàng Giao t…" at bounding box center [600, 322] width 1021 height 137
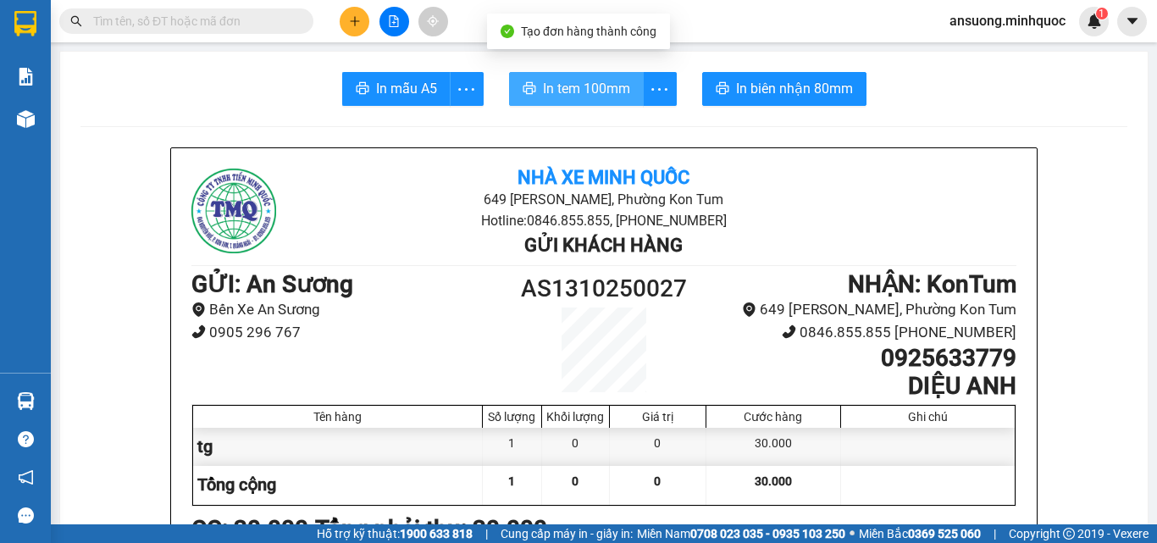
click at [589, 77] on button "In tem 100mm" at bounding box center [576, 89] width 135 height 34
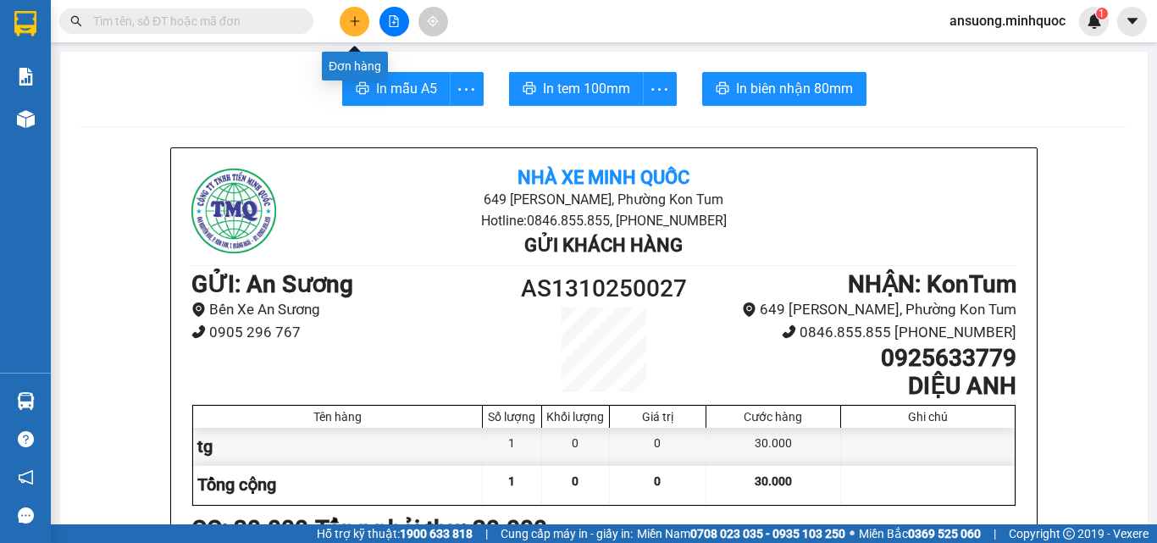
click at [350, 26] on icon "plus" at bounding box center [355, 21] width 12 height 12
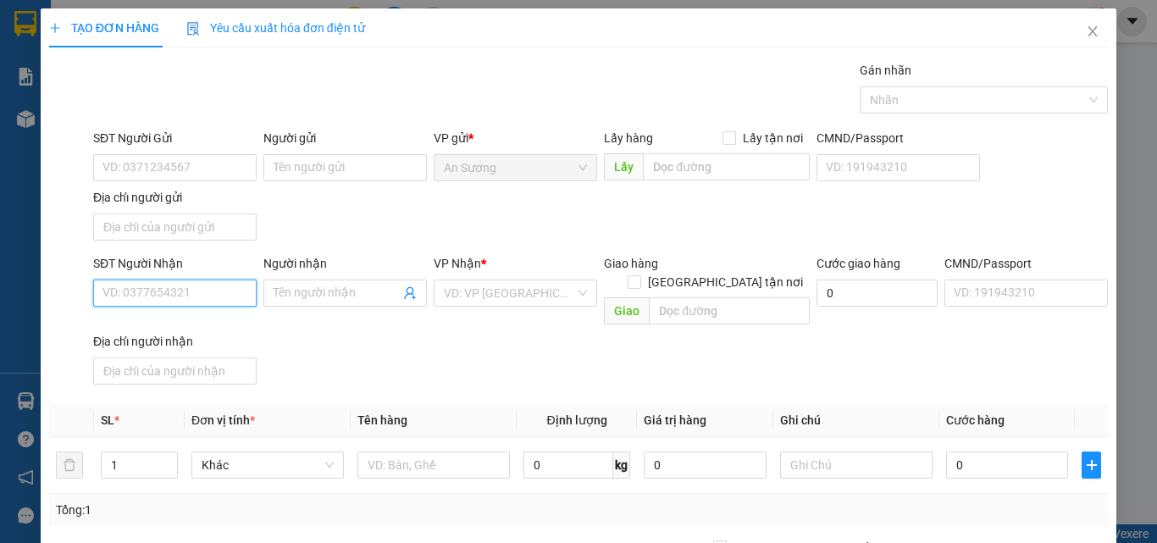
click at [125, 300] on input "SĐT Người Nhận" at bounding box center [174, 292] width 163 height 27
click at [163, 321] on div "0982482216 - TÙNG" at bounding box center [172, 327] width 141 height 19
type input "0982482216"
type input "TÙNG"
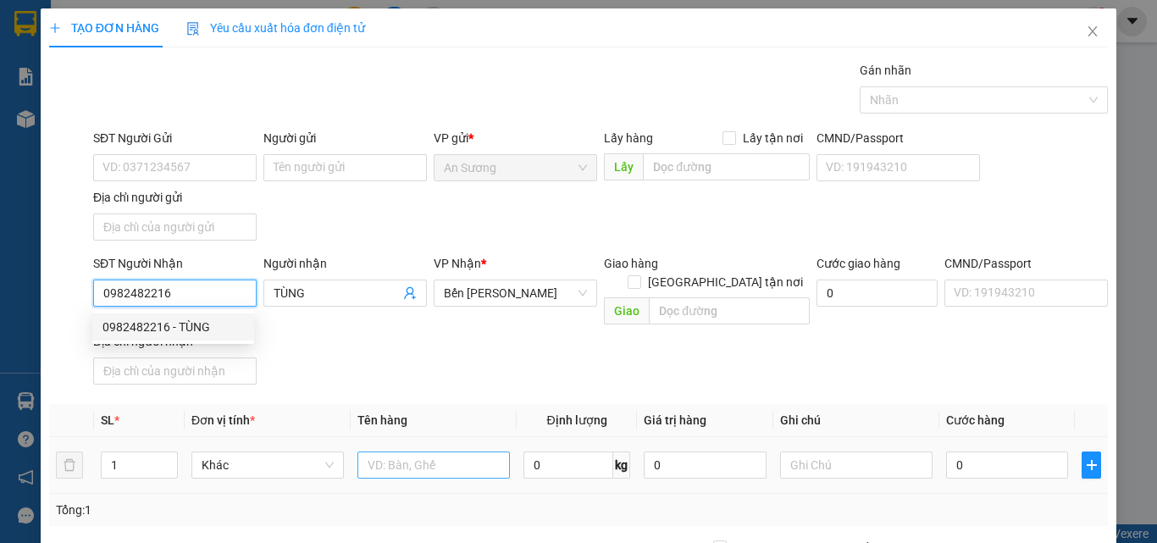
type input "0982482216"
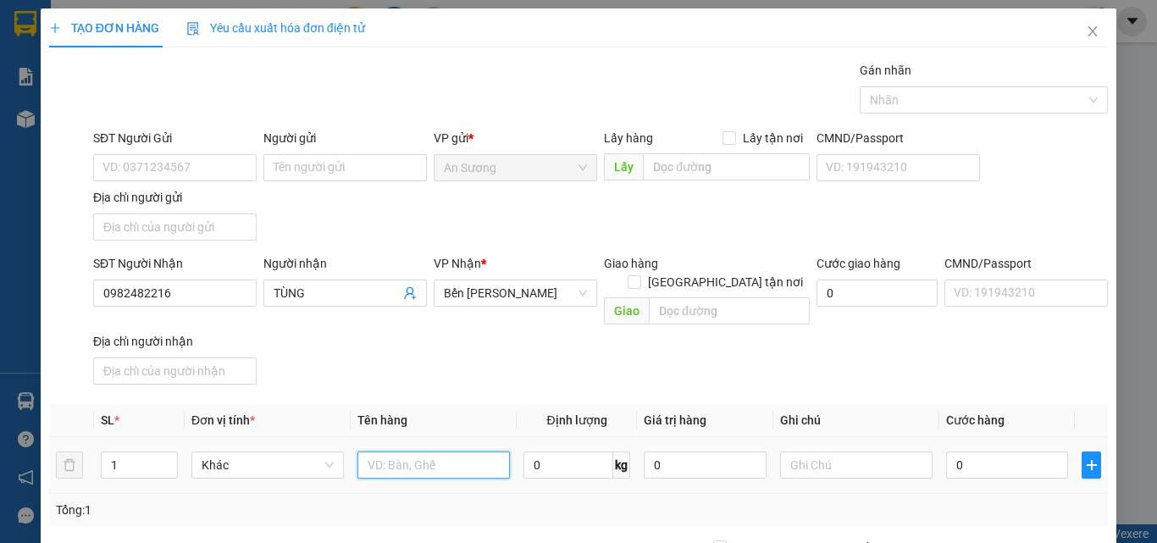
click at [390, 451] on input "text" at bounding box center [433, 464] width 152 height 27
type input "N"
type input "BAO NHÁI"
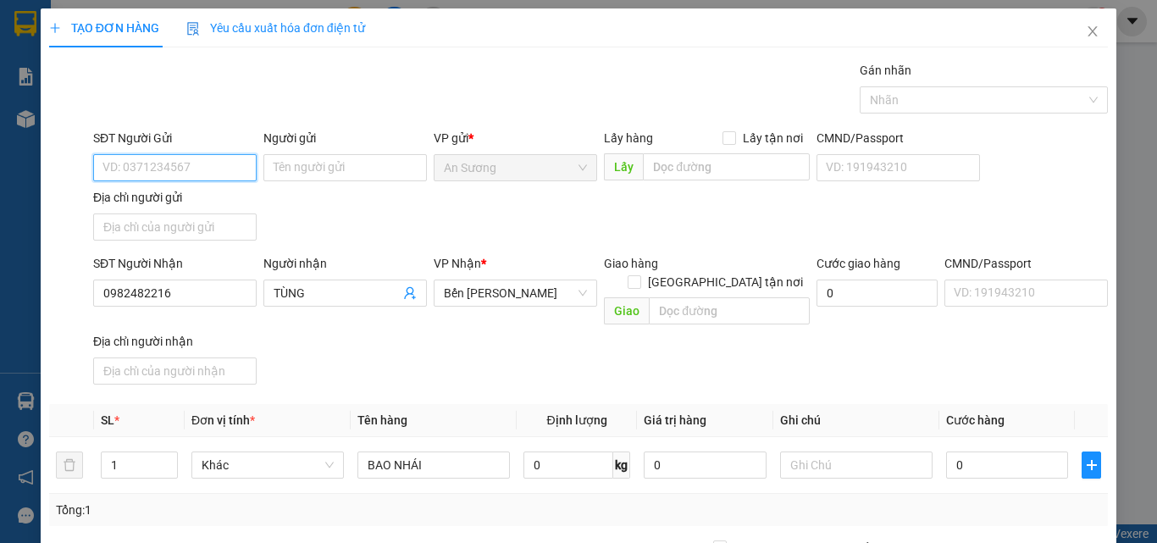
click at [138, 169] on input "SĐT Người Gửi" at bounding box center [174, 167] width 163 height 27
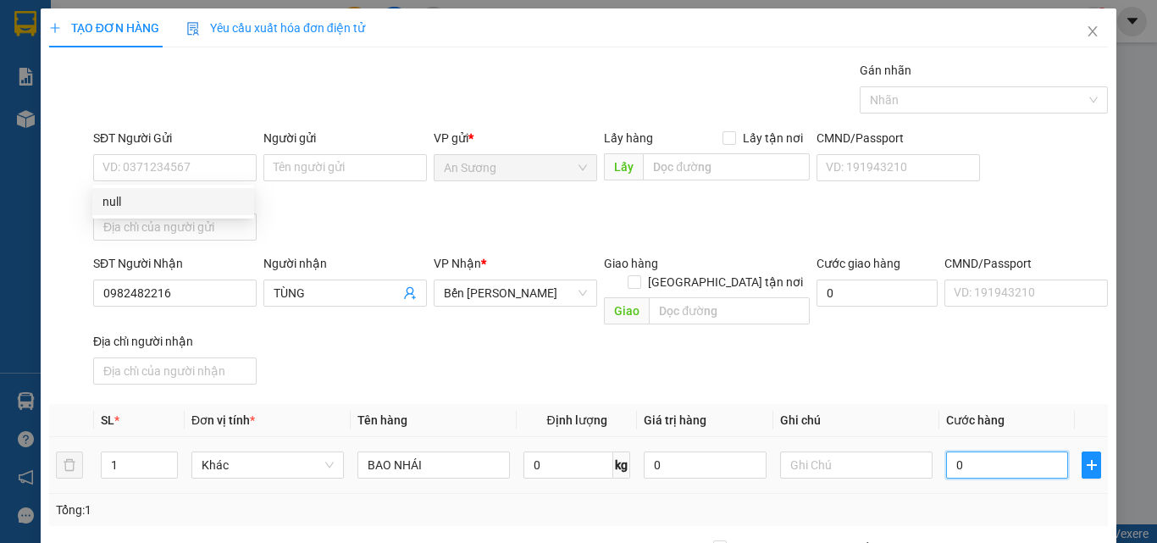
click at [976, 451] on input "0" at bounding box center [1007, 464] width 122 height 27
click at [992, 346] on div "SĐT Người Nhận 0982482216 Người nhận TÙNG VP Nhận * Bến Xe Ngọc Hồi Giao hàng G…" at bounding box center [600, 322] width 1021 height 137
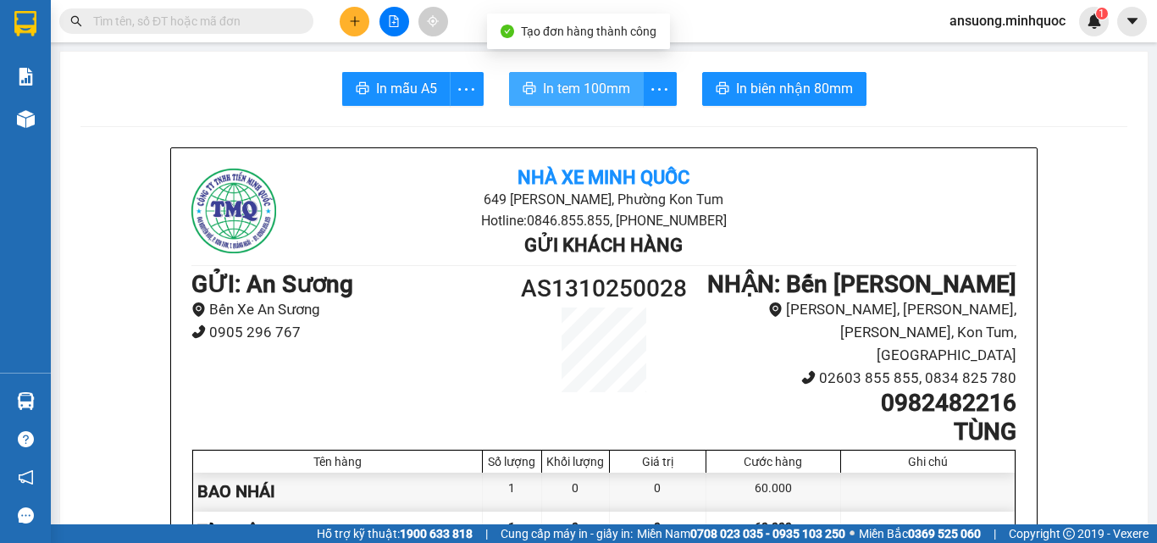
click at [576, 83] on span "In tem 100mm" at bounding box center [586, 88] width 87 height 21
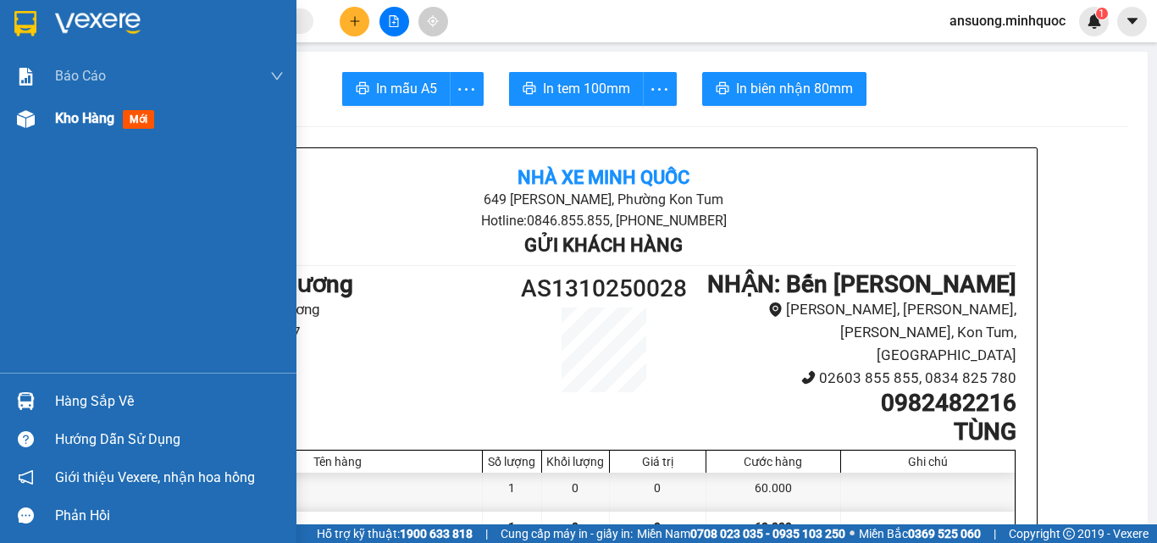
click at [19, 121] on img at bounding box center [26, 119] width 18 height 18
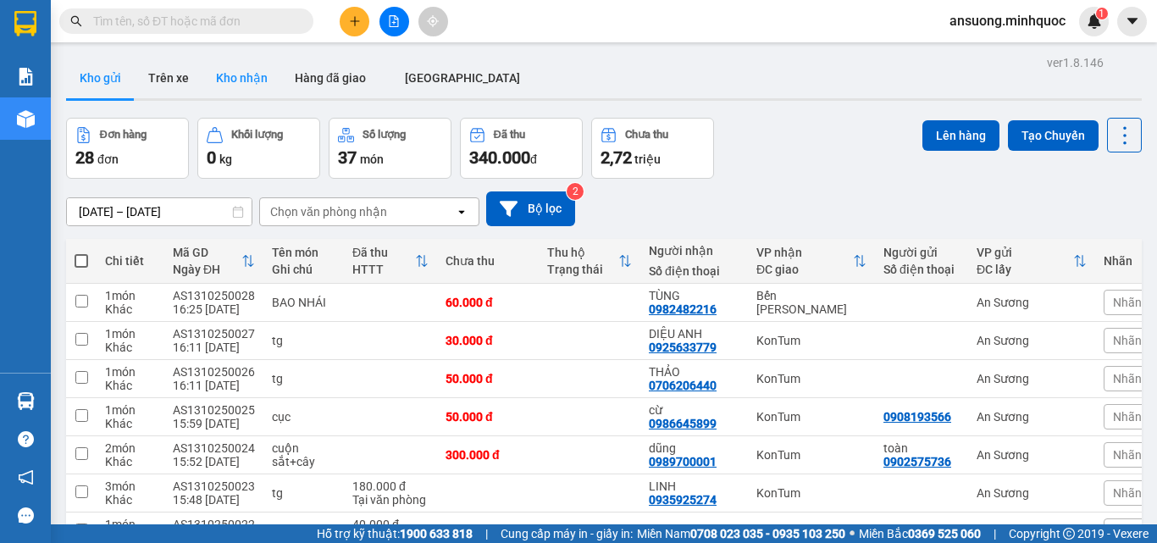
click at [212, 65] on button "Kho nhận" at bounding box center [241, 78] width 79 height 41
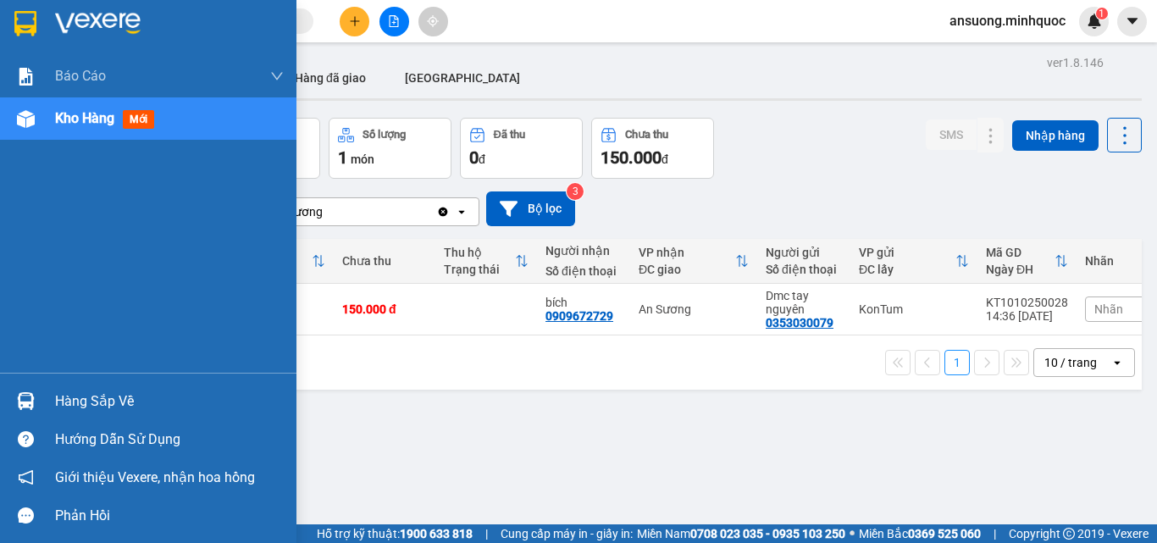
drag, startPoint x: 7, startPoint y: 126, endPoint x: 15, endPoint y: 76, distance: 50.7
click at [8, 125] on div "Kho hàng mới" at bounding box center [148, 118] width 296 height 42
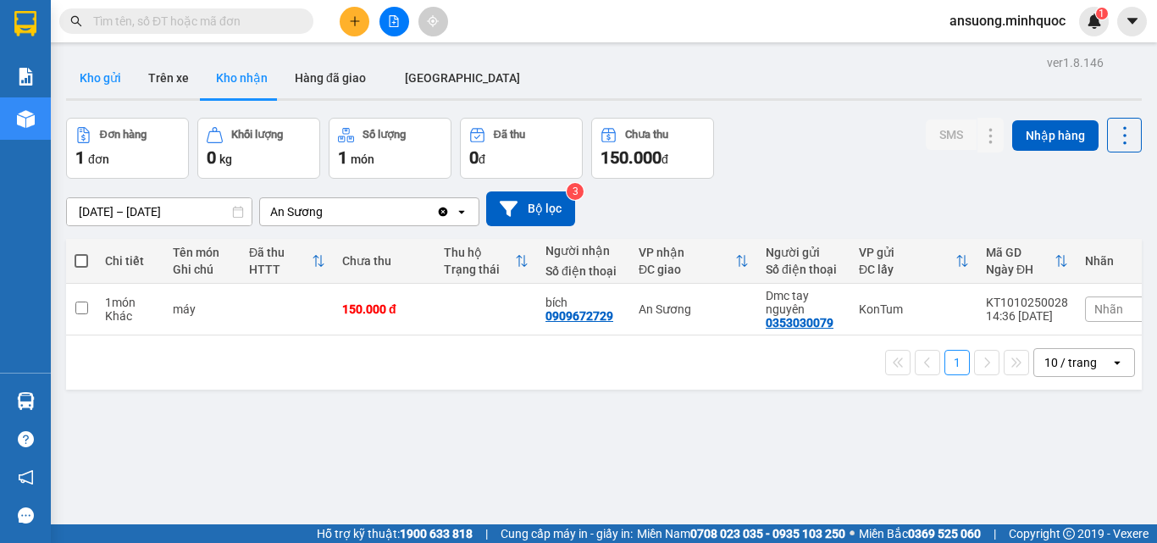
click at [86, 75] on button "Kho gửi" at bounding box center [100, 78] width 69 height 41
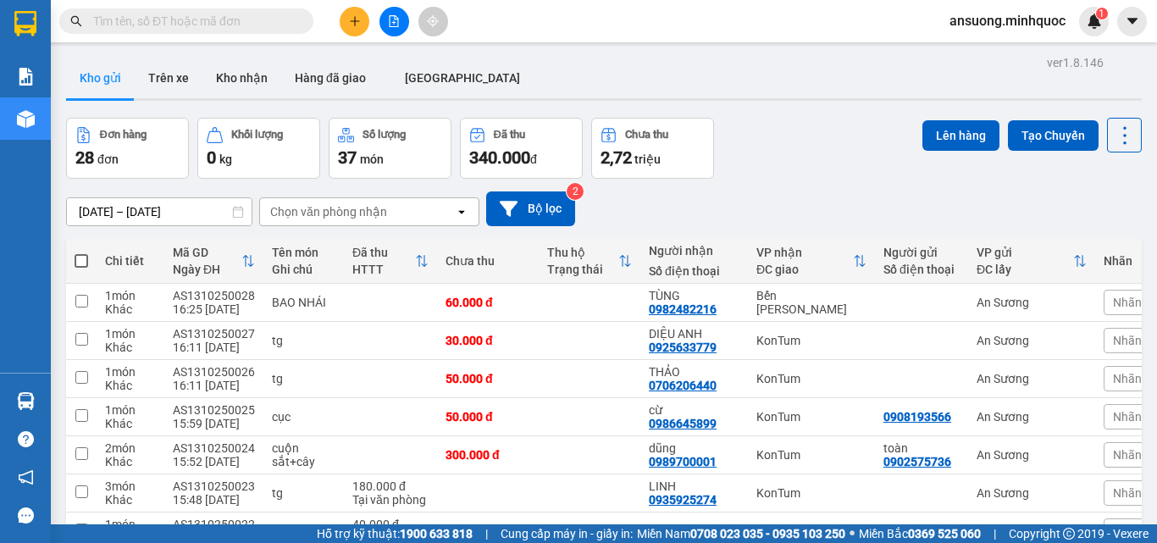
click at [337, 29] on div at bounding box center [393, 22] width 127 height 30
drag, startPoint x: 400, startPoint y: 24, endPoint x: 619, endPoint y: 79, distance: 226.2
click at [619, 79] on section "Kết quả tìm kiếm ( 0 ) Bộ lọc No Data ansuong.minhquoc 1 Báo cáo Báo cáo dòng t…" at bounding box center [578, 271] width 1157 height 543
drag, startPoint x: 614, startPoint y: 89, endPoint x: 583, endPoint y: 83, distance: 31.9
click at [612, 89] on div "Kho gửi Trên xe Kho nhận Hàng đã giao ĐÀ NẴNG" at bounding box center [604, 80] width 1076 height 45
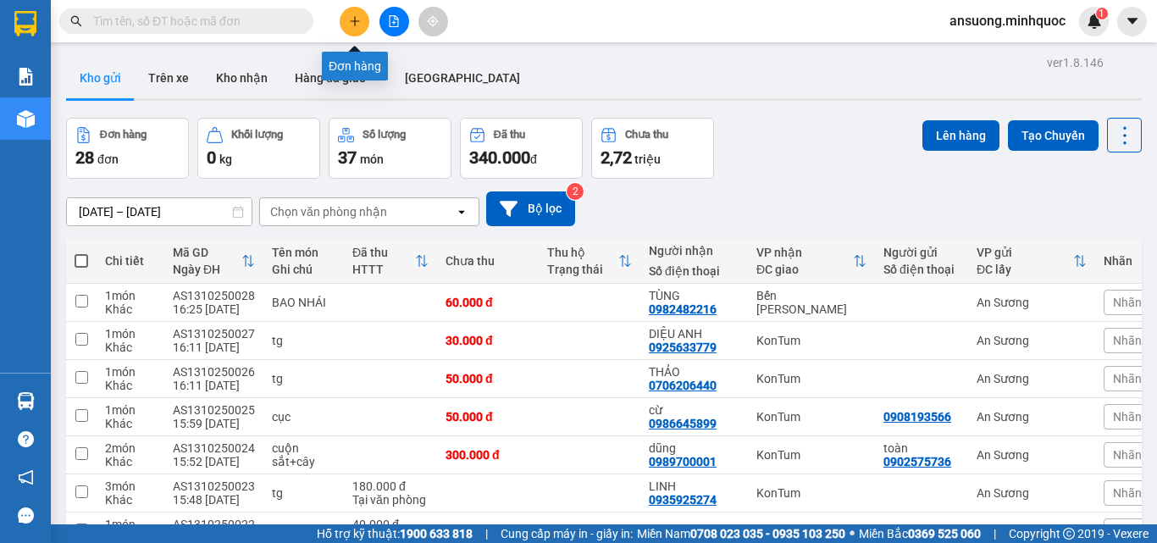
click at [361, 15] on button at bounding box center [355, 22] width 30 height 30
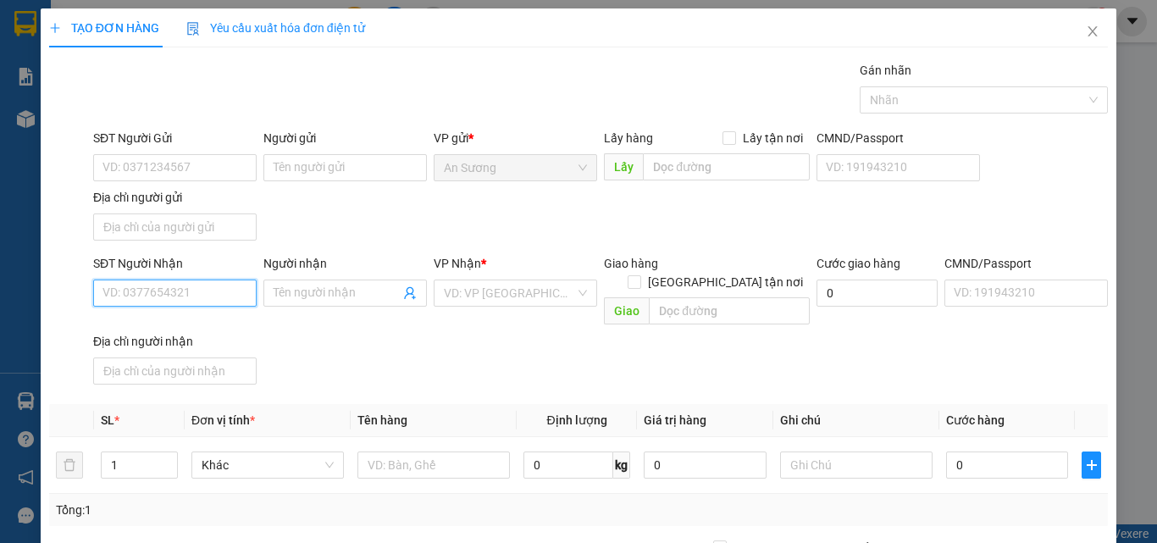
click at [116, 285] on input "SĐT Người Nhận" at bounding box center [174, 292] width 163 height 27
drag, startPoint x: 114, startPoint y: 270, endPoint x: 604, endPoint y: 36, distance: 542.8
click at [604, 36] on div "TẠO ĐƠN HÀNG Yêu cầu xuất hóa đơn điện tử" at bounding box center [578, 27] width 1059 height 39
click at [389, 451] on input "text" at bounding box center [433, 464] width 152 height 27
click at [434, 451] on input "text" at bounding box center [433, 464] width 152 height 27
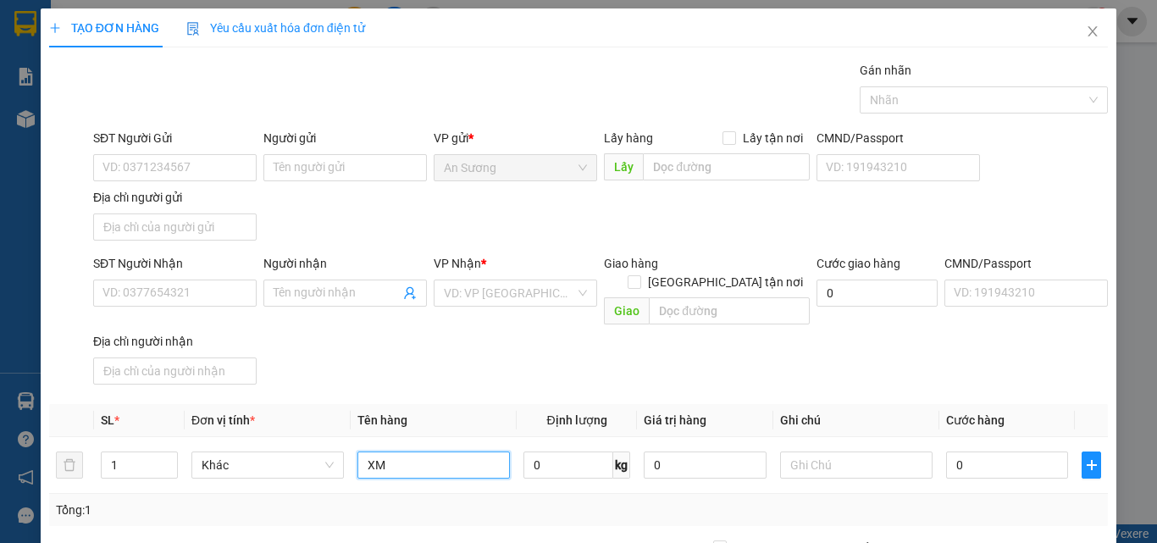
type input "XM"
drag, startPoint x: 485, startPoint y: 345, endPoint x: 597, endPoint y: 429, distance: 140.3
click at [531, 366] on div "SĐT Người Nhận VD: 0377654321 Người nhận Tên người nhận VP Nhận * VD: VP Sài Gò…" at bounding box center [600, 322] width 1021 height 137
click at [966, 453] on input "0" at bounding box center [1007, 464] width 122 height 27
drag, startPoint x: 57, startPoint y: 294, endPoint x: 147, endPoint y: 291, distance: 90.7
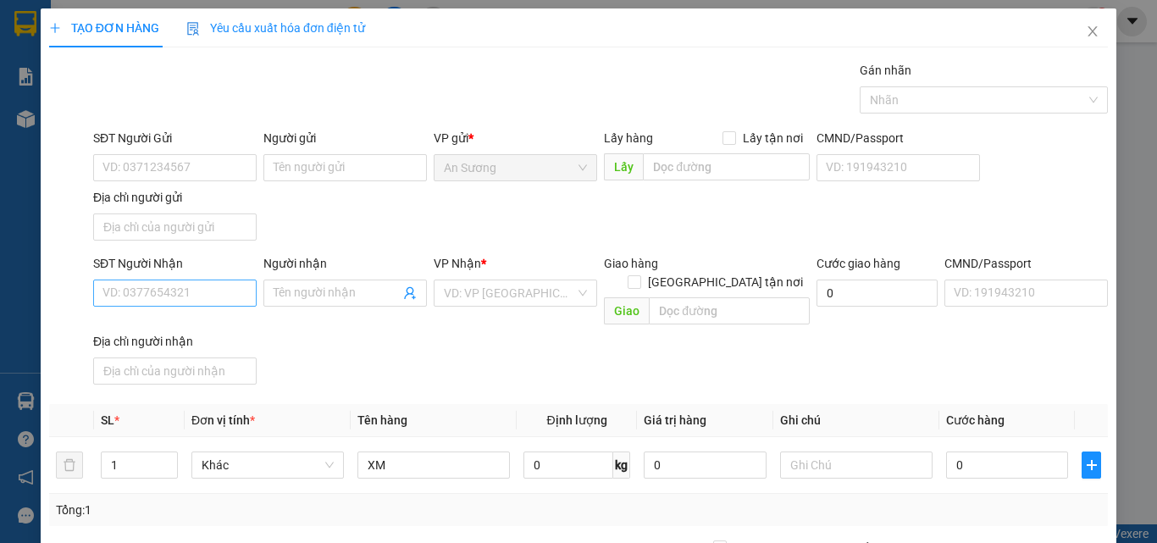
click at [69, 294] on div at bounding box center [69, 322] width 44 height 137
click at [147, 291] on input "SĐT Người Nhận" at bounding box center [174, 292] width 163 height 27
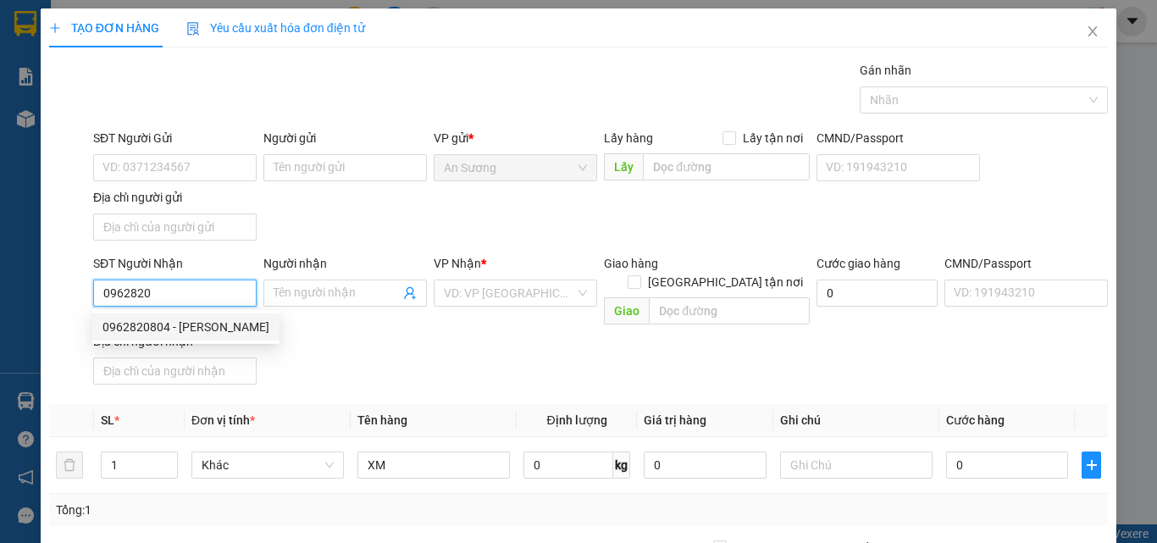
click at [189, 323] on div "0962820804 - TUẤN ANH" at bounding box center [185, 327] width 167 height 19
type input "0962820804"
type input "TUẤN ANH"
type input "0962820804"
click at [484, 357] on div "SĐT Người Nhận 0962820804 Người nhận TUẤN ANH VP Nhận * Đăk Tô Giao hàng Giao t…" at bounding box center [600, 322] width 1021 height 137
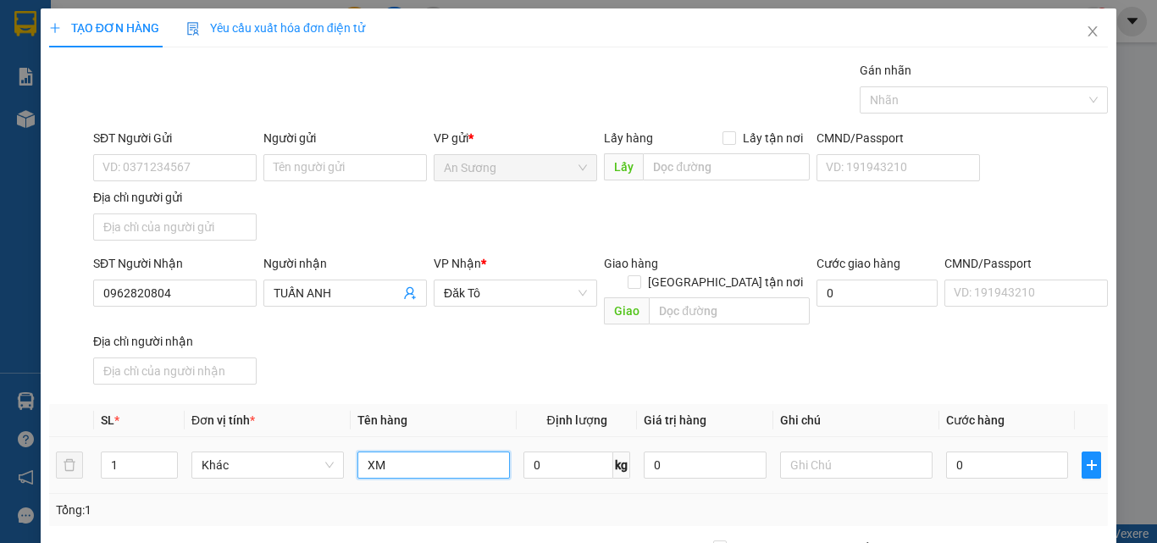
drag, startPoint x: 435, startPoint y: 452, endPoint x: 332, endPoint y: 460, distance: 103.6
click at [332, 460] on tr "1 Khác XM 0 kg 0 0" at bounding box center [578, 465] width 1059 height 57
type input "CỤC"
click at [1010, 451] on input "0" at bounding box center [1007, 464] width 122 height 27
type input "4"
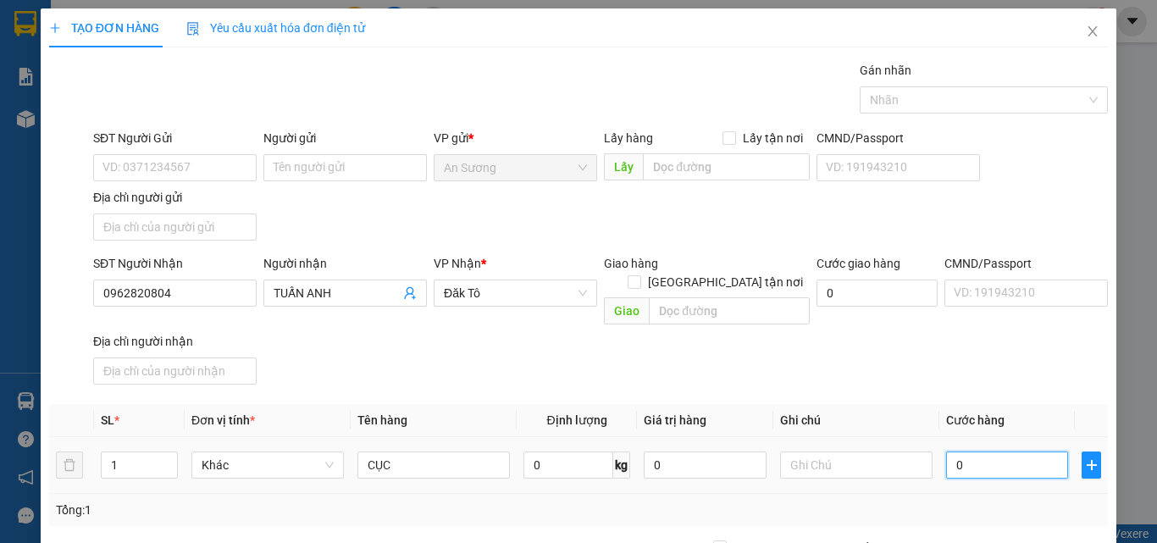
type input "4"
type input "40"
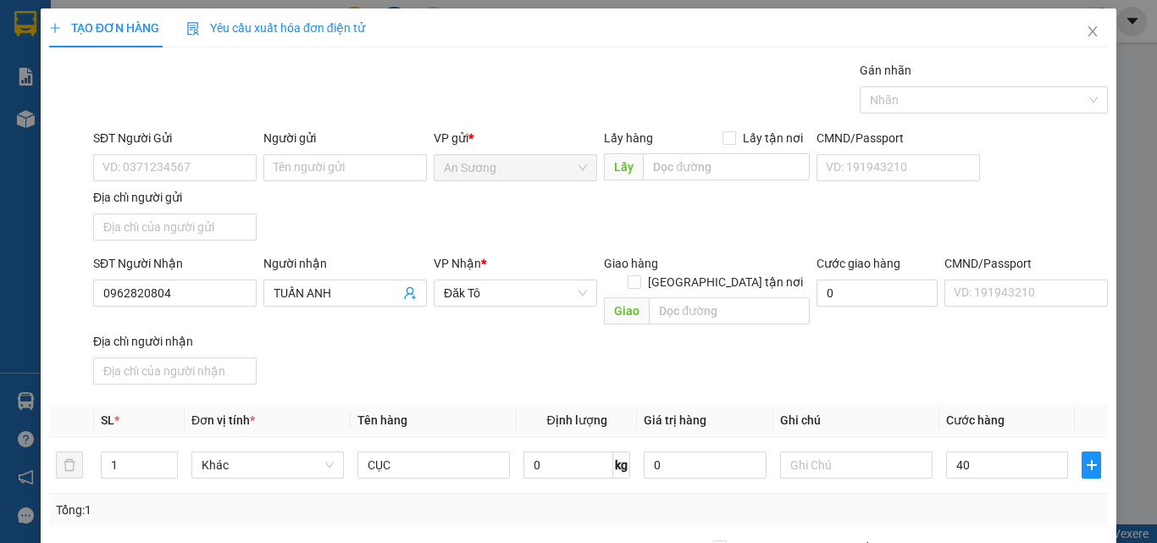
type input "40.000"
click at [962, 380] on div "Transit Pickup Surcharge Ids Transit Deliver Surcharge Ids Transit Deliver Surc…" at bounding box center [578, 396] width 1059 height 670
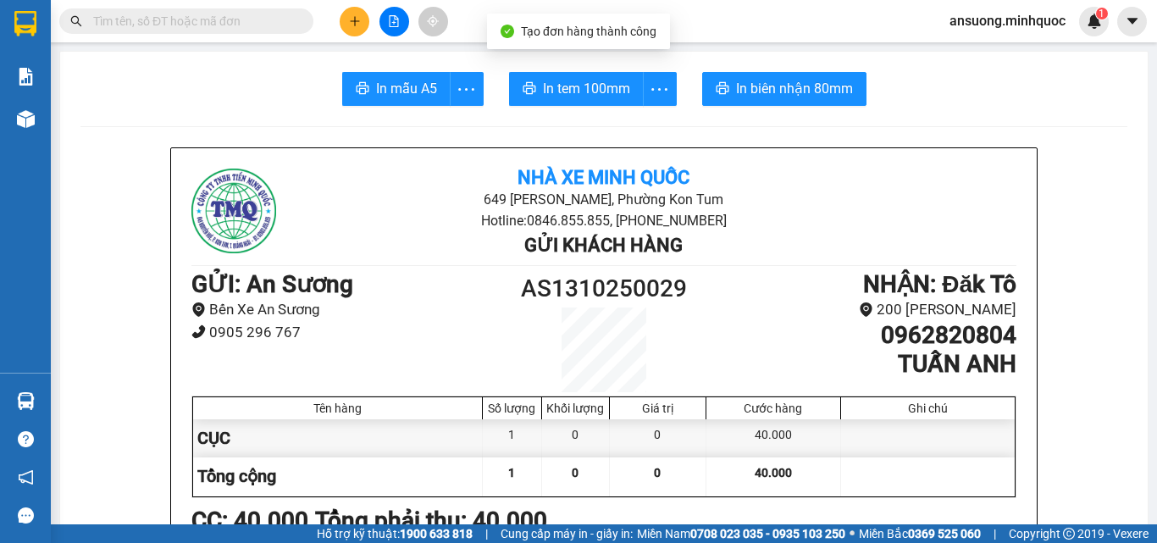
click at [406, 83] on span "In mẫu A5" at bounding box center [406, 88] width 61 height 21
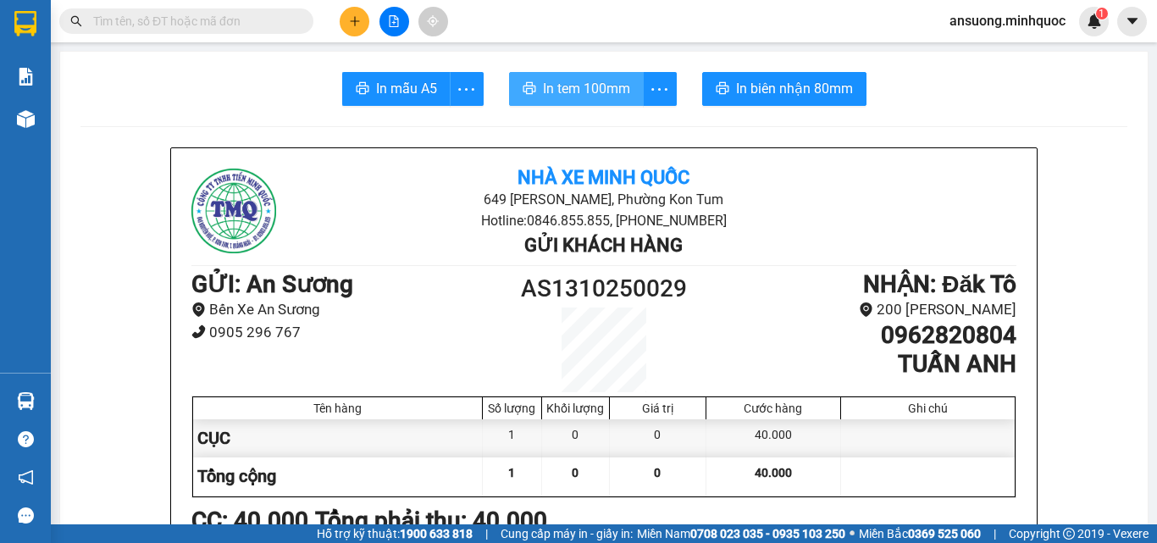
click at [589, 97] on span "In tem 100mm" at bounding box center [586, 88] width 87 height 21
click at [335, 8] on div at bounding box center [393, 22] width 127 height 30
click at [346, 19] on button at bounding box center [355, 22] width 30 height 30
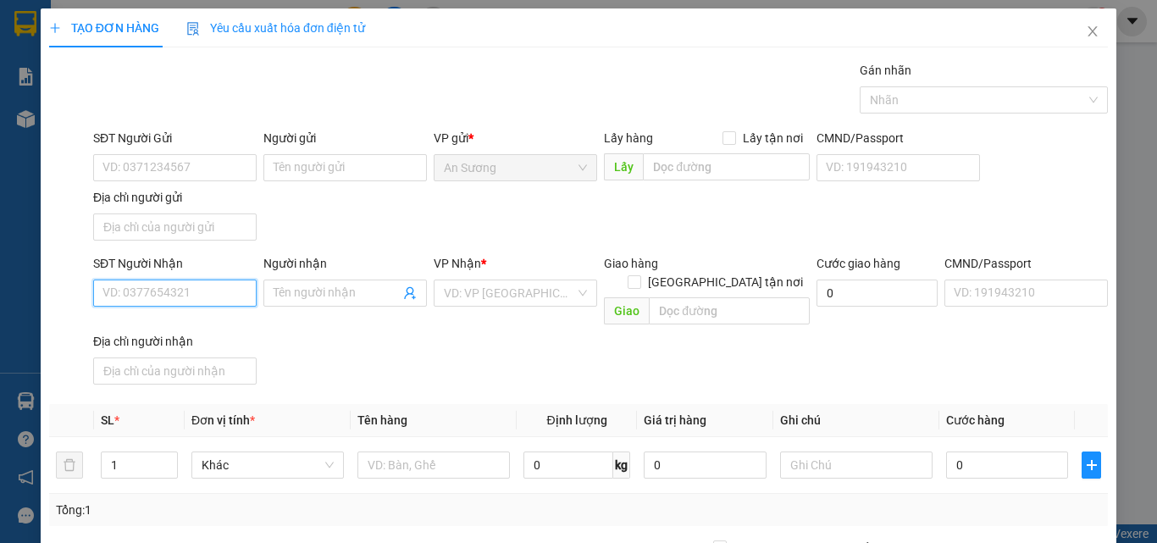
click at [175, 286] on input "SĐT Người Nhận" at bounding box center [174, 292] width 163 height 27
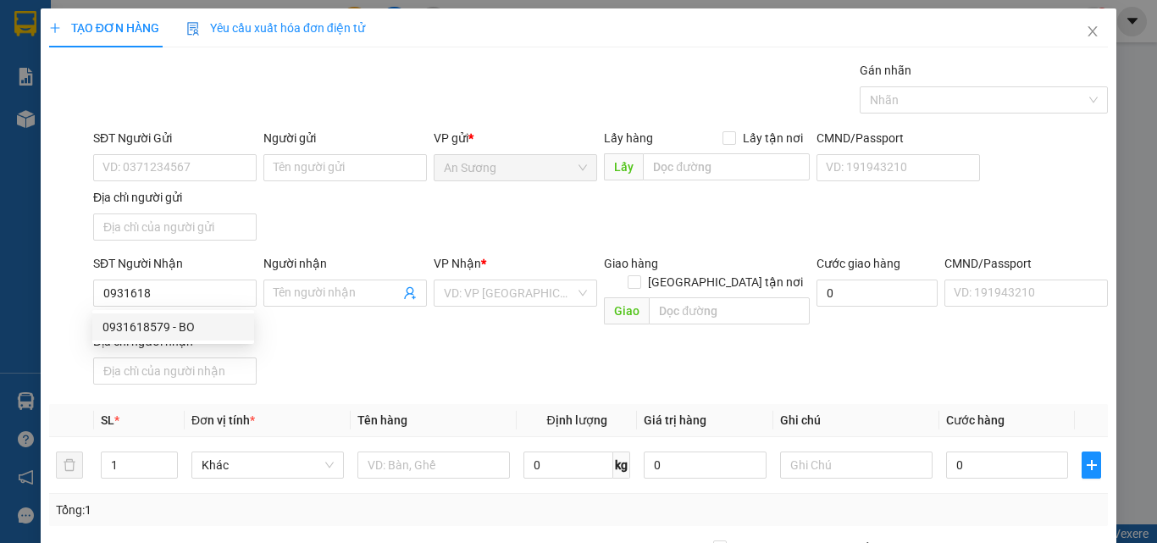
click at [192, 312] on div "0931618579 0931618579 - BO" at bounding box center [173, 327] width 162 height 34
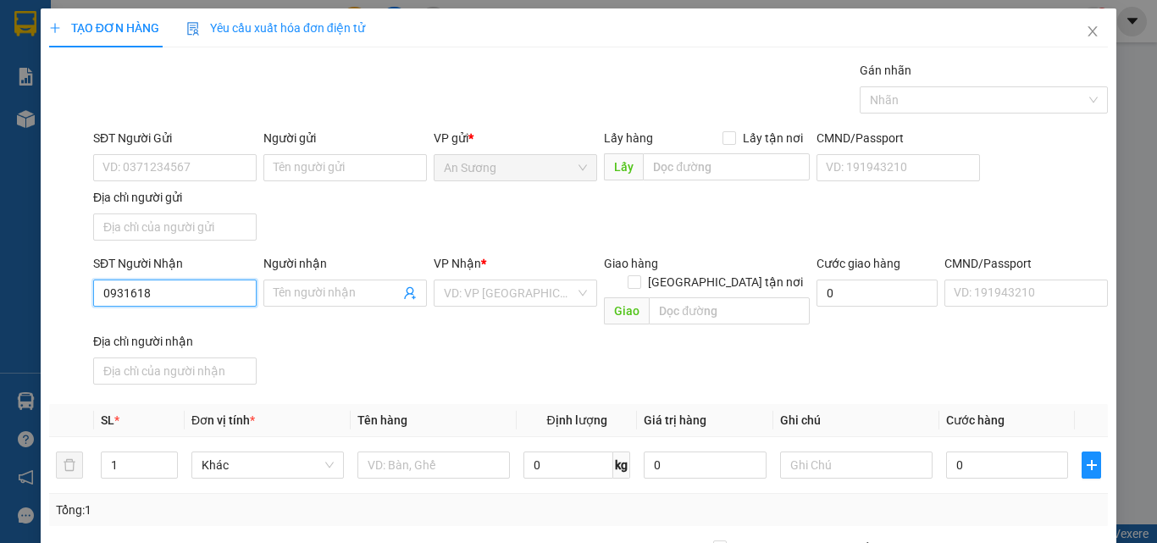
click at [187, 302] on input "0931618" at bounding box center [174, 292] width 163 height 27
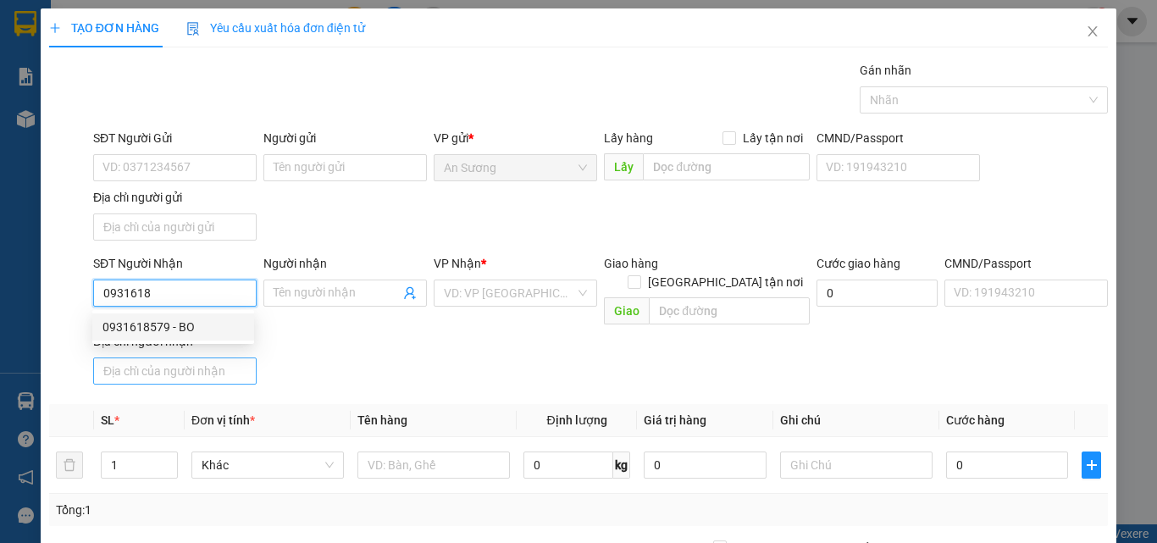
drag, startPoint x: 195, startPoint y: 331, endPoint x: 223, endPoint y: 348, distance: 32.7
click at [196, 330] on div "0931618579 - BO" at bounding box center [172, 327] width 141 height 19
type input "0931618579"
type input "BO"
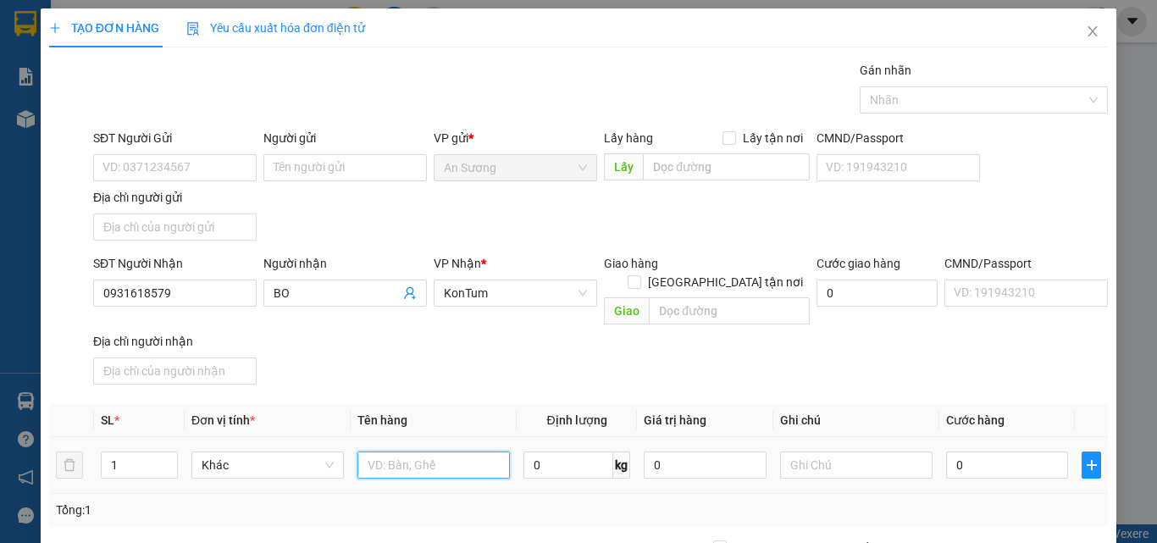
click at [427, 451] on input "text" at bounding box center [433, 464] width 152 height 27
type input "CỤC"
click at [991, 462] on div "0" at bounding box center [1007, 465] width 122 height 34
click at [993, 451] on input "0" at bounding box center [1007, 464] width 122 height 27
click at [1004, 379] on div "Transit Pickup Surcharge Ids Transit Deliver Surcharge Ids Transit Deliver Surc…" at bounding box center [578, 396] width 1059 height 670
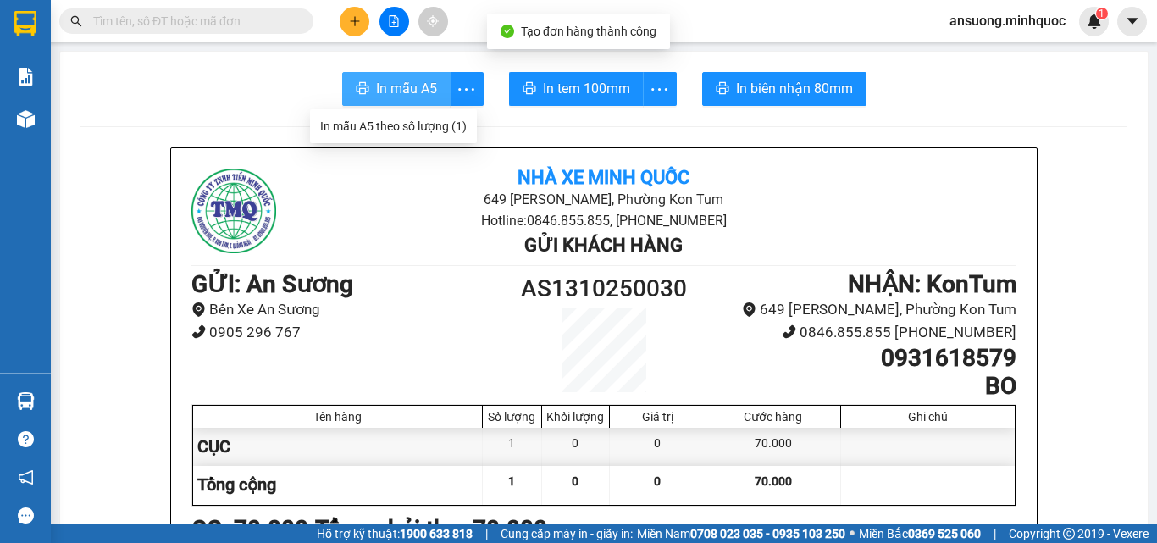
click at [367, 77] on button "In mẫu A5" at bounding box center [396, 89] width 108 height 34
click at [369, 97] on button "In mẫu A5" at bounding box center [396, 89] width 108 height 34
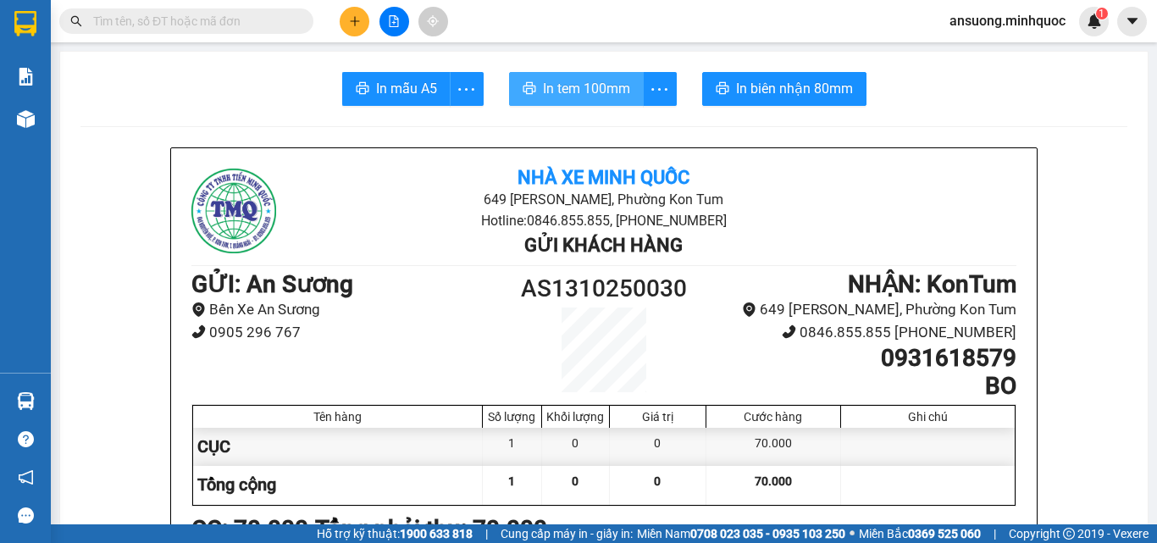
click at [584, 75] on button "In tem 100mm" at bounding box center [576, 89] width 135 height 34
click at [357, 19] on icon "plus" at bounding box center [355, 21] width 12 height 12
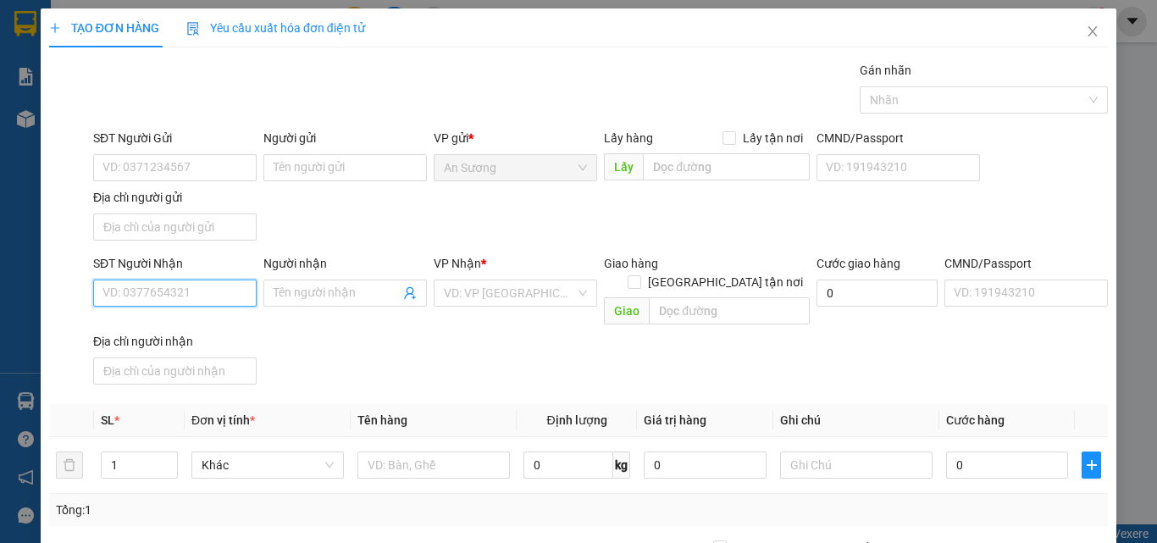
click at [130, 289] on input "SĐT Người Nhận" at bounding box center [174, 292] width 163 height 27
drag, startPoint x: 385, startPoint y: 431, endPoint x: 386, endPoint y: 440, distance: 9.5
click at [385, 448] on div at bounding box center [433, 465] width 152 height 34
click at [397, 451] on input "text" at bounding box center [433, 464] width 152 height 27
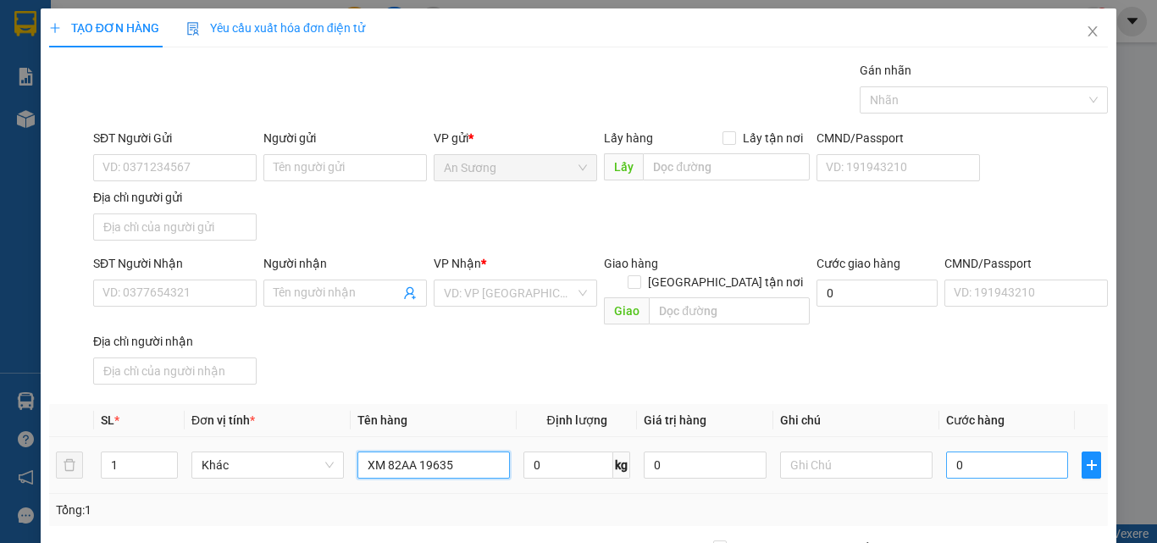
type input "XM 82AA 19635"
click at [999, 451] on input "0" at bounding box center [1007, 464] width 122 height 27
type input "6"
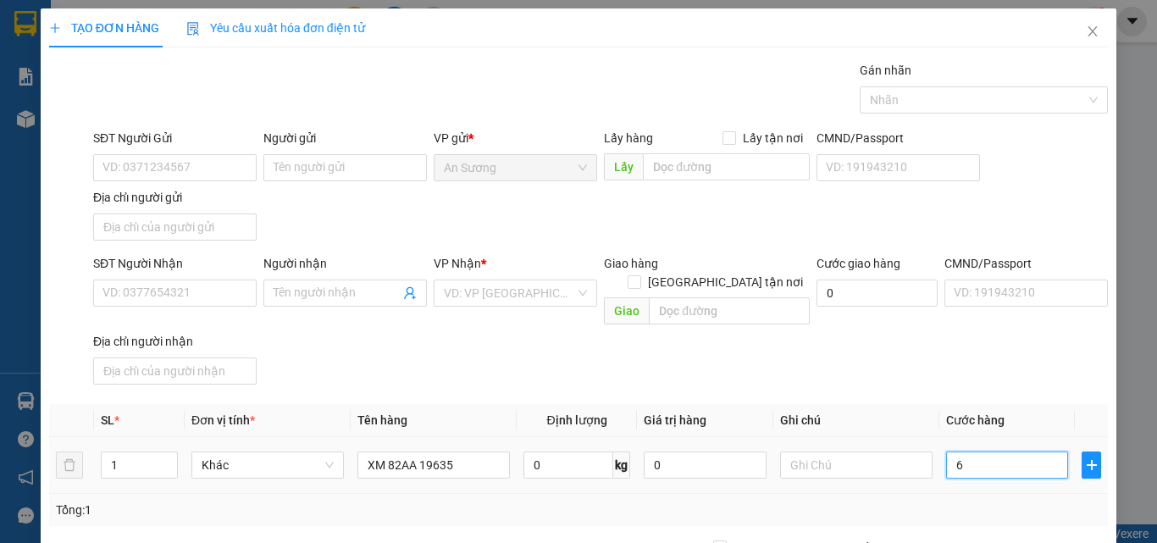
type input "60"
type input "600"
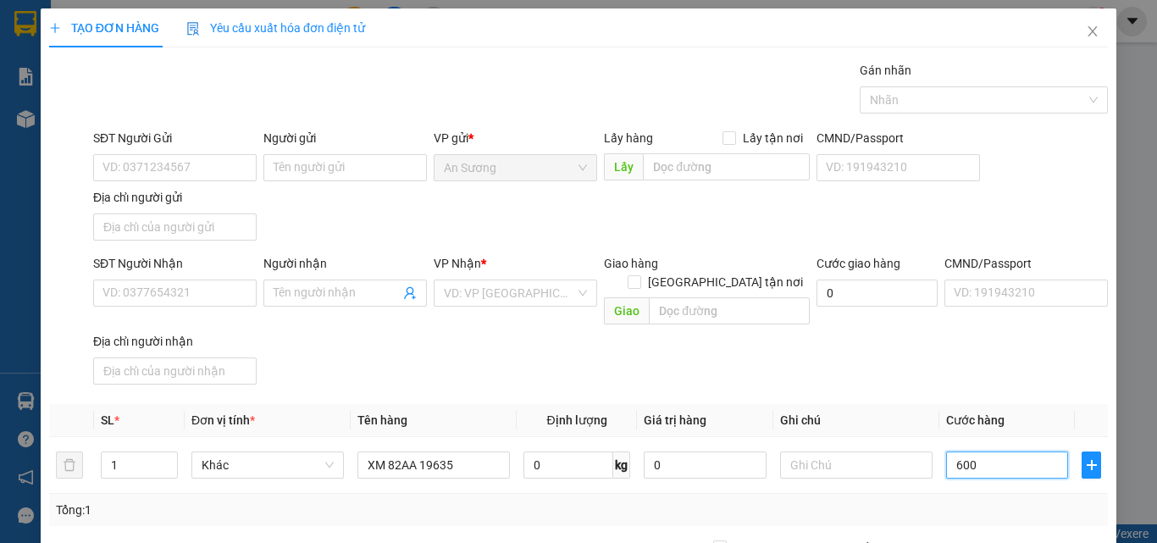
type input "600"
type input "600.000"
drag, startPoint x: 990, startPoint y: 358, endPoint x: 337, endPoint y: 311, distance: 654.7
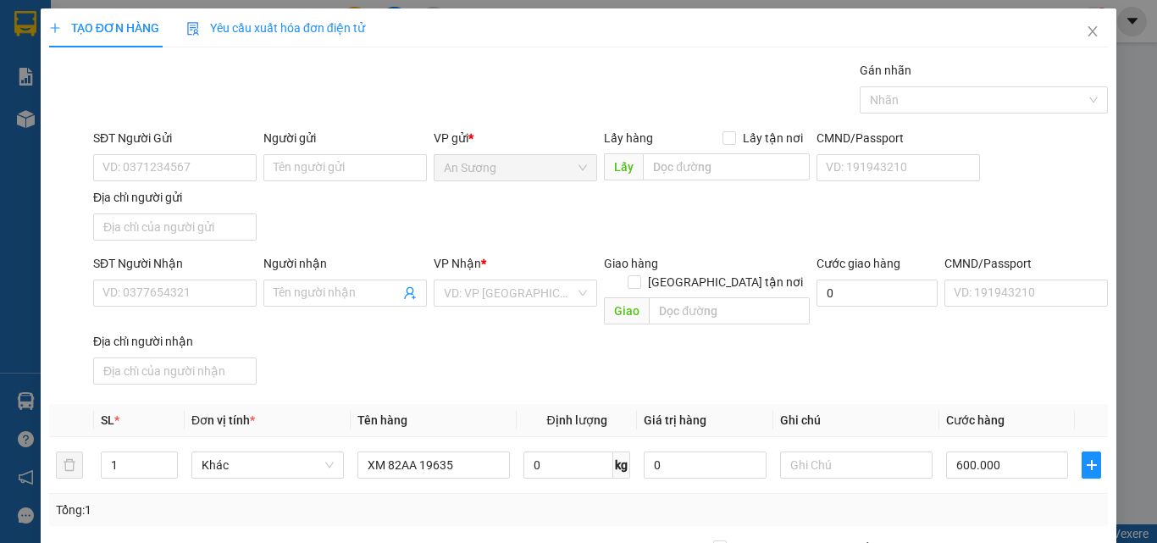
click at [958, 349] on div "SĐT Người Nhận VD: 0377654321 Người nhận Tên người nhận VP Nhận * VD: VP Sài Gò…" at bounding box center [600, 322] width 1021 height 137
click at [102, 301] on input "SĐT Người Nhận" at bounding box center [174, 292] width 163 height 27
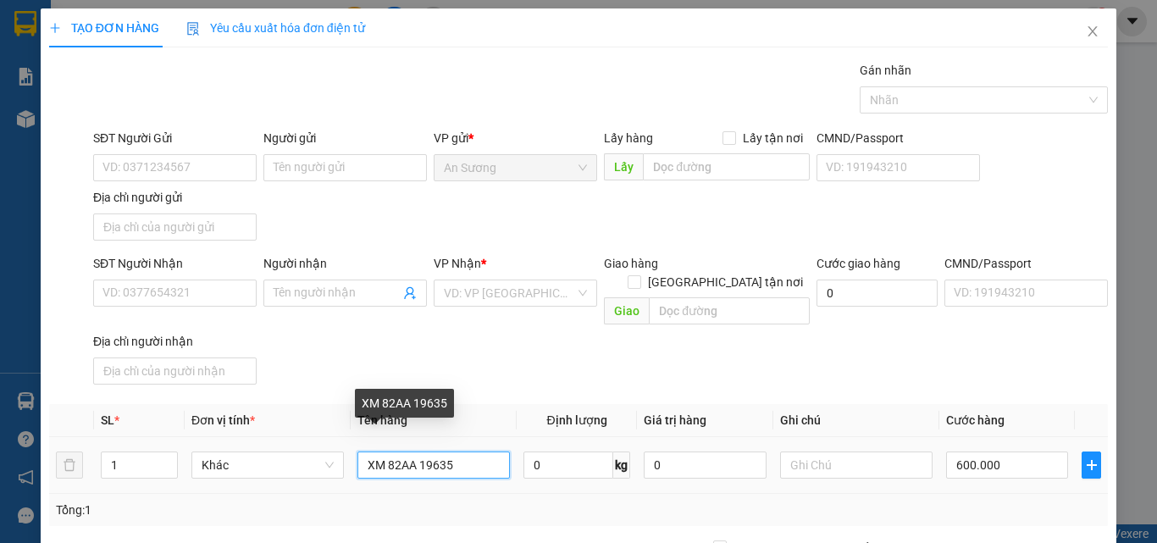
click at [476, 451] on input "XM 82AA 19635" at bounding box center [433, 464] width 152 height 27
type input "XM 82AA 19635+CV+CK"
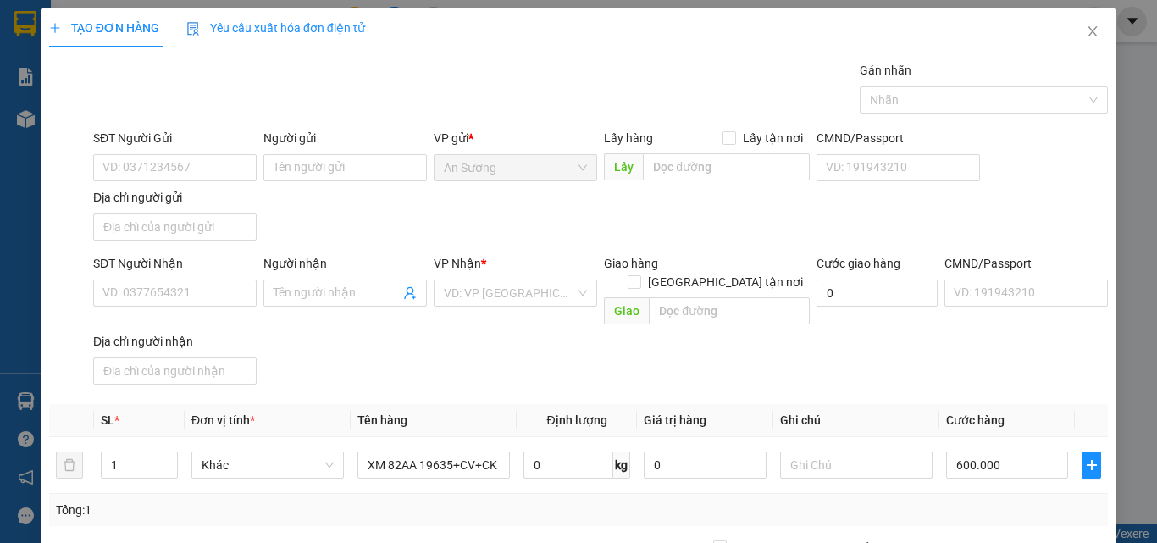
click at [560, 318] on div "SĐT Người Nhận VD: 0377654321 Người nhận Tên người nhận VP Nhận * VD: VP Sài Gò…" at bounding box center [600, 322] width 1021 height 137
click at [147, 289] on input "SĐT Người Nhận" at bounding box center [174, 292] width 163 height 27
type input "0862376712"
drag, startPoint x: 390, startPoint y: 355, endPoint x: 451, endPoint y: 313, distance: 73.1
click at [401, 352] on div "SĐT Người Nhận 0862376712 0862376712 Người nhận Tên người nhận VP Nhận * VD: VP…" at bounding box center [600, 322] width 1021 height 137
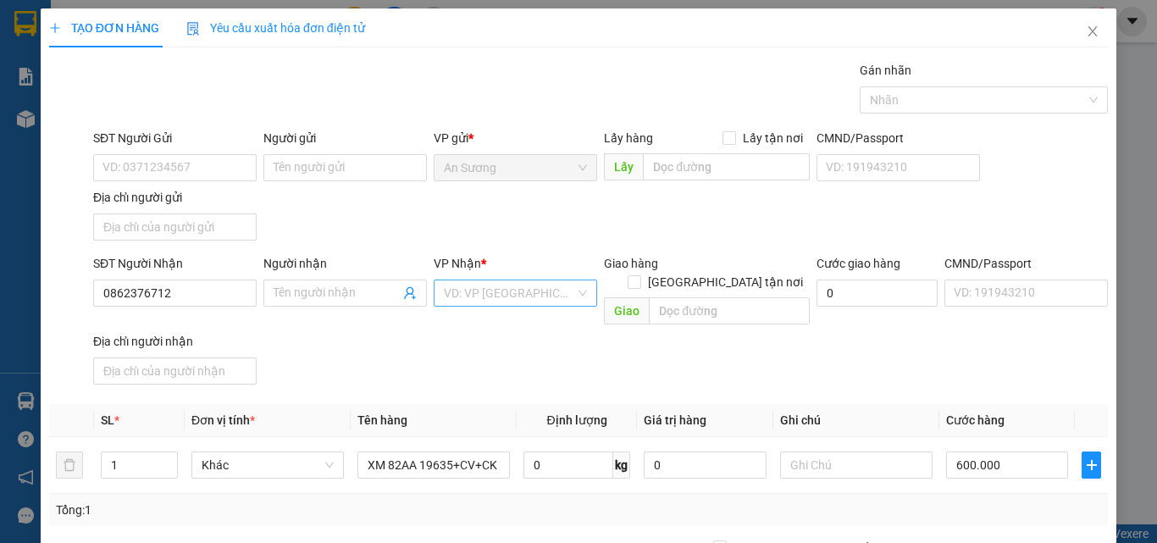
click at [468, 306] on div "VD: VP Sài Gòn" at bounding box center [515, 292] width 163 height 27
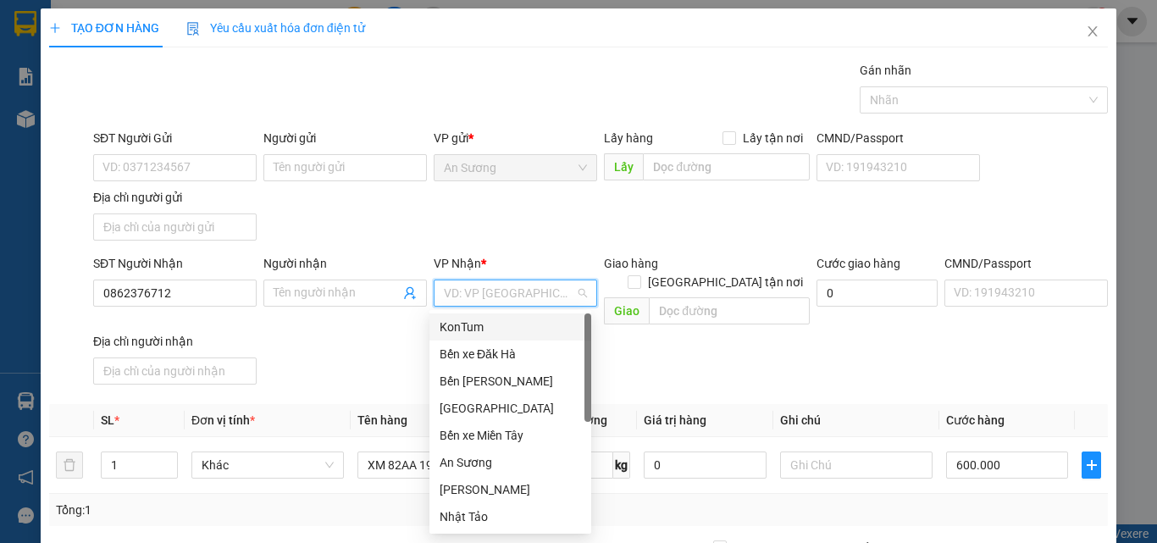
click at [509, 325] on div "KonTum" at bounding box center [510, 327] width 141 height 19
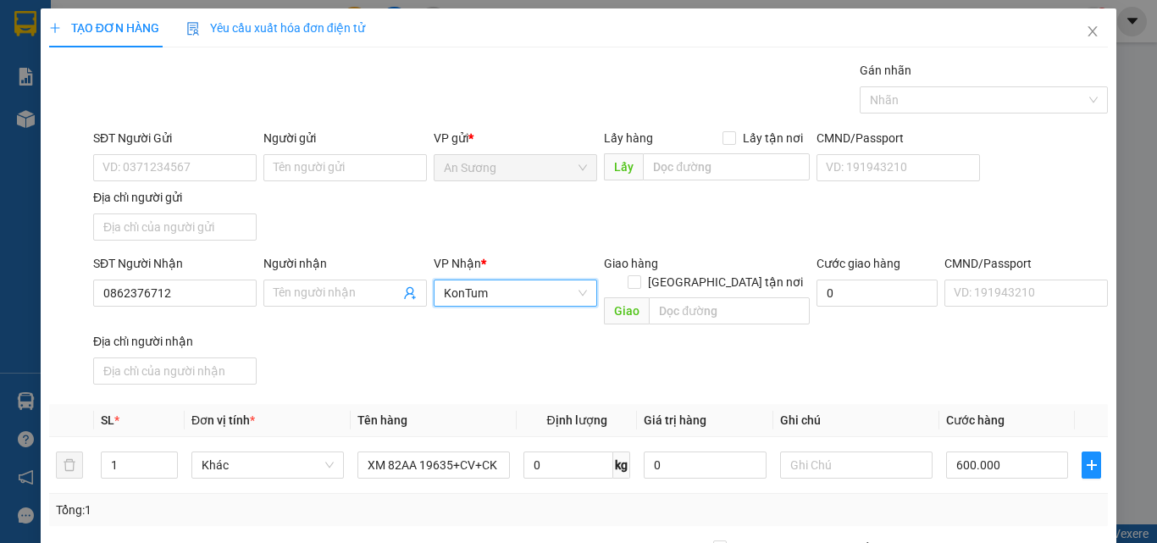
click at [568, 231] on div "SĐT Người Gửi VD: 0371234567 Người gửi Tên người gửi VP gửi * An Sương Lấy hàng…" at bounding box center [600, 188] width 1021 height 119
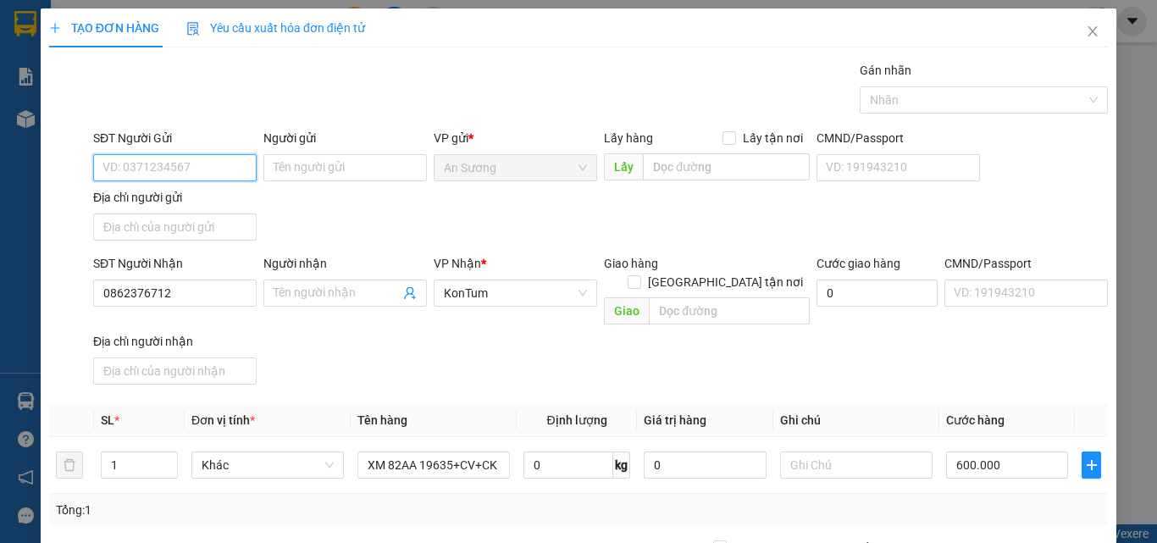
drag, startPoint x: 156, startPoint y: 179, endPoint x: 158, endPoint y: 170, distance: 8.8
click at [158, 171] on input "SĐT Người Gửi" at bounding box center [174, 167] width 163 height 27
click at [162, 164] on input "SĐT Người Gửi" at bounding box center [174, 167] width 163 height 27
click at [131, 168] on input "SĐT Người Gửi" at bounding box center [174, 167] width 163 height 27
type input "0395365247"
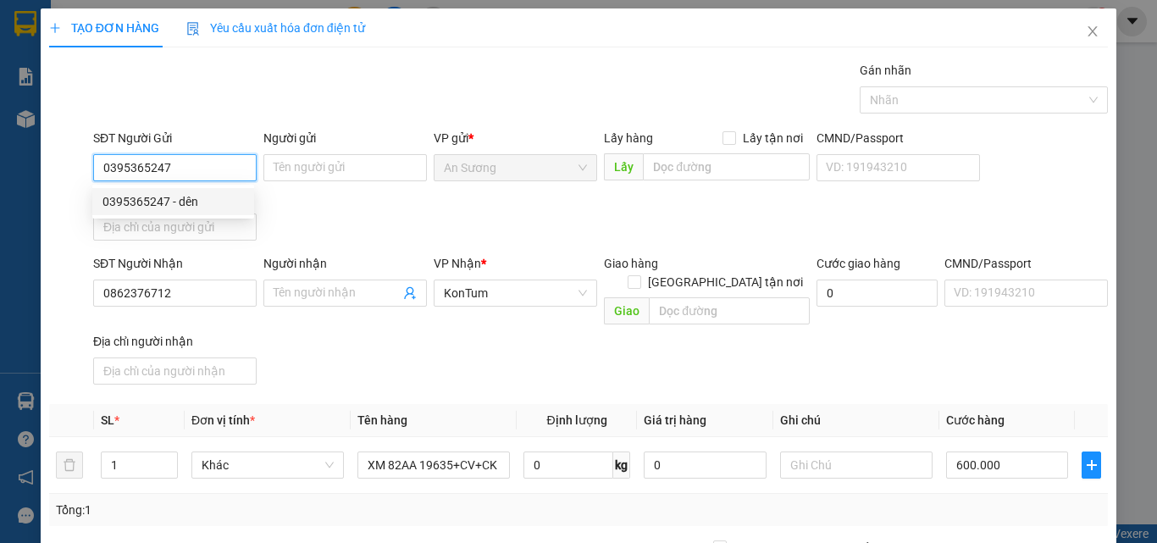
click at [206, 213] on div "0395365247 - dên" at bounding box center [173, 201] width 162 height 27
type input "dên"
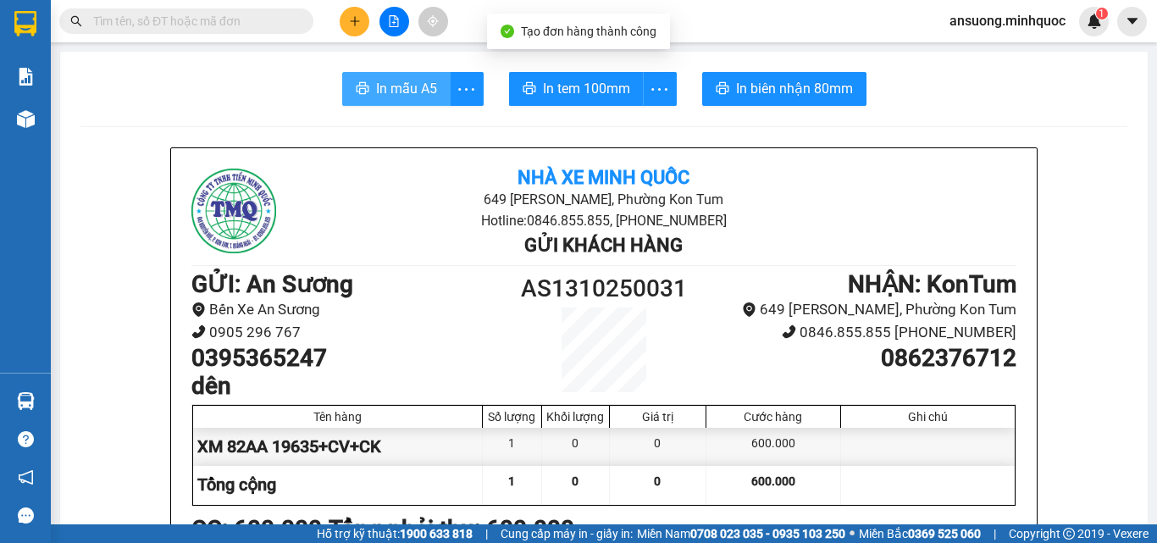
drag, startPoint x: 346, startPoint y: 83, endPoint x: 369, endPoint y: 88, distance: 23.4
click at [365, 86] on button "In mẫu A5" at bounding box center [396, 89] width 108 height 34
drag, startPoint x: 369, startPoint y: 88, endPoint x: 362, endPoint y: 168, distance: 79.9
click at [368, 92] on button "In mẫu A5" at bounding box center [396, 89] width 108 height 34
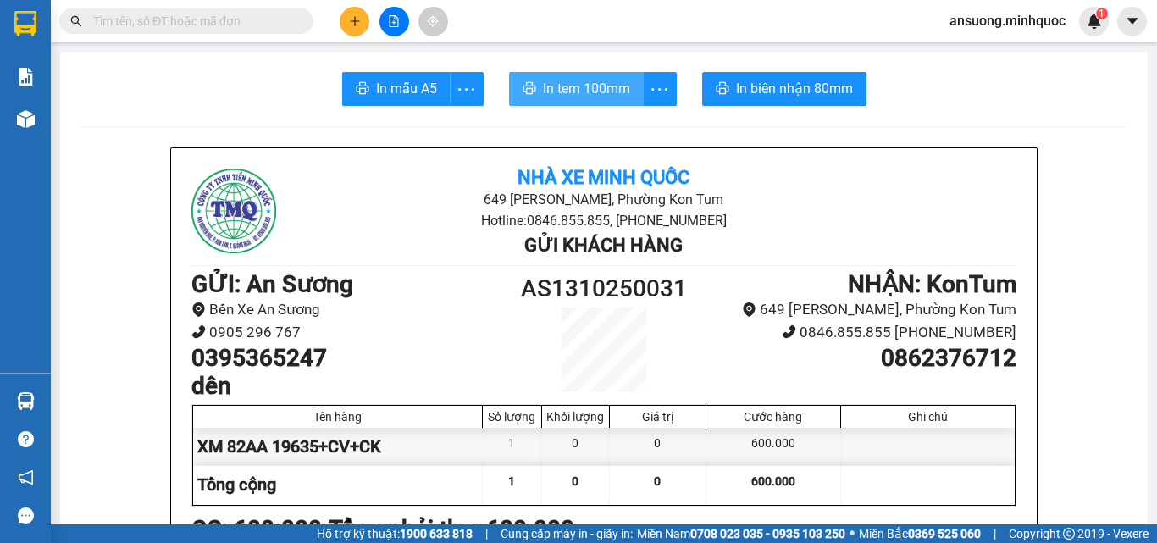
click at [602, 89] on span "In tem 100mm" at bounding box center [586, 88] width 87 height 21
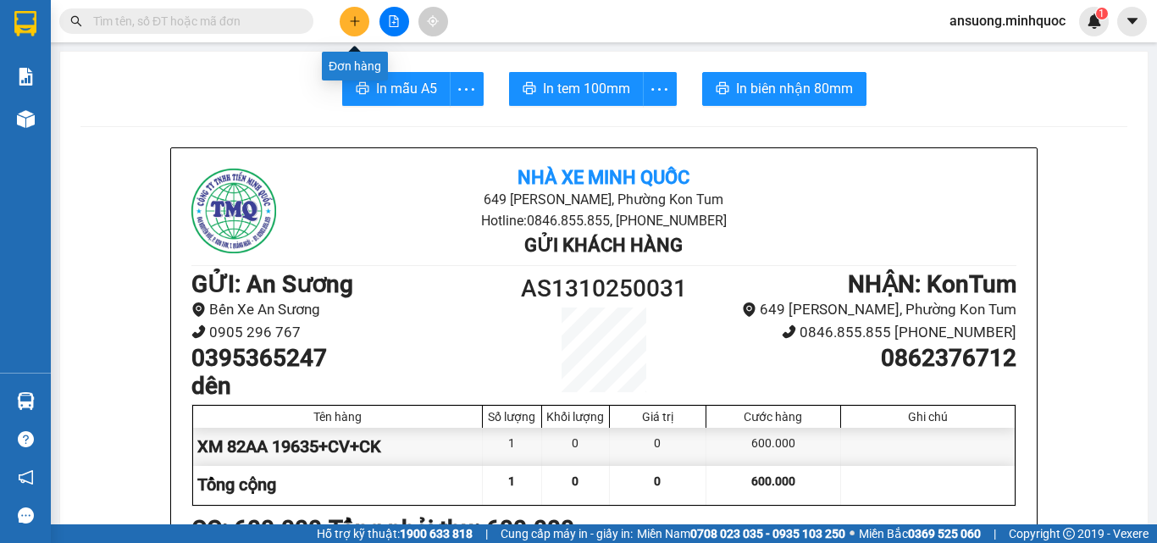
click at [351, 19] on icon "plus" at bounding box center [355, 21] width 12 height 12
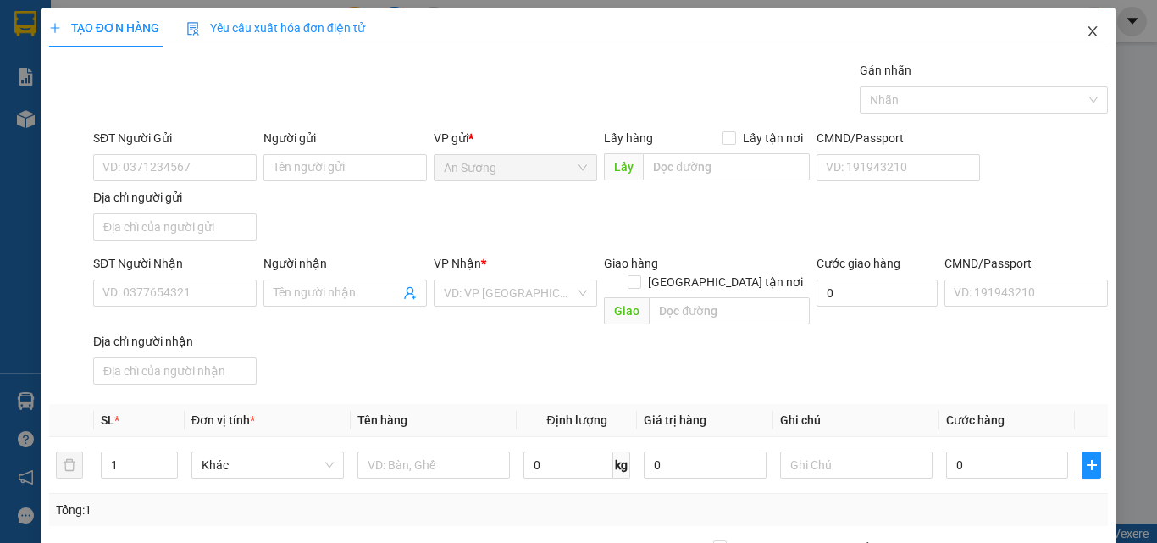
click at [1086, 35] on icon "close" at bounding box center [1093, 32] width 14 height 14
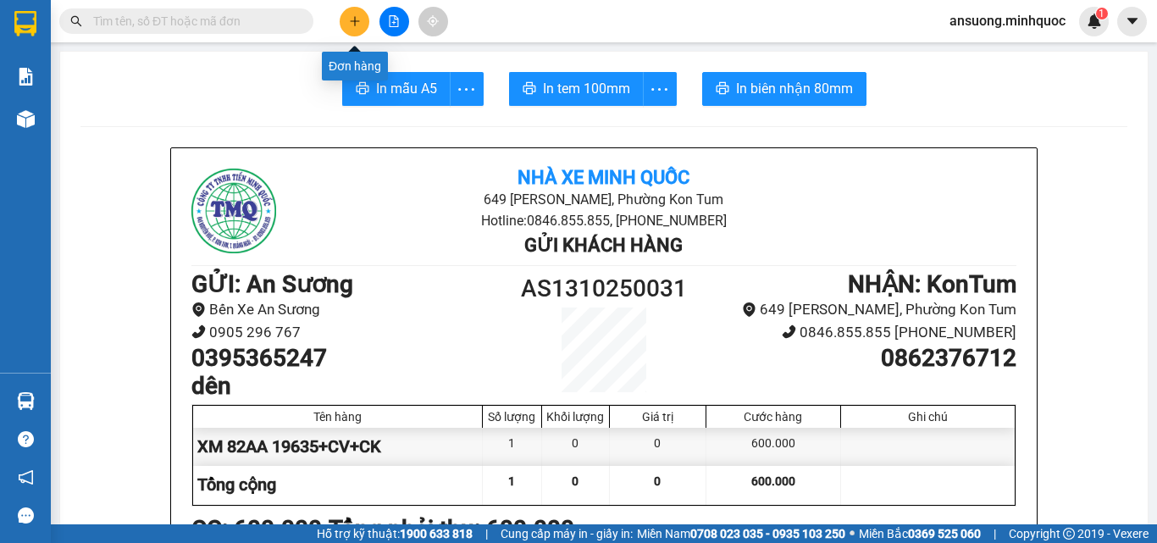
click at [350, 16] on icon "plus" at bounding box center [355, 21] width 12 height 12
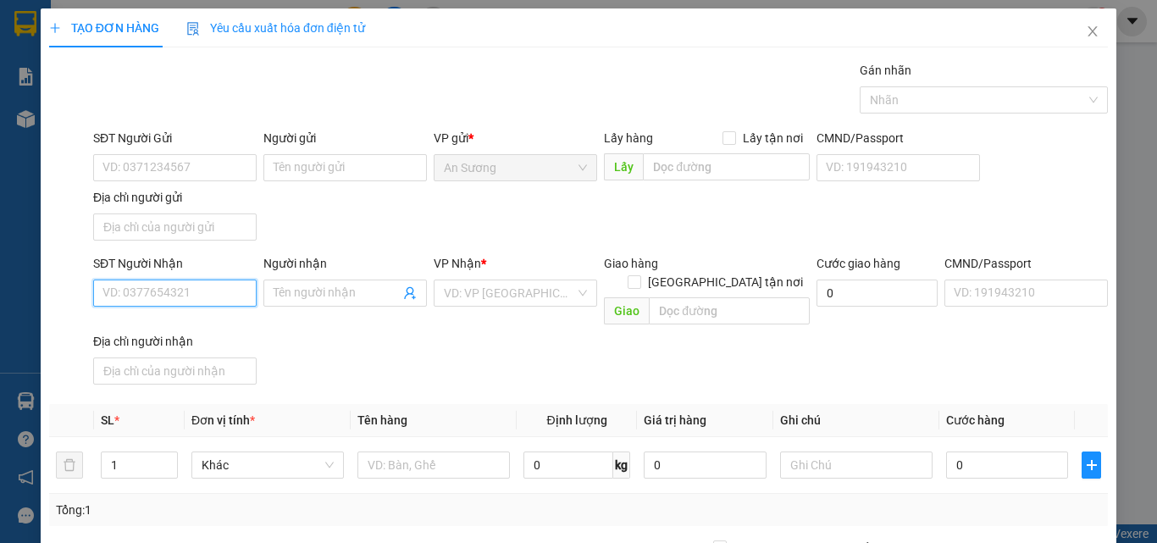
click at [143, 305] on input "SĐT Người Nhận" at bounding box center [174, 292] width 163 height 27
click at [109, 286] on input "SĐT Người Nhận" at bounding box center [174, 292] width 163 height 27
click at [381, 381] on div "Transit Pickup Surcharge Ids Transit Deliver Surcharge Ids Transit Deliver Surc…" at bounding box center [578, 396] width 1059 height 670
click at [168, 299] on input "SĐT Người Nhận" at bounding box center [174, 292] width 163 height 27
click at [437, 208] on div "SĐT Người Gửi VD: 0371234567 Người gửi Tên người gửi VP gửi * An Sương Lấy hàng…" at bounding box center [600, 188] width 1021 height 119
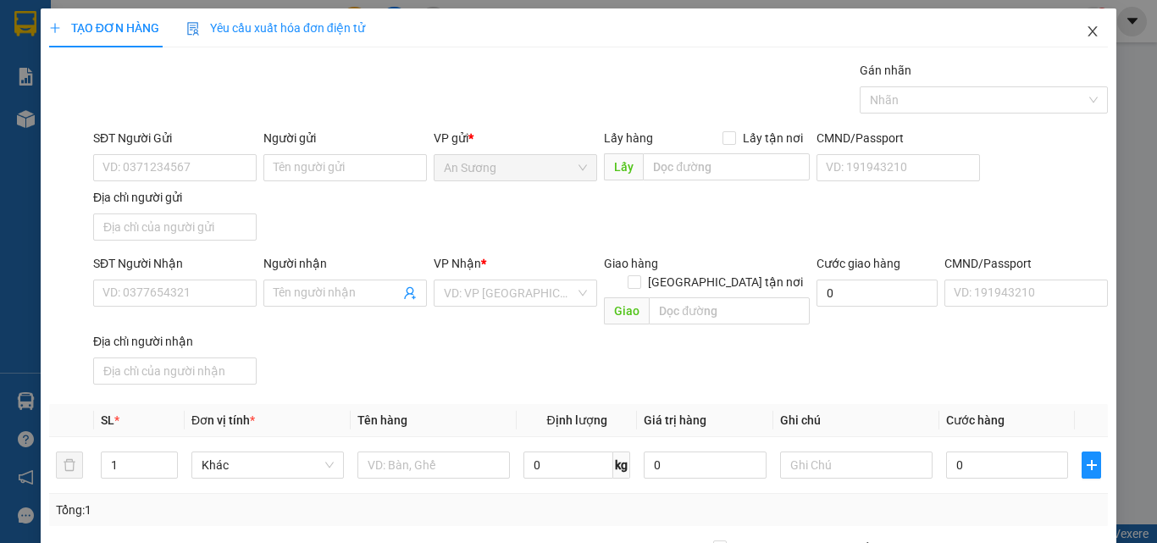
click at [1076, 25] on span "Close" at bounding box center [1092, 31] width 47 height 47
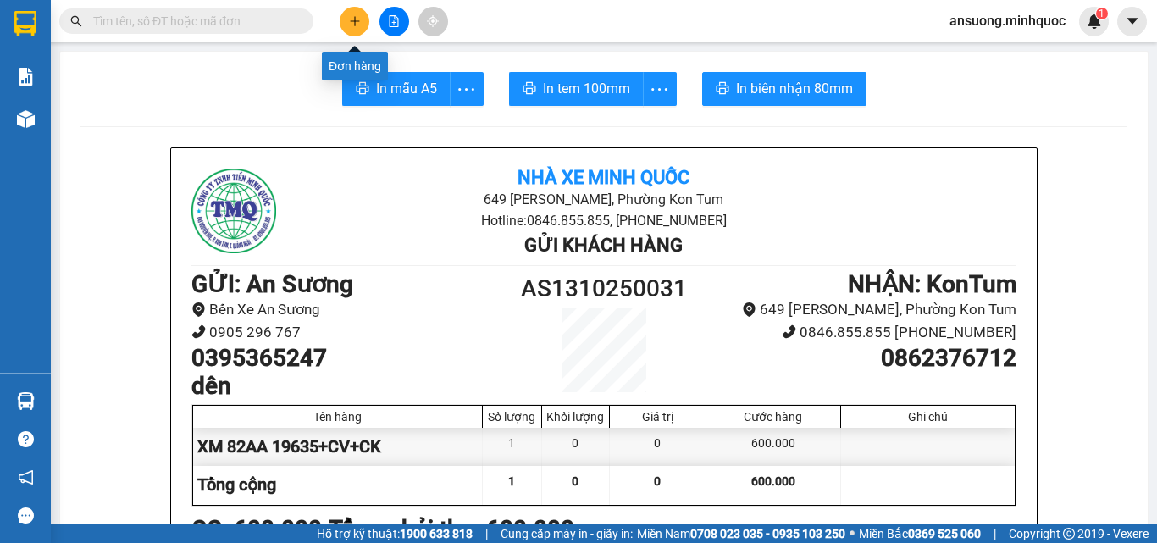
click at [357, 29] on button at bounding box center [355, 22] width 30 height 30
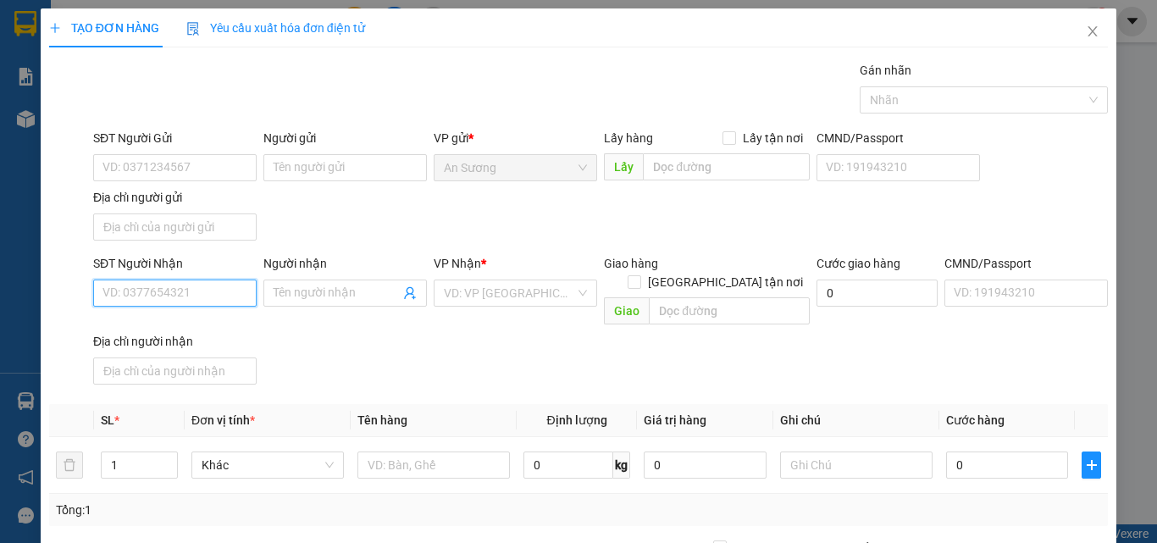
click at [133, 286] on input "SĐT Người Nhận" at bounding box center [174, 292] width 163 height 27
click at [168, 300] on input "SĐT Người Nhận" at bounding box center [174, 292] width 163 height 27
click at [206, 326] on div "0905923558 - duy" at bounding box center [172, 327] width 141 height 19
type input "0905923558"
type input "duy"
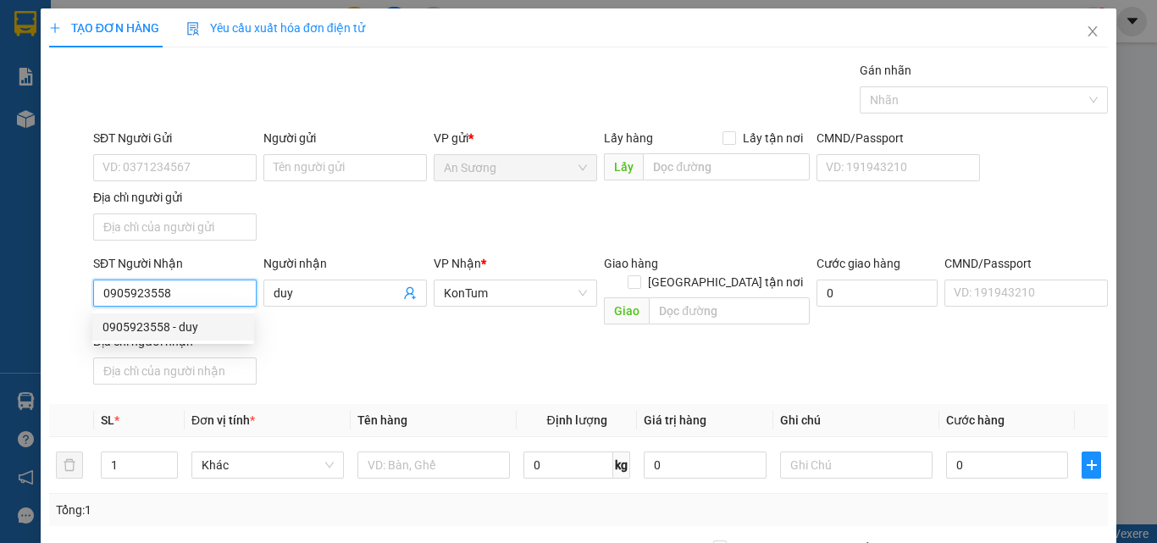
type input "0905923558"
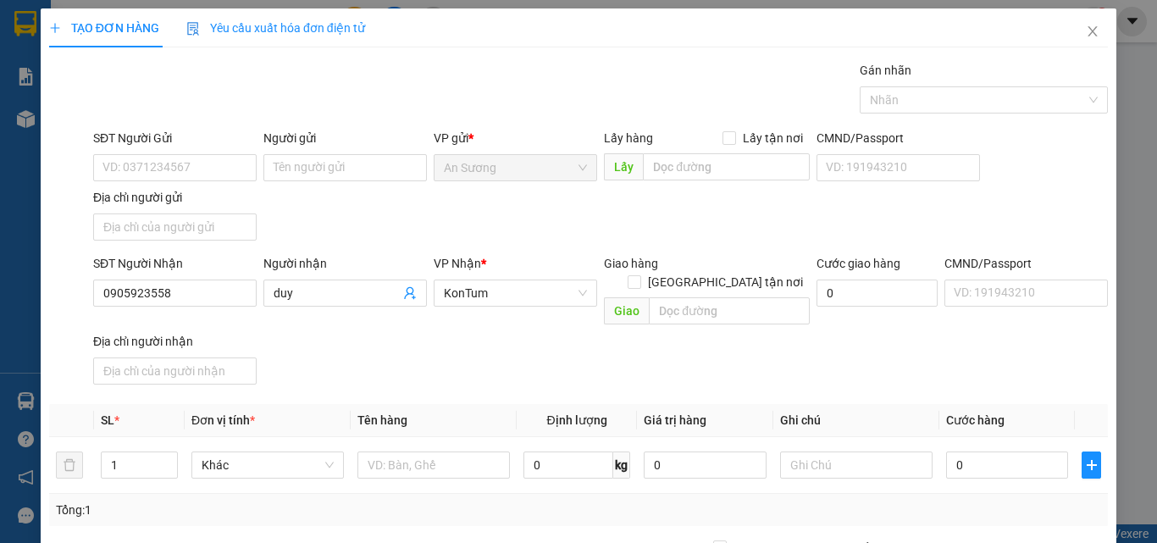
drag, startPoint x: 400, startPoint y: 345, endPoint x: 331, endPoint y: 268, distance: 102.6
click at [397, 344] on div "SĐT Người Nhận 0905923558 Người nhận duy VP Nhận * KonTum Giao hàng Giao tận nơ…" at bounding box center [600, 322] width 1021 height 137
click at [154, 164] on input "SĐT Người Gửi" at bounding box center [174, 167] width 163 height 27
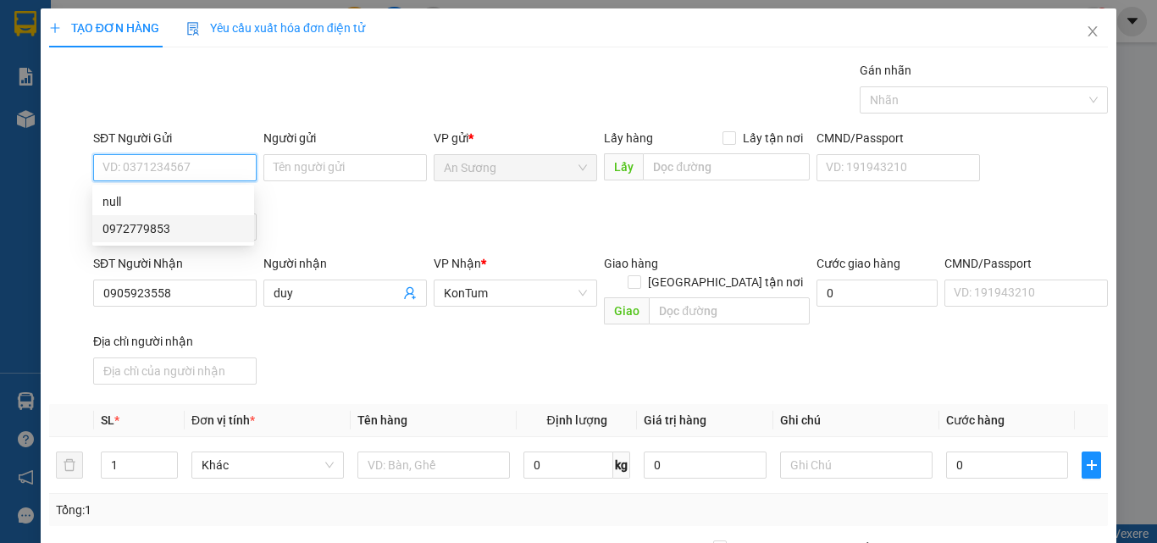
click at [172, 233] on div "0972779853" at bounding box center [172, 228] width 141 height 19
type input "0972779853"
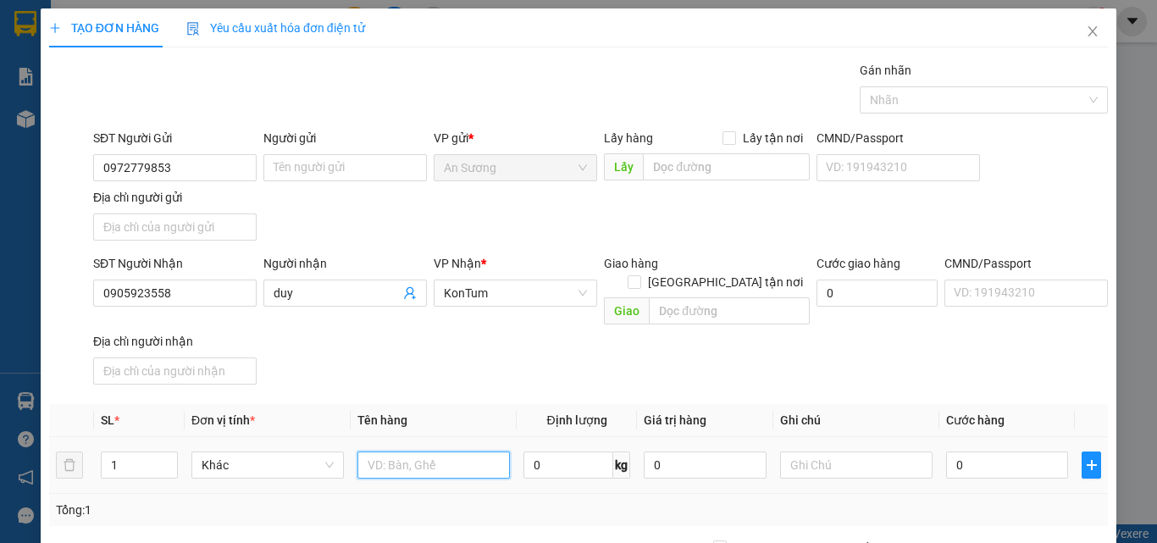
click at [427, 457] on input "text" at bounding box center [433, 464] width 152 height 27
type input "TG"
click at [451, 372] on div "SĐT Người Nhận 0905923558 Người nhận duy VP Nhận * KonTum Giao hàng Giao tận nơ…" at bounding box center [600, 322] width 1021 height 137
click at [993, 457] on input "0" at bounding box center [1007, 464] width 122 height 27
type input "5"
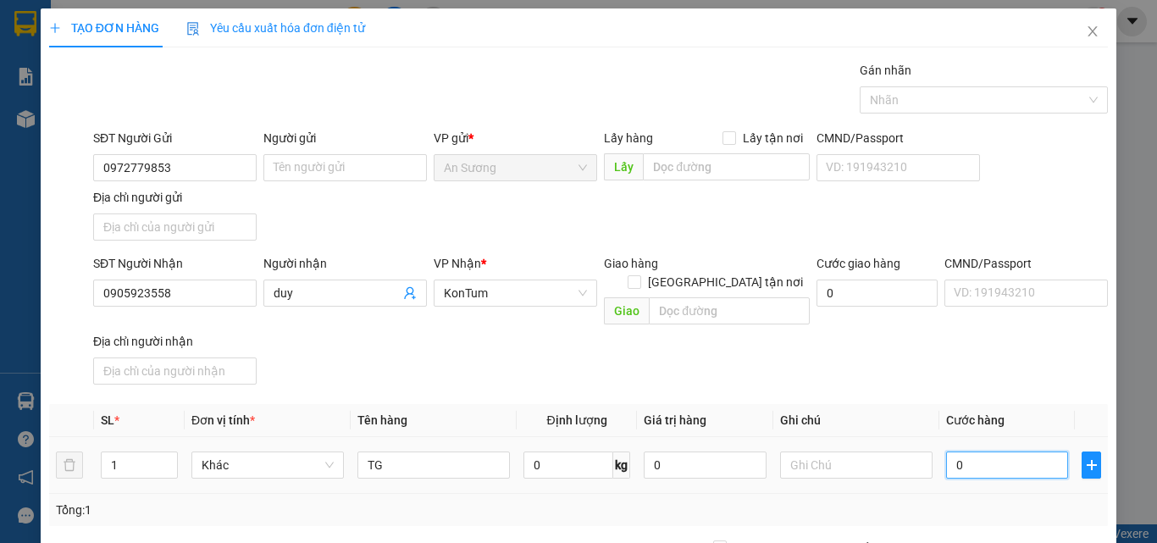
type input "5"
type input "50"
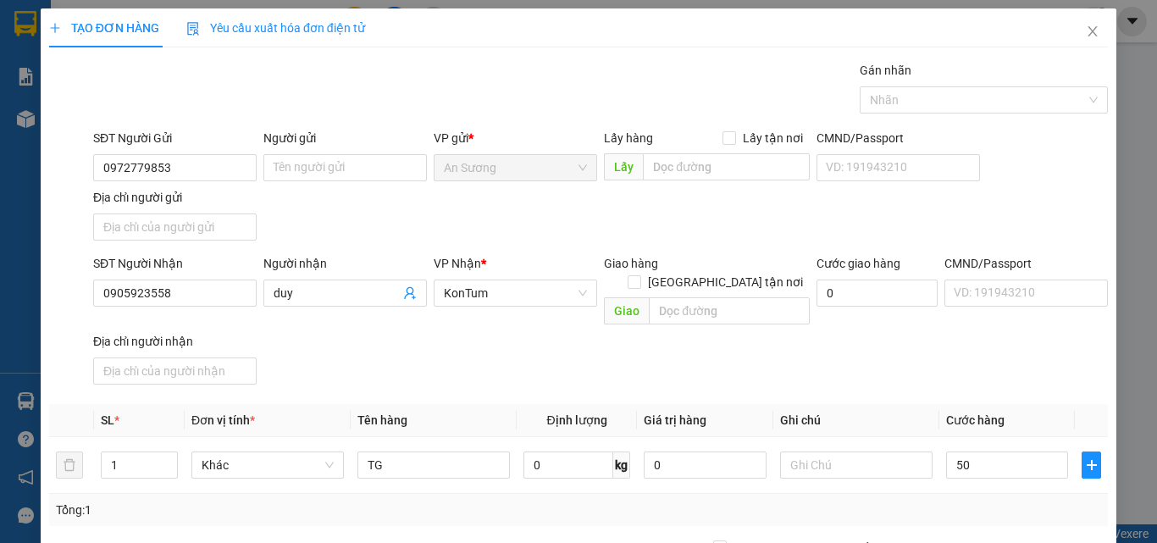
type input "50.000"
click at [987, 335] on div "SĐT Người Nhận 0905923558 Người nhận duy VP Nhận * KonTum Giao hàng Giao tận nơ…" at bounding box center [600, 322] width 1021 height 137
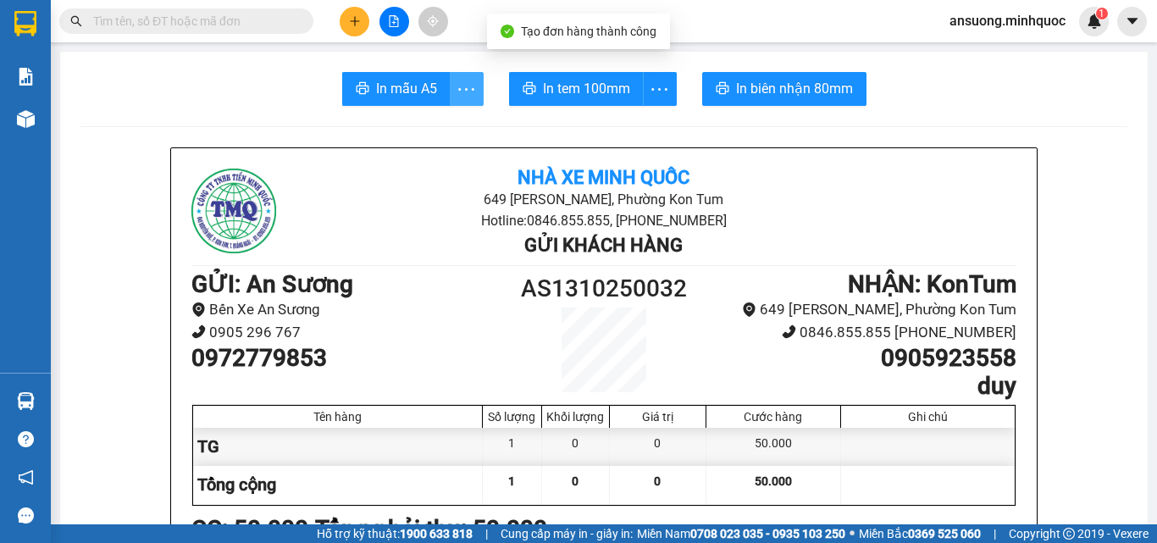
click at [451, 89] on span "more" at bounding box center [467, 89] width 32 height 21
click at [411, 85] on span "In mẫu A5" at bounding box center [406, 88] width 61 height 21
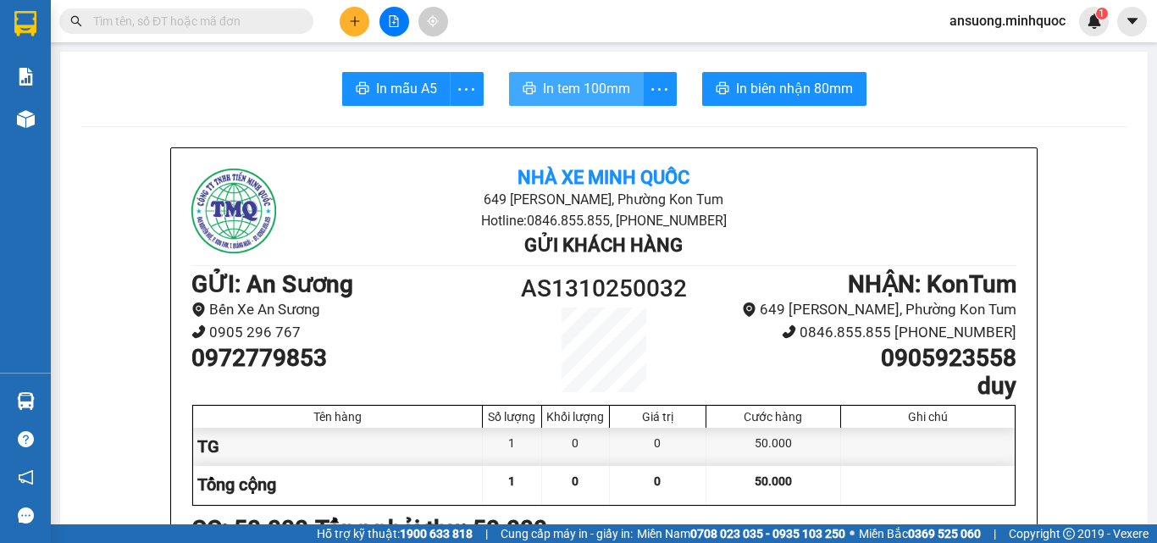
click at [578, 85] on span "In tem 100mm" at bounding box center [586, 88] width 87 height 21
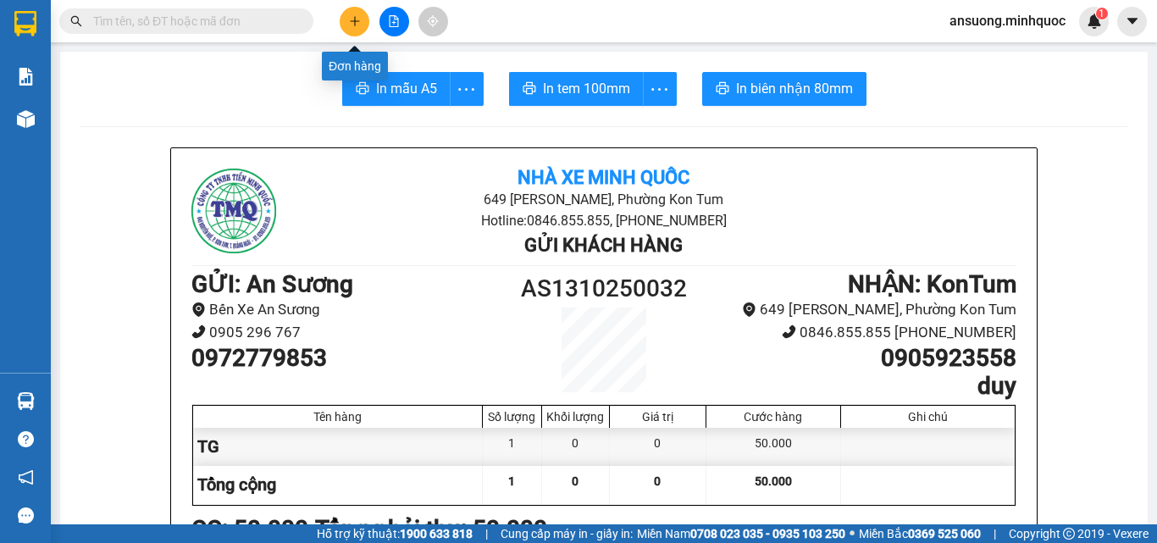
click at [349, 31] on button at bounding box center [355, 22] width 30 height 30
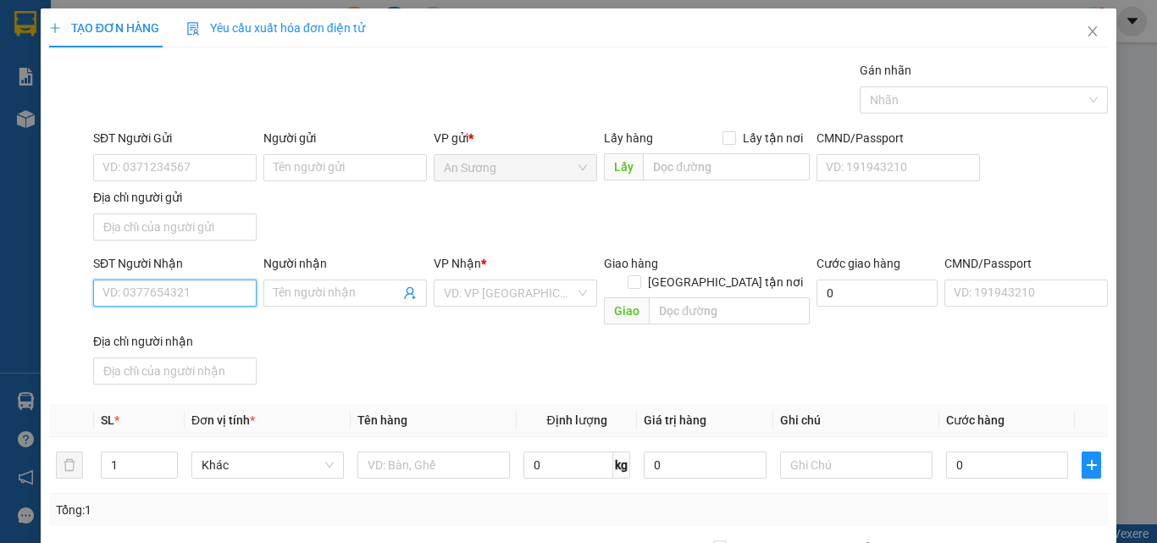
click at [179, 296] on input "SĐT Người Nhận" at bounding box center [174, 292] width 163 height 27
click at [147, 285] on input "SĐT Người Nhận" at bounding box center [174, 292] width 163 height 27
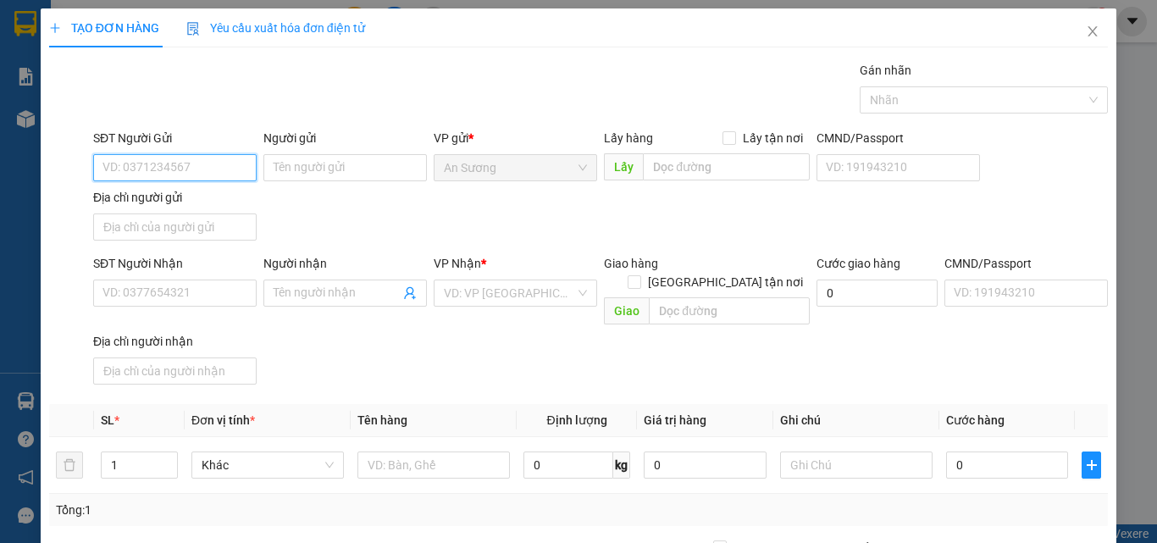
click at [154, 167] on input "SĐT Người Gửi" at bounding box center [174, 167] width 163 height 27
drag, startPoint x: 175, startPoint y: 196, endPoint x: 189, endPoint y: 216, distance: 23.7
click at [174, 196] on div "0933866953 - cường" at bounding box center [172, 201] width 141 height 19
type input "0933866953"
type input "cường"
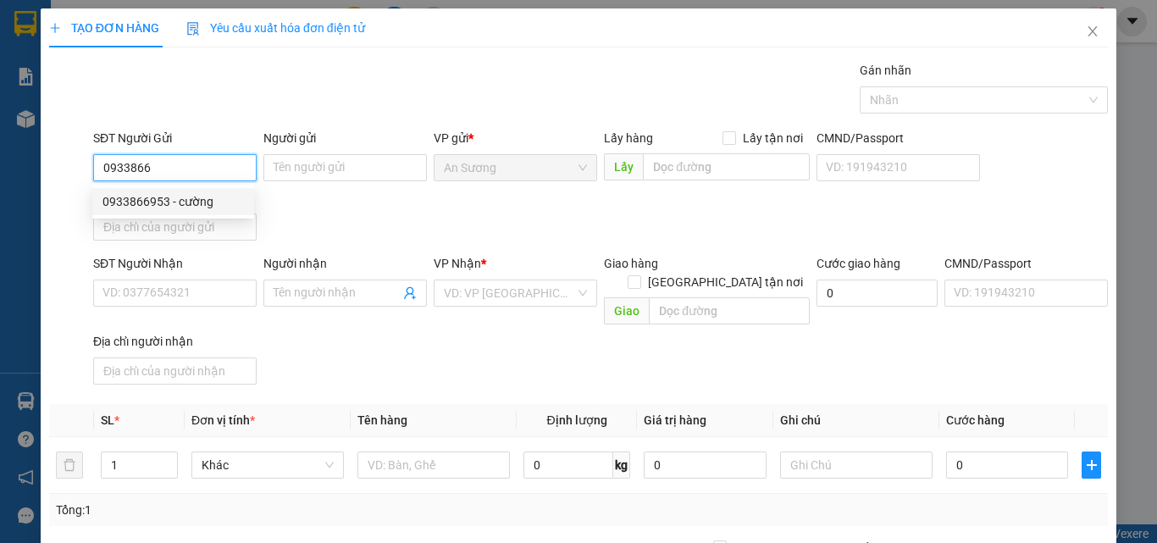
type input "0949435779"
type input "HUẤN"
checkbox input "true"
type input "đăk ring"
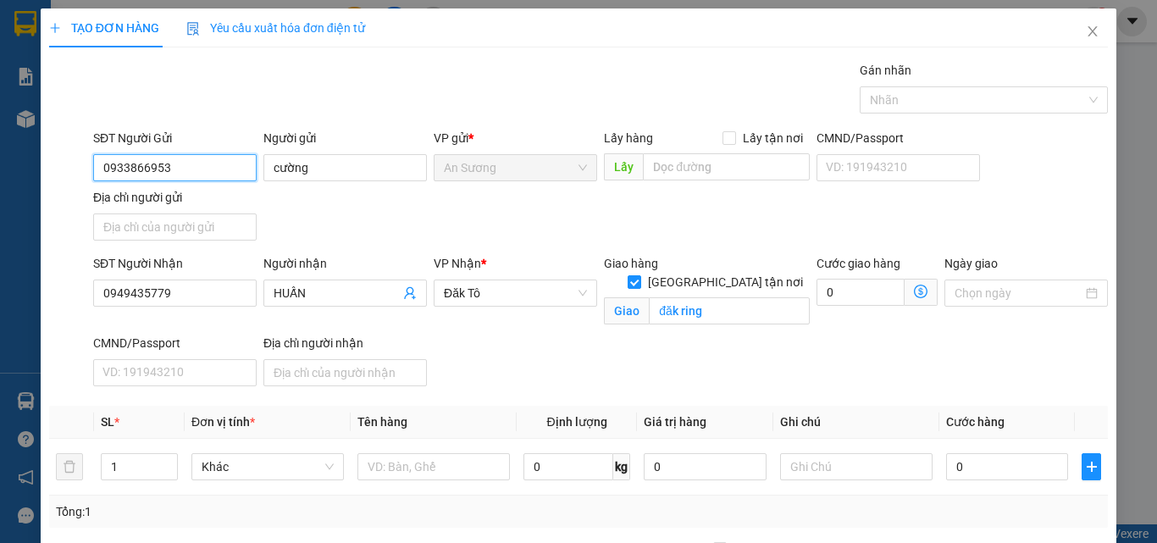
type input "0933866953"
drag, startPoint x: 581, startPoint y: 377, endPoint x: 559, endPoint y: 400, distance: 31.7
click at [581, 376] on div "SĐT Người Nhận 0949435779 Người nhận HUẤN VP Nhận * Đăk Tô Giao hàng Giao tận n…" at bounding box center [600, 323] width 1021 height 139
click at [152, 458] on input "1" at bounding box center [139, 466] width 75 height 25
click at [165, 460] on icon "up" at bounding box center [168, 463] width 6 height 6
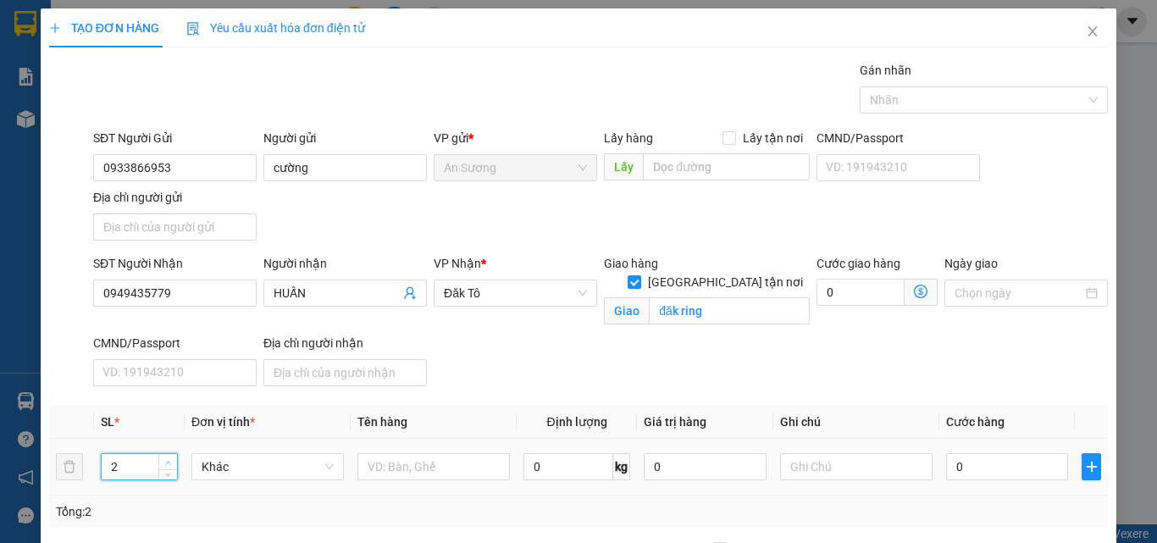
type input "3"
click at [165, 460] on icon "up" at bounding box center [168, 463] width 6 height 6
click at [389, 462] on input "text" at bounding box center [433, 466] width 152 height 27
drag, startPoint x: 402, startPoint y: 468, endPoint x: 345, endPoint y: 468, distance: 57.6
click at [345, 468] on tr "3 Khác 2 BÌ = 0 kg 0 0" at bounding box center [578, 467] width 1059 height 57
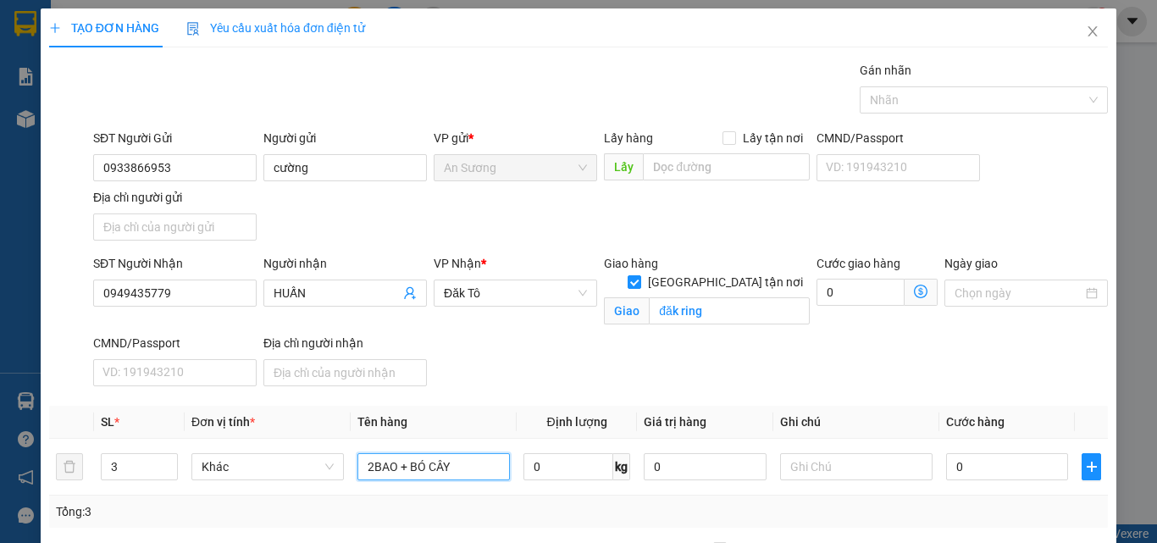
type input "2BAO + BÓ CÂY"
click at [965, 329] on div "Ngày giao" at bounding box center [1026, 294] width 170 height 80
click at [982, 458] on input "0" at bounding box center [1007, 466] width 122 height 27
type input "1"
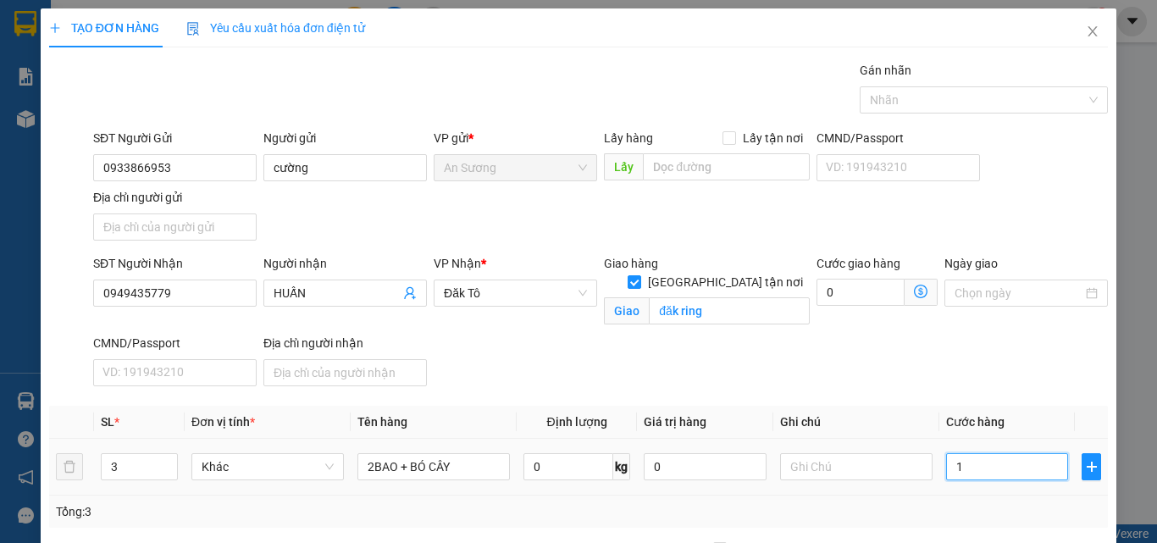
type input "1"
click at [979, 394] on div "Transit Pickup Surcharge Ids Transit Deliver Surcharge Ids Transit Deliver Surc…" at bounding box center [578, 397] width 1059 height 672
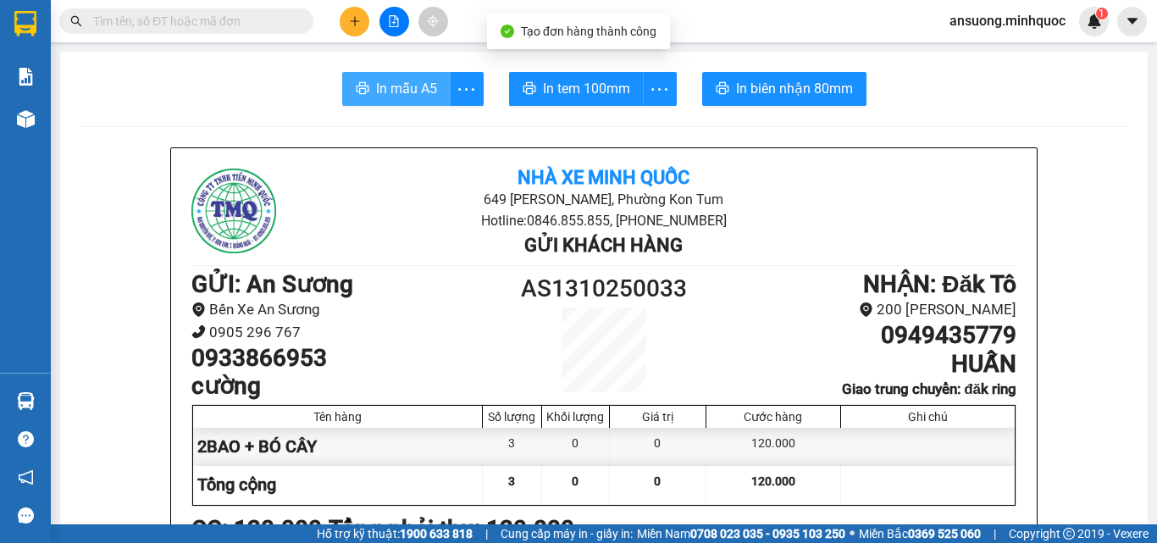
drag, startPoint x: 385, startPoint y: 70, endPoint x: 382, endPoint y: 91, distance: 20.6
click at [382, 91] on span "In mẫu A5" at bounding box center [406, 88] width 61 height 21
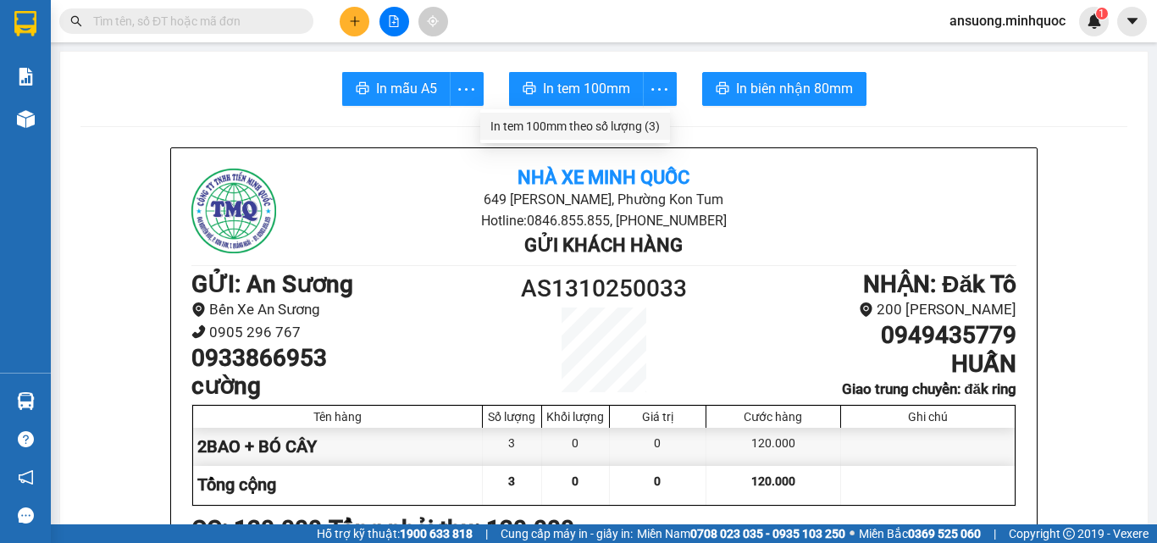
drag, startPoint x: 651, startPoint y: 108, endPoint x: 620, endPoint y: 117, distance: 32.5
click at [646, 128] on div "In tem 100mm theo số lượng (3)" at bounding box center [575, 126] width 190 height 34
click at [603, 119] on div "In tem 100mm theo số lượng (3)" at bounding box center [574, 126] width 169 height 19
click at [623, 121] on div "In tem 100mm theo số lượng (3)" at bounding box center [574, 126] width 169 height 19
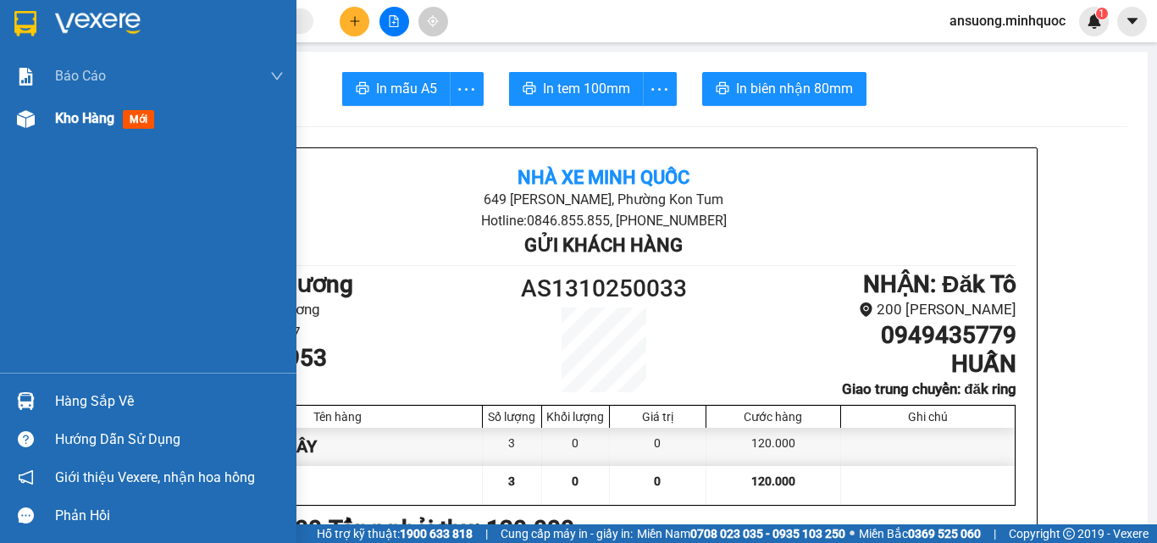
click at [17, 110] on img at bounding box center [26, 119] width 18 height 18
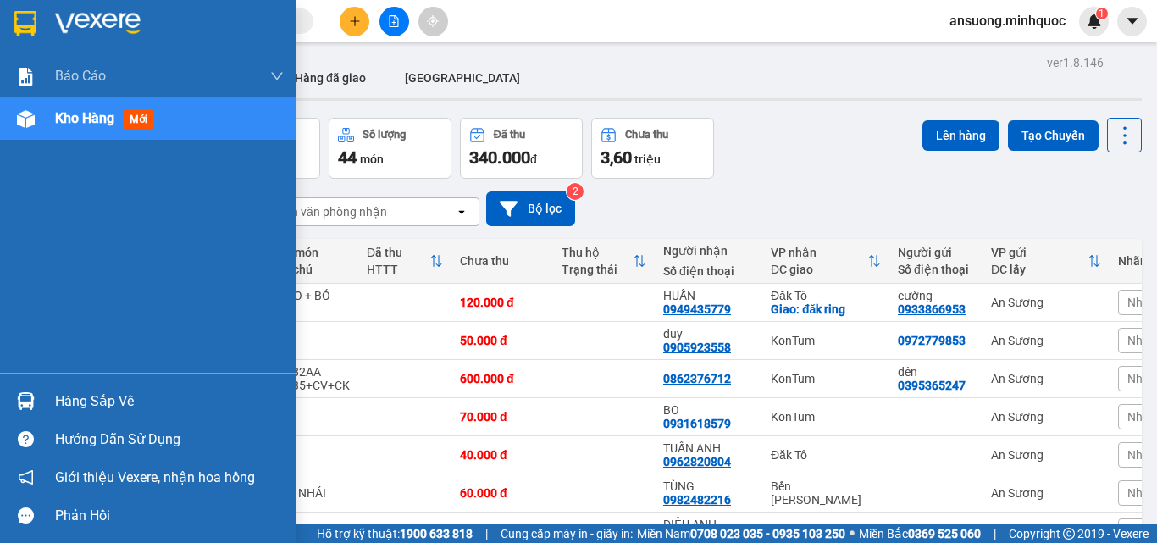
click at [32, 99] on div "Kho hàng mới" at bounding box center [148, 118] width 296 height 42
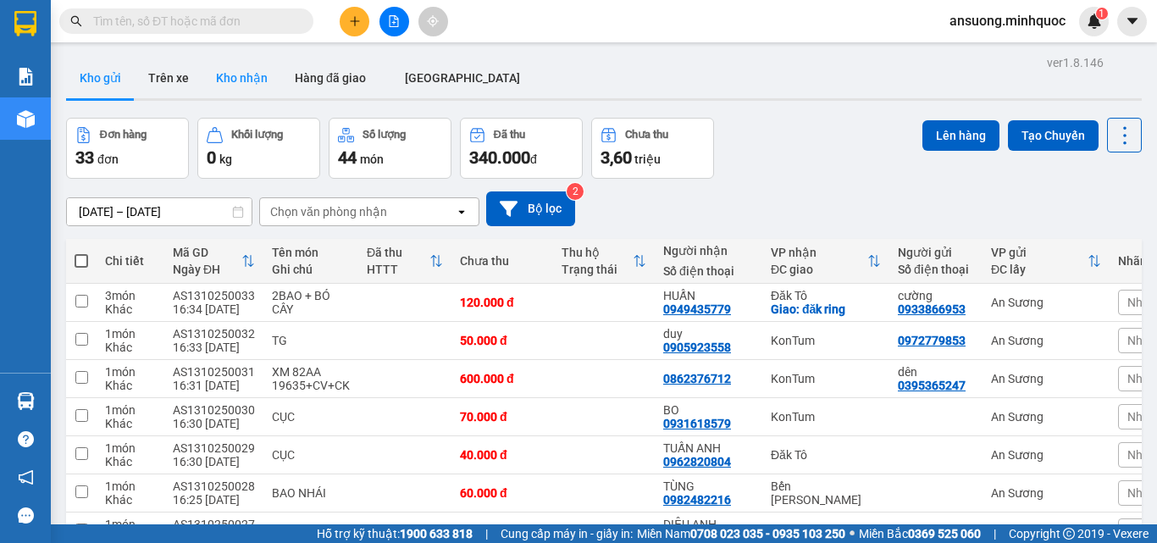
click at [239, 70] on button "Kho nhận" at bounding box center [241, 78] width 79 height 41
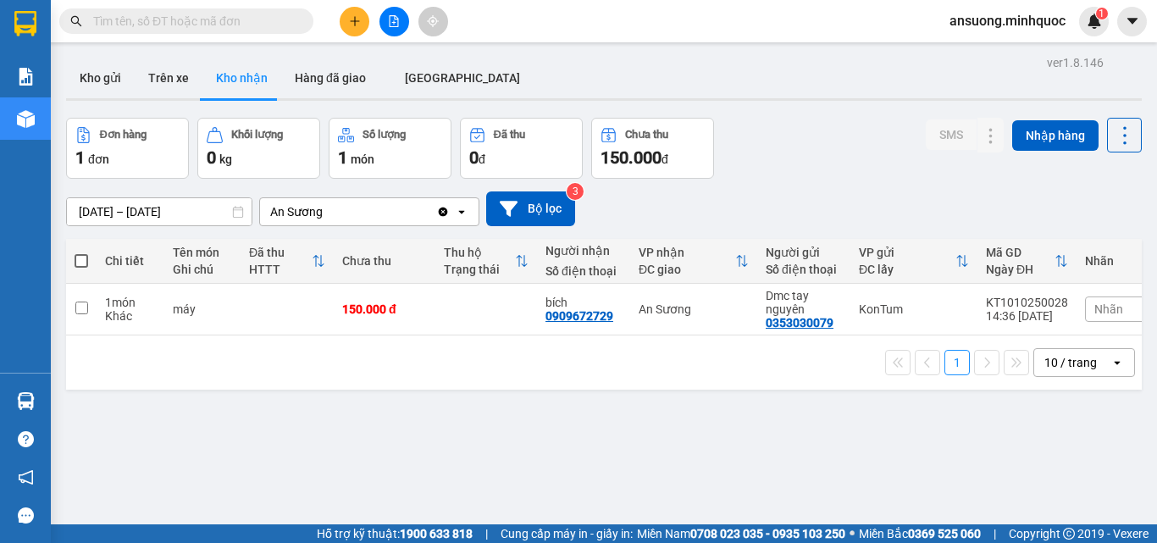
click at [390, 13] on button at bounding box center [394, 22] width 30 height 30
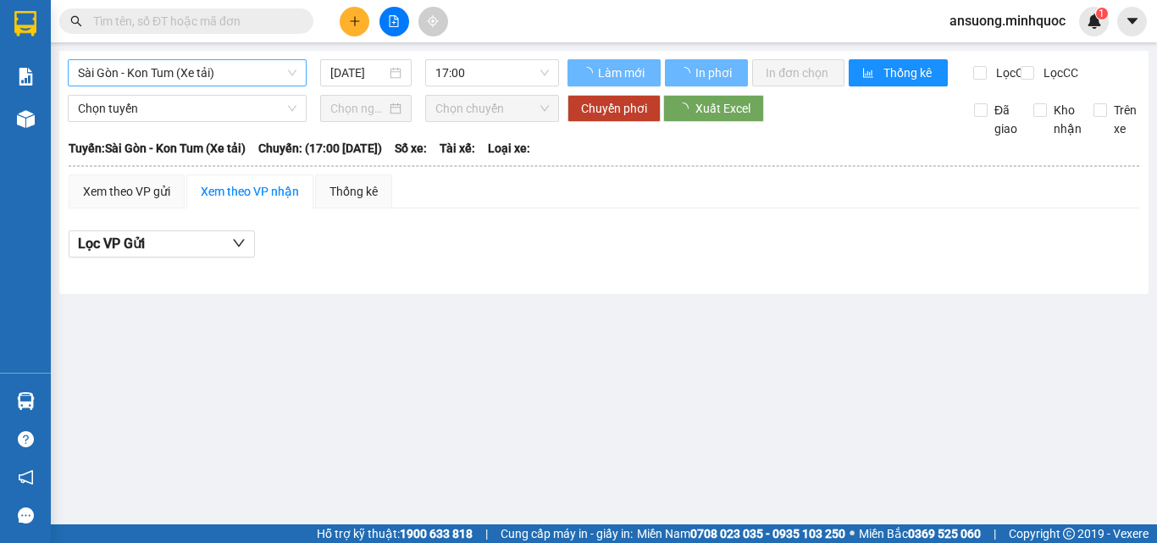
click at [160, 64] on span "Sài Gòn - Kon Tum (Xe tải)" at bounding box center [187, 72] width 219 height 25
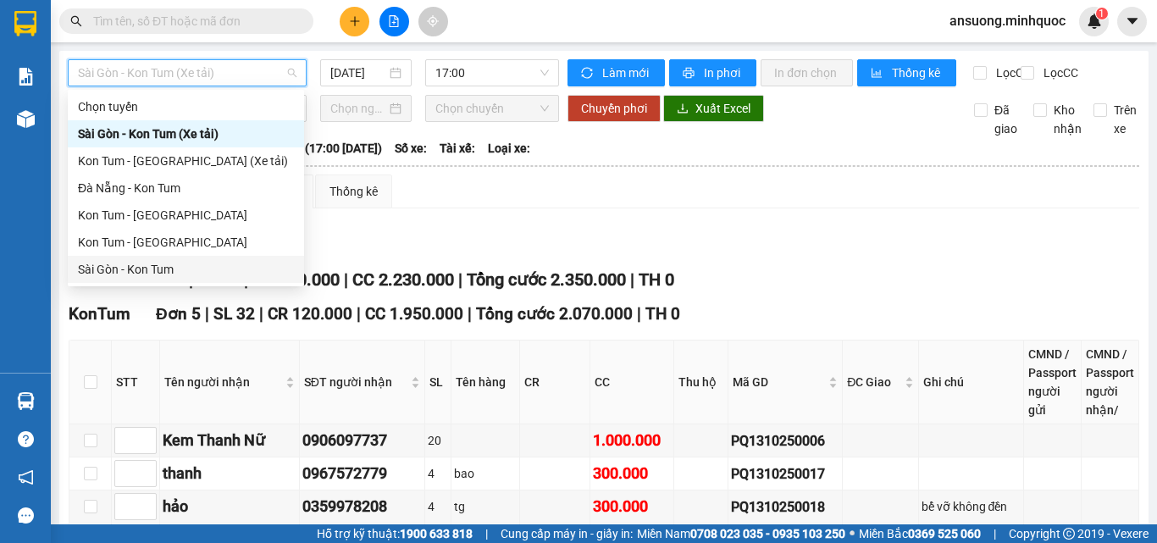
click at [116, 263] on div "Sài Gòn - Kon Tum" at bounding box center [186, 269] width 216 height 19
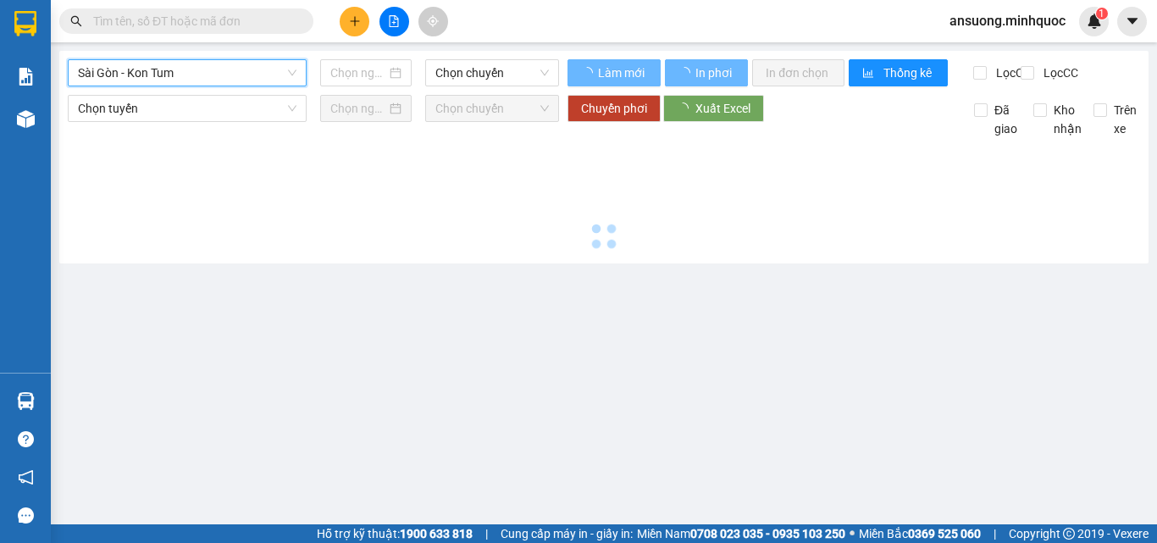
type input "[DATE]"
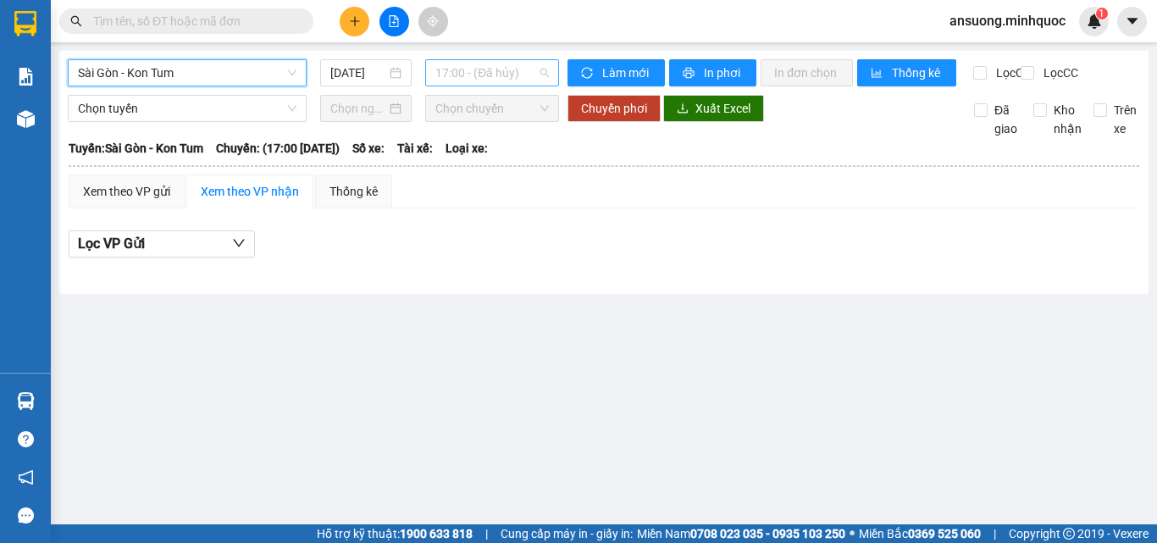
click at [463, 71] on span "17:00 - (Đã hủy)" at bounding box center [491, 72] width 113 height 25
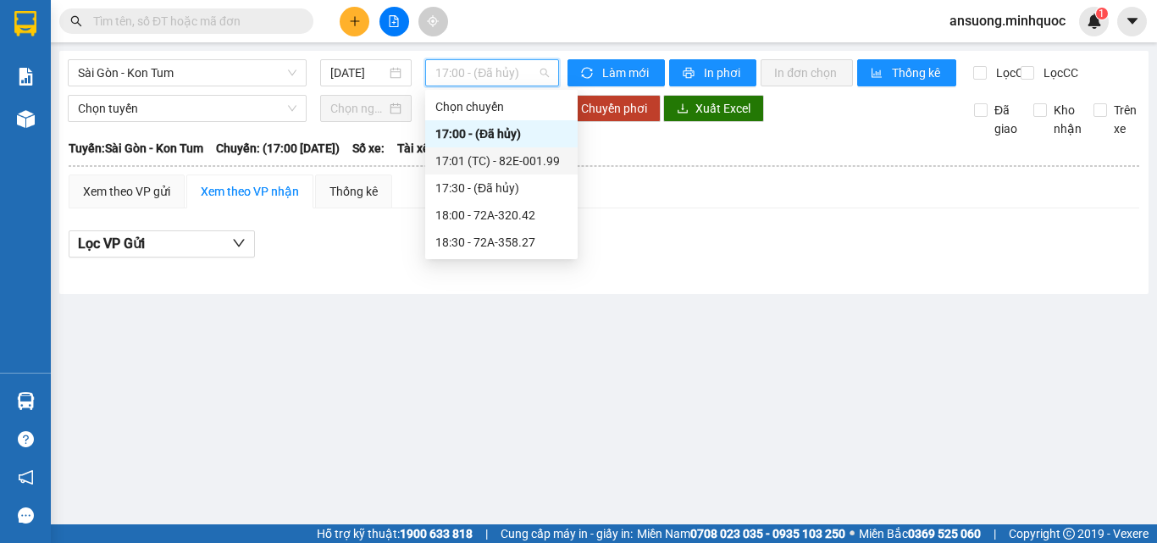
click at [526, 156] on div "17:01 (TC) - 82E-001.99" at bounding box center [501, 161] width 132 height 19
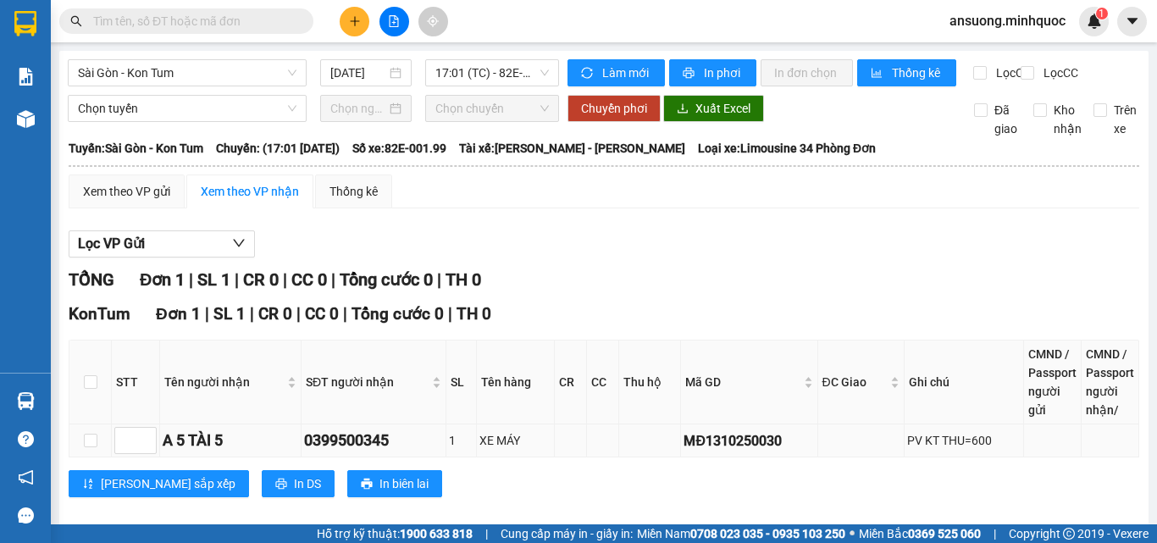
drag, startPoint x: 777, startPoint y: 412, endPoint x: 645, endPoint y: 418, distance: 131.4
click at [645, 424] on tr "A 5 TÀI 5 0399500345 1 XE MÁY MĐ1310250030 PV KT THU=600" at bounding box center [604, 440] width 1070 height 33
click at [117, 10] on span at bounding box center [186, 20] width 254 height 25
click at [118, 19] on input "text" at bounding box center [193, 21] width 200 height 19
paste input "MĐ1310250030"
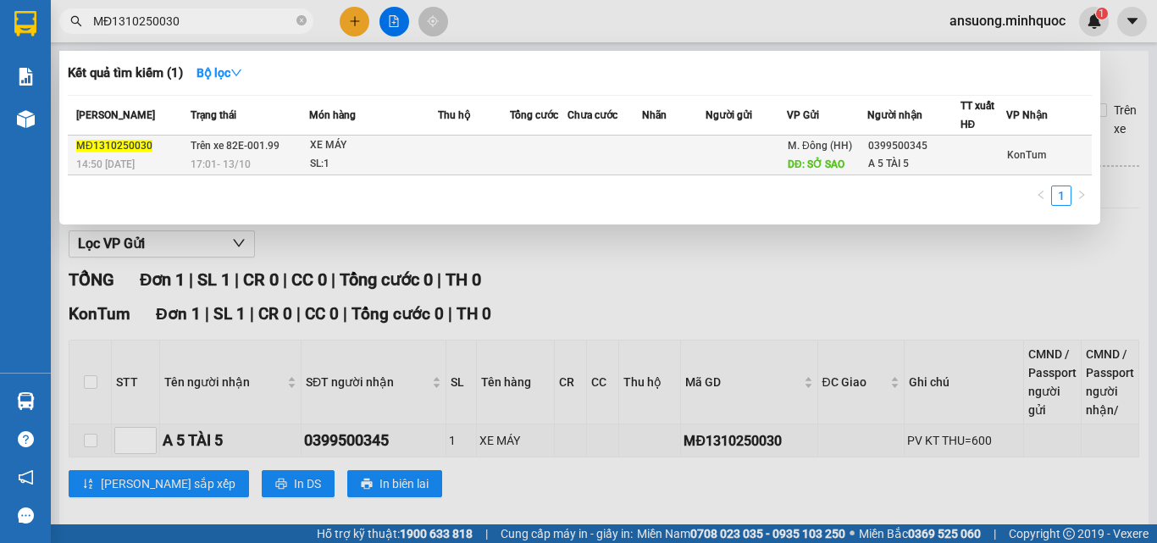
type input "MĐ1310250030"
click at [393, 170] on div "SL: 1" at bounding box center [373, 164] width 127 height 19
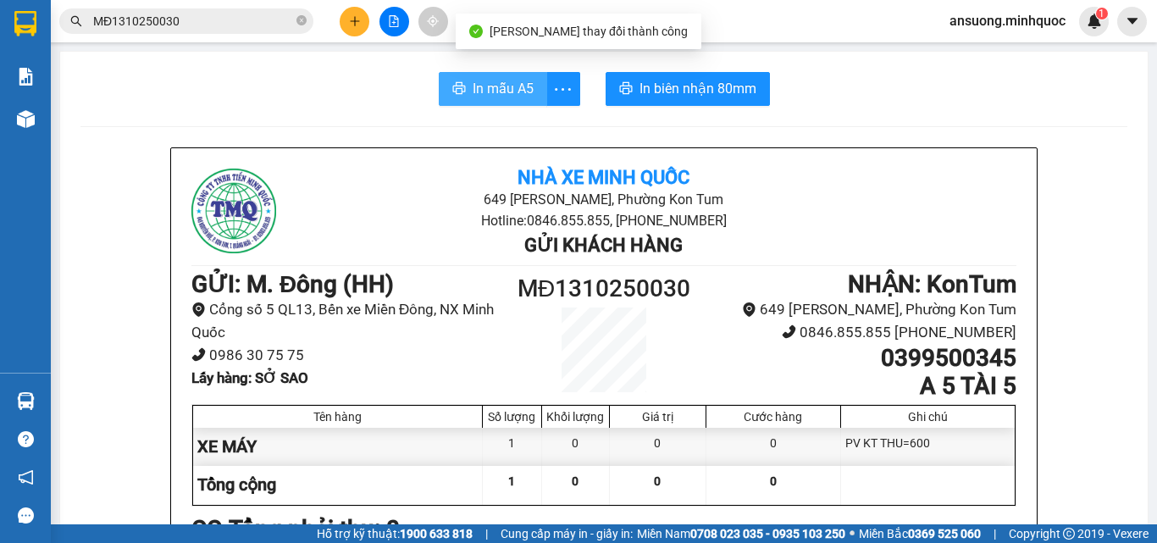
click at [477, 72] on button "In mẫu A5" at bounding box center [493, 89] width 108 height 34
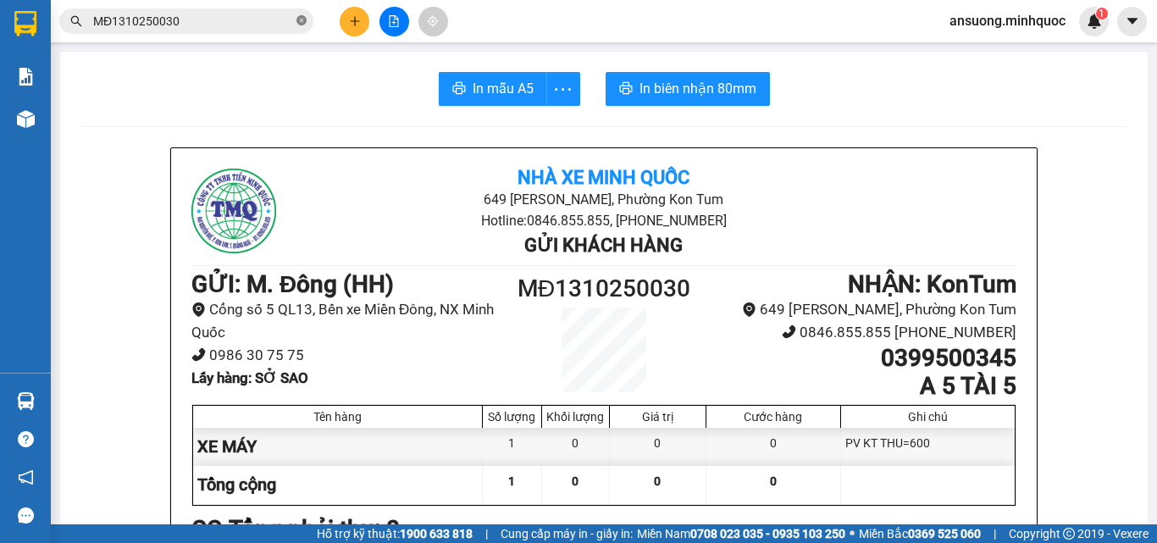
click at [305, 19] on icon "close-circle" at bounding box center [301, 20] width 10 height 10
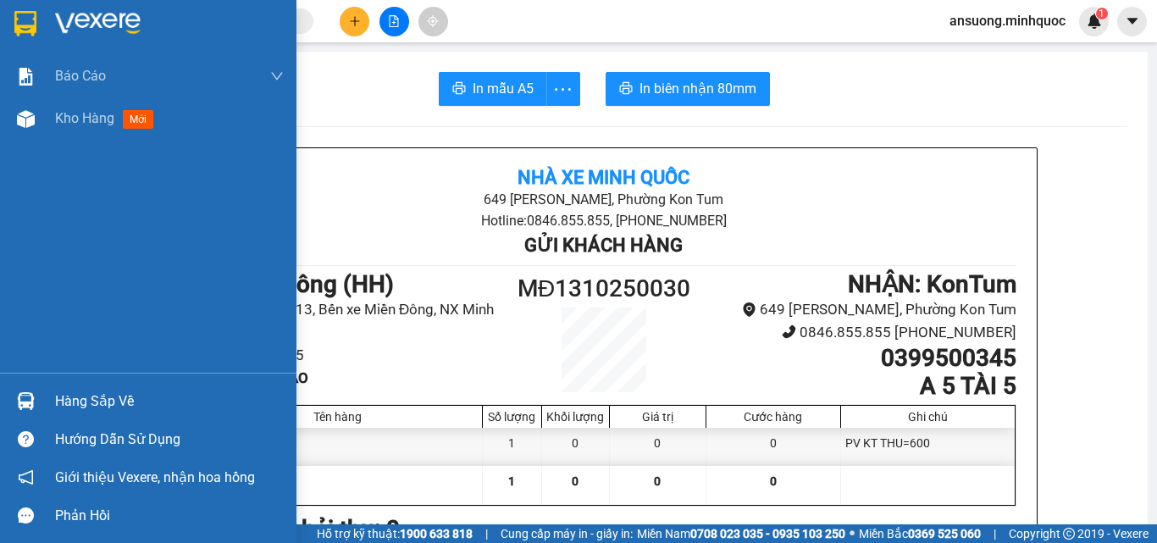
click at [19, 123] on img at bounding box center [26, 119] width 18 height 18
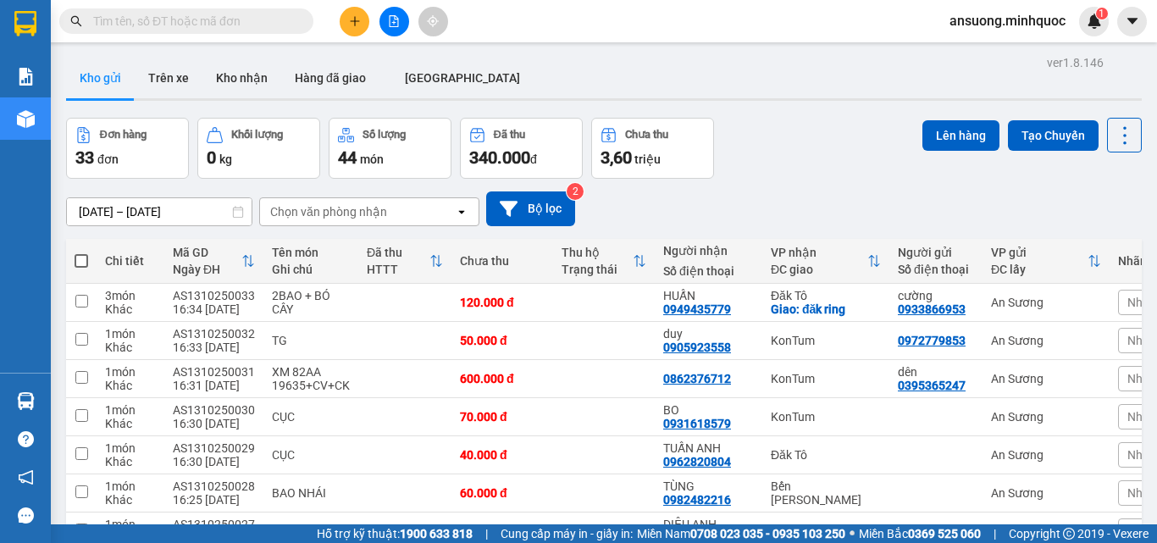
click at [88, 252] on th at bounding box center [81, 261] width 30 height 45
click at [79, 262] on span at bounding box center [82, 261] width 14 height 14
click at [81, 252] on input "checkbox" at bounding box center [81, 252] width 0 height 0
checkbox input "true"
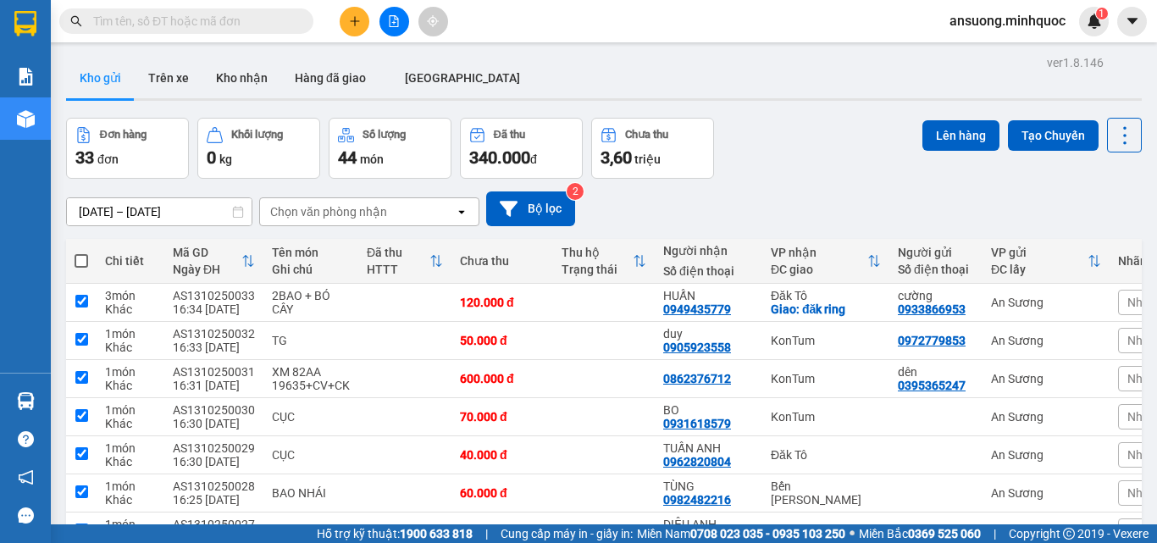
checkbox input "true"
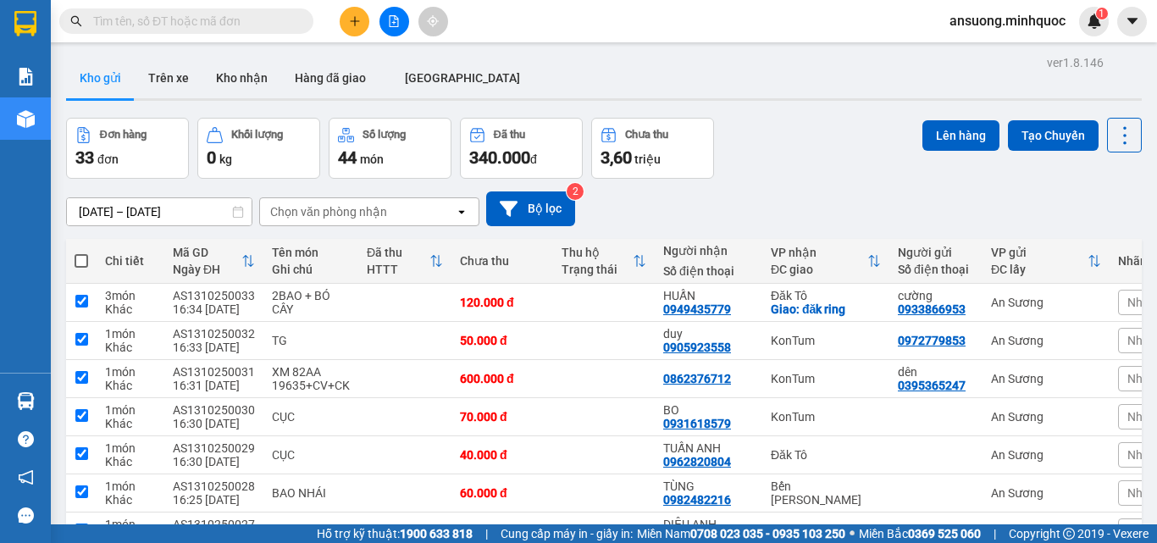
checkbox input "true"
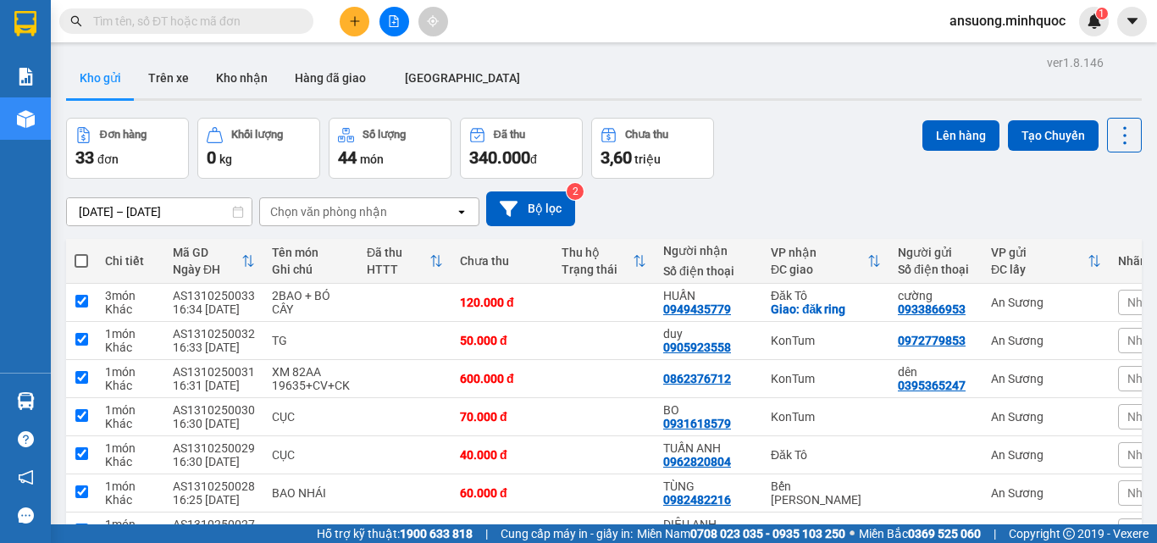
checkbox input "true"
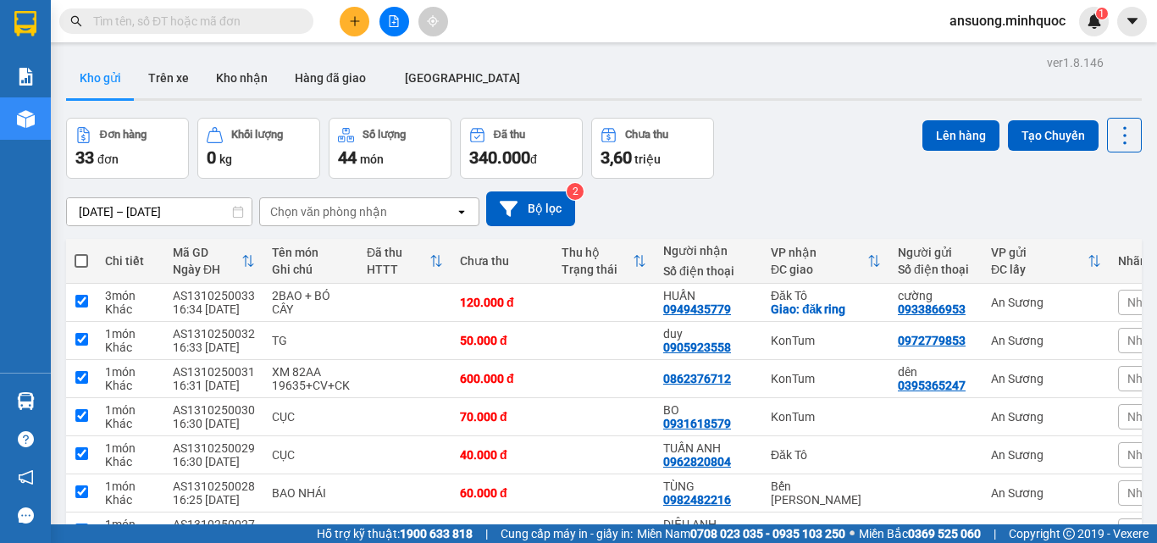
checkbox input "true"
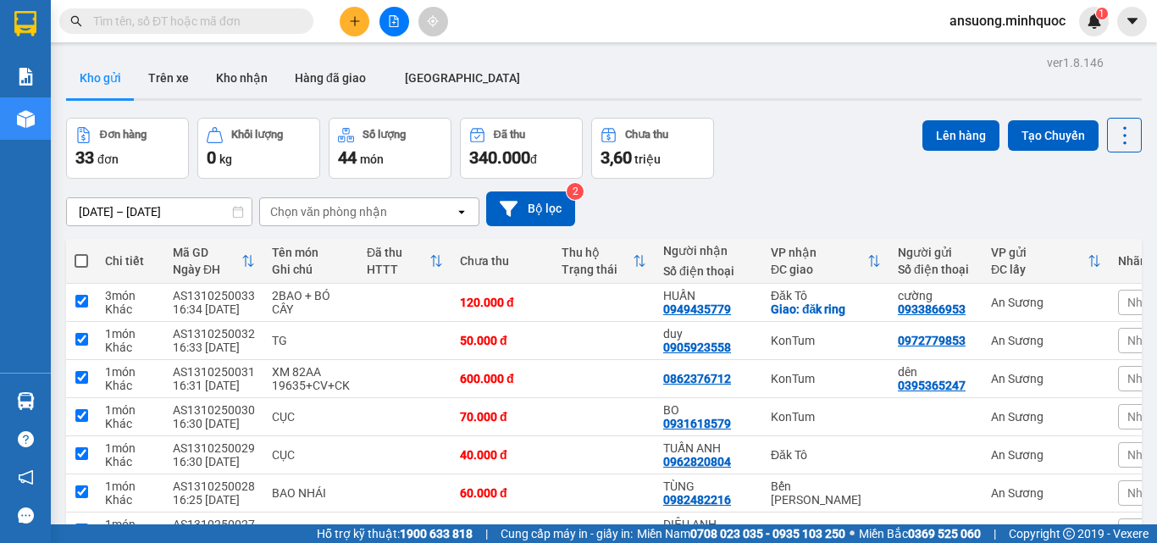
checkbox input "true"
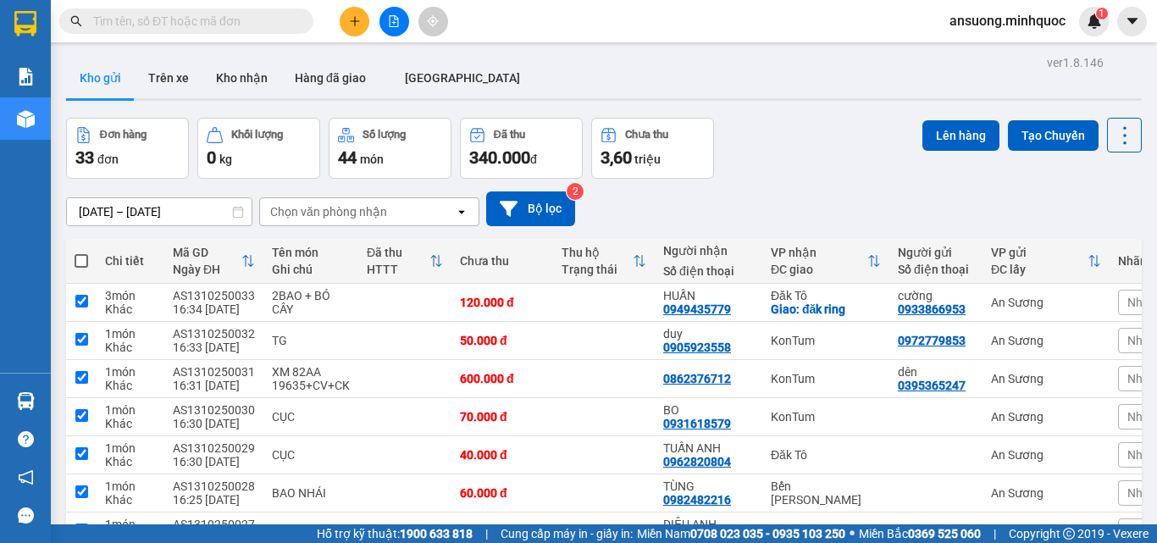
checkbox input "true"
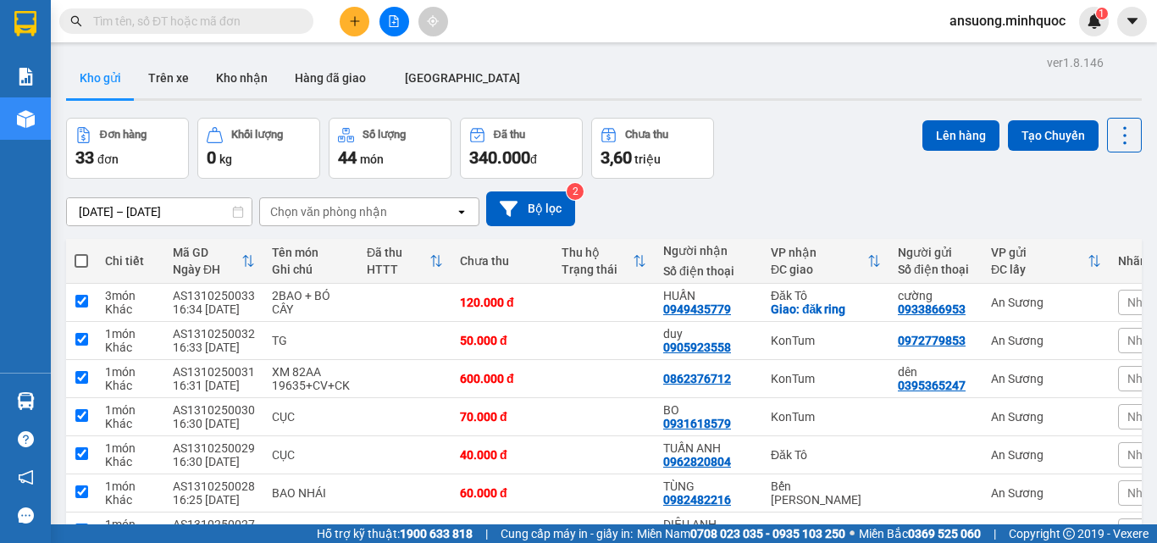
checkbox input "true"
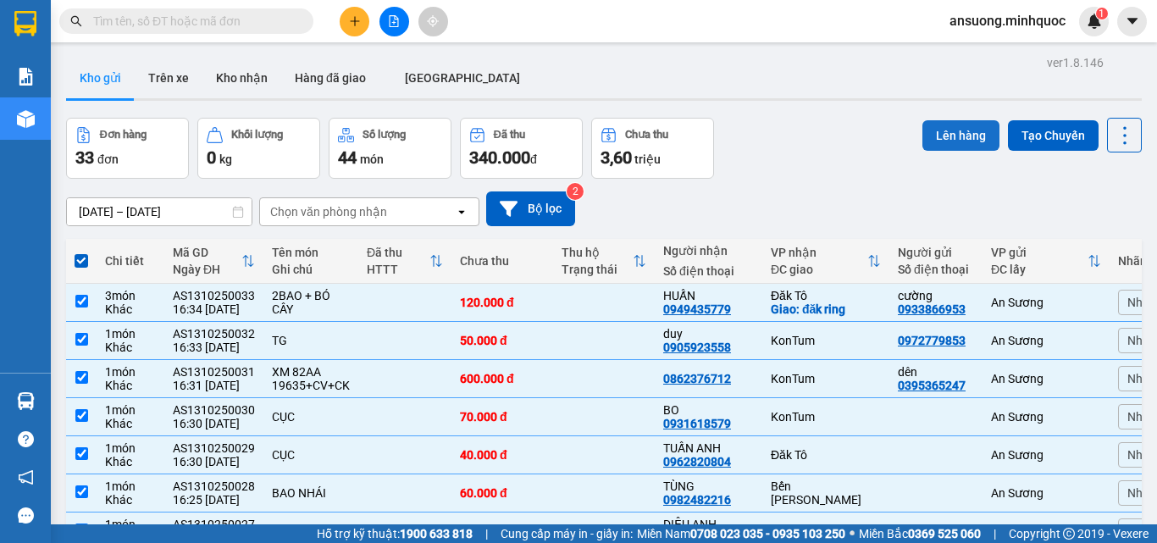
click at [934, 130] on button "Lên hàng" at bounding box center [960, 135] width 77 height 30
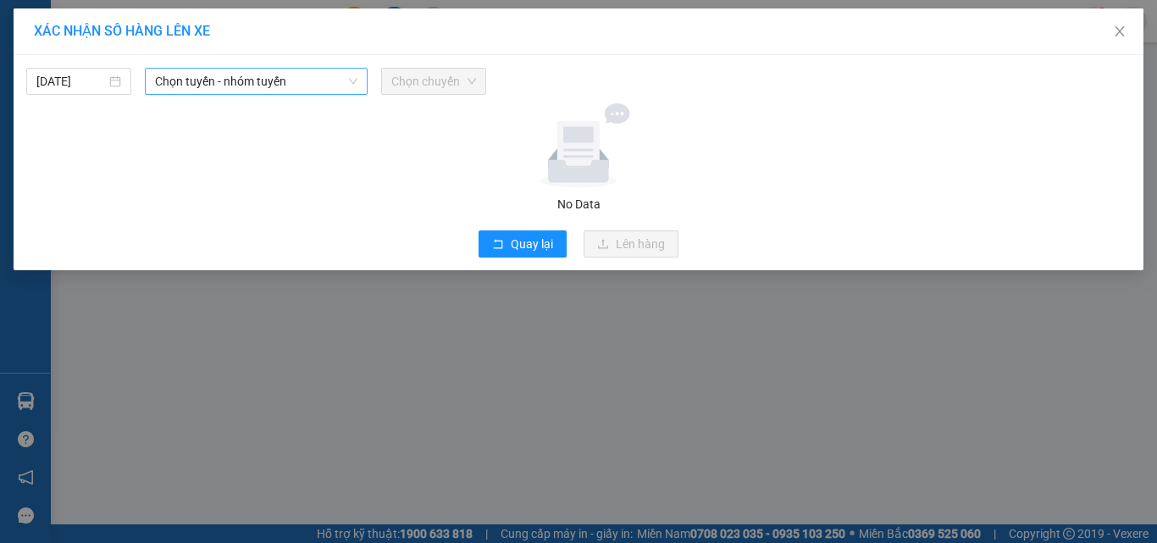
click at [230, 80] on span "Chọn tuyến - nhóm tuyến" at bounding box center [256, 81] width 202 height 25
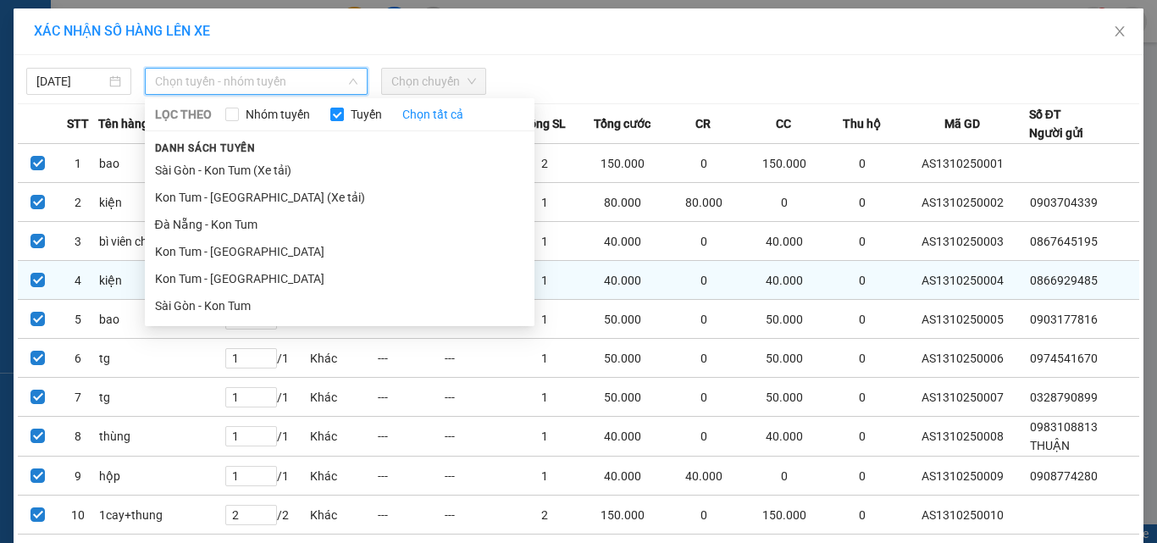
click at [214, 297] on li "Sài Gòn - Kon Tum" at bounding box center [340, 305] width 390 height 27
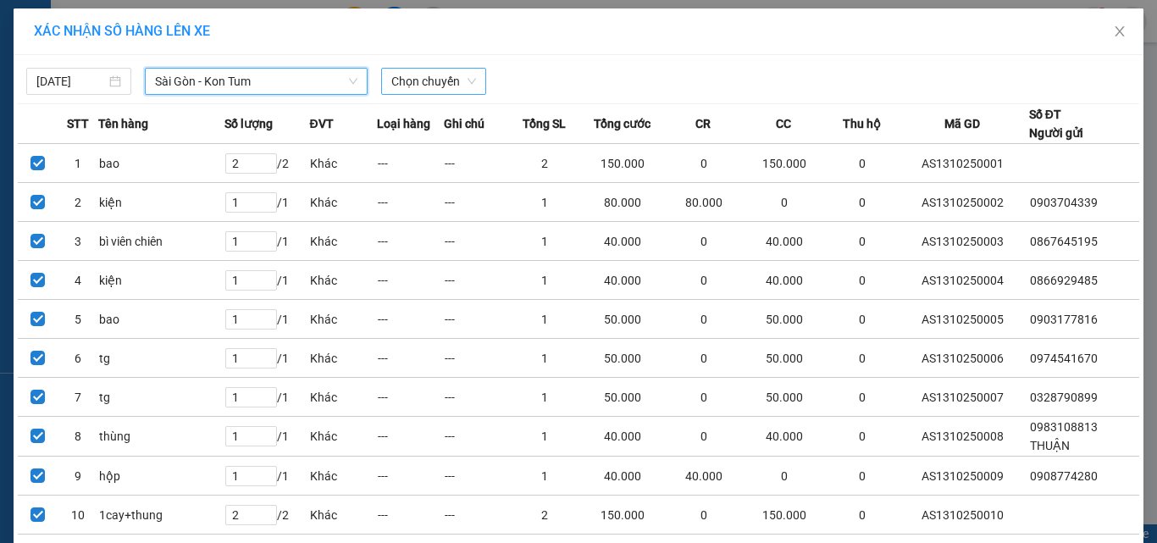
click at [412, 84] on span "Chọn chuyến" at bounding box center [433, 81] width 85 height 25
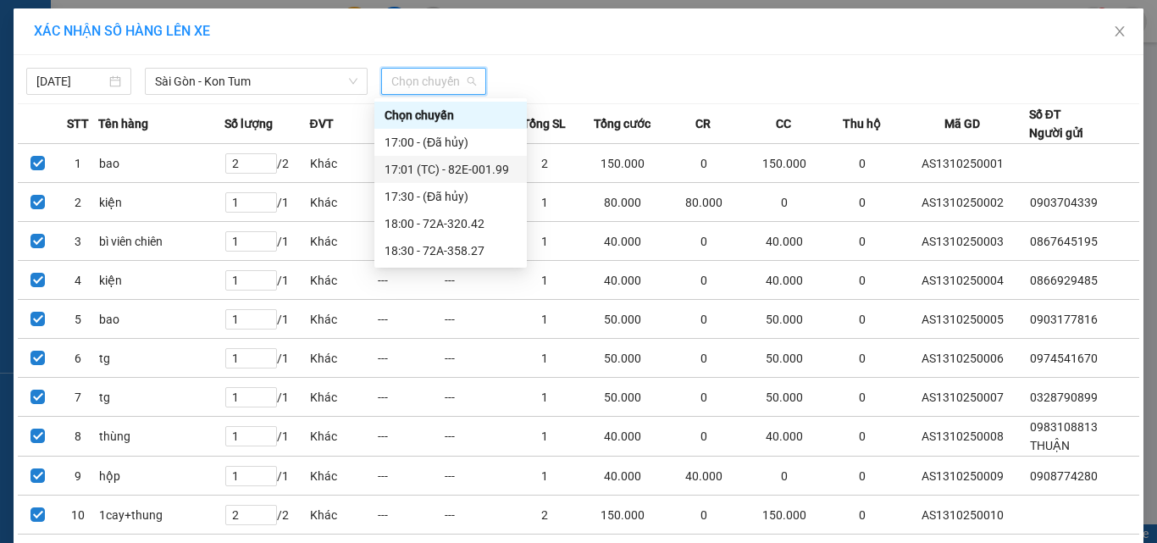
click at [451, 160] on div "17:01 (TC) - 82E-001.99" at bounding box center [451, 169] width 132 height 19
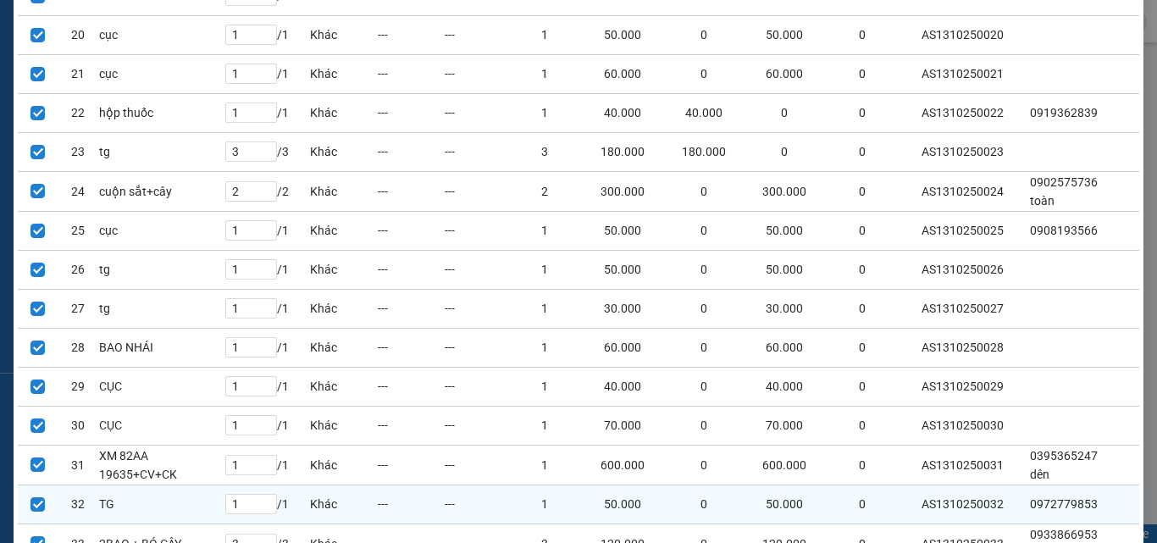
scroll to position [1068, 0]
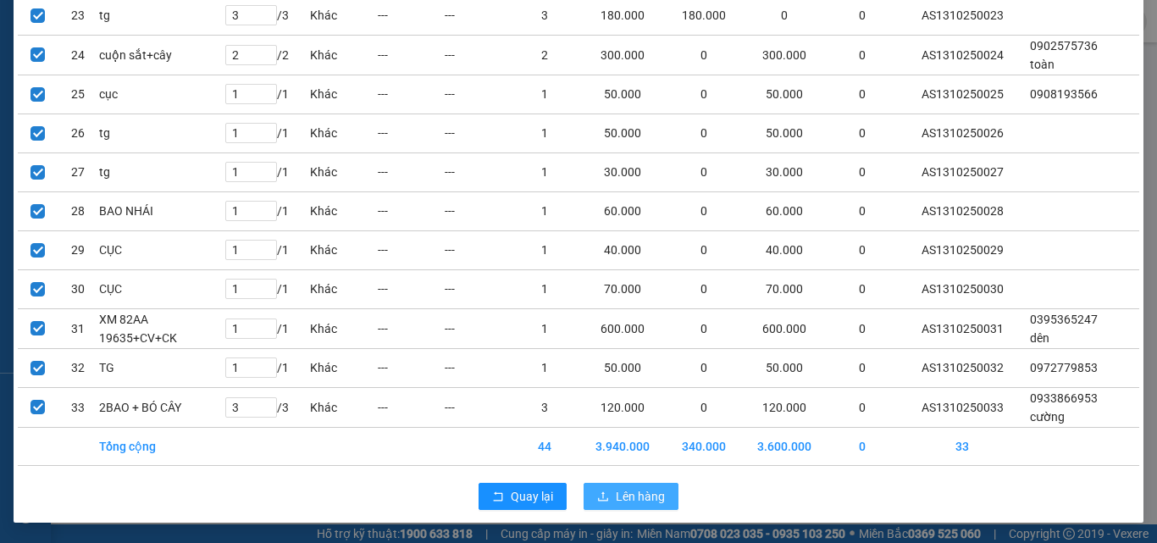
click at [642, 504] on span "Lên hàng" at bounding box center [640, 496] width 49 height 19
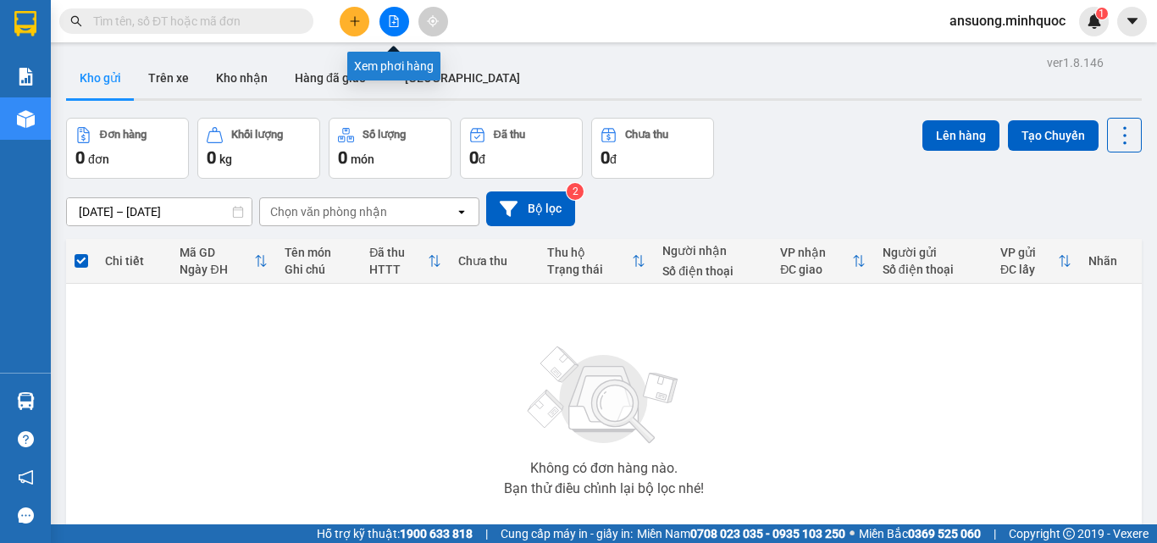
click at [391, 28] on button at bounding box center [394, 22] width 30 height 30
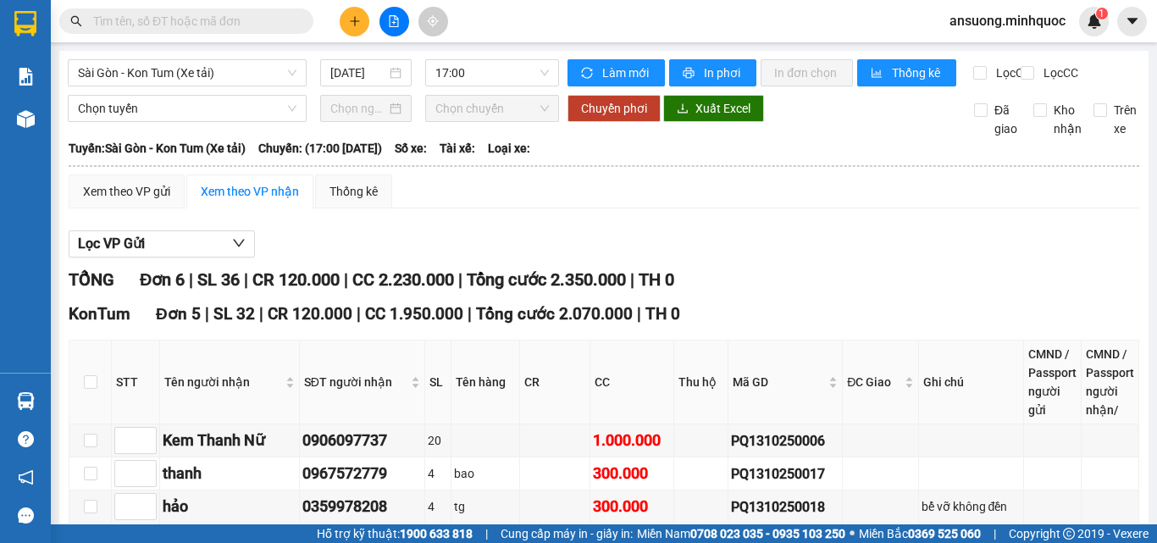
click at [142, 86] on div "Sài Gòn - Kon Tum (Xe tải) [DATE] 17:00" at bounding box center [313, 72] width 491 height 27
click at [148, 83] on span "Sài Gòn - Kon Tum (Xe tải)" at bounding box center [187, 72] width 219 height 25
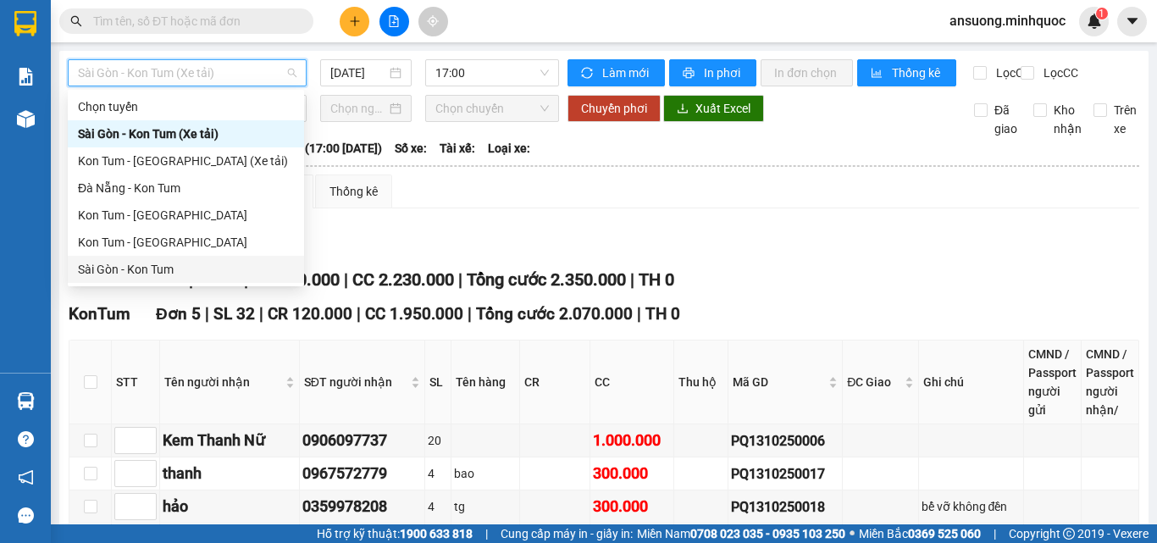
click at [110, 274] on div "Sài Gòn - Kon Tum" at bounding box center [186, 269] width 216 height 19
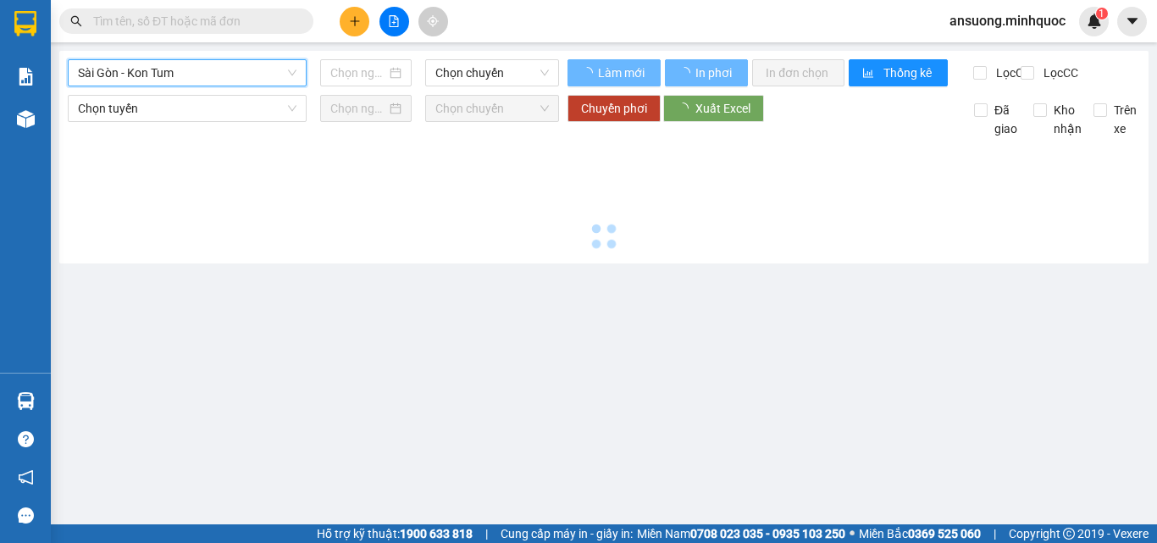
type input "[DATE]"
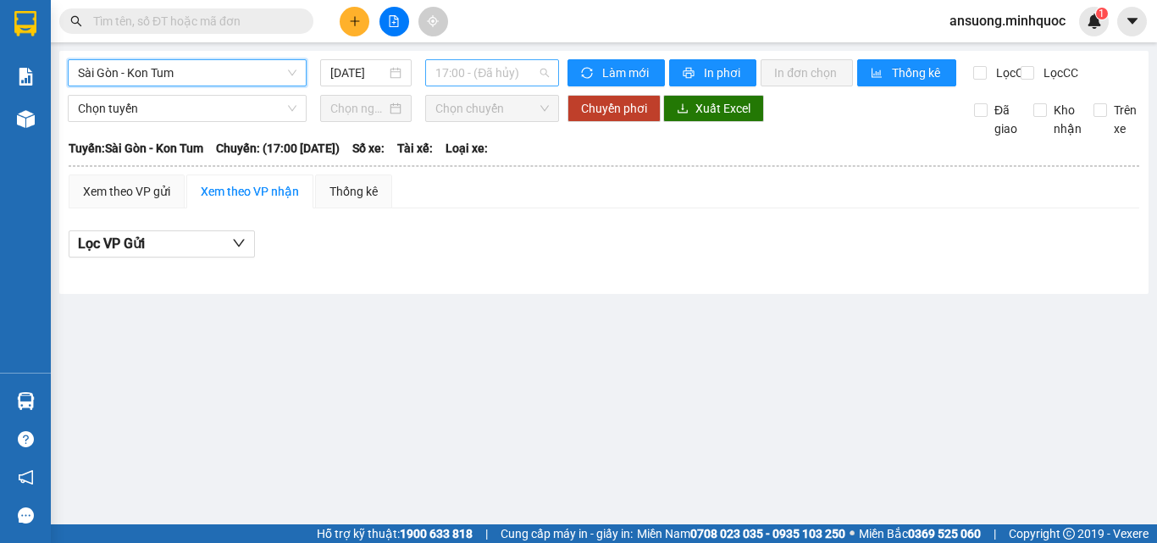
click at [514, 86] on div "17:00 - (Đã hủy)" at bounding box center [492, 72] width 134 height 27
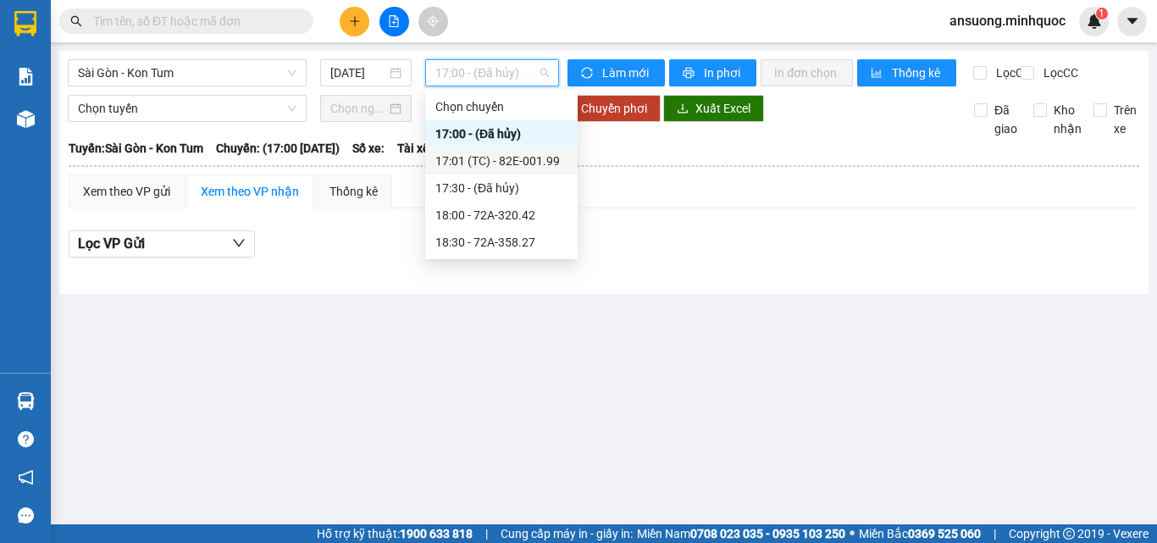
click at [495, 164] on div "17:01 (TC) - 82E-001.99" at bounding box center [501, 161] width 132 height 19
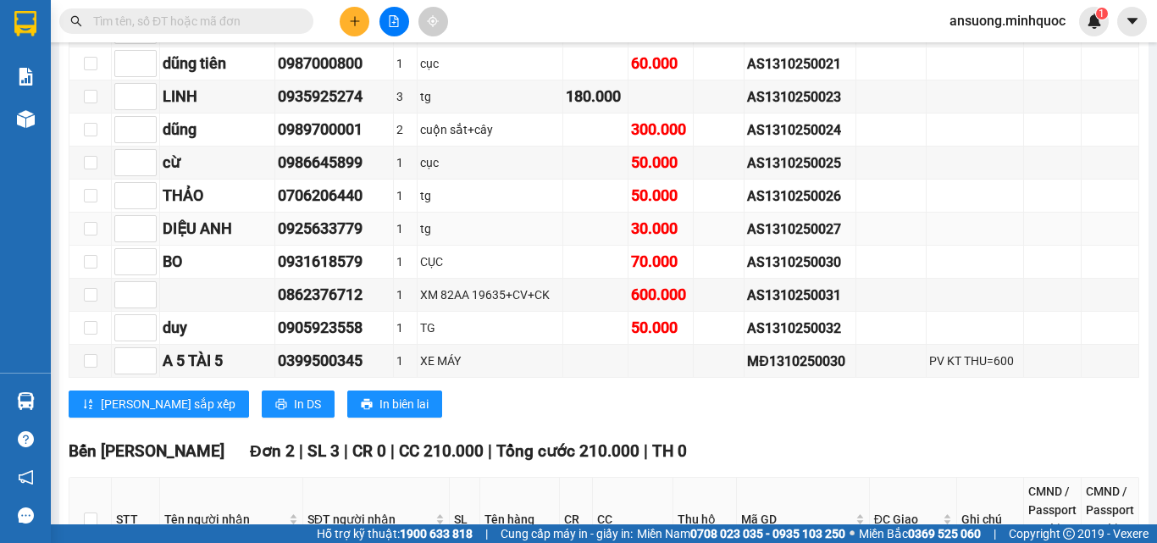
scroll to position [1016, 0]
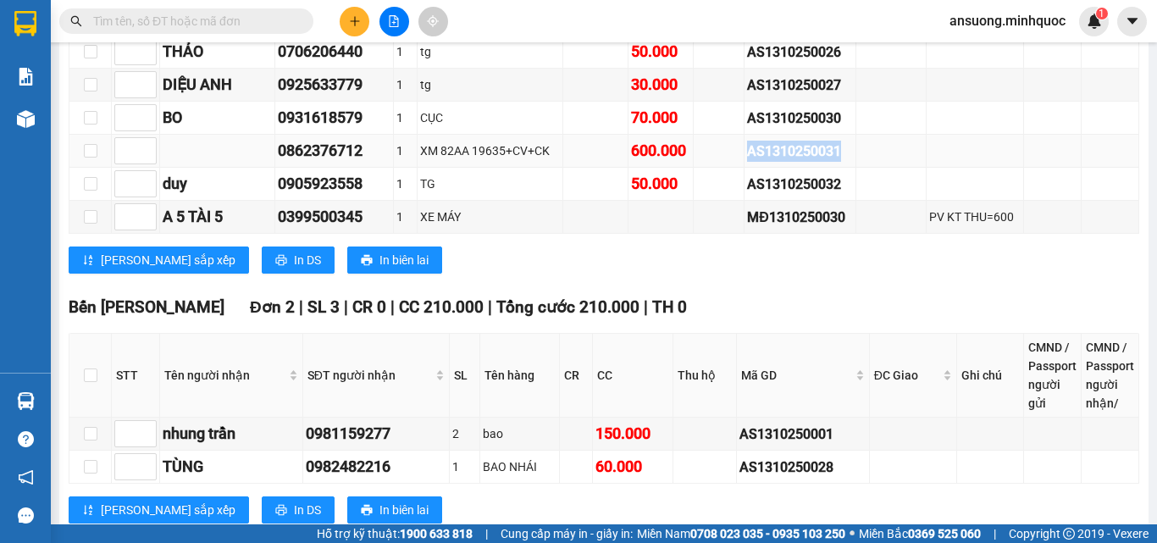
drag, startPoint x: 839, startPoint y: 172, endPoint x: 733, endPoint y: 166, distance: 106.0
click at [733, 166] on tr "0862376712 1 XM 82AA 19635+CV+CK 600.000 AS1310250031" at bounding box center [604, 151] width 1070 height 33
copy div "AS1310250031"
click at [247, 18] on input "text" at bounding box center [193, 21] width 200 height 19
paste input "AS1310250031"
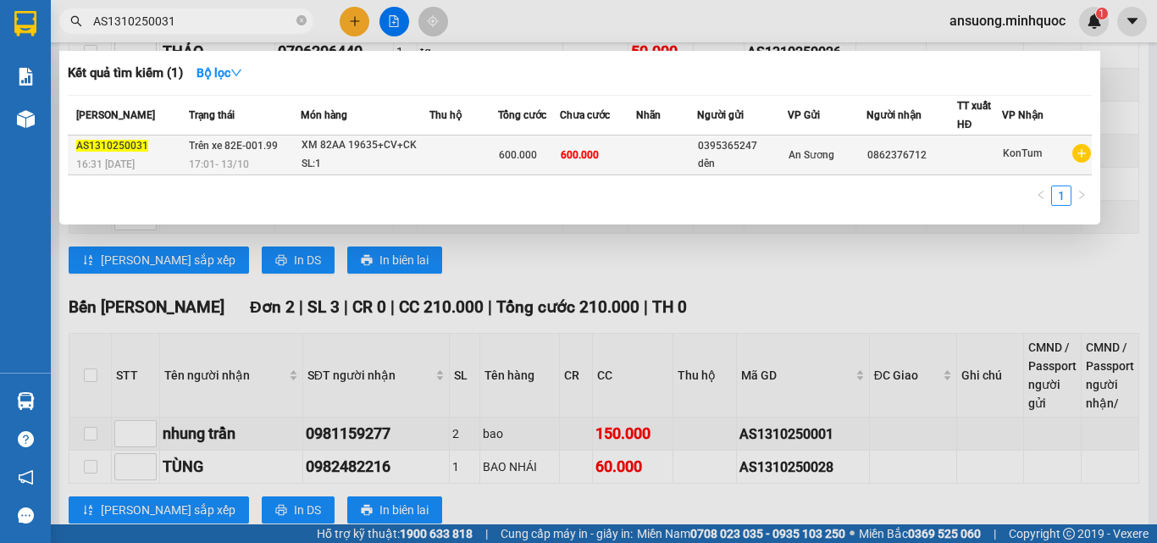
type input "AS1310250031"
click at [636, 158] on td at bounding box center [666, 156] width 61 height 40
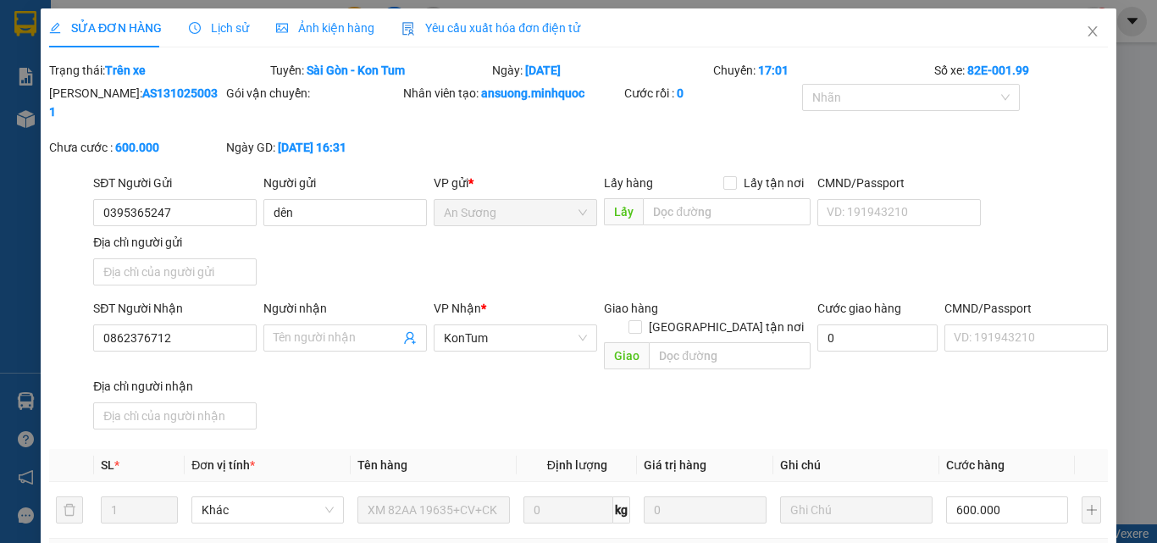
type input "0395365247"
type input "dên"
type input "0862376712"
type input "0"
type input "600.000"
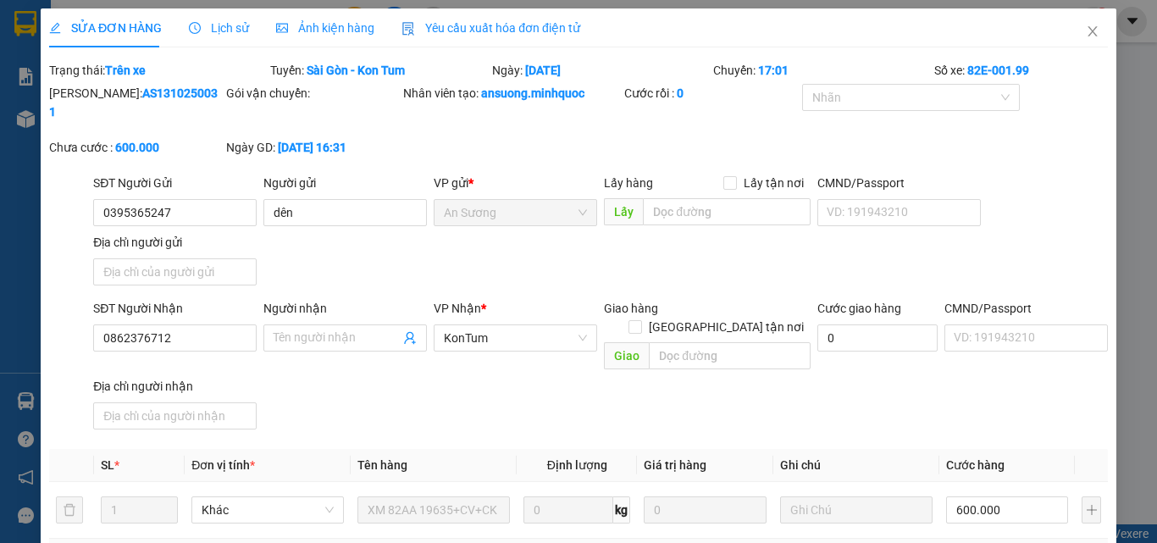
type input "600.000"
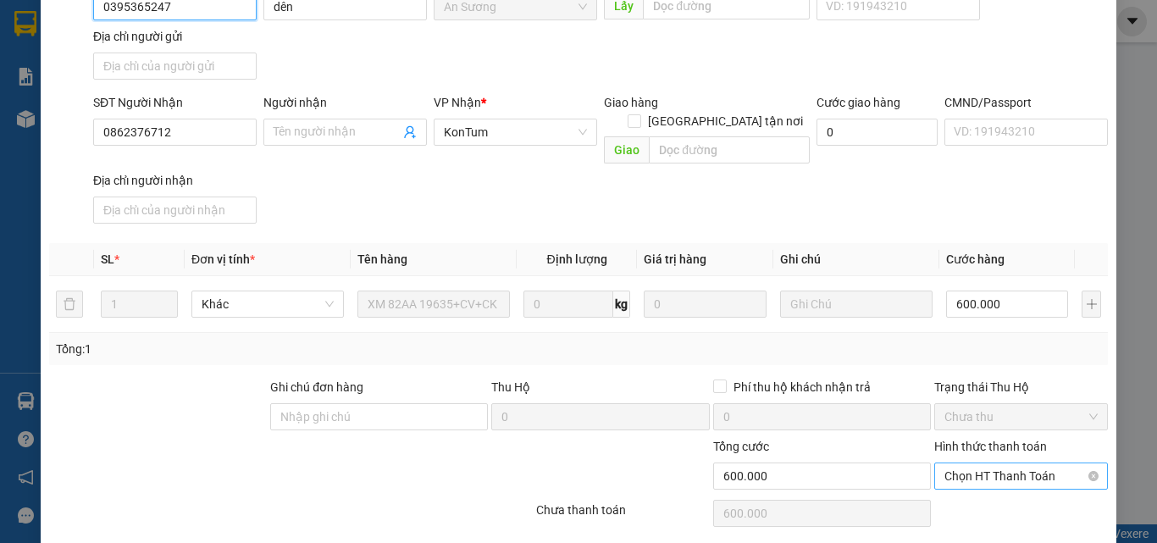
scroll to position [229, 0]
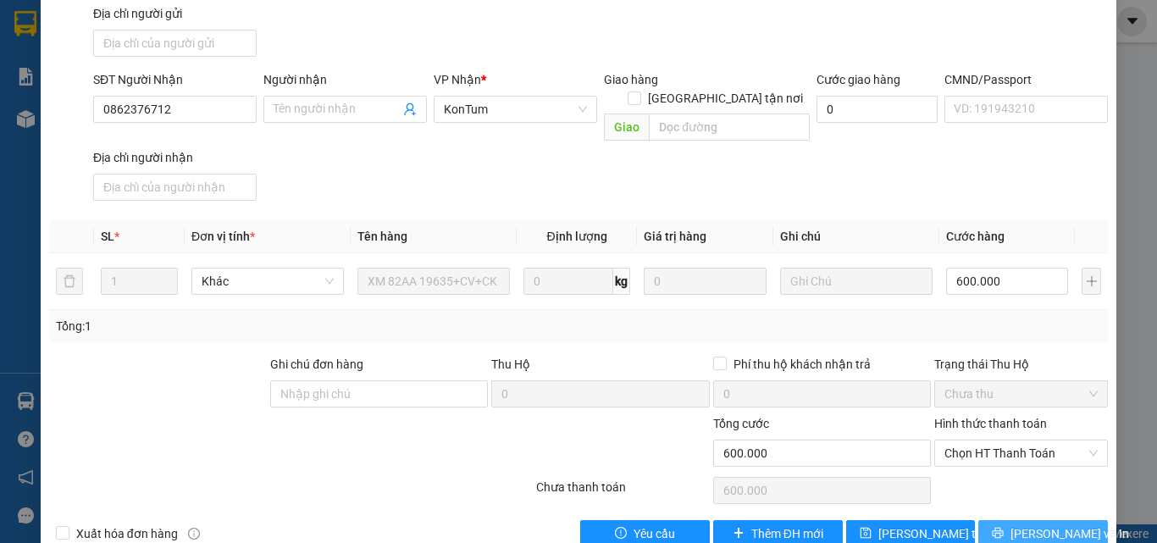
click at [1023, 524] on span "Lưu và In" at bounding box center [1069, 533] width 119 height 19
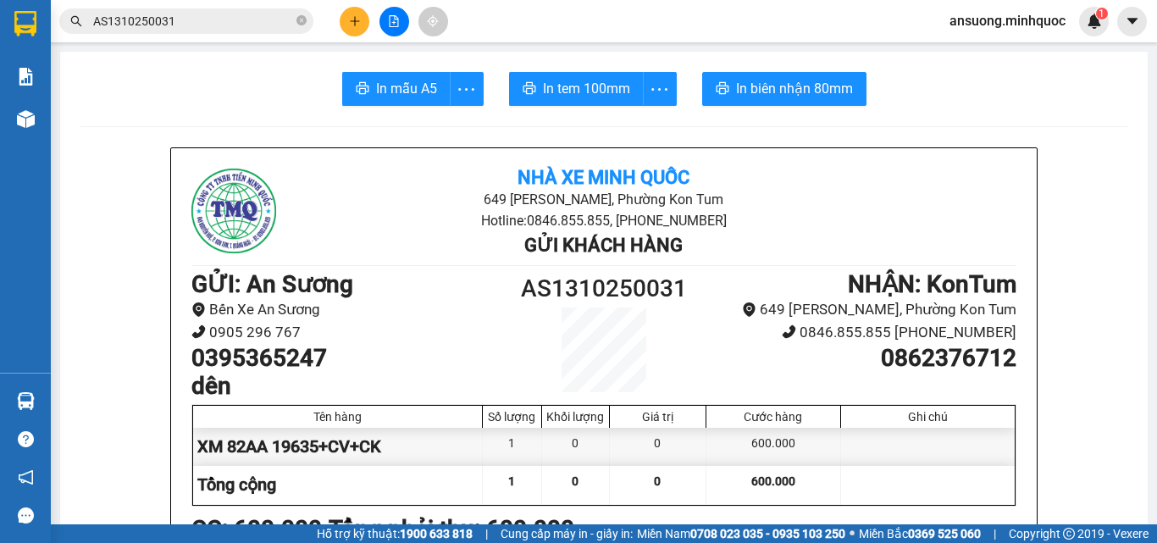
click at [374, 14] on div at bounding box center [393, 22] width 127 height 30
click at [351, 12] on button at bounding box center [355, 22] width 30 height 30
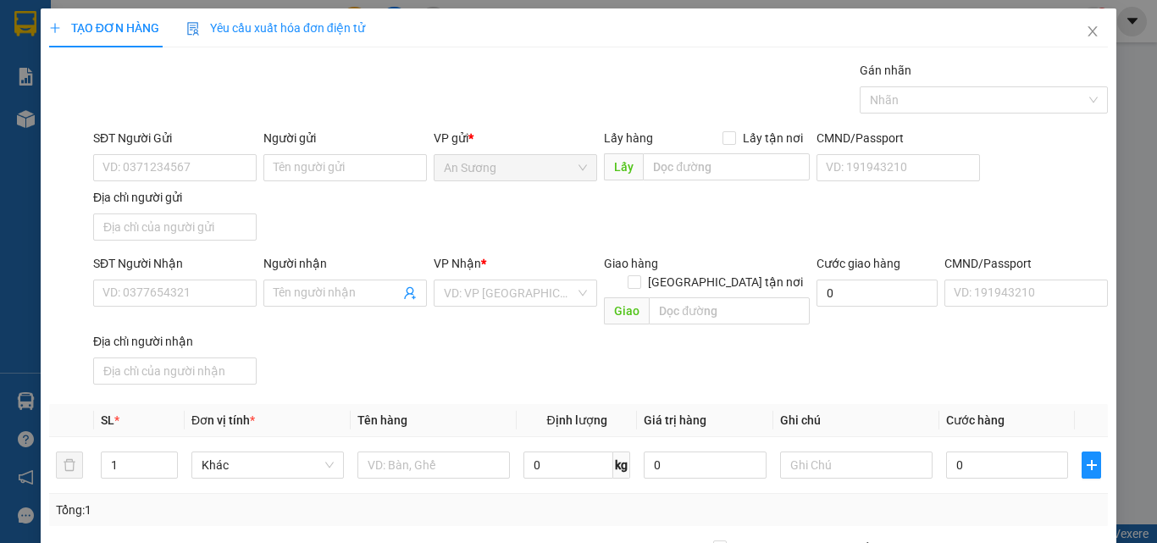
click at [166, 263] on div "SĐT Người Nhận" at bounding box center [174, 263] width 163 height 19
click at [166, 279] on input "SĐT Người Nhận" at bounding box center [174, 292] width 163 height 27
click at [169, 279] on div "SĐT Người Nhận VD: 0377654321" at bounding box center [174, 283] width 163 height 59
drag, startPoint x: 192, startPoint y: 307, endPoint x: 196, endPoint y: 292, distance: 15.0
click at [195, 294] on div "SĐT Người Nhận VD: 0377654321" at bounding box center [174, 283] width 163 height 59
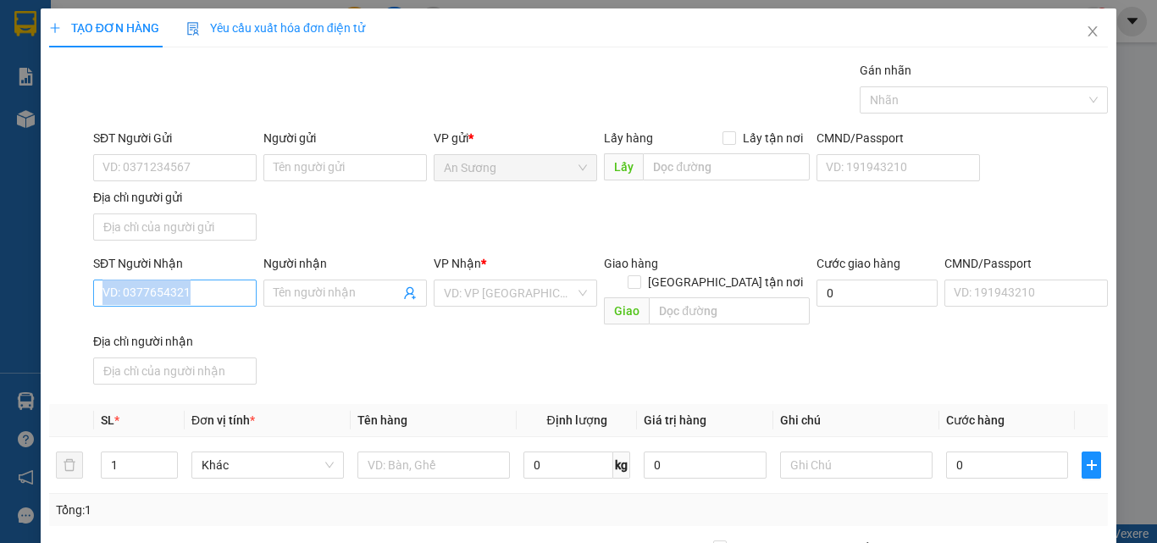
click at [196, 291] on input "SĐT Người Nhận" at bounding box center [174, 292] width 163 height 27
click at [225, 287] on input "SĐT Người Nhận" at bounding box center [174, 292] width 163 height 27
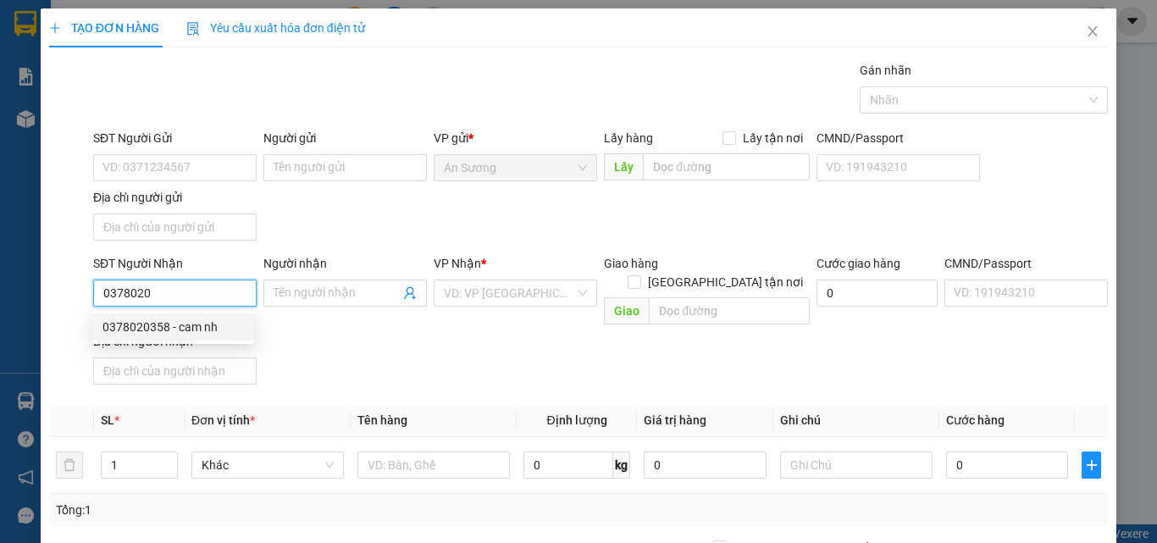
click at [180, 329] on div "0378020358 - cam nh" at bounding box center [172, 327] width 141 height 19
type input "0378020358"
type input "cam nh"
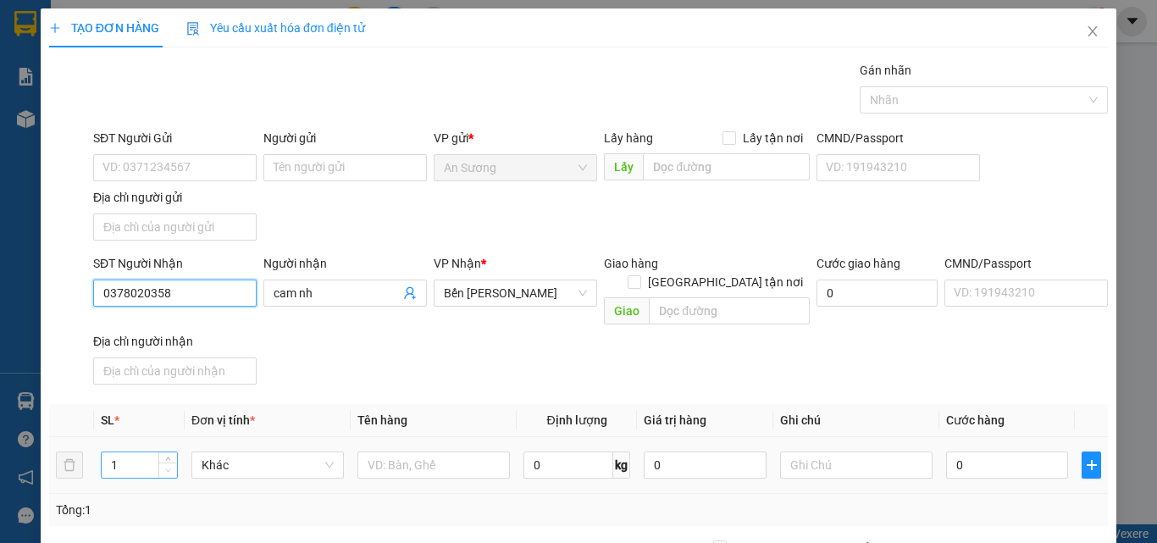
click at [164, 462] on span "Decrease Value" at bounding box center [167, 469] width 19 height 15
type input "0378020358"
click at [169, 448] on div "1" at bounding box center [139, 465] width 77 height 34
click at [169, 458] on icon "up" at bounding box center [168, 461] width 6 height 6
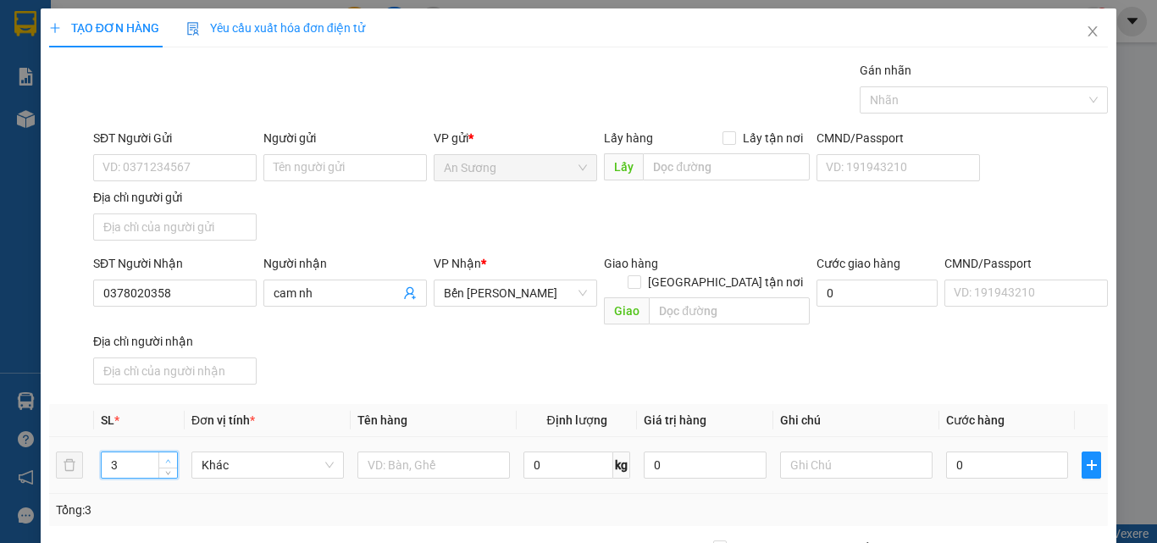
click at [169, 458] on icon "up" at bounding box center [168, 461] width 6 height 6
type input "5"
click at [169, 458] on icon "up" at bounding box center [168, 461] width 6 height 6
click at [429, 451] on input "text" at bounding box center [433, 464] width 152 height 27
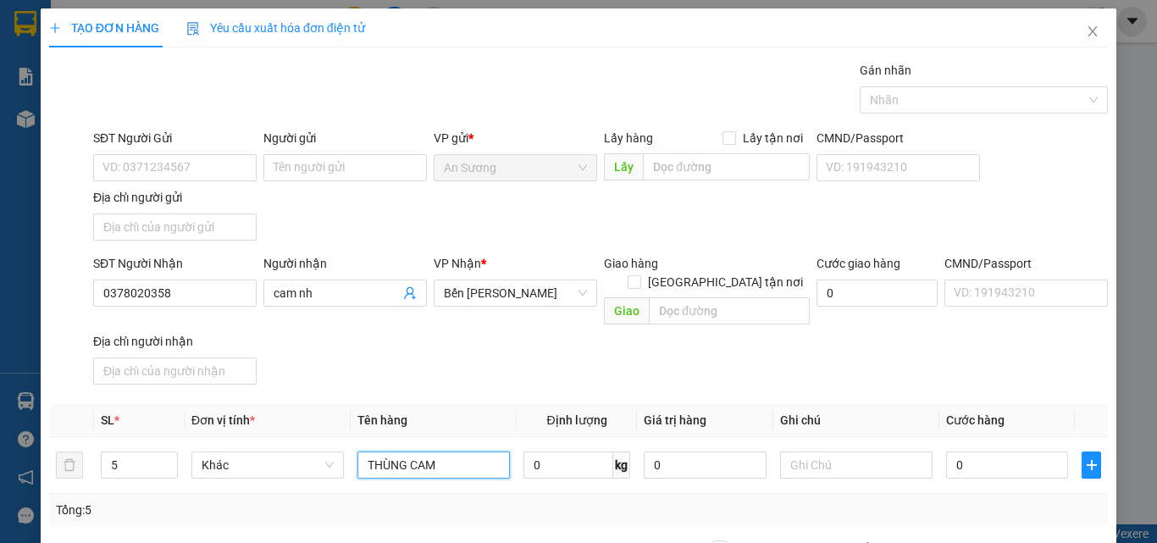
type input "THÙNG CAM"
click at [472, 368] on div "SĐT Người Nhận 0378020358 Người nhận cam nh VP Nhận * Bến Xe Ngọc Hồi Giao hàng…" at bounding box center [600, 322] width 1021 height 137
click at [999, 451] on input "0" at bounding box center [1007, 464] width 122 height 27
type input "2"
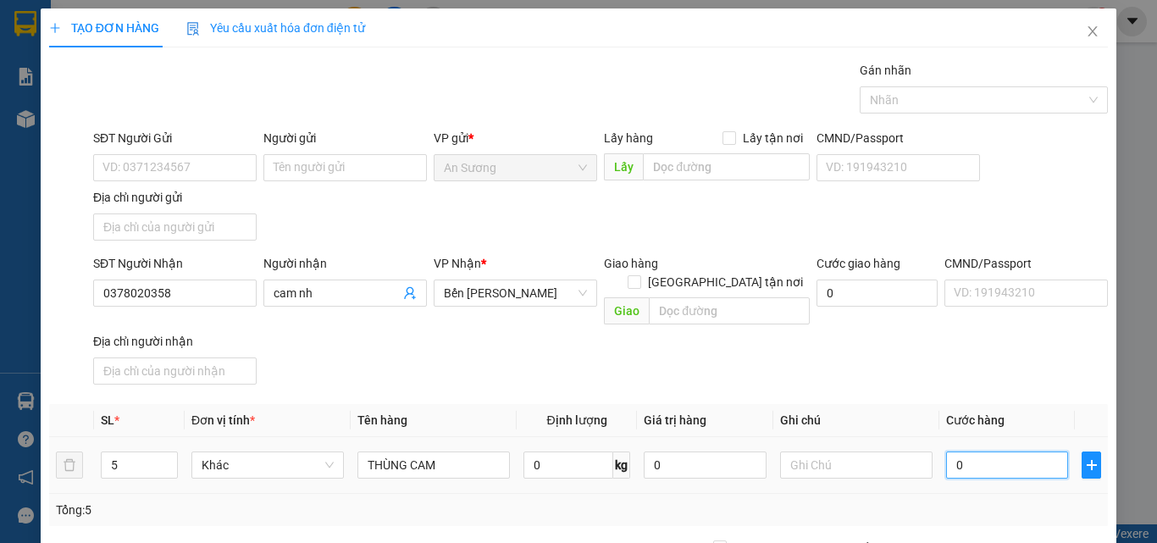
type input "2"
type input "25"
type input "250"
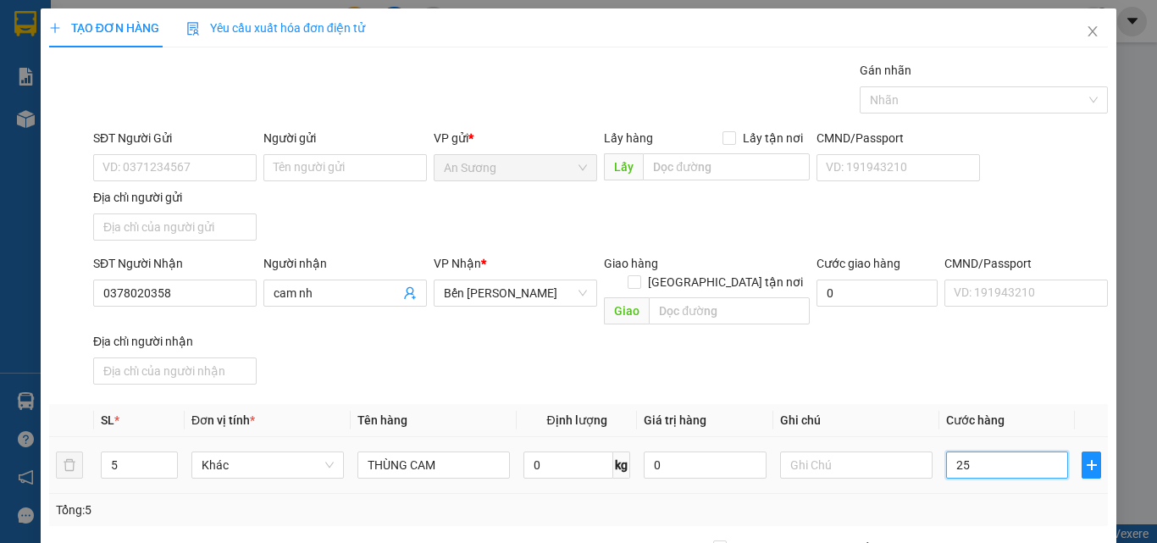
type input "250"
type input "250.000"
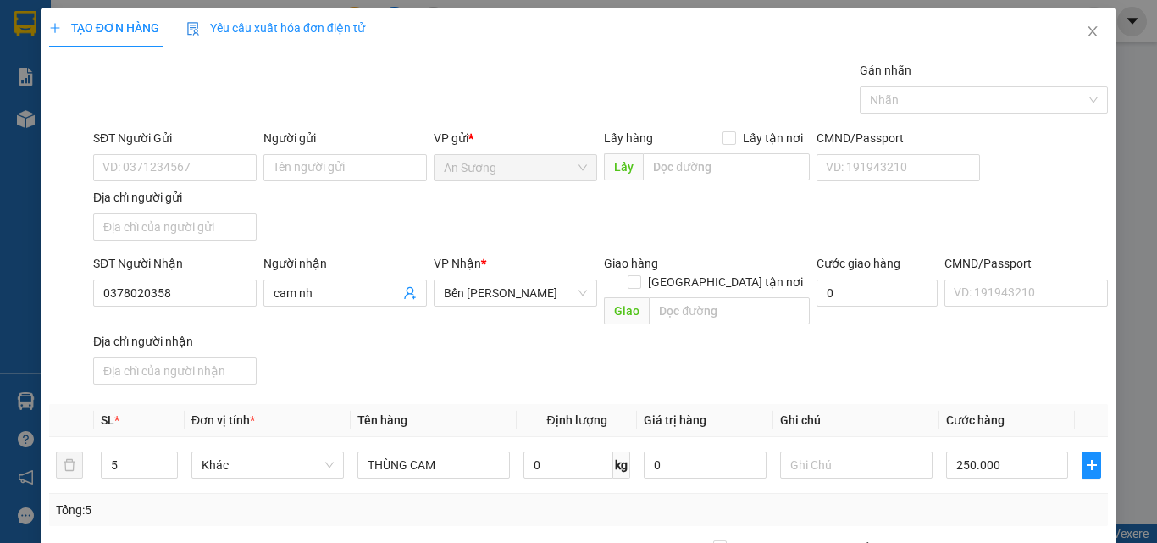
click at [1026, 351] on div "SĐT Người Nhận 0378020358 Người nhận cam nh VP Nhận * Bến Xe Ngọc Hồi Giao hàng…" at bounding box center [600, 322] width 1021 height 137
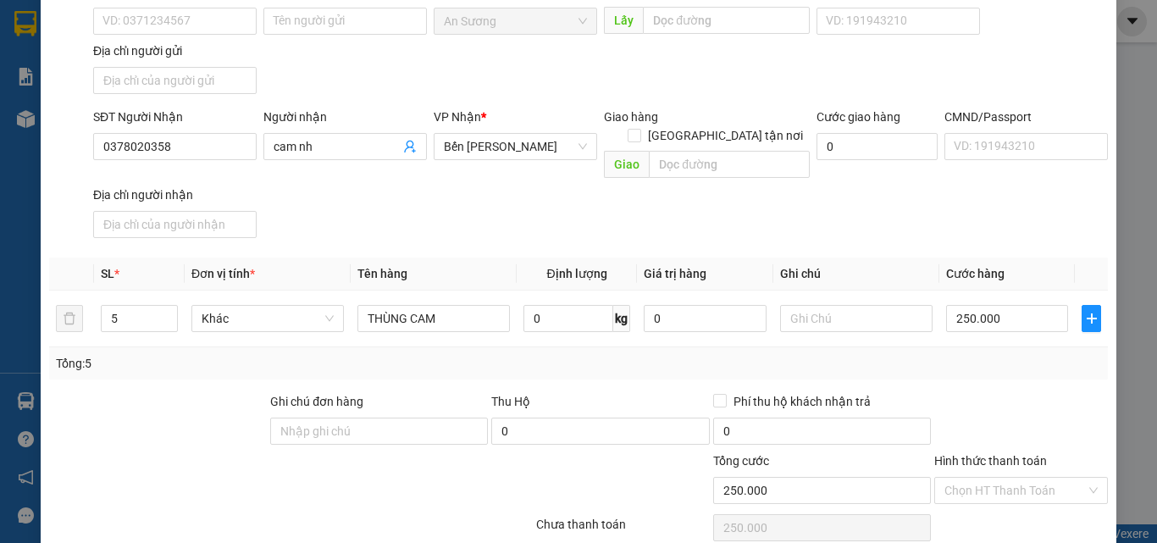
scroll to position [202, 0]
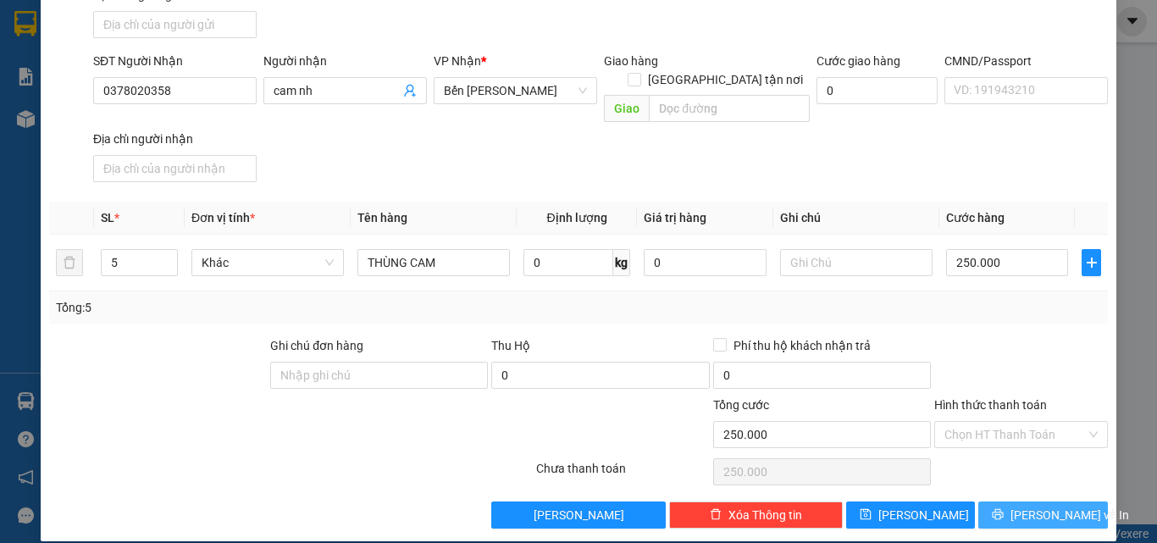
drag, startPoint x: 1015, startPoint y: 494, endPoint x: 1004, endPoint y: 493, distance: 11.0
click at [1011, 501] on button "Lưu và In" at bounding box center [1043, 514] width 130 height 27
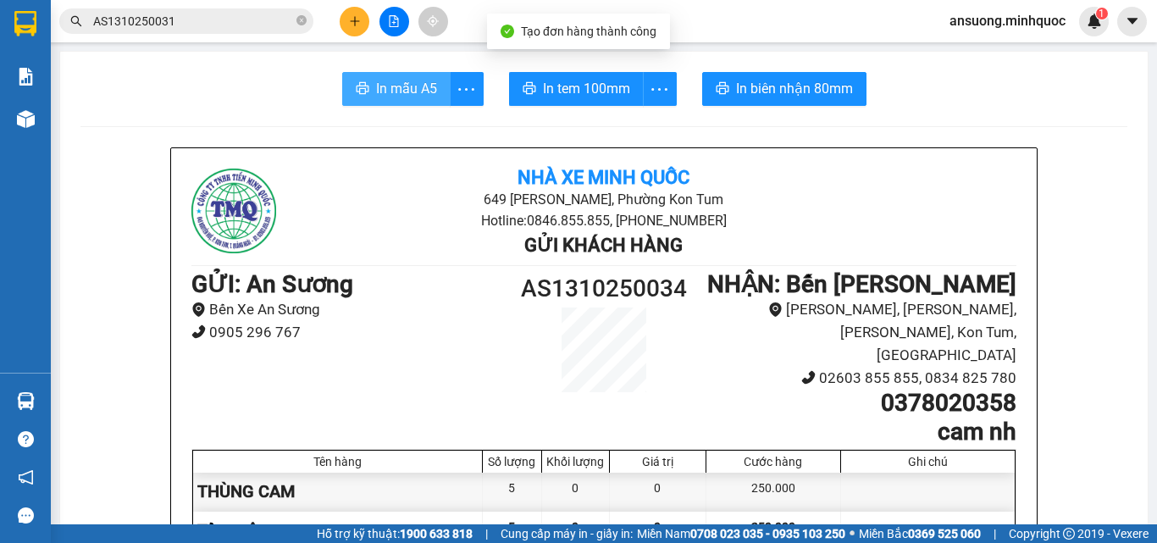
drag, startPoint x: 336, startPoint y: 86, endPoint x: 392, endPoint y: 85, distance: 55.9
click at [342, 86] on button "In mẫu A5" at bounding box center [396, 89] width 108 height 34
click at [393, 84] on span "In mẫu A5" at bounding box center [406, 88] width 61 height 21
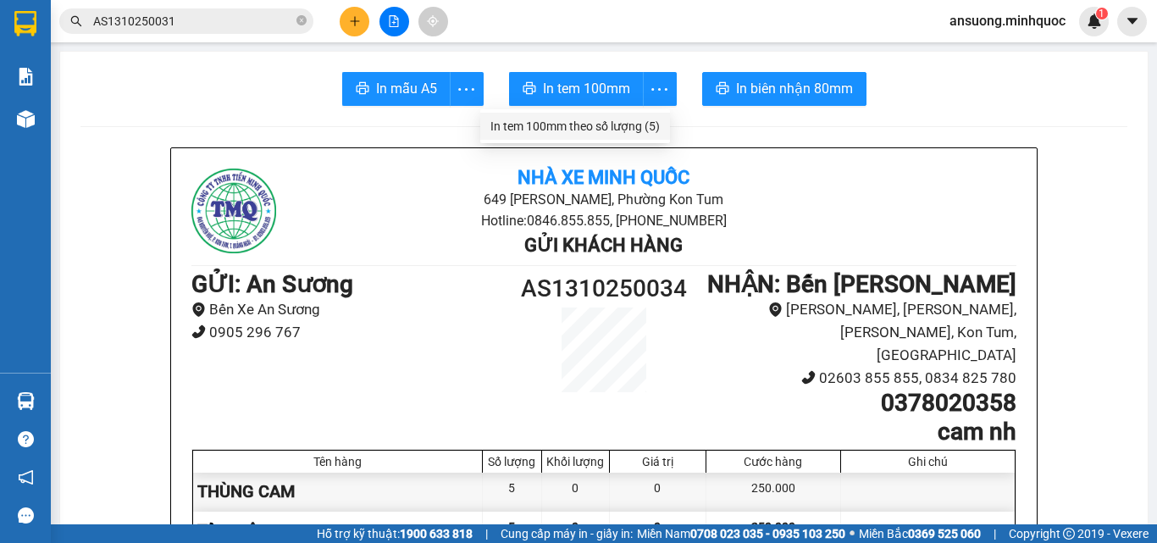
click at [629, 130] on div "In tem 100mm theo số lượng (5)" at bounding box center [574, 126] width 169 height 19
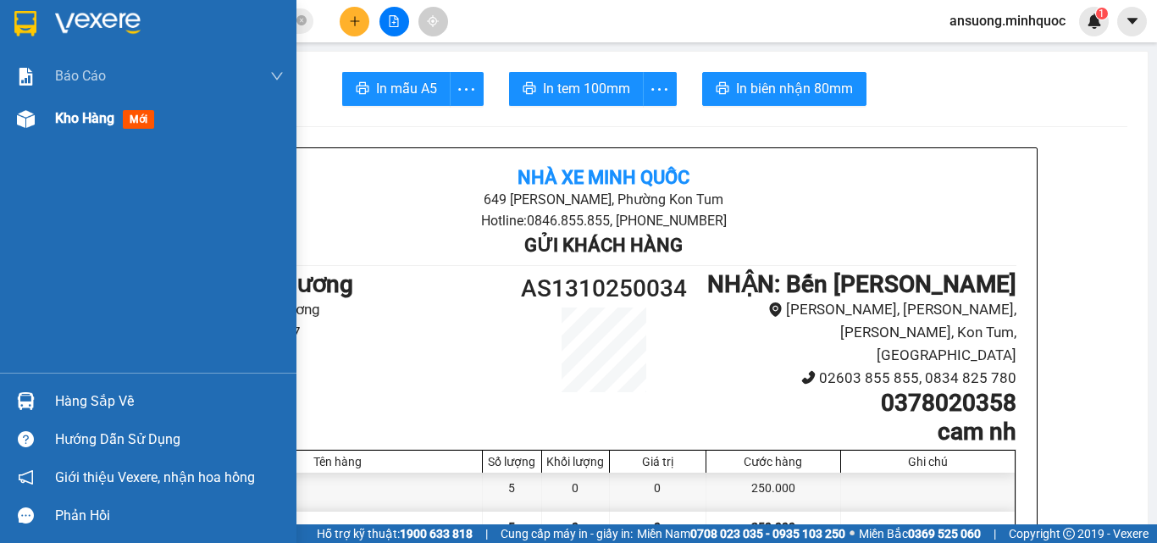
click at [21, 123] on img at bounding box center [26, 119] width 18 height 18
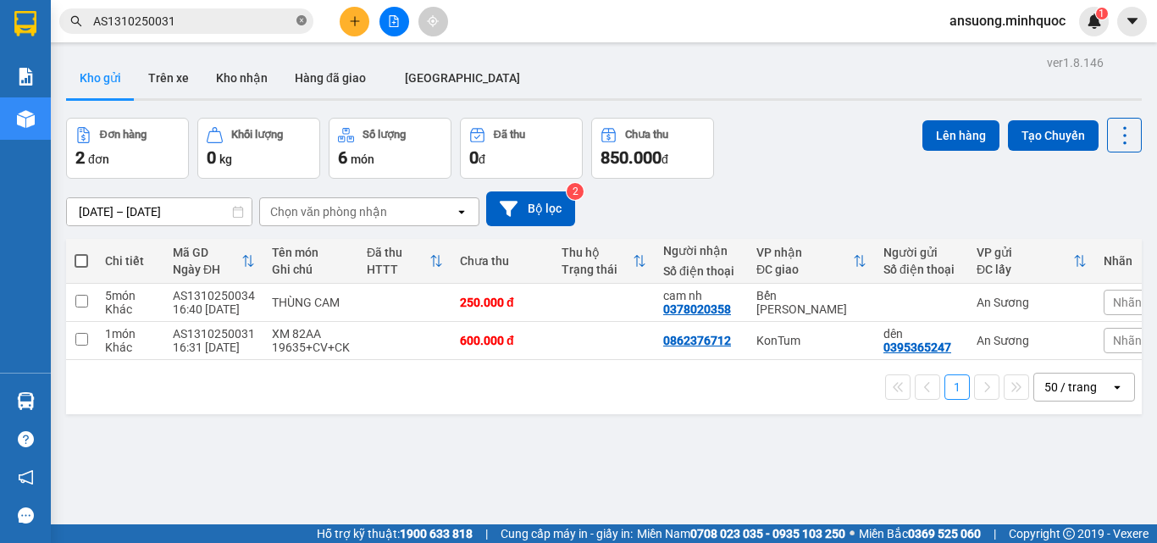
click at [302, 23] on icon "close-circle" at bounding box center [301, 20] width 10 height 10
click at [259, 63] on button "Kho nhận" at bounding box center [241, 78] width 79 height 41
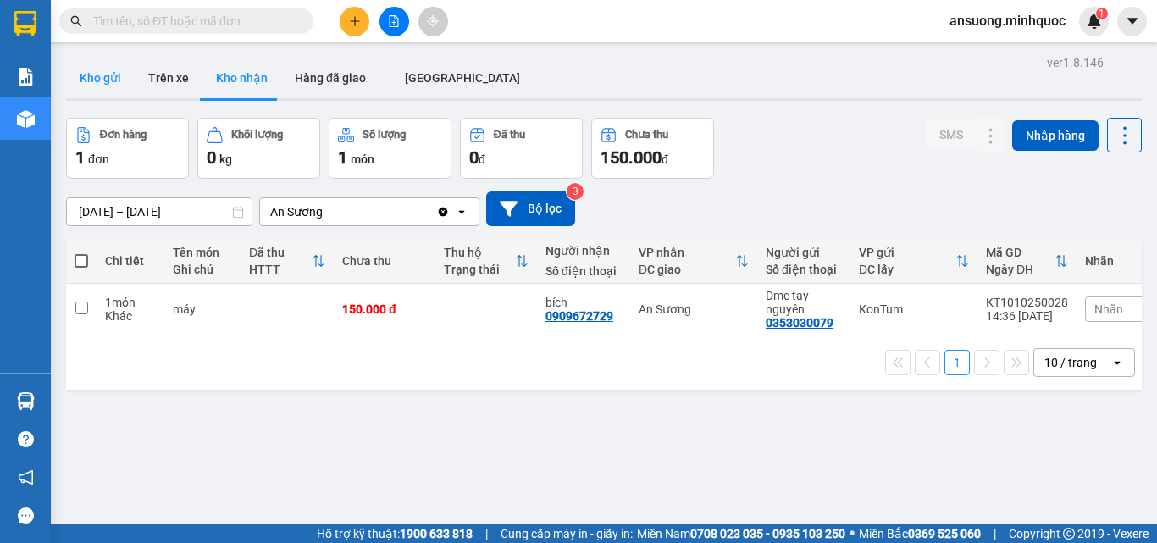
click at [93, 85] on button "Kho gửi" at bounding box center [100, 78] width 69 height 41
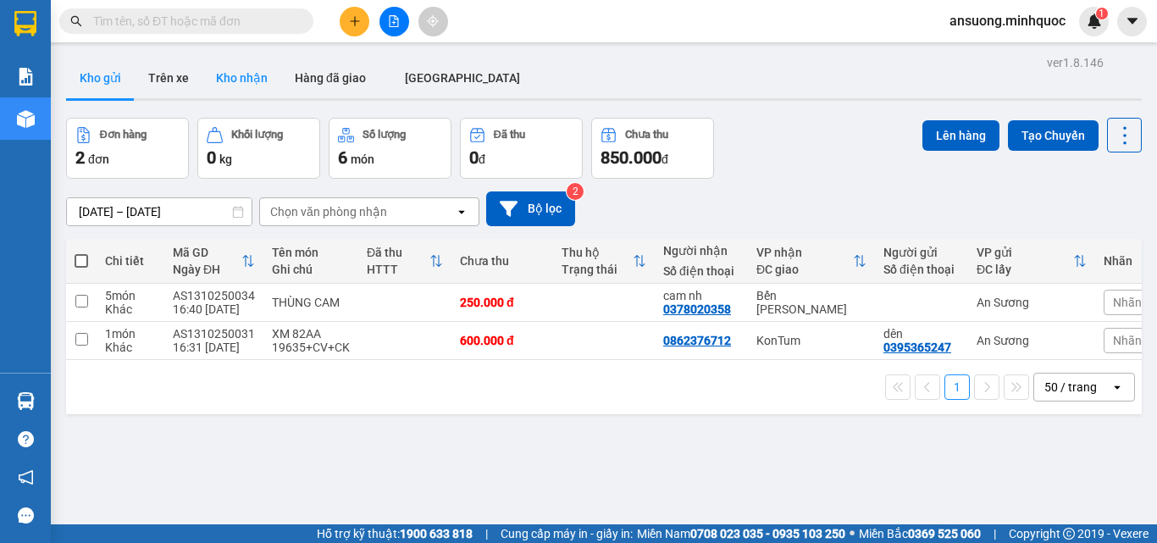
click at [221, 86] on button "Kho nhận" at bounding box center [241, 78] width 79 height 41
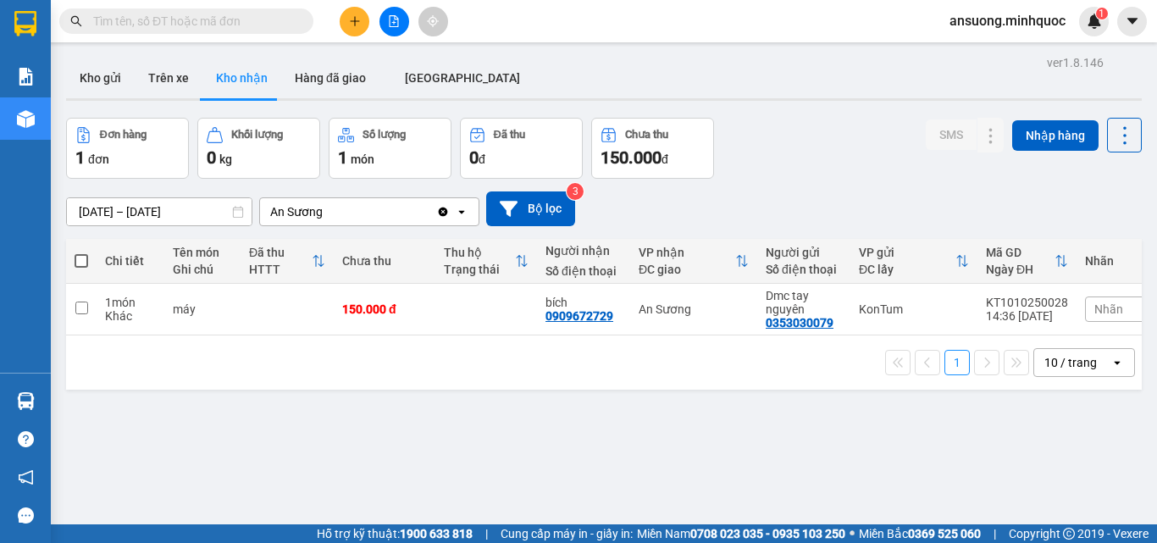
drag, startPoint x: 504, startPoint y: 69, endPoint x: 495, endPoint y: 67, distance: 8.8
click at [503, 69] on div "Kho gửi Trên xe Kho nhận Hàng đã giao ĐÀ NẴNG" at bounding box center [604, 80] width 1076 height 45
click at [87, 79] on button "Kho gửi" at bounding box center [100, 78] width 69 height 41
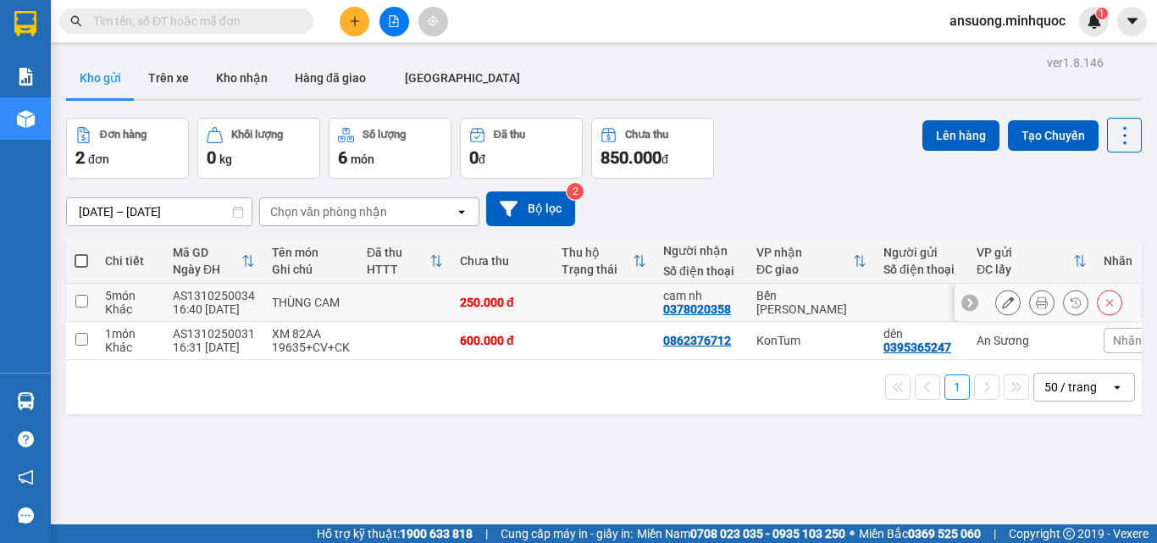
click at [78, 300] on input "checkbox" at bounding box center [81, 301] width 13 height 13
checkbox input "true"
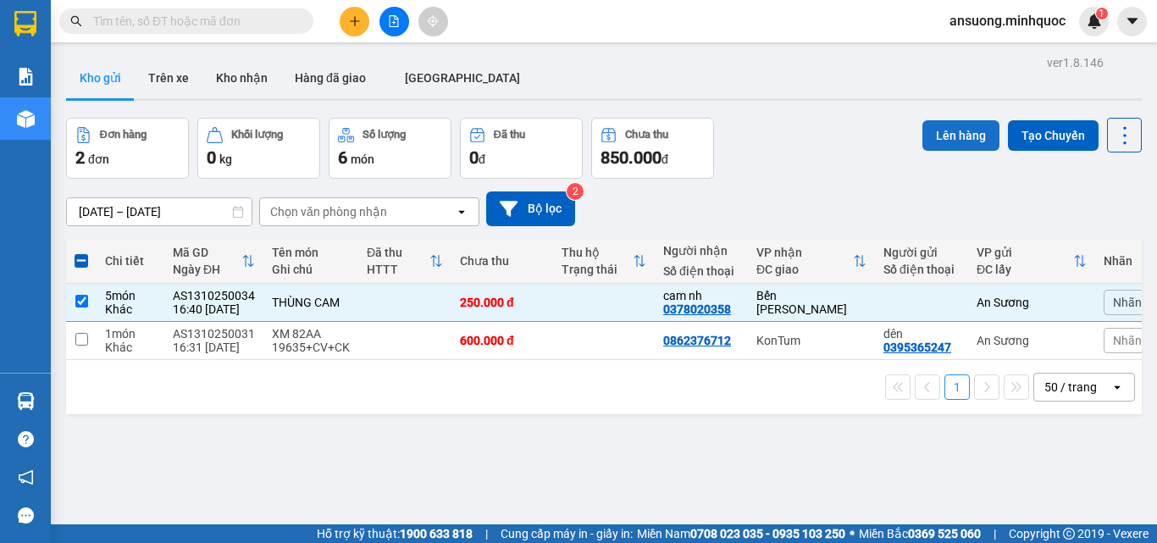
click at [940, 147] on button "Lên hàng" at bounding box center [960, 135] width 77 height 30
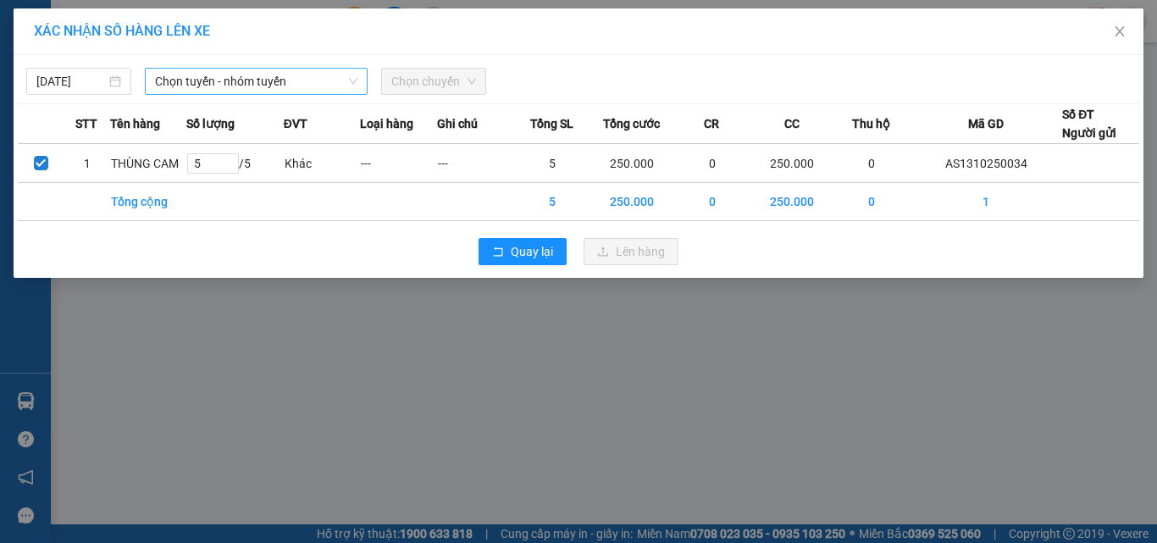
click at [301, 88] on span "Chọn tuyến - nhóm tuyến" at bounding box center [256, 81] width 202 height 25
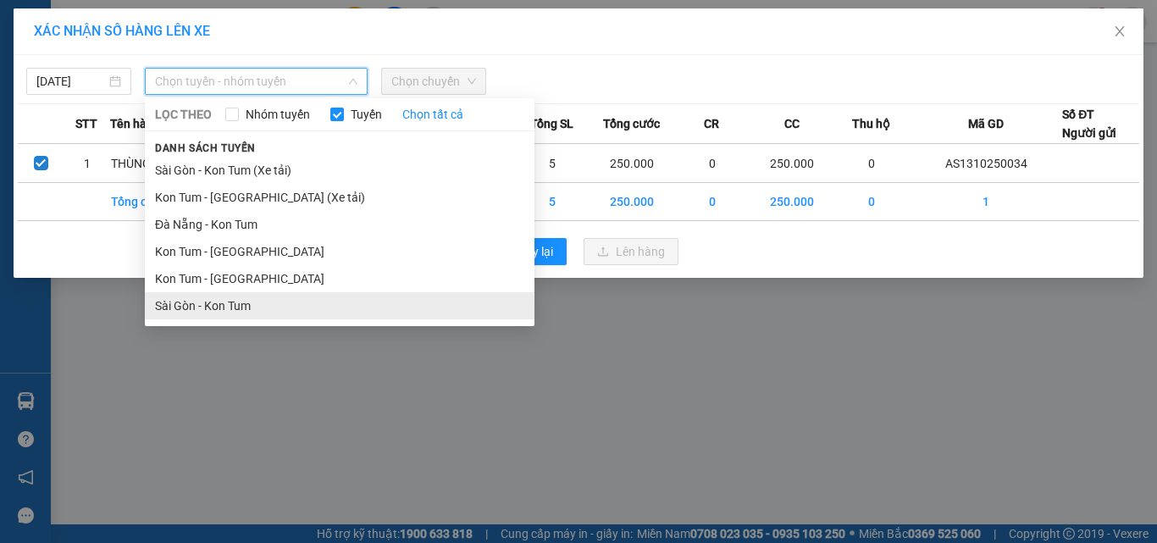
click at [177, 311] on li "Sài Gòn - Kon Tum" at bounding box center [340, 305] width 390 height 27
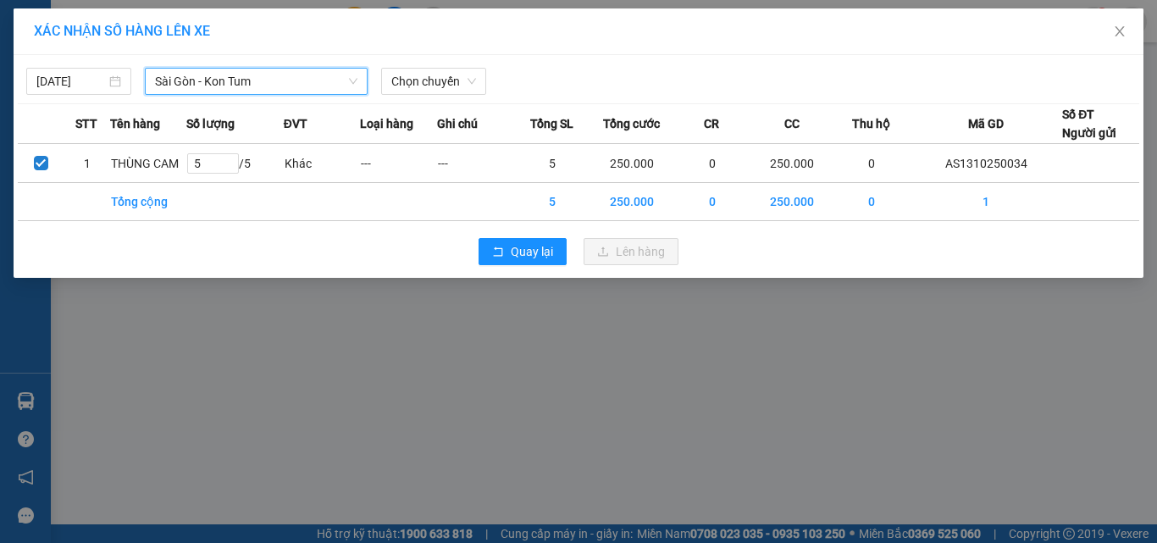
click at [450, 65] on div "13/10/2025 Sài Gòn - Kon Tum Sài Gòn - Kon Tum LỌC THEO Nhóm tuyến Tuyến Chọn t…" at bounding box center [578, 77] width 1121 height 36
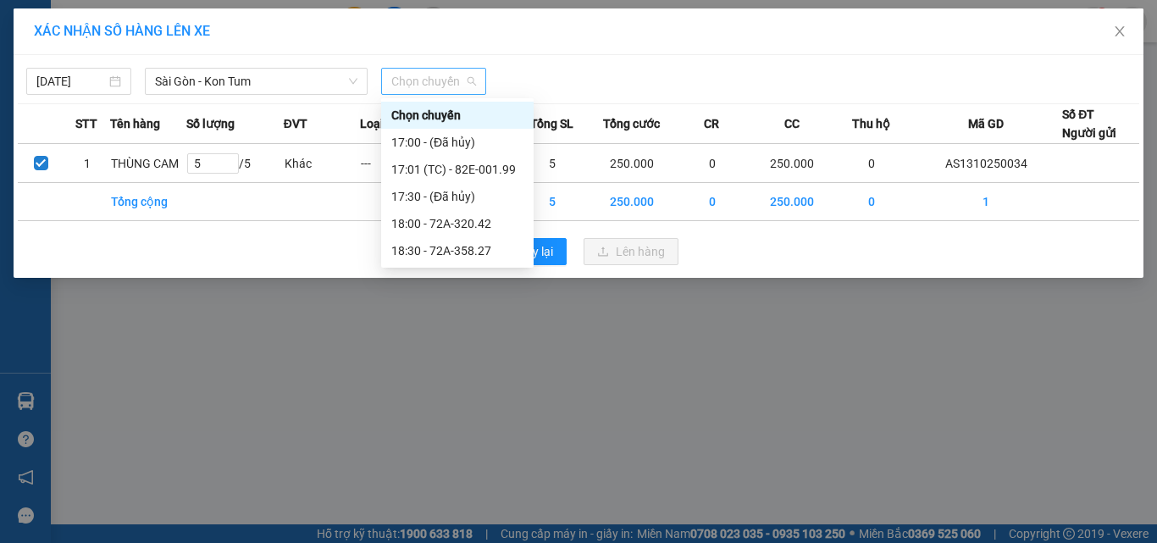
click at [426, 70] on span "Chọn chuyến" at bounding box center [433, 81] width 85 height 25
click at [484, 172] on div "17:01 (TC) - 82E-001.99" at bounding box center [457, 169] width 132 height 19
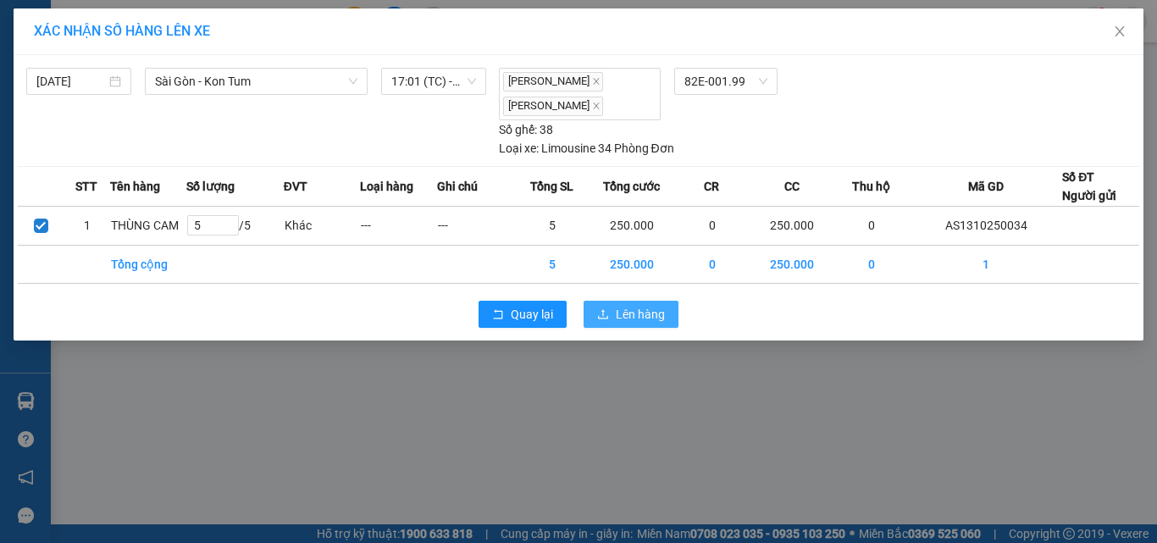
click at [646, 312] on span "Lên hàng" at bounding box center [640, 314] width 49 height 19
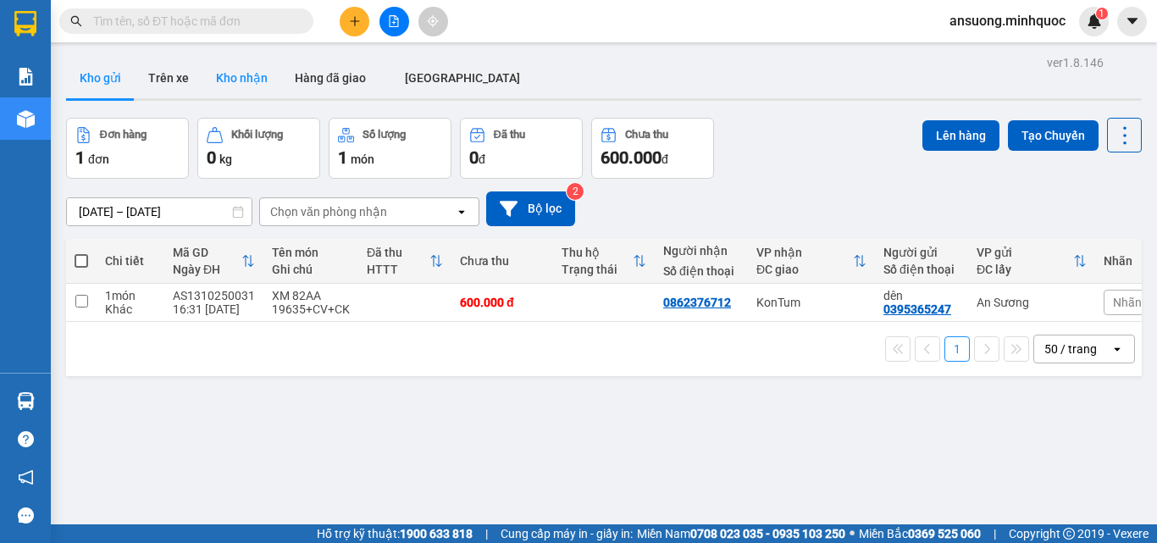
click at [235, 91] on button "Kho nhận" at bounding box center [241, 78] width 79 height 41
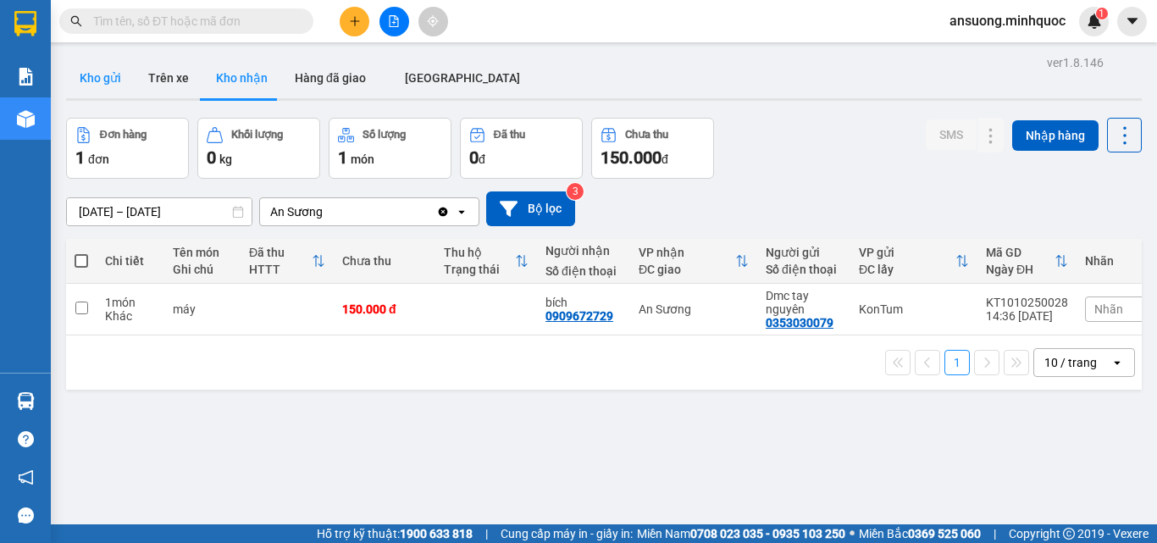
click at [114, 86] on button "Kho gửi" at bounding box center [100, 78] width 69 height 41
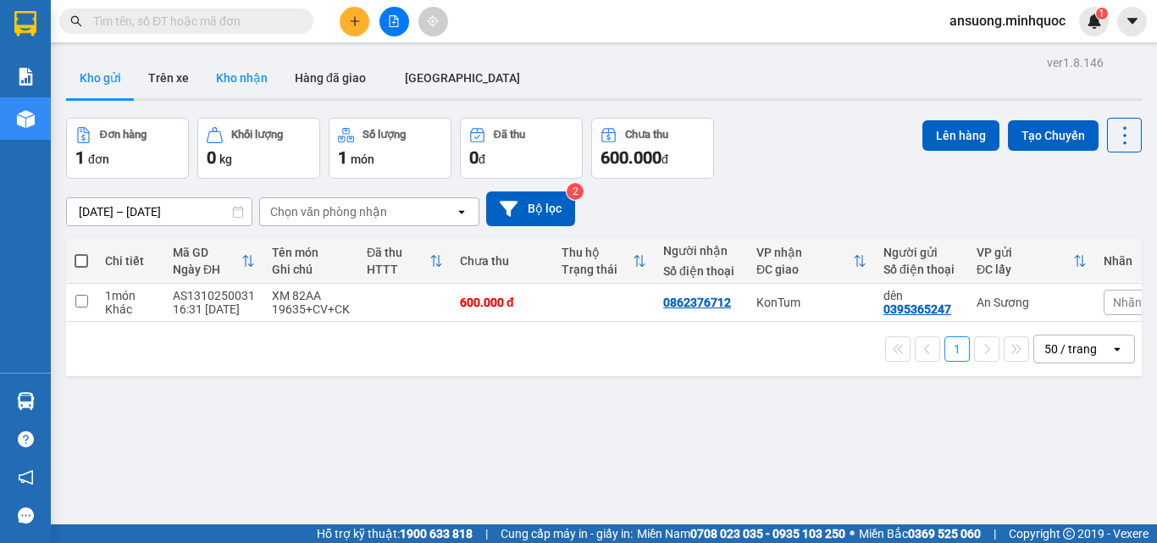
drag, startPoint x: 257, startPoint y: 54, endPoint x: 257, endPoint y: 66, distance: 11.9
click at [258, 54] on div "ver 1.8.146 Kho gửi Trên xe Kho nhận Hàng đã giao ĐÀ NẴNG Đơn hàng 1 đơn Khối l…" at bounding box center [603, 322] width 1089 height 543
drag, startPoint x: 257, startPoint y: 77, endPoint x: 254, endPoint y: 134, distance: 56.8
click at [257, 82] on button "Kho nhận" at bounding box center [241, 78] width 79 height 41
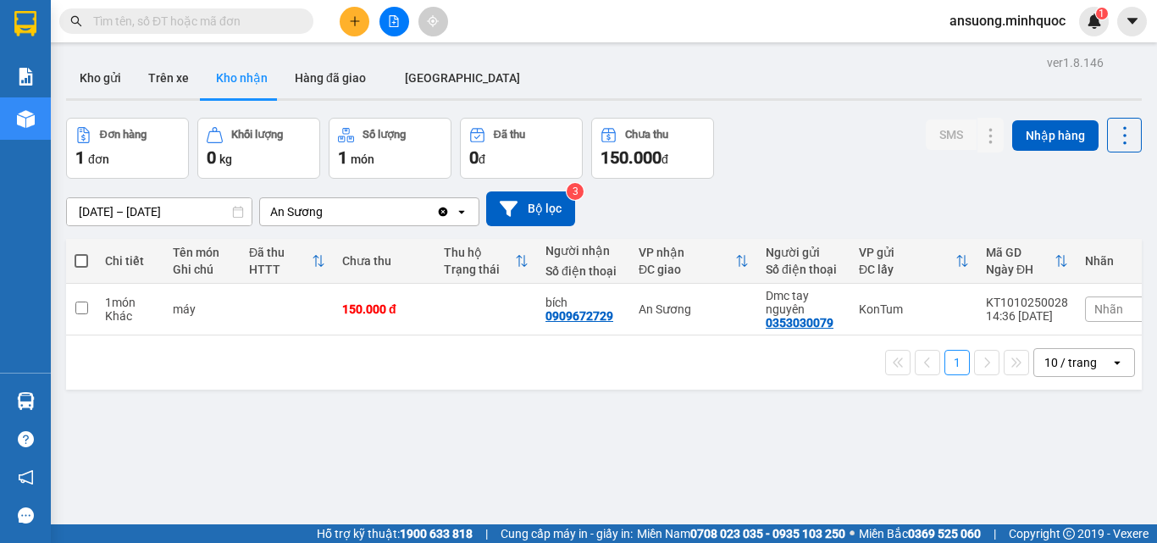
drag, startPoint x: 88, startPoint y: 84, endPoint x: 166, endPoint y: 126, distance: 88.7
click at [90, 83] on button "Kho gửi" at bounding box center [100, 78] width 69 height 41
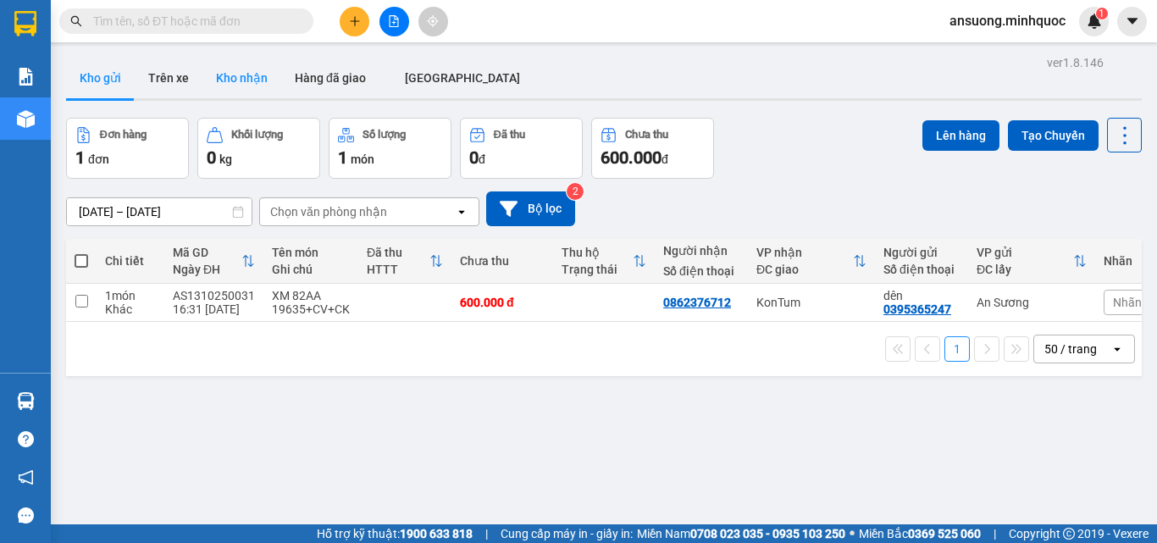
click at [236, 75] on button "Kho nhận" at bounding box center [241, 78] width 79 height 41
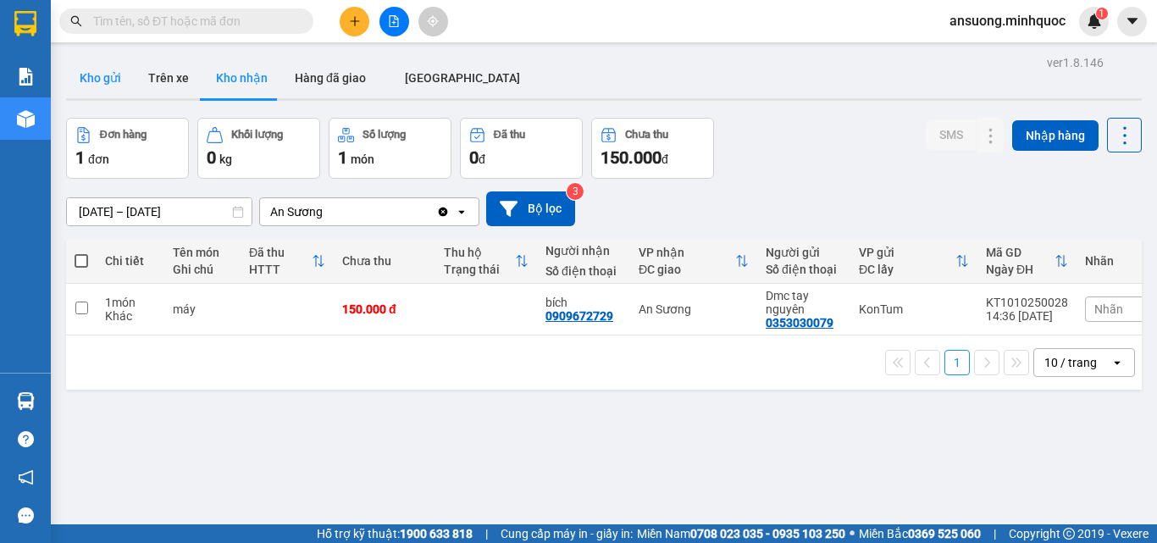
click at [99, 84] on button "Kho gửi" at bounding box center [100, 78] width 69 height 41
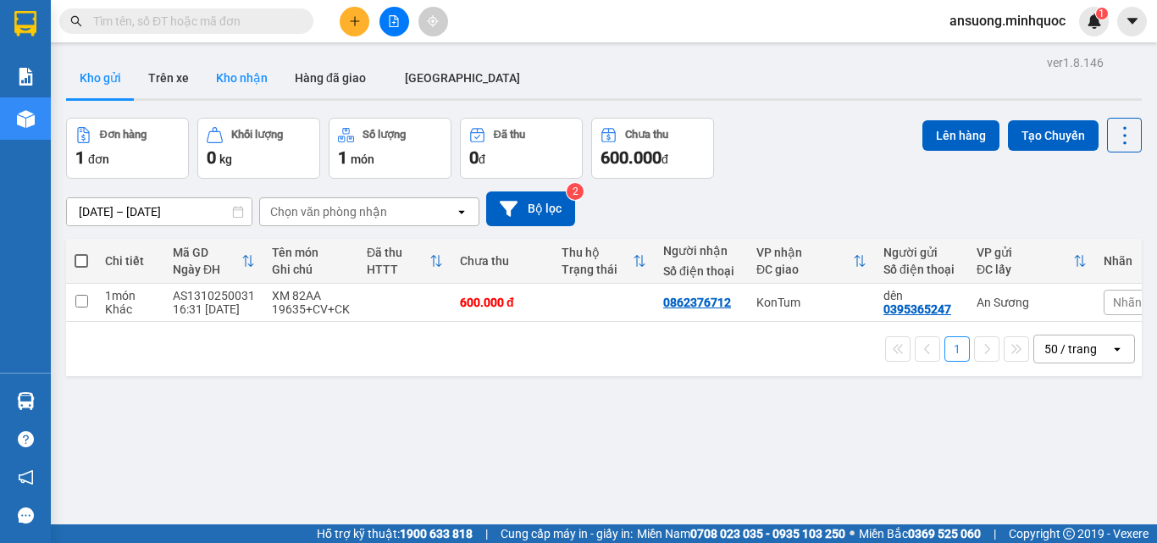
click at [248, 63] on button "Kho nhận" at bounding box center [241, 78] width 79 height 41
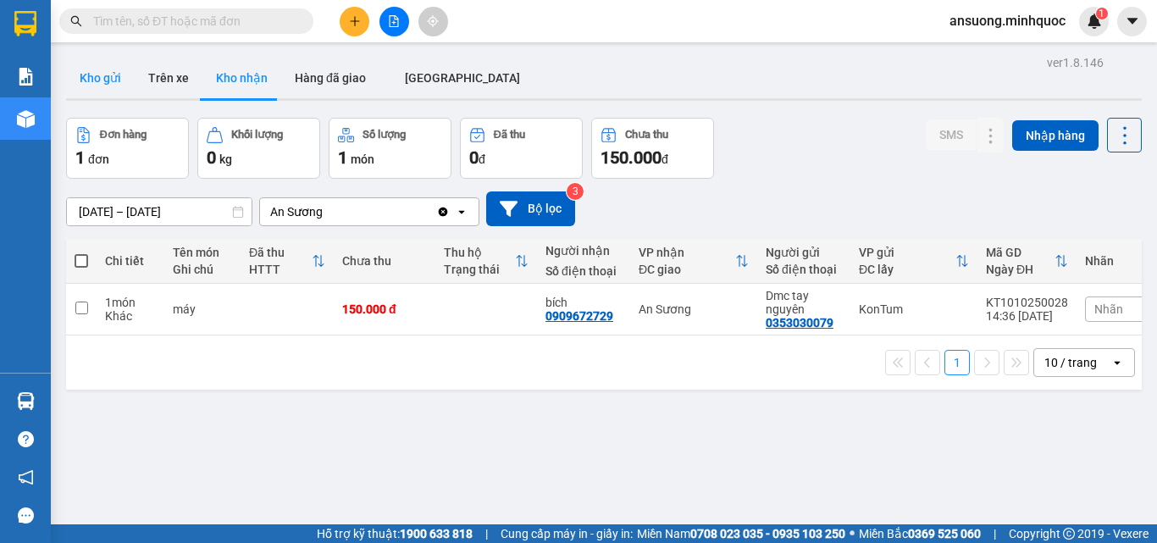
click at [114, 93] on button "Kho gửi" at bounding box center [100, 78] width 69 height 41
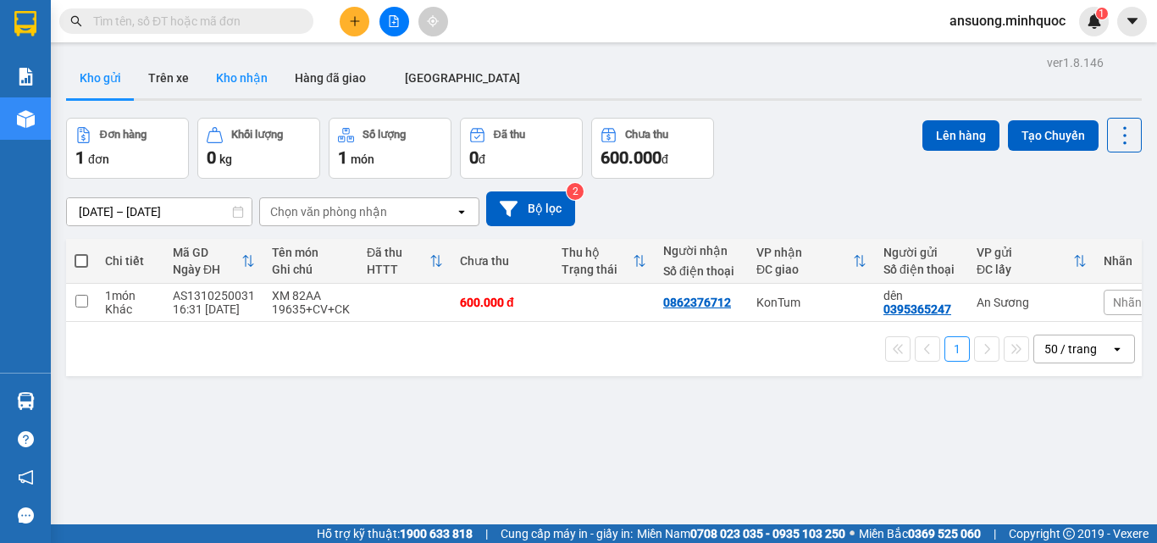
click at [245, 80] on button "Kho nhận" at bounding box center [241, 78] width 79 height 41
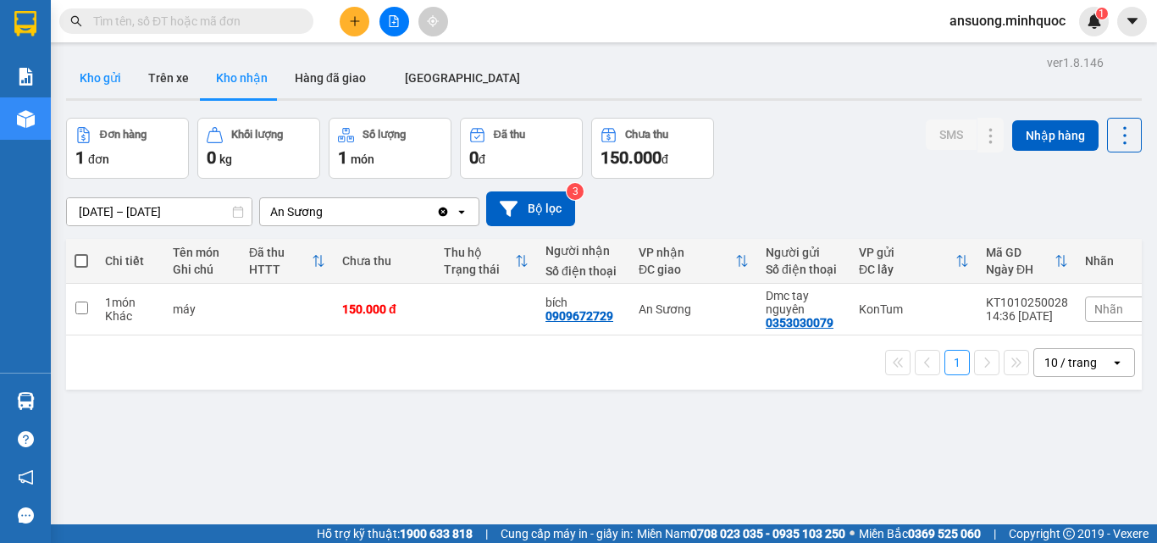
click at [104, 78] on button "Kho gửi" at bounding box center [100, 78] width 69 height 41
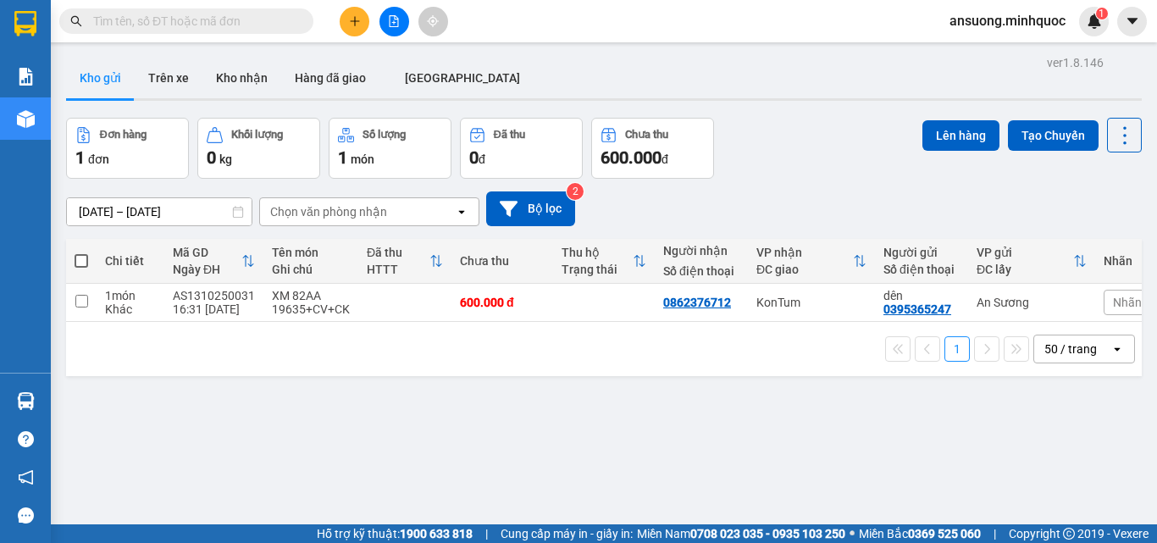
click at [239, 53] on div "ver 1.8.146 Kho gửi Trên xe Kho nhận Hàng đã giao ĐÀ NẴNG Đơn hàng 1 đơn Khối l…" at bounding box center [603, 322] width 1089 height 543
drag, startPoint x: 239, startPoint y: 82, endPoint x: 238, endPoint y: 97, distance: 14.4
click at [239, 83] on button "Kho nhận" at bounding box center [241, 78] width 79 height 41
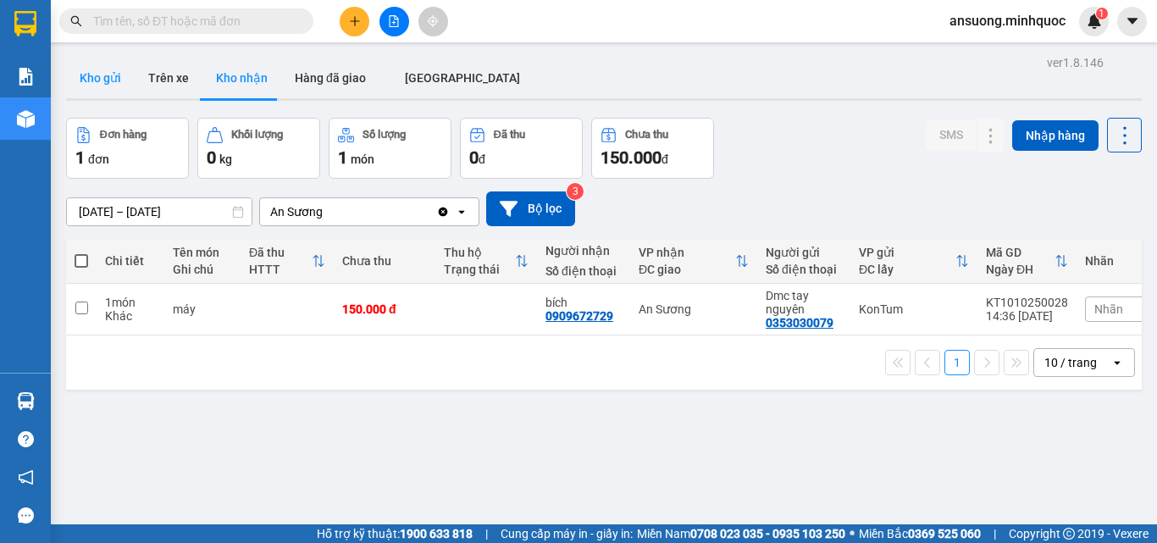
click at [103, 80] on button "Kho gửi" at bounding box center [100, 78] width 69 height 41
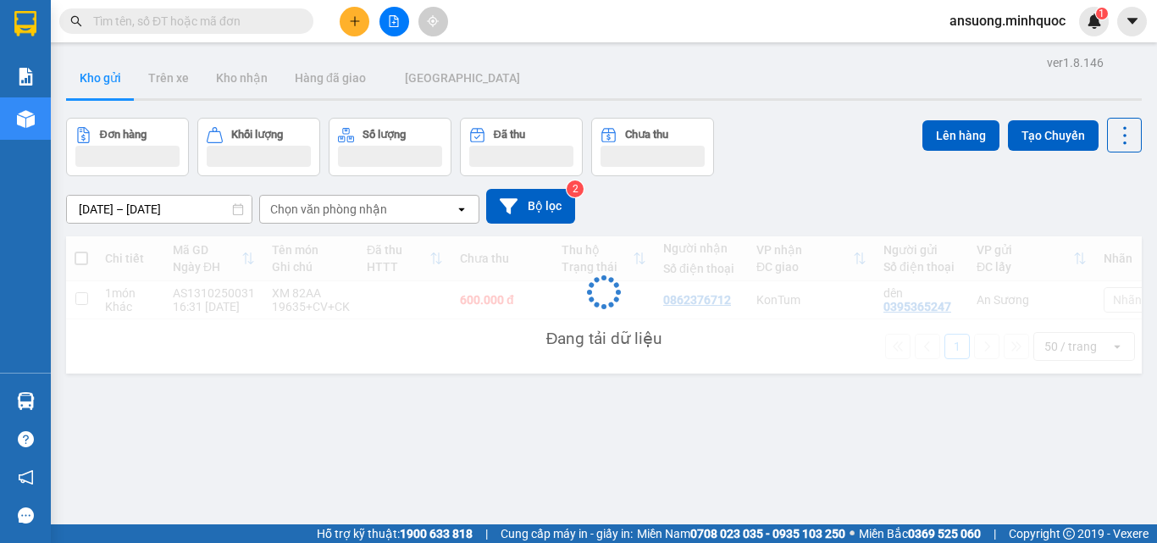
click at [120, 5] on div "Kết quả tìm kiếm ( 1 ) Bộ lọc Mã ĐH Trạng thái Món hàng Thu hộ Tổng cước Chưa c…" at bounding box center [578, 21] width 1157 height 42
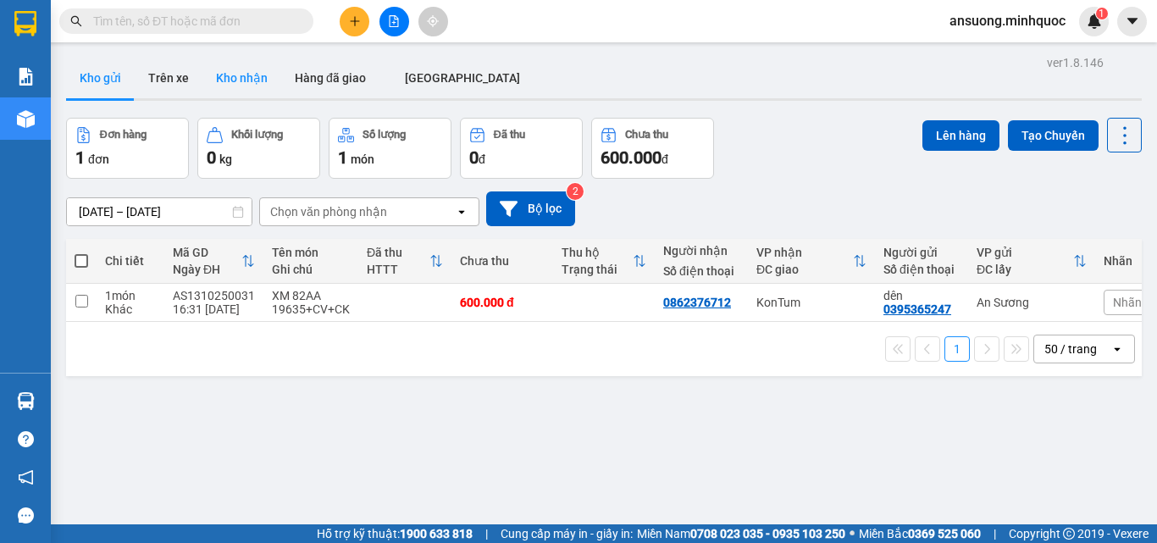
click at [243, 69] on button "Kho nhận" at bounding box center [241, 78] width 79 height 41
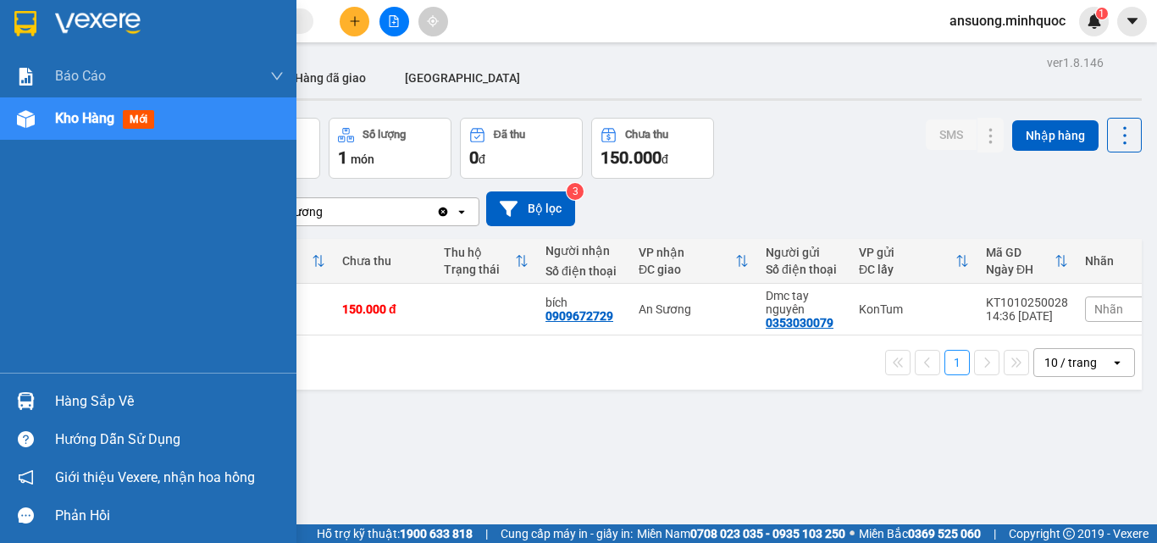
click at [21, 124] on img at bounding box center [26, 119] width 18 height 18
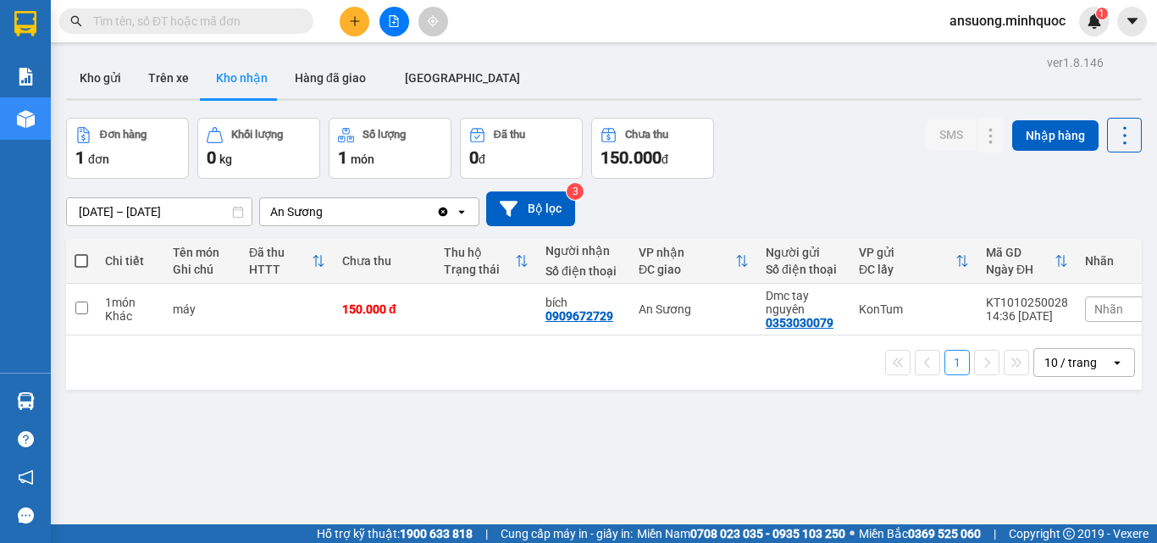
click at [390, 25] on icon "file-add" at bounding box center [394, 21] width 12 height 12
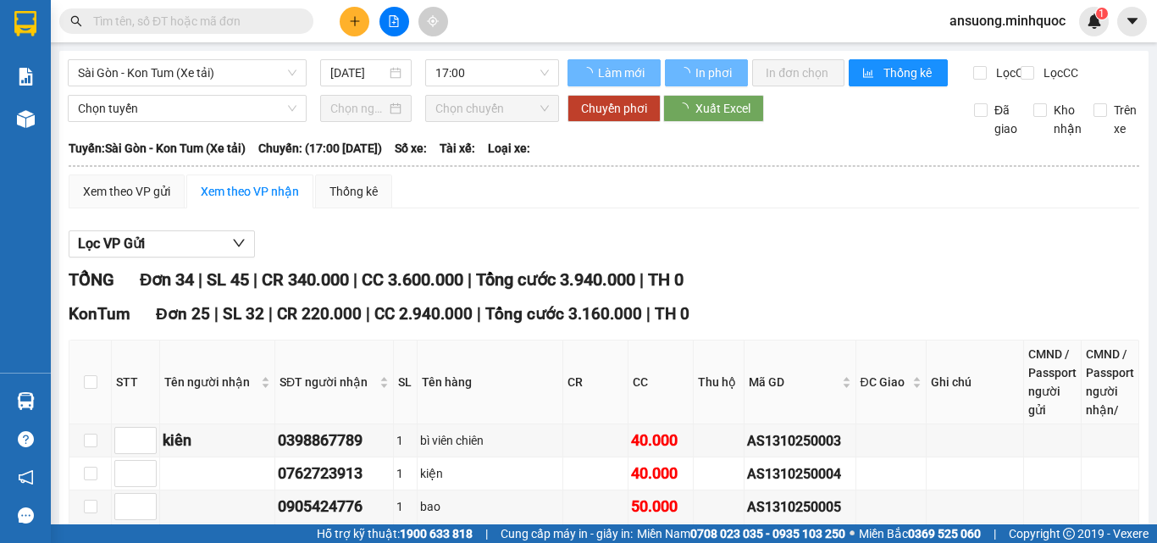
click at [131, 69] on span "Sài Gòn - Kon Tum (Xe tải)" at bounding box center [187, 72] width 219 height 25
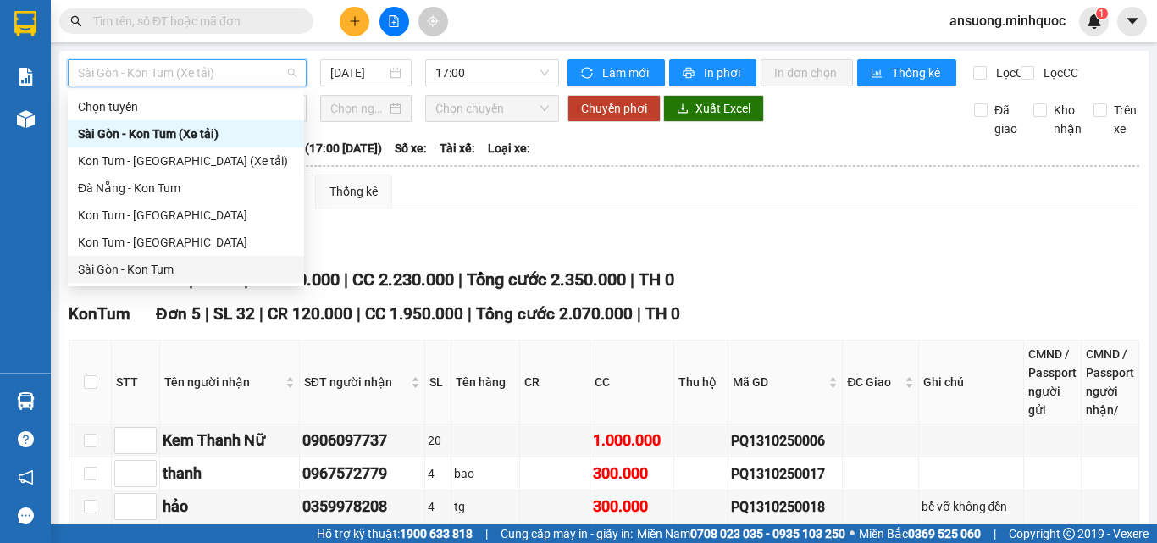
drag, startPoint x: 104, startPoint y: 271, endPoint x: 344, endPoint y: 131, distance: 277.5
click at [106, 271] on div "Sài Gòn - Kon Tum" at bounding box center [186, 269] width 216 height 19
type input "[DATE]"
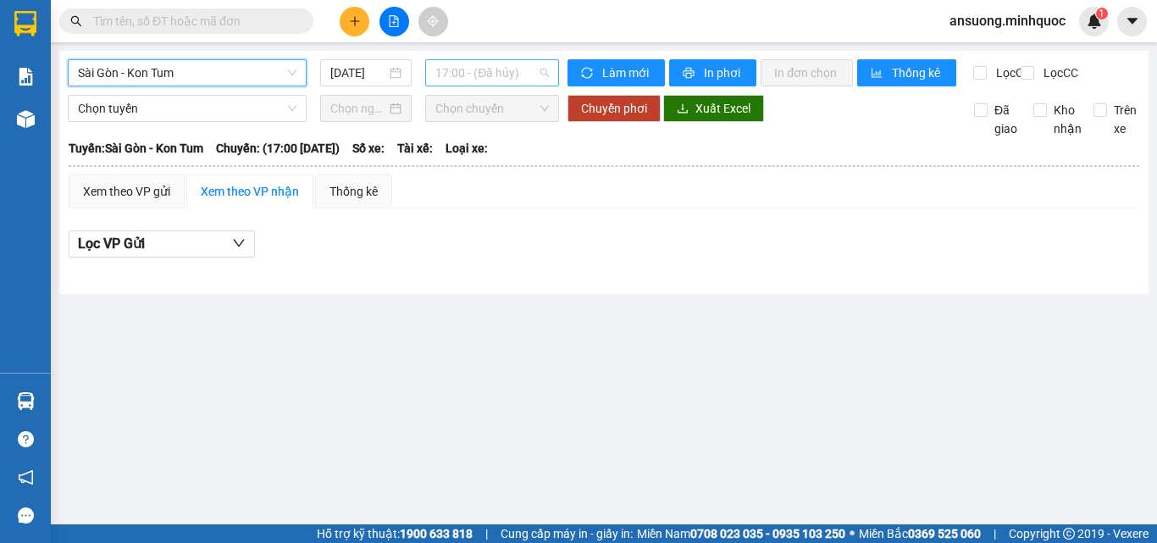
click at [479, 71] on span "17:00 - (Đã hủy)" at bounding box center [491, 72] width 113 height 25
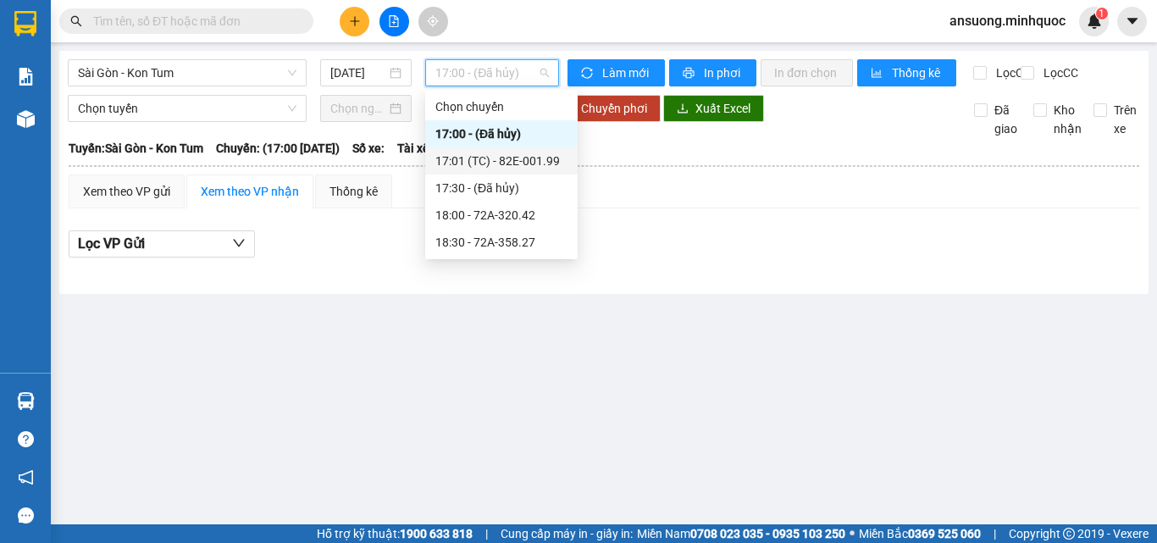
click at [521, 165] on div "17:01 (TC) - 82E-001.99" at bounding box center [501, 161] width 132 height 19
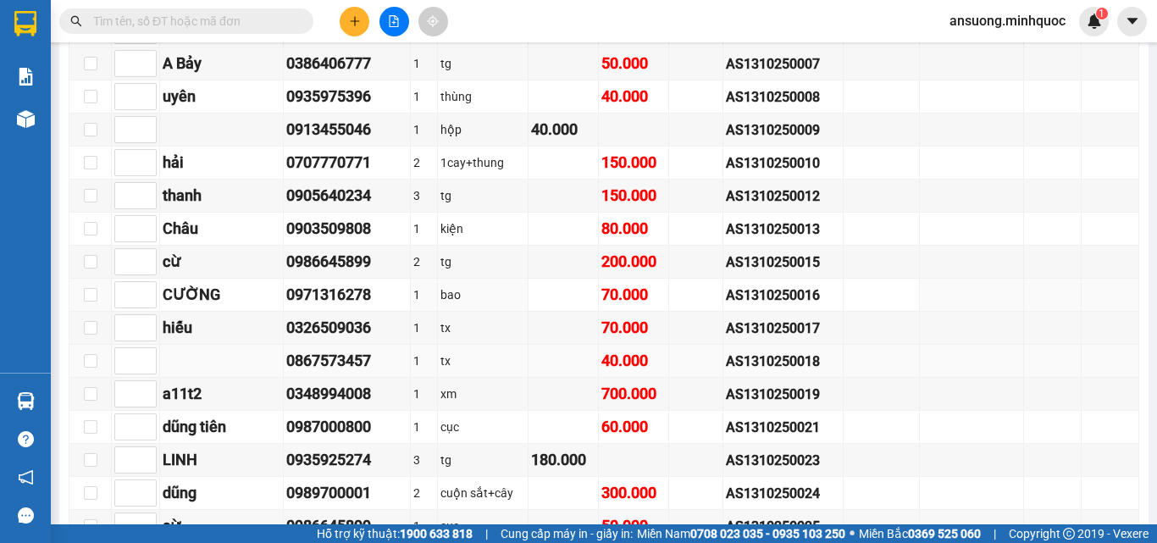
scroll to position [593, 0]
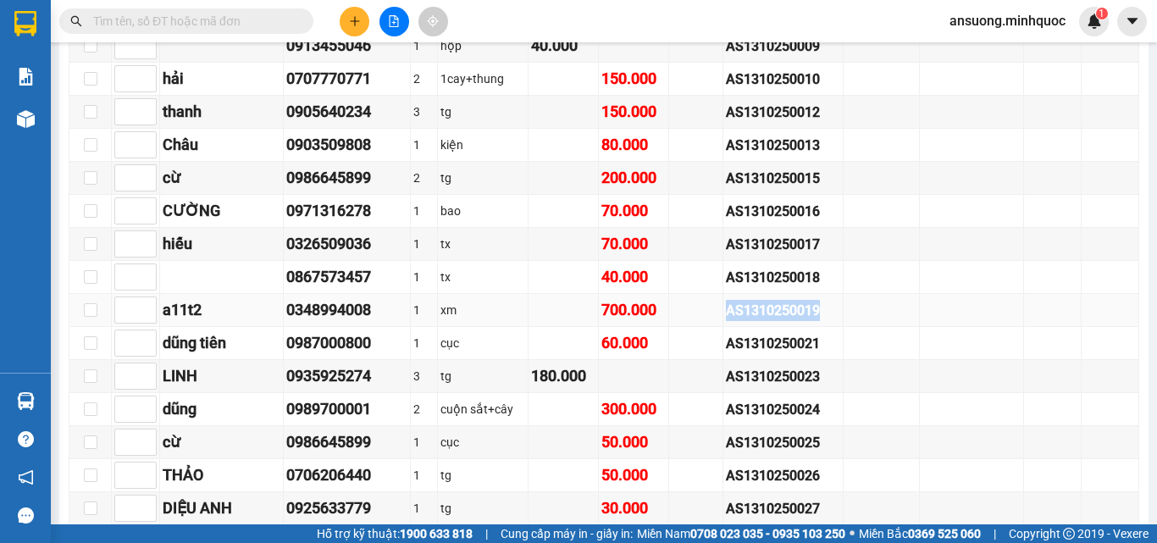
drag, startPoint x: 822, startPoint y: 324, endPoint x: 705, endPoint y: 332, distance: 118.0
click at [705, 327] on tr "a11t2 0348994008 1 xm 700.000 AS1310250019" at bounding box center [604, 310] width 1070 height 33
copy div "AS1310250019"
click at [241, 25] on input "text" at bounding box center [193, 21] width 200 height 19
paste input "AS1310250019"
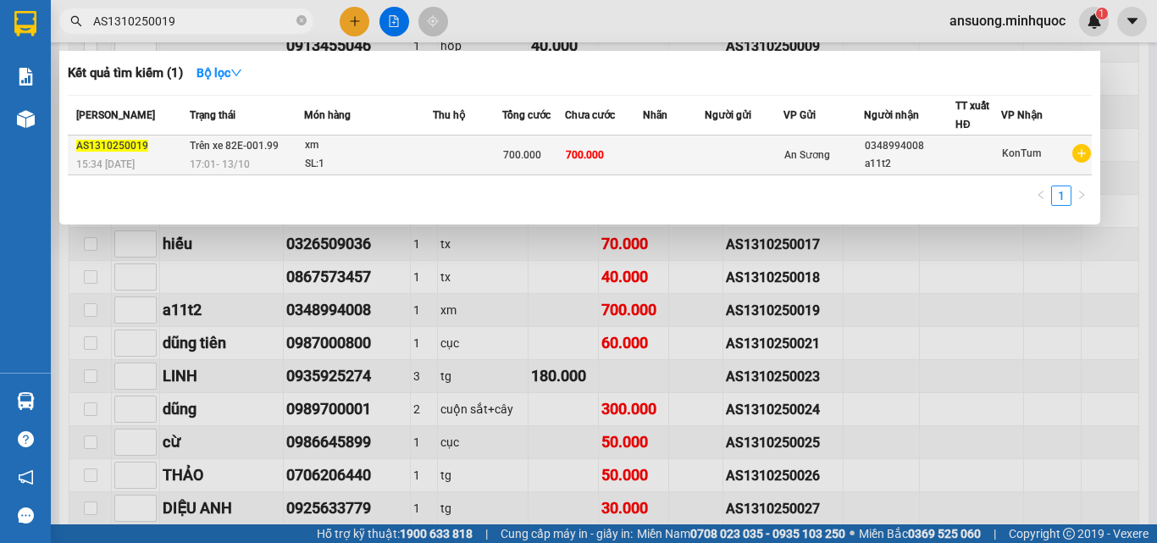
type input "AS1310250019"
click at [390, 155] on div "SL: 1" at bounding box center [368, 164] width 127 height 19
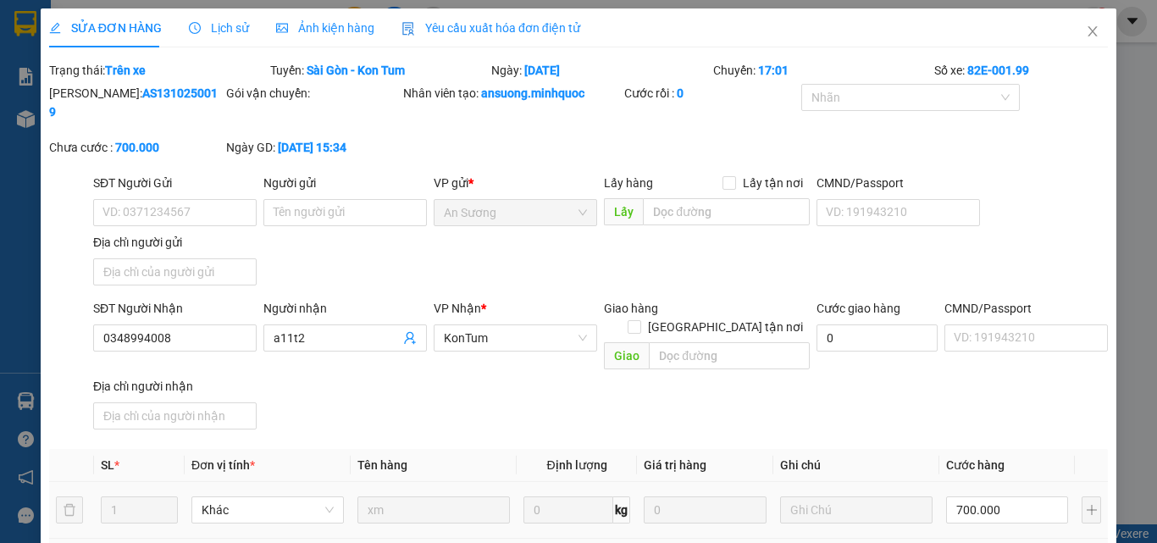
type input "0348994008"
type input "a11t2"
type input "0"
type input "700.000"
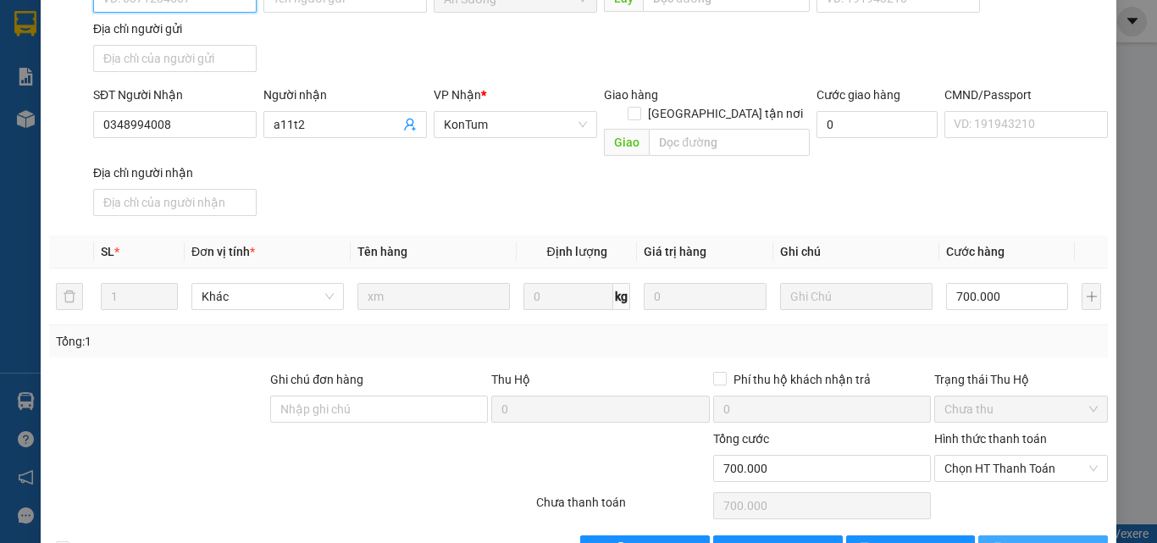
scroll to position [229, 0]
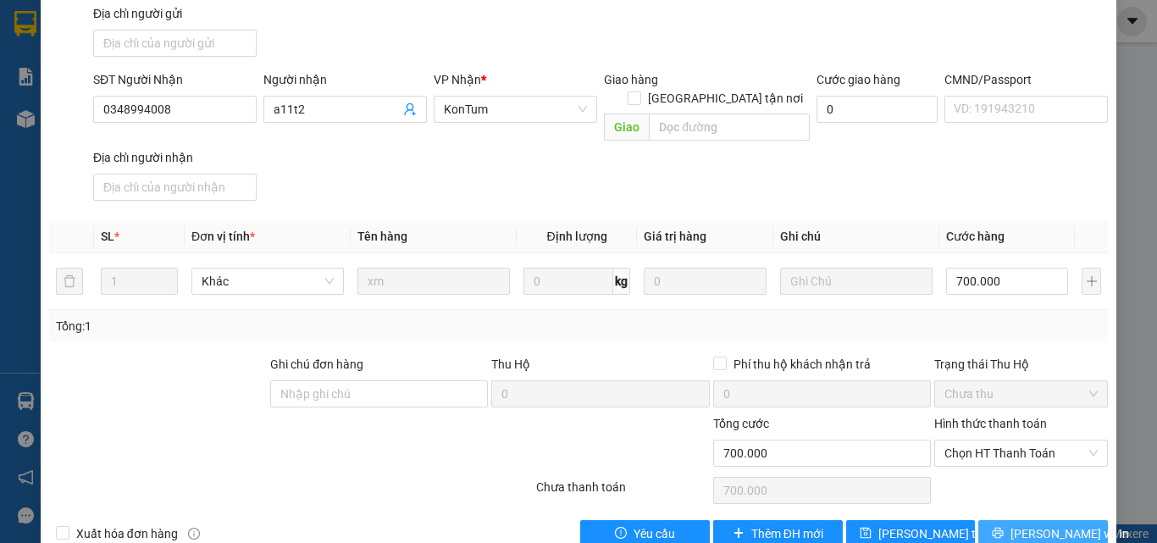
click at [1004, 528] on icon "printer" at bounding box center [998, 533] width 11 height 11
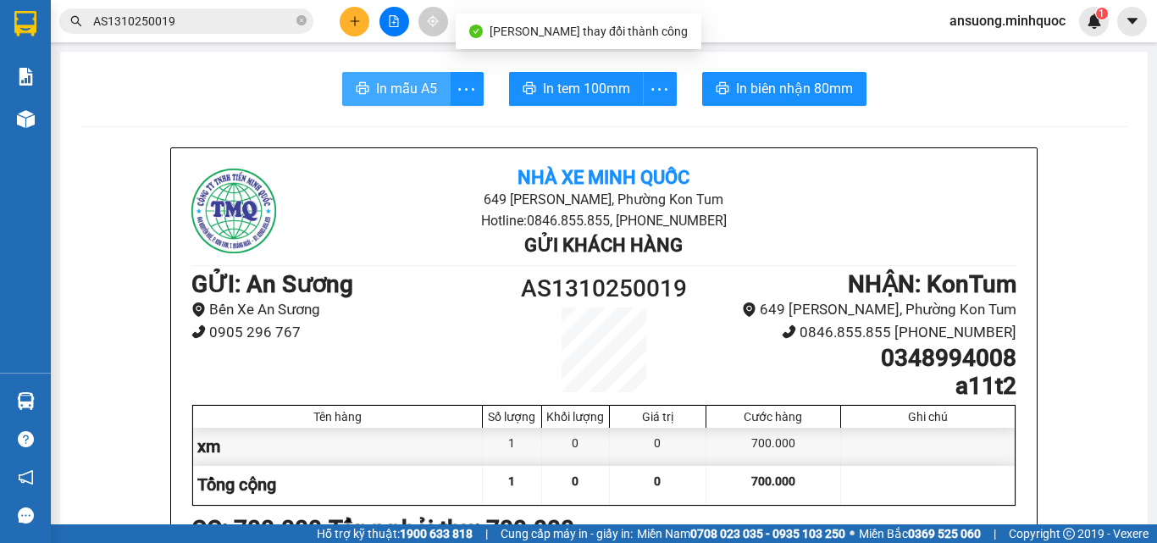
click at [429, 81] on span "In mẫu A5" at bounding box center [406, 88] width 61 height 21
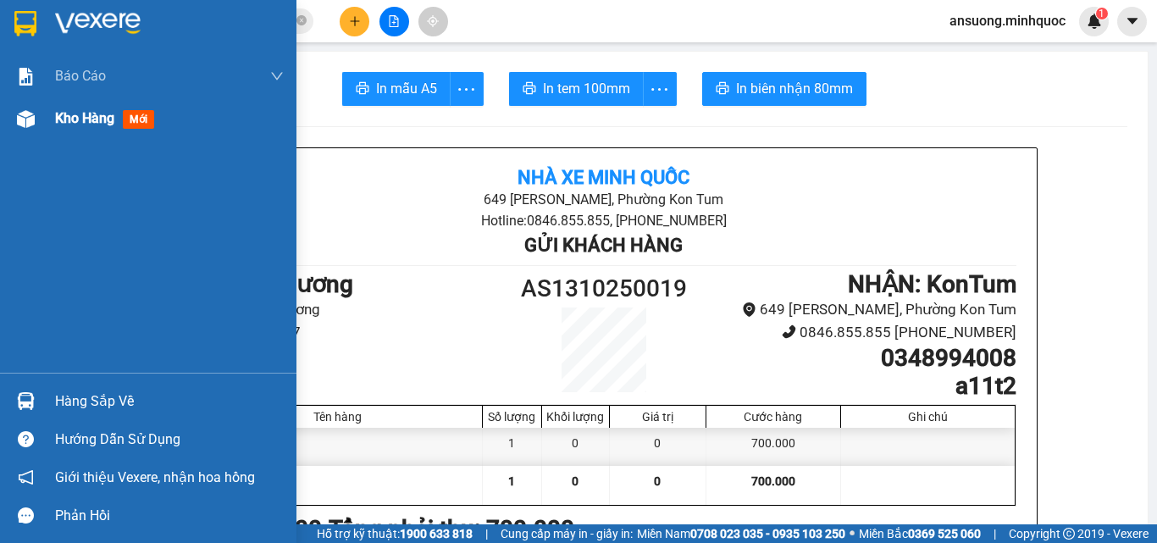
click at [6, 116] on div "Kho hàng mới" at bounding box center [148, 118] width 296 height 42
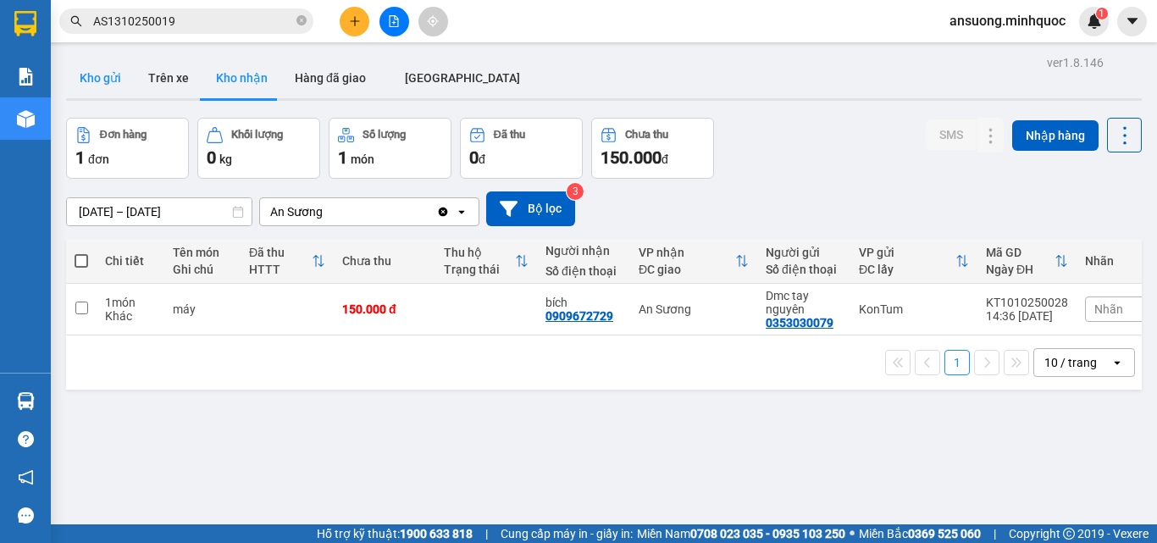
click at [90, 73] on button "Kho gửi" at bounding box center [100, 78] width 69 height 41
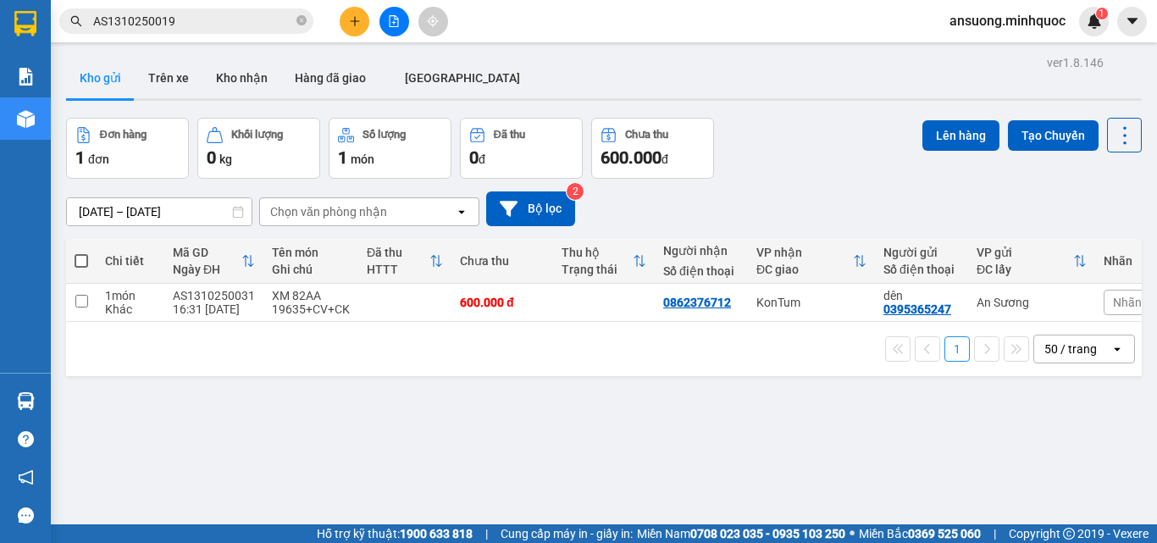
click at [113, 82] on button "Kho gửi" at bounding box center [100, 78] width 69 height 41
click at [112, 82] on button "Kho gửi" at bounding box center [100, 78] width 69 height 41
click at [92, 69] on button "Kho gửi" at bounding box center [100, 78] width 69 height 41
drag, startPoint x: 276, startPoint y: 73, endPoint x: 223, endPoint y: 80, distance: 53.8
click at [268, 74] on button "Kho nhận" at bounding box center [241, 78] width 79 height 41
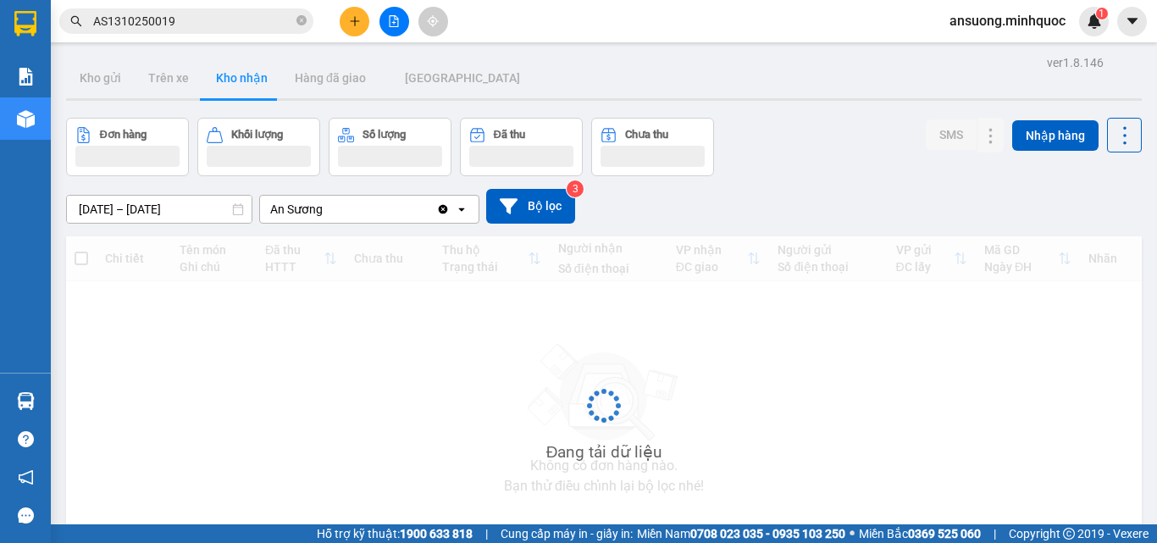
click at [223, 80] on button "Kho nhận" at bounding box center [241, 78] width 79 height 41
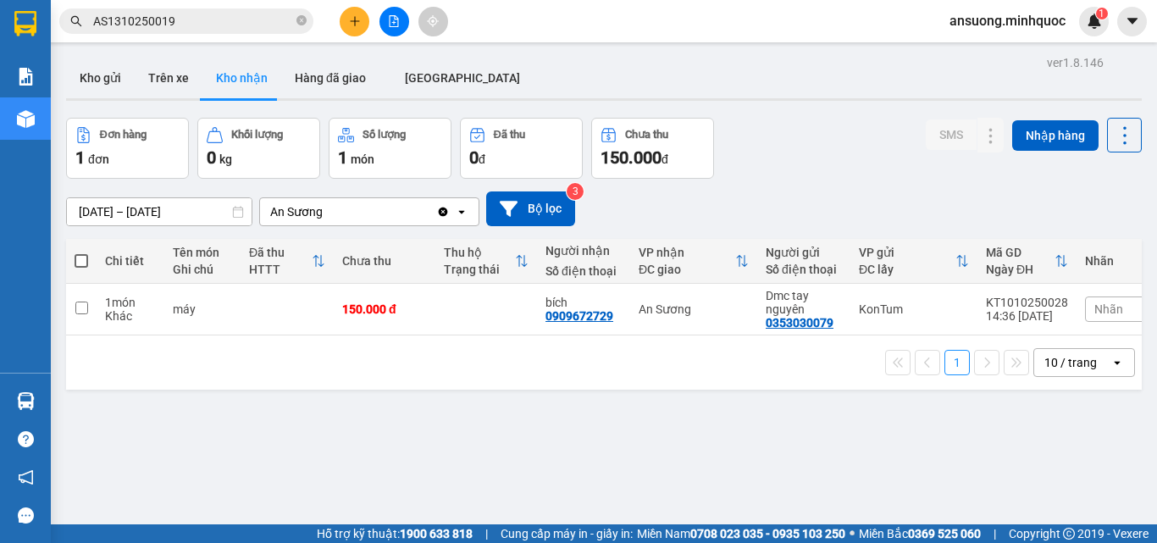
click at [303, 30] on span at bounding box center [301, 21] width 10 height 19
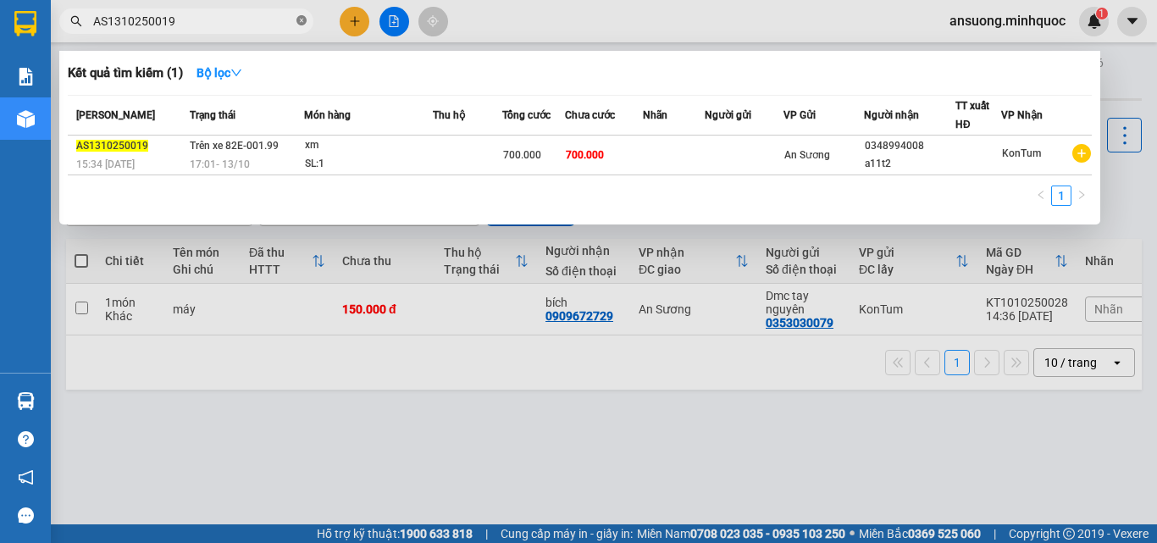
click at [299, 19] on icon "close-circle" at bounding box center [301, 20] width 10 height 10
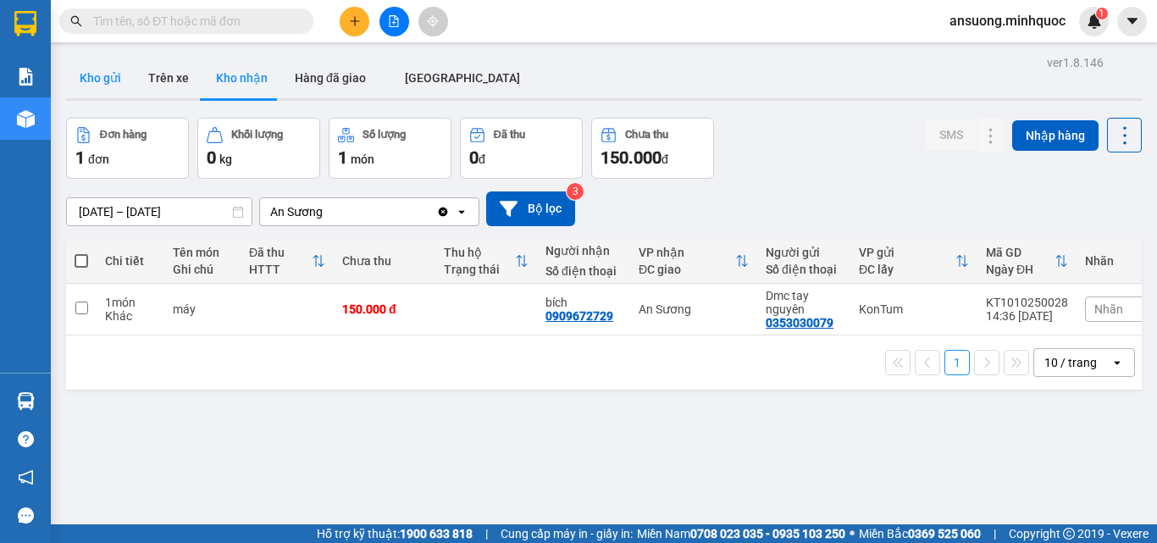
click at [93, 75] on button "Kho gửi" at bounding box center [100, 78] width 69 height 41
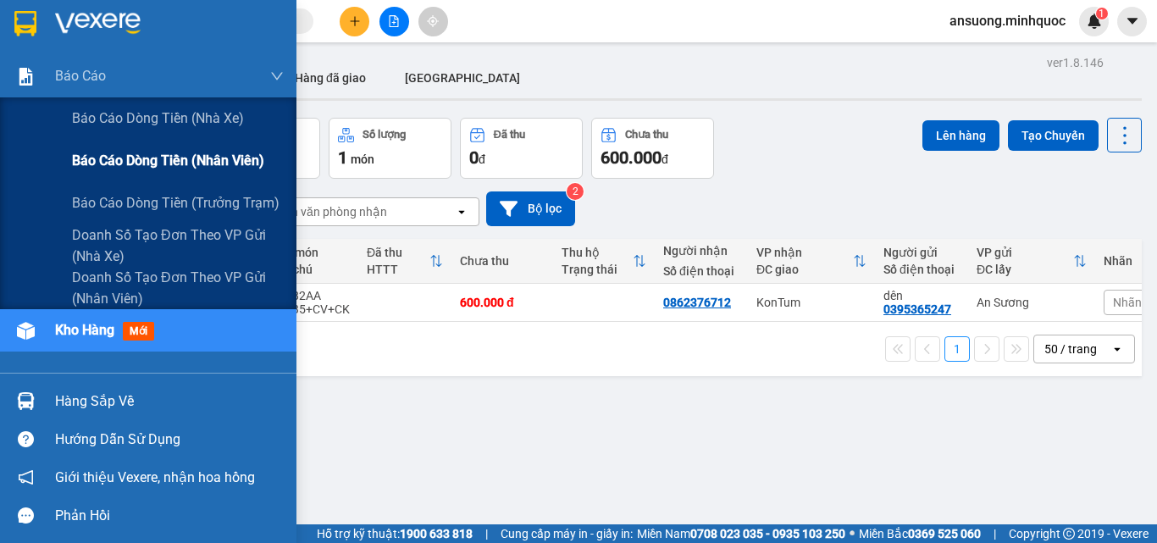
click at [193, 164] on span "Báo cáo dòng tiền (nhân viên)" at bounding box center [168, 160] width 192 height 21
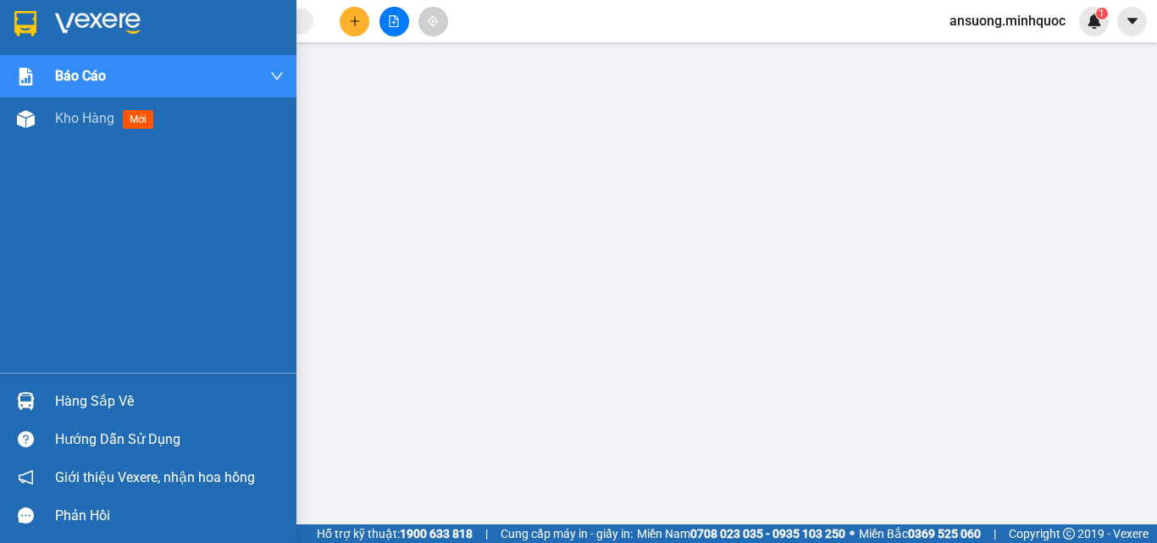
click at [3, 95] on div "Báo cáo" at bounding box center [148, 76] width 296 height 42
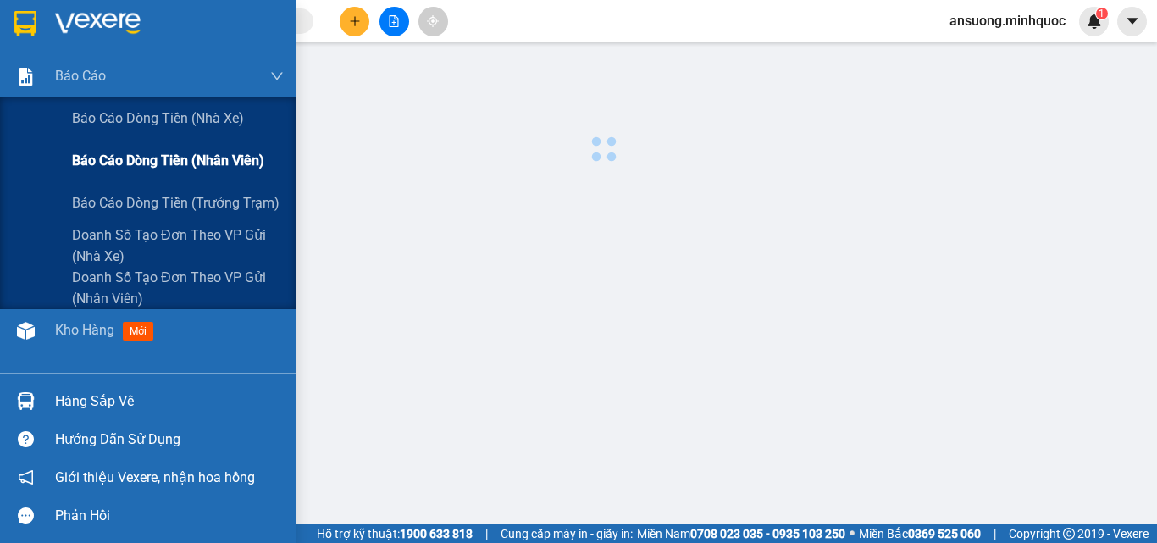
drag, startPoint x: 31, startPoint y: 136, endPoint x: 48, endPoint y: 166, distance: 34.1
click at [36, 147] on div "Báo cáo dòng tiền (nhà xe) Báo cáo dòng tiền (nhân viên) Báo cáo dòng tiền (trư…" at bounding box center [148, 203] width 296 height 212
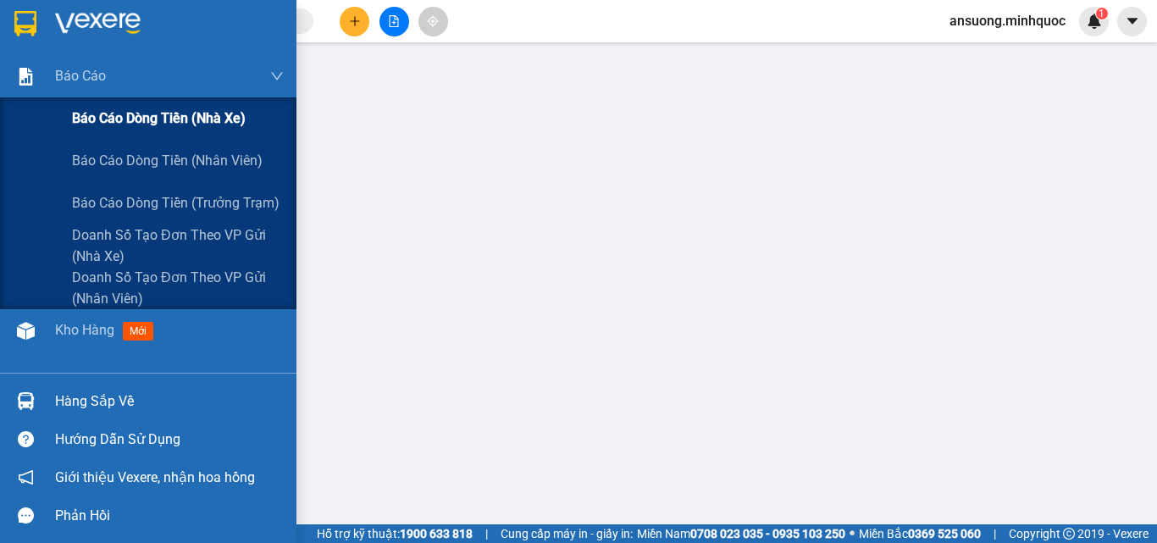
click at [31, 115] on div "Báo cáo dòng tiền (nhà xe)" at bounding box center [148, 118] width 296 height 42
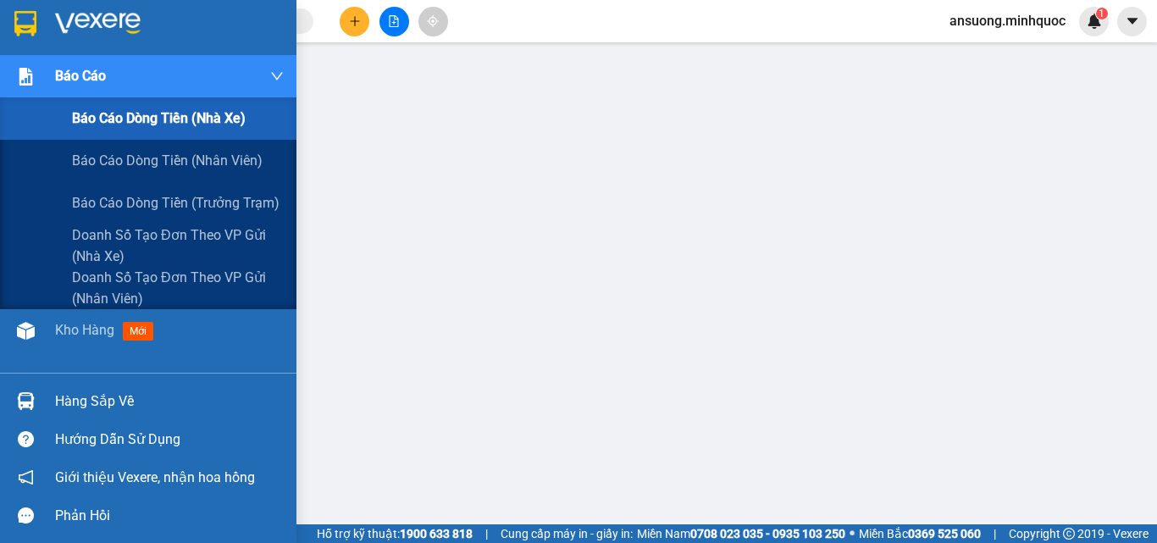
click at [6, 69] on div "Báo cáo" at bounding box center [148, 76] width 296 height 42
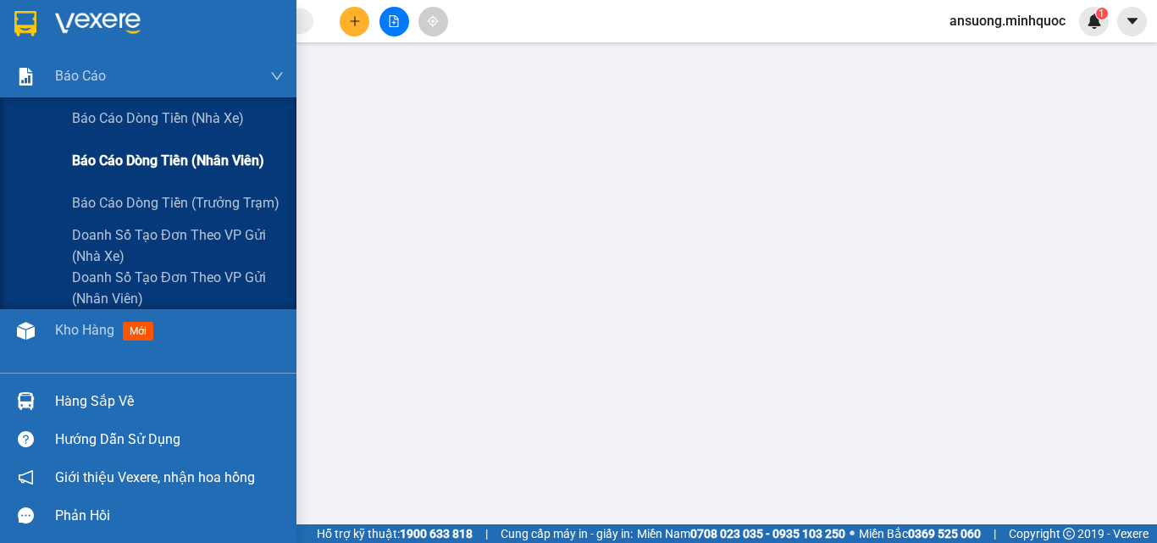
click at [198, 166] on span "Báo cáo dòng tiền (nhân viên)" at bounding box center [168, 160] width 192 height 21
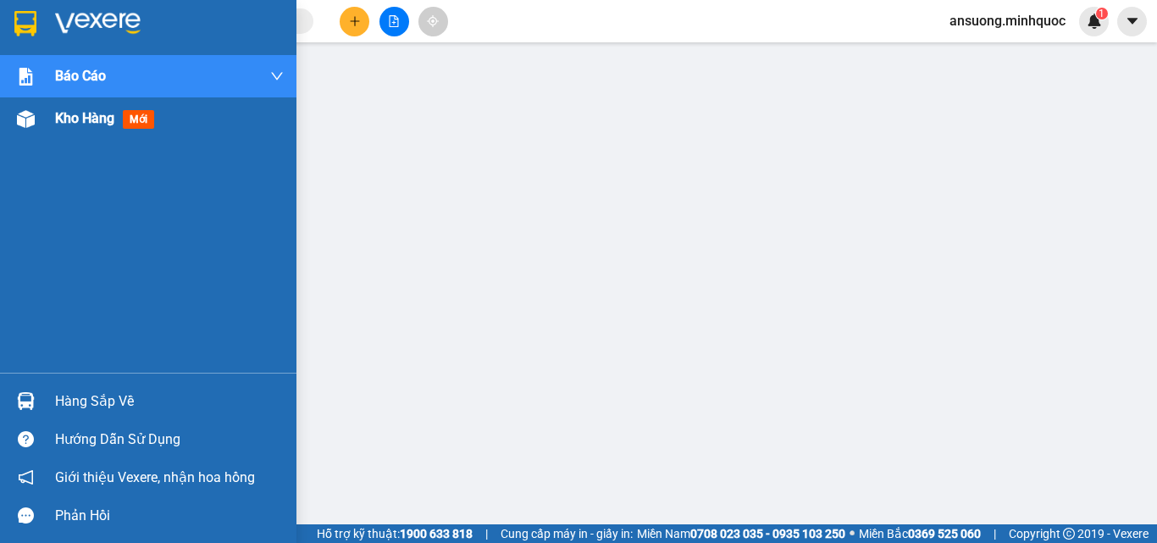
click at [12, 132] on div at bounding box center [26, 119] width 30 height 30
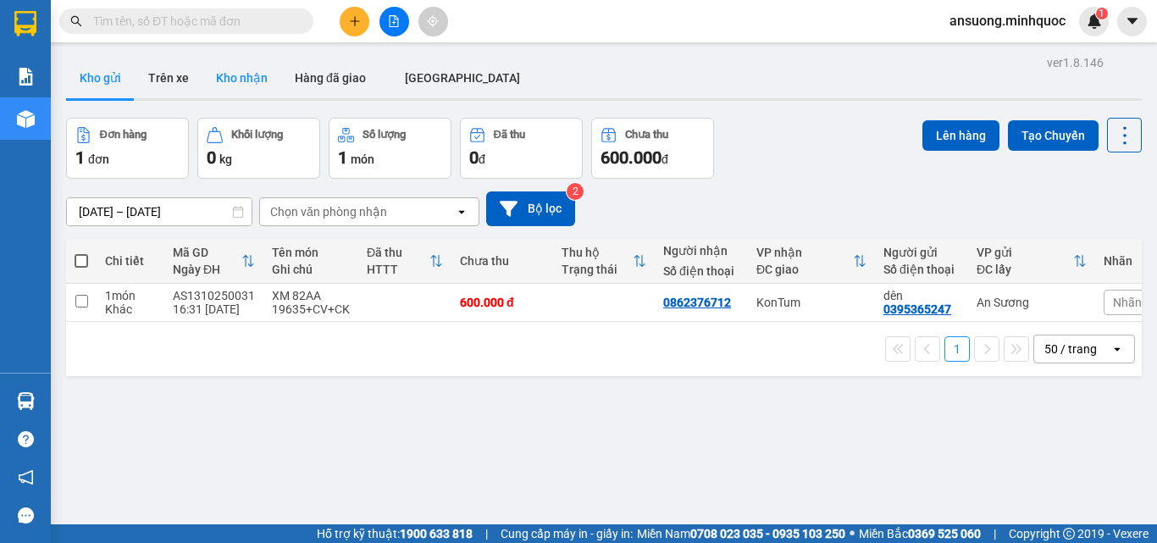
click at [220, 89] on button "Kho nhận" at bounding box center [241, 78] width 79 height 41
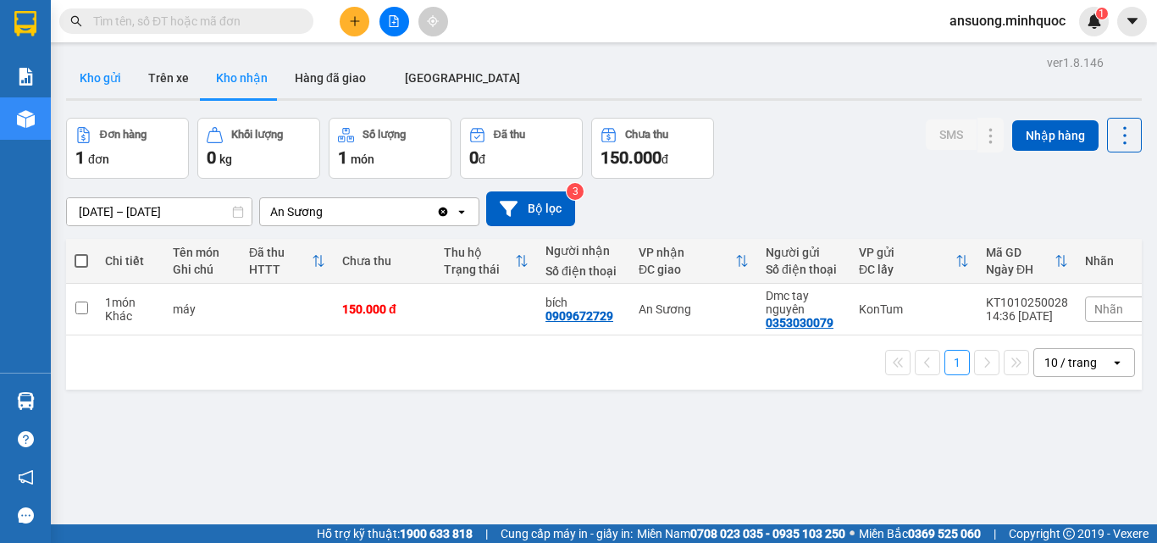
click at [97, 79] on button "Kho gửi" at bounding box center [100, 78] width 69 height 41
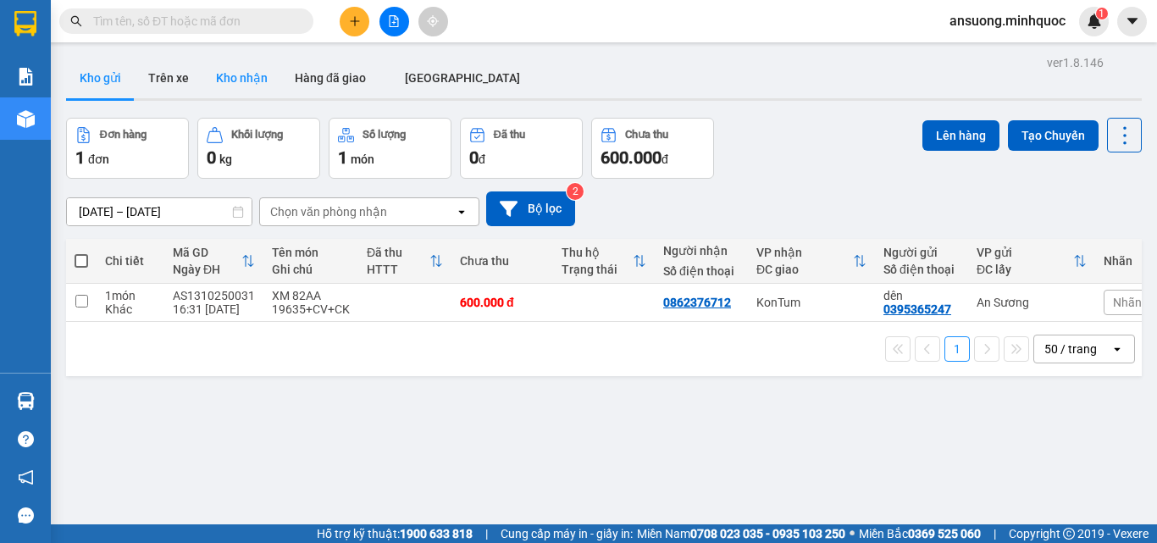
click at [257, 86] on button "Kho nhận" at bounding box center [241, 78] width 79 height 41
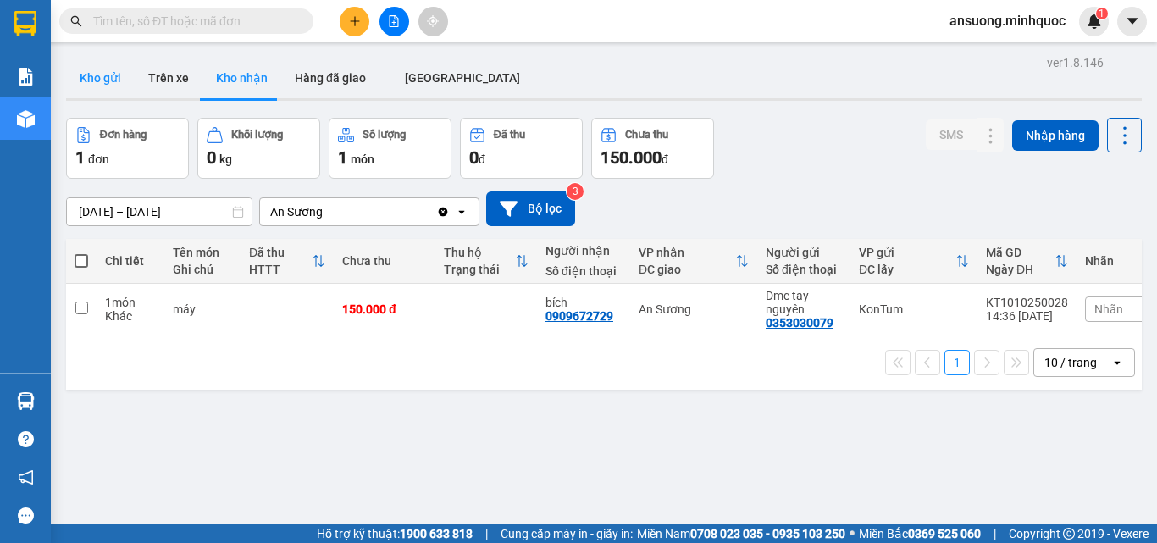
click at [87, 74] on button "Kho gửi" at bounding box center [100, 78] width 69 height 41
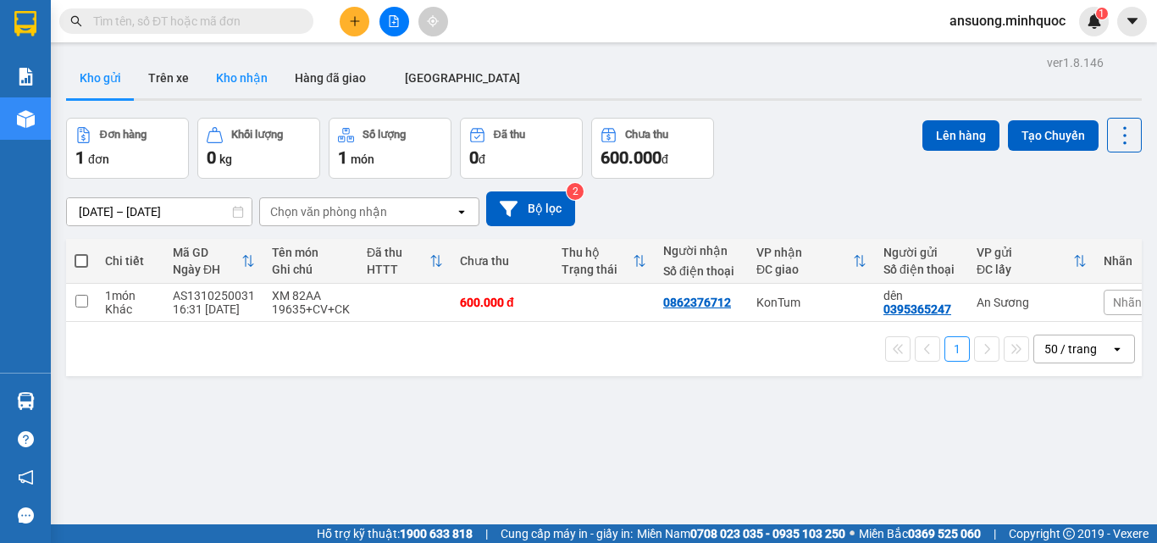
click at [210, 73] on button "Kho nhận" at bounding box center [241, 78] width 79 height 41
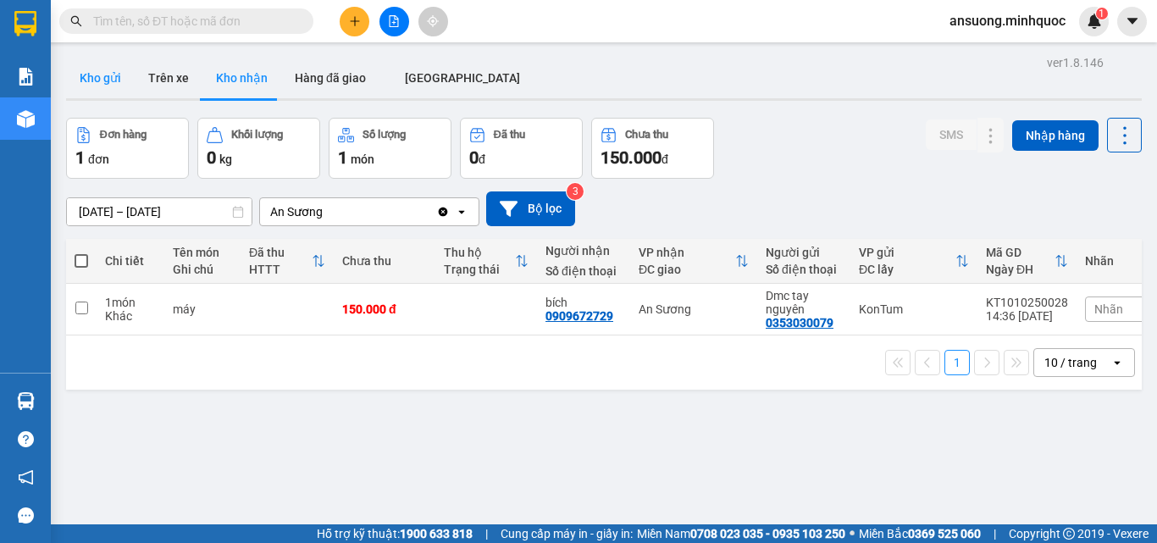
click at [85, 72] on button "Kho gửi" at bounding box center [100, 78] width 69 height 41
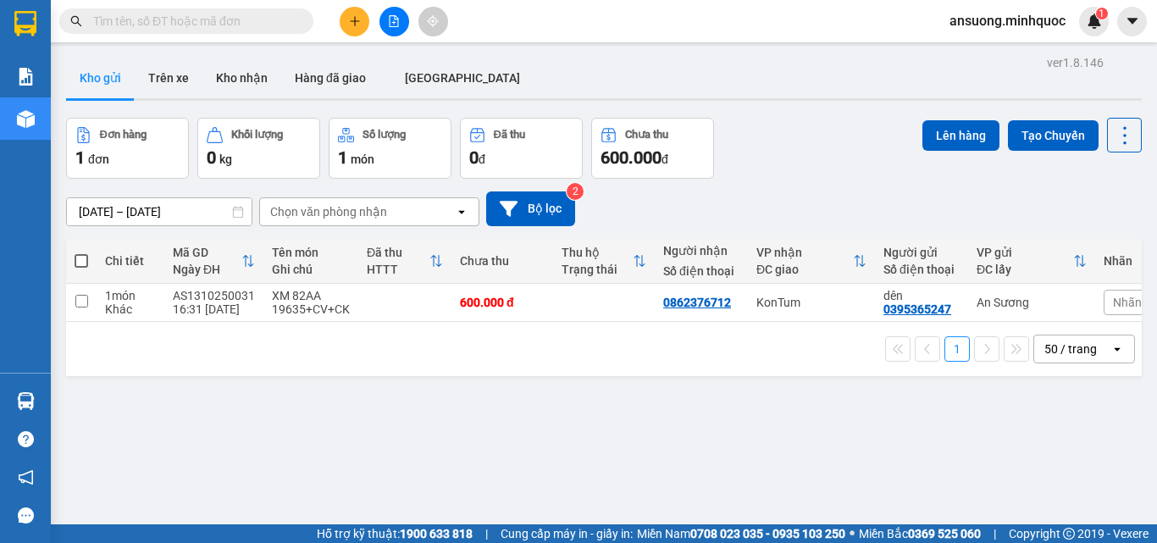
click at [86, 256] on span at bounding box center [82, 261] width 14 height 14
click at [81, 252] on input "checkbox" at bounding box center [81, 252] width 0 height 0
checkbox input "true"
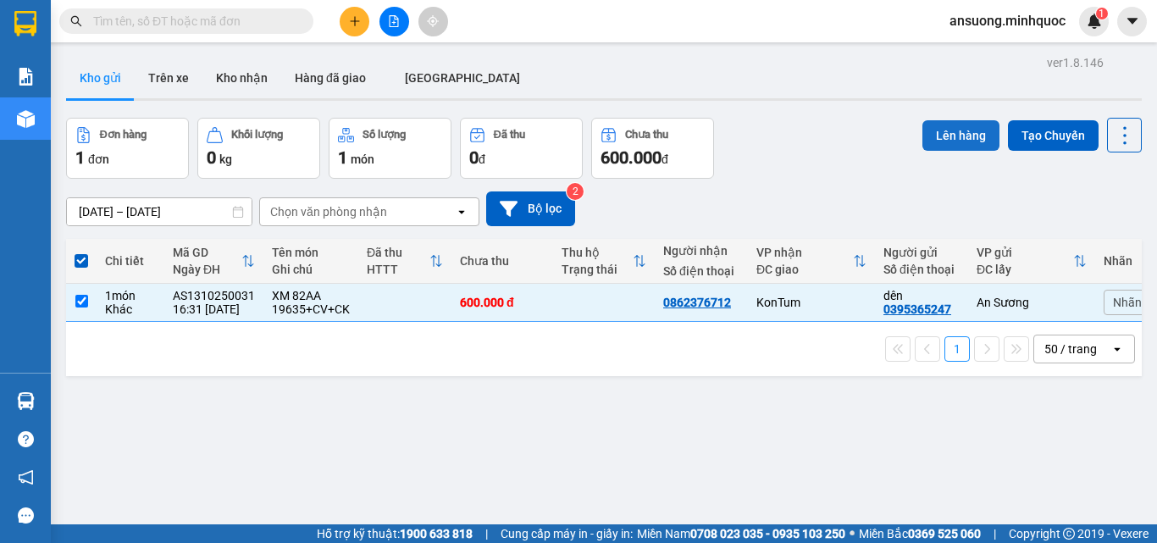
click at [936, 135] on button "Lên hàng" at bounding box center [960, 135] width 77 height 30
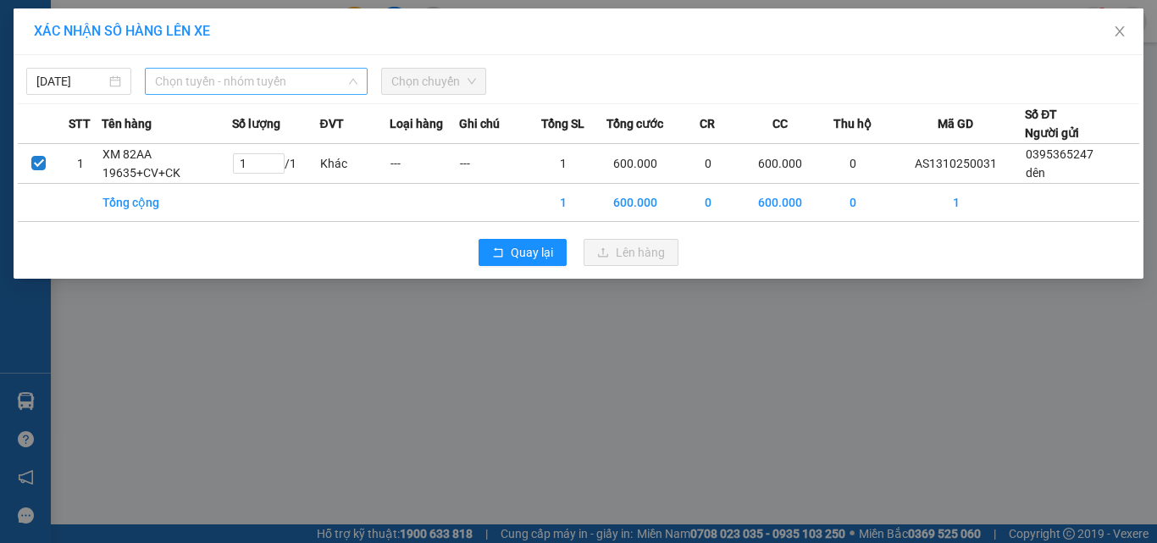
click at [291, 77] on span "Chọn tuyến - nhóm tuyến" at bounding box center [256, 81] width 202 height 25
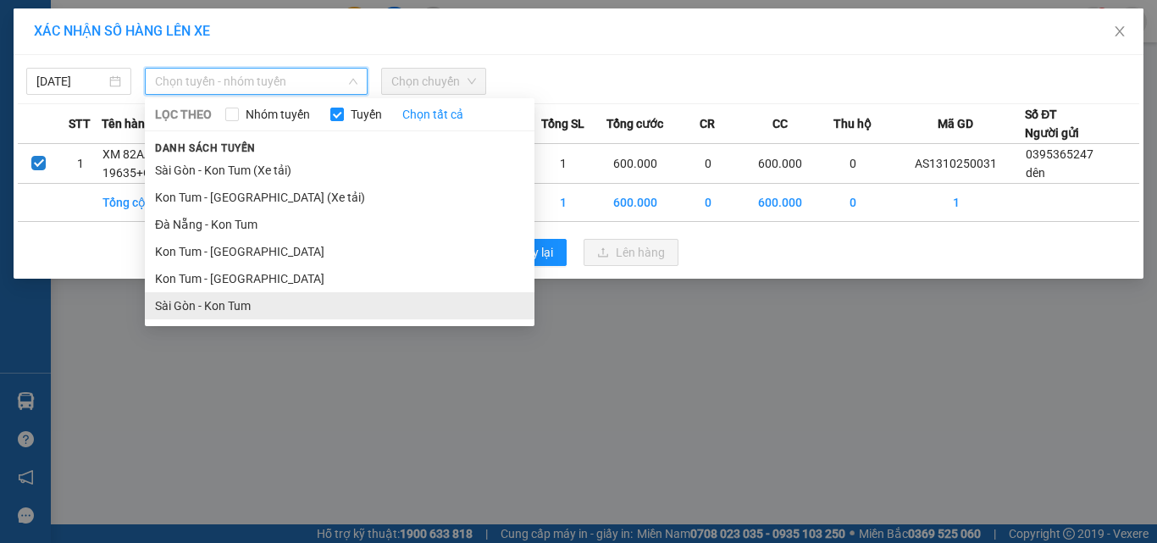
click at [199, 304] on li "Sài Gòn - Kon Tum" at bounding box center [340, 305] width 390 height 27
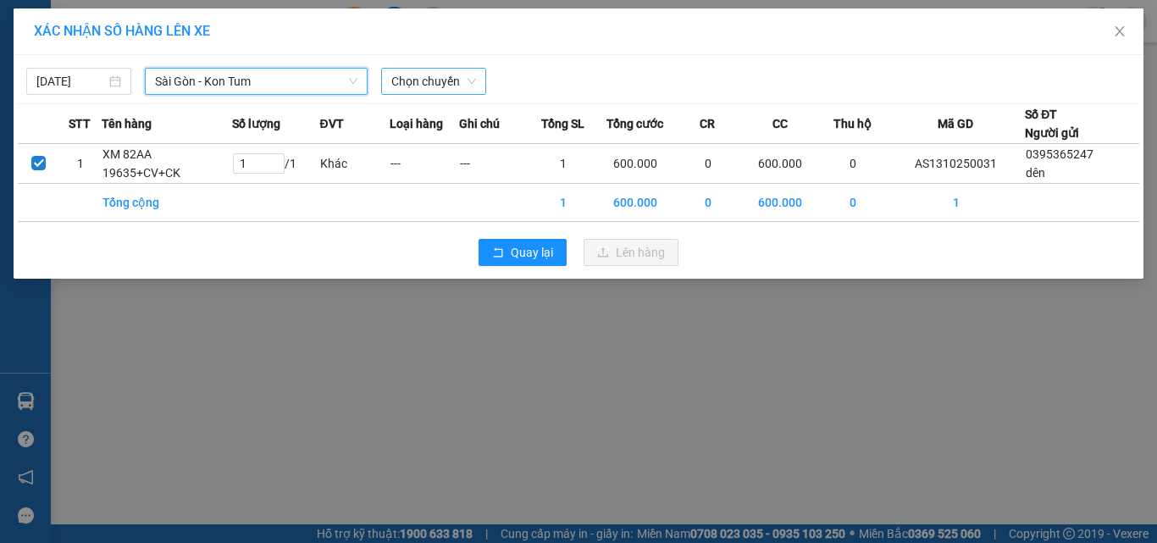
click at [421, 82] on span "Chọn chuyến" at bounding box center [433, 81] width 85 height 25
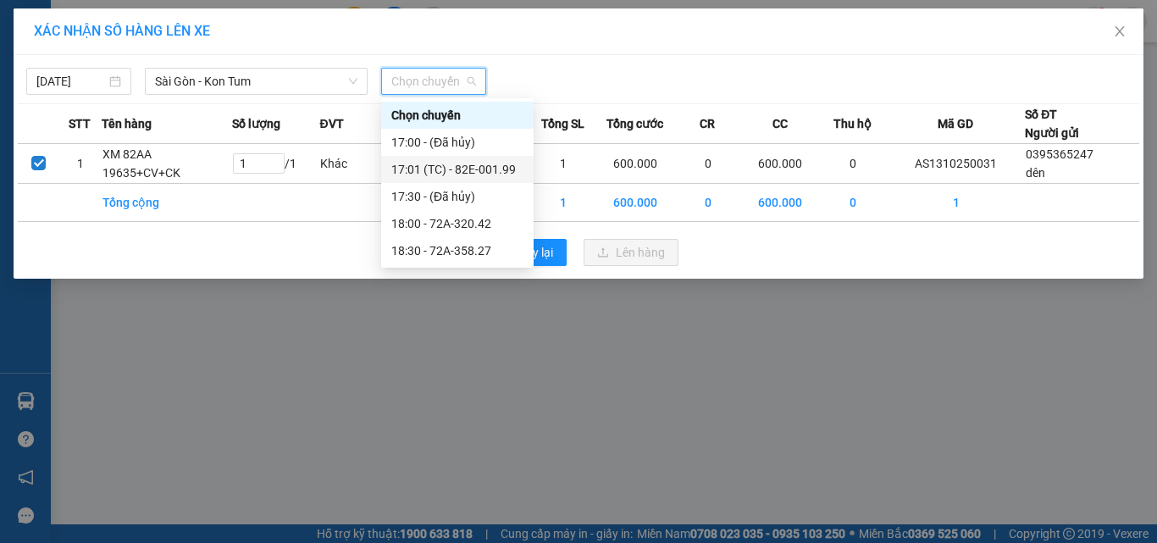
click at [462, 170] on div "17:01 (TC) - 82E-001.99" at bounding box center [457, 169] width 132 height 19
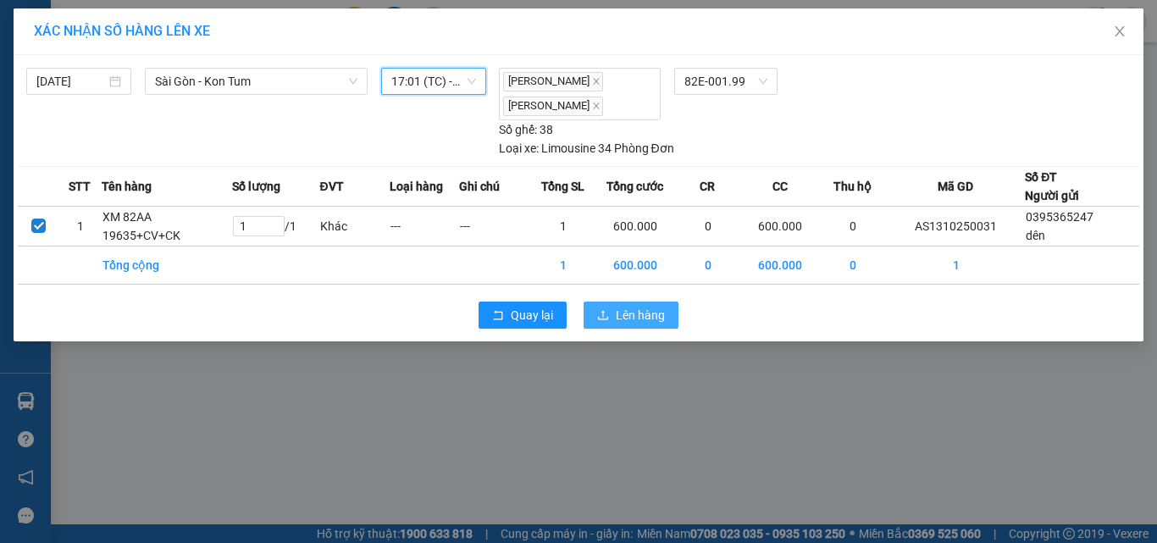
click at [625, 313] on span "Lên hàng" at bounding box center [640, 315] width 49 height 19
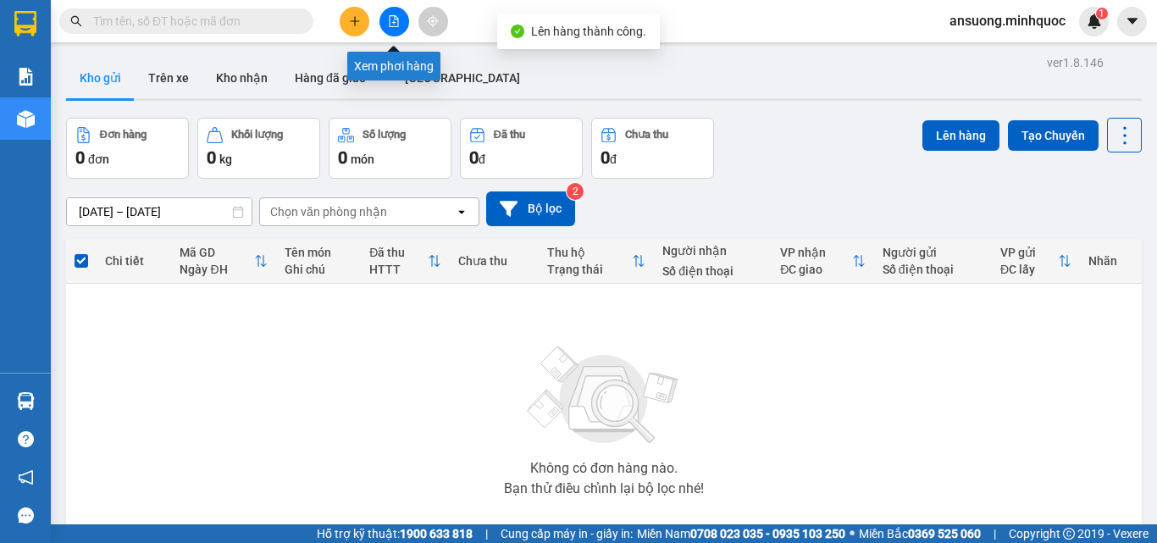
click at [404, 19] on button at bounding box center [394, 22] width 30 height 30
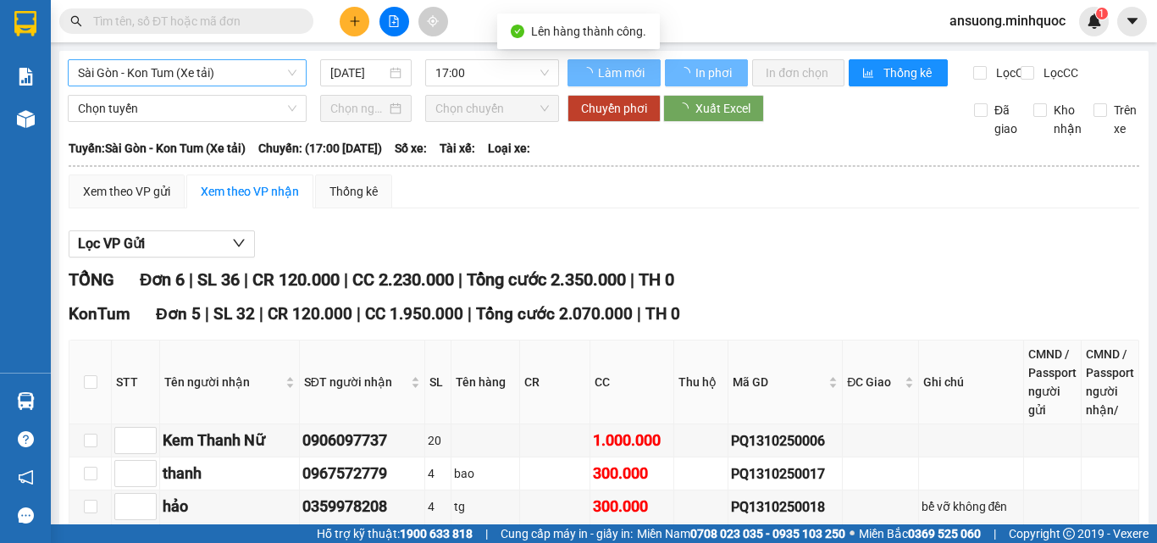
click at [145, 75] on span "Sài Gòn - Kon Tum (Xe tải)" at bounding box center [187, 72] width 219 height 25
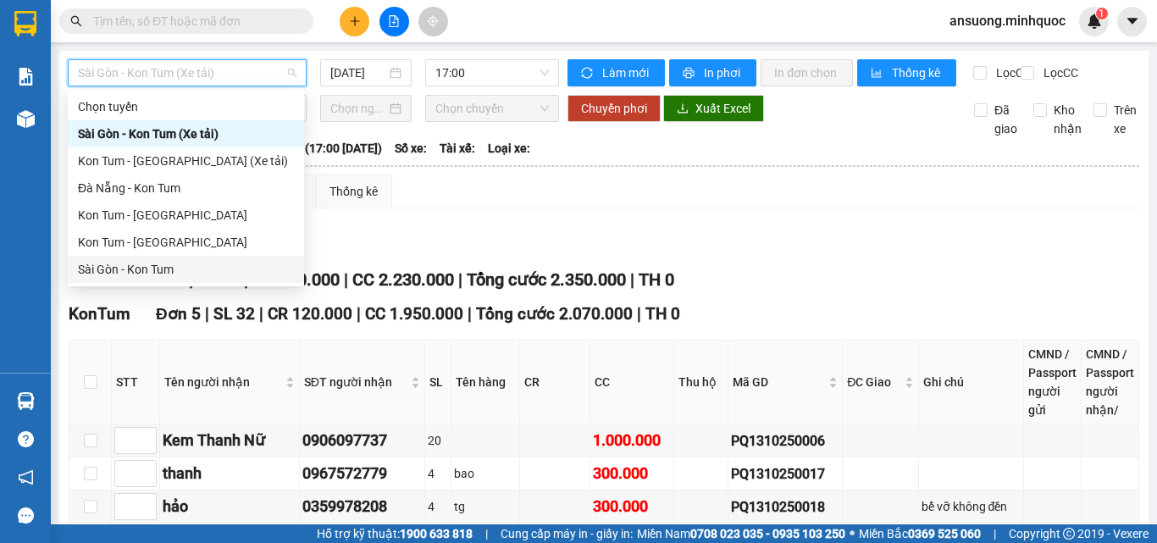
drag, startPoint x: 114, startPoint y: 271, endPoint x: 119, endPoint y: 262, distance: 10.2
click at [119, 262] on div "Sài Gòn - Kon Tum" at bounding box center [186, 269] width 216 height 19
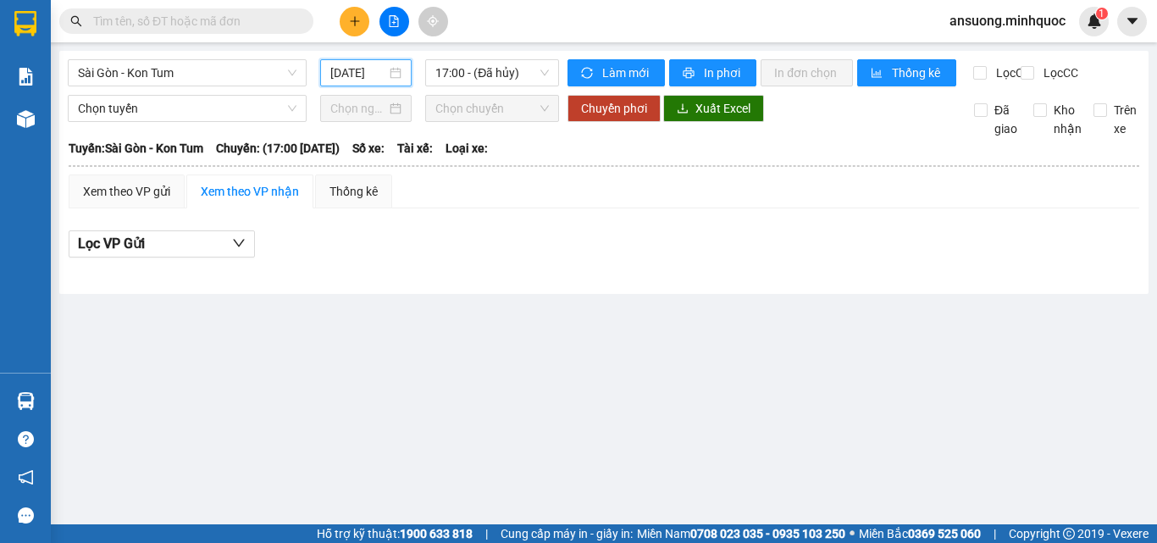
click at [350, 74] on input "[DATE]" at bounding box center [358, 73] width 56 height 19
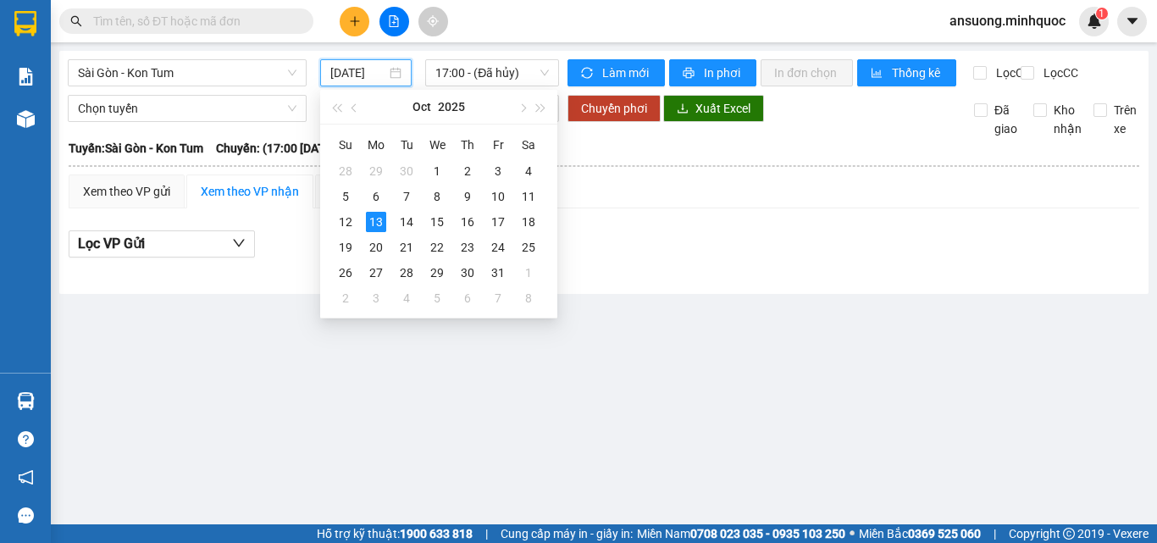
type input "[DATE]"
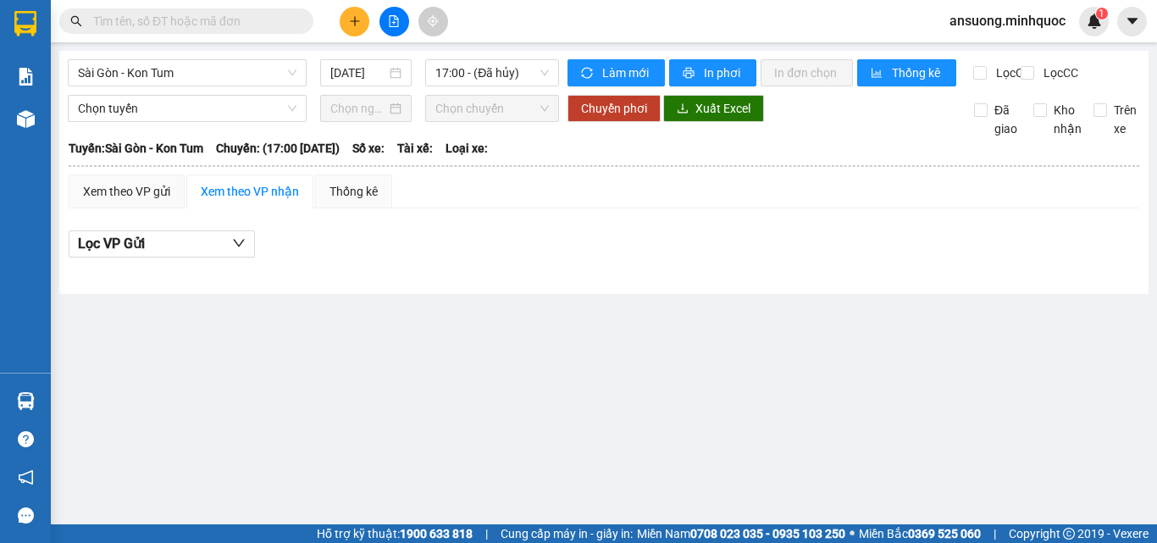
click at [764, 324] on main "[GEOGRAPHIC_DATA] - Kon Tum [DATE] 17:00 - ([GEOGRAPHIC_DATA]) Làm mới In phơi …" at bounding box center [578, 262] width 1157 height 524
click at [512, 71] on span "17:00 - (Đã hủy)" at bounding box center [491, 72] width 113 height 25
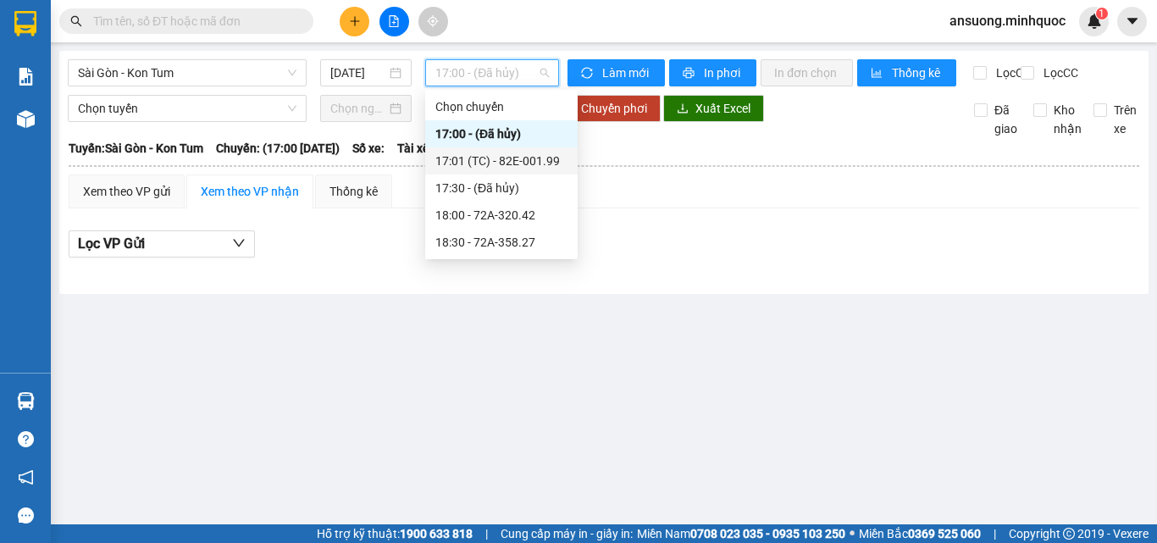
click at [507, 169] on div "17:01 (TC) - 82E-001.99" at bounding box center [501, 160] width 152 height 27
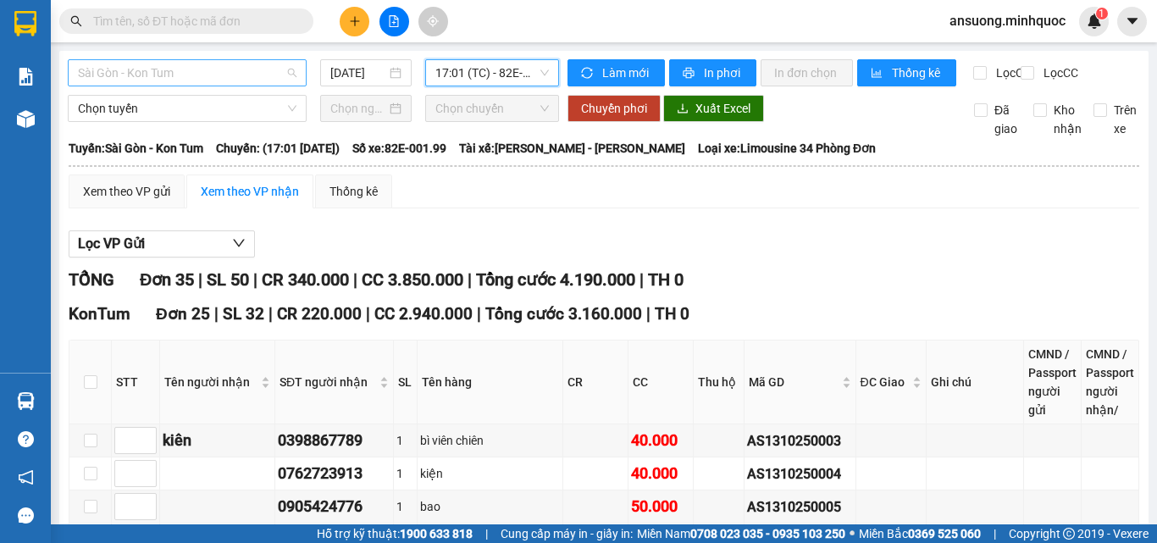
click at [123, 74] on span "Sài Gòn - Kon Tum" at bounding box center [187, 72] width 219 height 25
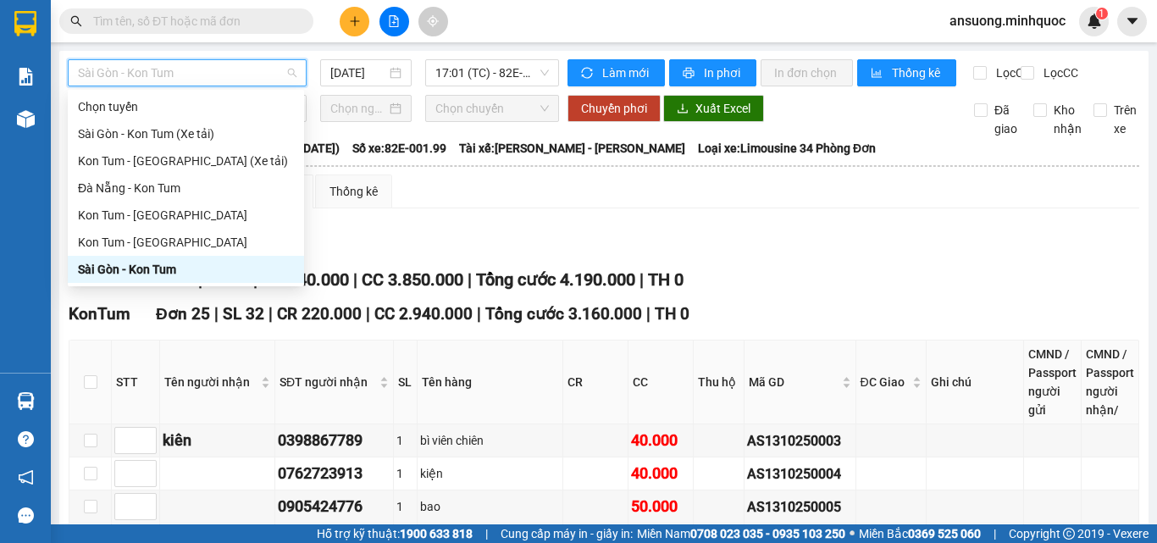
click at [97, 274] on div "Sài Gòn - Kon Tum" at bounding box center [186, 269] width 216 height 19
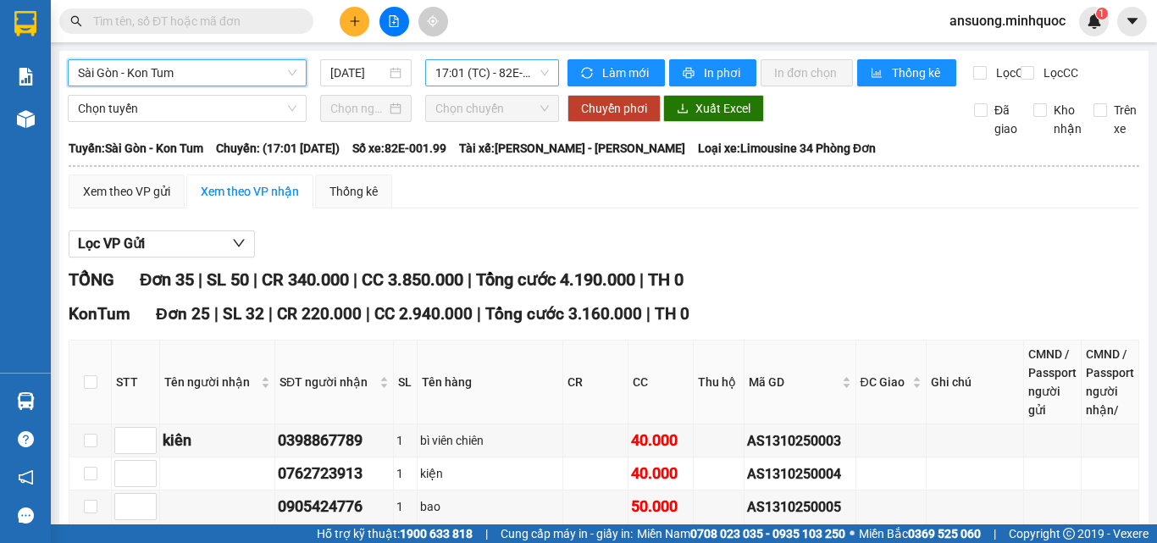
click at [492, 66] on span "17:01 (TC) - 82E-001.99" at bounding box center [491, 72] width 113 height 25
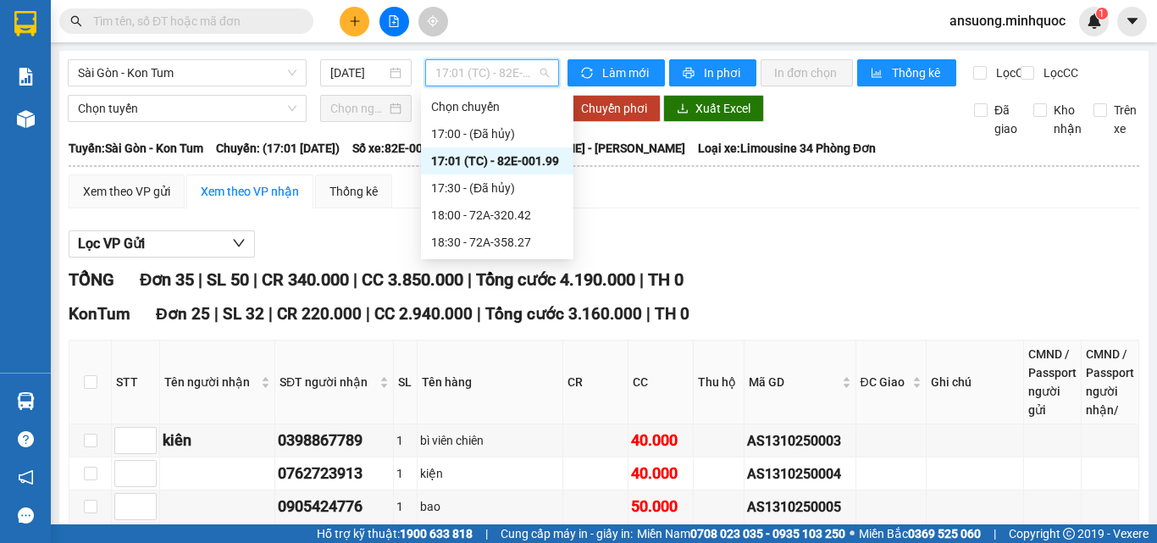
click at [506, 172] on div "17:01 (TC) - 82E-001.99" at bounding box center [497, 160] width 152 height 27
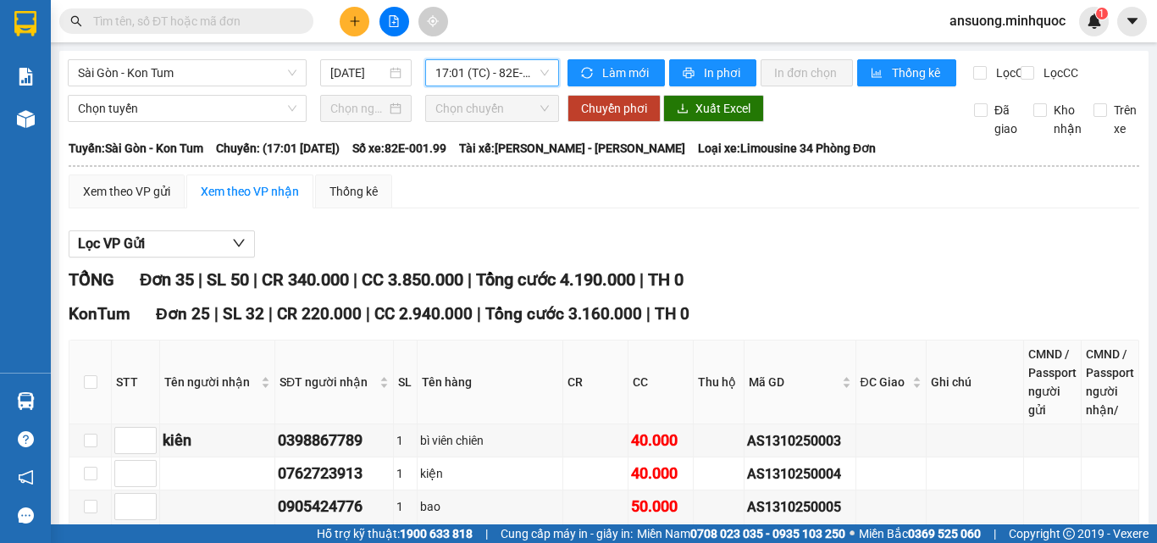
click at [484, 60] on span "17:01 (TC) - 82E-001.99" at bounding box center [491, 72] width 113 height 25
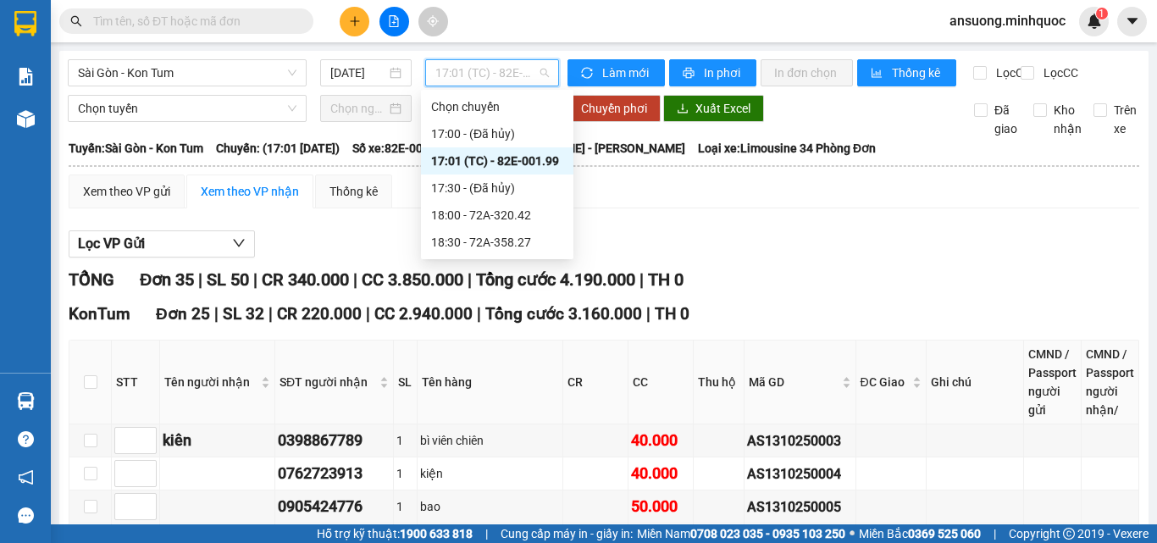
drag, startPoint x: 523, startPoint y: 157, endPoint x: 521, endPoint y: 230, distance: 72.9
click at [523, 158] on div "17:01 (TC) - 82E-001.99" at bounding box center [497, 161] width 132 height 19
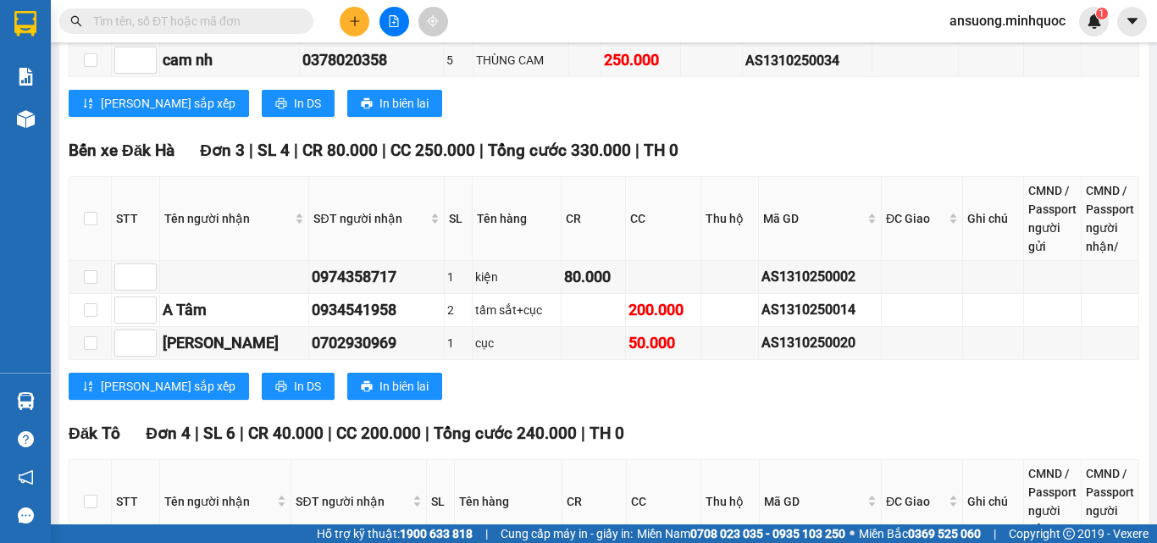
scroll to position [1455, 0]
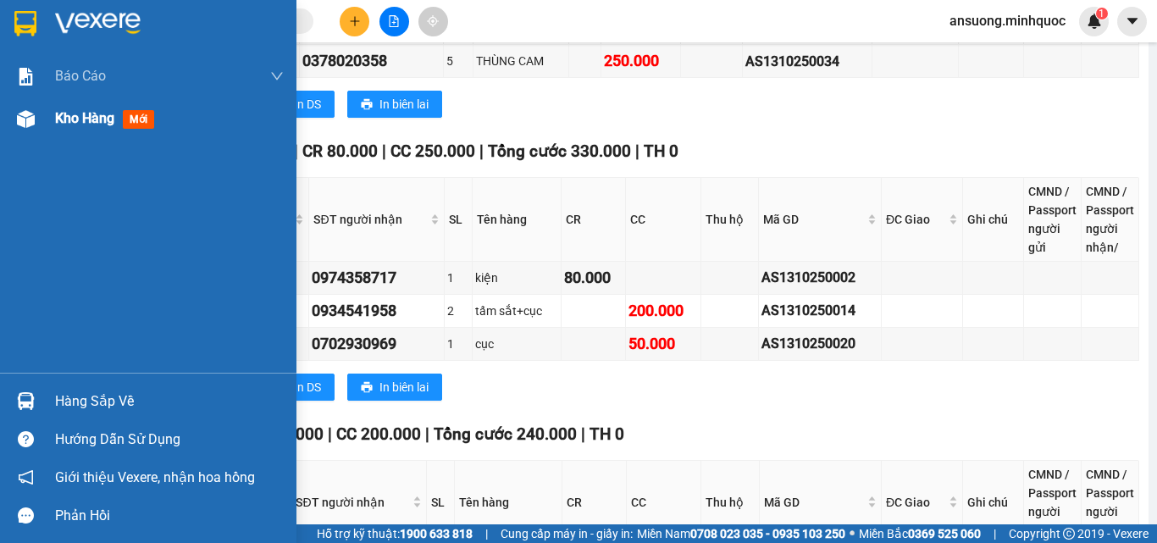
click at [40, 133] on div at bounding box center [26, 119] width 30 height 30
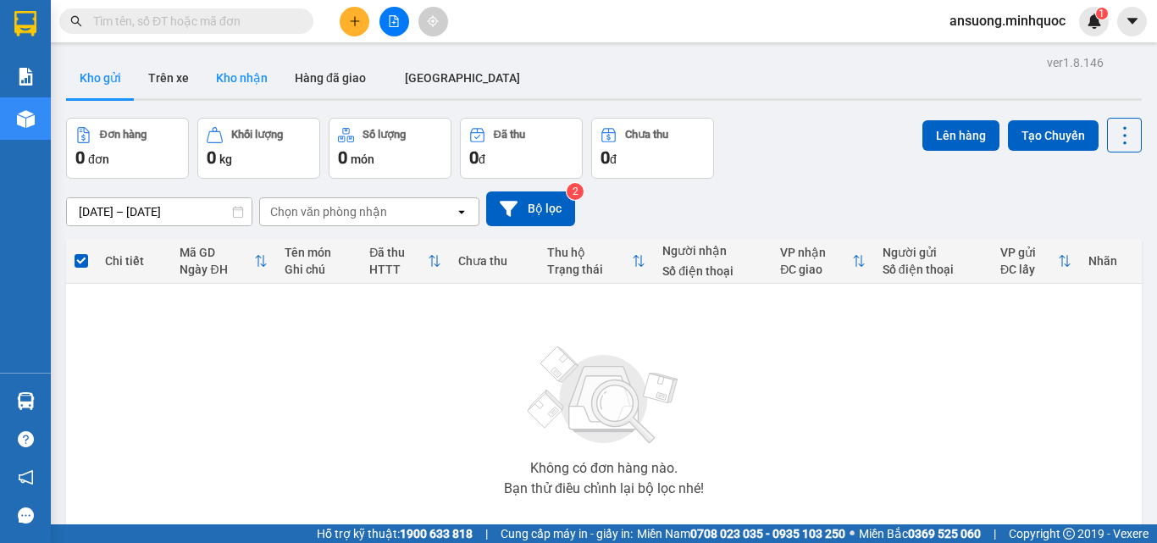
click at [249, 79] on button "Kho nhận" at bounding box center [241, 78] width 79 height 41
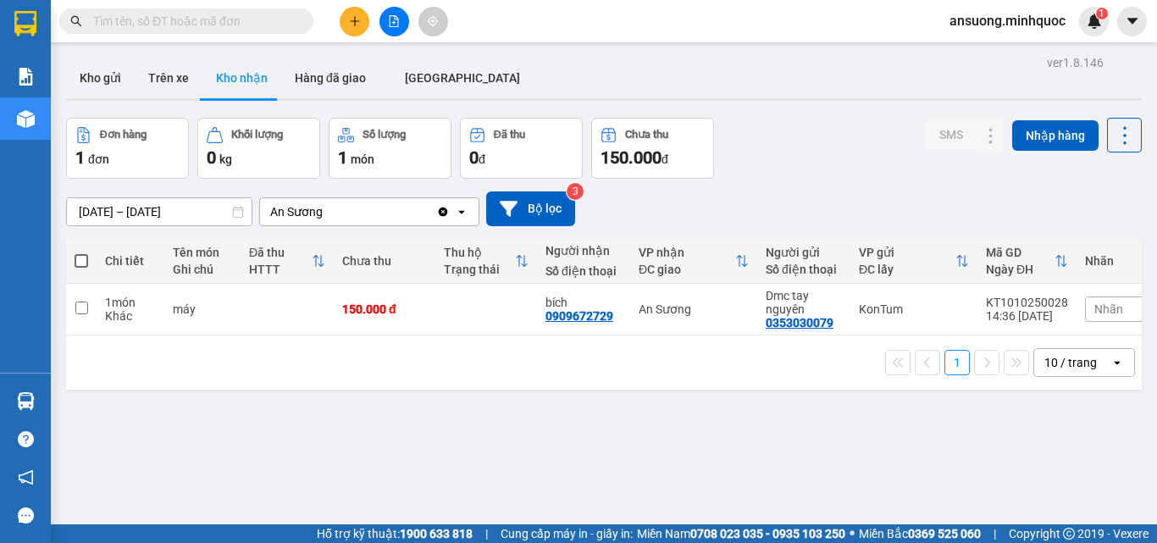
click at [91, 43] on main "ver 1.8.146 Kho gửi Trên xe Kho nhận Hàng đã giao ĐÀ NẴNG Đơn hàng 1 đơn Khối l…" at bounding box center [578, 262] width 1157 height 524
click at [85, 86] on button "Kho gửi" at bounding box center [100, 78] width 69 height 41
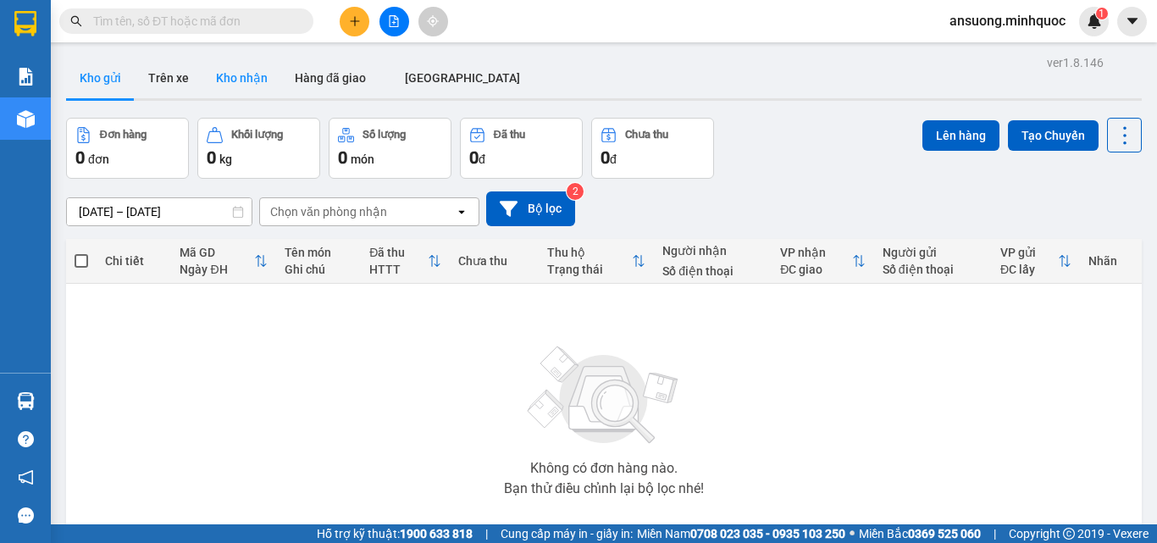
click at [224, 81] on button "Kho nhận" at bounding box center [241, 78] width 79 height 41
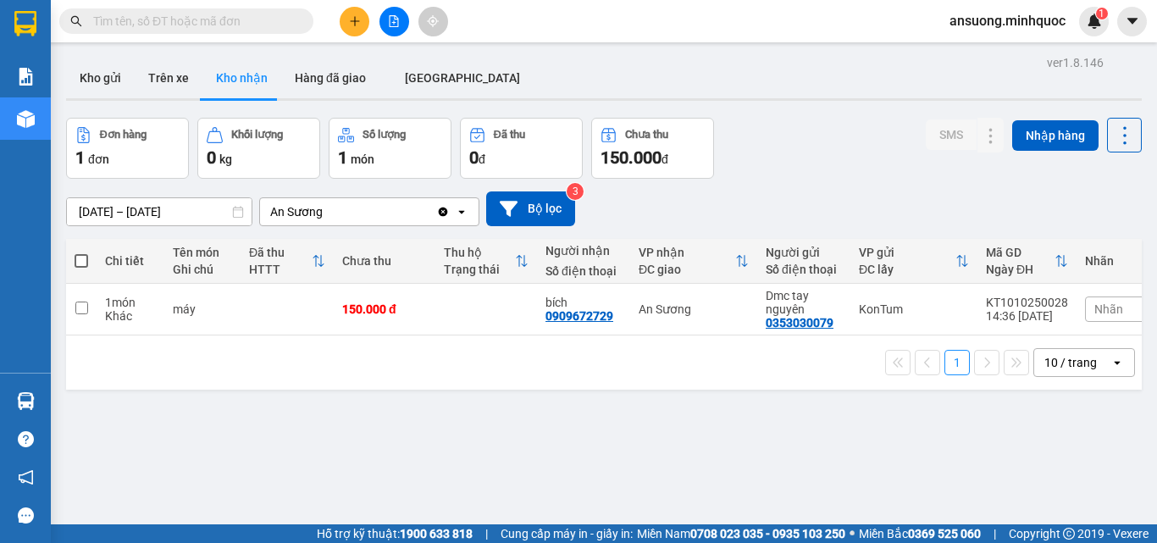
click at [711, 211] on div "[DATE] – [DATE] Press the down arrow key to interact with the calendar and sele…" at bounding box center [604, 208] width 1076 height 35
click at [107, 83] on button "Kho gửi" at bounding box center [100, 78] width 69 height 41
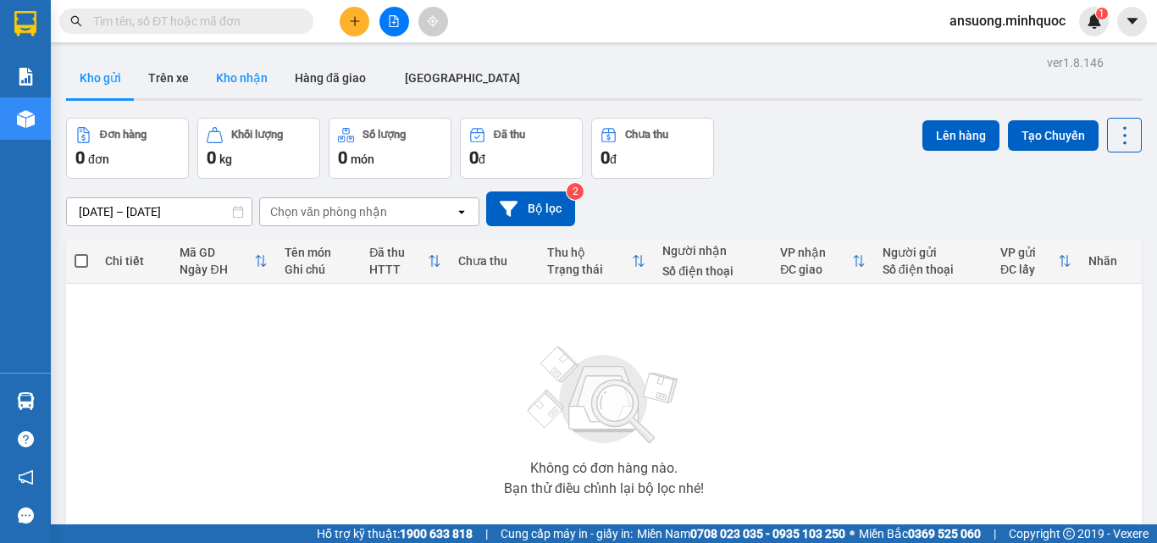
click at [235, 81] on button "Kho nhận" at bounding box center [241, 78] width 79 height 41
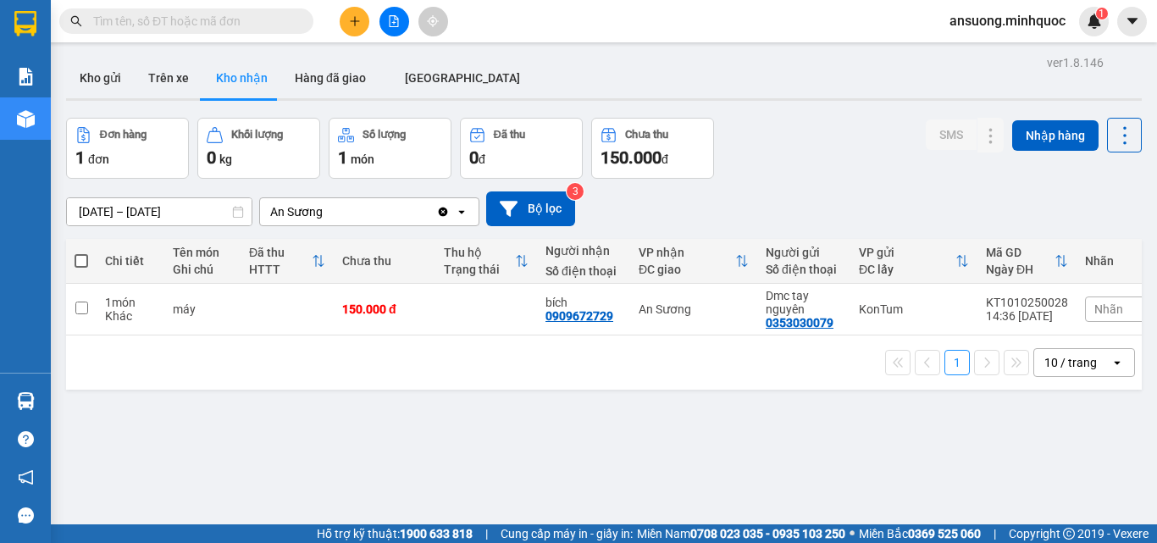
drag, startPoint x: 100, startPoint y: 81, endPoint x: 99, endPoint y: 6, distance: 75.4
click at [99, 77] on button "Kho gửi" at bounding box center [100, 78] width 69 height 41
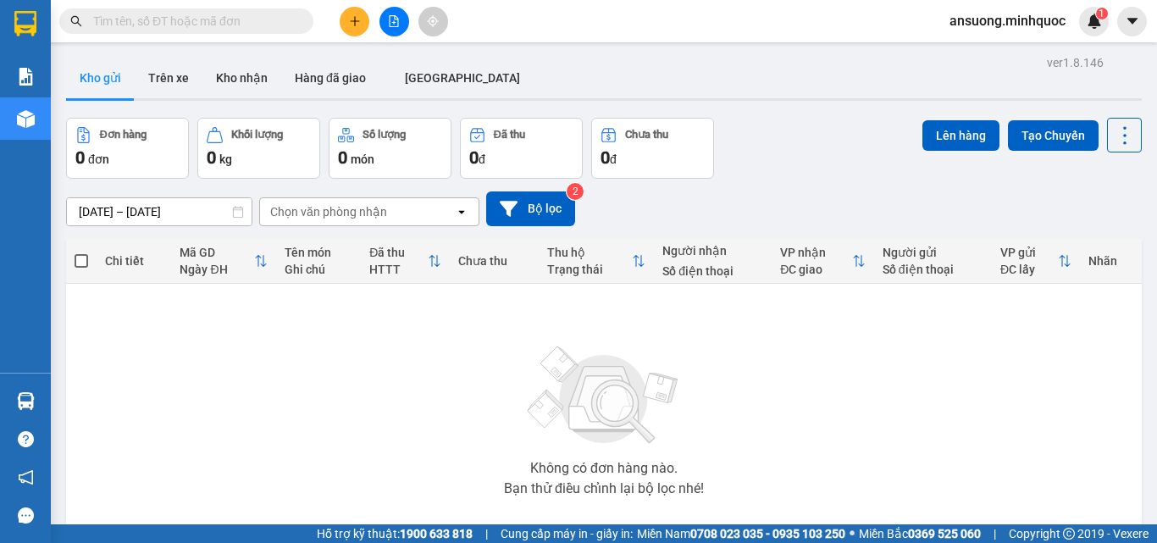
click at [91, 84] on button "Kho gửi" at bounding box center [100, 78] width 69 height 41
click at [249, 83] on button "Kho nhận" at bounding box center [241, 78] width 79 height 41
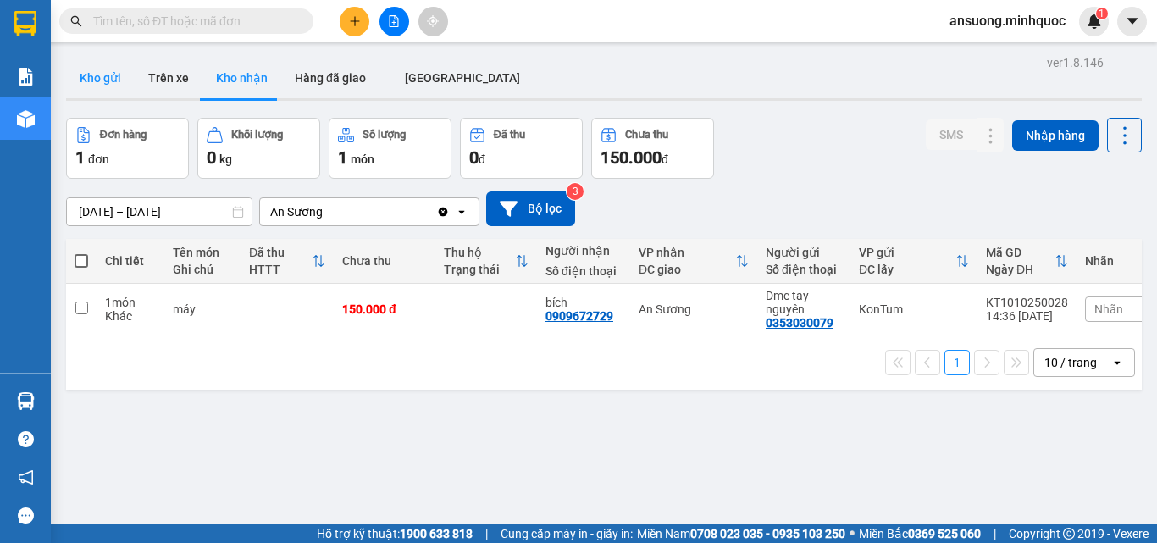
click at [102, 75] on button "Kho gửi" at bounding box center [100, 78] width 69 height 41
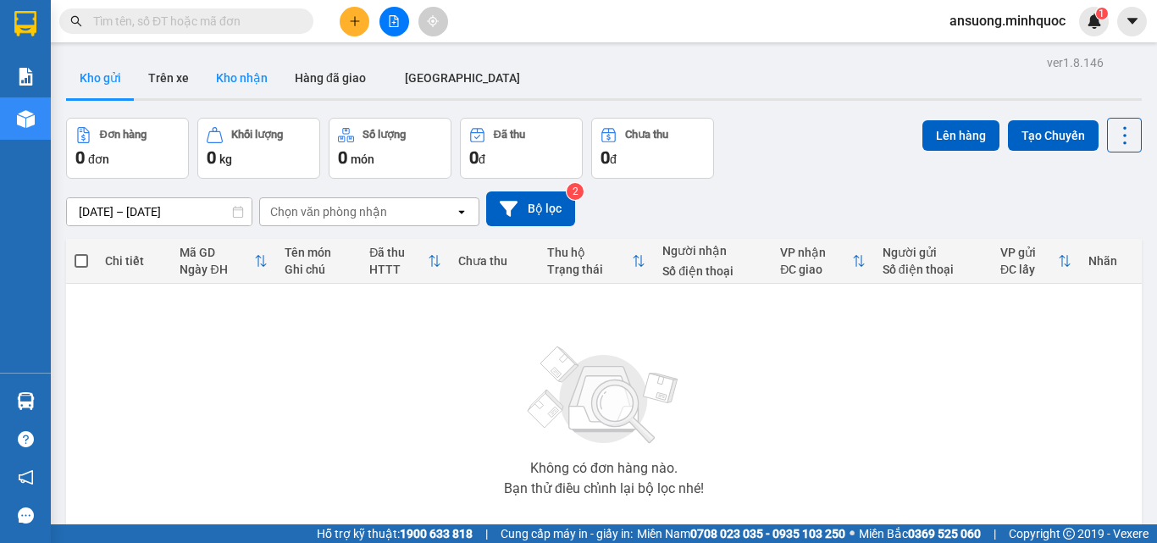
click at [213, 81] on button "Kho nhận" at bounding box center [241, 78] width 79 height 41
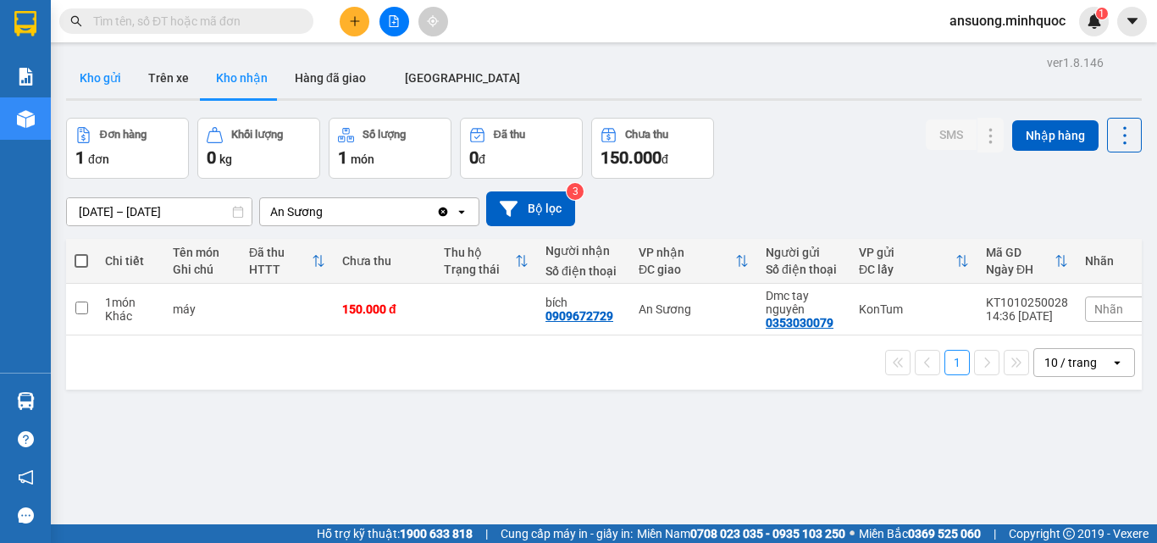
click at [102, 82] on button "Kho gửi" at bounding box center [100, 78] width 69 height 41
